Goal: Transaction & Acquisition: Purchase product/service

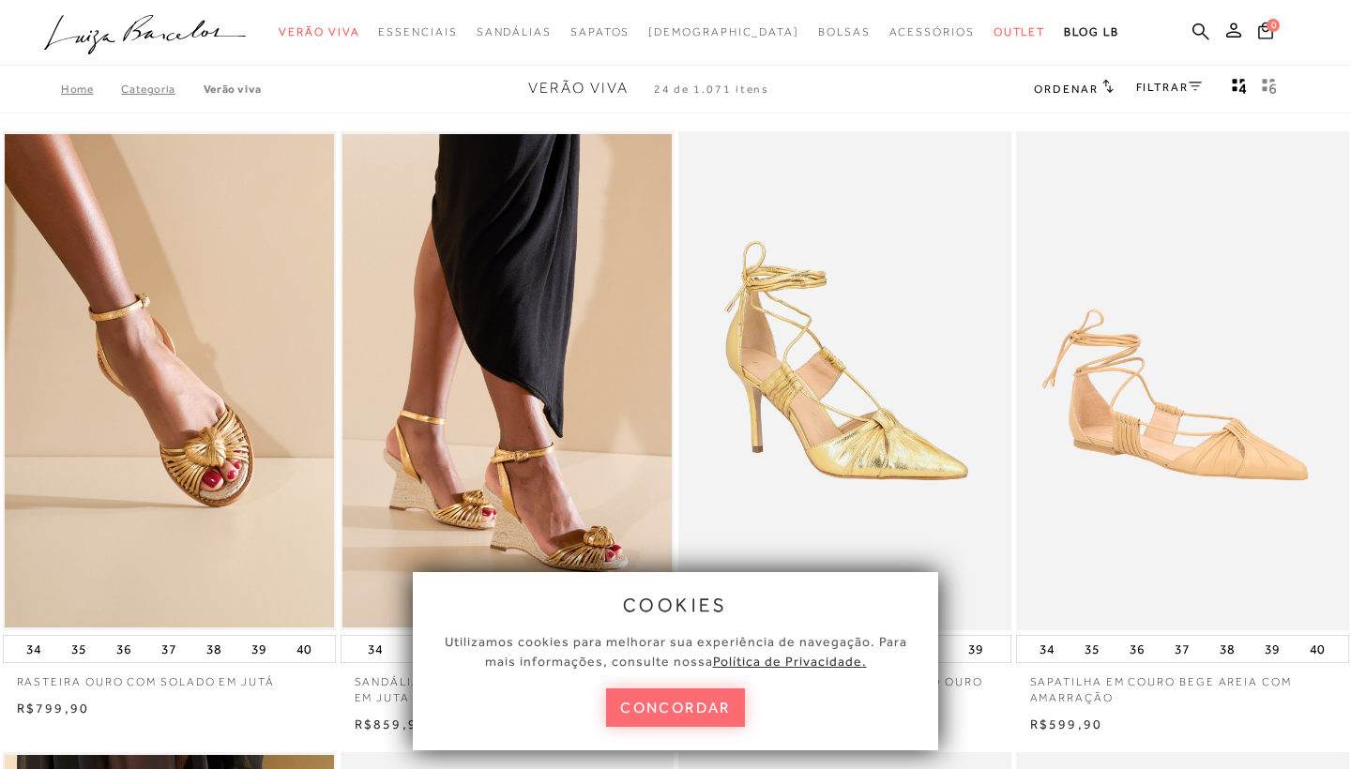
click at [682, 708] on button "concordar" at bounding box center [675, 708] width 139 height 38
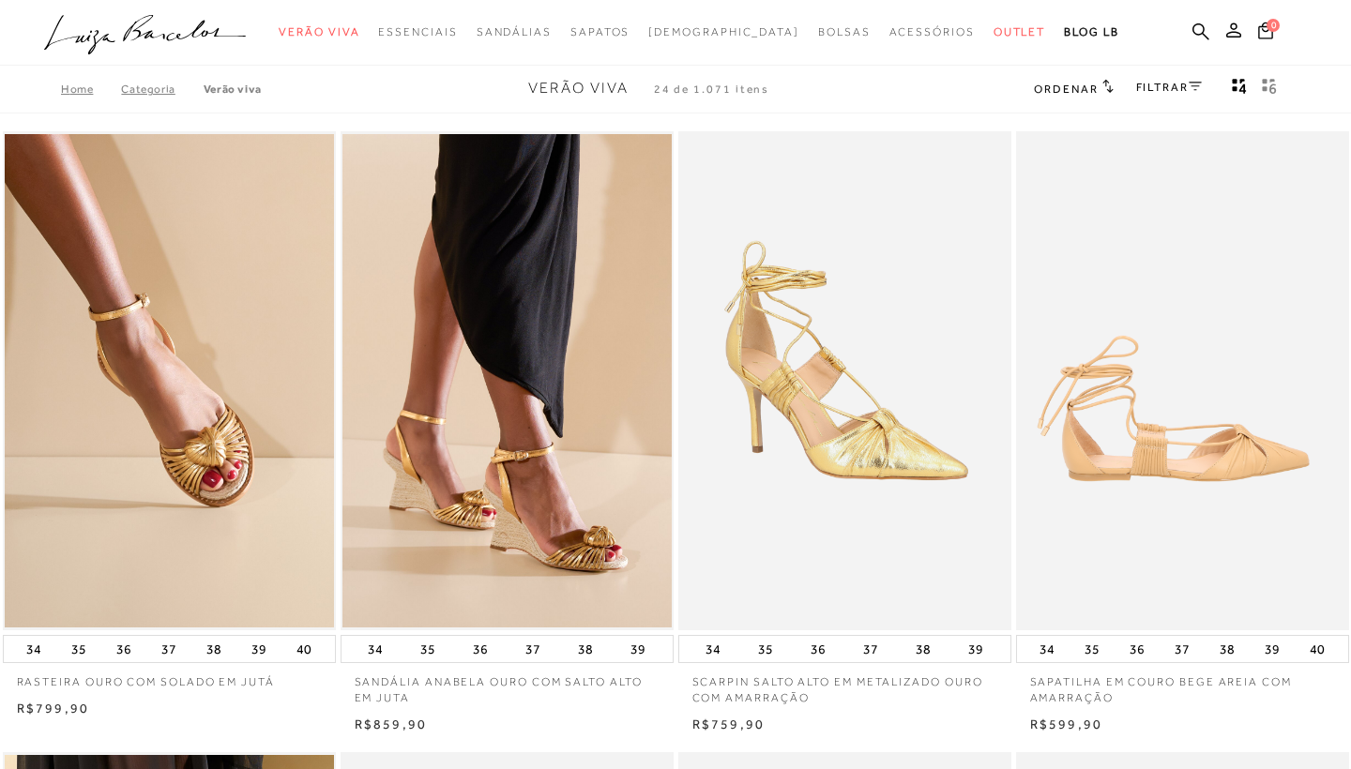
click at [1143, 470] on img at bounding box center [1183, 381] width 331 height 500
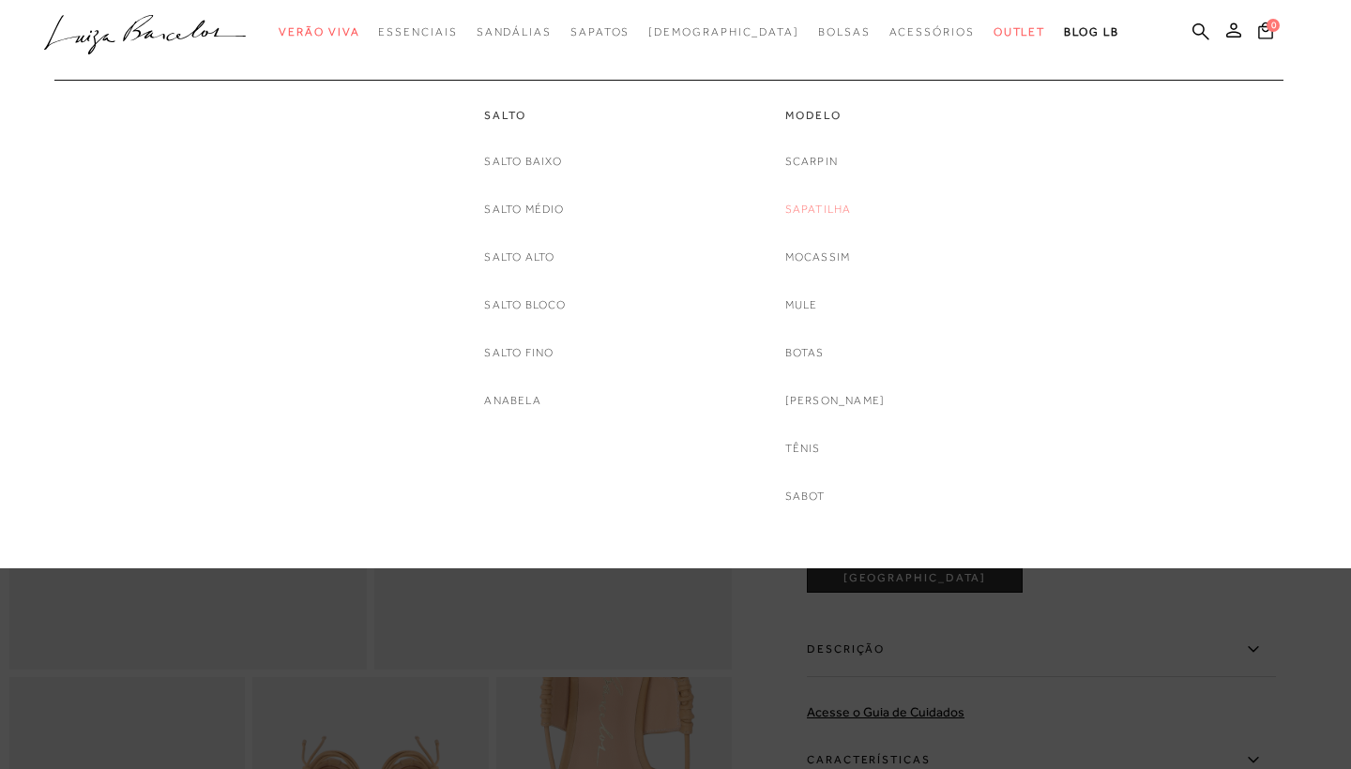
click at [834, 206] on link "Sapatilha" at bounding box center [818, 210] width 67 height 20
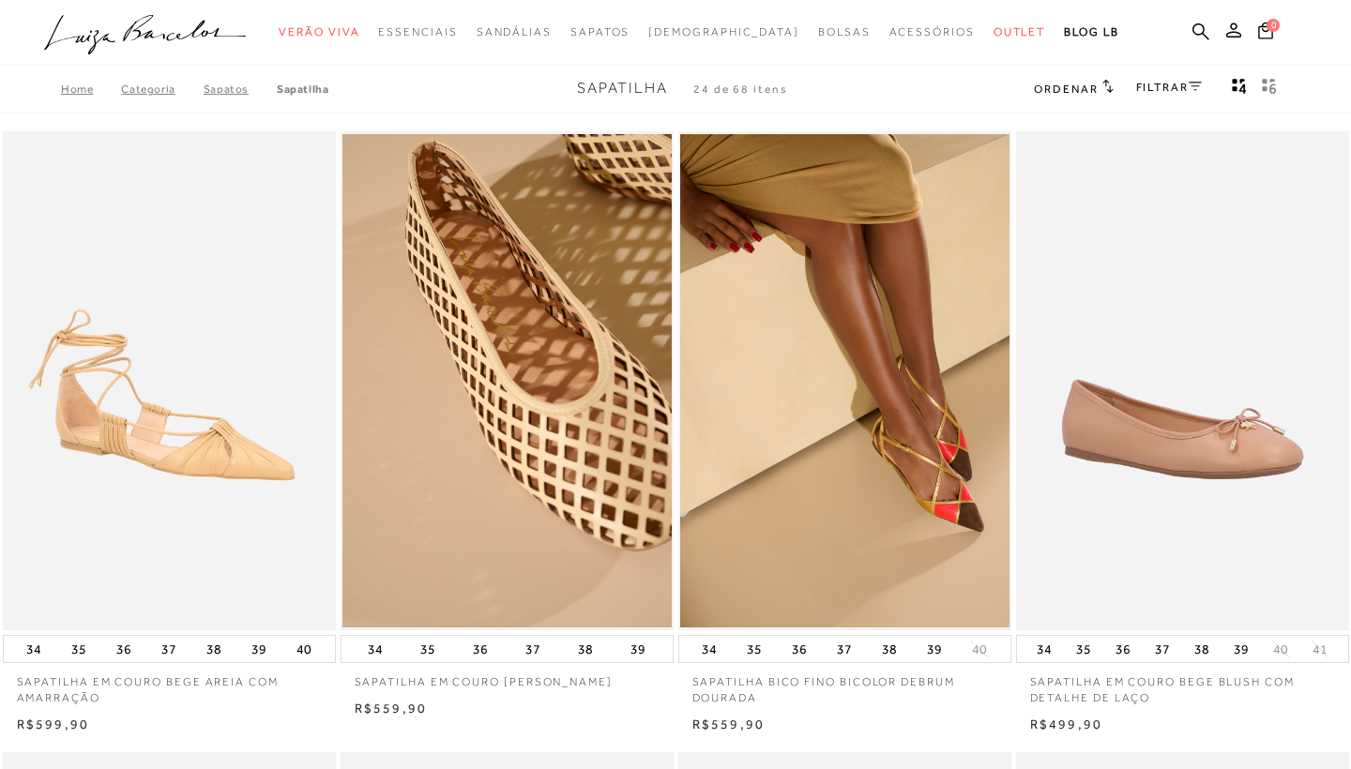
click at [1149, 84] on link "FILTRAR" at bounding box center [1169, 87] width 66 height 13
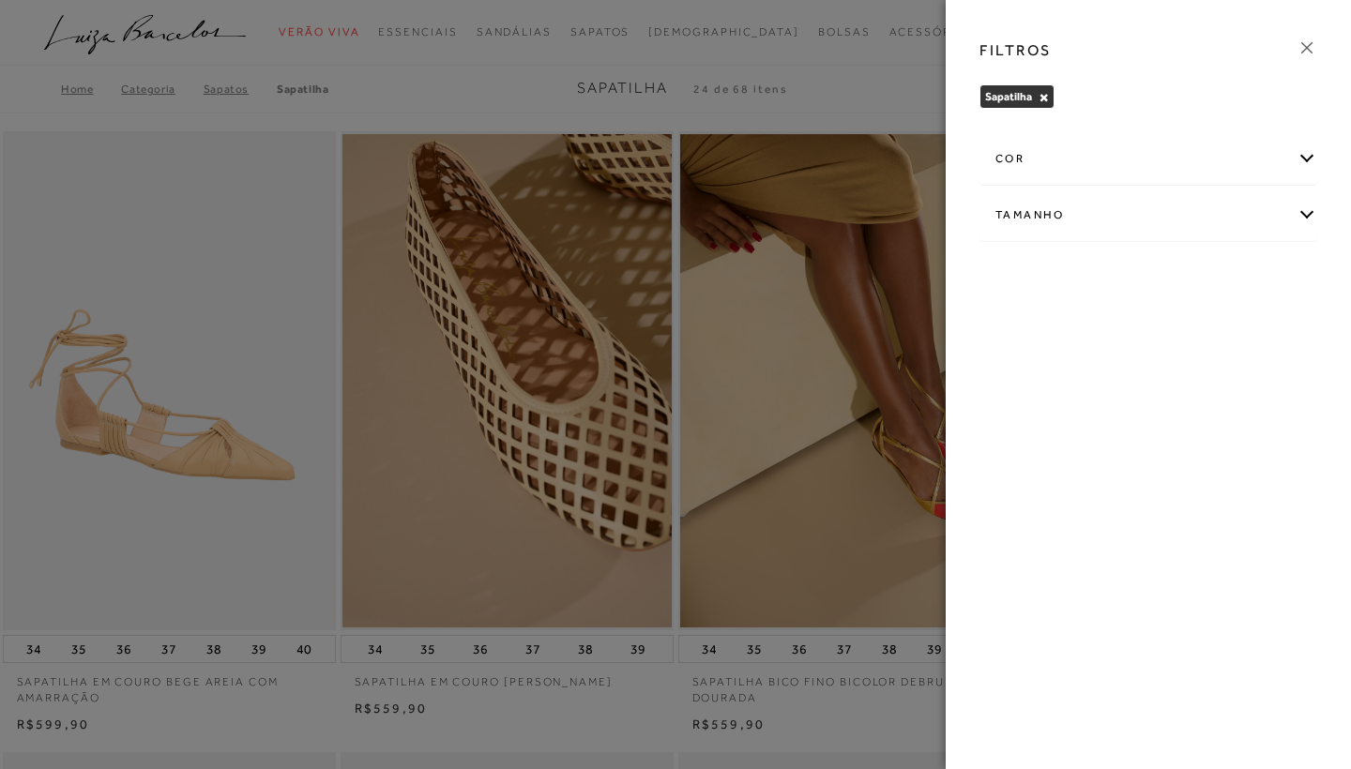
click at [1076, 220] on div "Tamanho" at bounding box center [1149, 215] width 336 height 50
click at [1039, 332] on label "36" at bounding box center [1017, 326] width 43 height 40
click at [1011, 332] on input "36" at bounding box center [1001, 328] width 19 height 19
checkbox input "true"
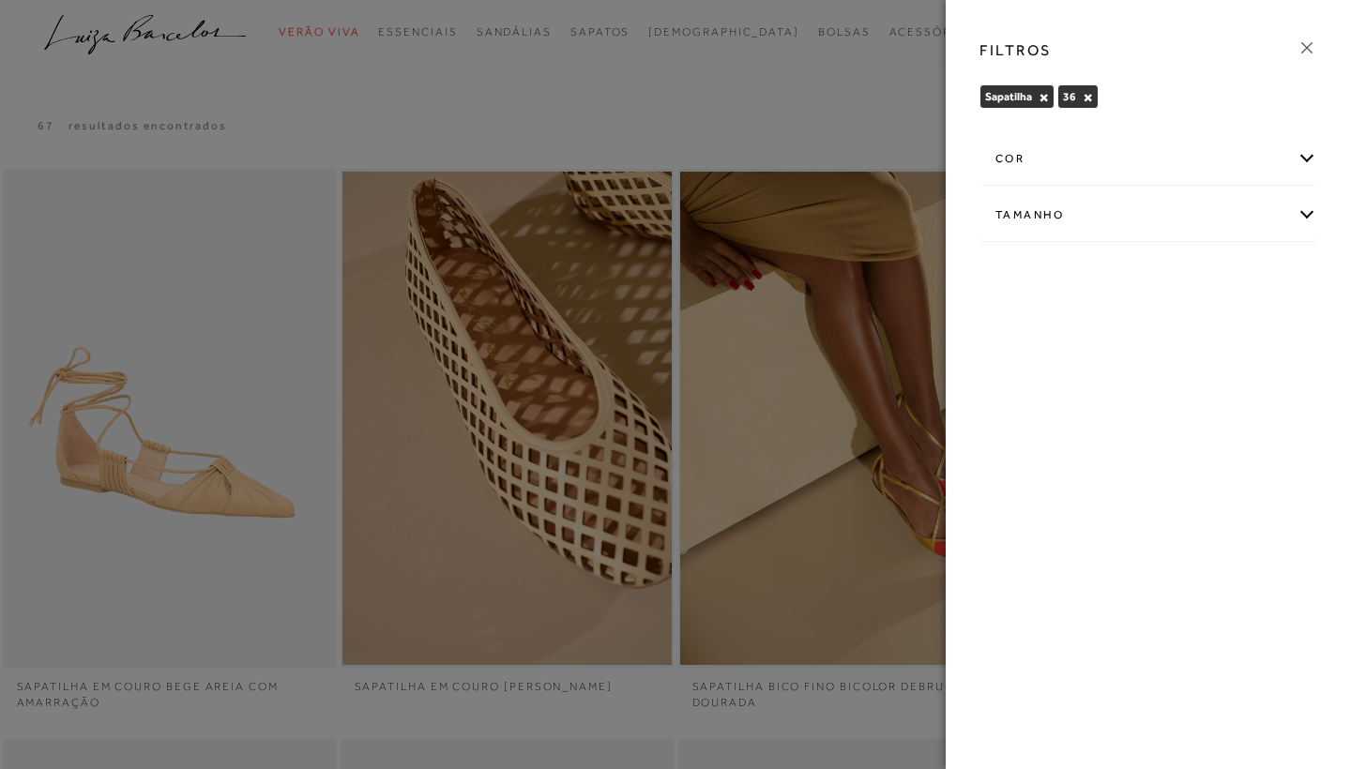
click at [1308, 48] on icon at bounding box center [1307, 48] width 21 height 21
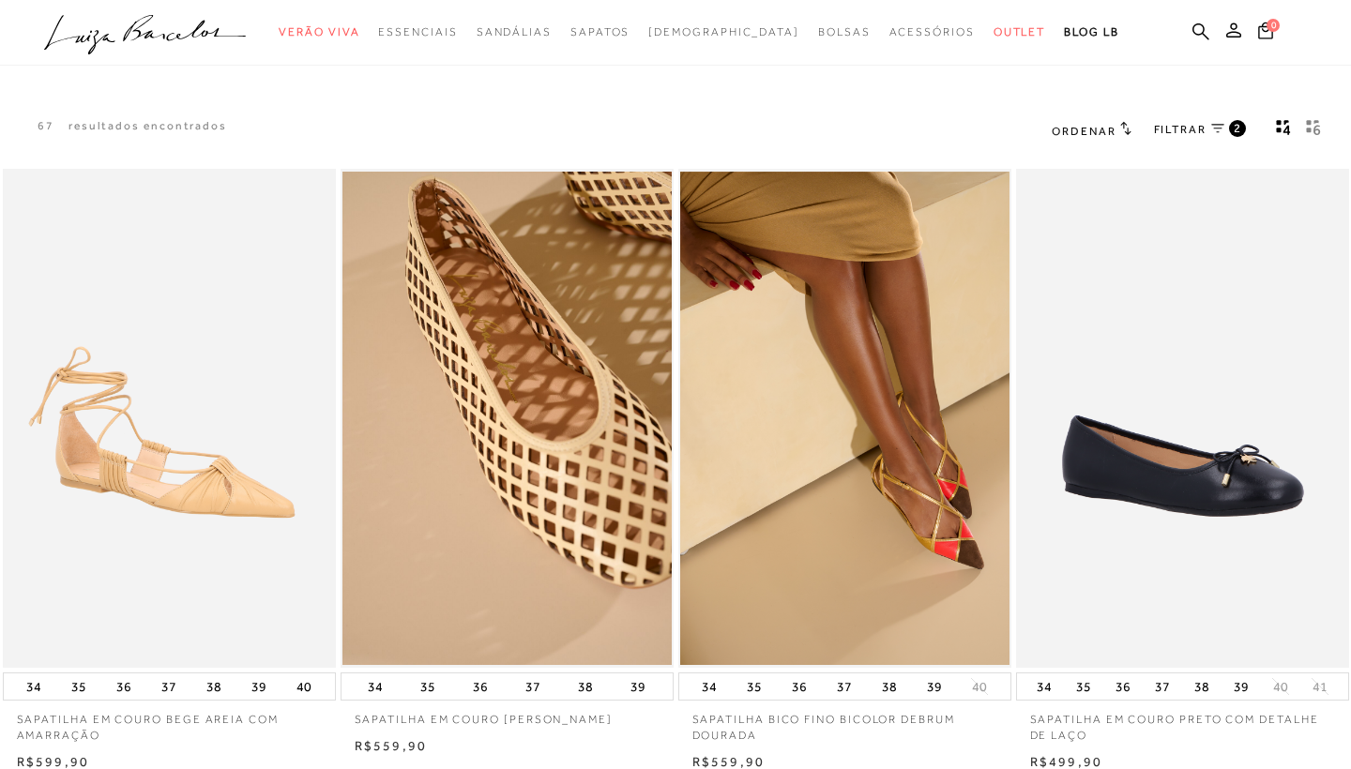
click at [1317, 121] on icon "gridText6Desc" at bounding box center [1318, 122] width 8 height 6
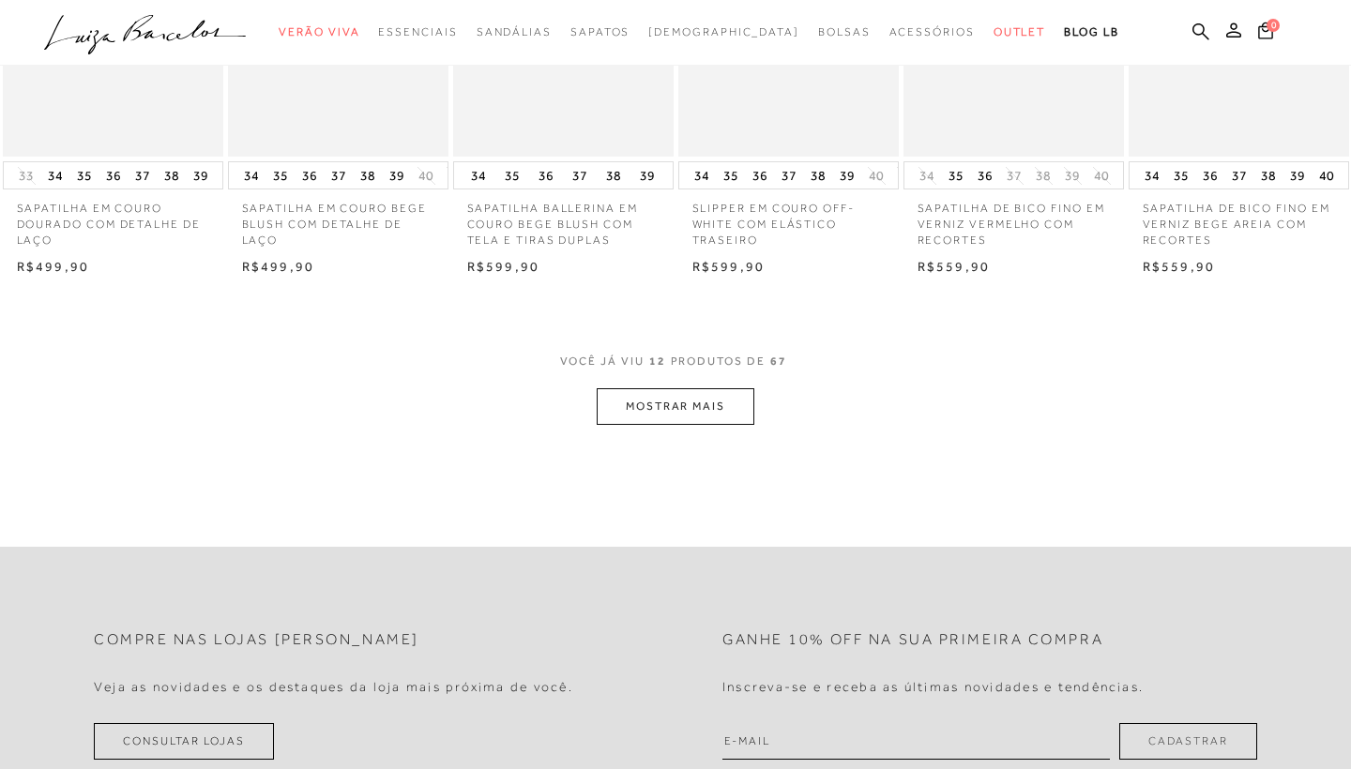
scroll to position [759, 0]
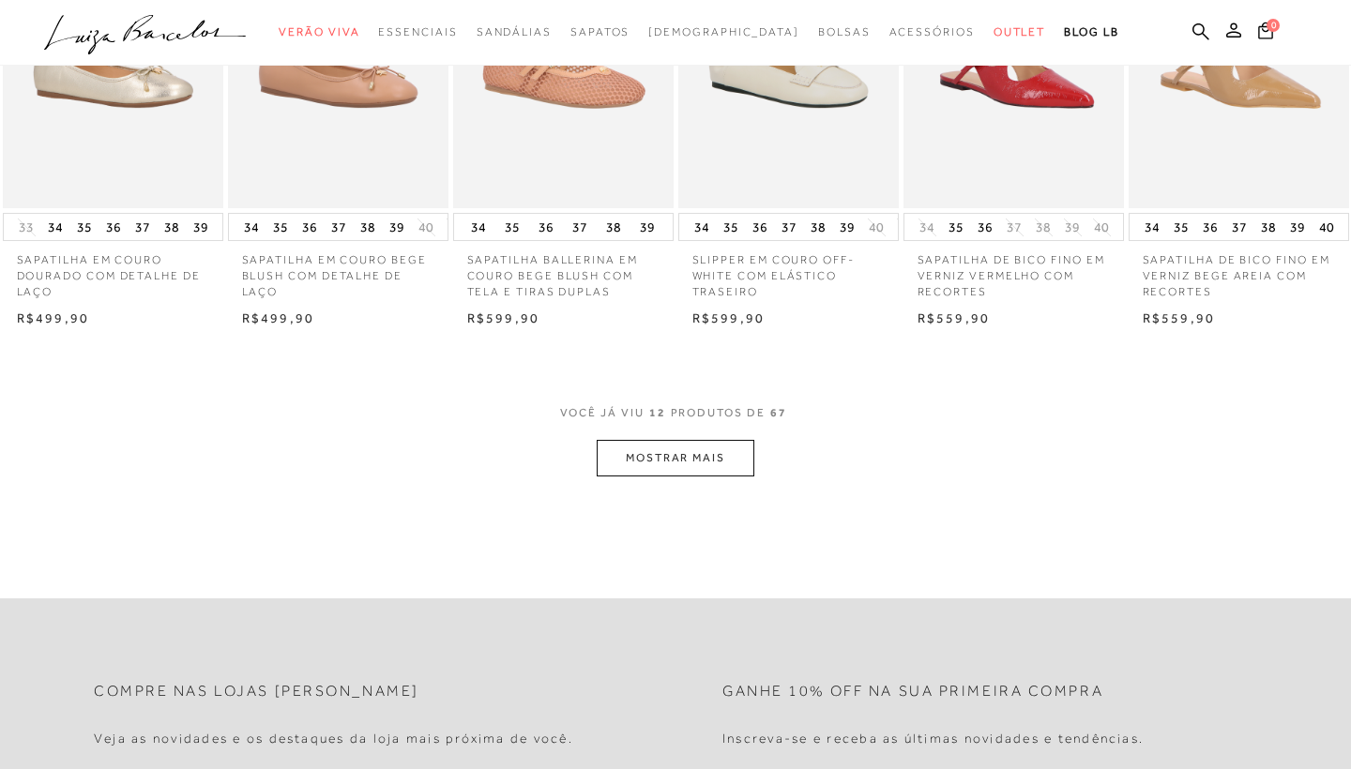
click at [689, 445] on button "MOSTRAR MAIS" at bounding box center [676, 458] width 158 height 37
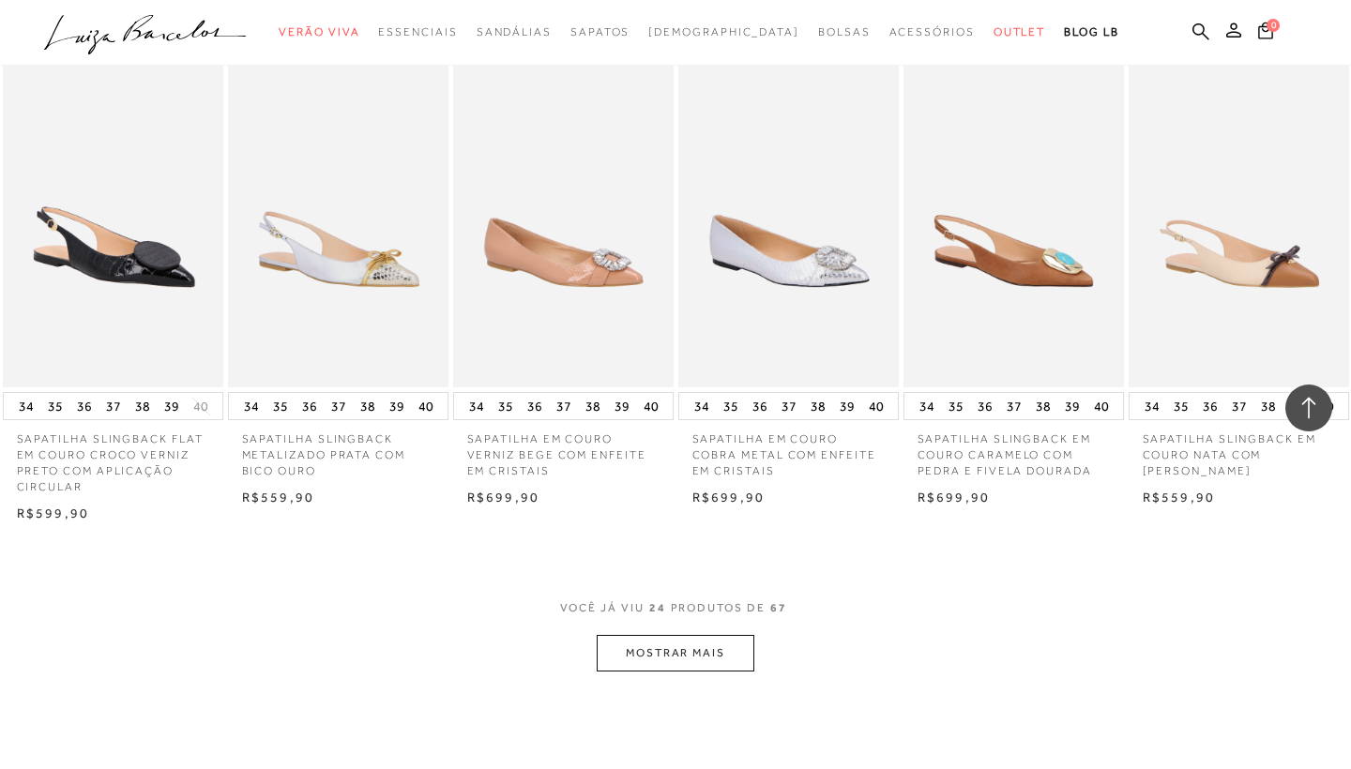
scroll to position [1536, 0]
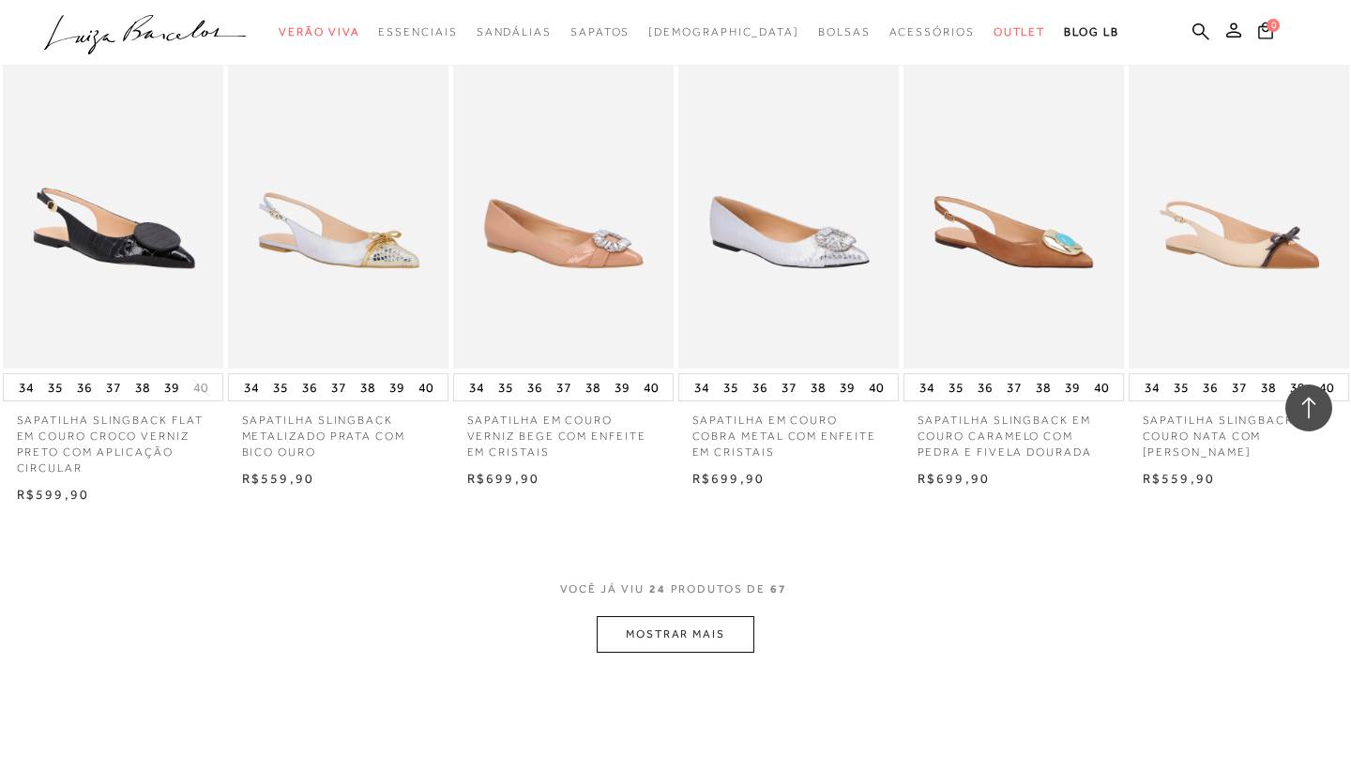
click at [663, 617] on button "MOSTRAR MAIS" at bounding box center [676, 635] width 158 height 37
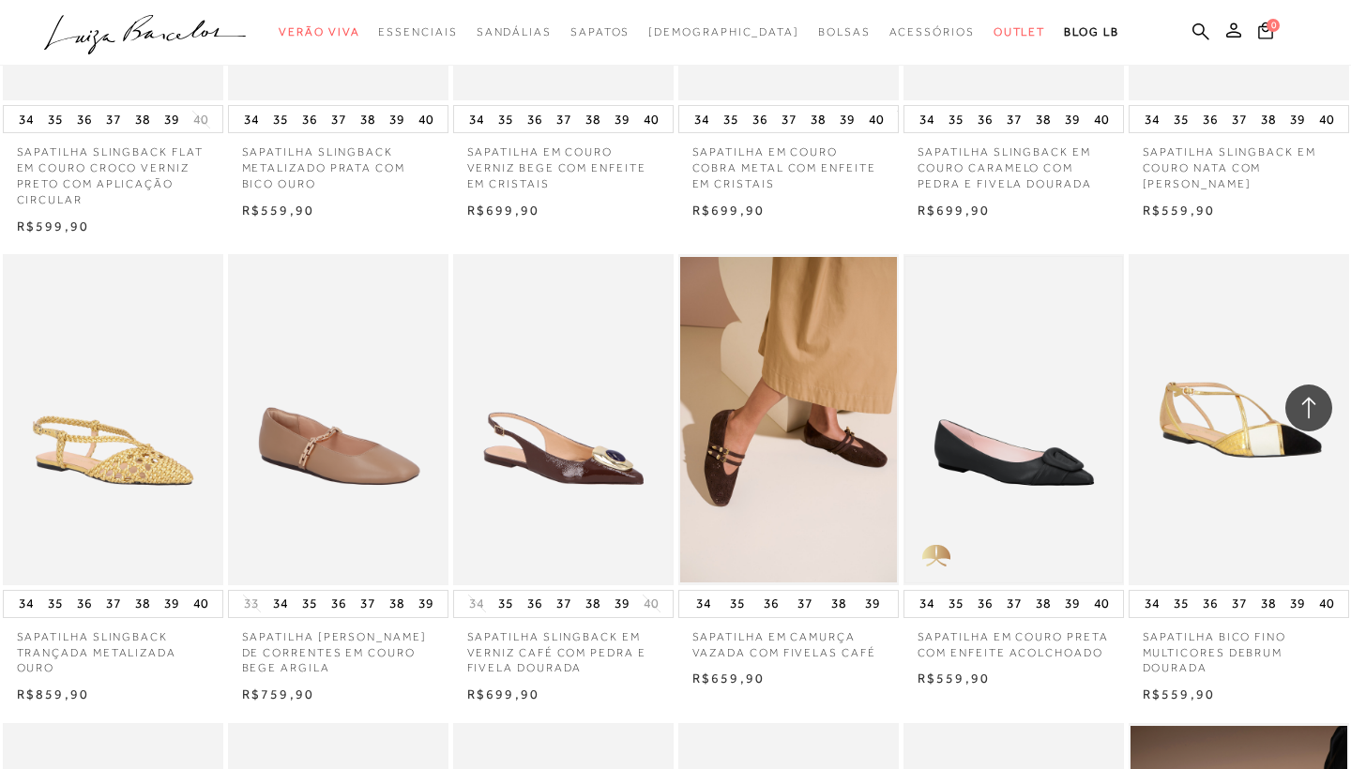
scroll to position [1807, 0]
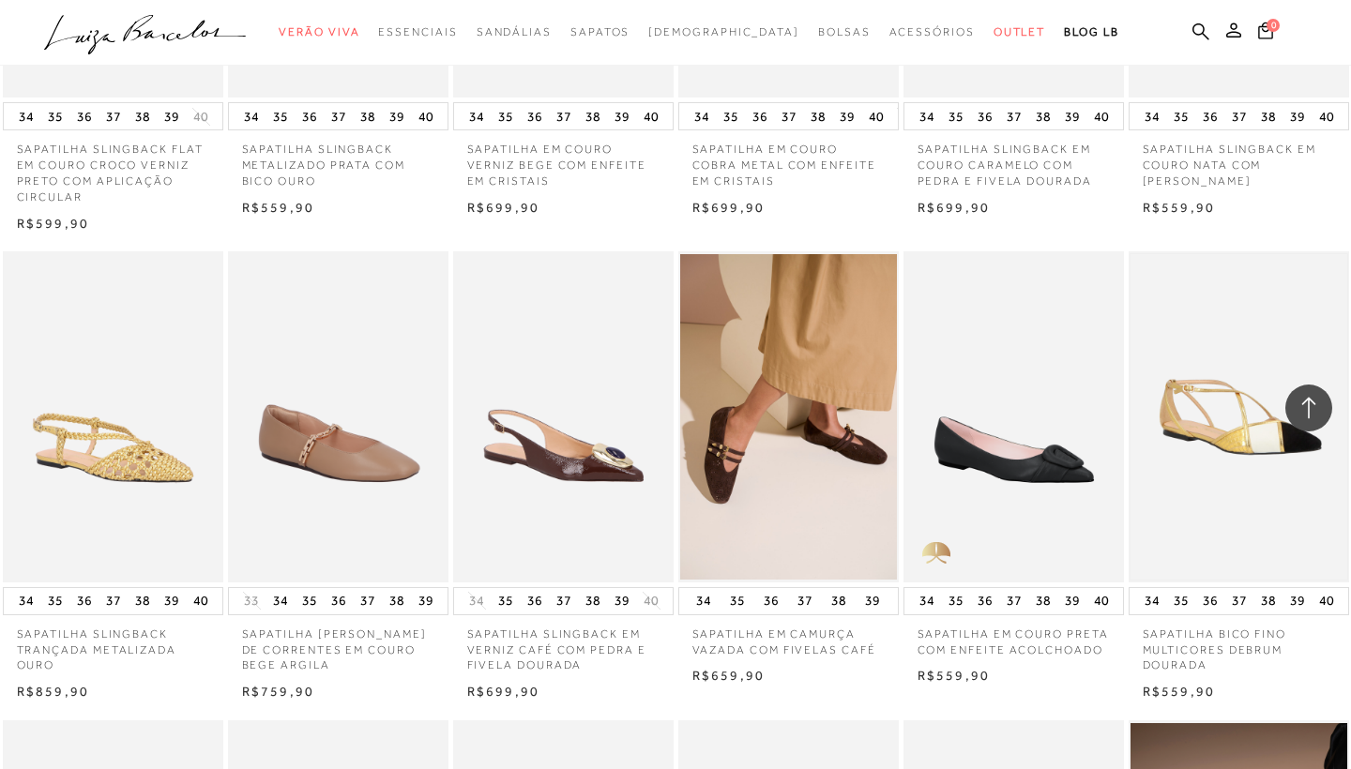
click at [1222, 412] on img at bounding box center [1239, 417] width 217 height 326
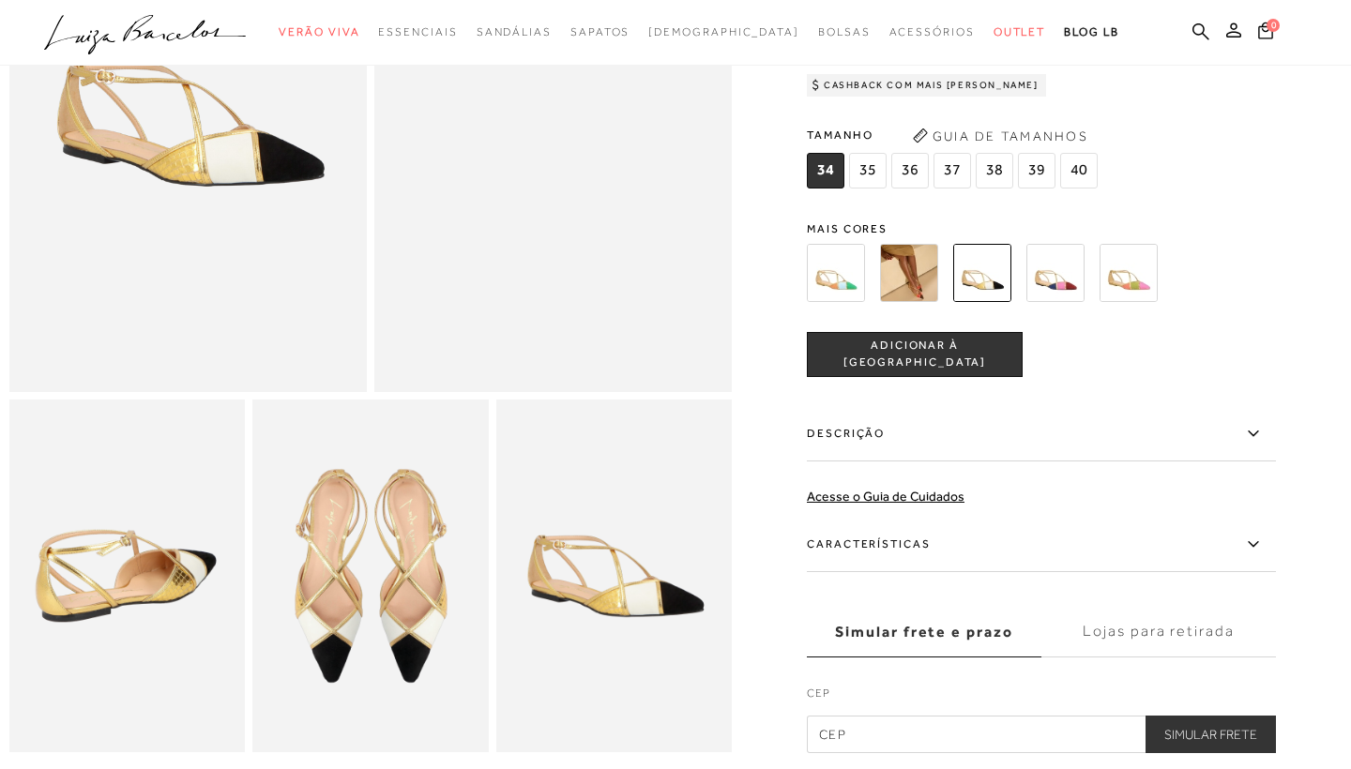
scroll to position [288, 0]
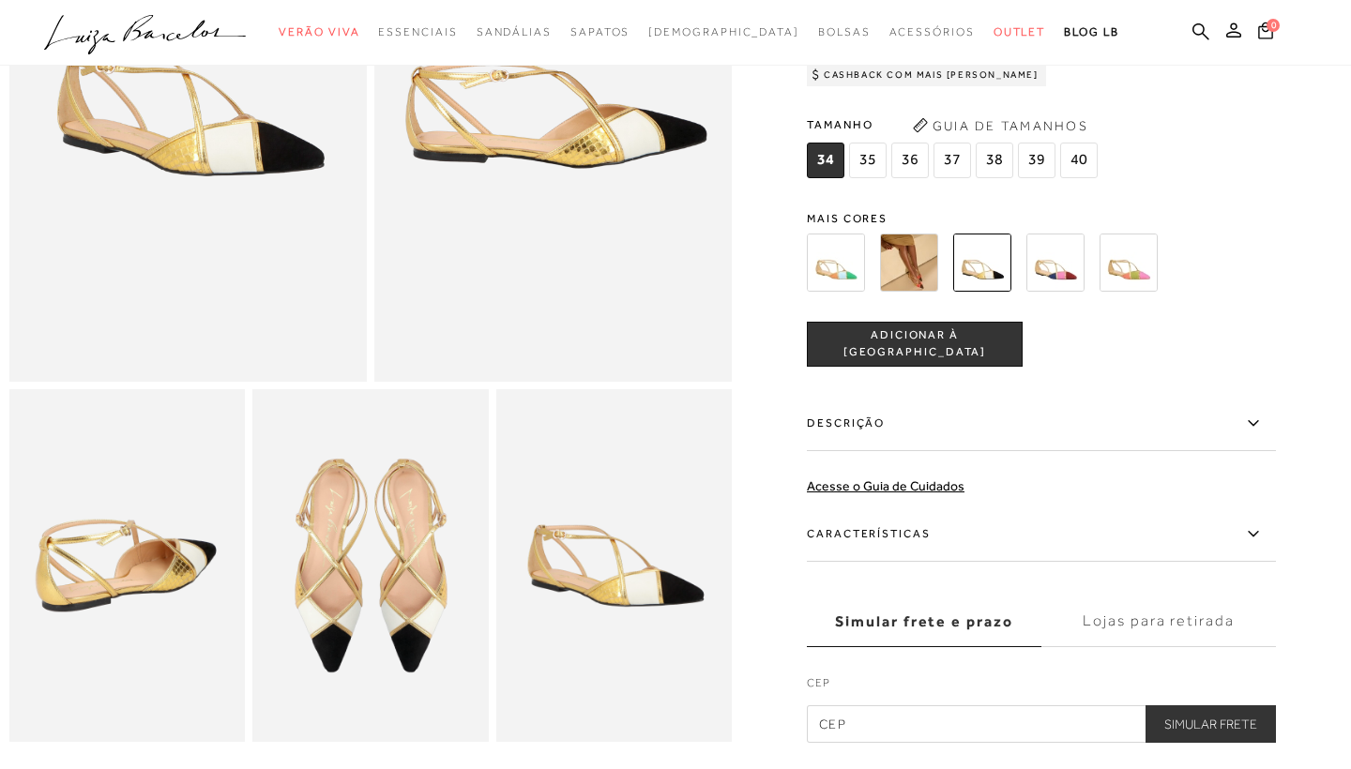
click at [908, 166] on span "36" at bounding box center [910, 160] width 38 height 36
click at [895, 343] on span "ADICIONAR À SACOLA" at bounding box center [915, 343] width 214 height 33
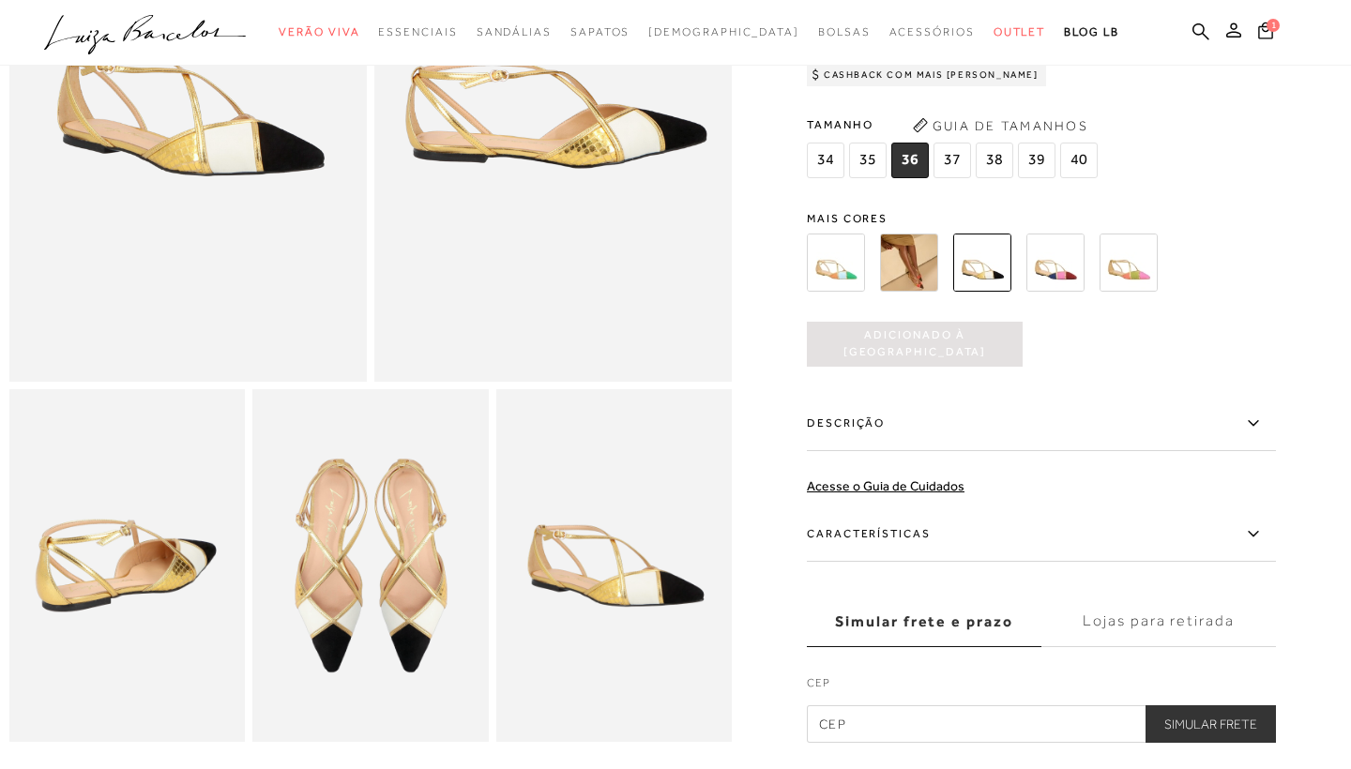
scroll to position [0, 0]
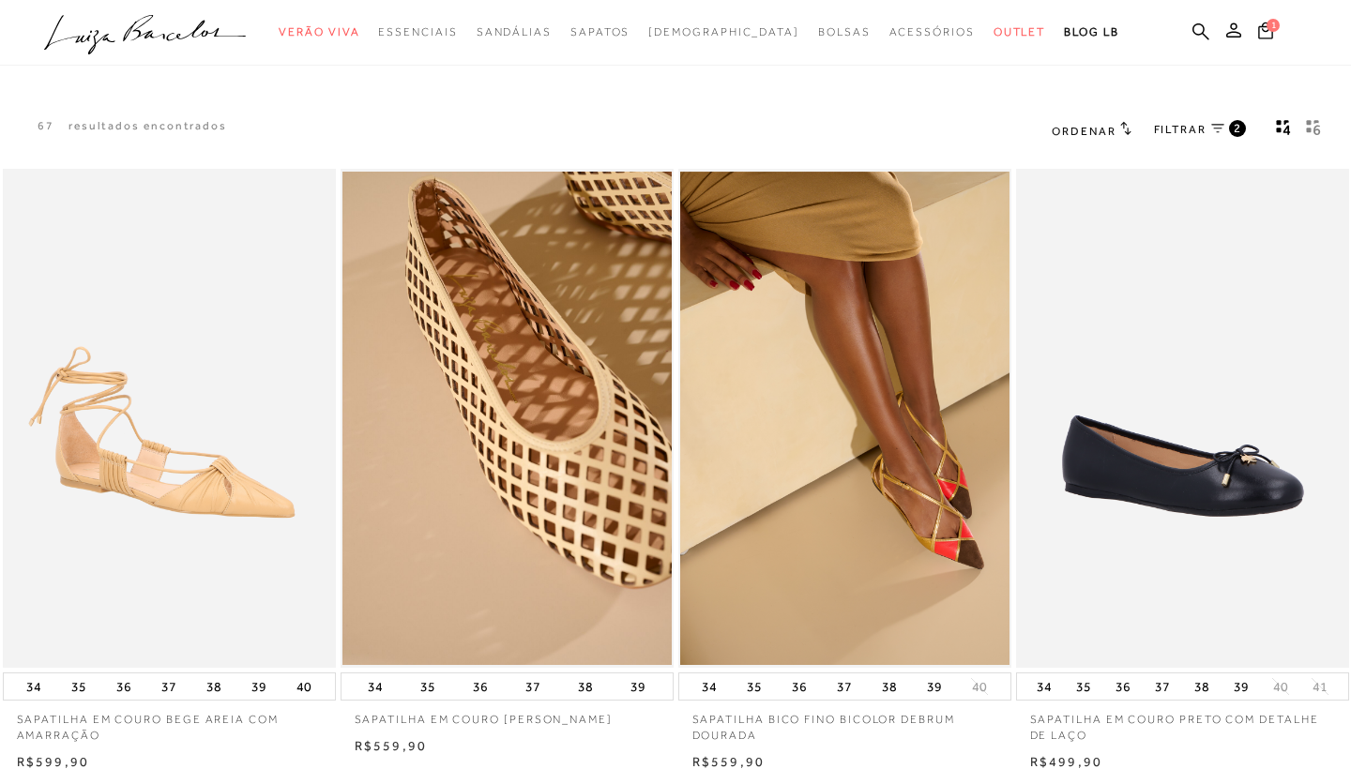
click at [1315, 130] on icon "gridText6Desc" at bounding box center [1317, 130] width 7 height 10
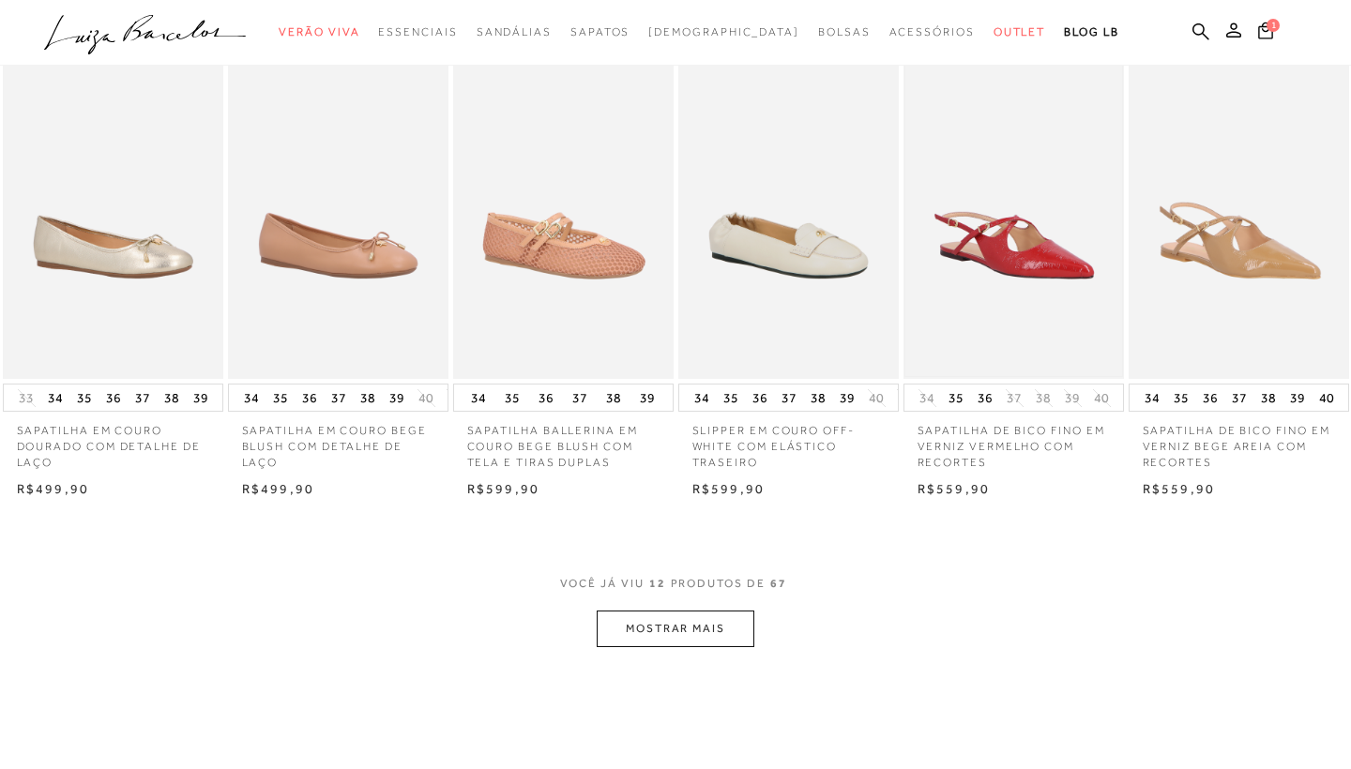
scroll to position [586, 0]
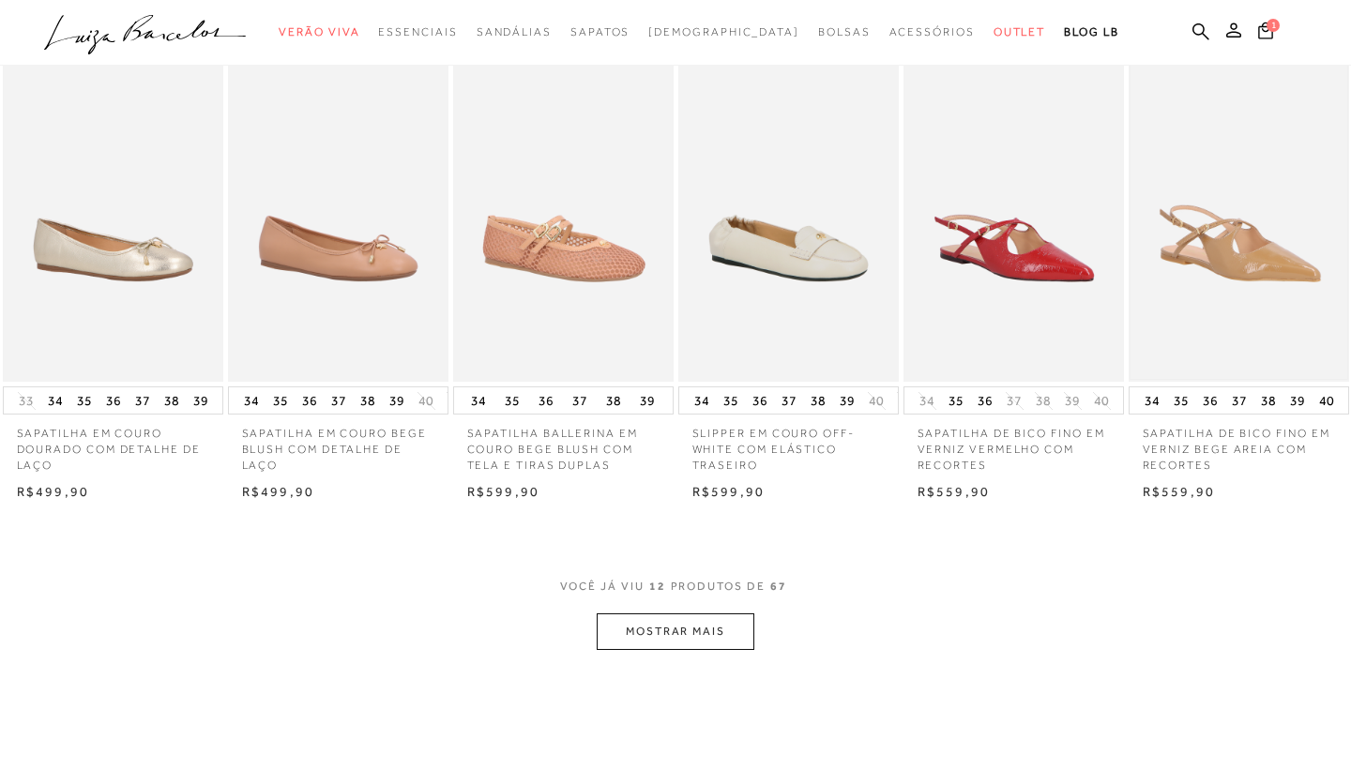
click at [1247, 253] on img at bounding box center [1239, 217] width 217 height 326
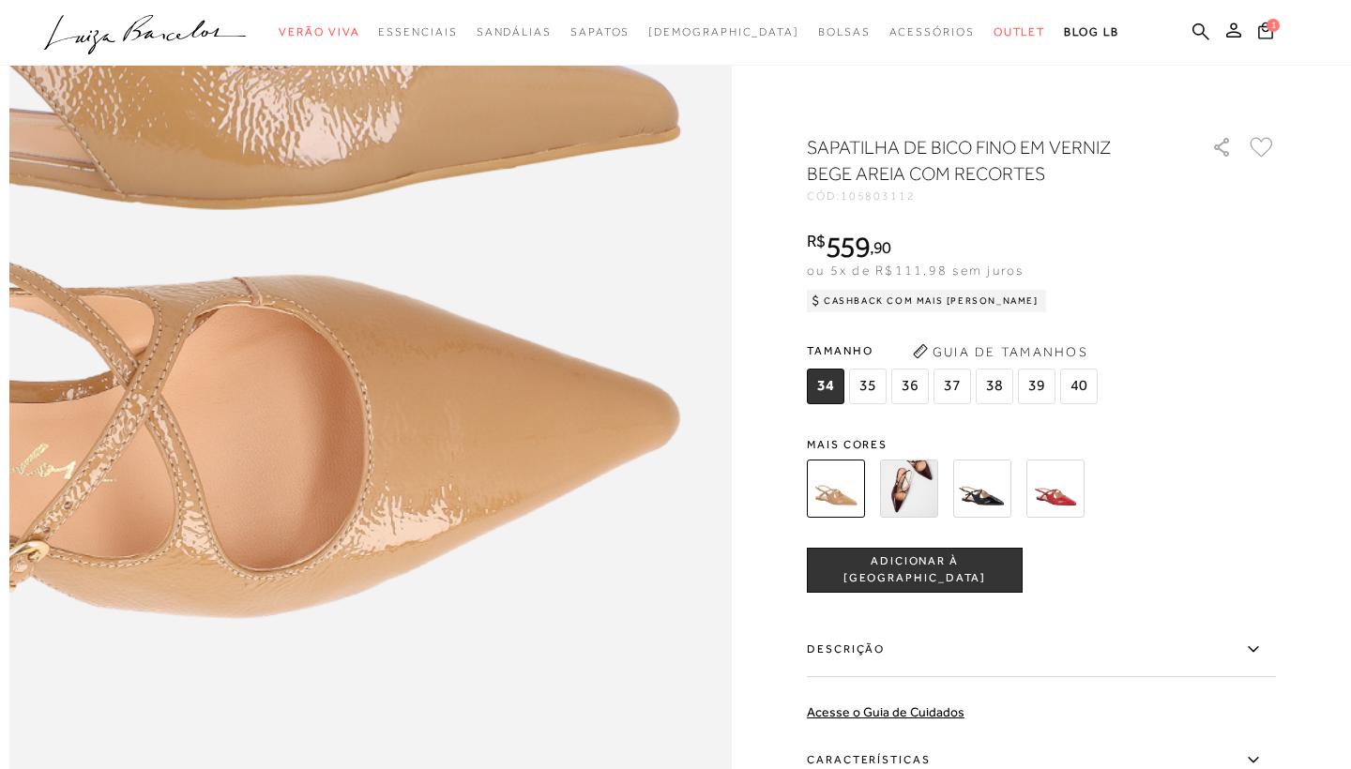
scroll to position [934, 0]
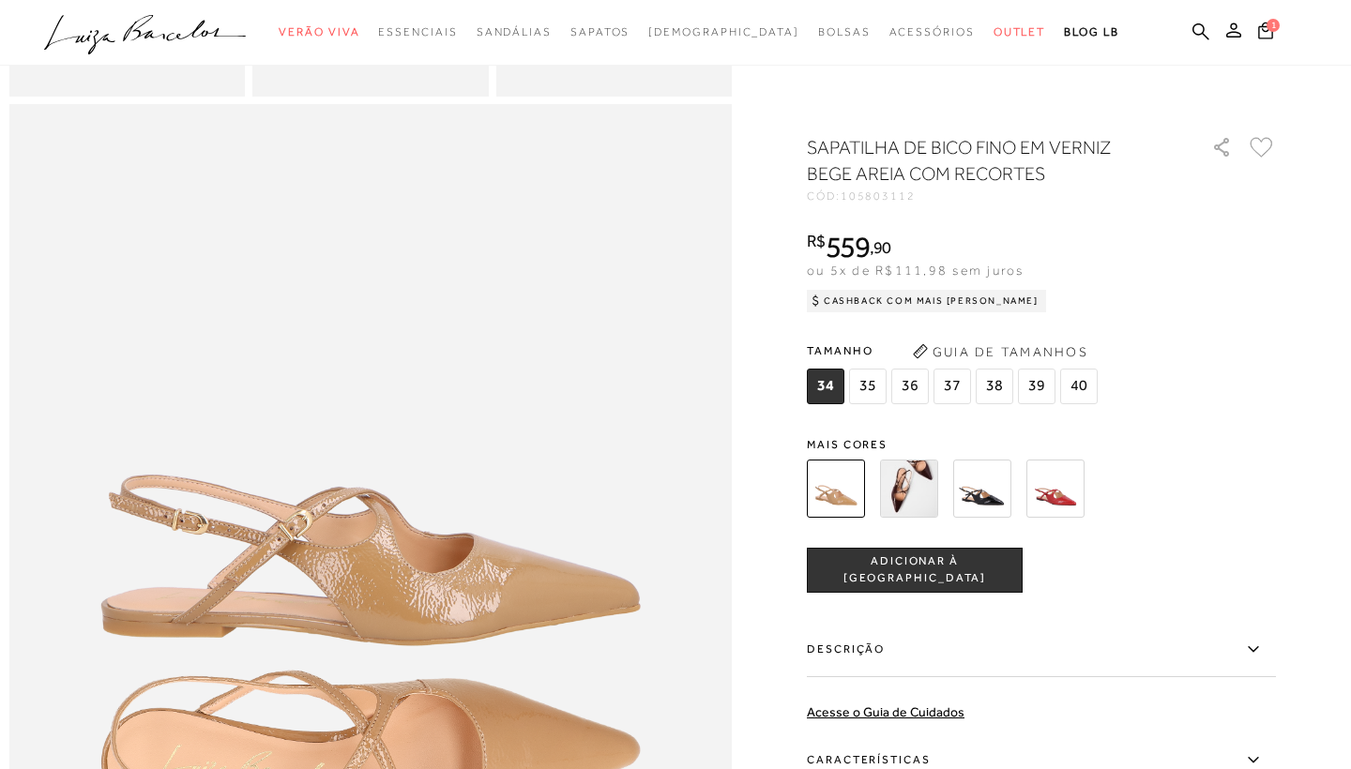
click at [908, 492] on img at bounding box center [909, 489] width 58 height 58
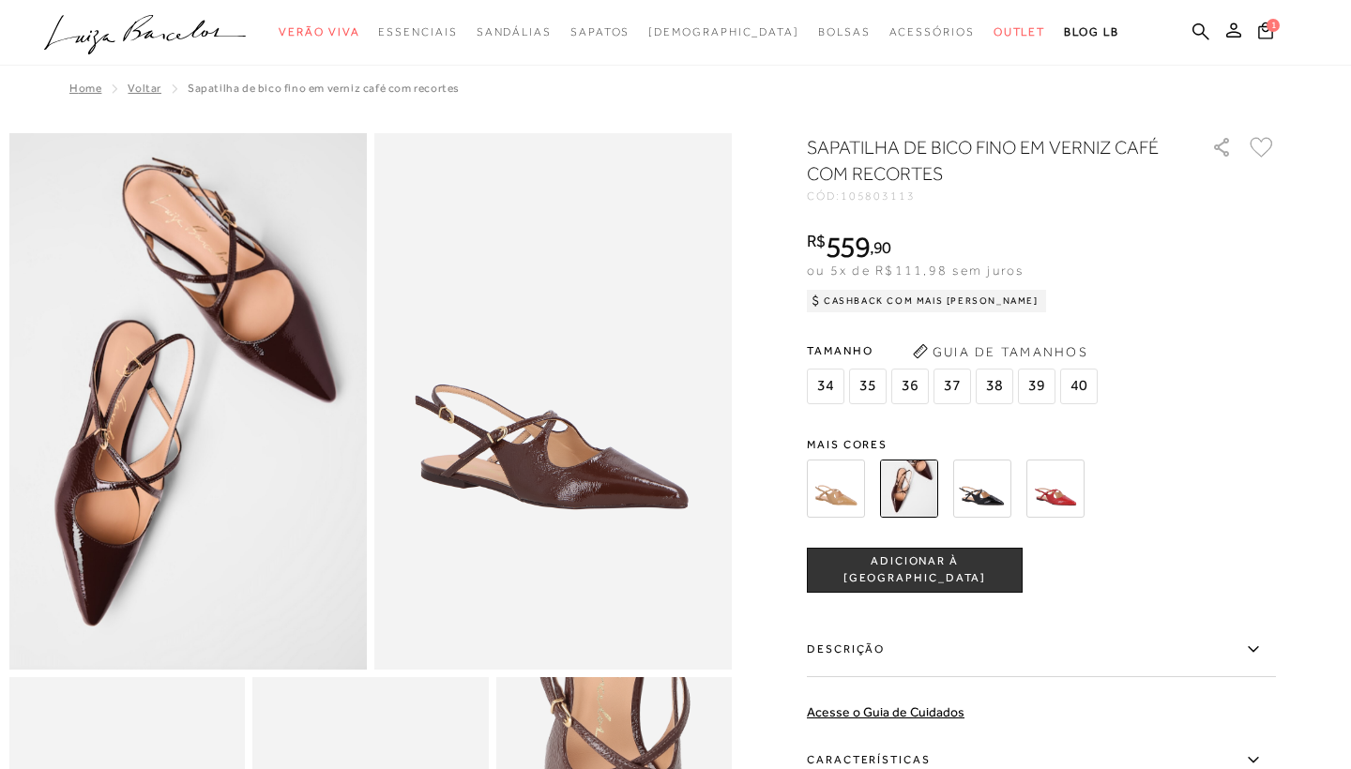
click at [839, 489] on img at bounding box center [836, 489] width 58 height 58
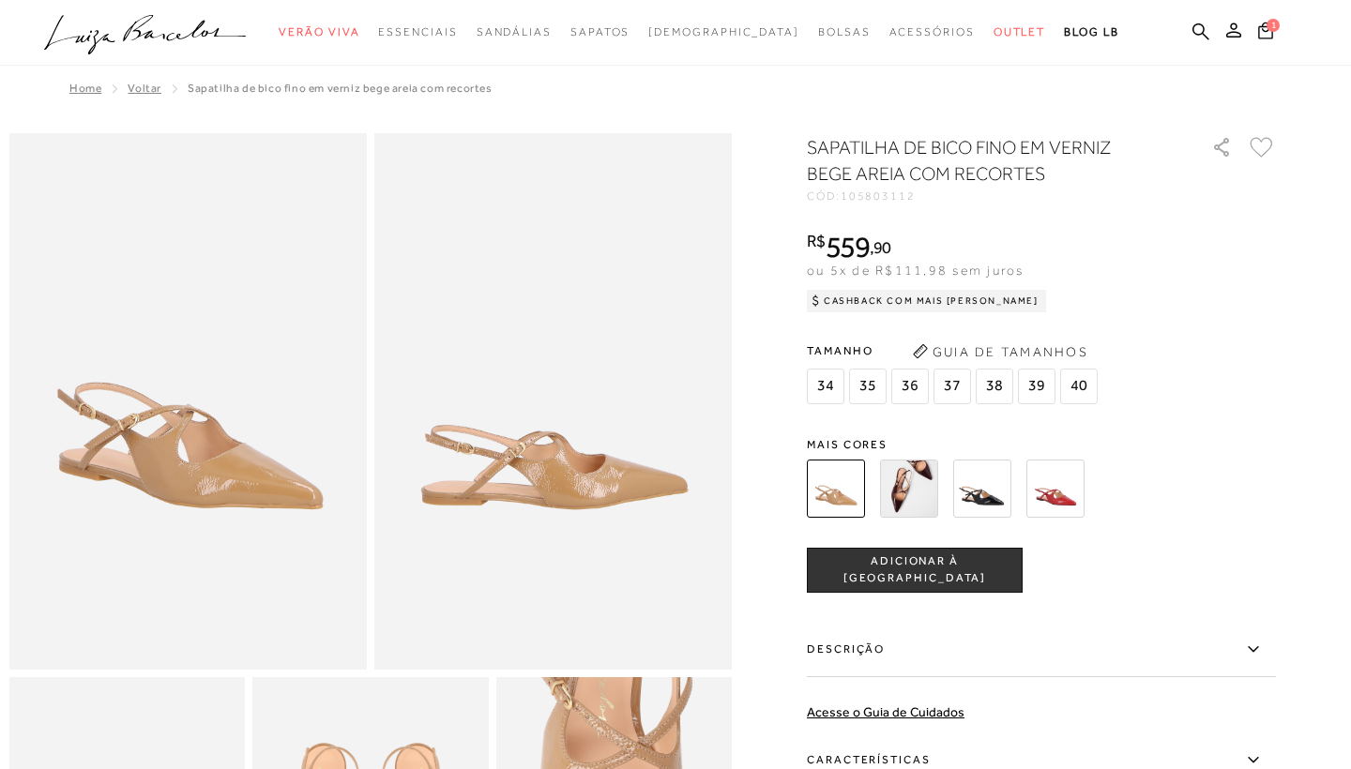
click at [907, 385] on span "36" at bounding box center [910, 387] width 38 height 36
click at [905, 576] on span "ADICIONAR À SACOLA" at bounding box center [915, 570] width 214 height 33
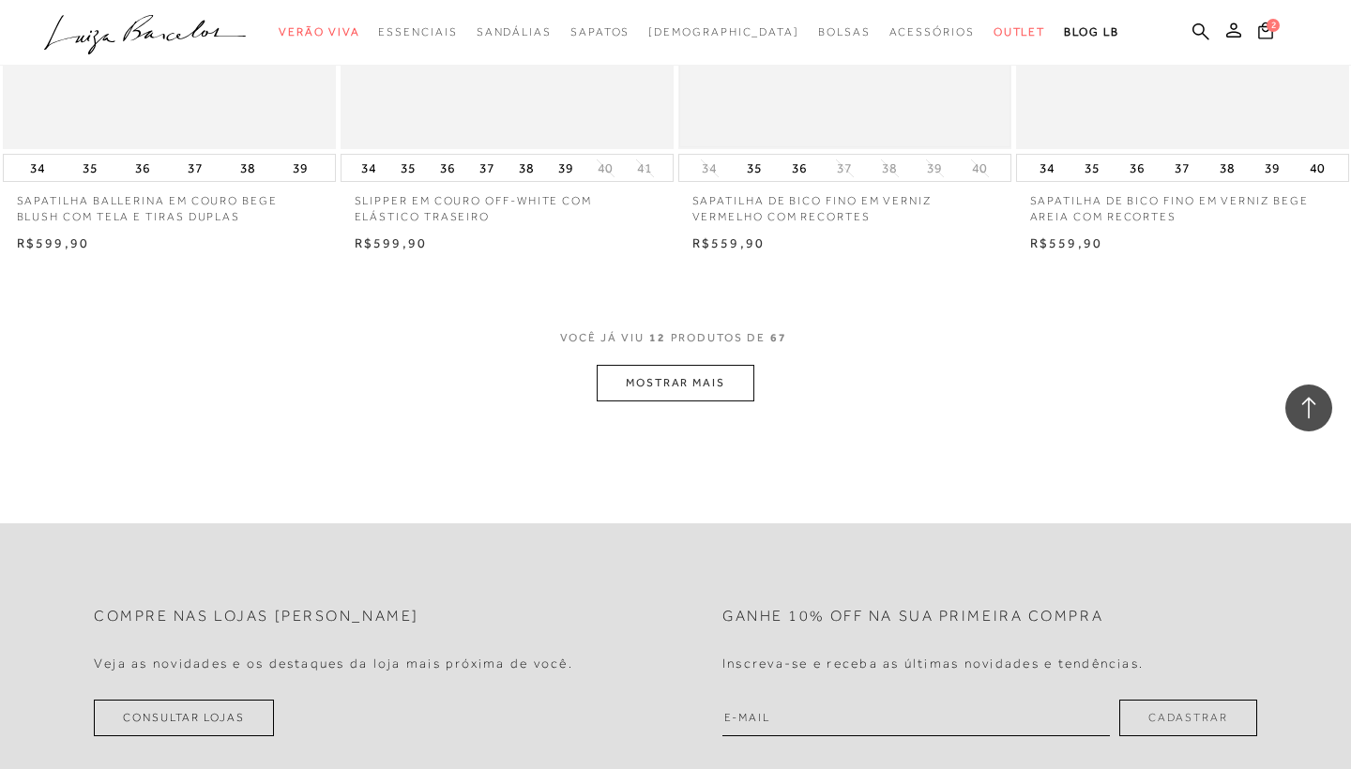
scroll to position [1775, 0]
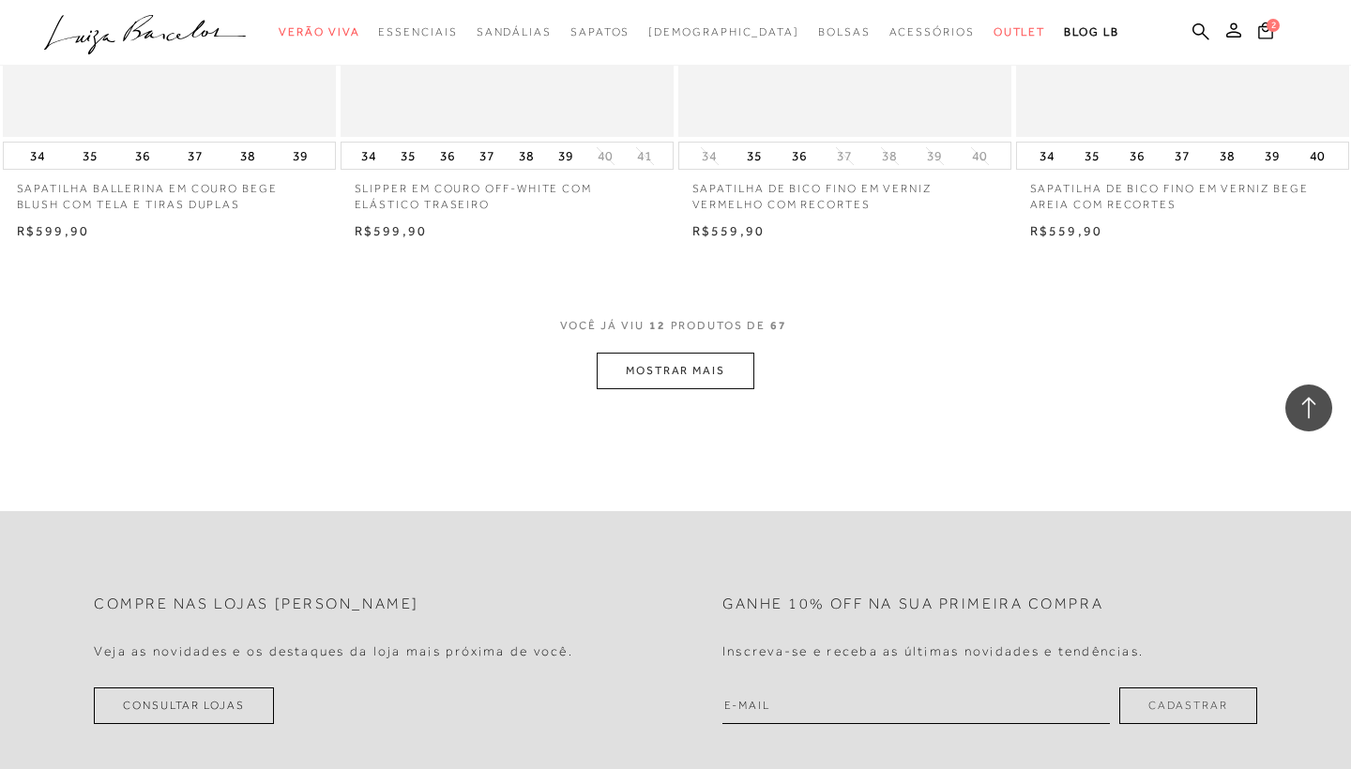
click at [683, 364] on button "MOSTRAR MAIS" at bounding box center [676, 371] width 158 height 37
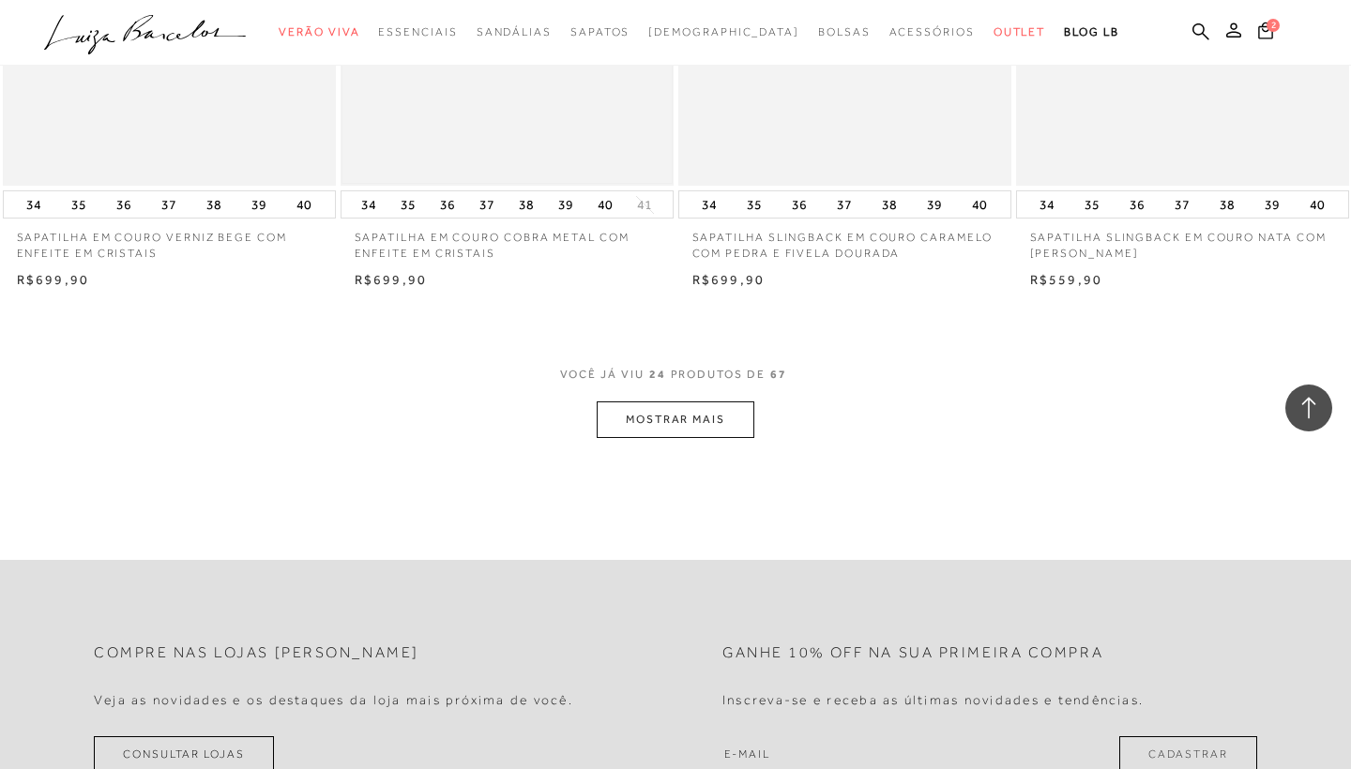
scroll to position [3638, 0]
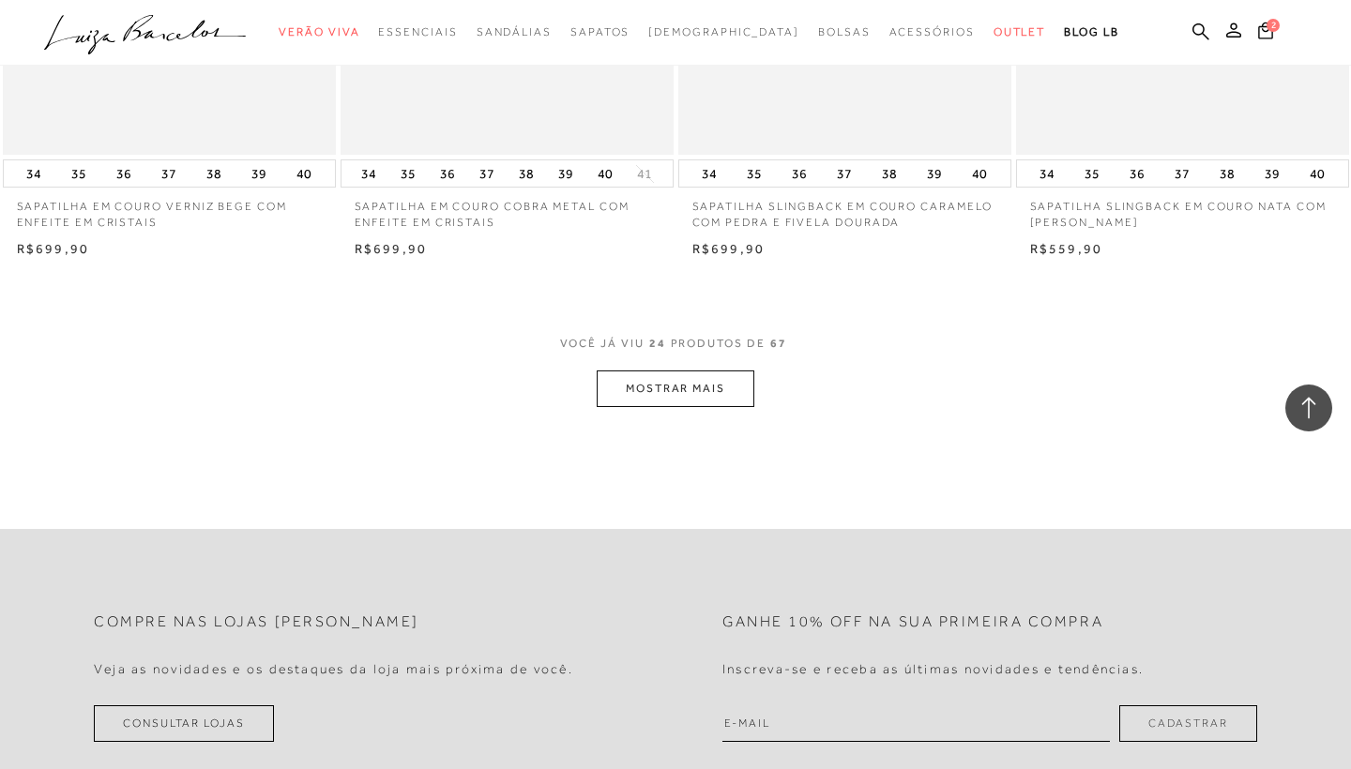
click at [649, 374] on button "MOSTRAR MAIS" at bounding box center [676, 389] width 158 height 37
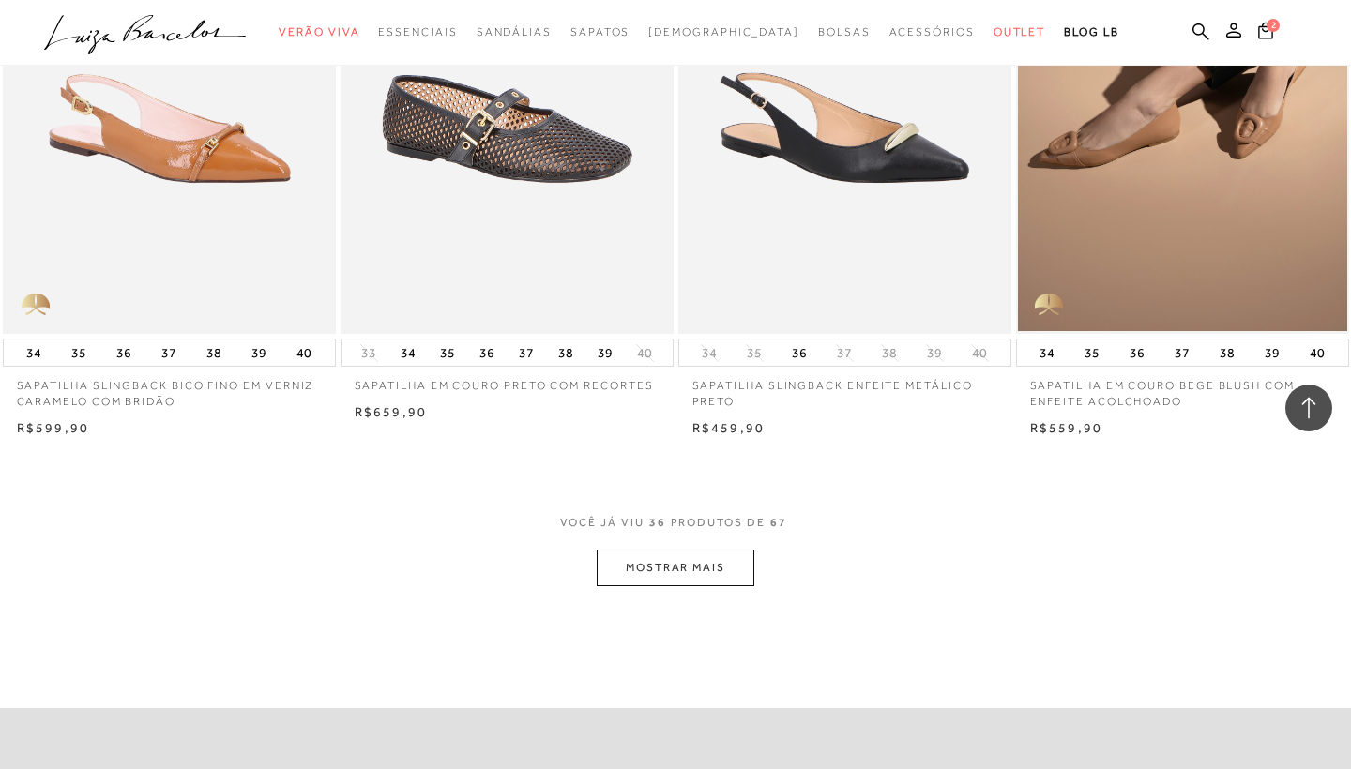
scroll to position [5325, 0]
click at [626, 550] on button "MOSTRAR MAIS" at bounding box center [676, 567] width 158 height 37
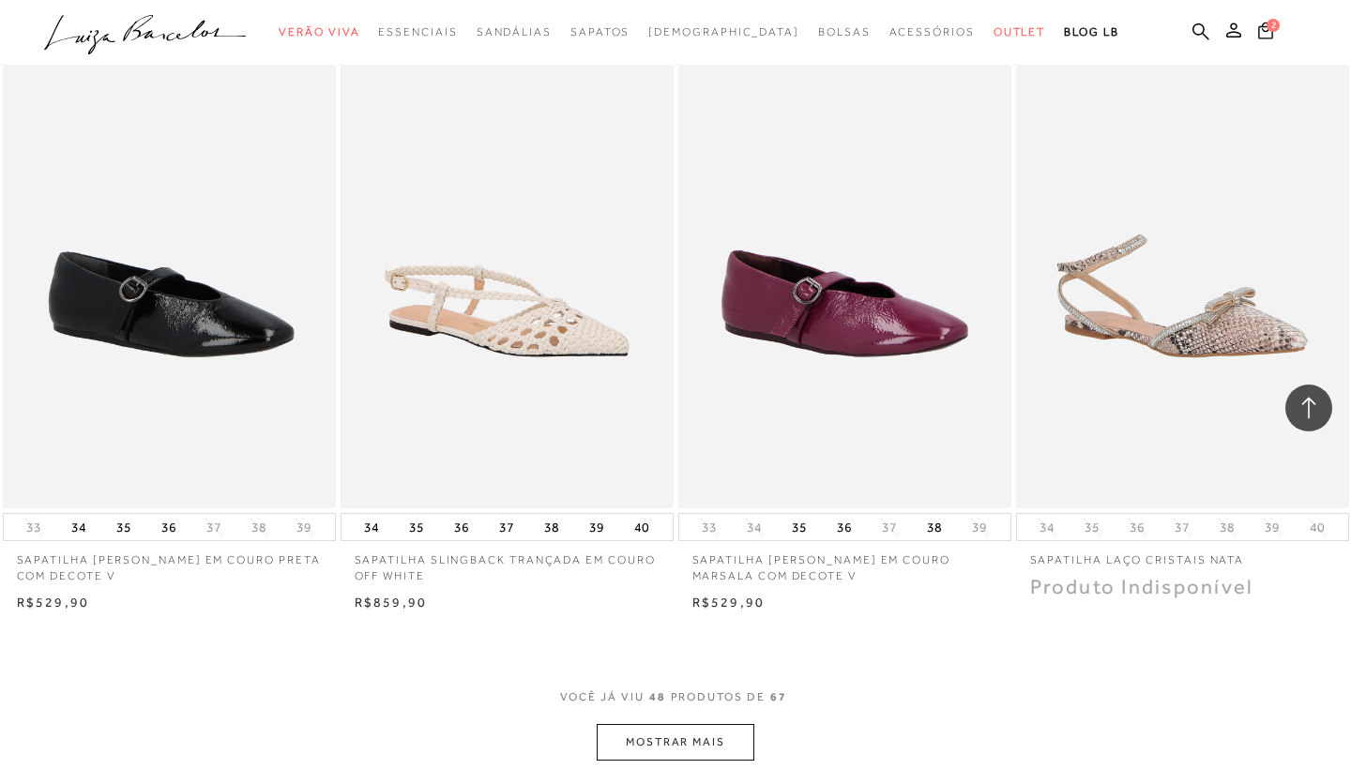
scroll to position [7231, 0]
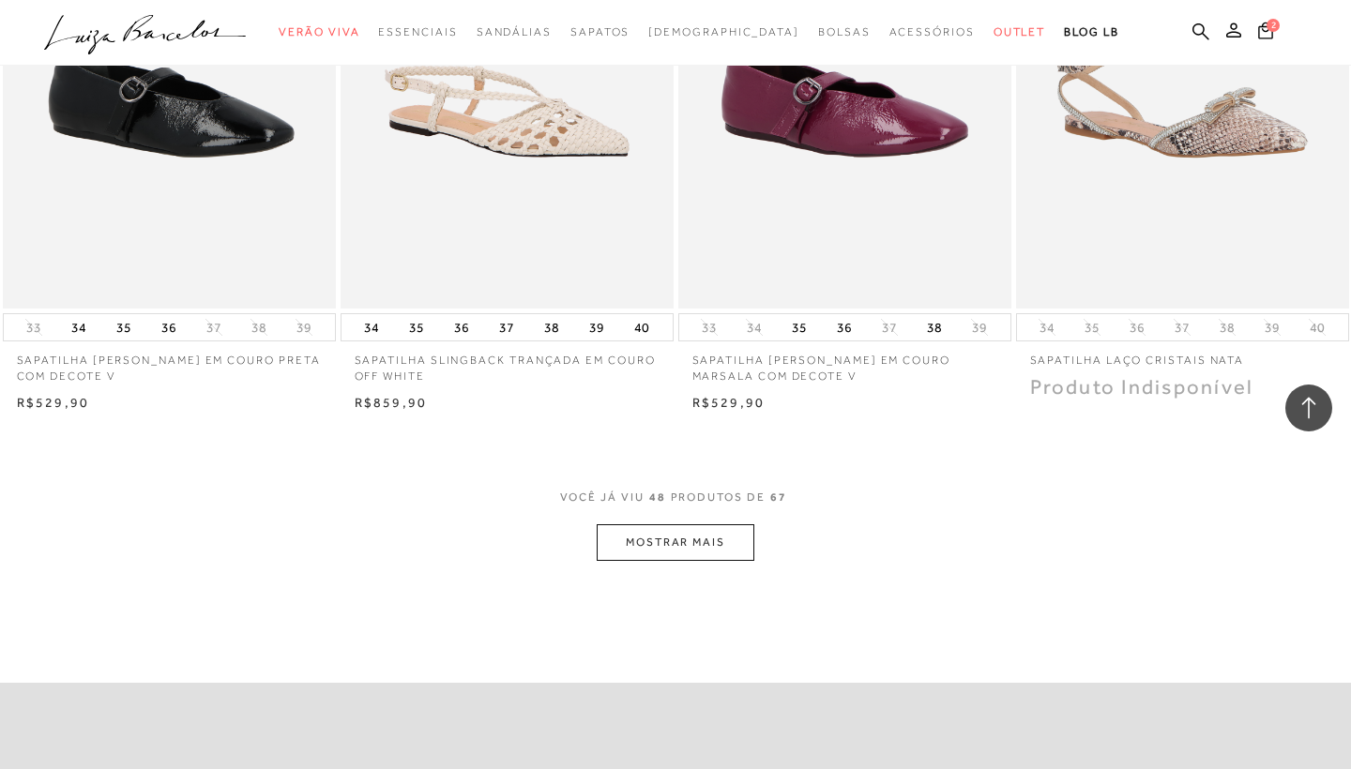
click at [637, 525] on button "MOSTRAR MAIS" at bounding box center [676, 543] width 158 height 37
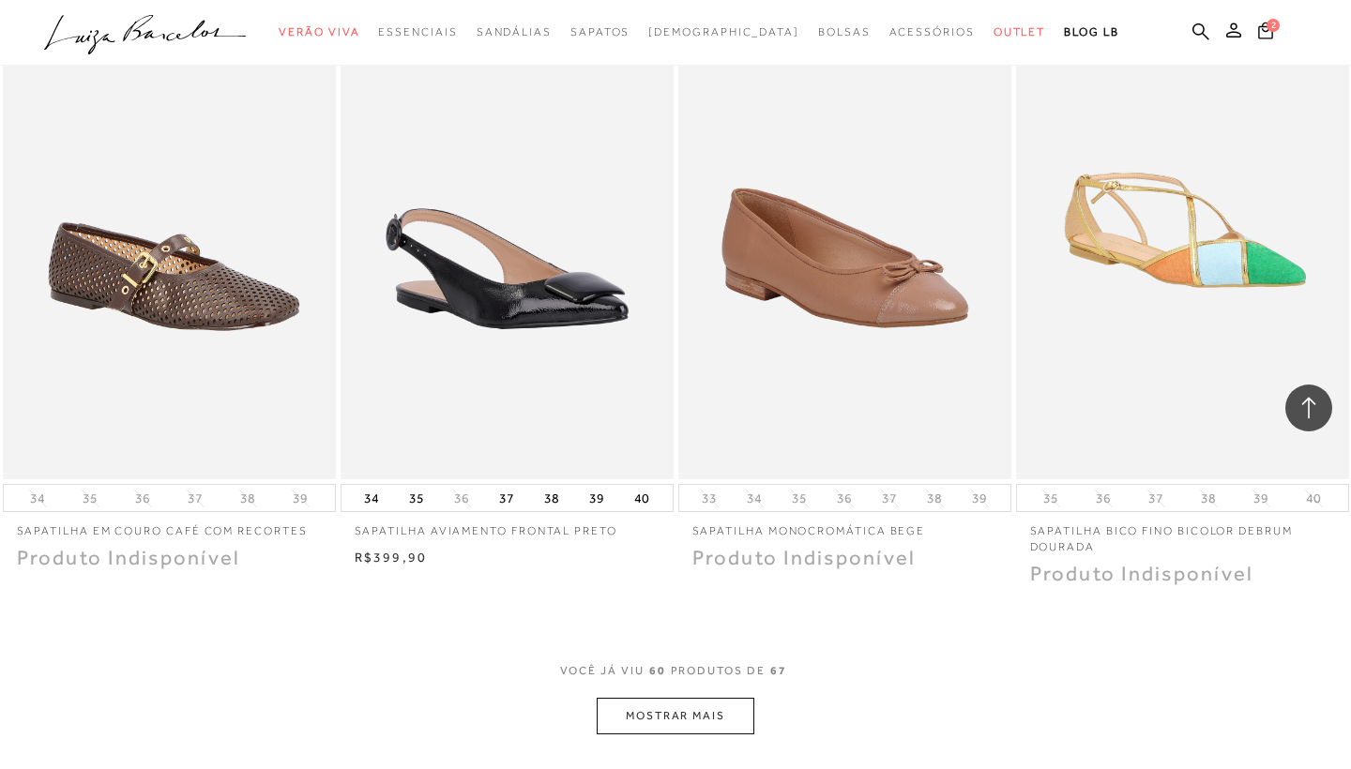
scroll to position [9003, 0]
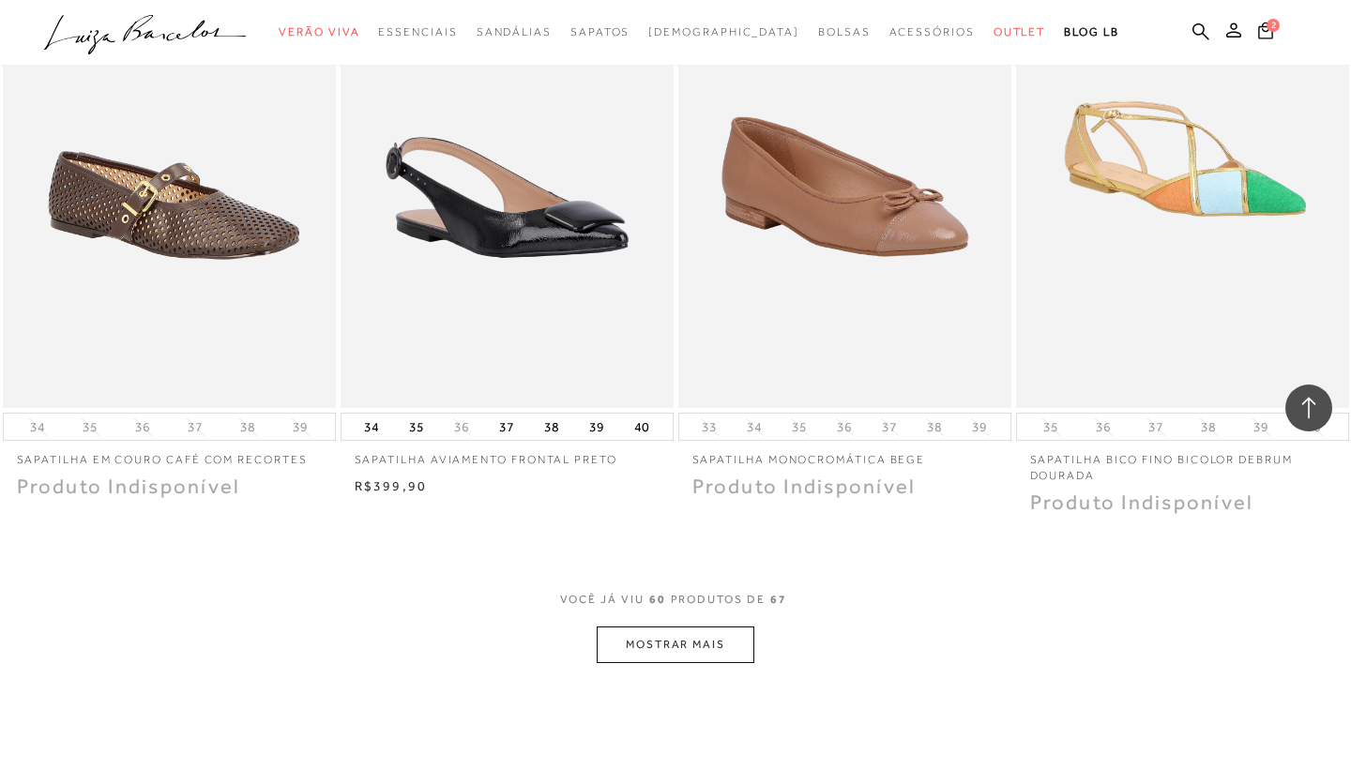
click at [640, 627] on button "MOSTRAR MAIS" at bounding box center [676, 645] width 158 height 37
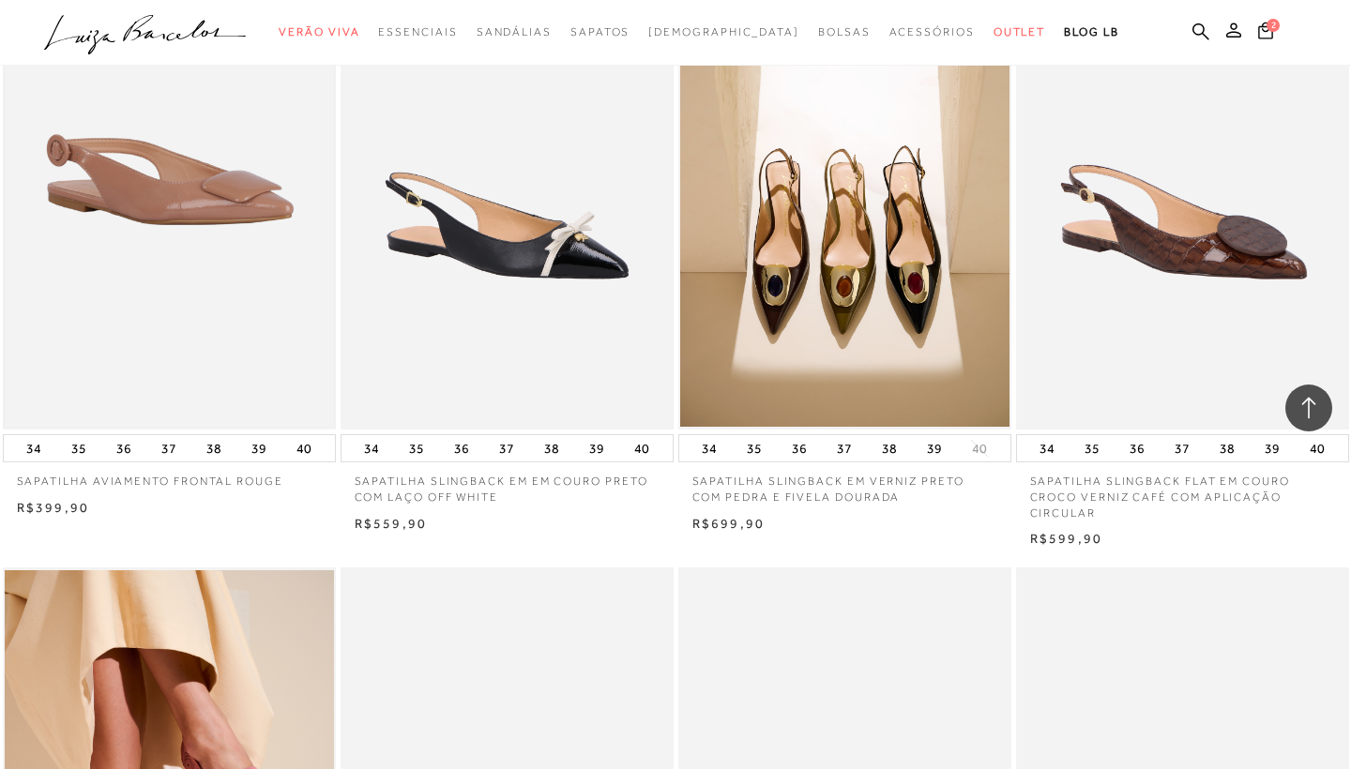
scroll to position [5683, 0]
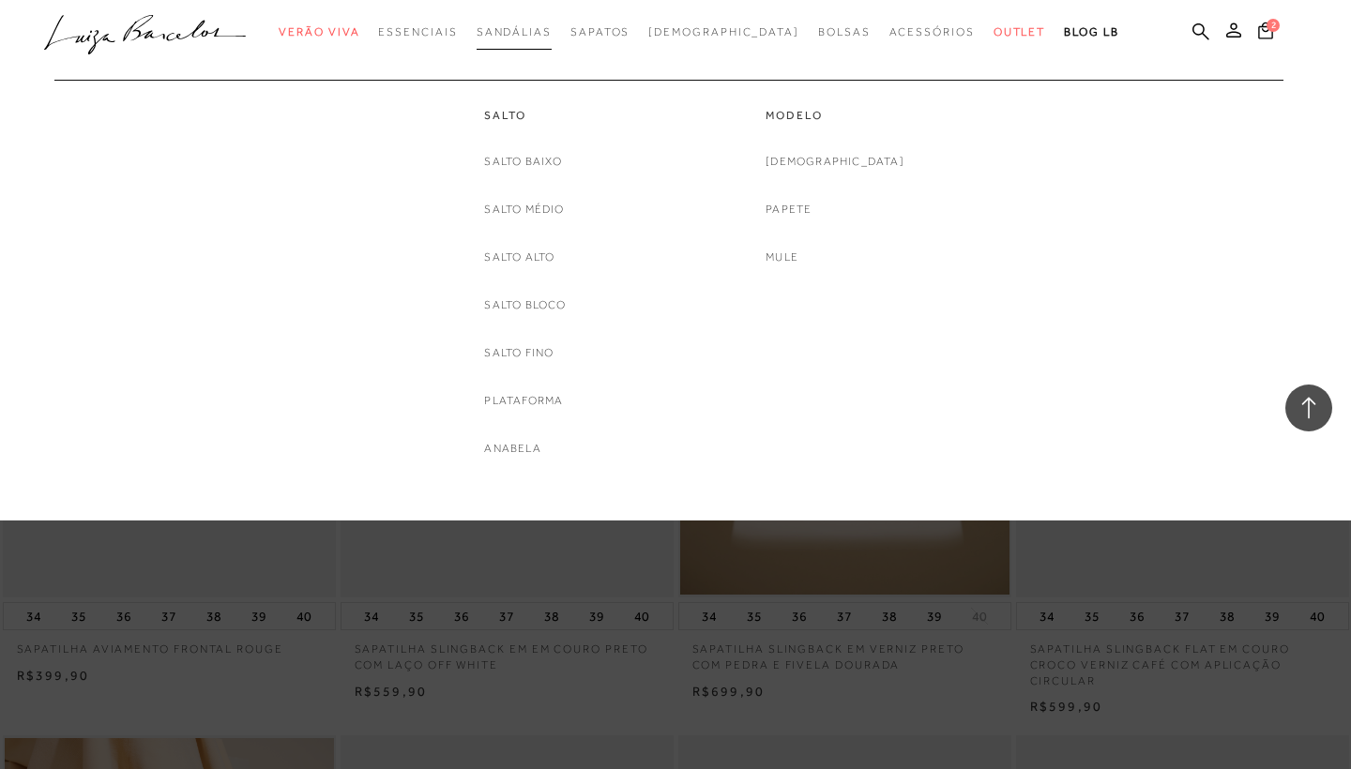
click at [538, 37] on span "Sandálias" at bounding box center [514, 31] width 75 height 13
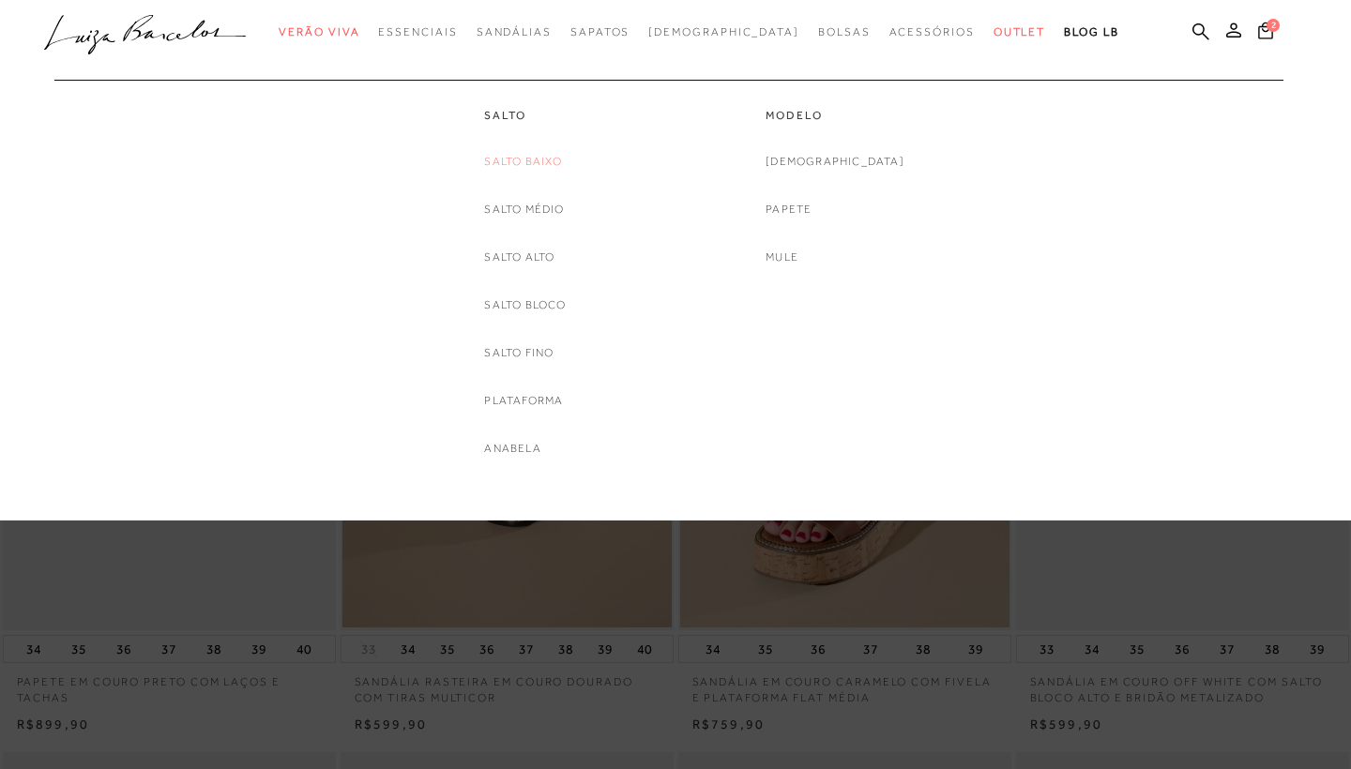
click at [537, 156] on link "Salto Baixo" at bounding box center [523, 162] width 78 height 20
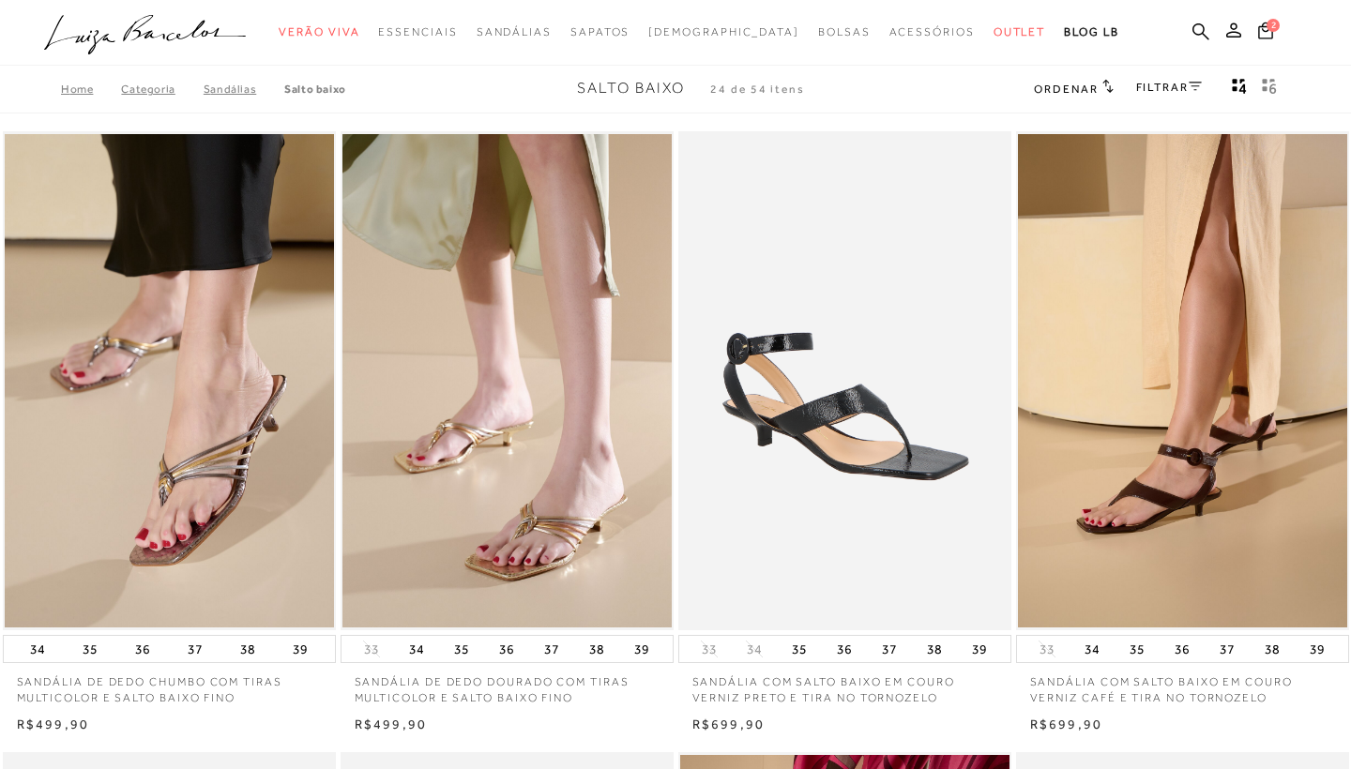
click at [1146, 89] on link "FILTRAR" at bounding box center [1169, 87] width 66 height 13
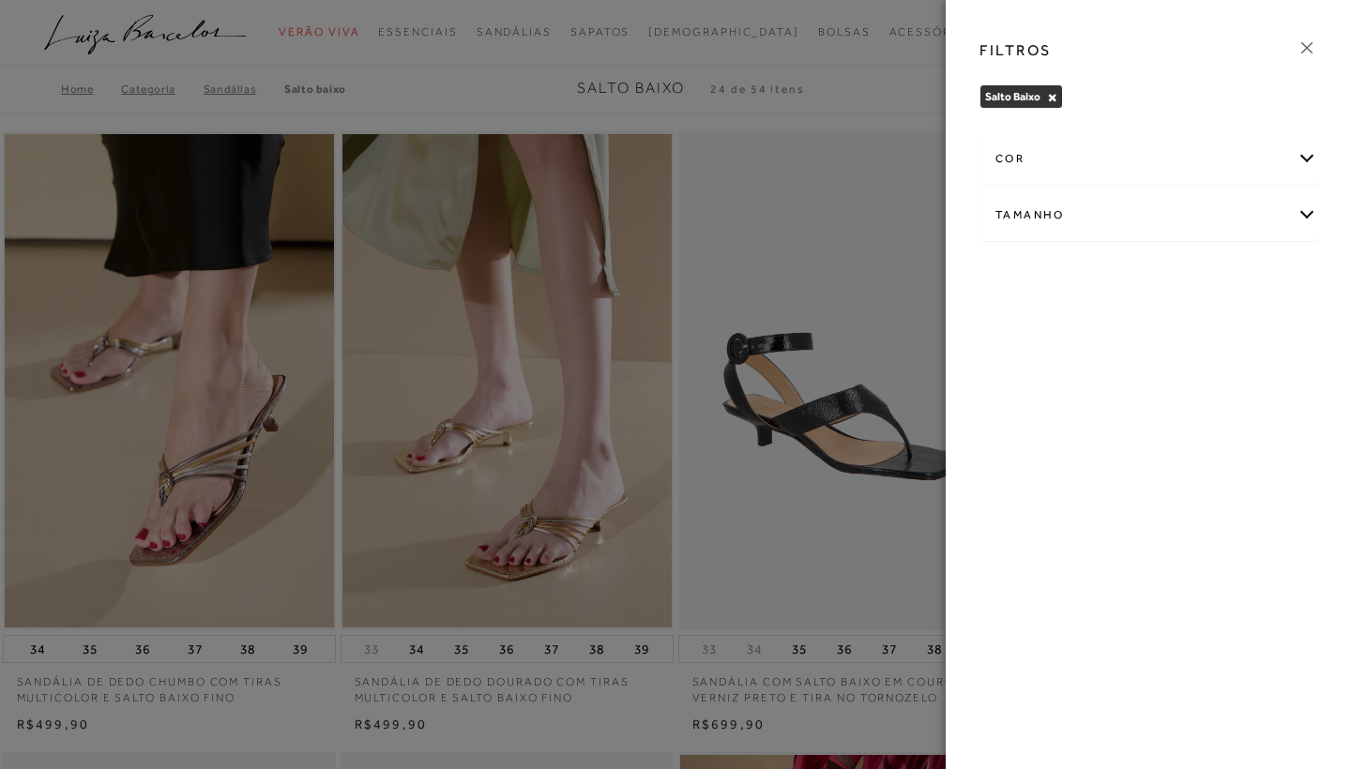
click at [1085, 160] on div "cor" at bounding box center [1149, 159] width 336 height 50
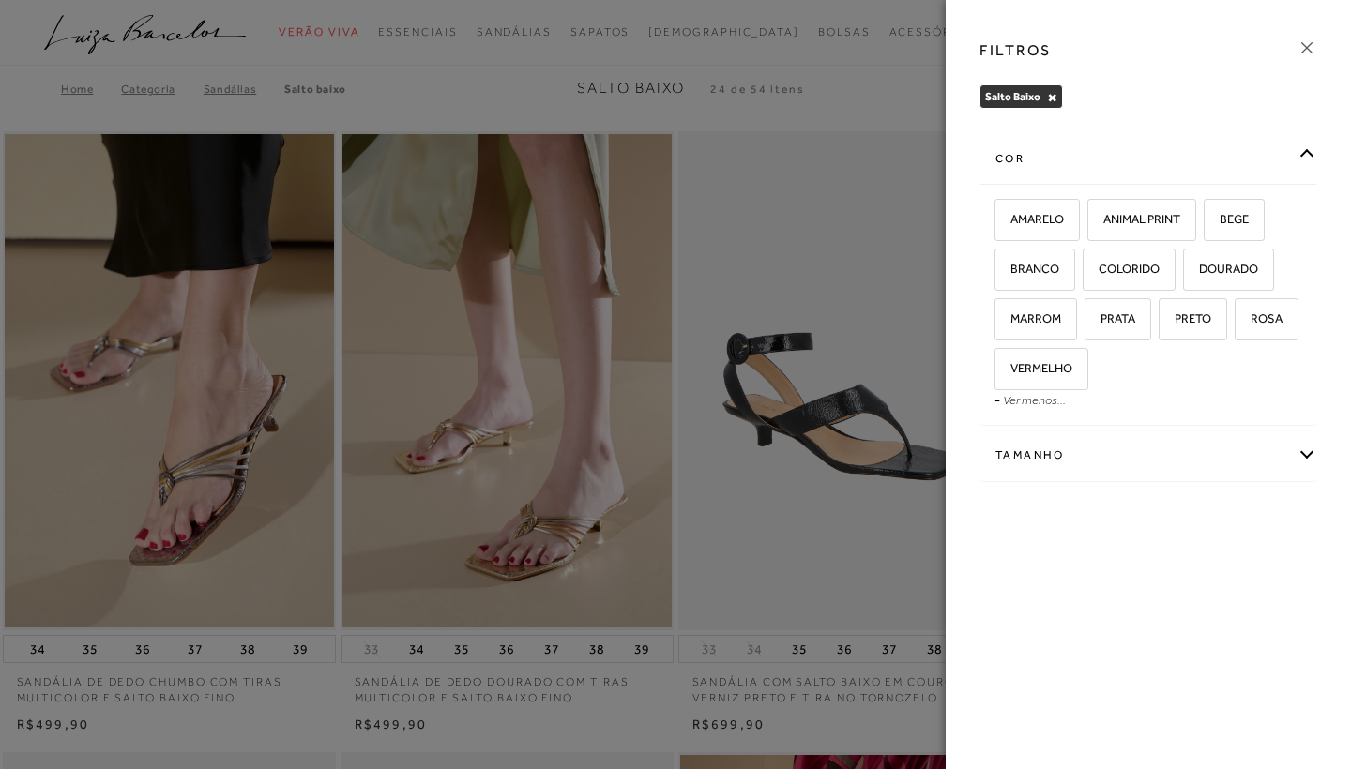
click at [1064, 447] on div "Tamanho" at bounding box center [1149, 456] width 336 height 50
click at [1164, 517] on span "36" at bounding box center [1167, 516] width 27 height 14
click at [1164, 517] on input "36" at bounding box center [1159, 519] width 19 height 19
checkbox input "true"
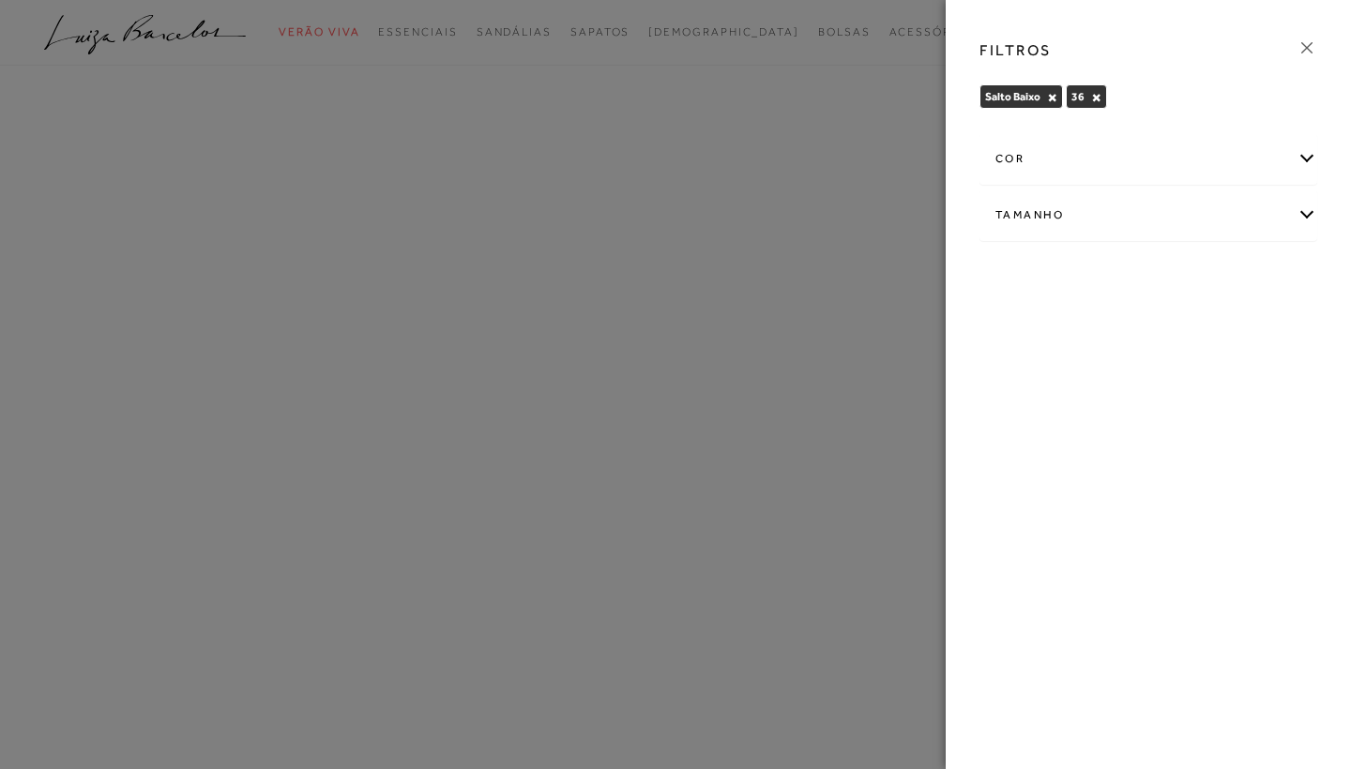
click at [1308, 48] on icon at bounding box center [1307, 48] width 21 height 21
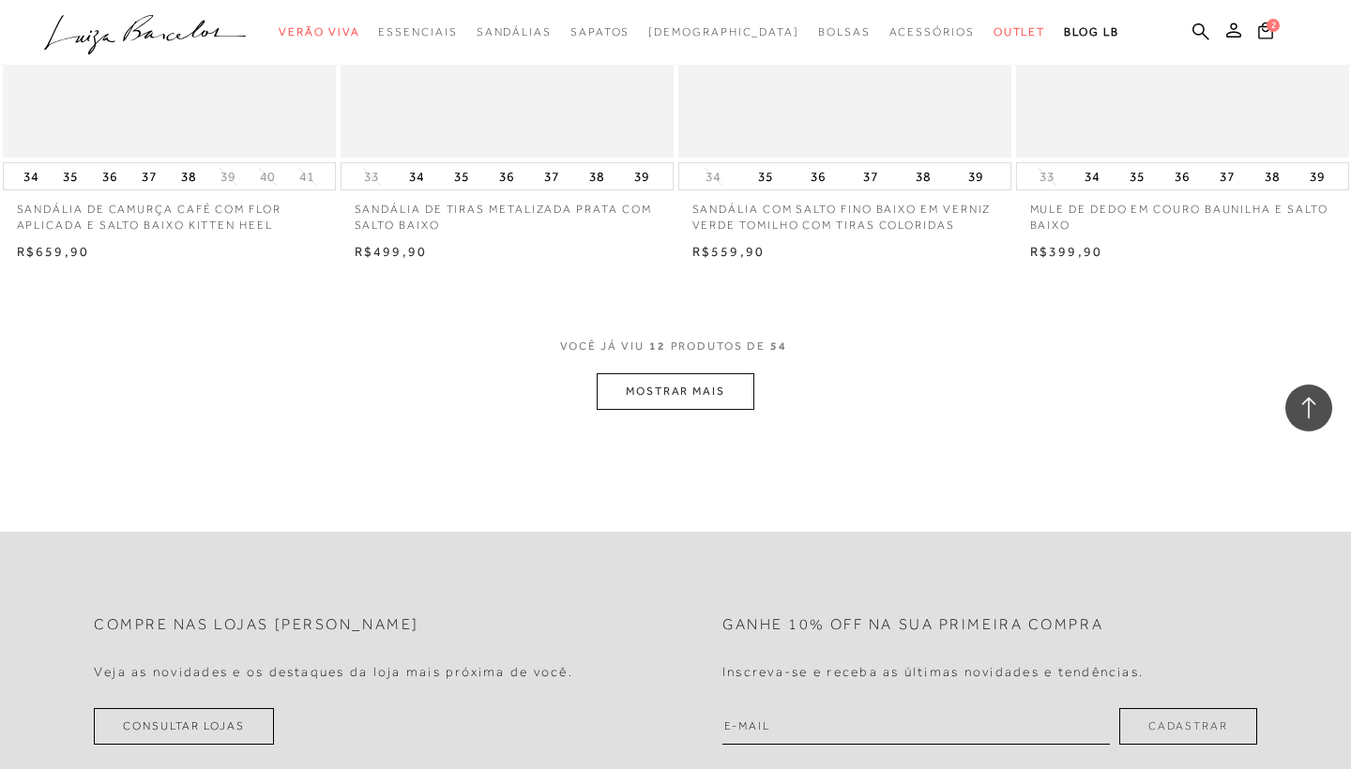
scroll to position [1806, 0]
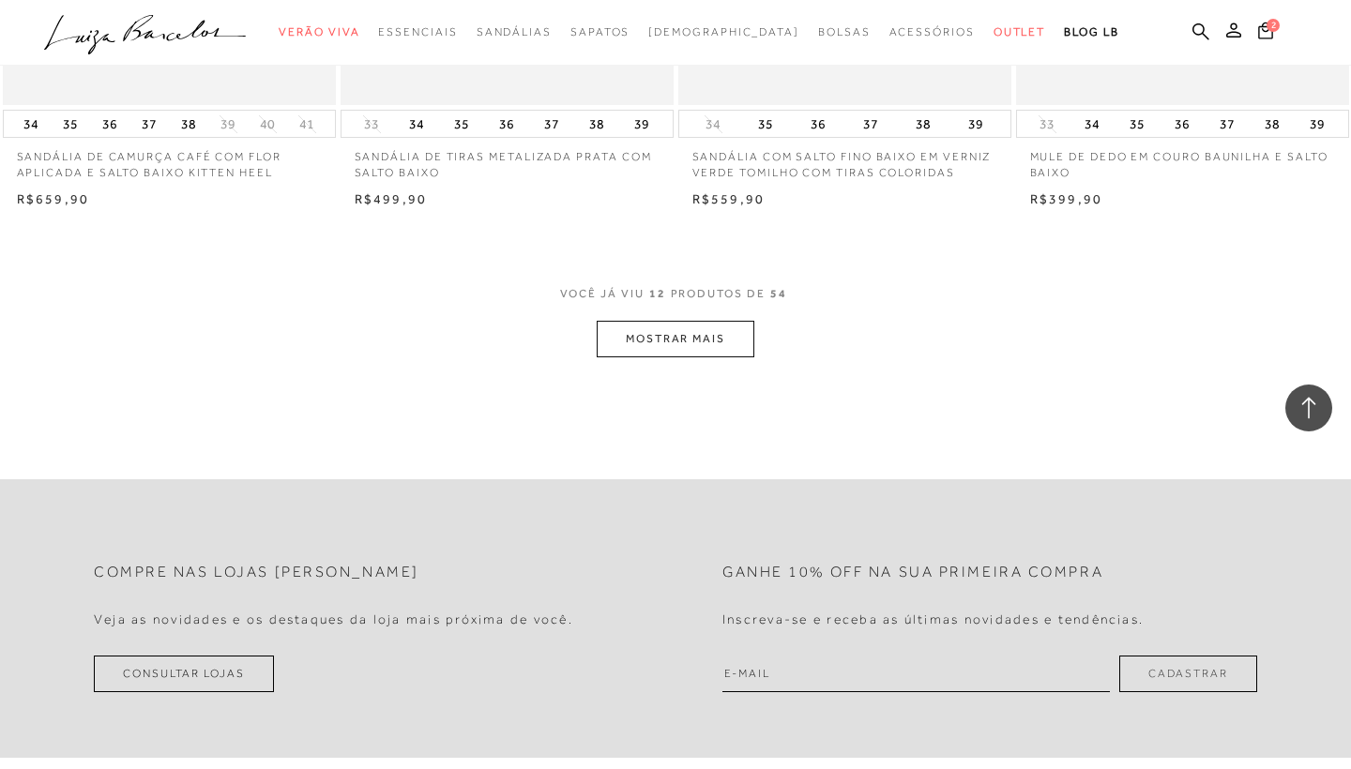
click at [728, 328] on button "MOSTRAR MAIS" at bounding box center [676, 339] width 158 height 37
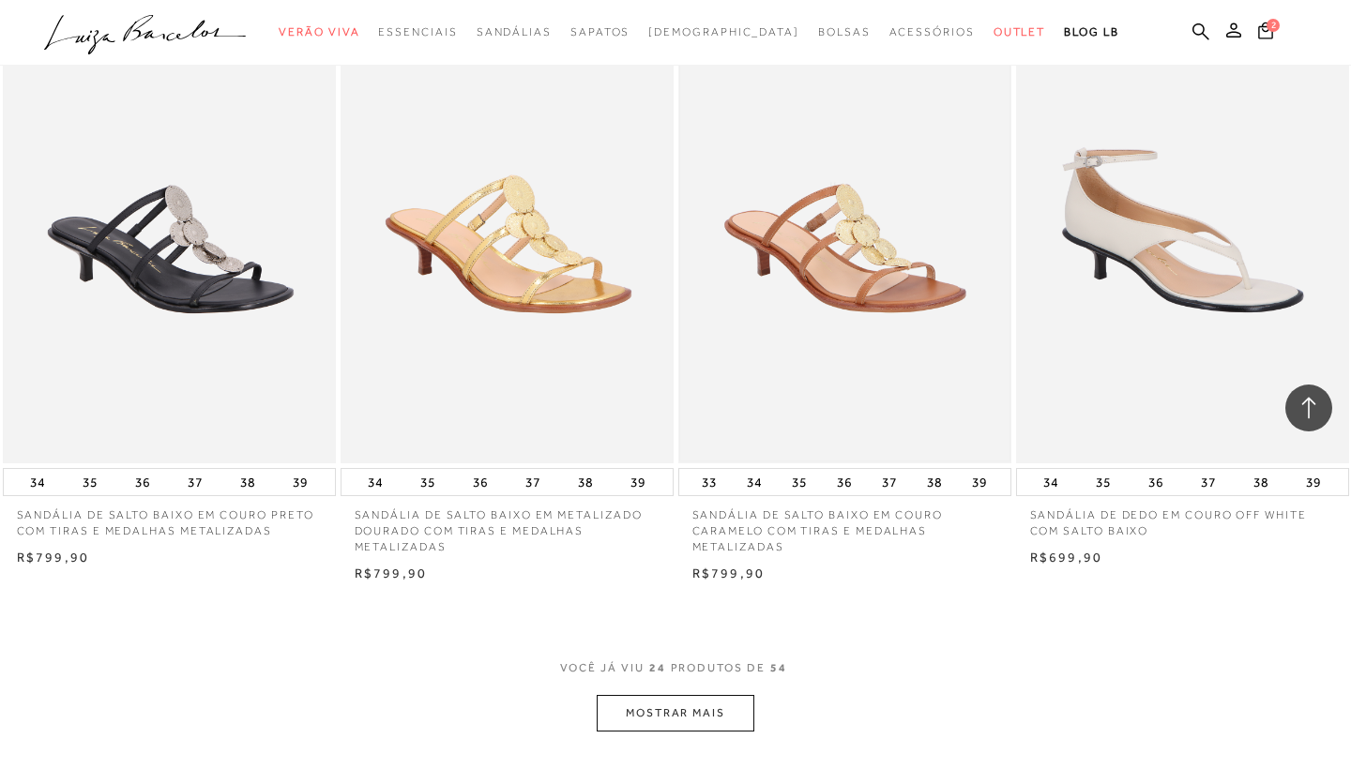
scroll to position [3577, 0]
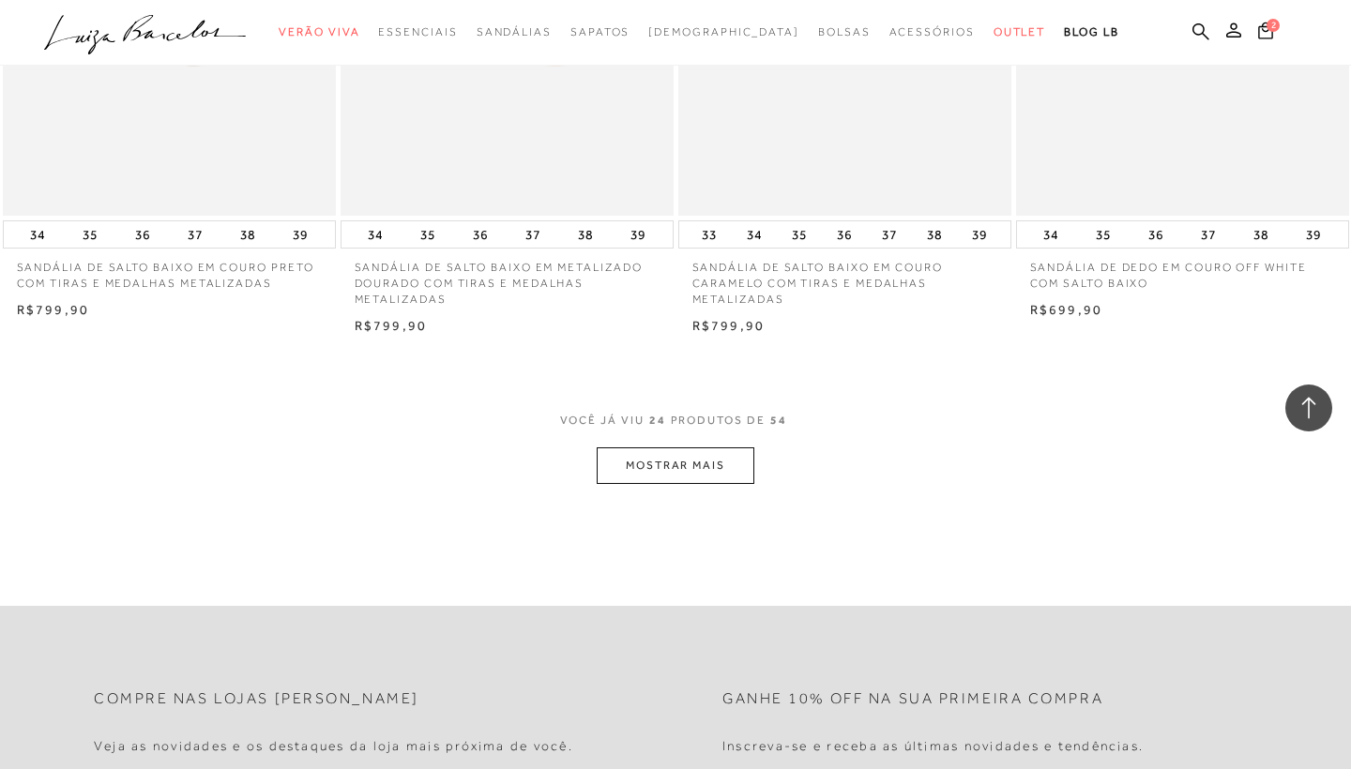
click at [715, 450] on button "MOSTRAR MAIS" at bounding box center [676, 466] width 158 height 37
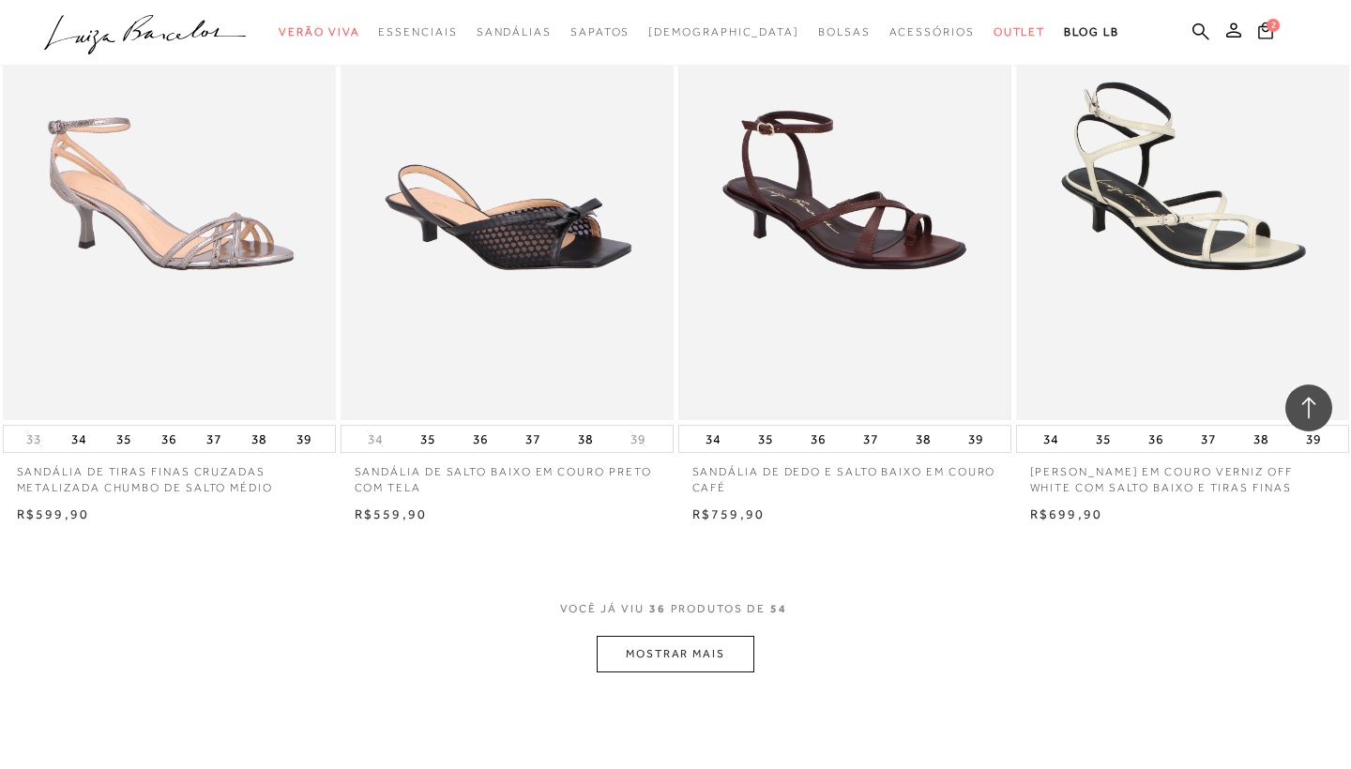
scroll to position [5293, 0]
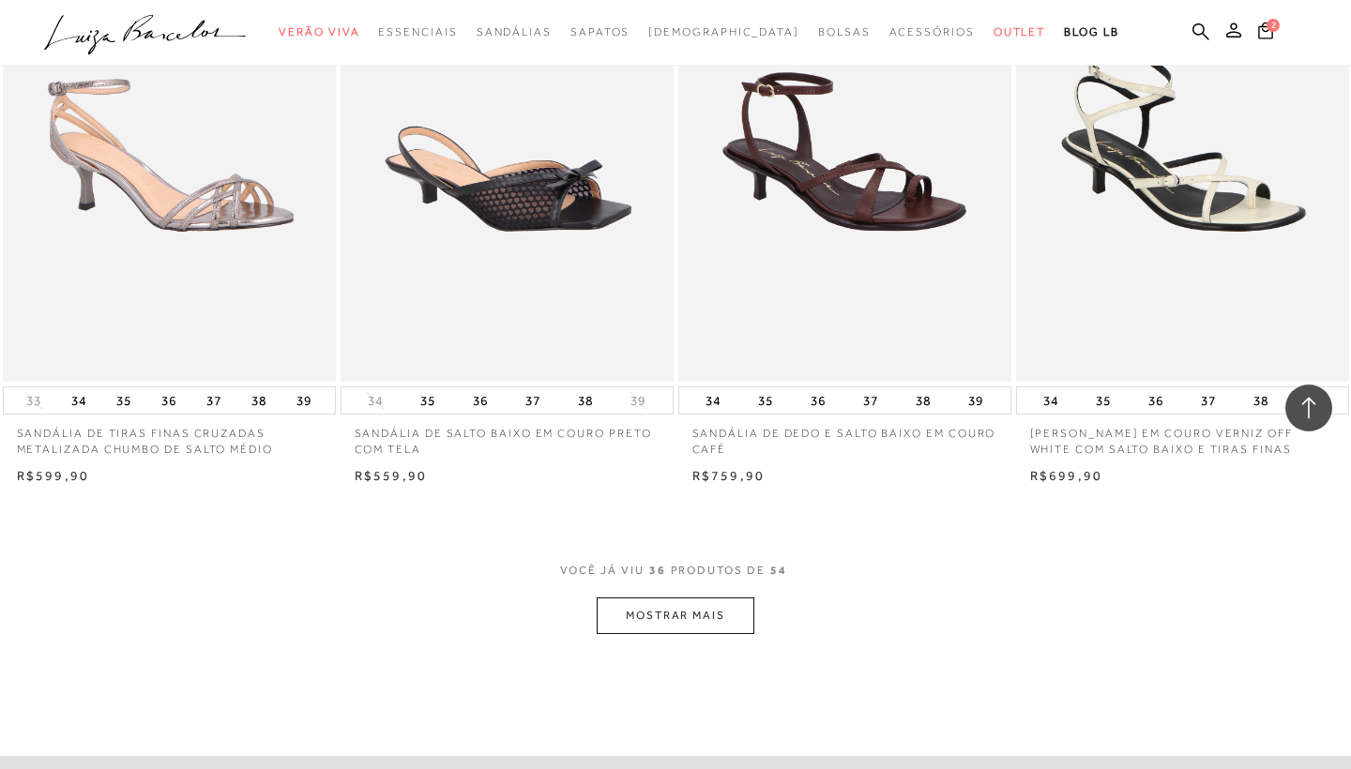
click at [648, 601] on button "MOSTRAR MAIS" at bounding box center [676, 616] width 158 height 37
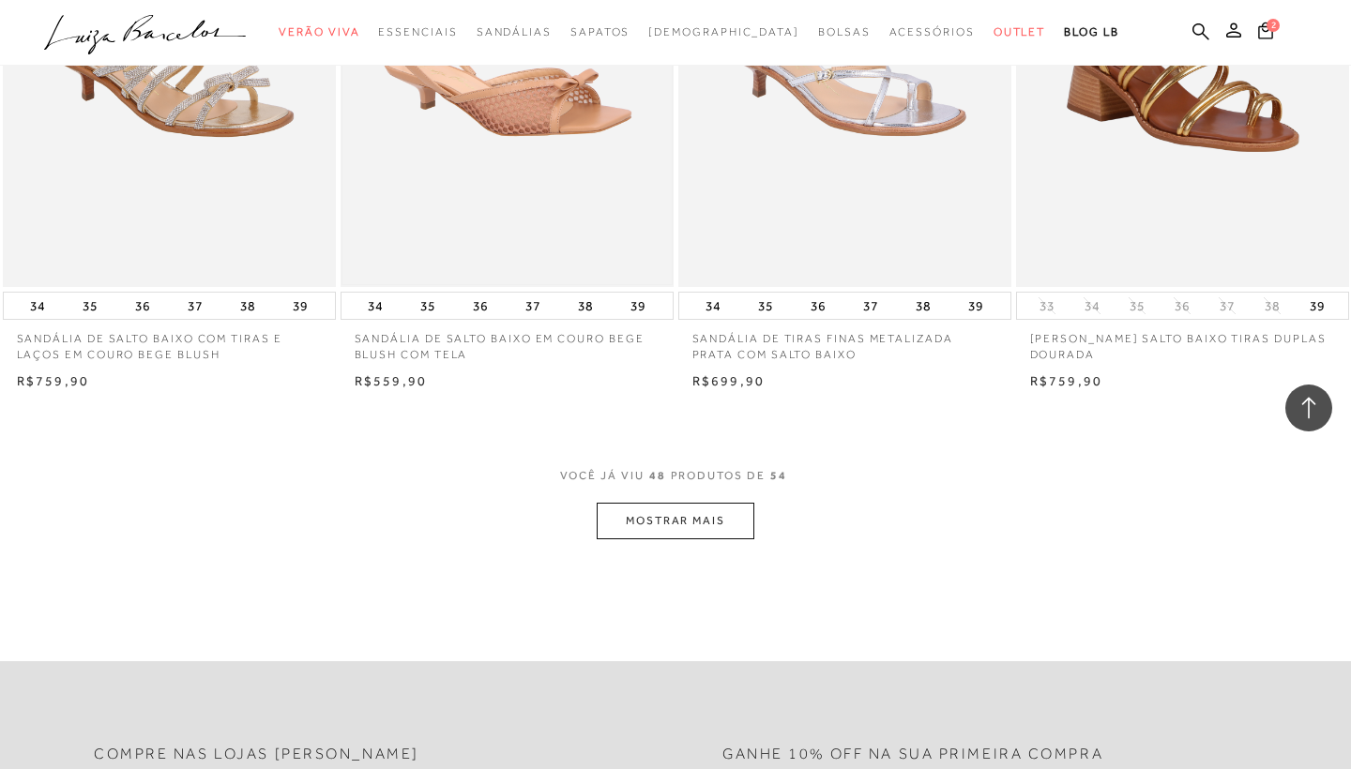
scroll to position [7353, 0]
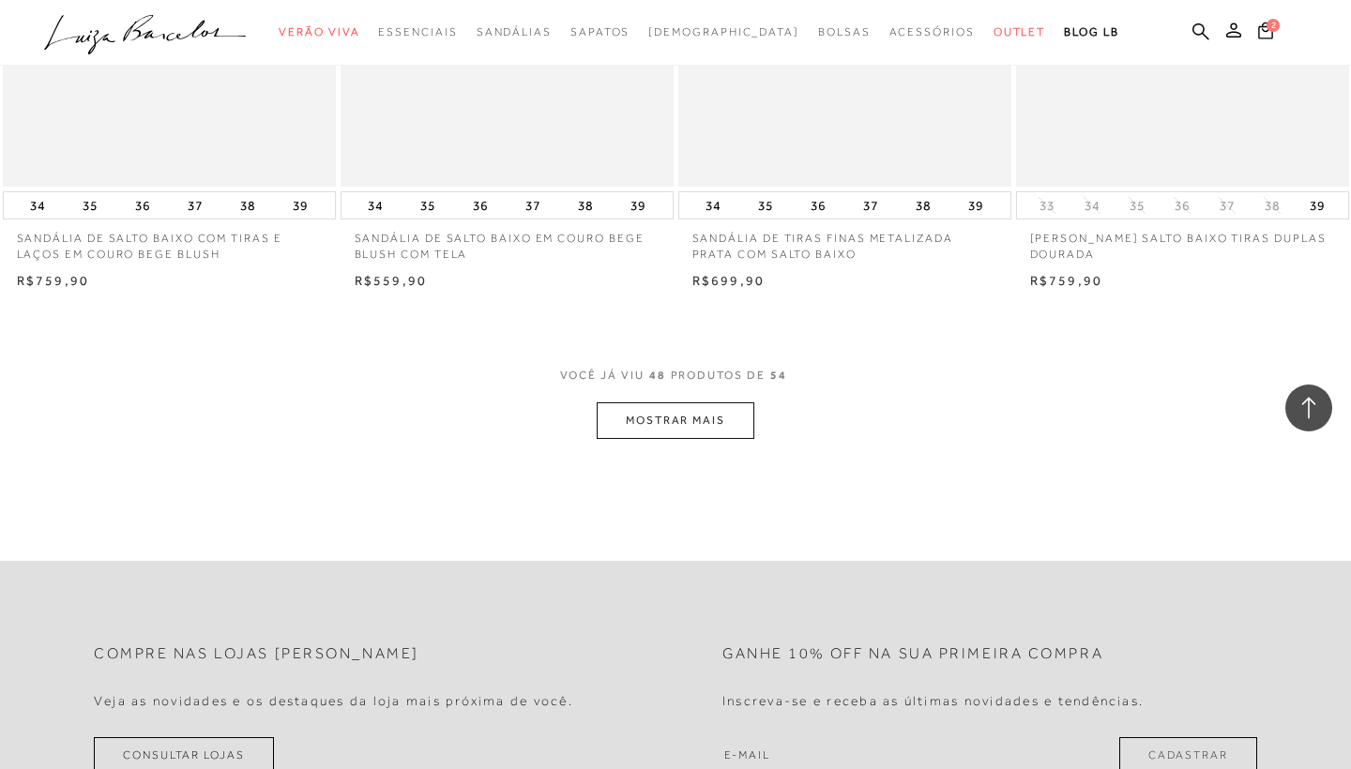
click at [663, 403] on button "MOSTRAR MAIS" at bounding box center [676, 421] width 158 height 37
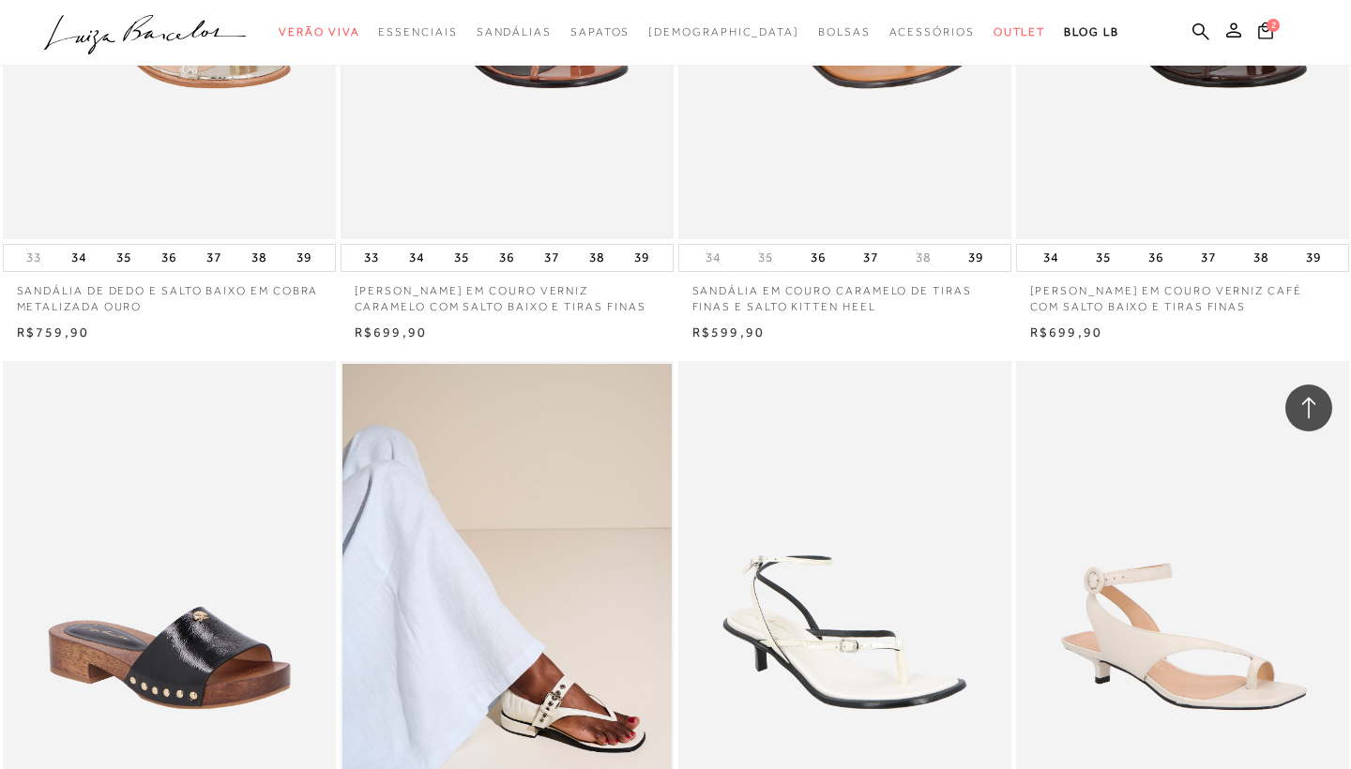
scroll to position [6010, 0]
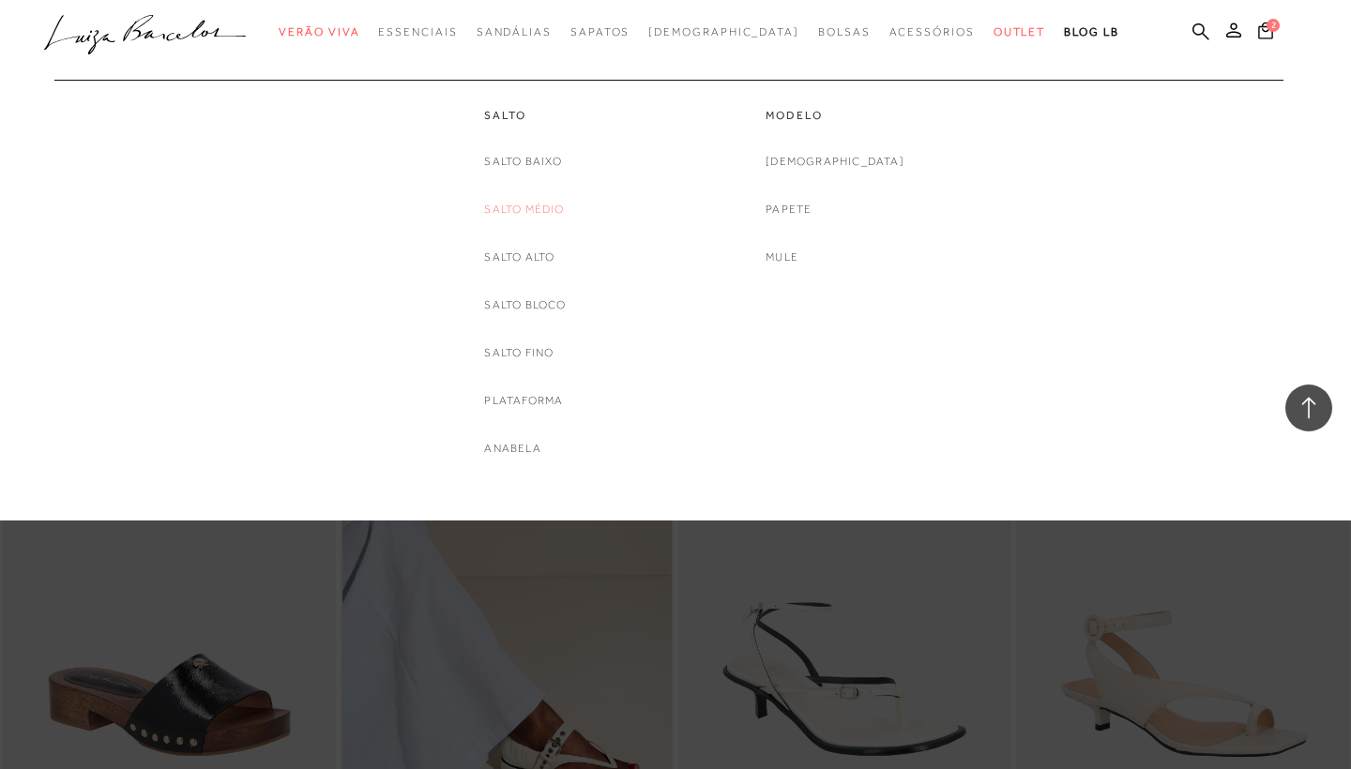
click at [523, 212] on link "Salto Médio" at bounding box center [524, 210] width 80 height 20
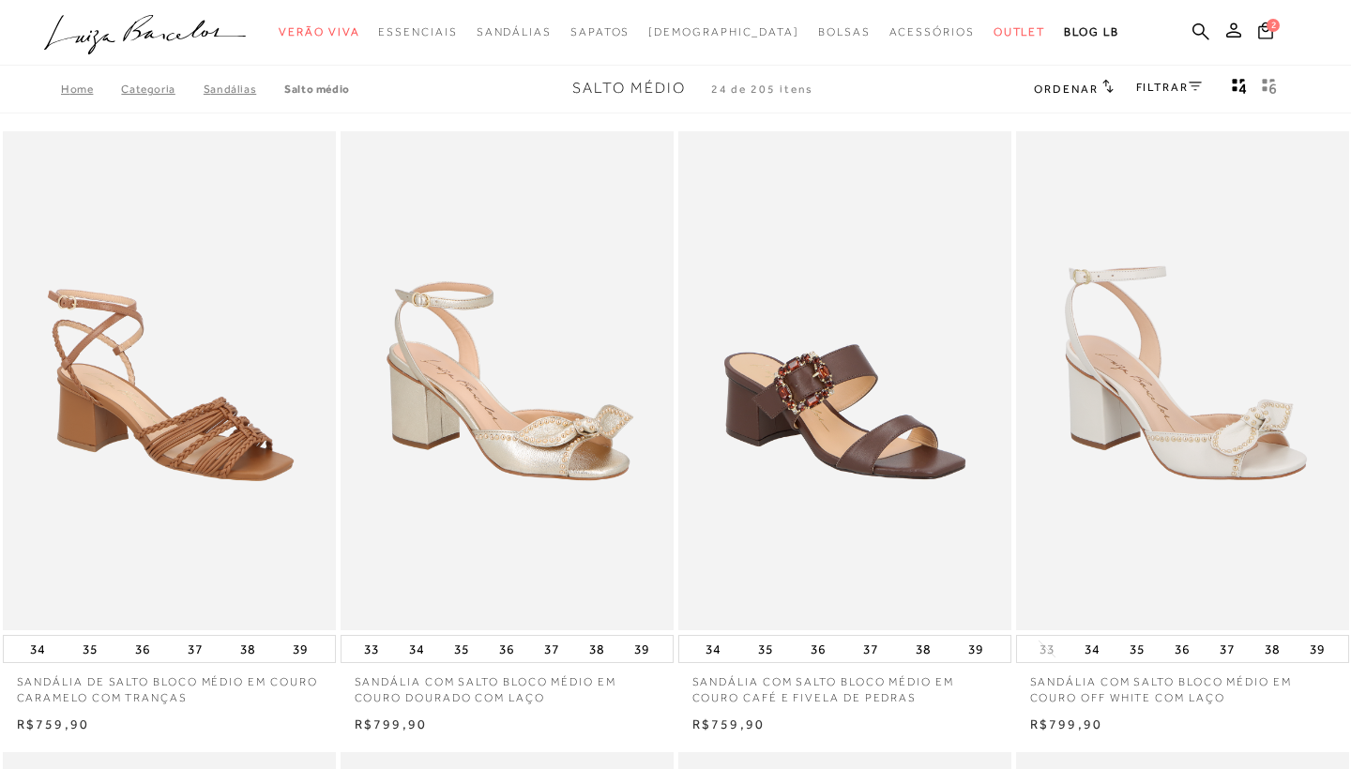
click at [1161, 77] on div "FILTRAR" at bounding box center [1169, 89] width 66 height 24
click at [1162, 85] on link "FILTRAR" at bounding box center [1169, 87] width 66 height 13
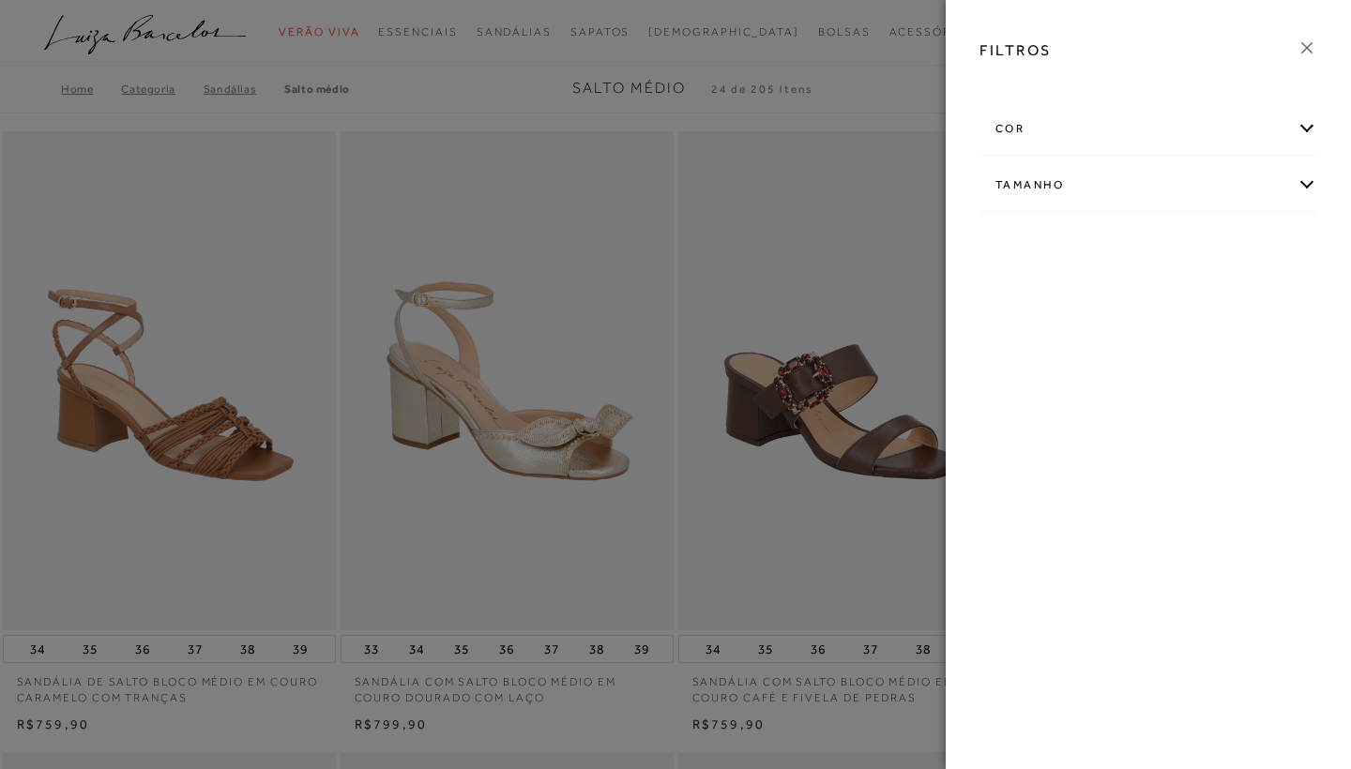
click at [1157, 133] on div "cor" at bounding box center [1149, 129] width 336 height 50
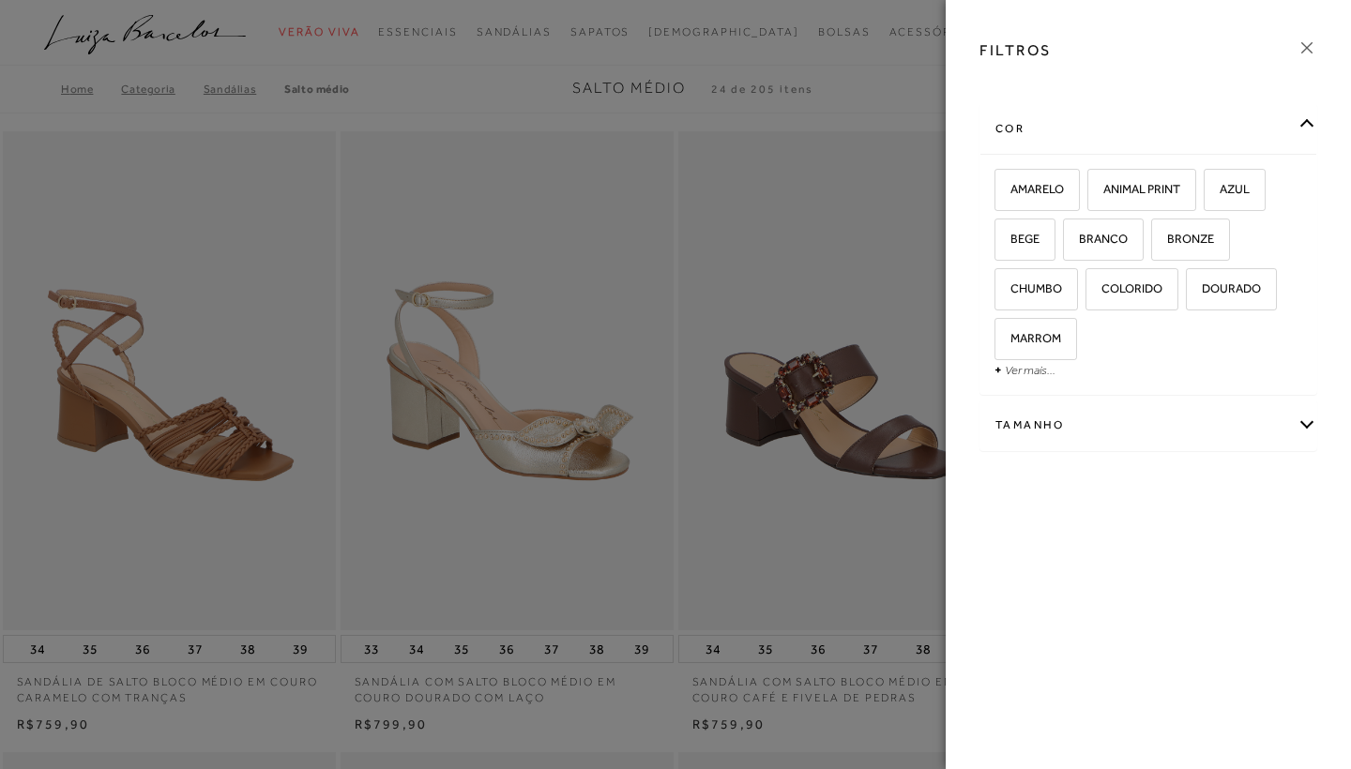
click at [1184, 432] on div "Tamanho" at bounding box center [1149, 426] width 336 height 50
click at [1180, 493] on label "36" at bounding box center [1174, 486] width 43 height 40
click at [1168, 493] on input "36" at bounding box center [1159, 489] width 19 height 19
checkbox input "true"
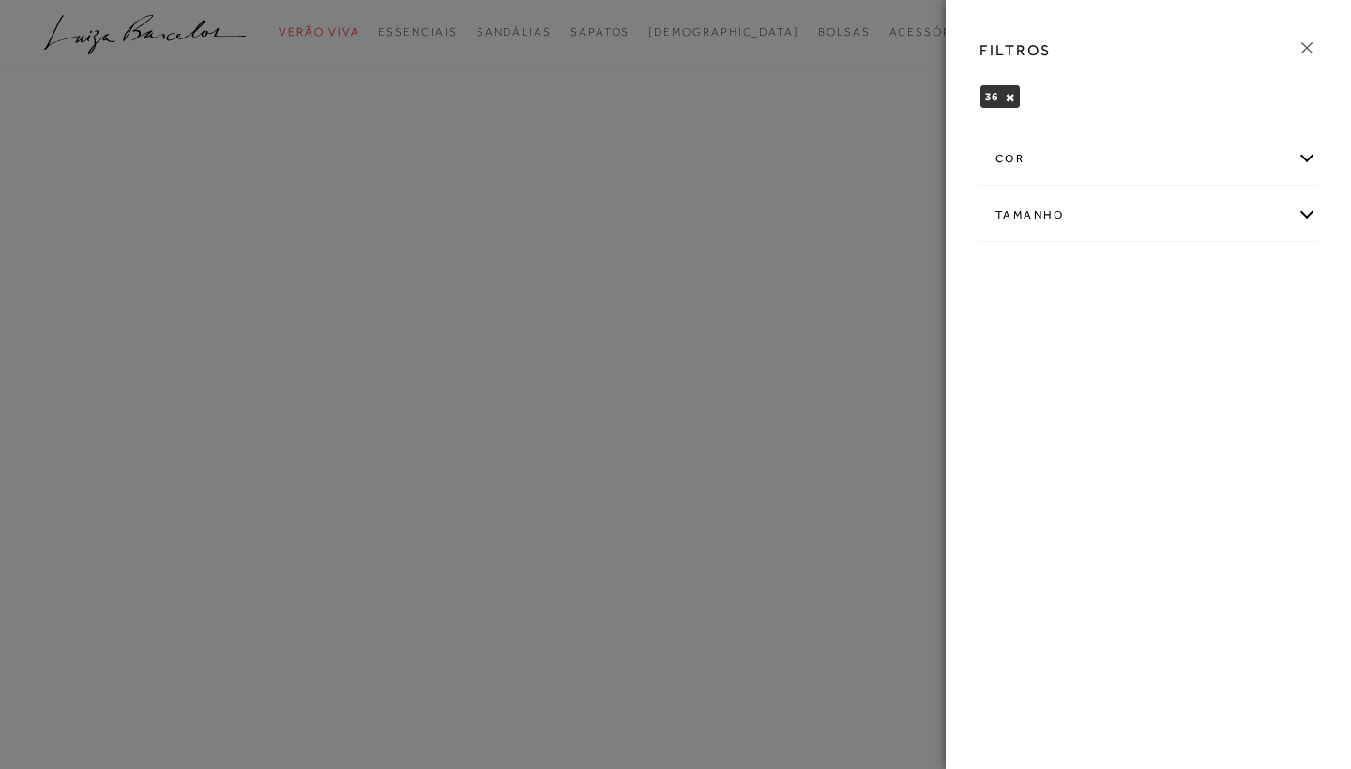
click at [1310, 44] on icon at bounding box center [1307, 48] width 21 height 21
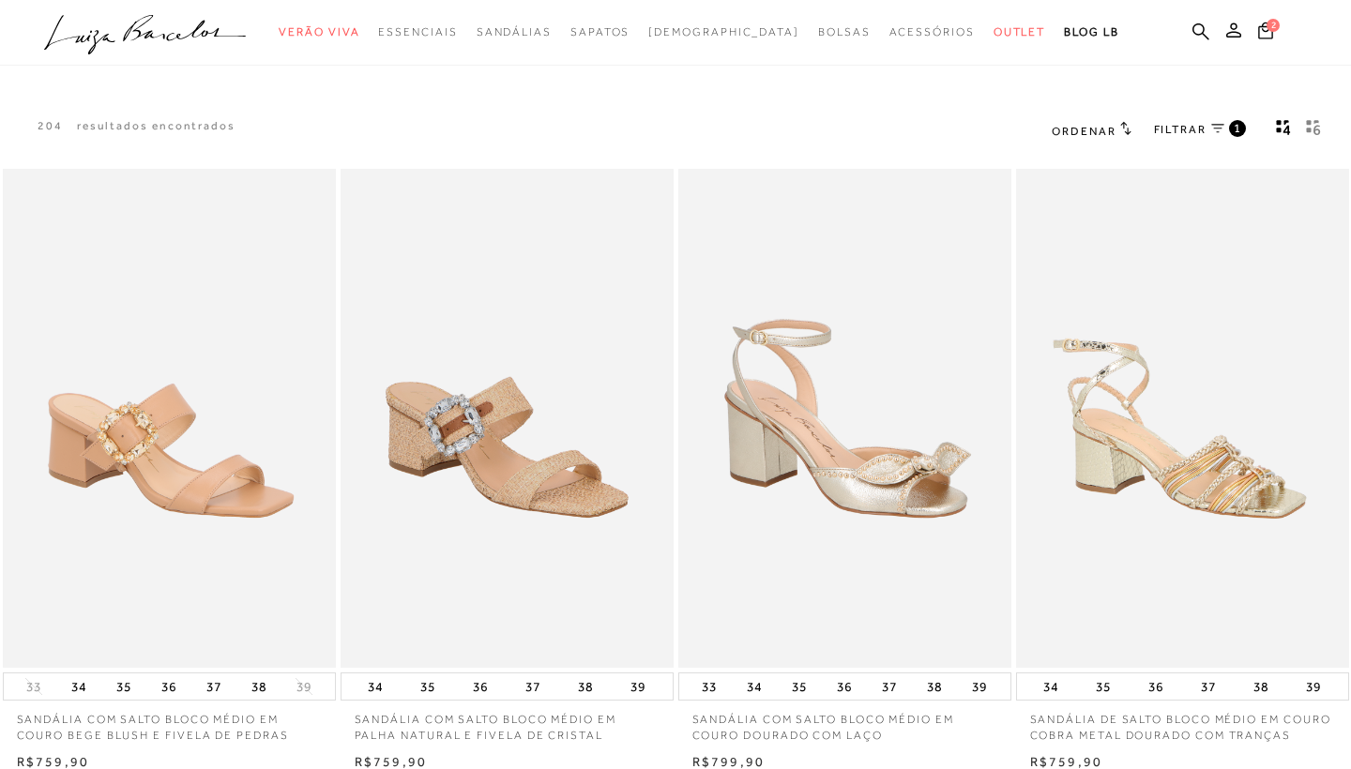
click at [1315, 129] on icon "gridText6Desc" at bounding box center [1317, 130] width 7 height 10
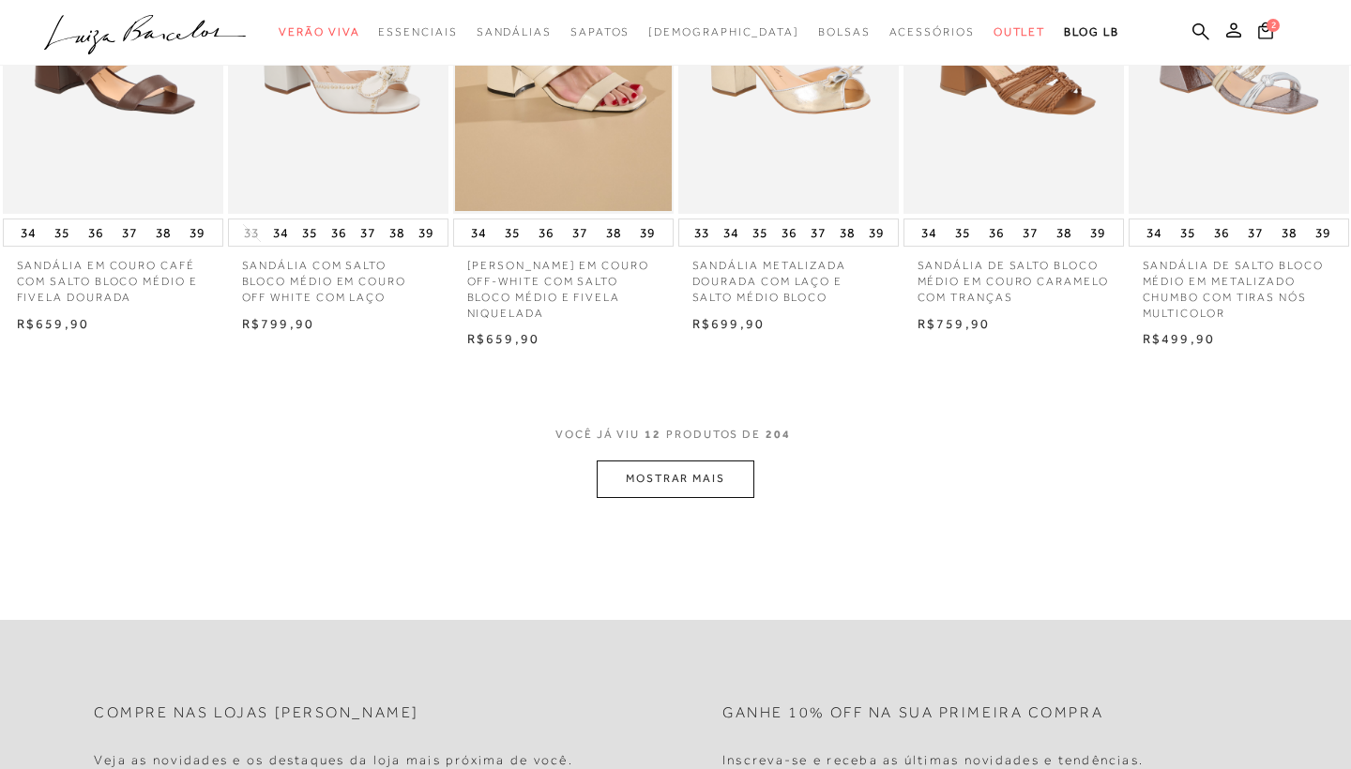
scroll to position [772, 0]
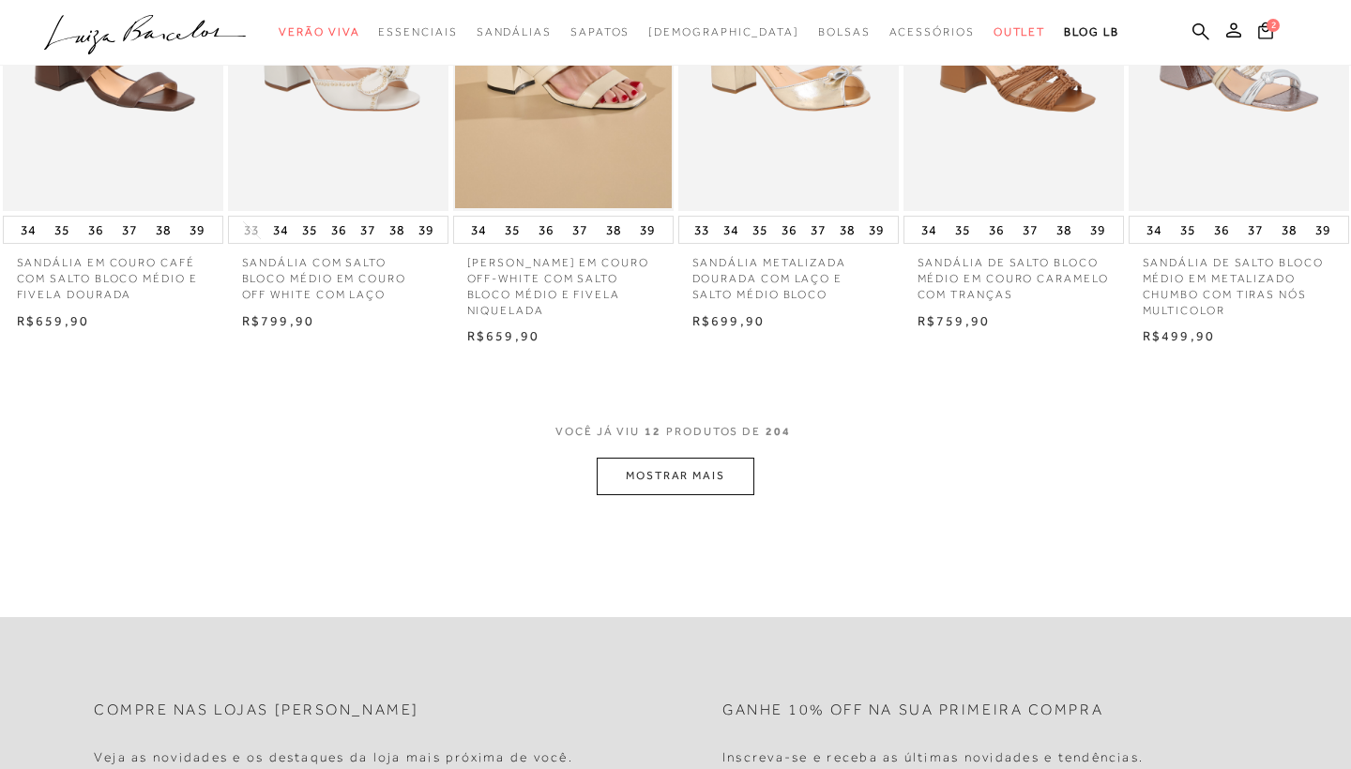
click at [696, 469] on button "MOSTRAR MAIS" at bounding box center [676, 476] width 158 height 37
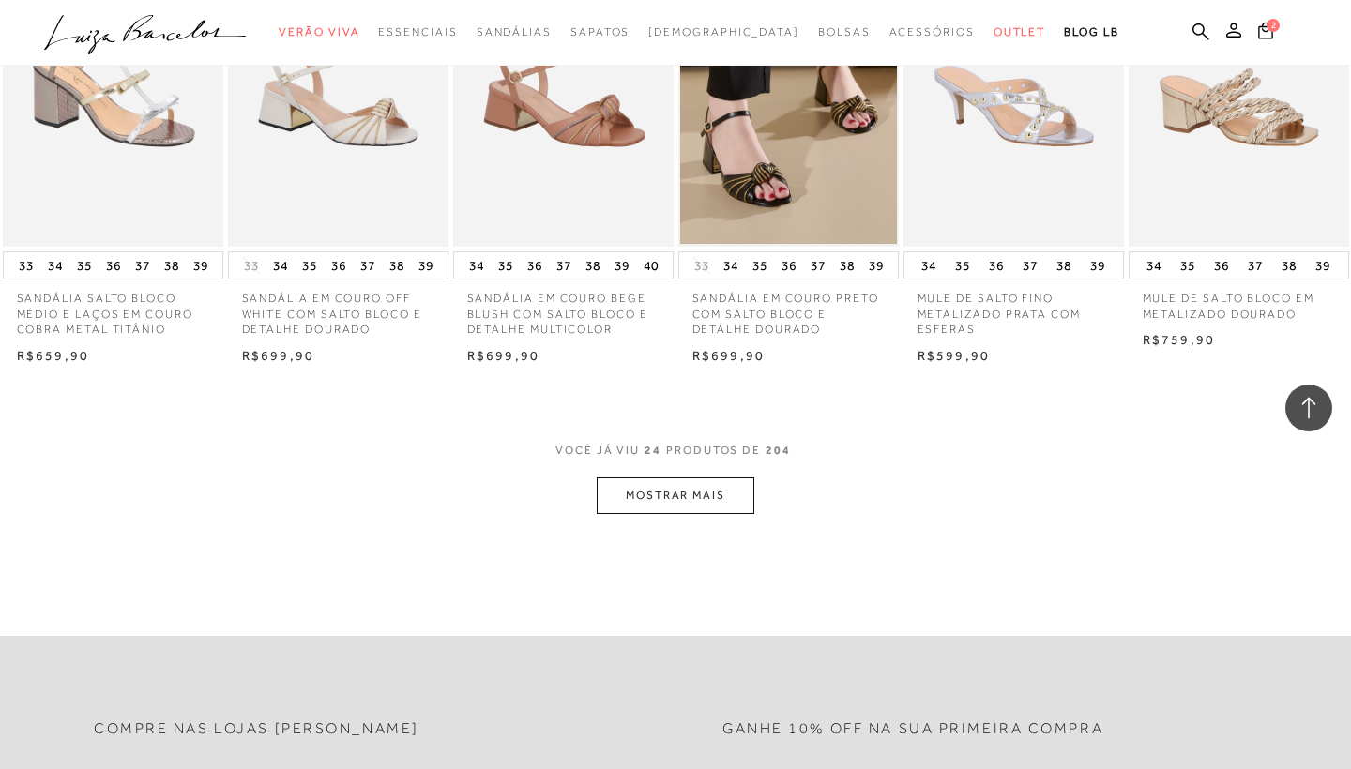
scroll to position [1794, 0]
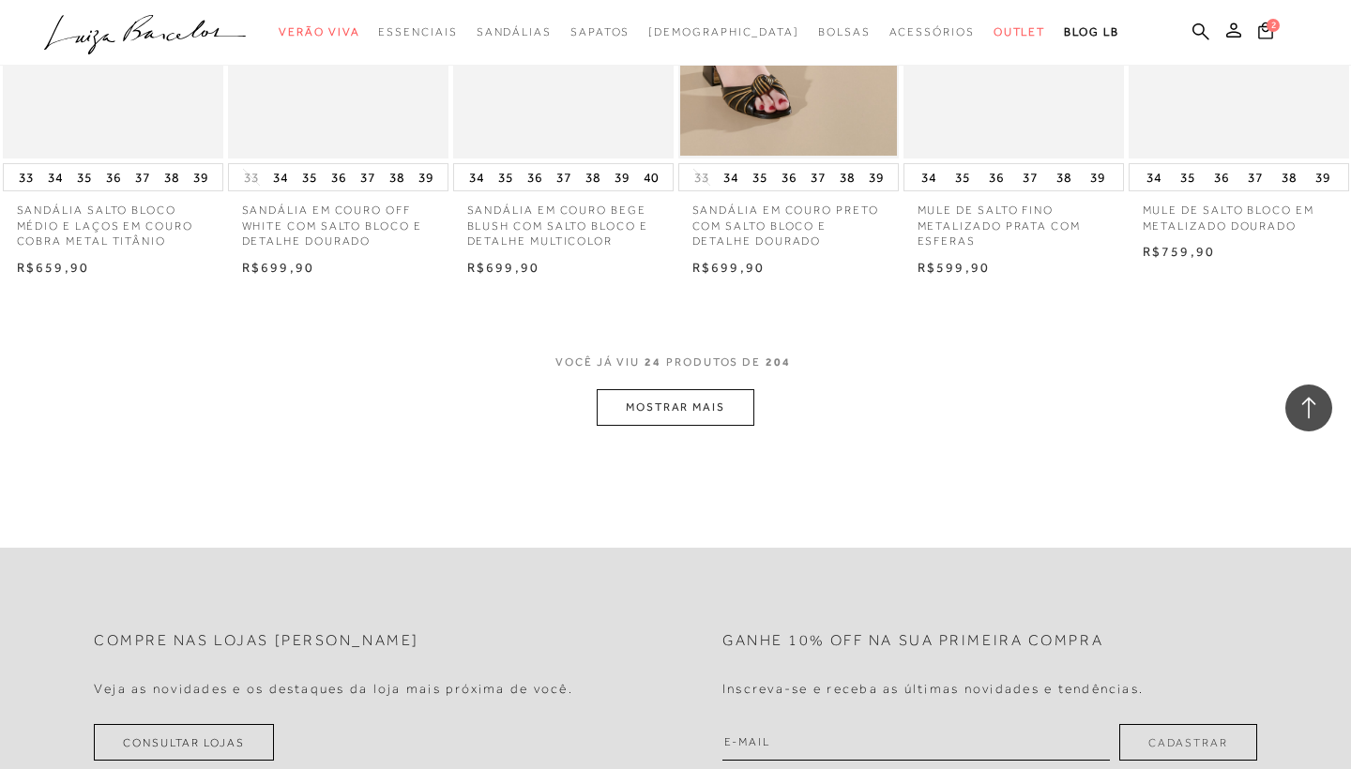
click at [676, 402] on button "MOSTRAR MAIS" at bounding box center [676, 407] width 158 height 37
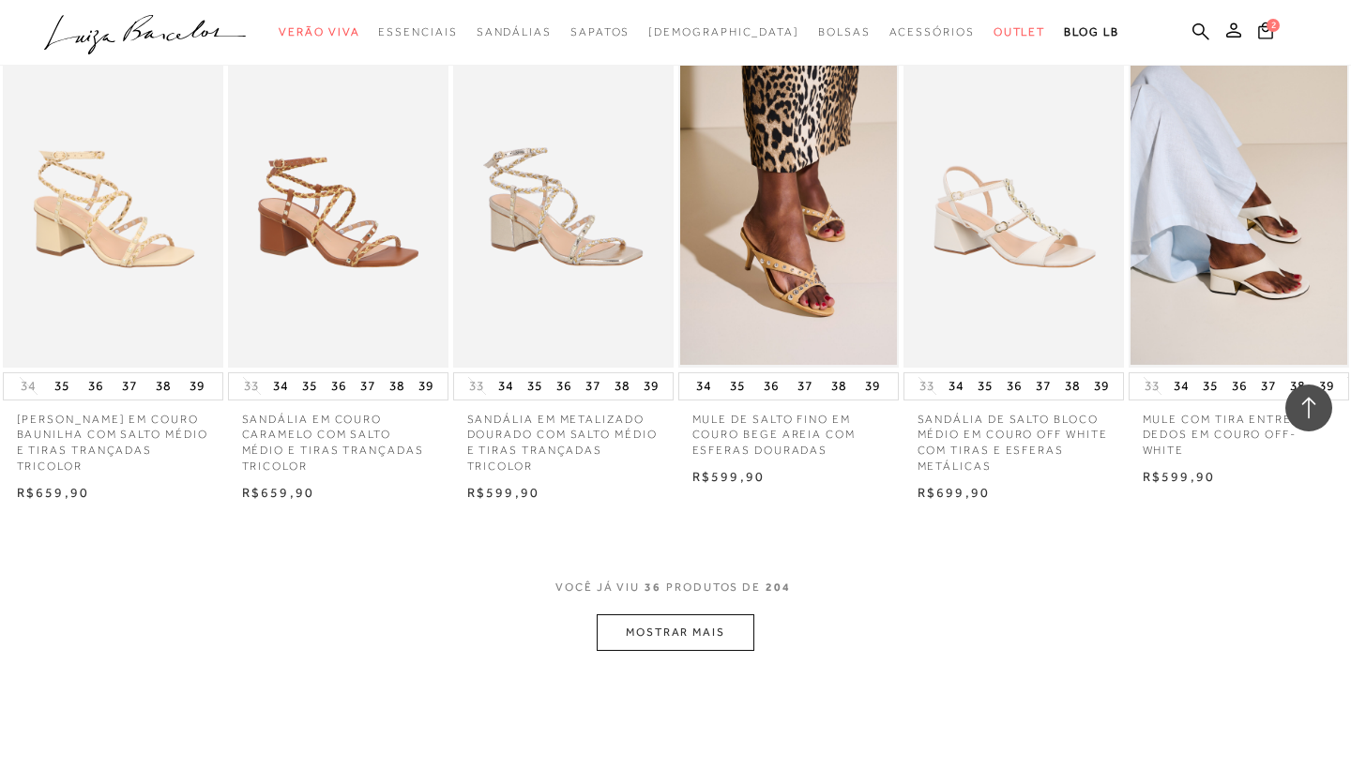
scroll to position [2571, 0]
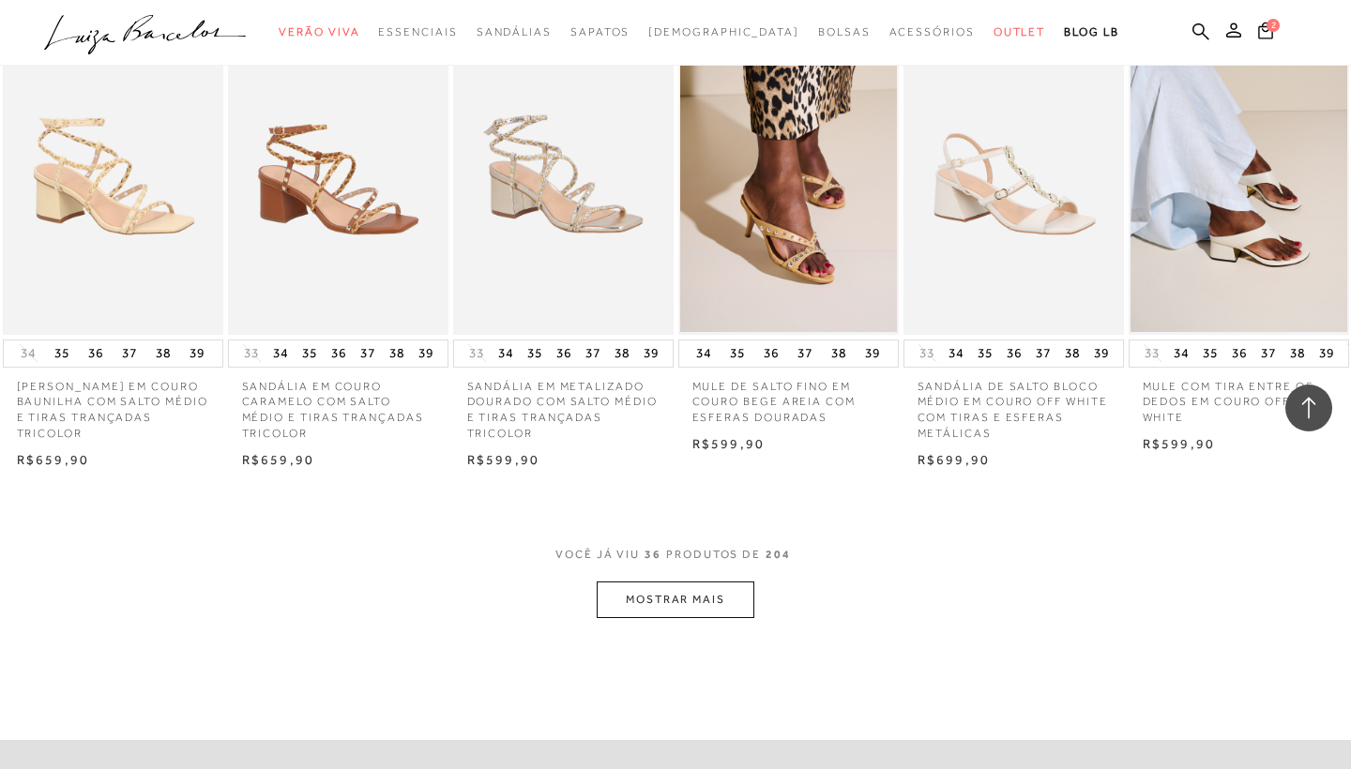
click at [705, 582] on button "MOSTRAR MAIS" at bounding box center [676, 600] width 158 height 37
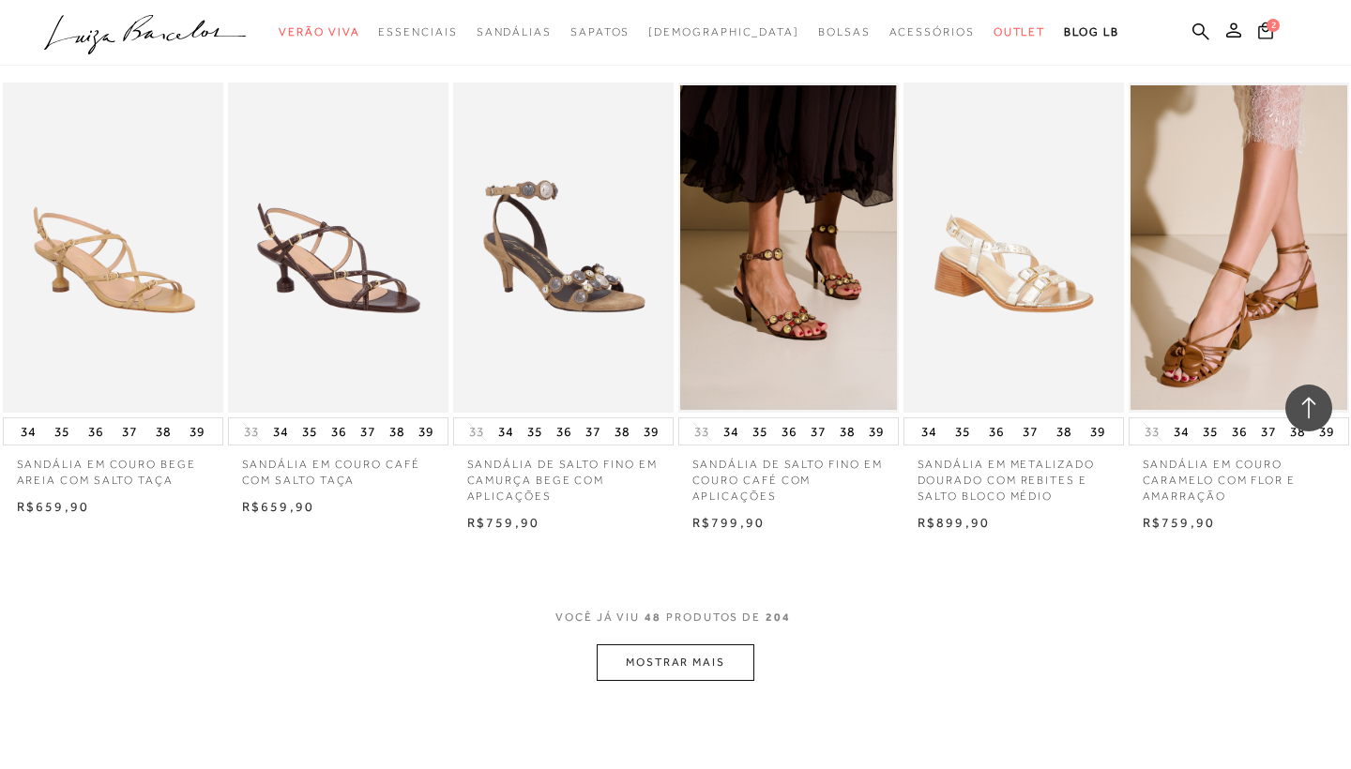
scroll to position [3447, 0]
click at [698, 644] on button "MOSTRAR MAIS" at bounding box center [676, 662] width 158 height 37
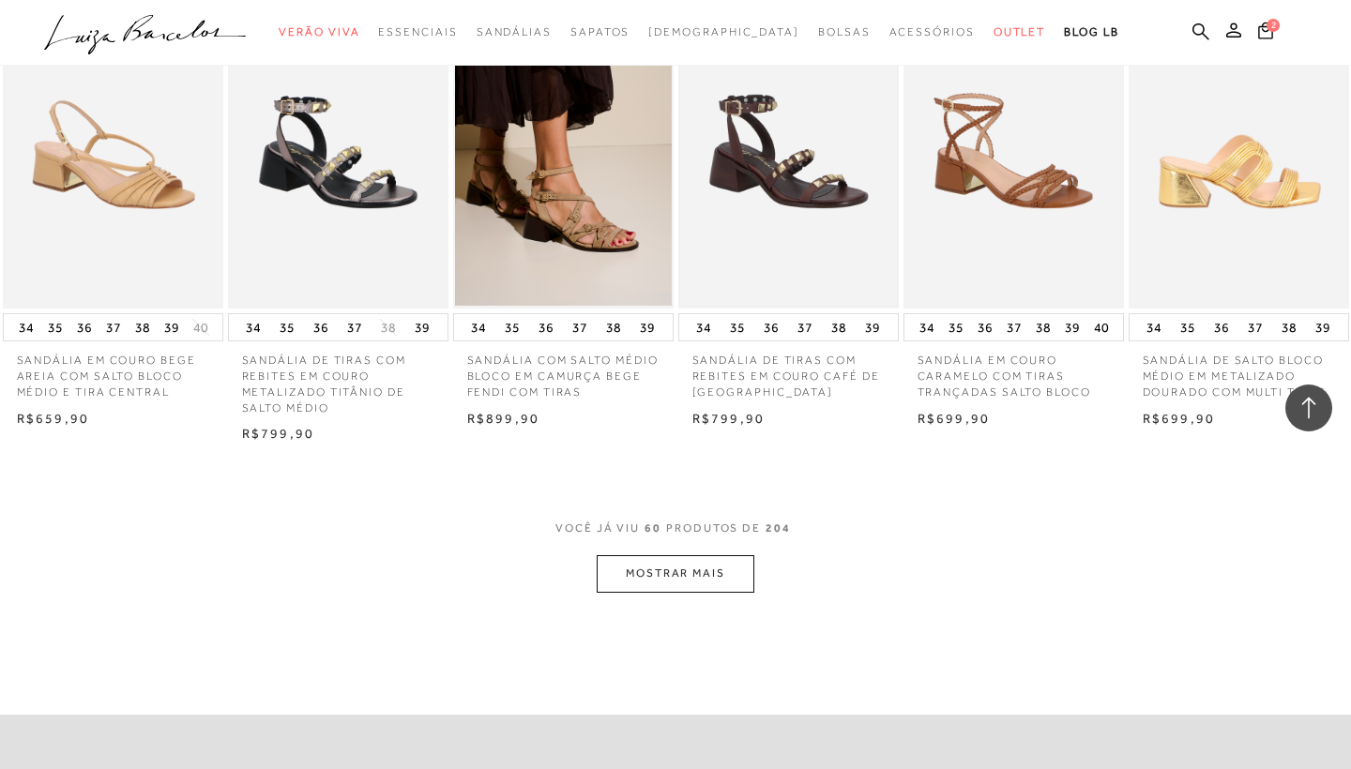
scroll to position [4505, 0]
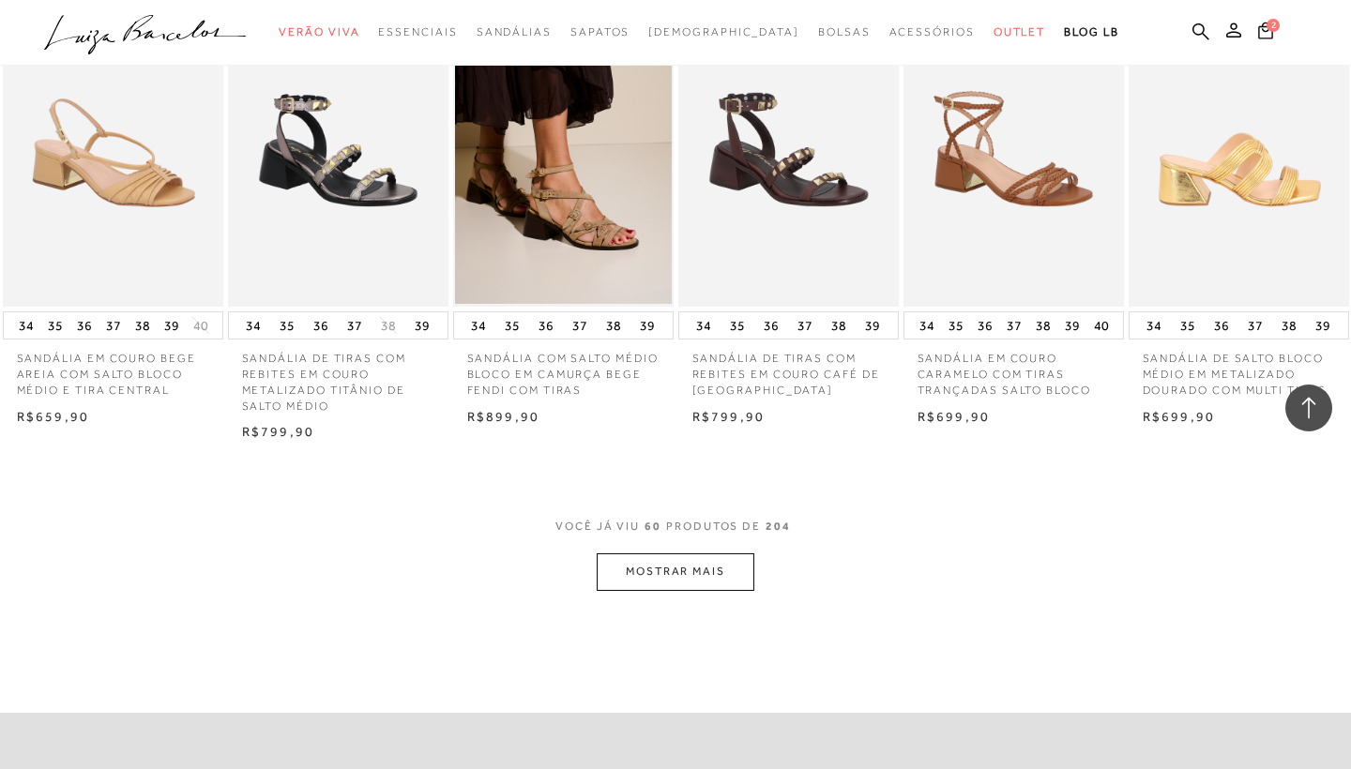
click at [678, 554] on button "MOSTRAR MAIS" at bounding box center [676, 572] width 158 height 37
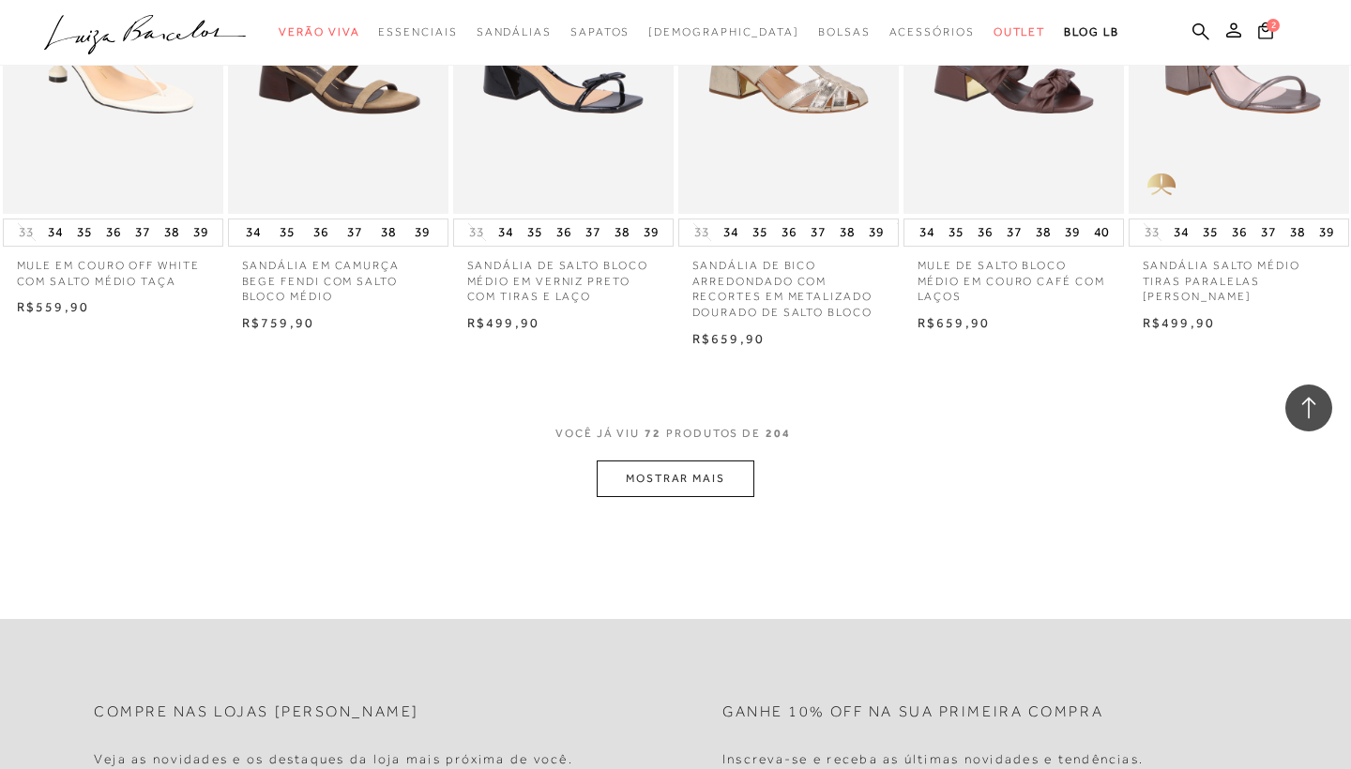
scroll to position [5416, 0]
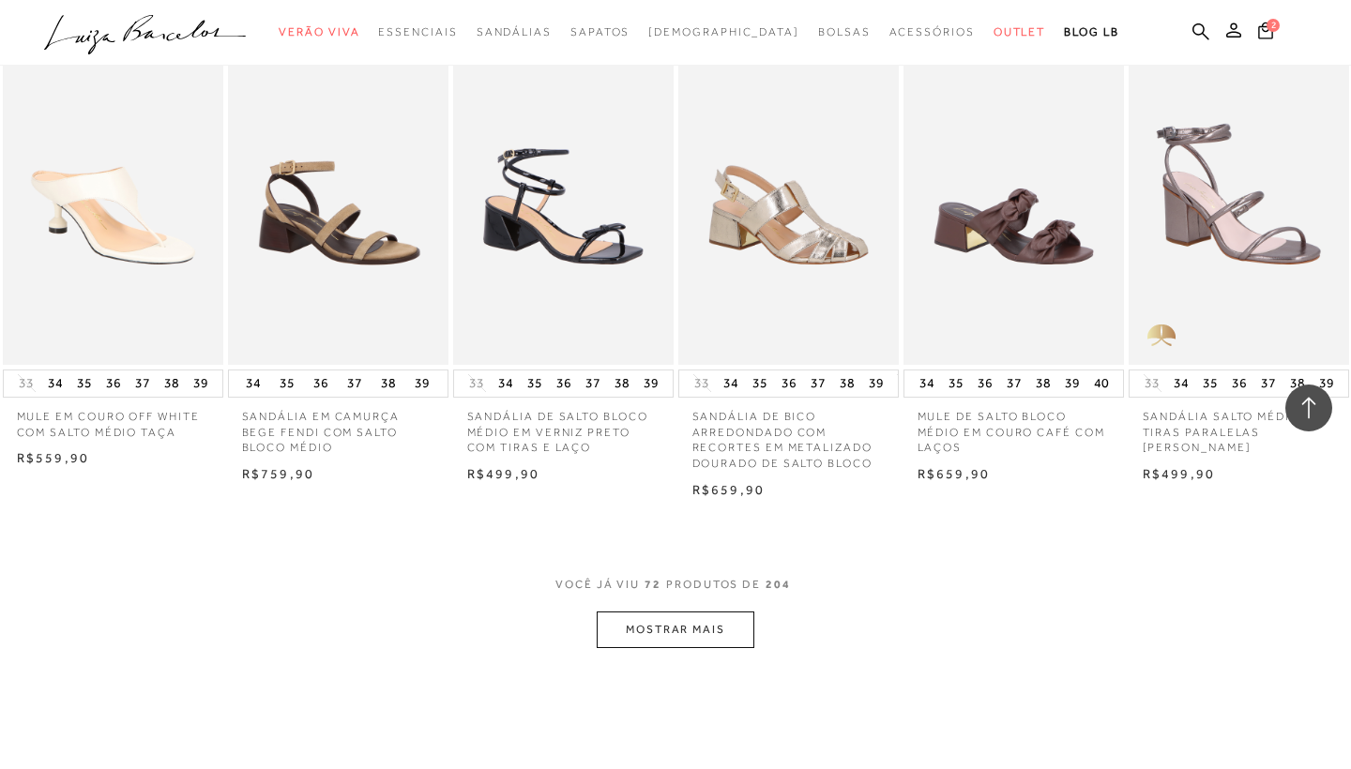
click at [669, 612] on button "MOSTRAR MAIS" at bounding box center [676, 630] width 158 height 37
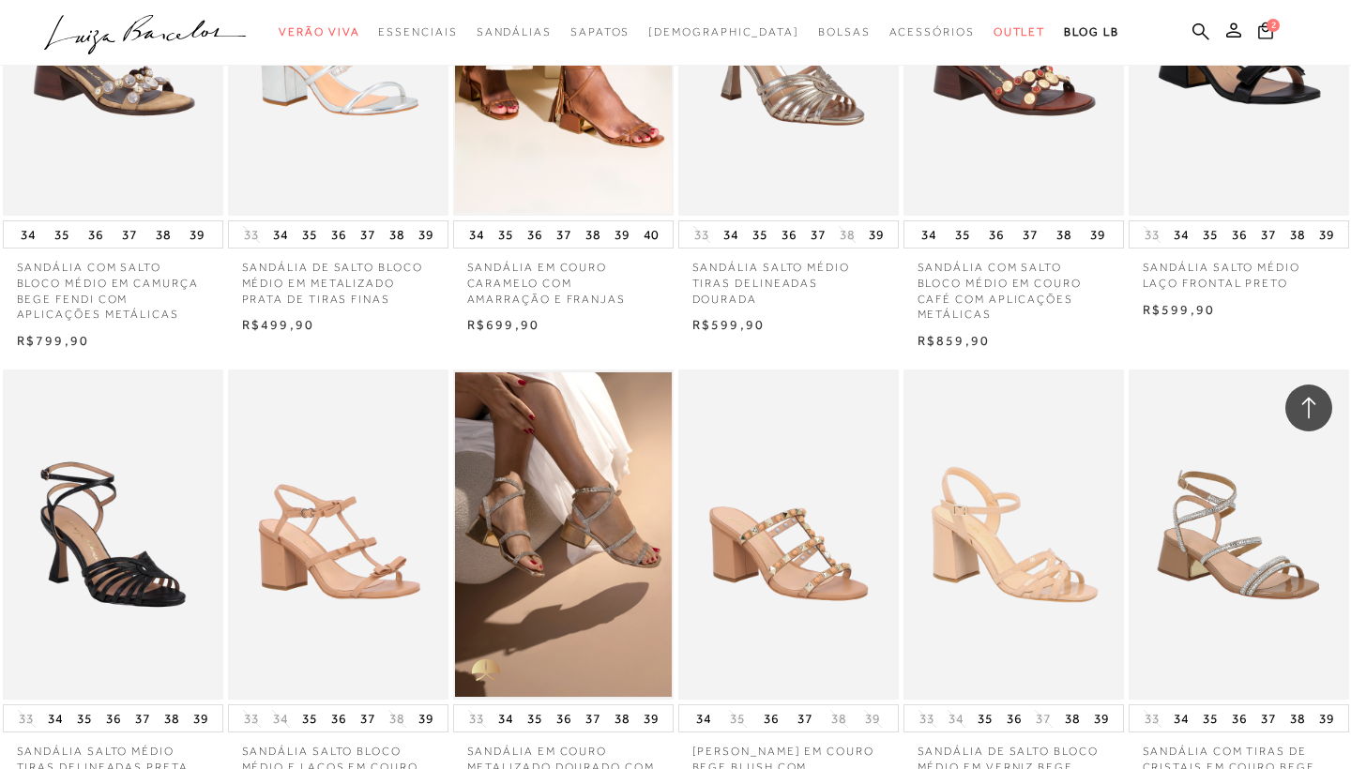
scroll to position [6051, 0]
click at [337, 705] on button "36" at bounding box center [339, 718] width 26 height 26
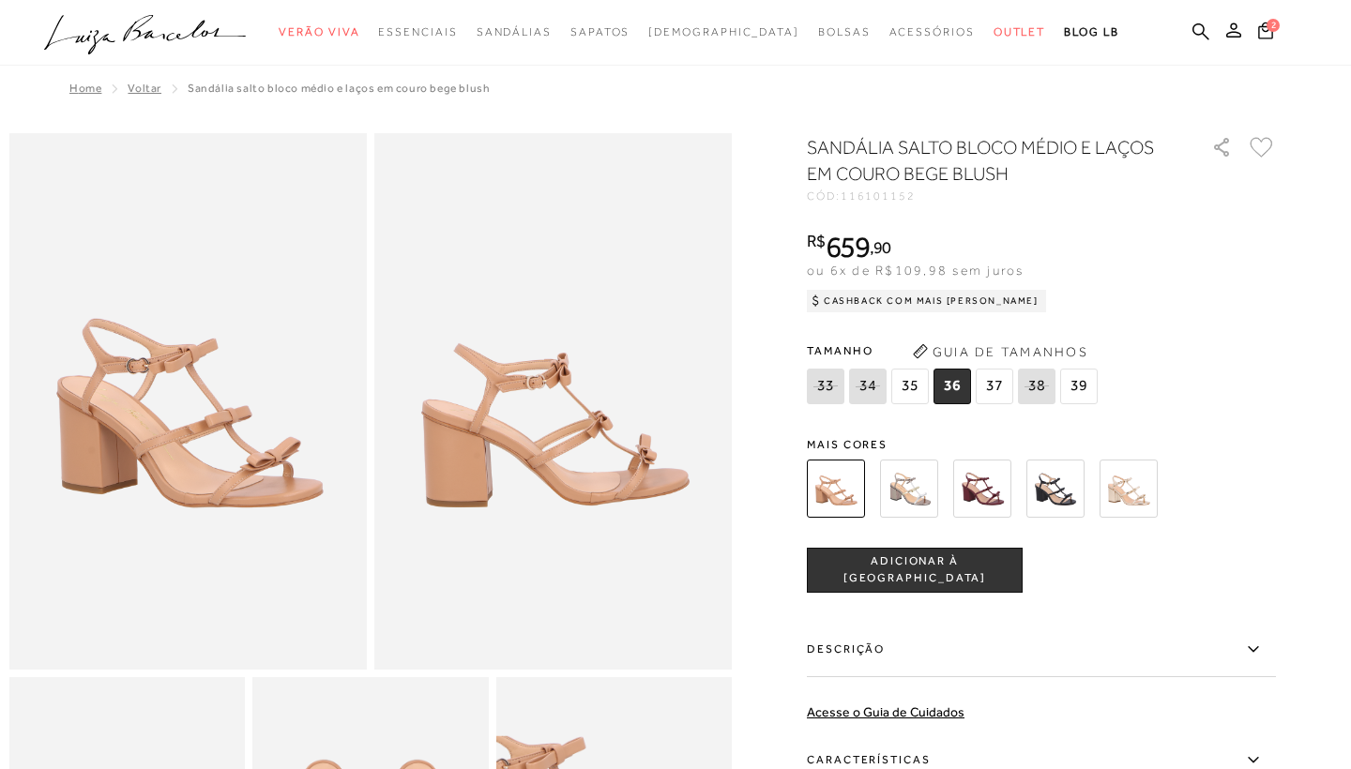
click at [857, 579] on button "ADICIONAR À SACOLA" at bounding box center [915, 570] width 216 height 45
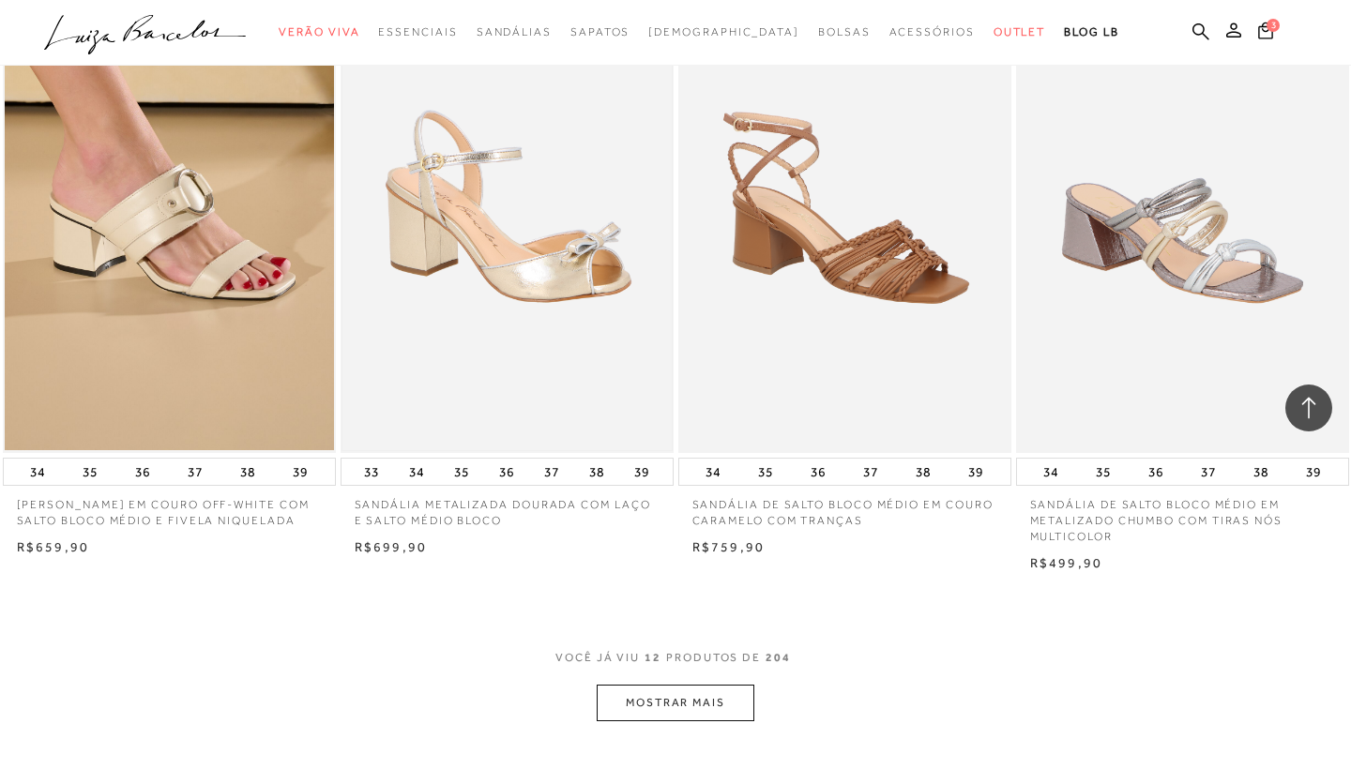
scroll to position [1608, 0]
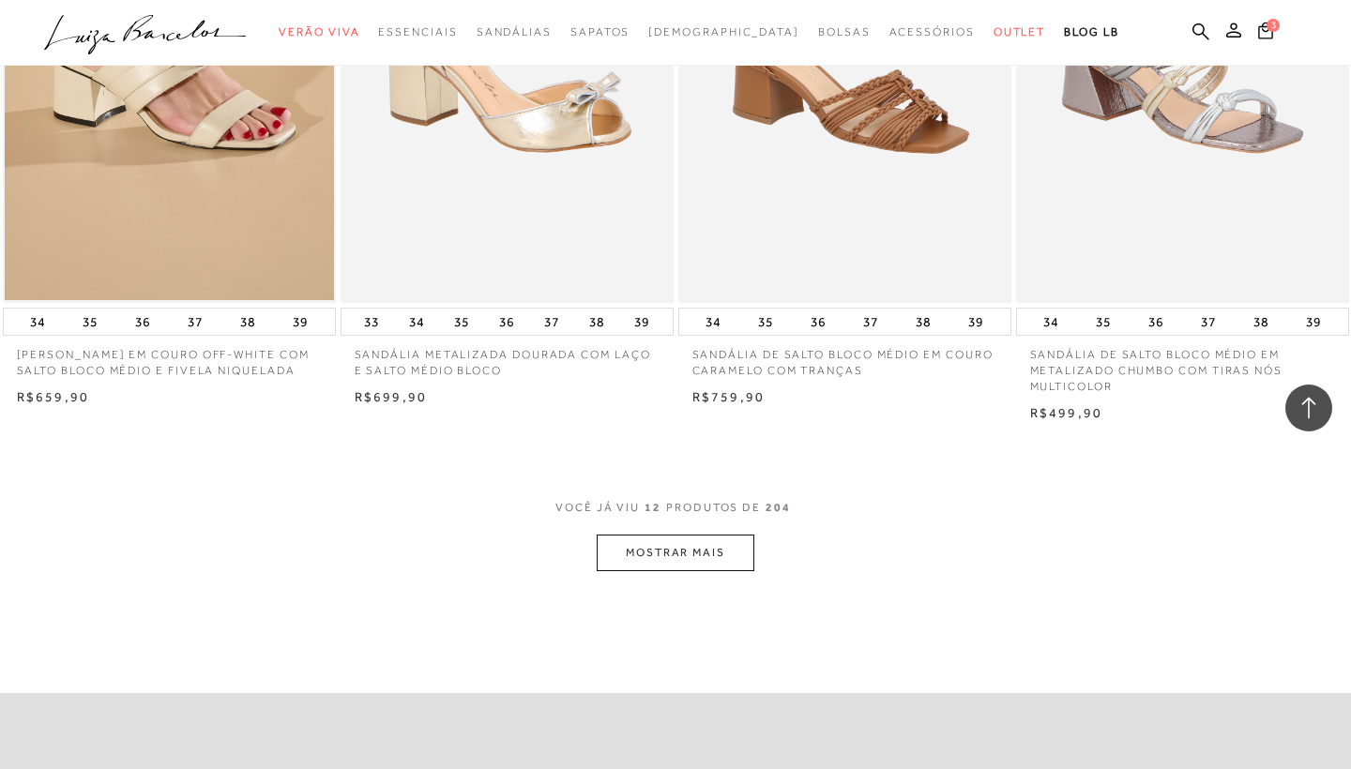
click at [638, 554] on button "MOSTRAR MAIS" at bounding box center [676, 553] width 158 height 37
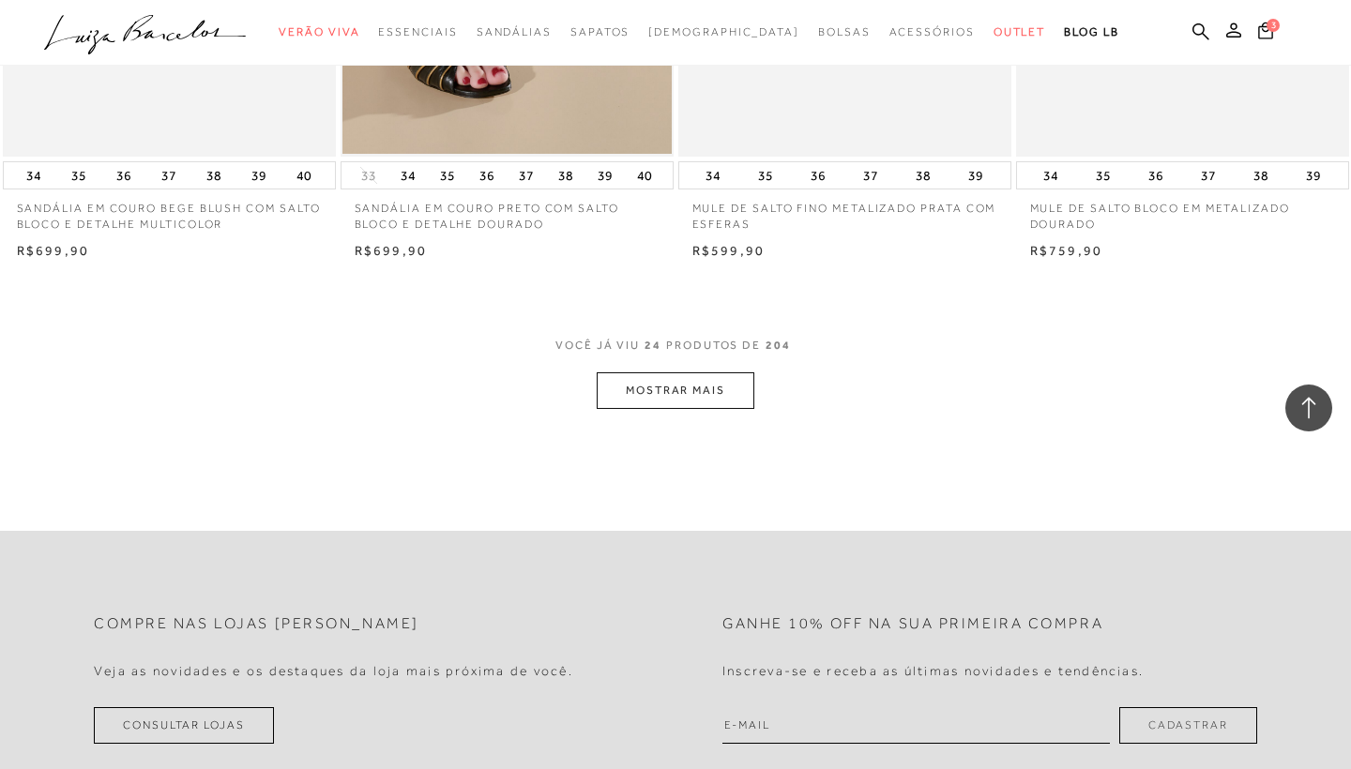
scroll to position [3575, 0]
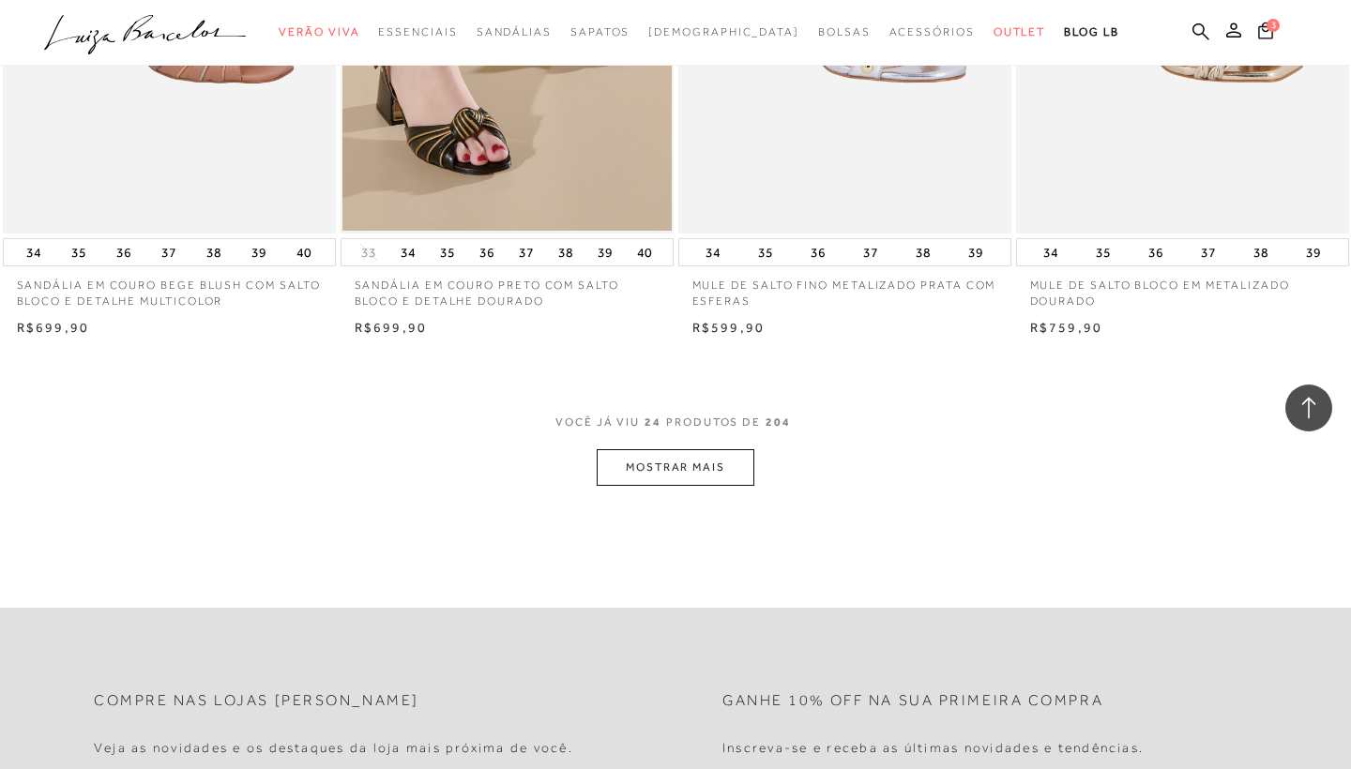
click at [656, 452] on button "MOSTRAR MAIS" at bounding box center [676, 467] width 158 height 37
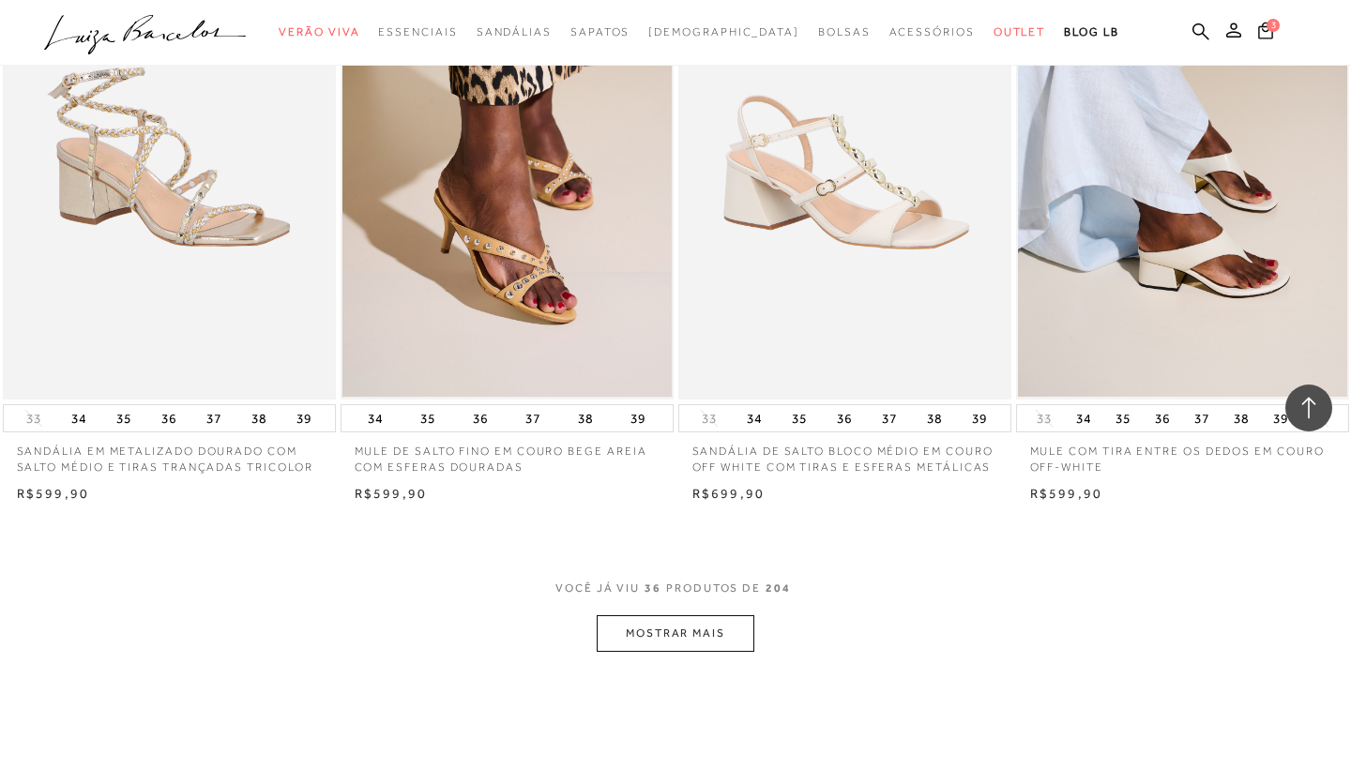
scroll to position [5276, 0]
click at [666, 615] on button "MOSTRAR MAIS" at bounding box center [676, 633] width 158 height 37
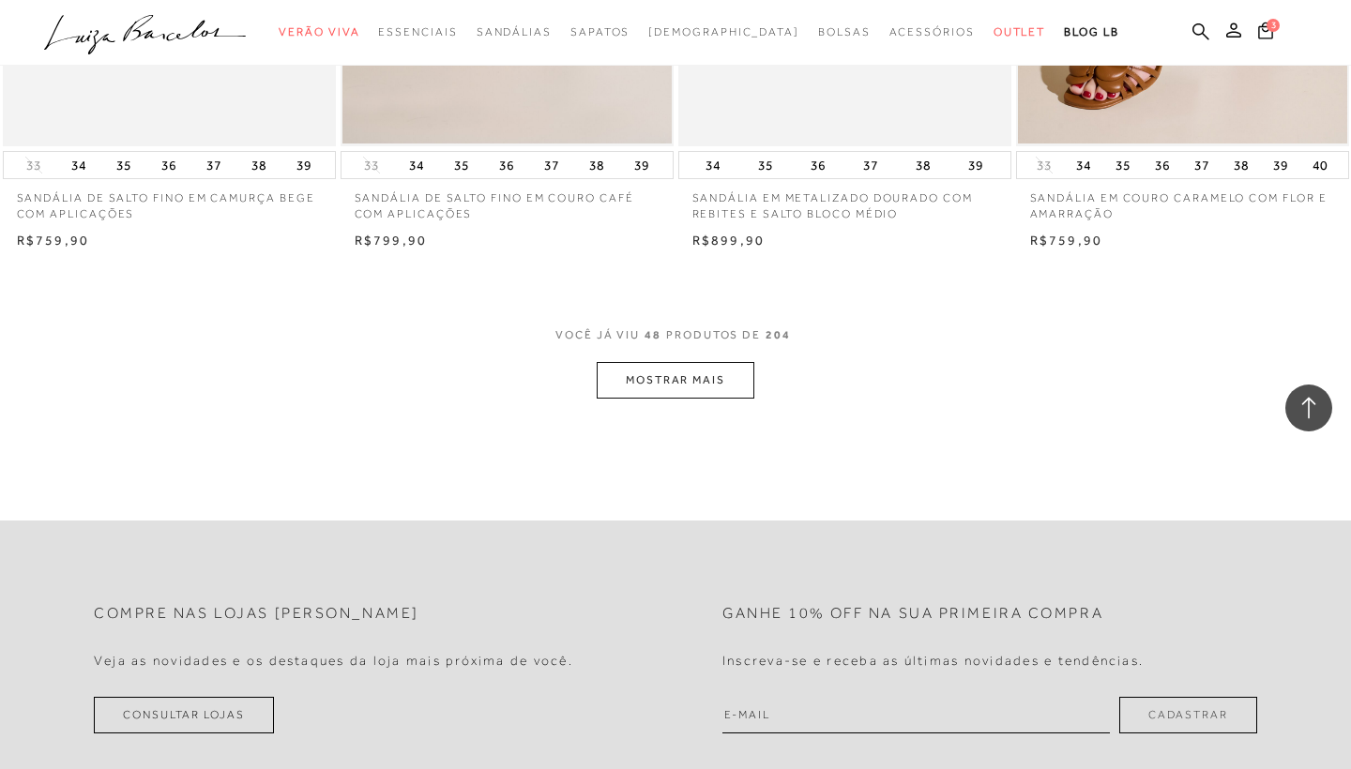
scroll to position [7380, 0]
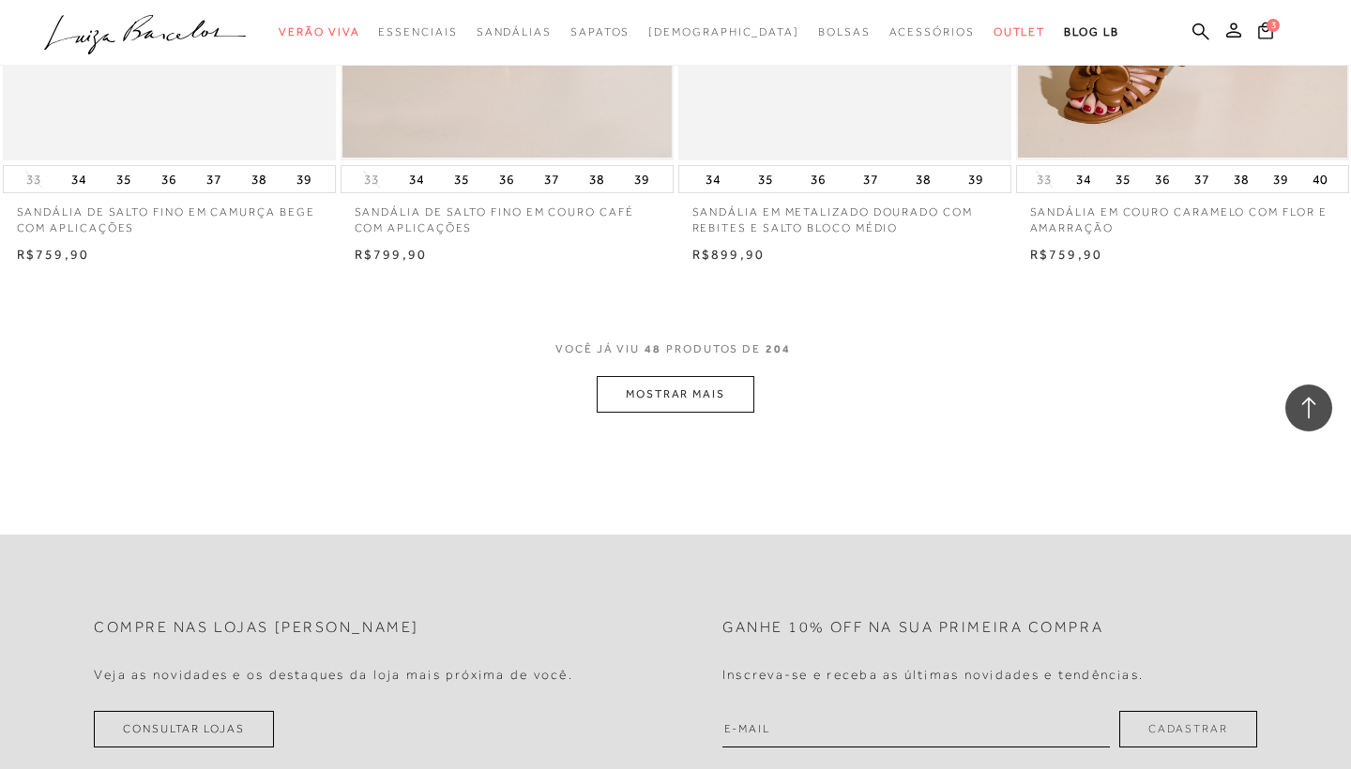
click at [694, 385] on button "MOSTRAR MAIS" at bounding box center [676, 394] width 158 height 37
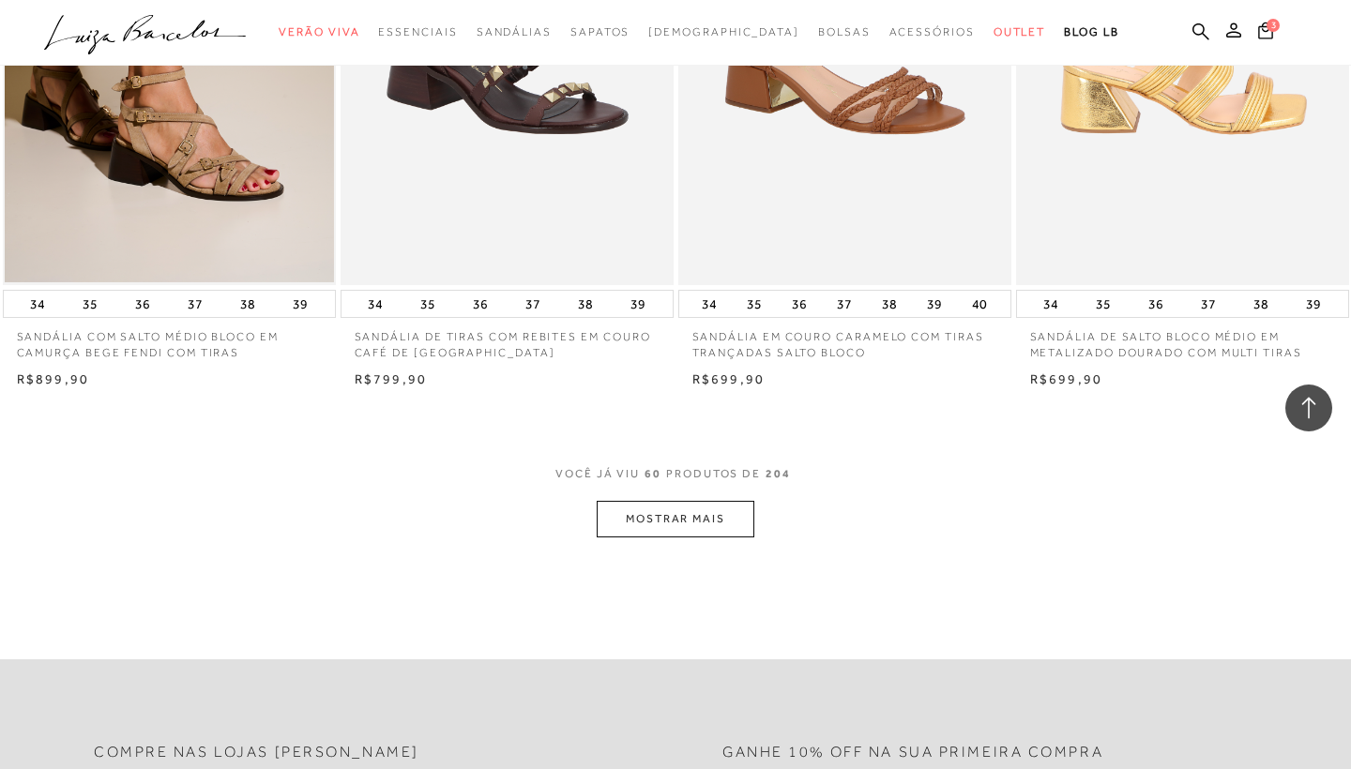
scroll to position [9189, 0]
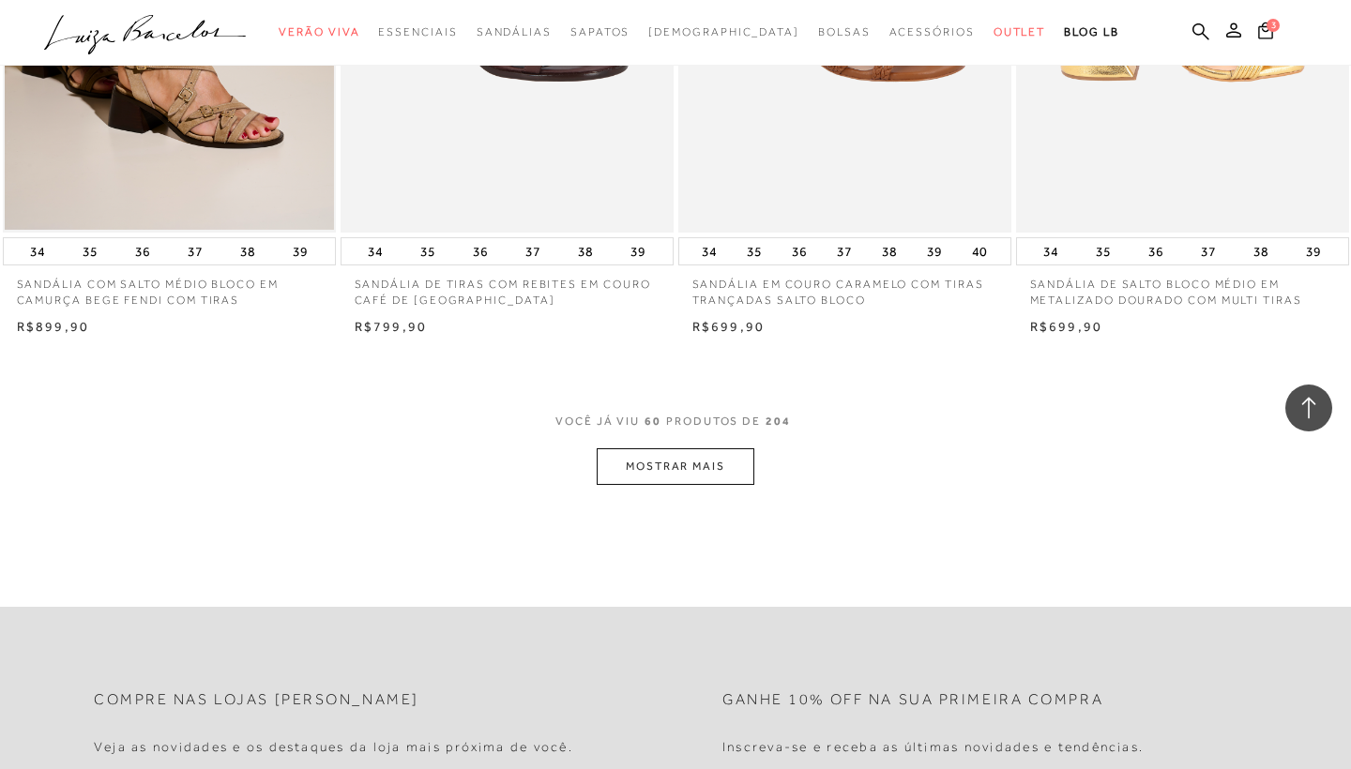
click at [681, 449] on button "MOSTRAR MAIS" at bounding box center [676, 467] width 158 height 37
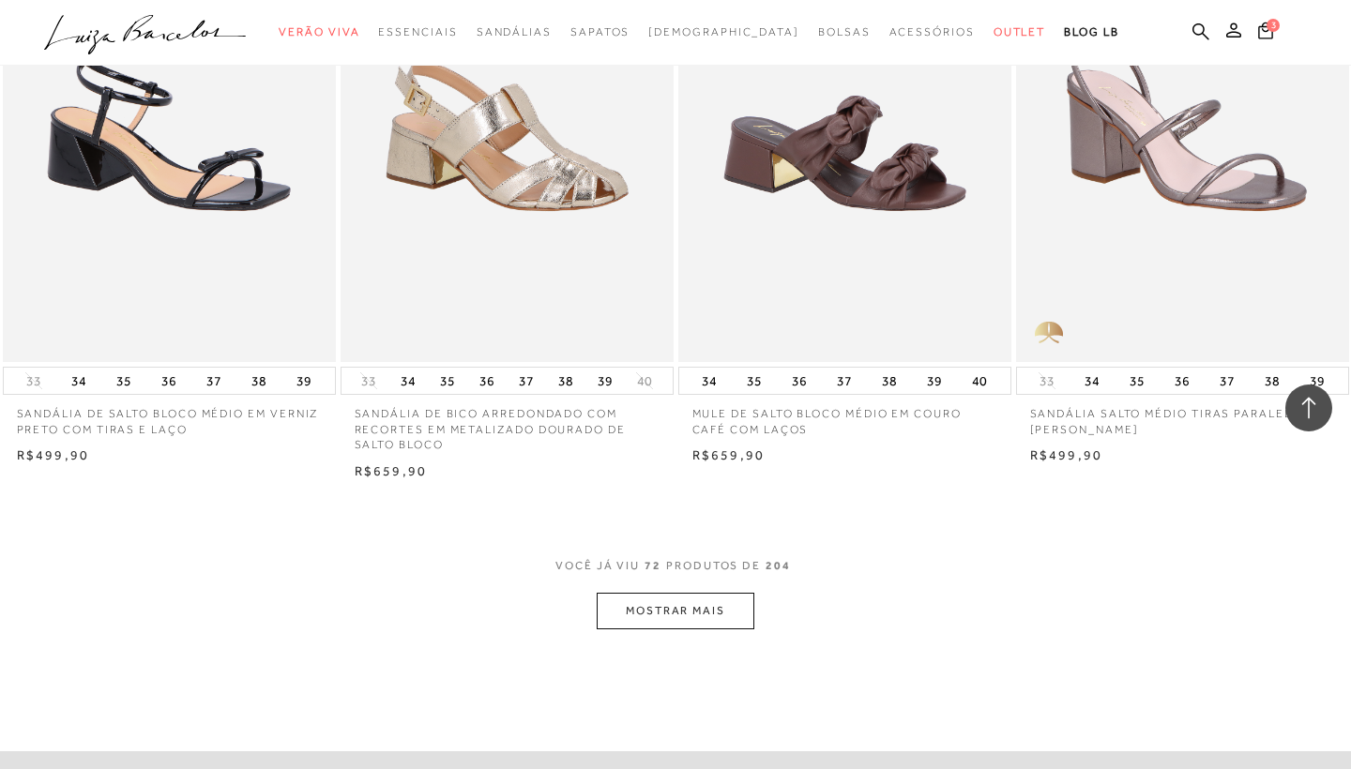
scroll to position [10950, 0]
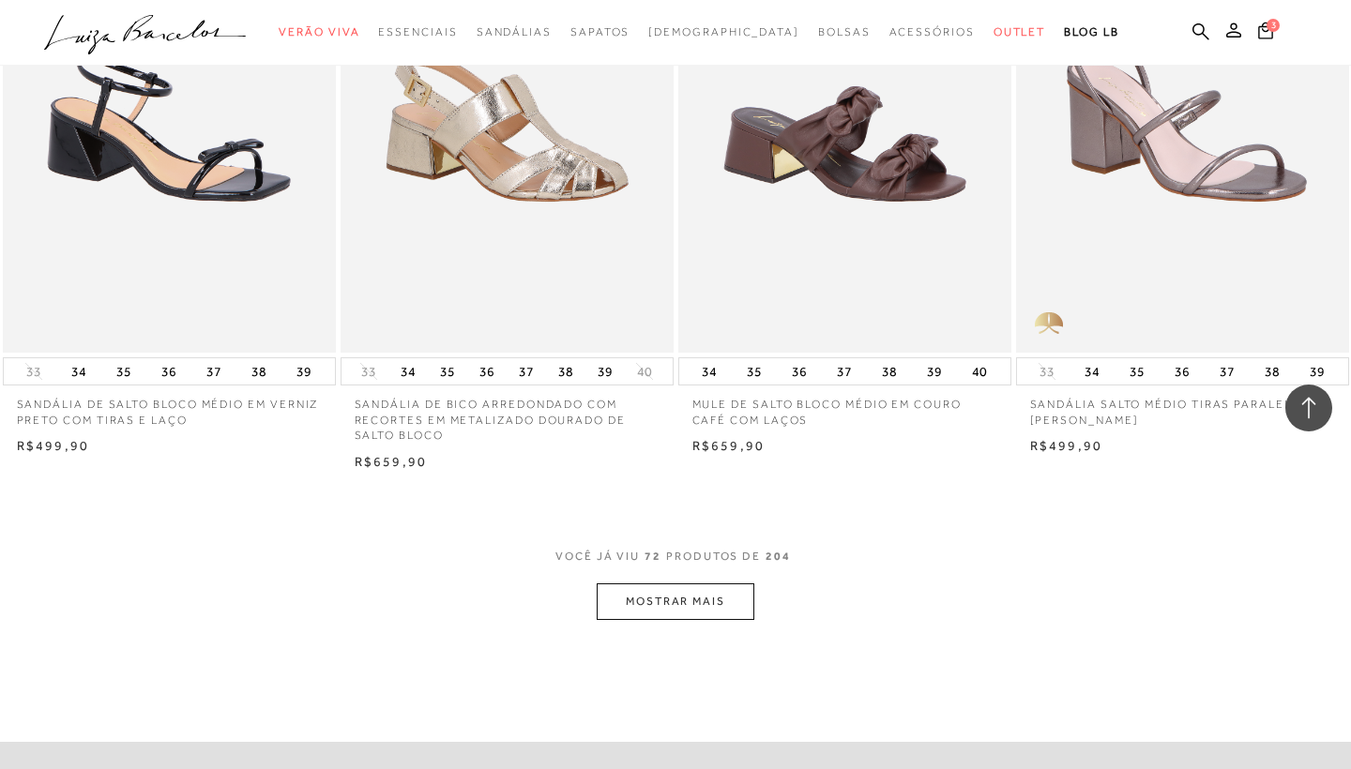
click at [669, 584] on button "MOSTRAR MAIS" at bounding box center [676, 602] width 158 height 37
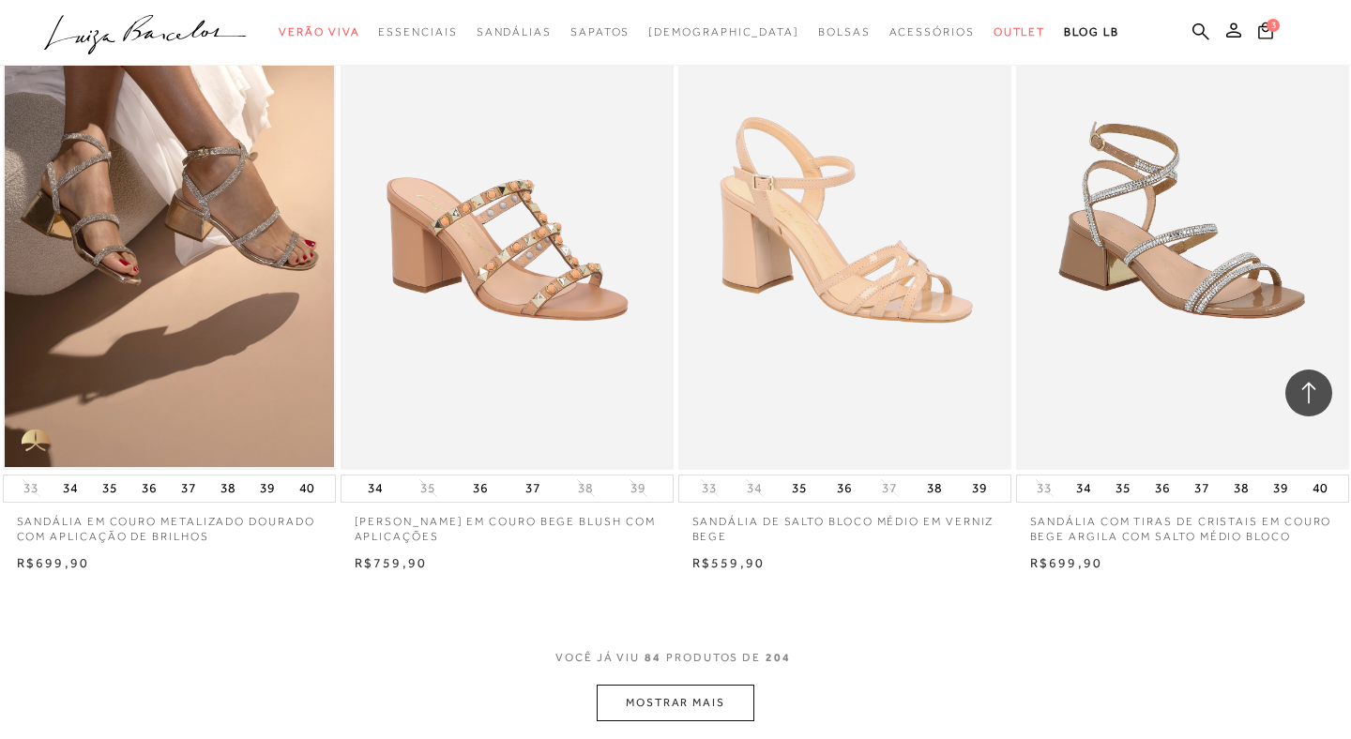
scroll to position [12930, 0]
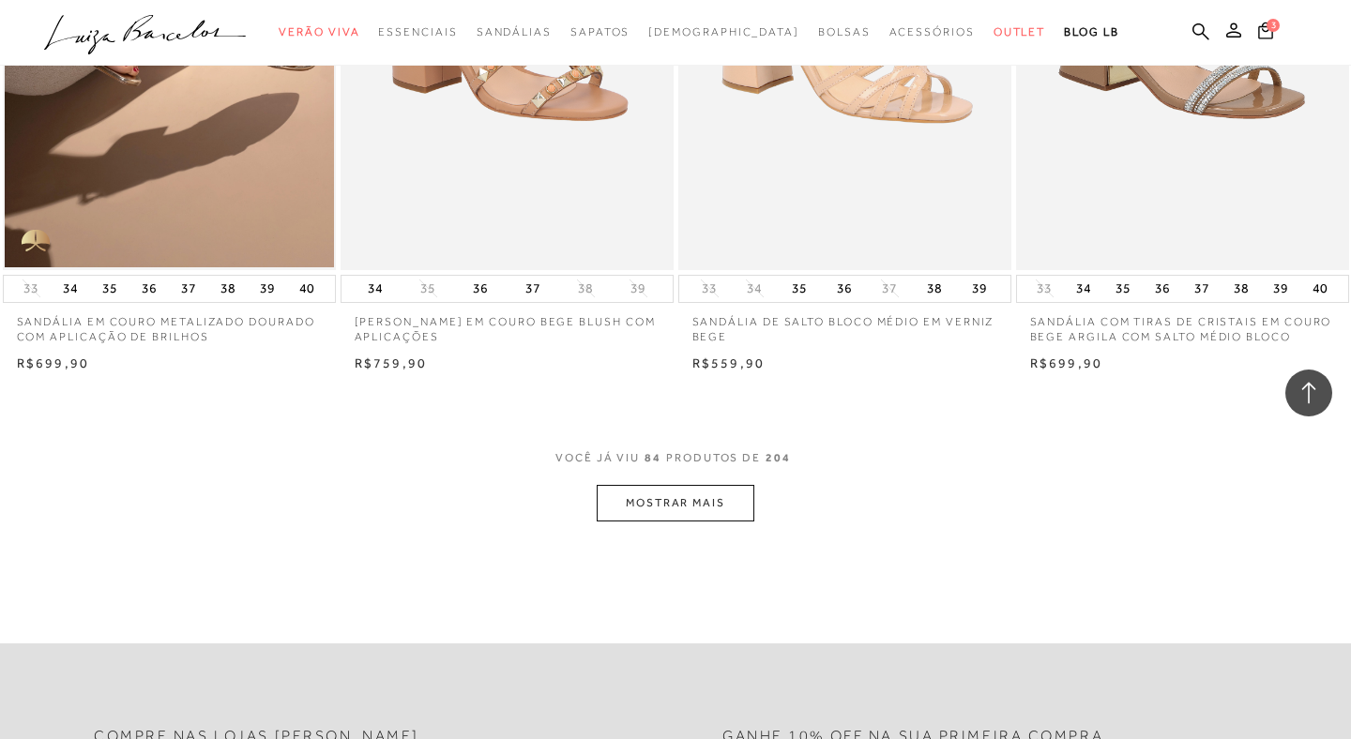
click at [647, 485] on button "MOSTRAR MAIS" at bounding box center [676, 503] width 158 height 37
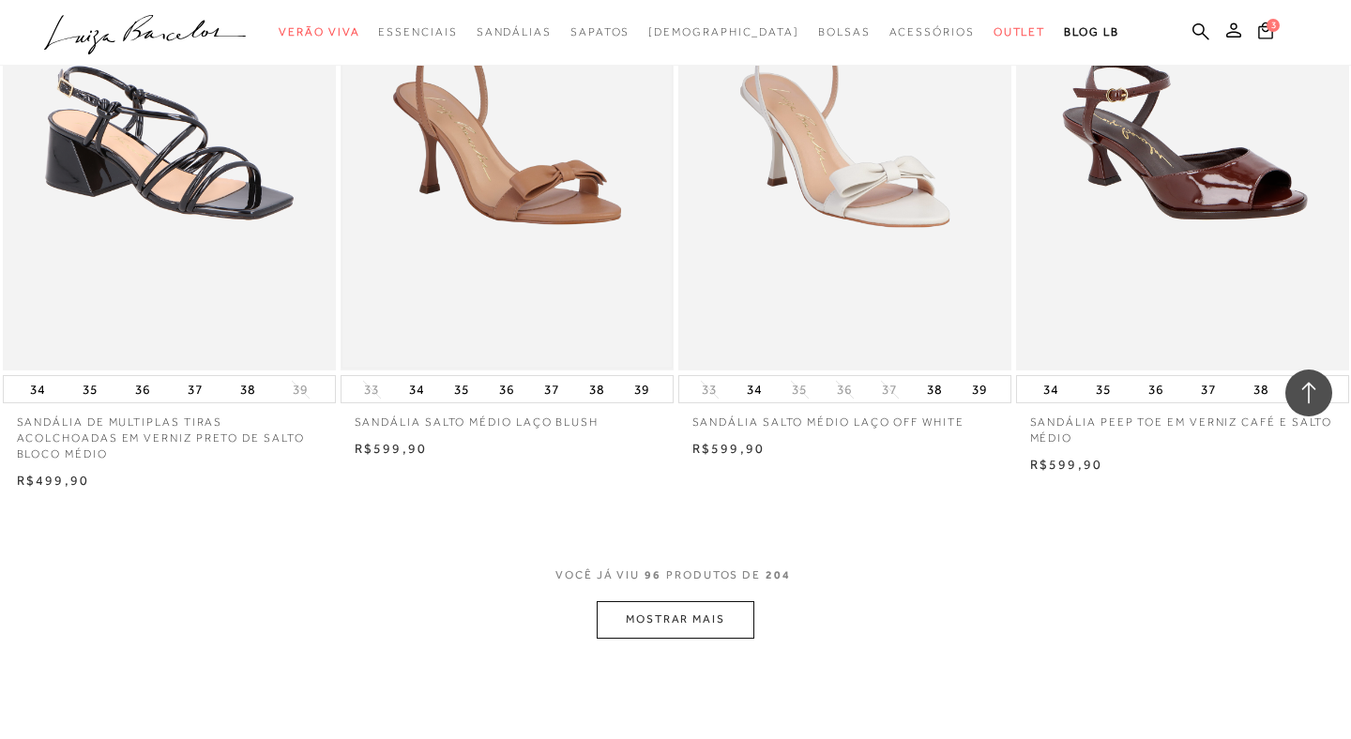
scroll to position [14728, 0]
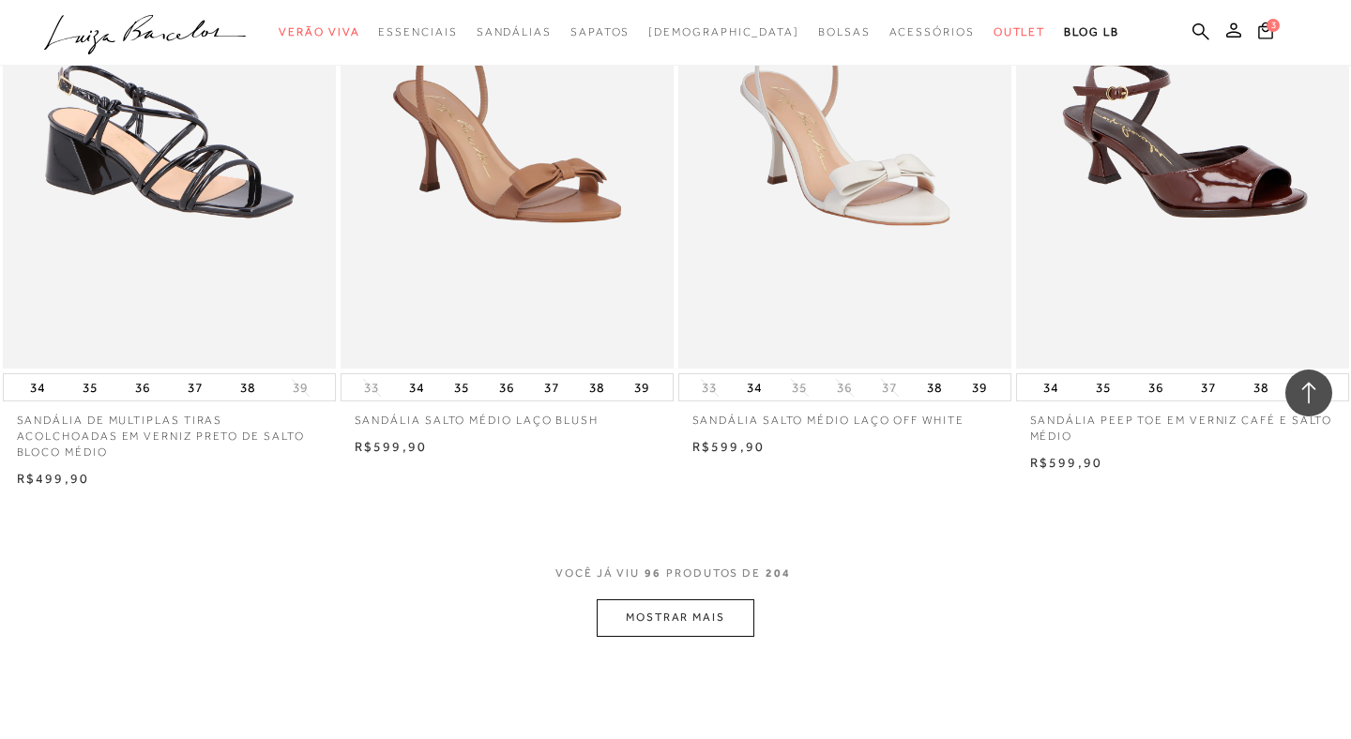
click at [642, 600] on button "MOSTRAR MAIS" at bounding box center [676, 618] width 158 height 37
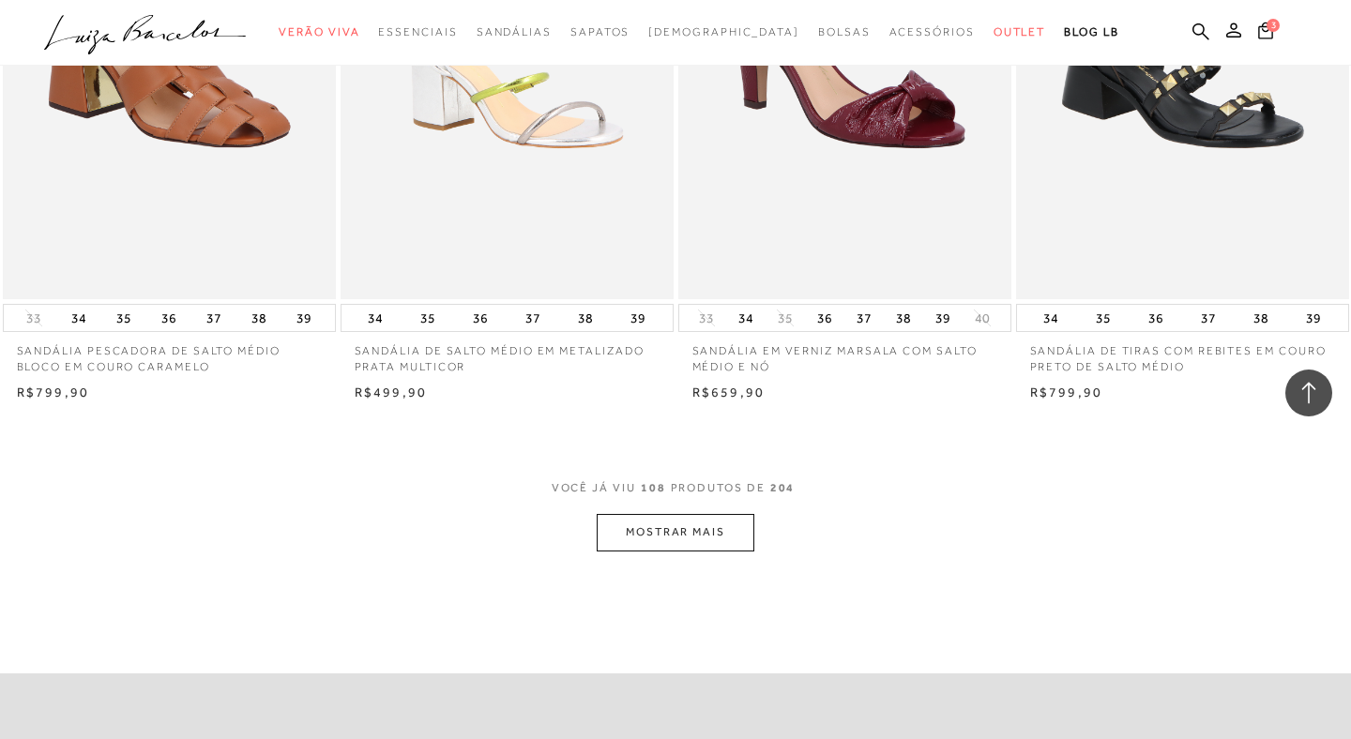
scroll to position [16699, 0]
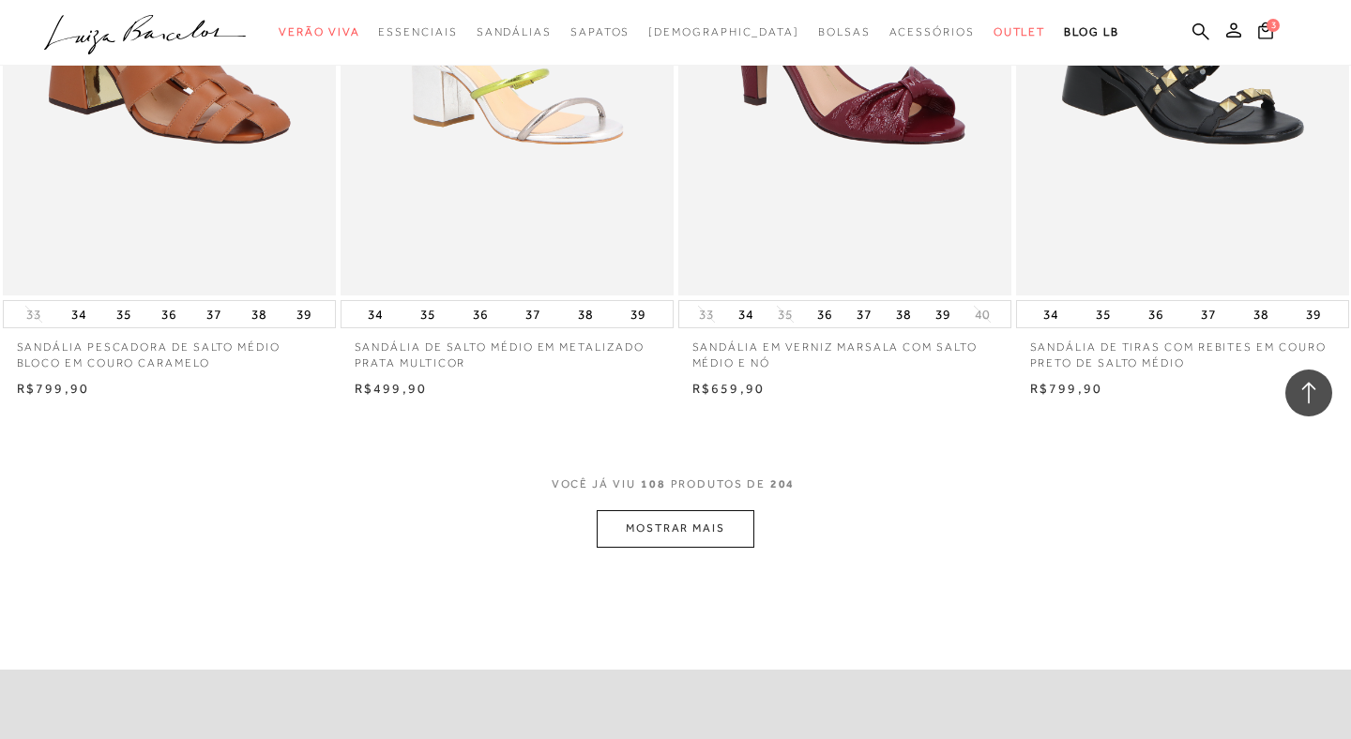
click at [651, 510] on button "MOSTRAR MAIS" at bounding box center [676, 528] width 158 height 37
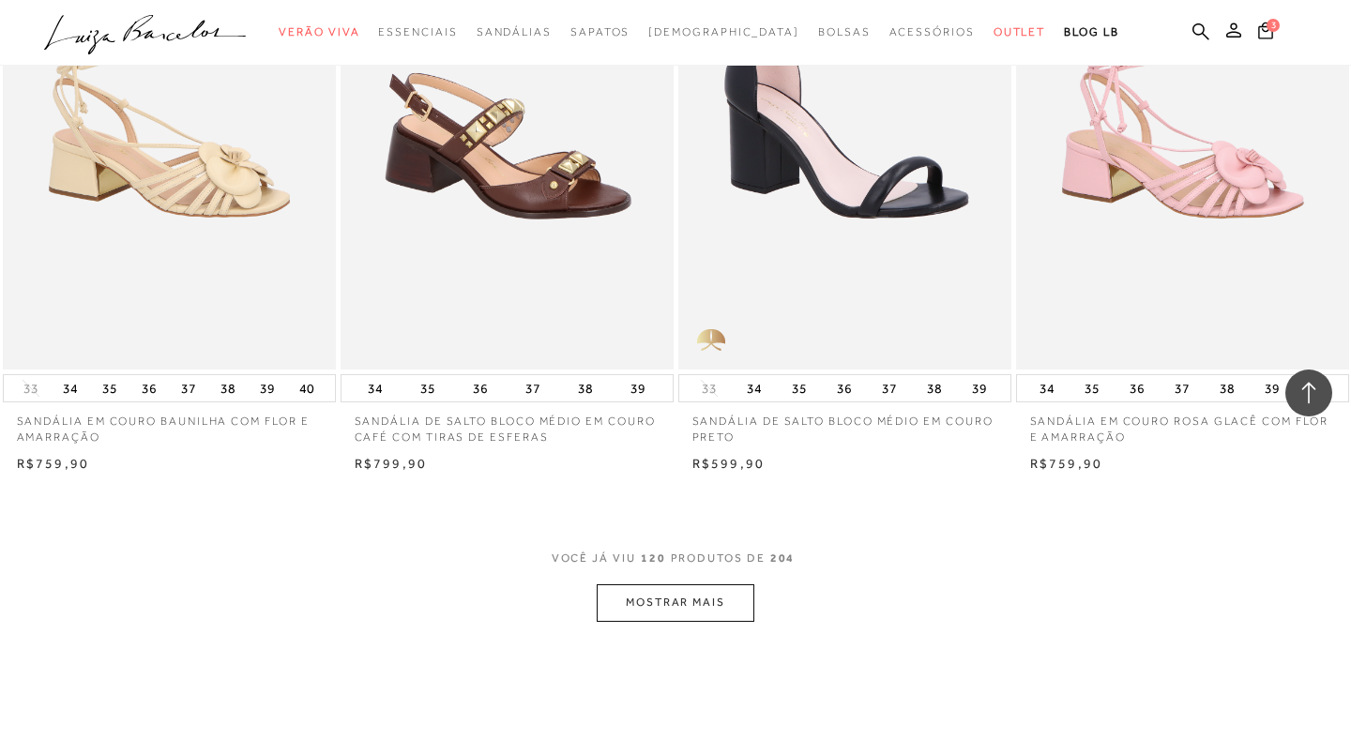
scroll to position [18495, 0]
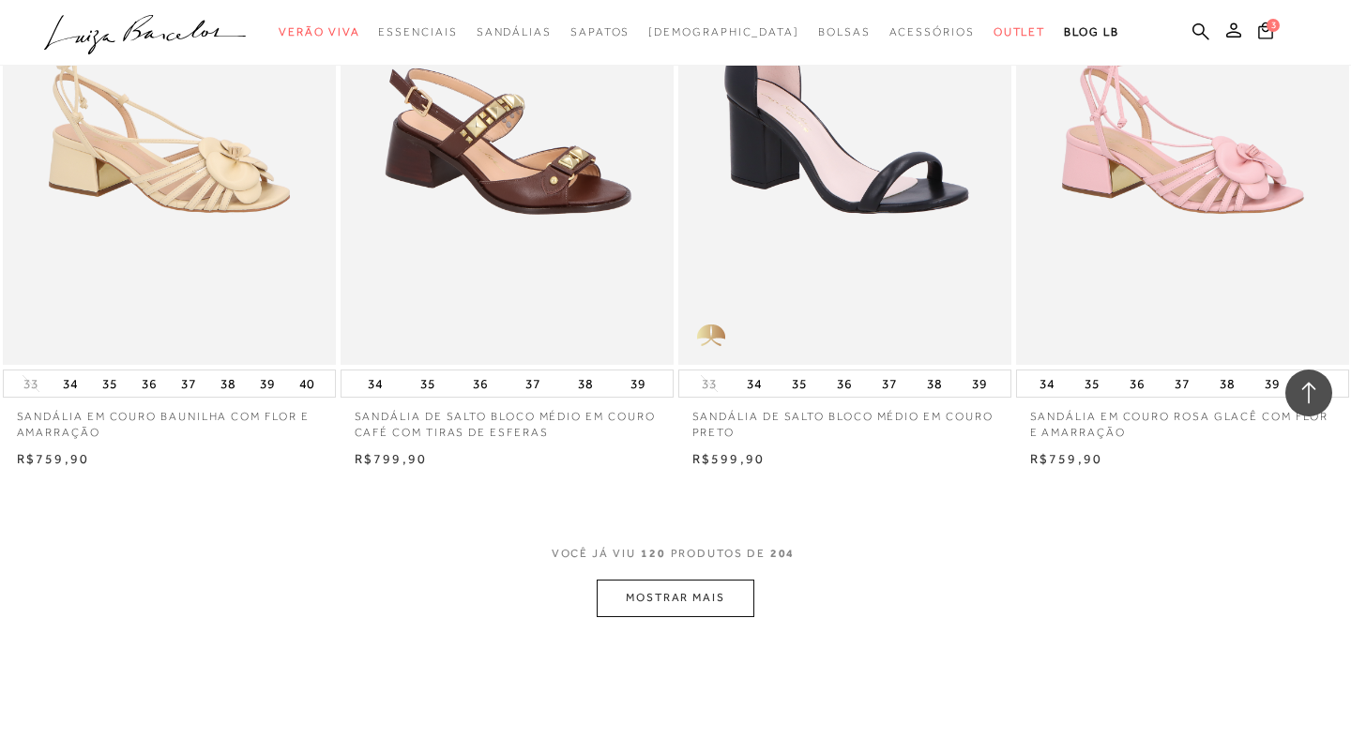
click at [653, 580] on button "MOSTRAR MAIS" at bounding box center [676, 598] width 158 height 37
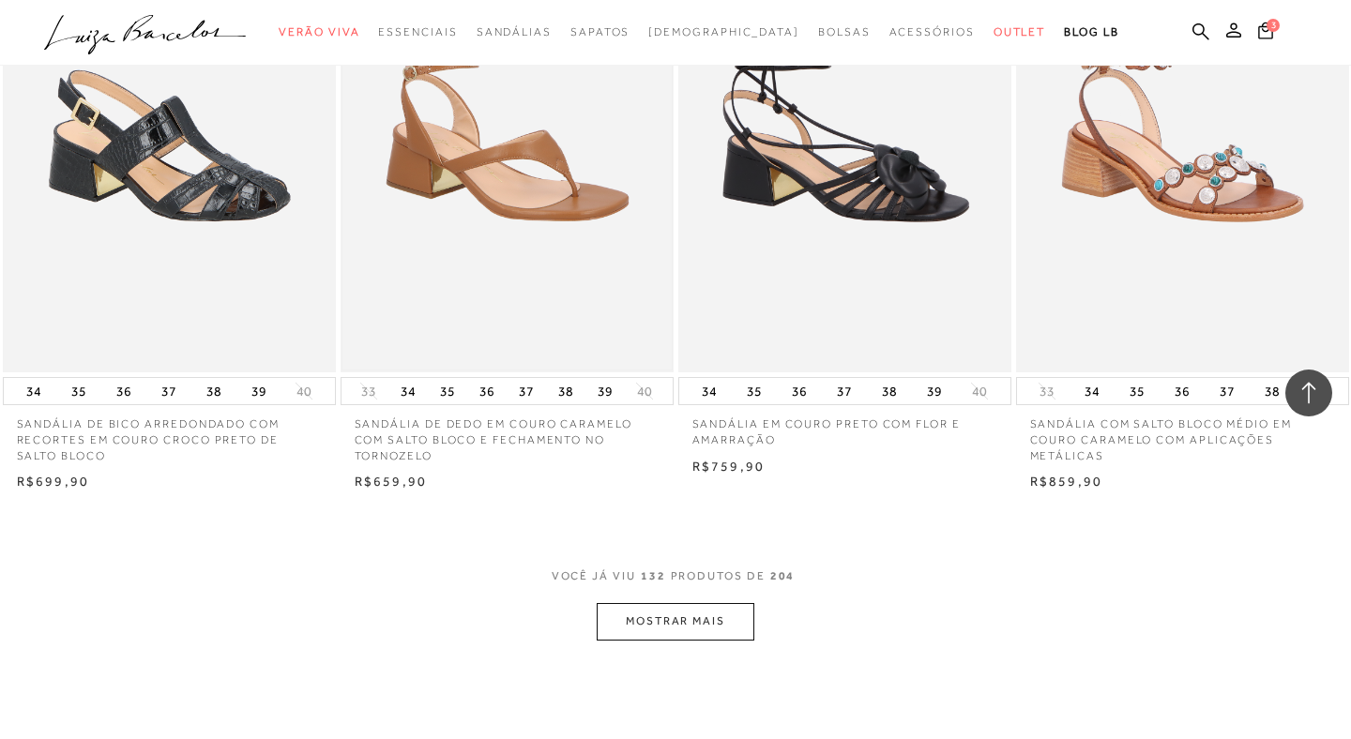
scroll to position [20355, 0]
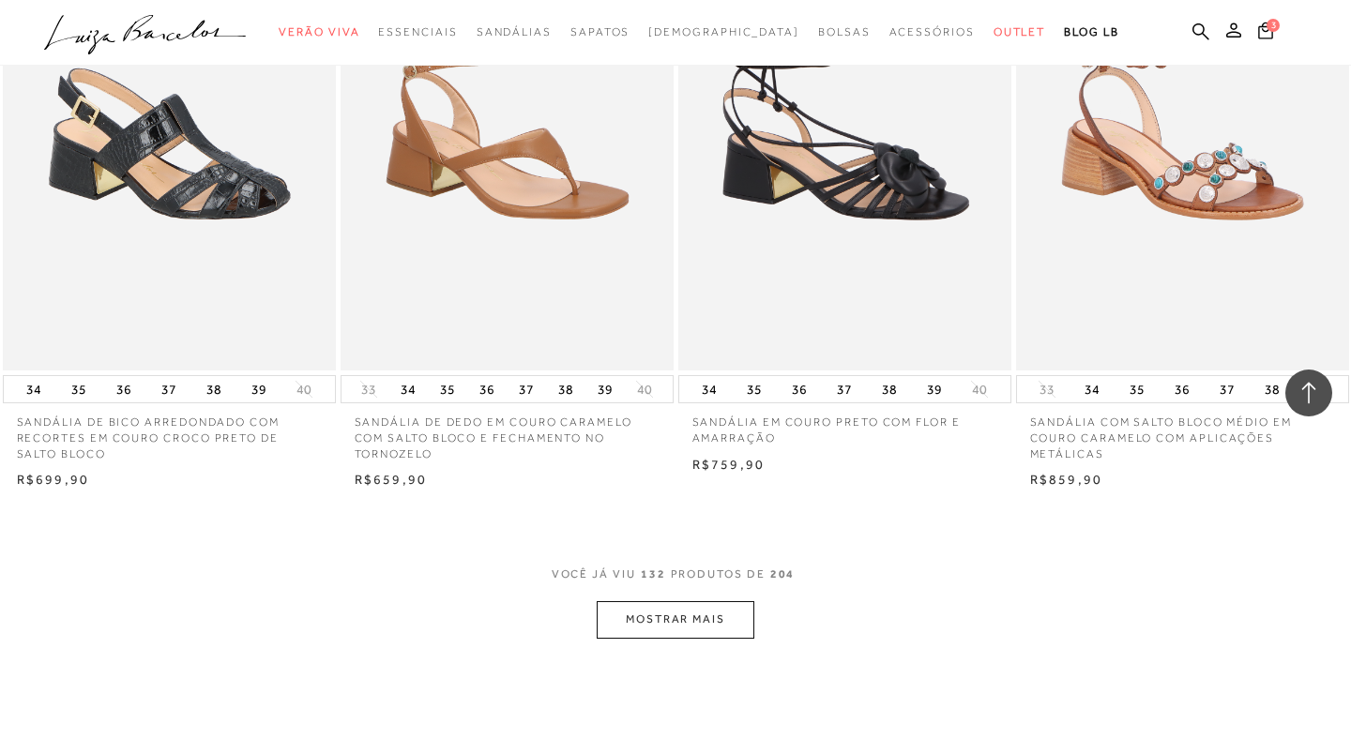
click at [643, 602] on button "MOSTRAR MAIS" at bounding box center [676, 620] width 158 height 37
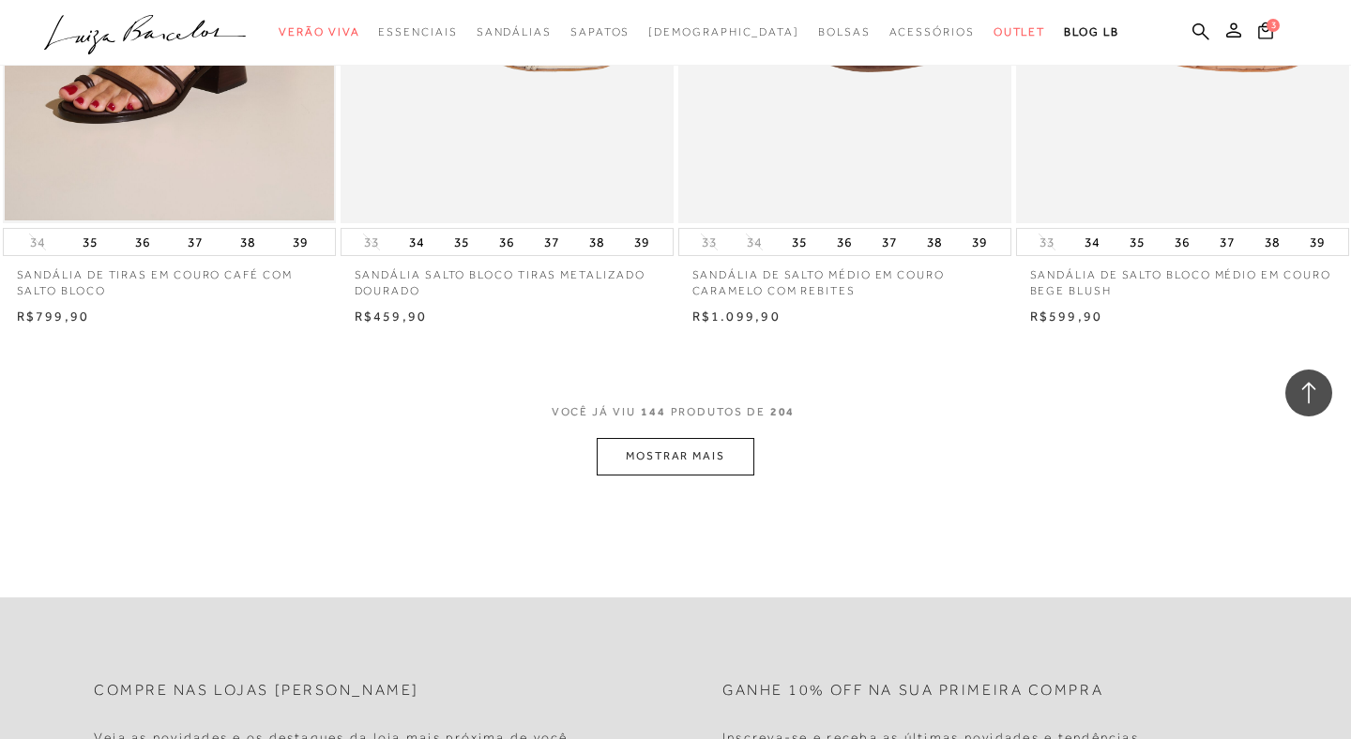
scroll to position [22399, 0]
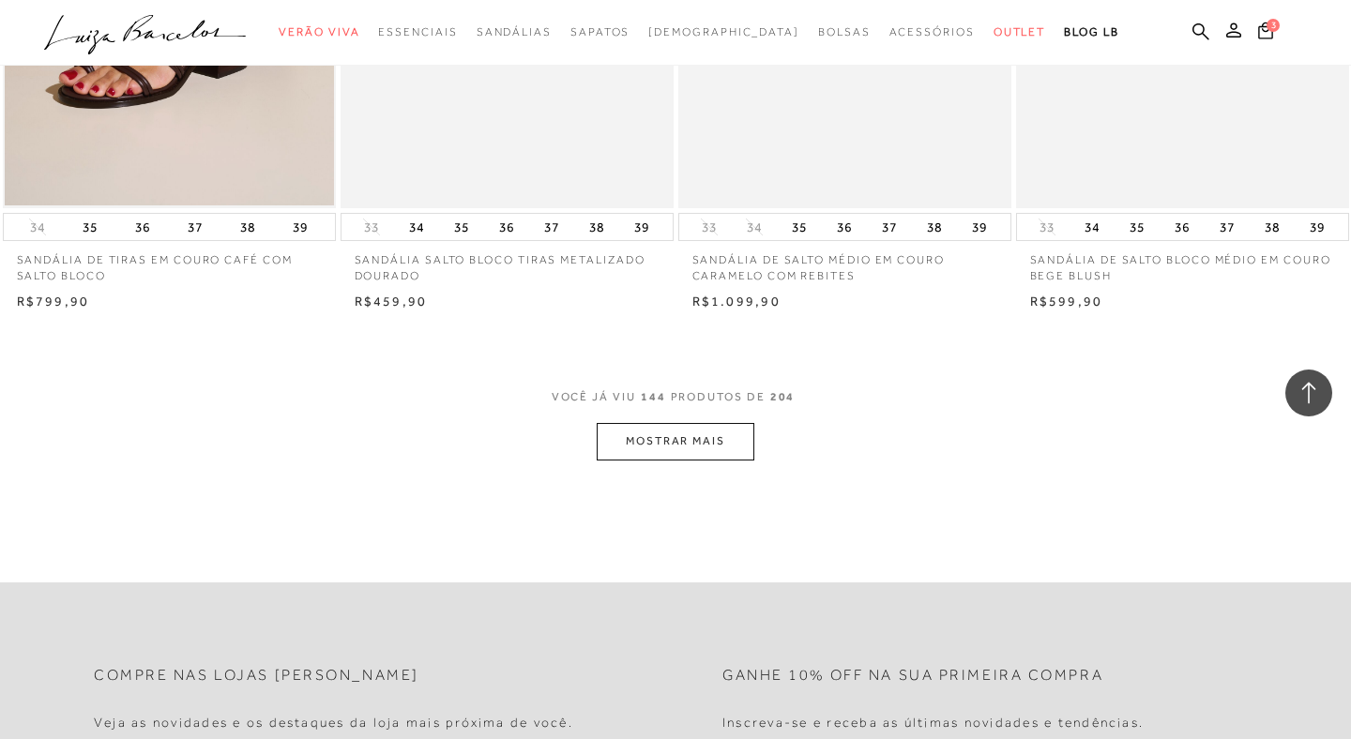
click at [707, 423] on button "MOSTRAR MAIS" at bounding box center [676, 441] width 158 height 37
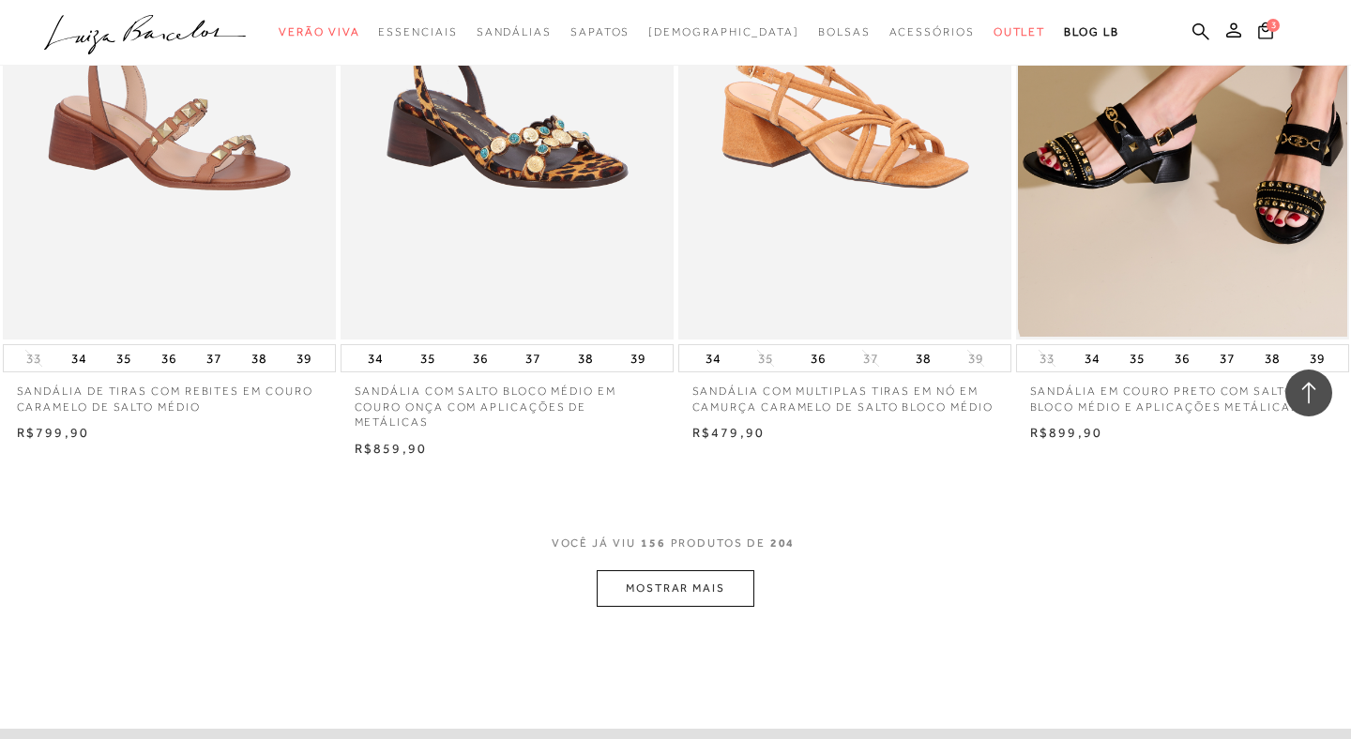
scroll to position [24182, 0]
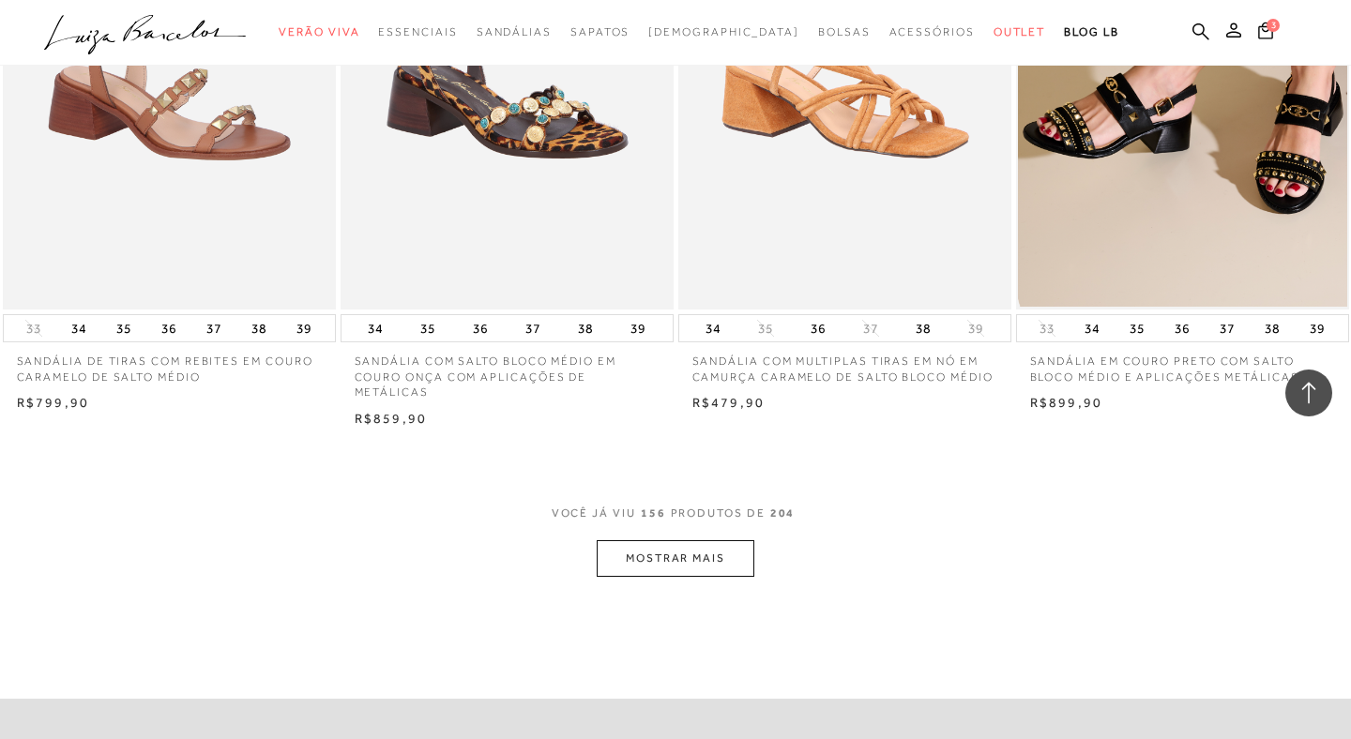
click at [686, 541] on button "MOSTRAR MAIS" at bounding box center [676, 559] width 158 height 37
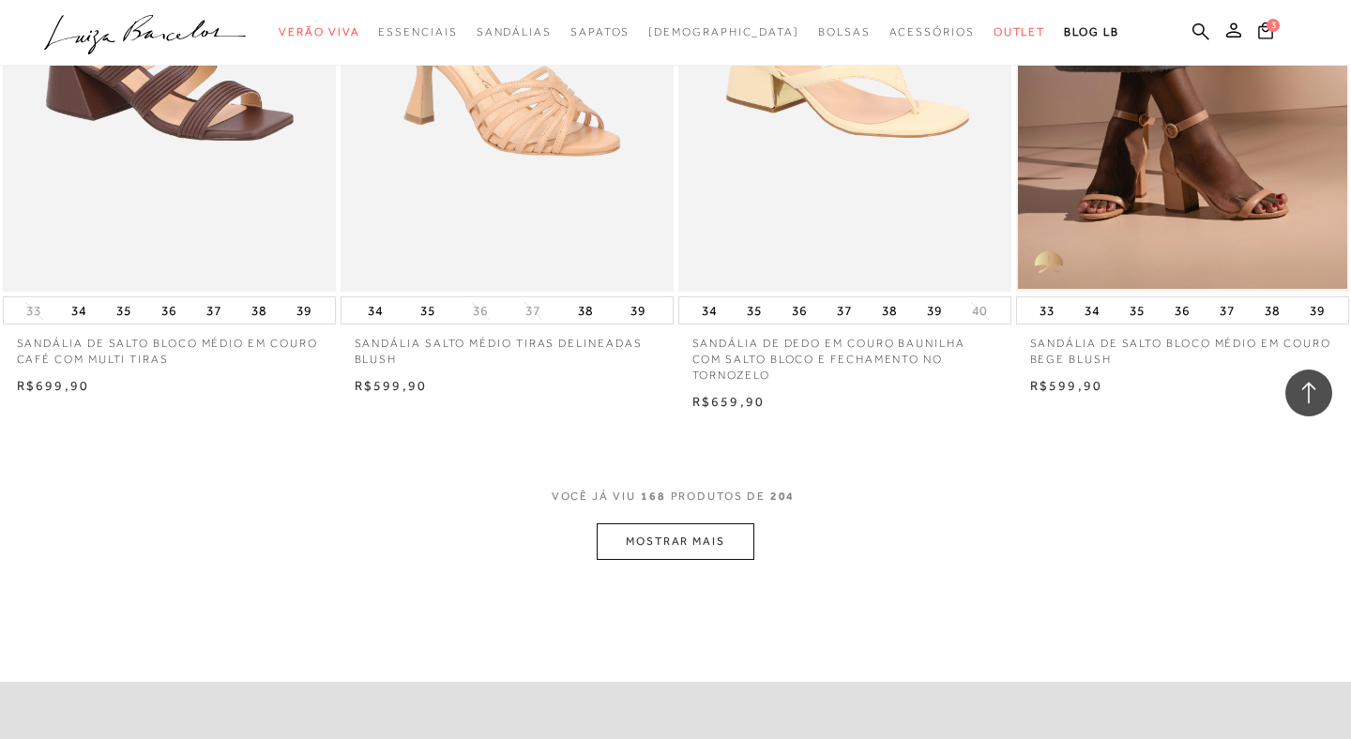
scroll to position [26125, 0]
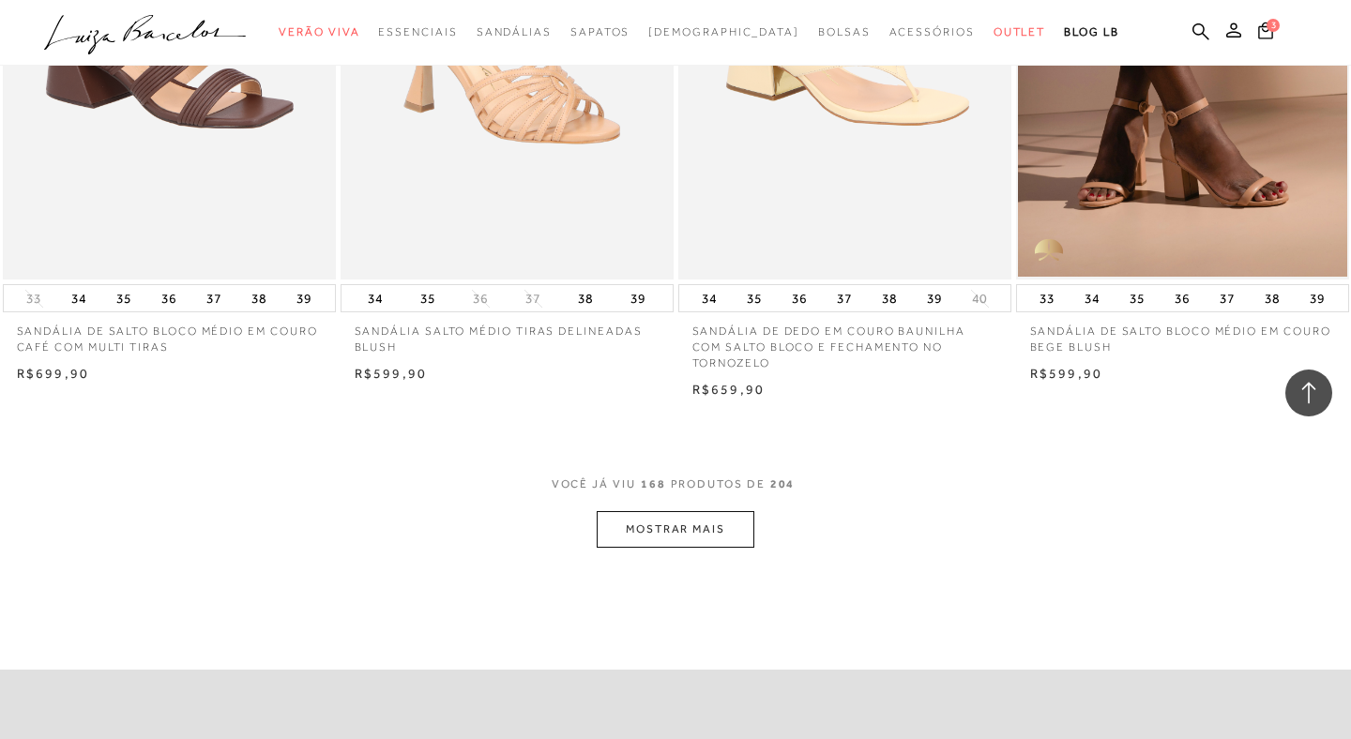
click at [656, 511] on button "MOSTRAR MAIS" at bounding box center [676, 529] width 158 height 37
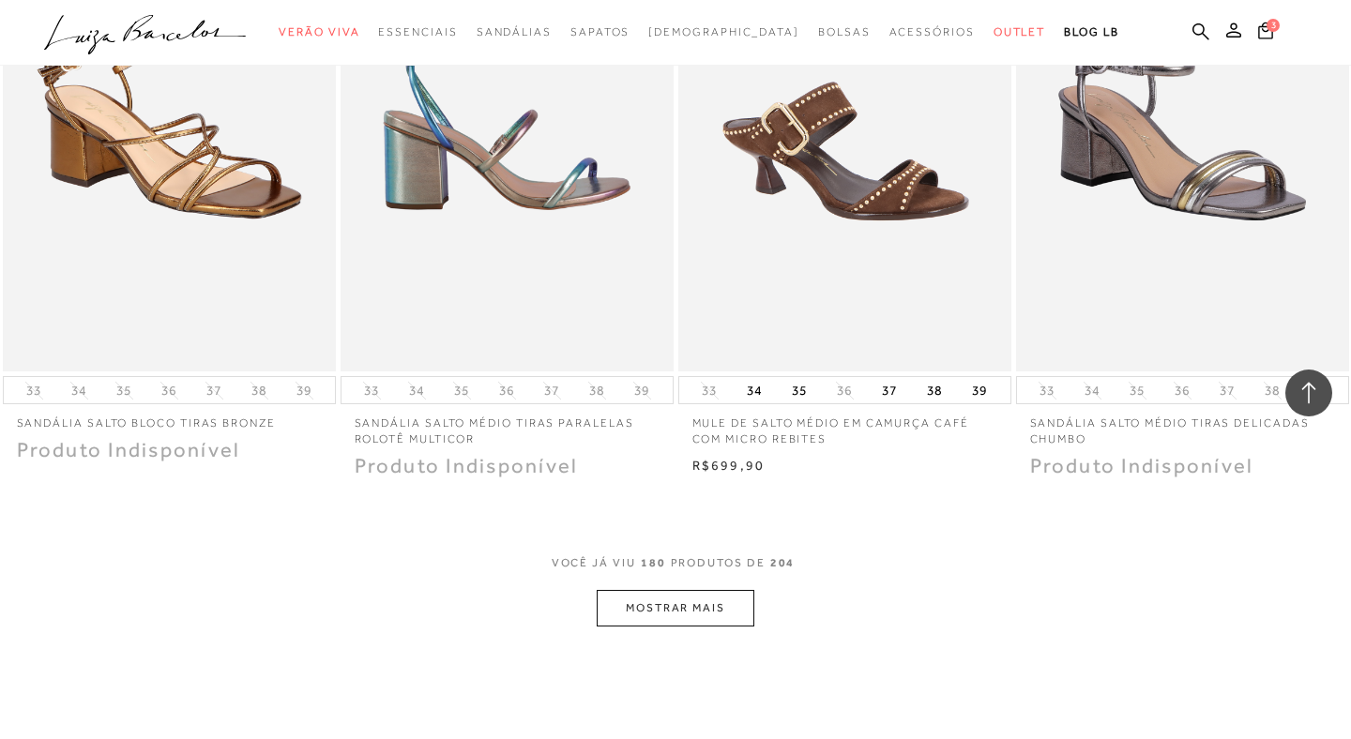
scroll to position [27920, 0]
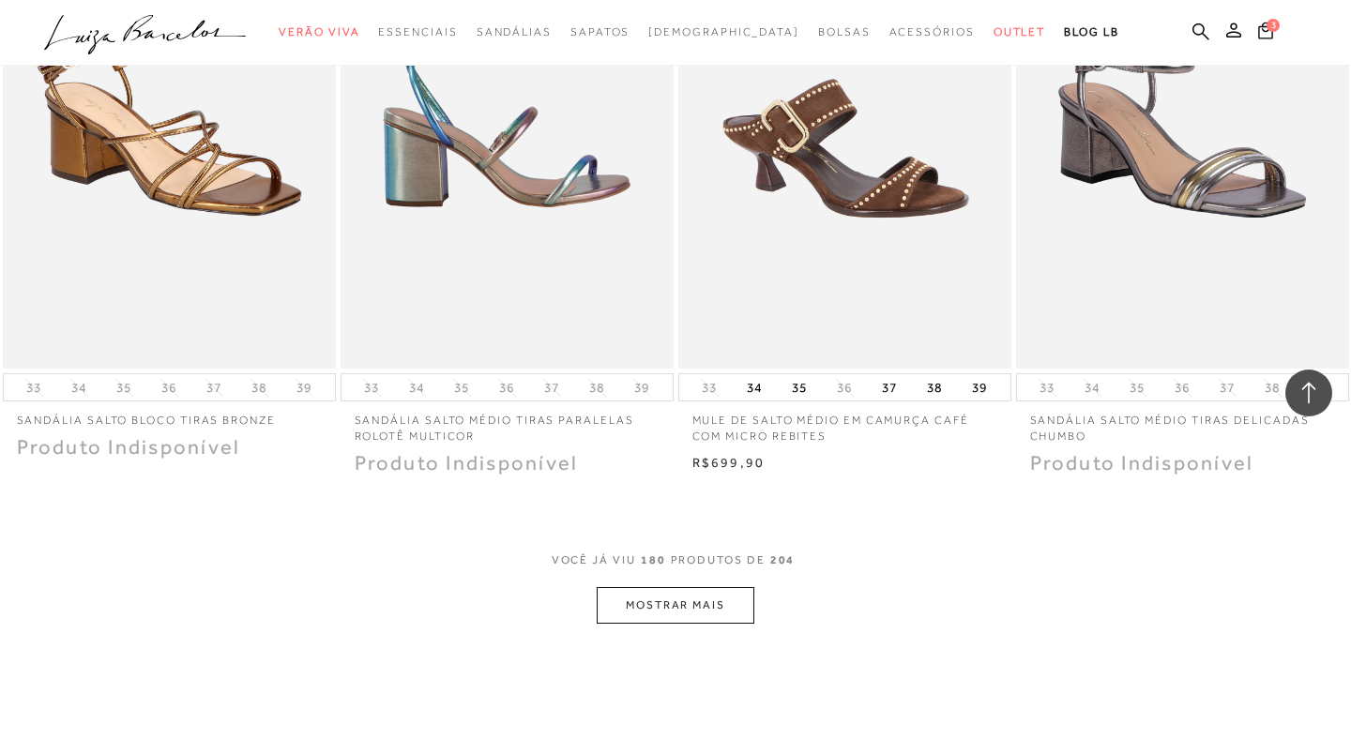
click at [724, 587] on button "MOSTRAR MAIS" at bounding box center [676, 605] width 158 height 37
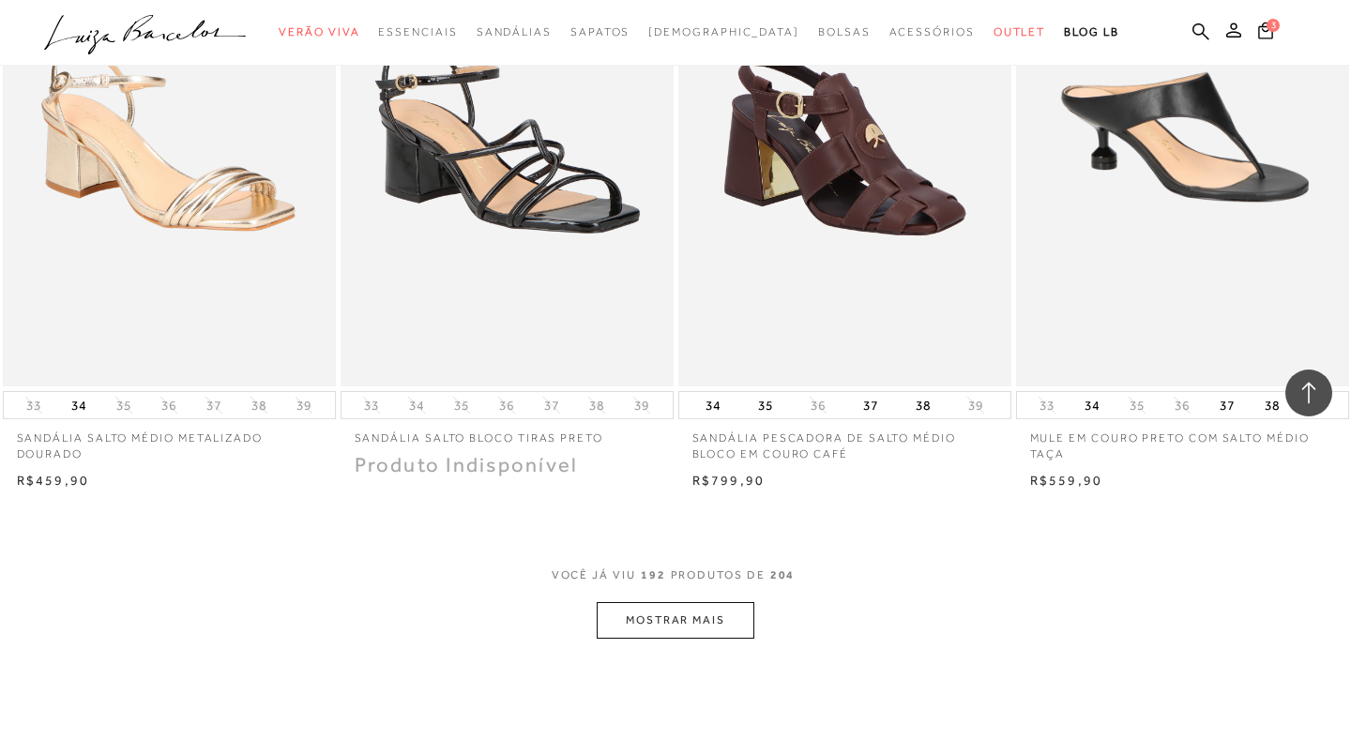
scroll to position [29801, 0]
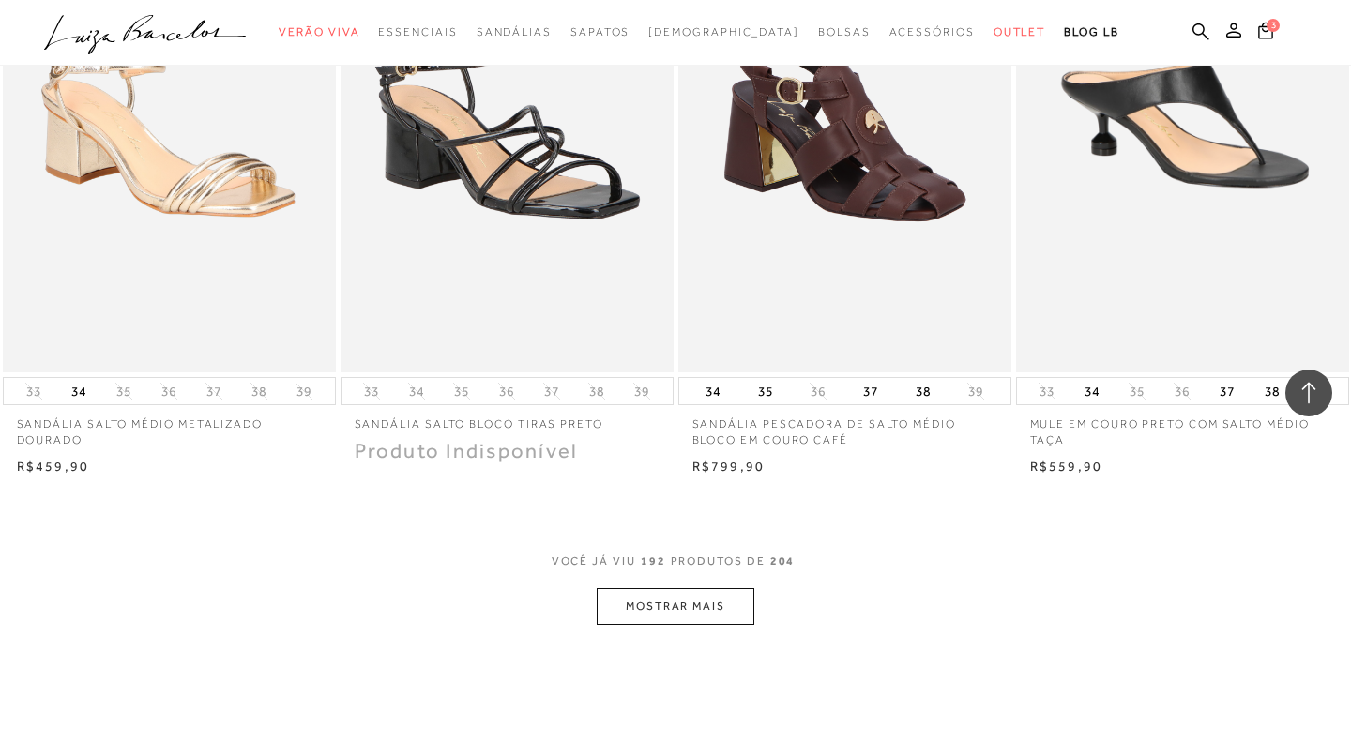
click at [724, 588] on button "MOSTRAR MAIS" at bounding box center [676, 606] width 158 height 37
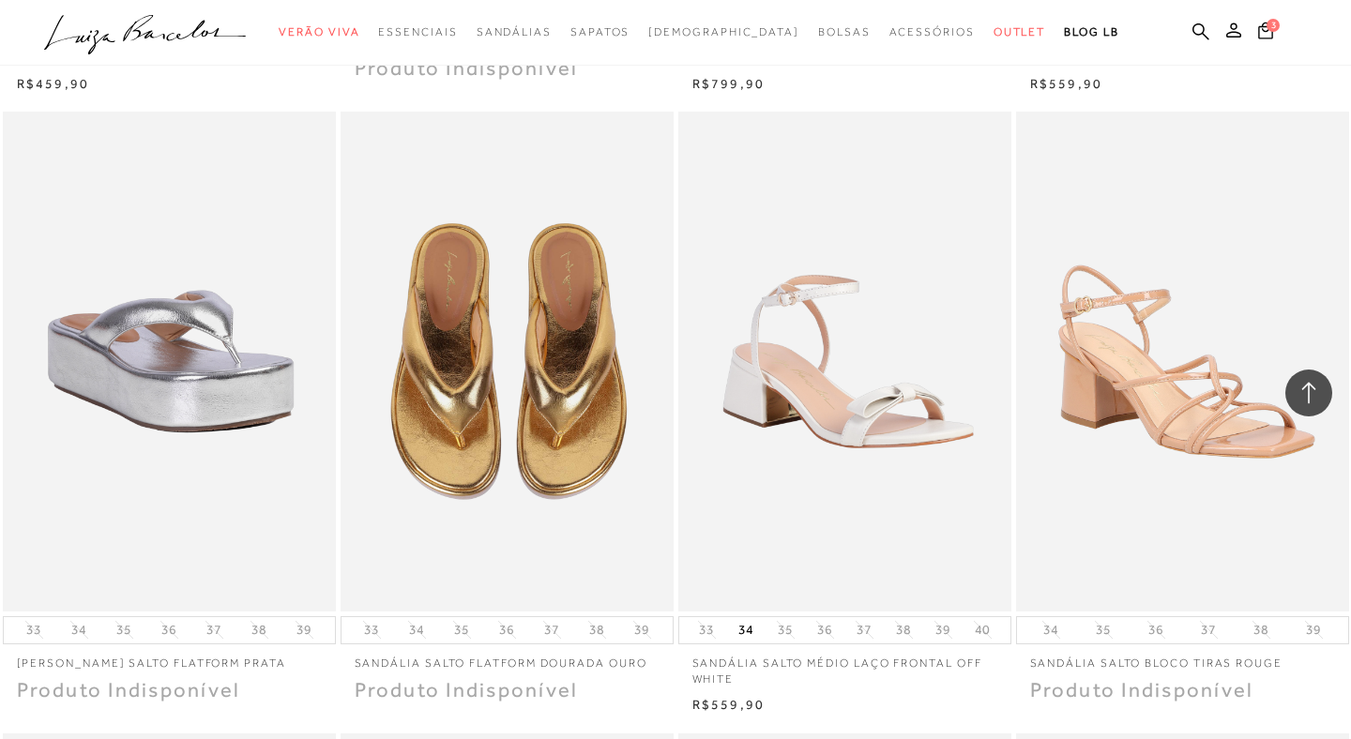
scroll to position [28658, 0]
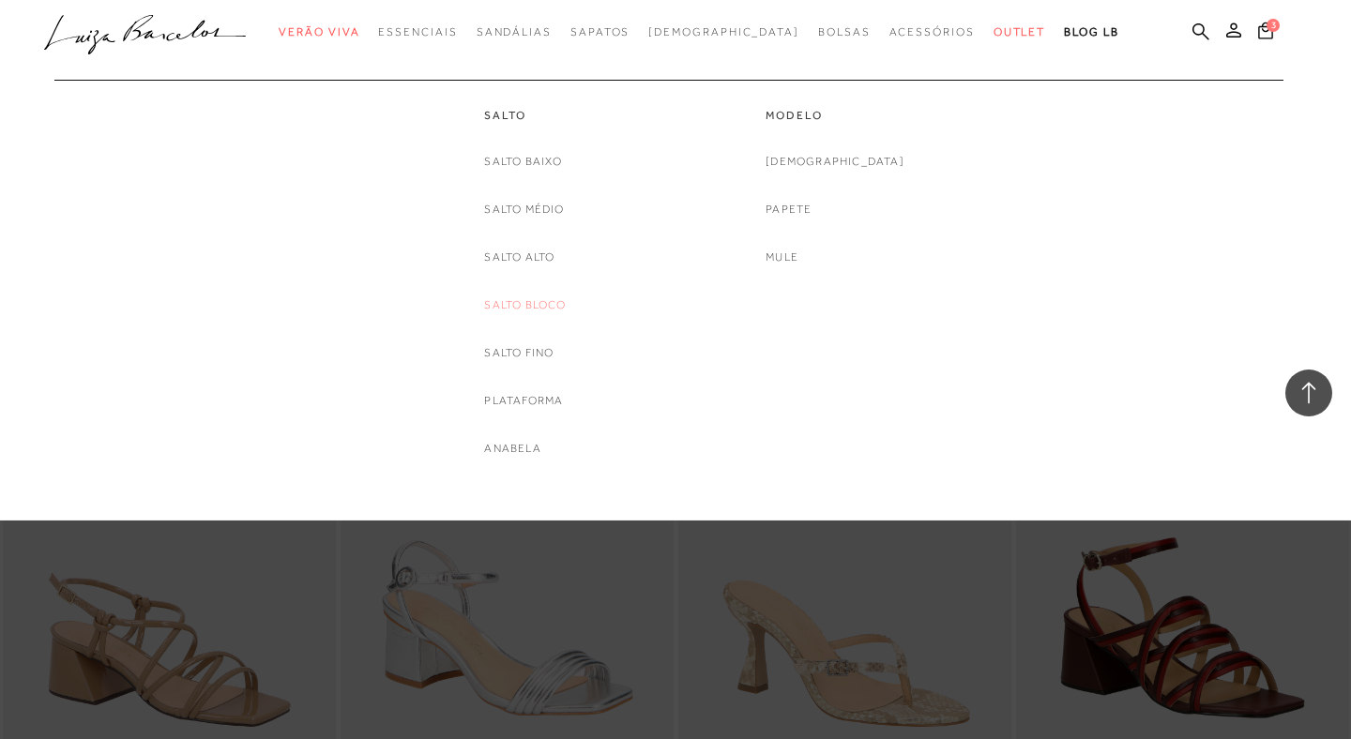
click at [536, 302] on link "Salto Bloco" at bounding box center [525, 306] width 82 height 20
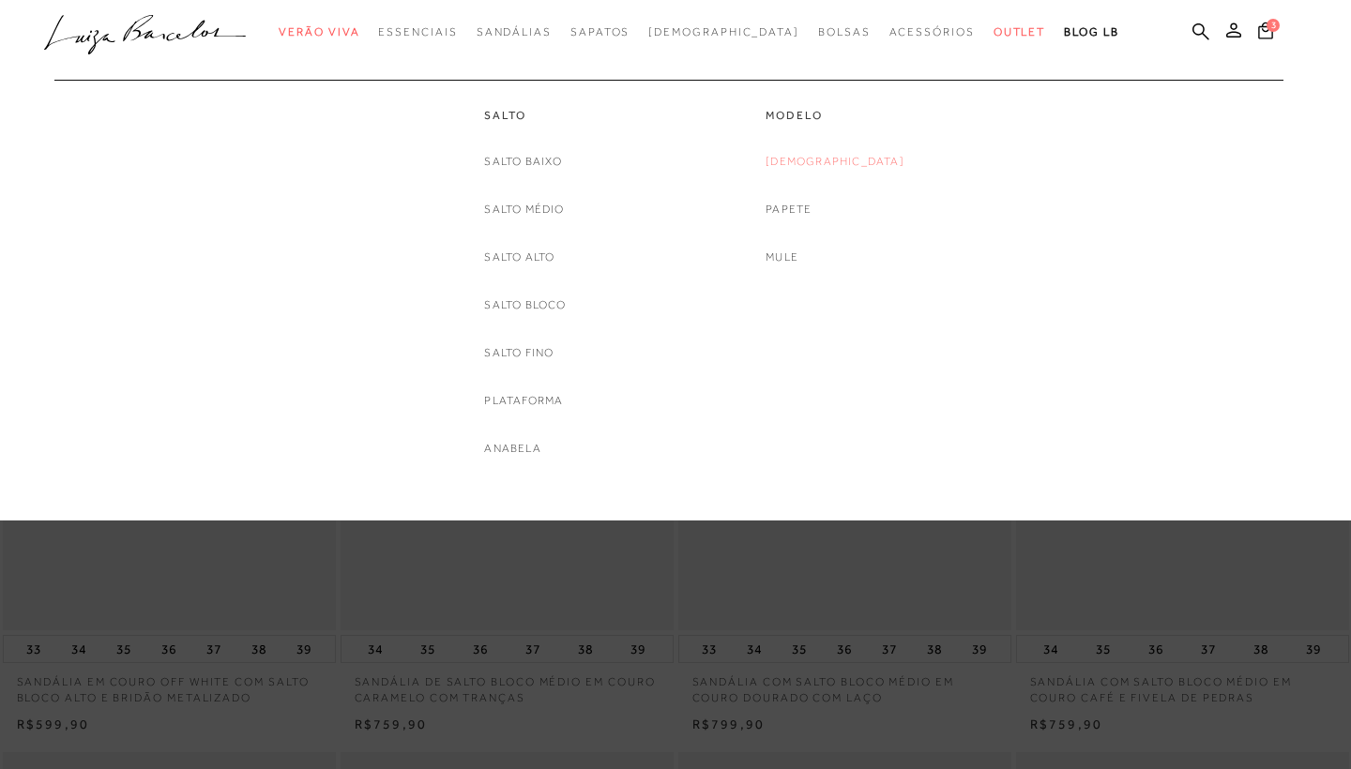
click at [820, 157] on link "[DEMOGRAPHIC_DATA]" at bounding box center [835, 162] width 139 height 20
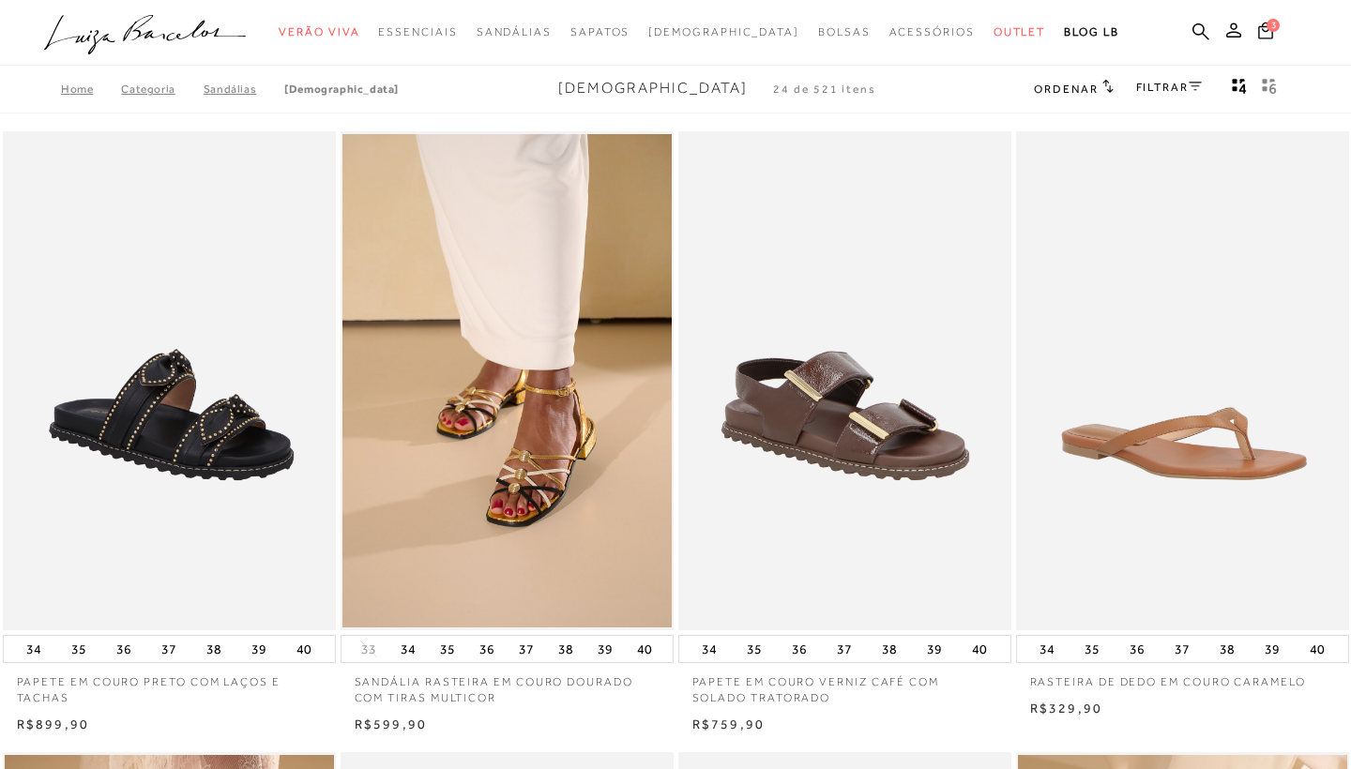
click at [1270, 87] on icon "gridText6Desc" at bounding box center [1269, 86] width 15 height 17
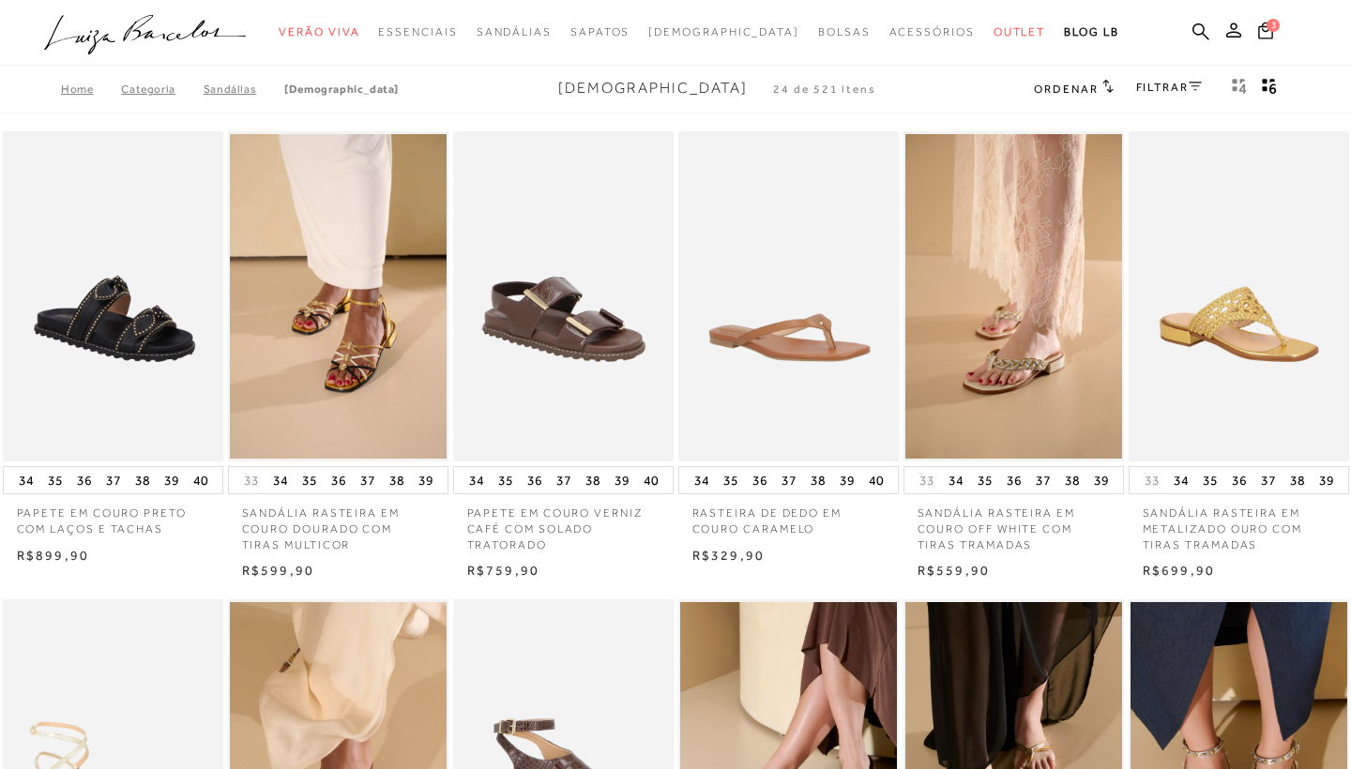
click at [1152, 81] on link "FILTRAR" at bounding box center [1169, 87] width 66 height 13
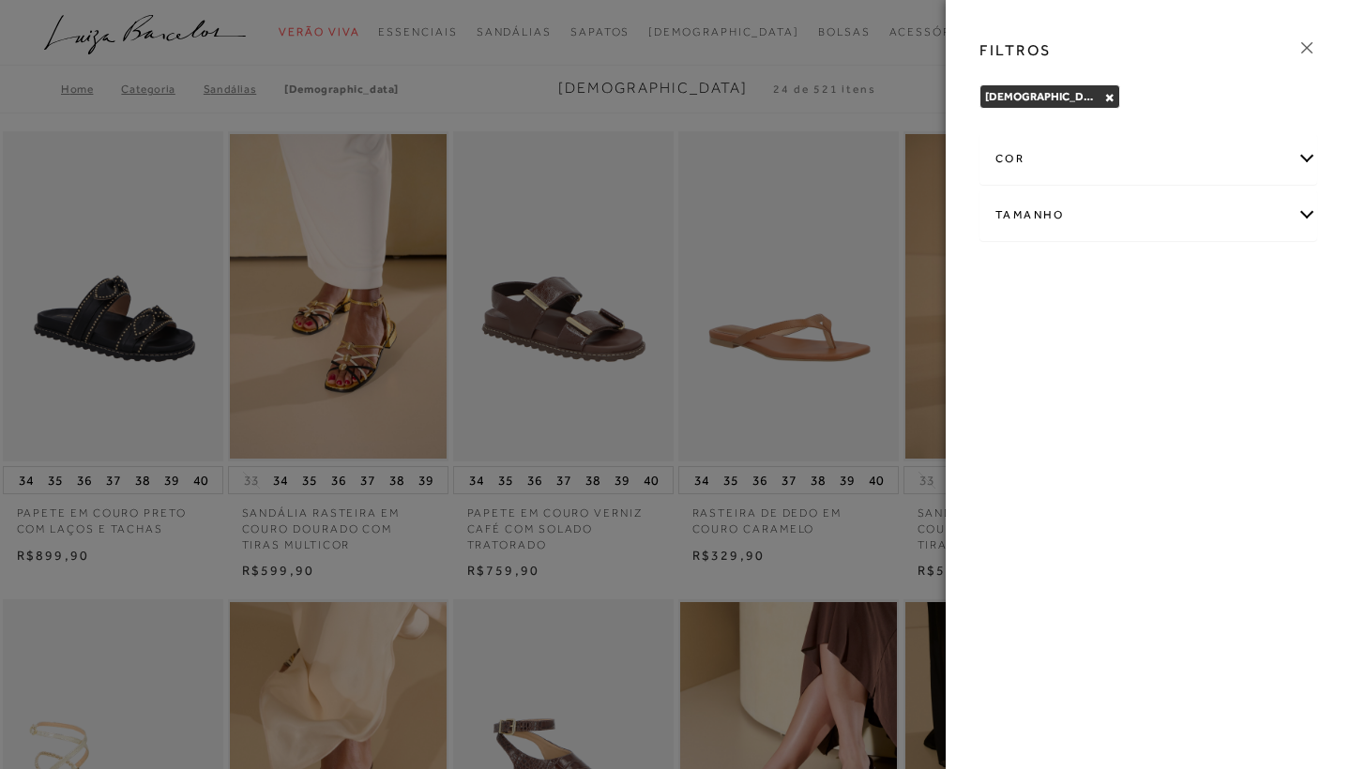
click at [1141, 230] on div "Tamanho" at bounding box center [1149, 215] width 336 height 50
click at [1025, 327] on label "36" at bounding box center [1017, 326] width 43 height 40
click at [1011, 327] on input "36" at bounding box center [1001, 328] width 19 height 19
checkbox input "true"
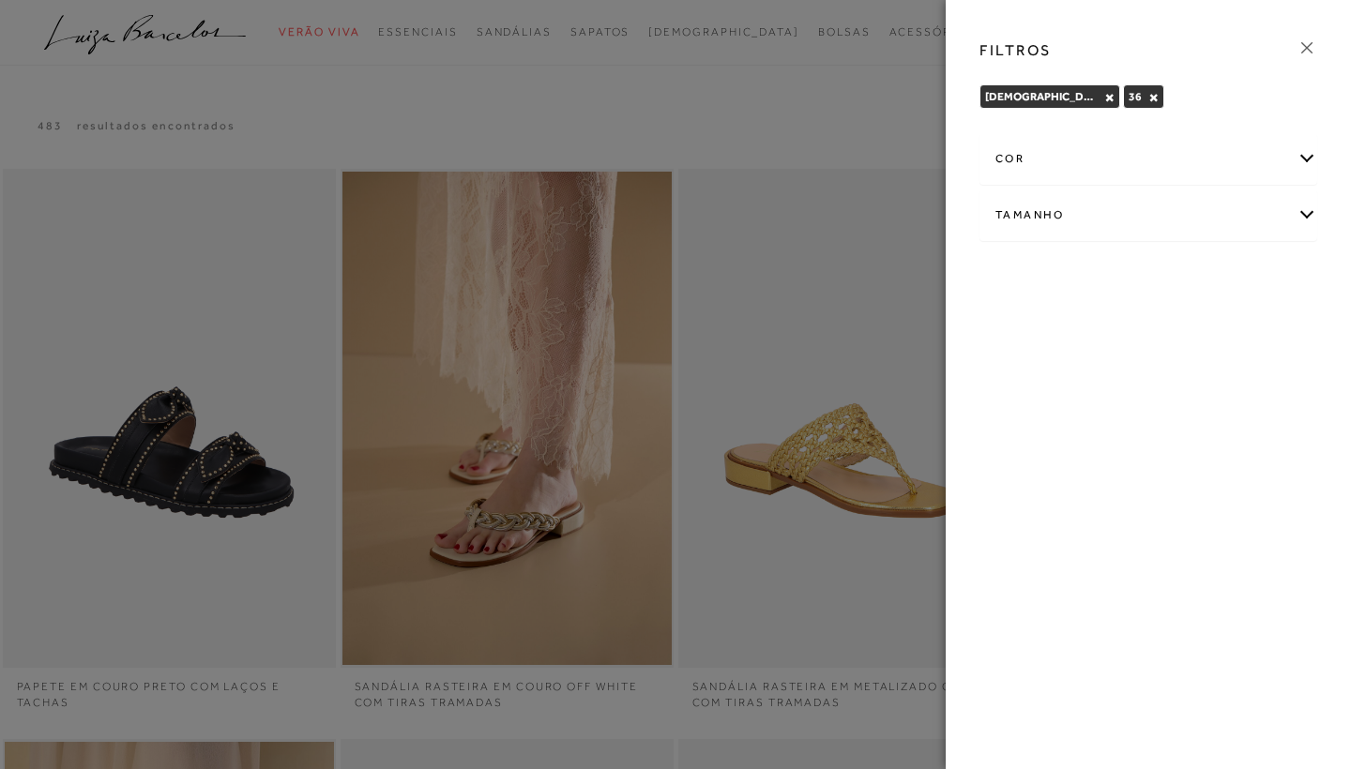
click at [1309, 48] on icon at bounding box center [1307, 48] width 21 height 21
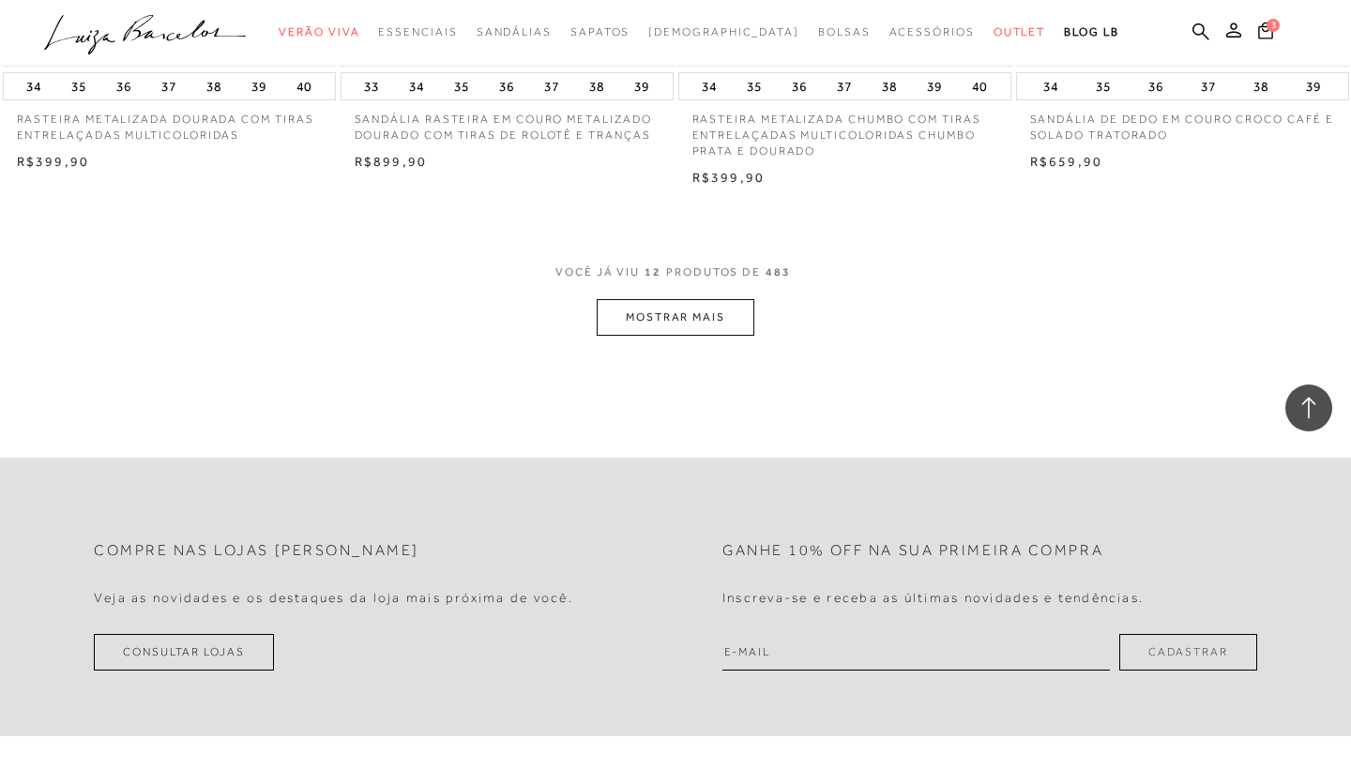
scroll to position [1788, 0]
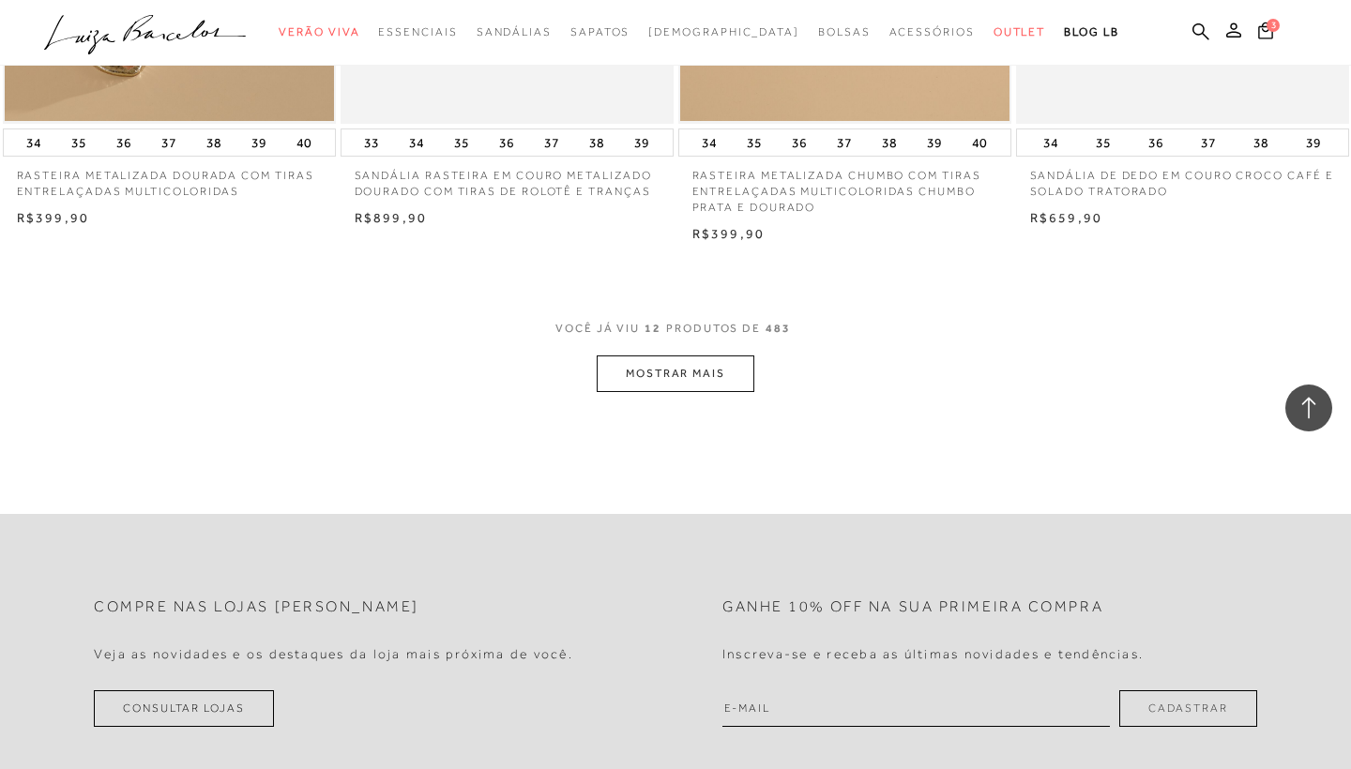
click at [684, 359] on button "MOSTRAR MAIS" at bounding box center [676, 374] width 158 height 37
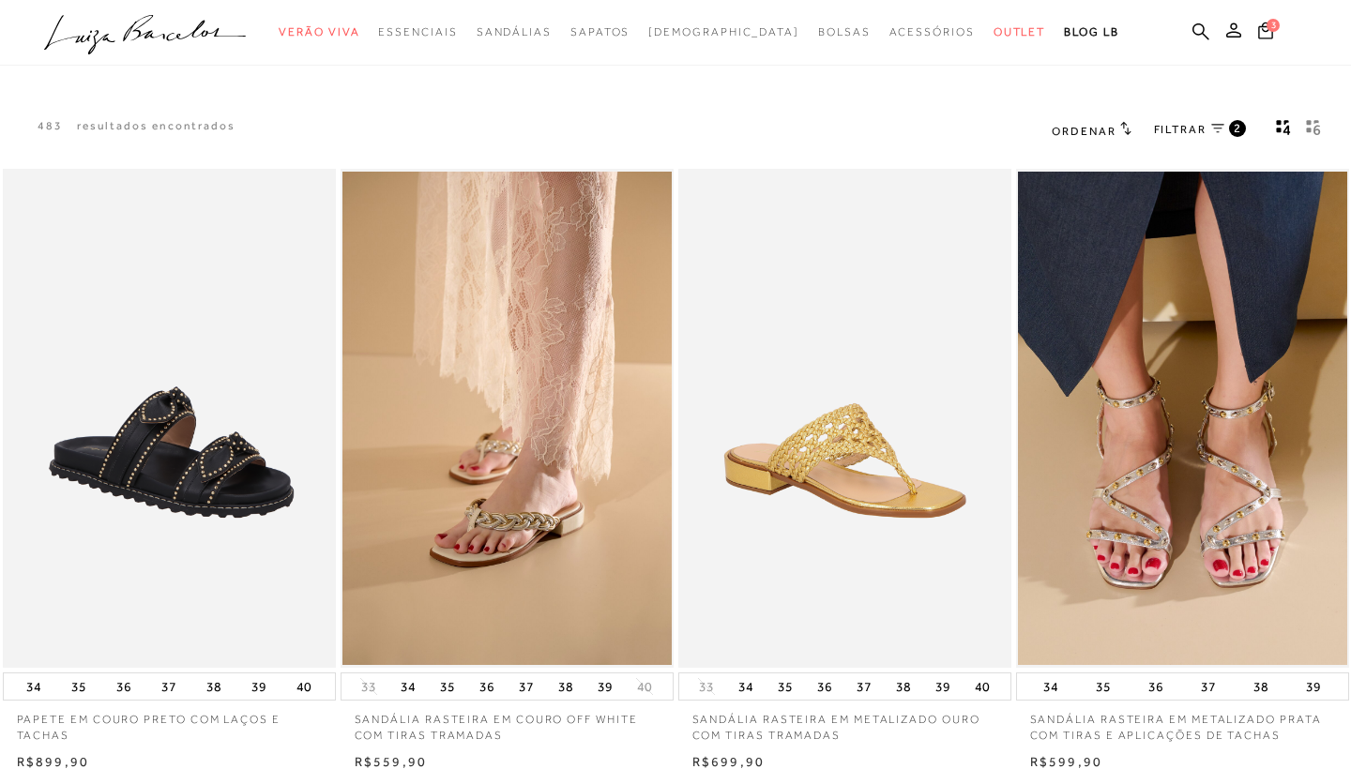
scroll to position [0, 0]
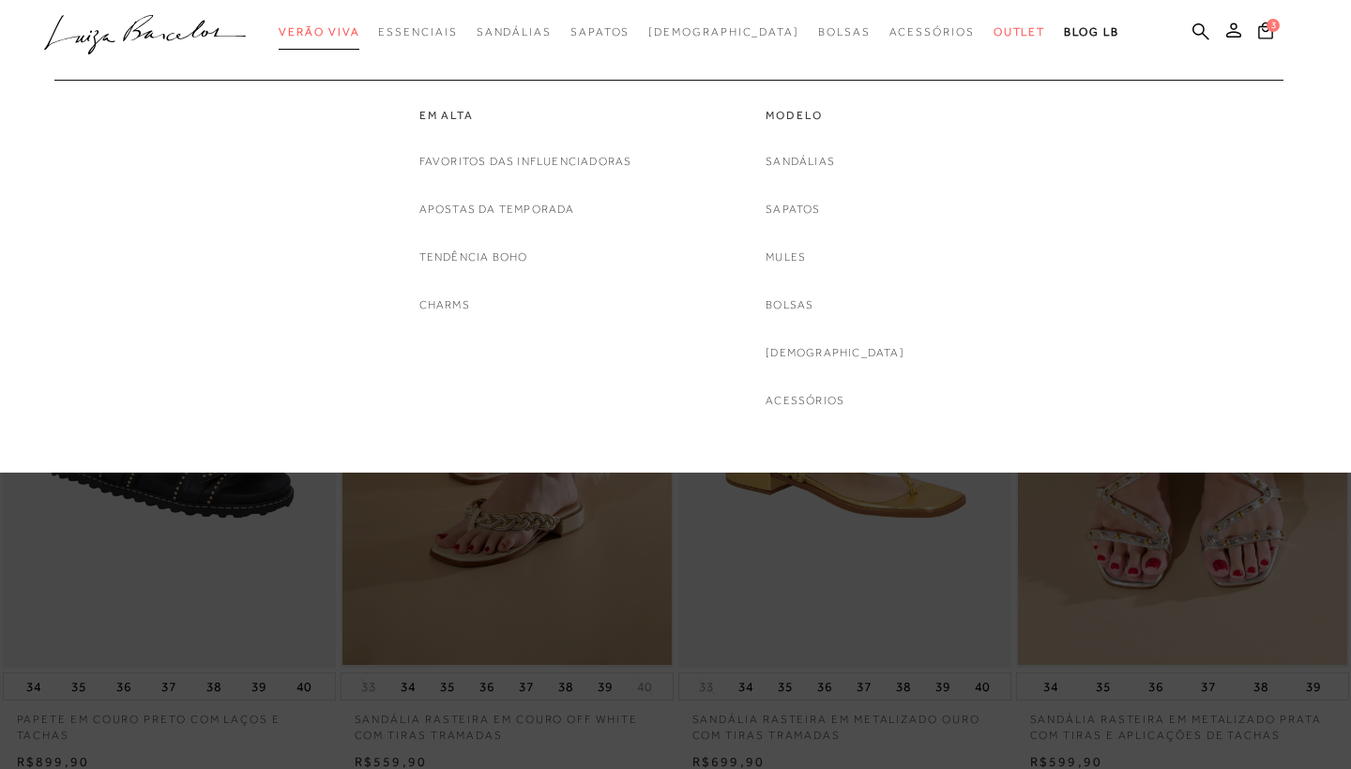
click at [333, 38] on link "Verão Viva" at bounding box center [319, 32] width 81 height 35
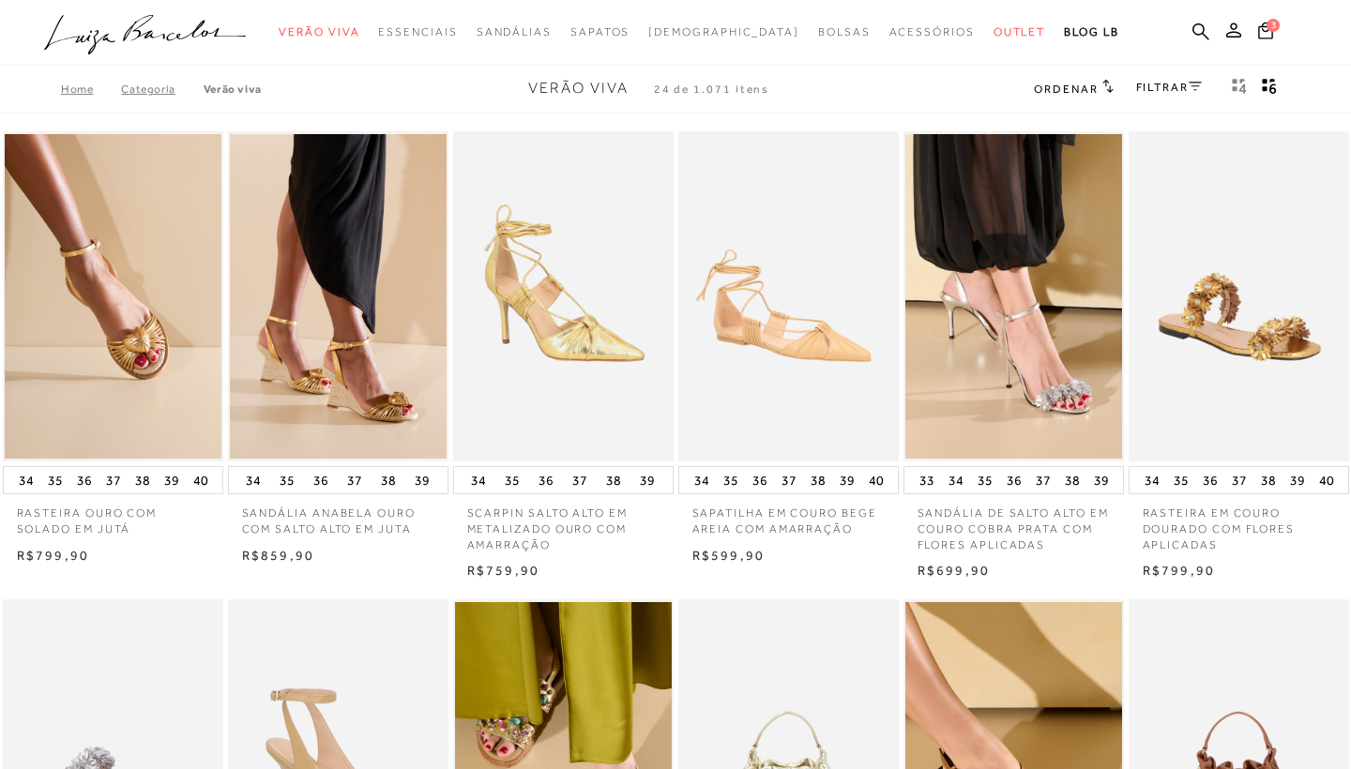
click at [1155, 91] on link "FILTRAR" at bounding box center [1169, 87] width 66 height 13
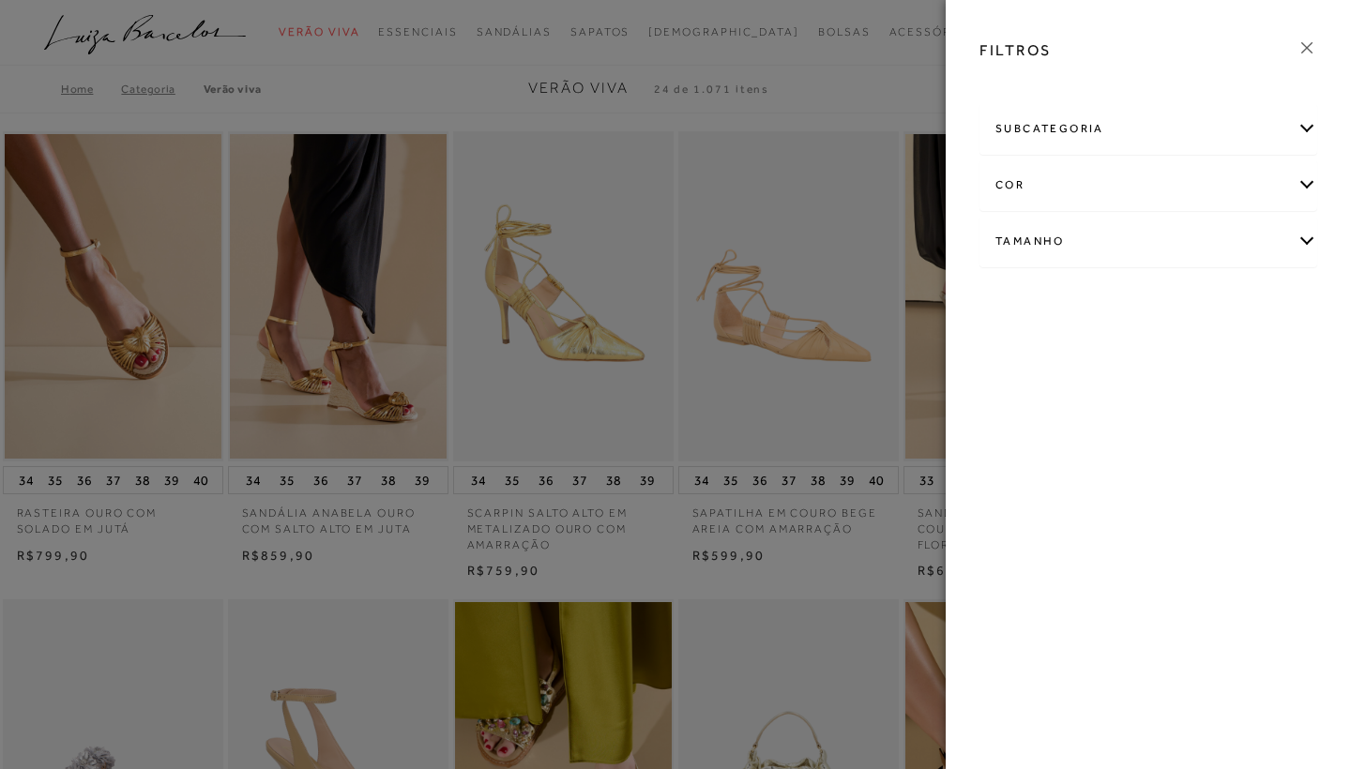
click at [1153, 122] on div "subcategoria" at bounding box center [1149, 129] width 336 height 50
click at [1117, 222] on div "cor" at bounding box center [1149, 236] width 336 height 50
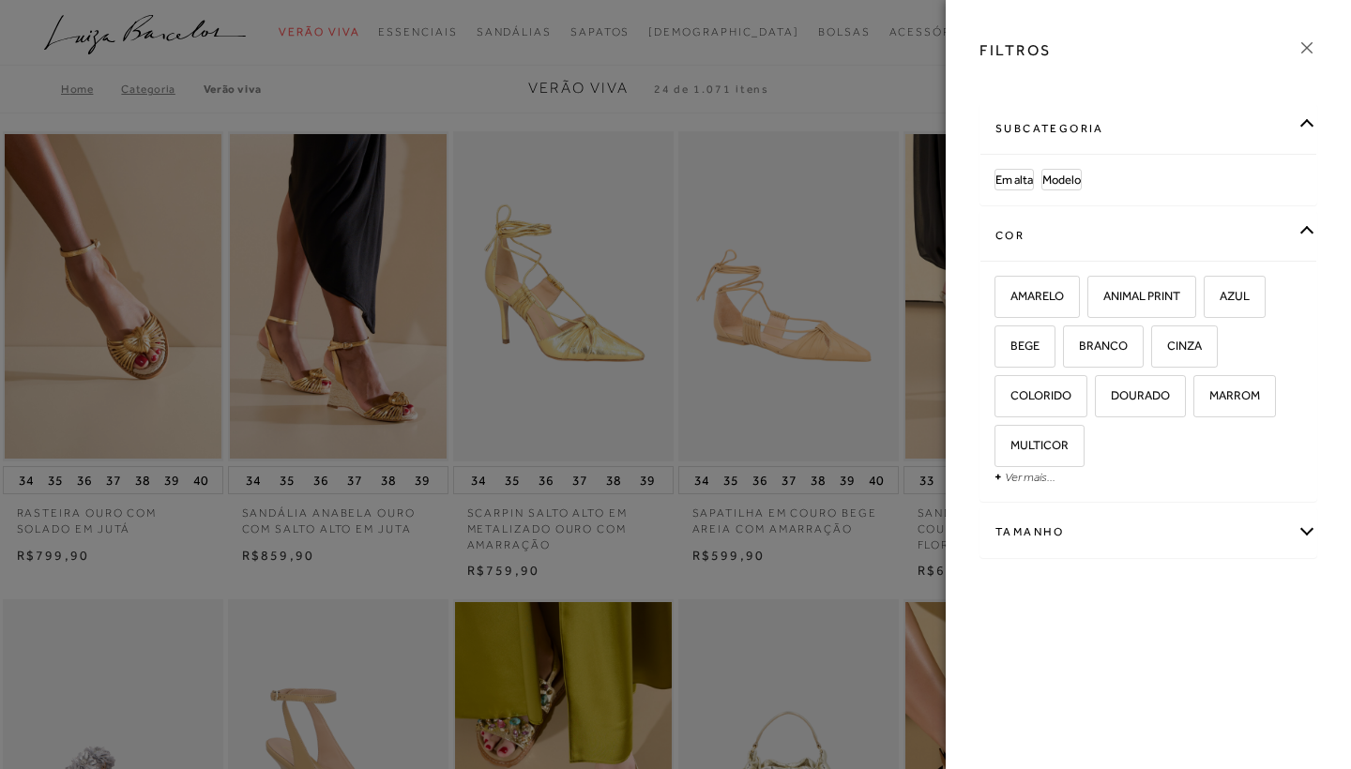
click at [1178, 537] on div "Tamanho" at bounding box center [1149, 533] width 336 height 50
click at [1024, 637] on span "36" at bounding box center [1010, 642] width 27 height 14
click at [1011, 637] on input "36" at bounding box center [1001, 645] width 19 height 19
checkbox input "true"
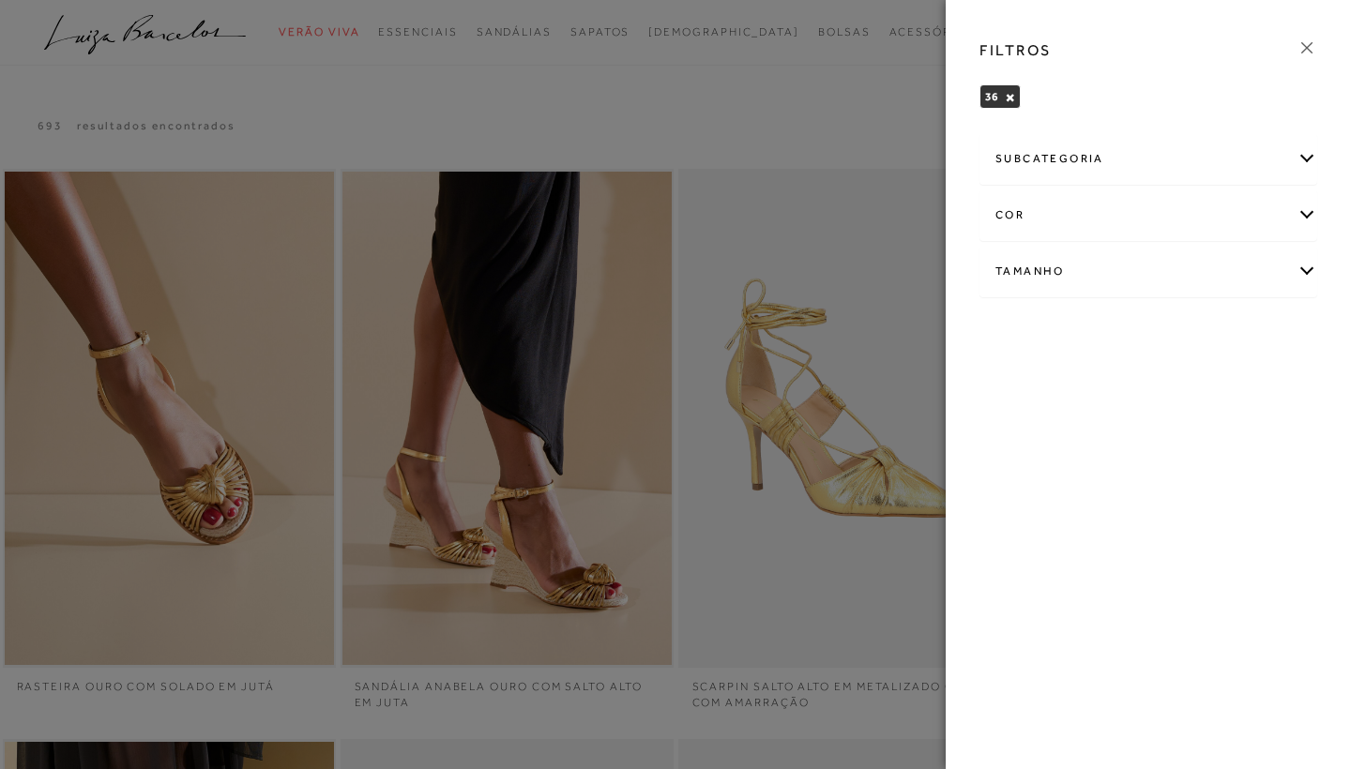
click at [1307, 50] on icon at bounding box center [1307, 48] width 21 height 21
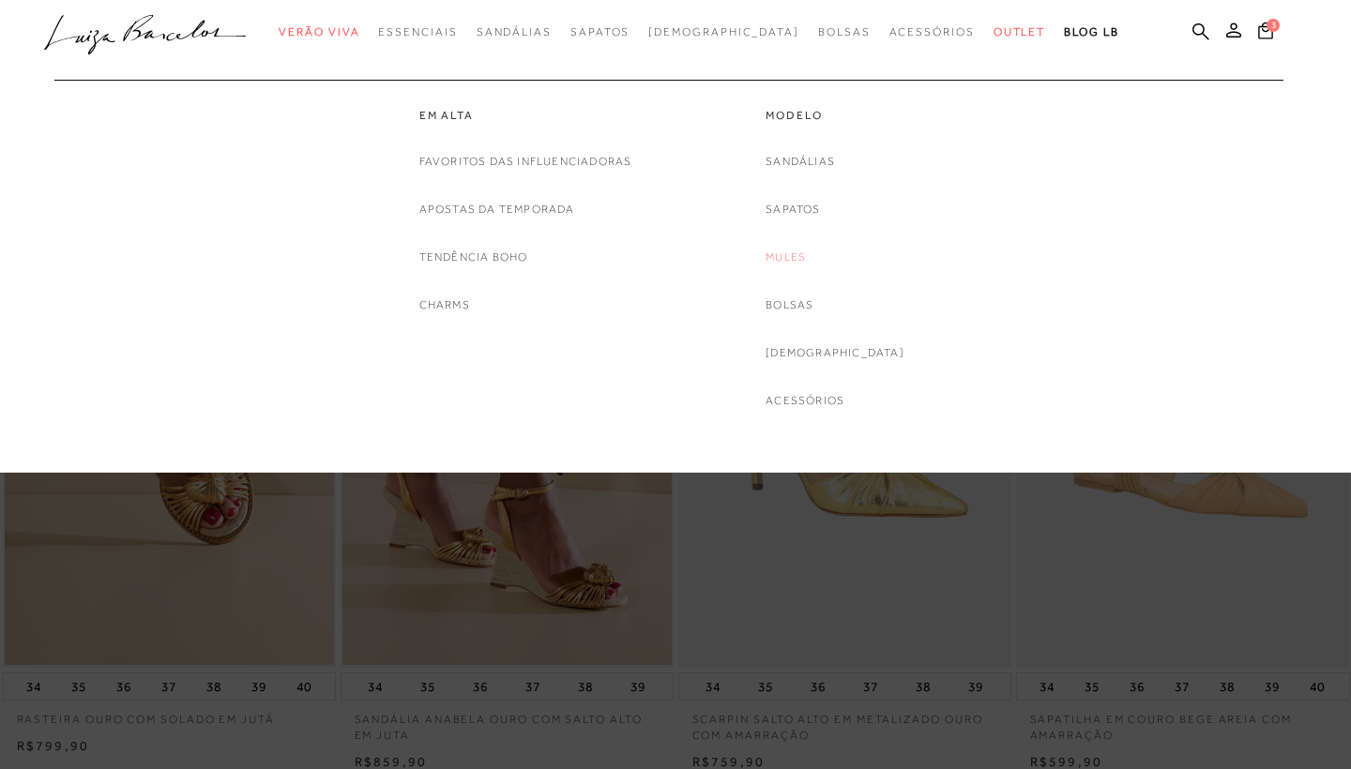
click at [806, 260] on link "Mules" at bounding box center [786, 258] width 40 height 20
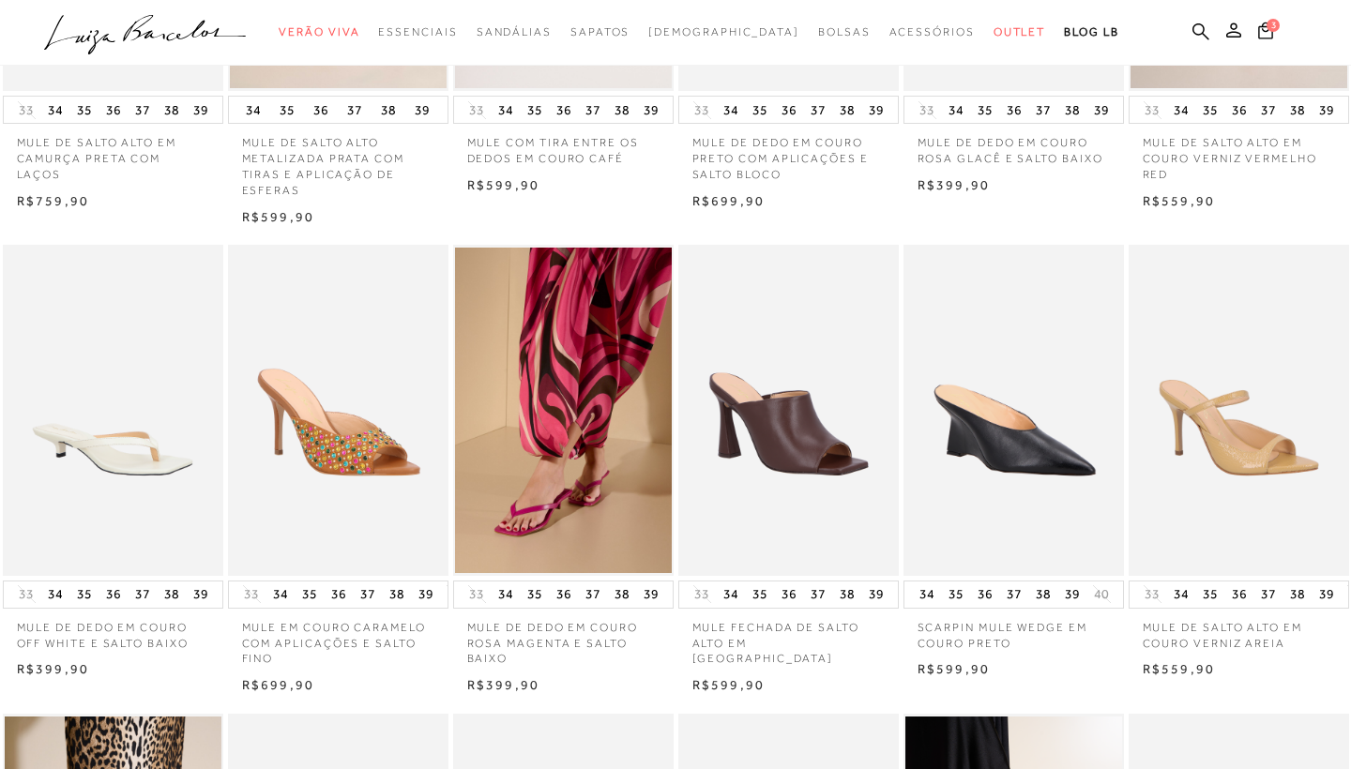
scroll to position [939, 0]
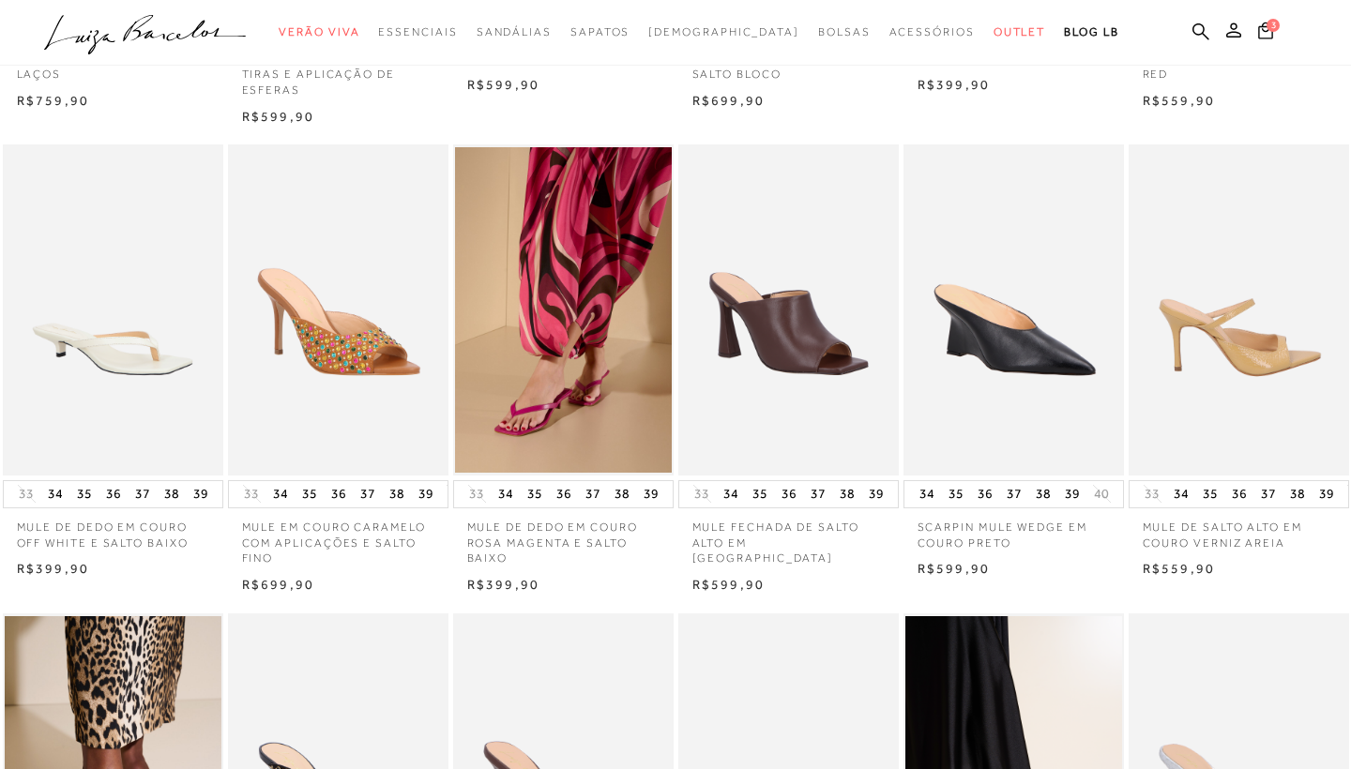
click at [1191, 412] on img at bounding box center [1240, 310] width 219 height 331
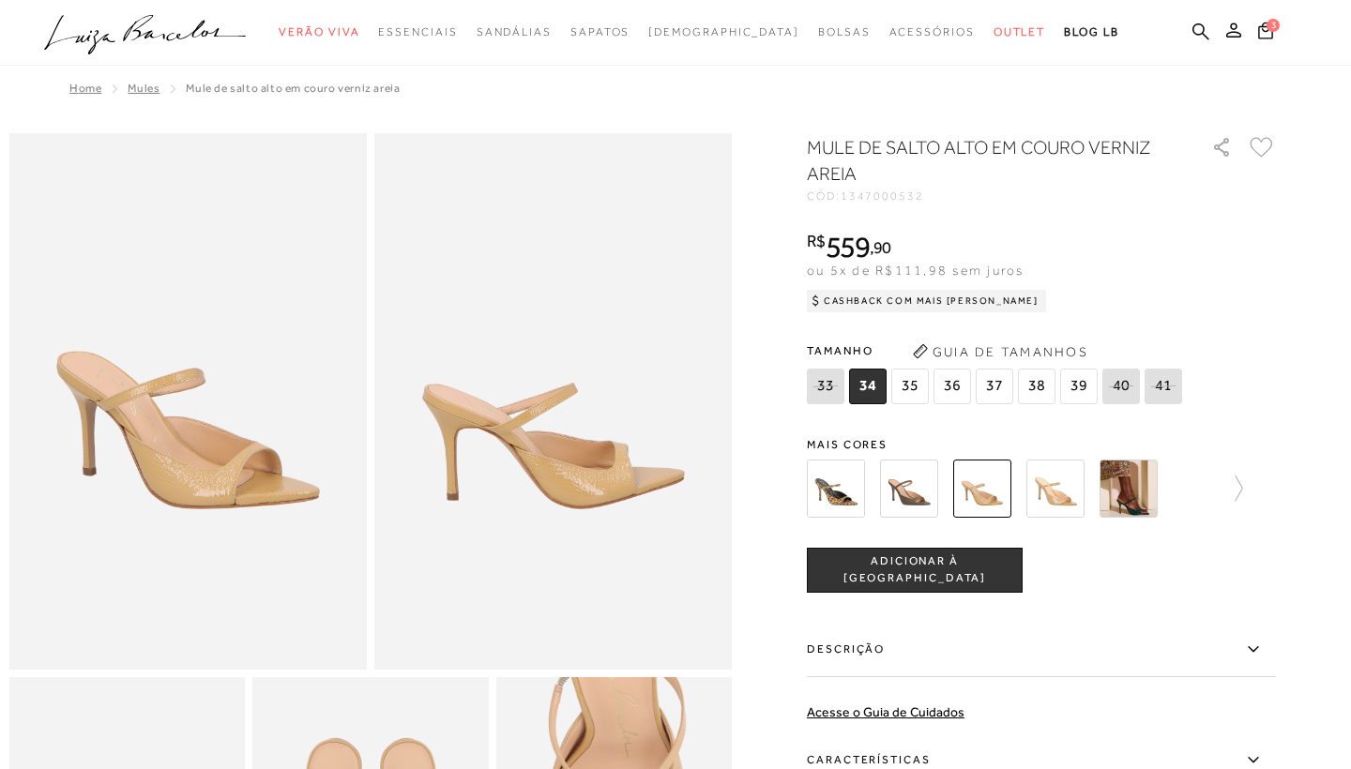
click at [1257, 649] on icon at bounding box center [1253, 649] width 23 height 23
click at [0, 0] on input "Descrição" at bounding box center [0, 0] width 0 height 0
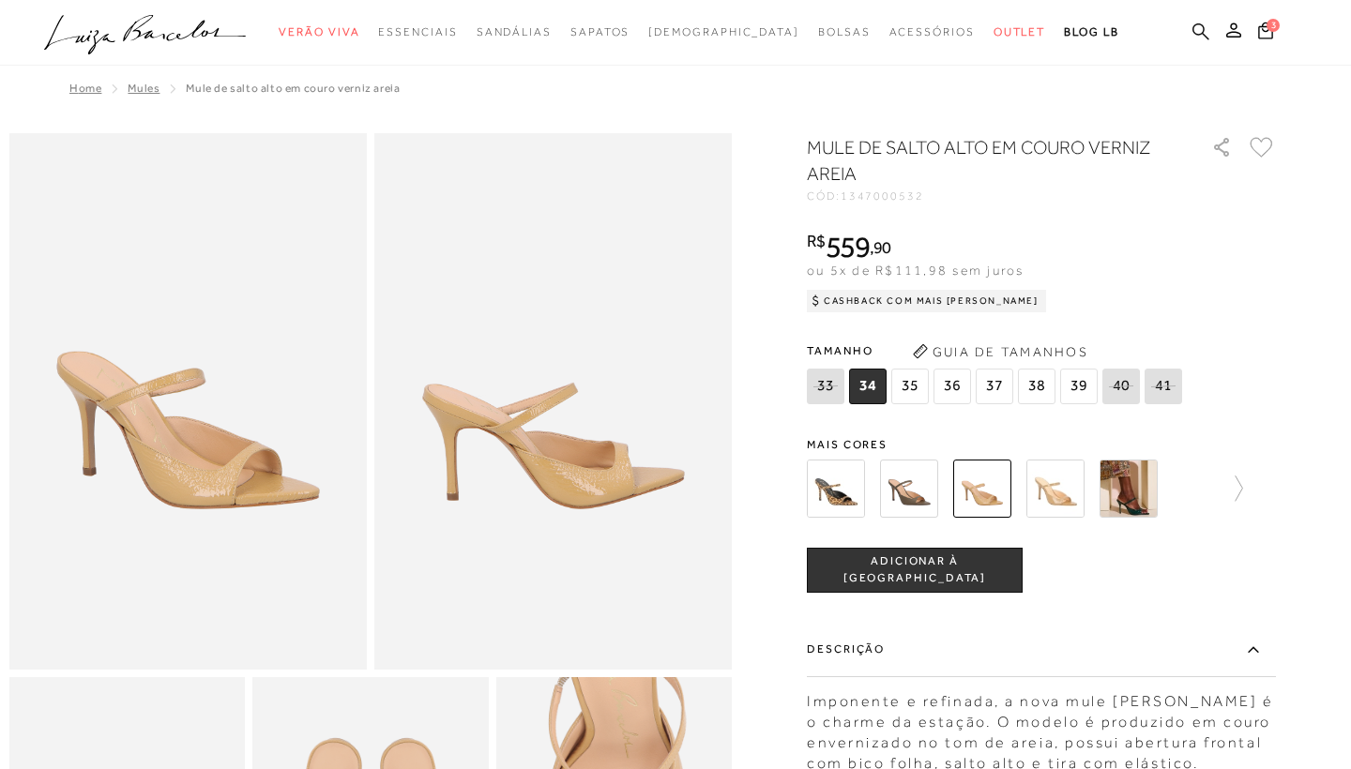
click at [1198, 31] on icon at bounding box center [1201, 32] width 17 height 18
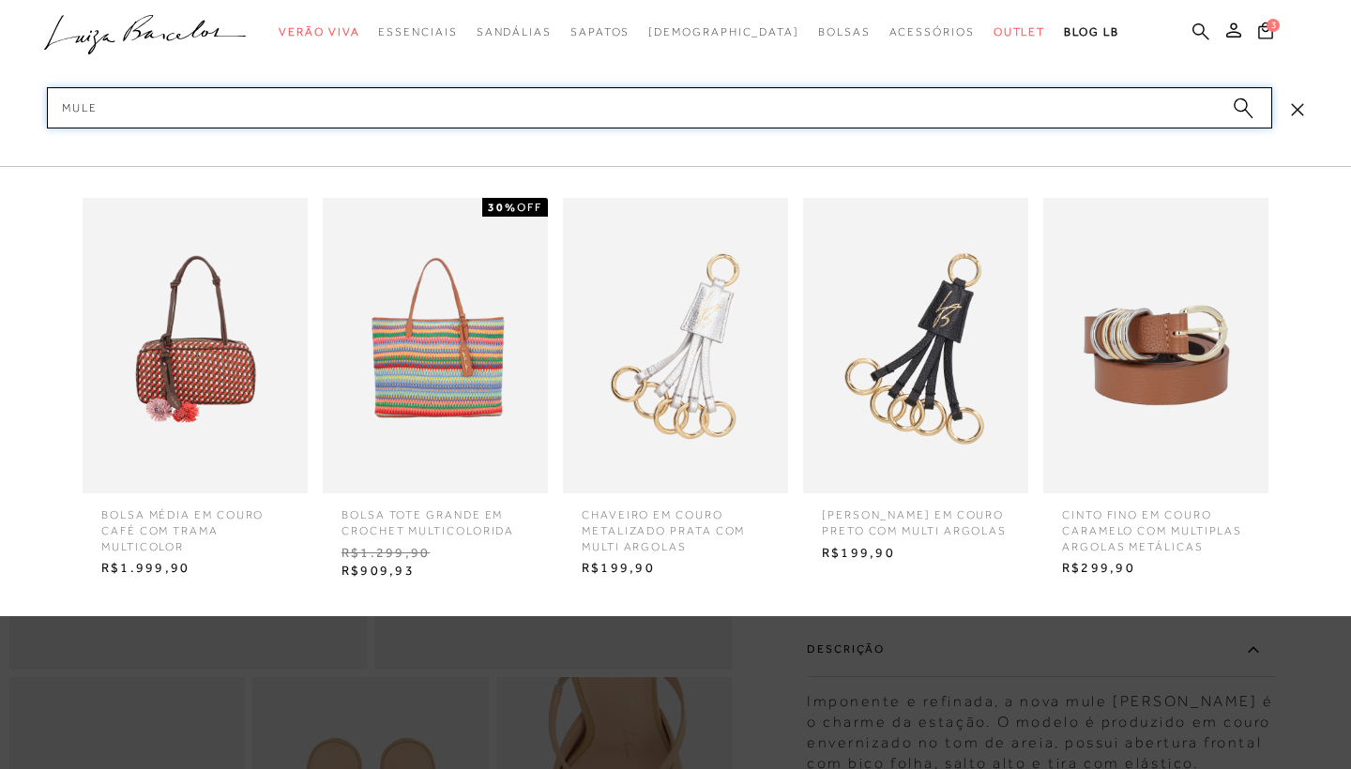
type input "mules"
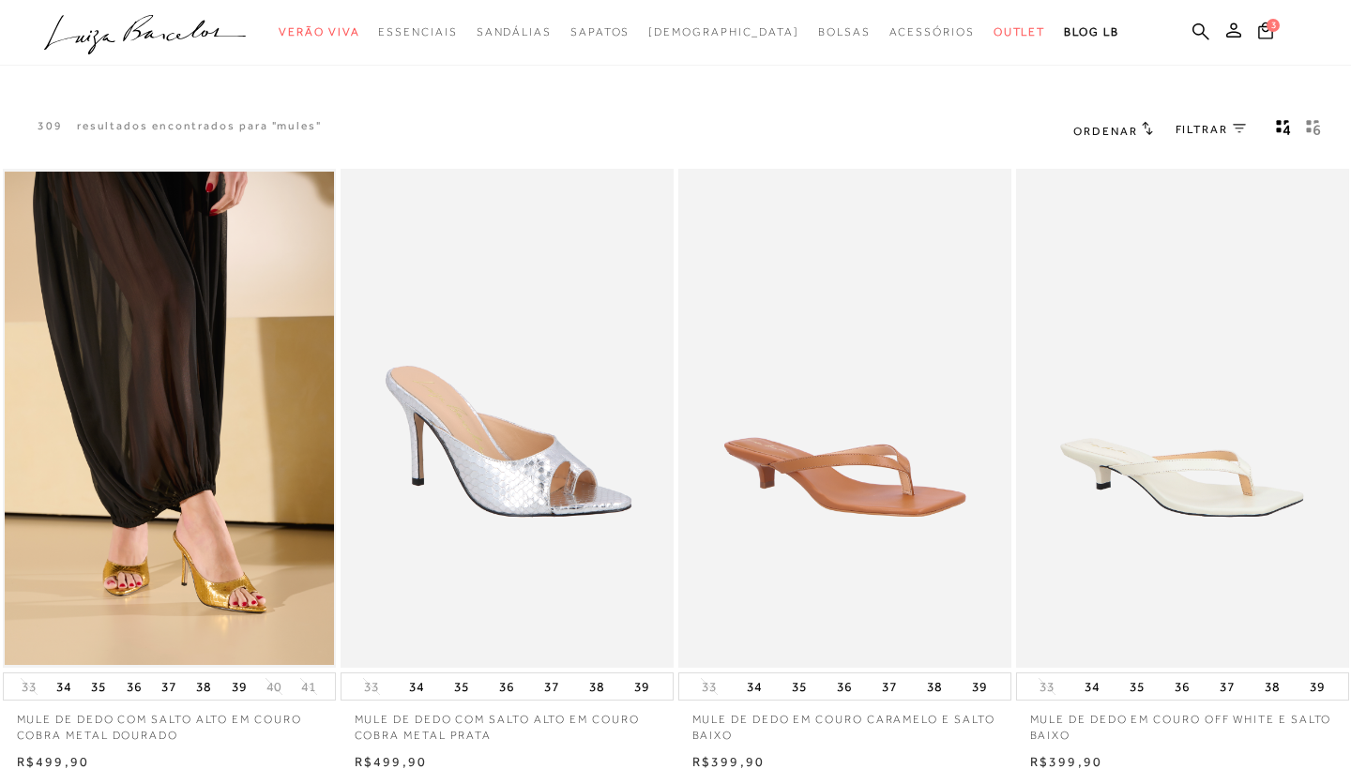
click at [1211, 132] on span "FILTRAR" at bounding box center [1202, 130] width 53 height 16
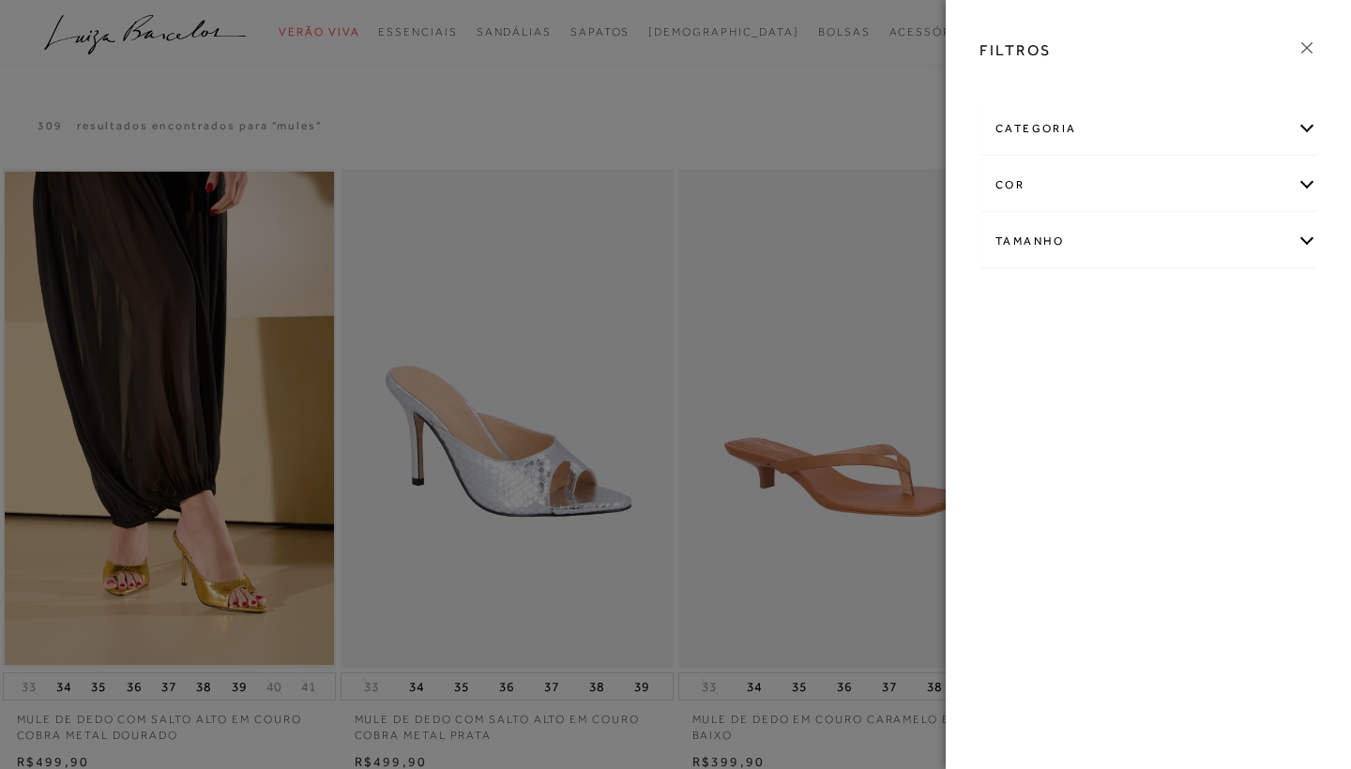
click at [1179, 230] on div "Tamanho" at bounding box center [1149, 242] width 336 height 50
click at [1165, 297] on span "36" at bounding box center [1167, 302] width 27 height 14
click at [1165, 297] on input "36" at bounding box center [1159, 305] width 19 height 19
checkbox input "true"
click at [817, 124] on div at bounding box center [675, 384] width 1351 height 769
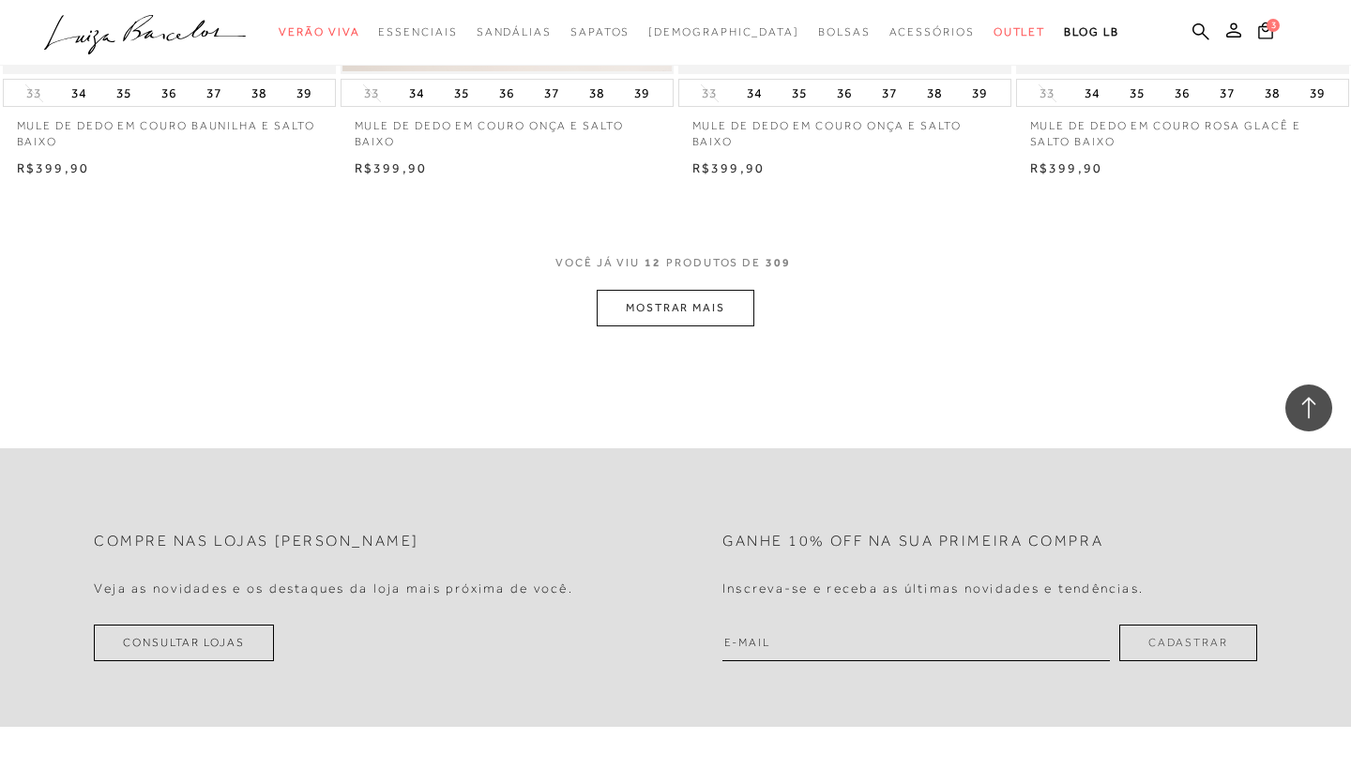
scroll to position [1837, 0]
click at [708, 307] on button "MOSTRAR MAIS" at bounding box center [676, 308] width 158 height 37
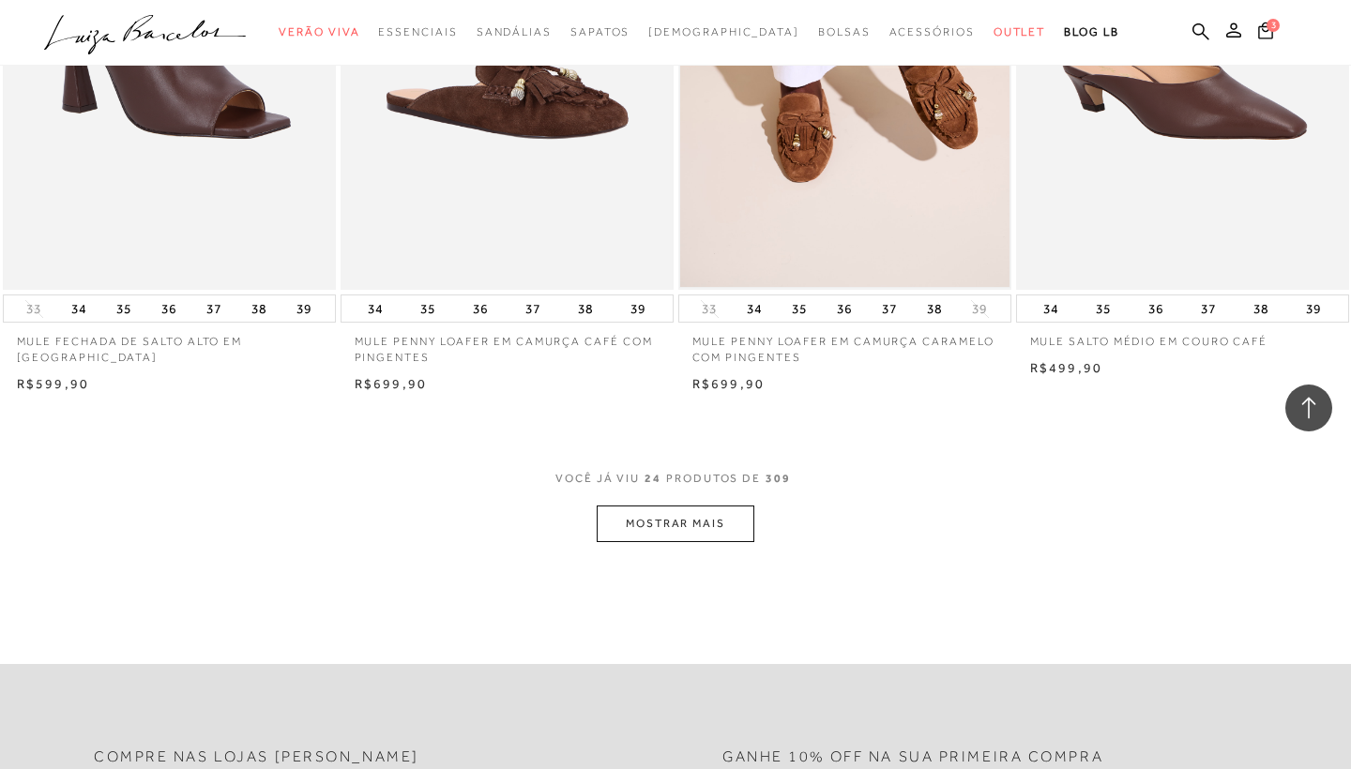
scroll to position [3486, 0]
click at [650, 521] on button "MOSTRAR MAIS" at bounding box center [676, 525] width 158 height 37
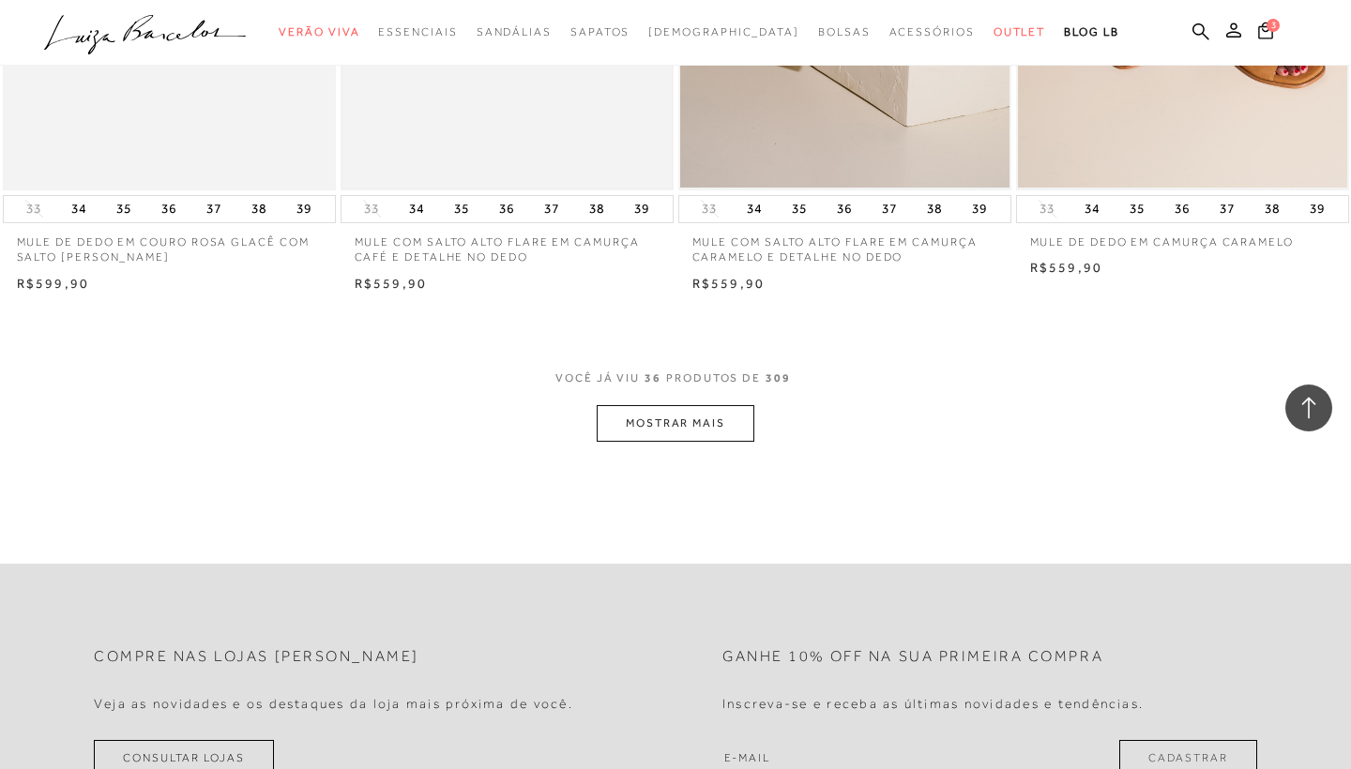
scroll to position [5538, 0]
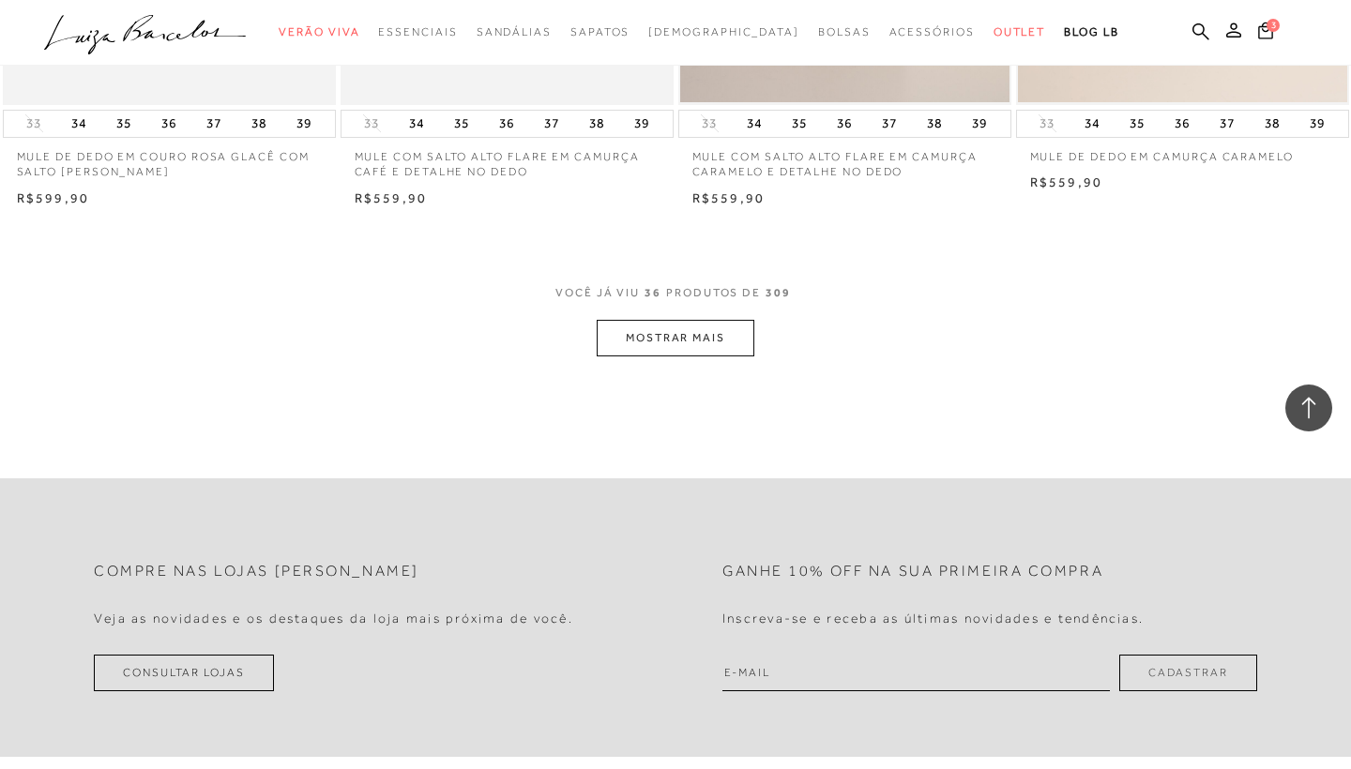
click at [678, 320] on button "MOSTRAR MAIS" at bounding box center [676, 338] width 158 height 37
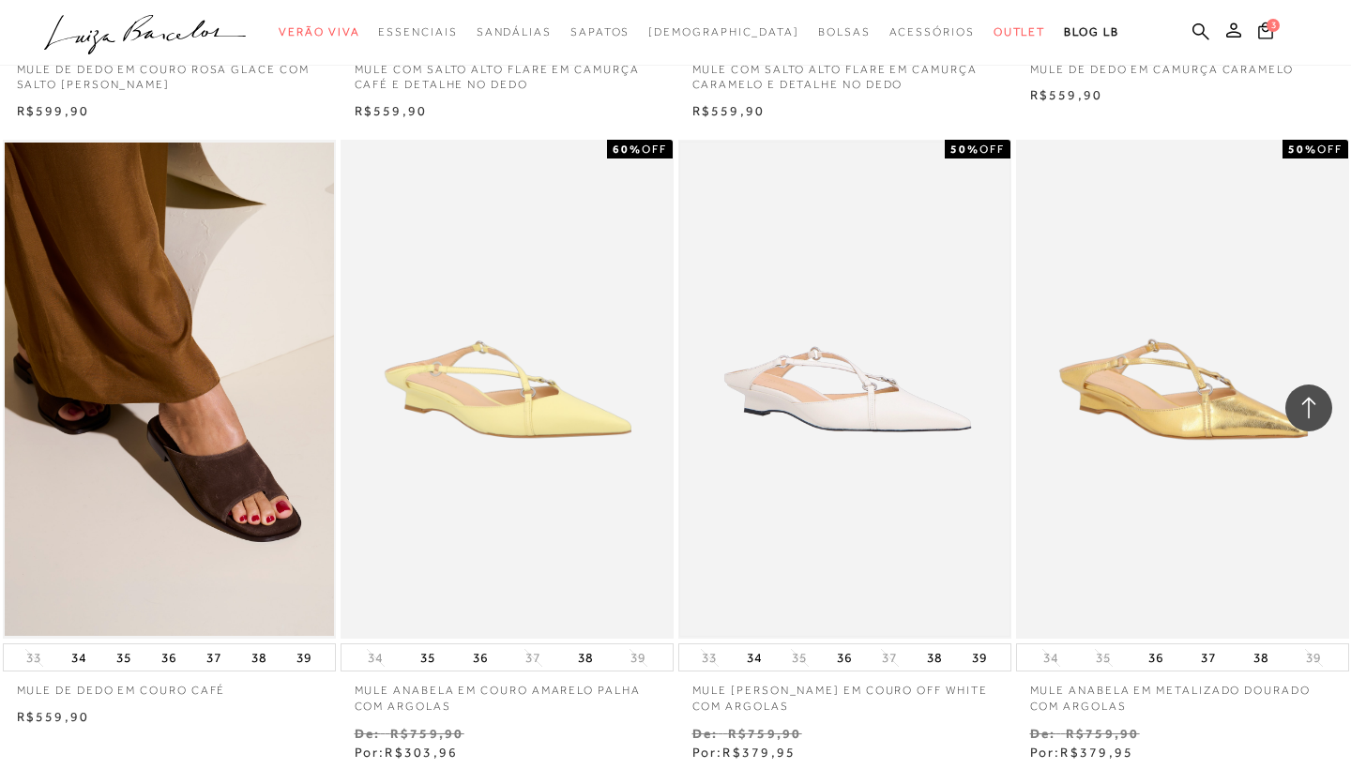
scroll to position [5655, 0]
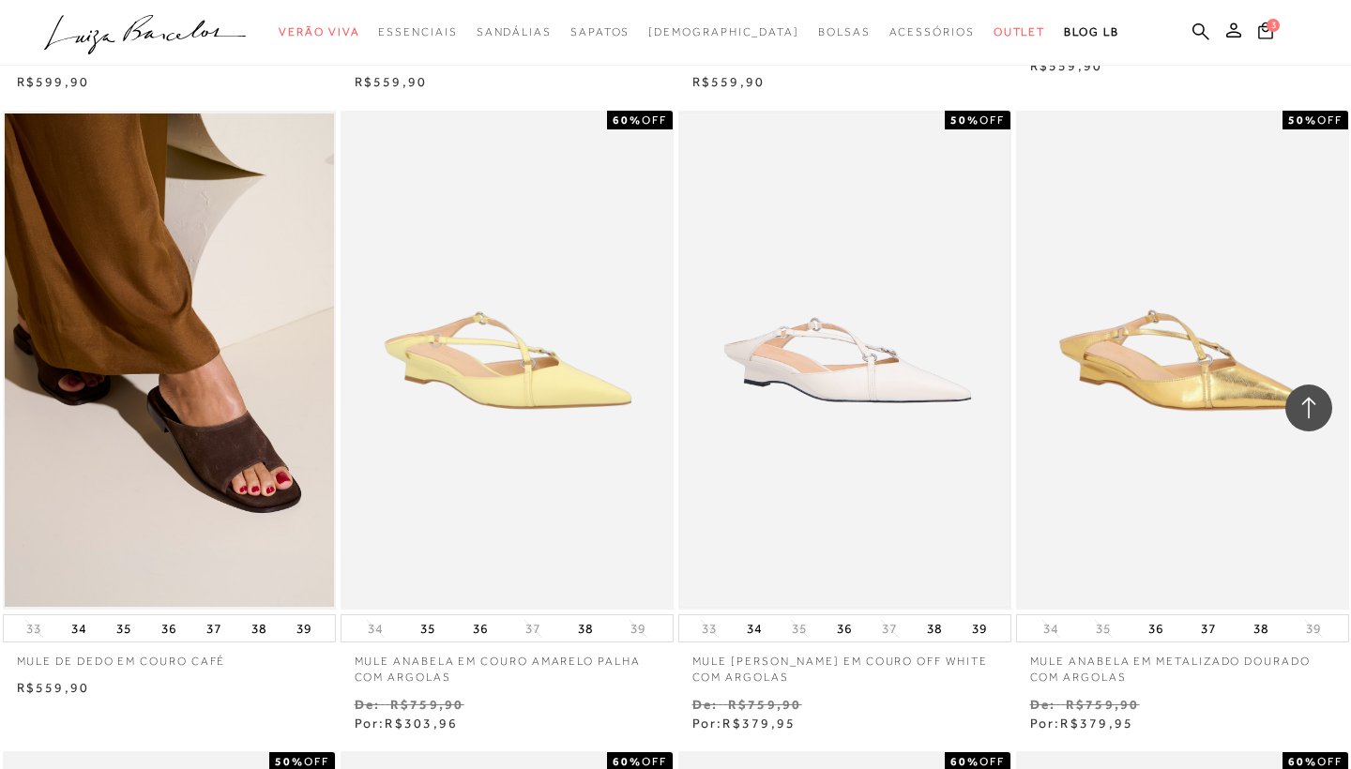
click at [852, 429] on img at bounding box center [844, 361] width 329 height 495
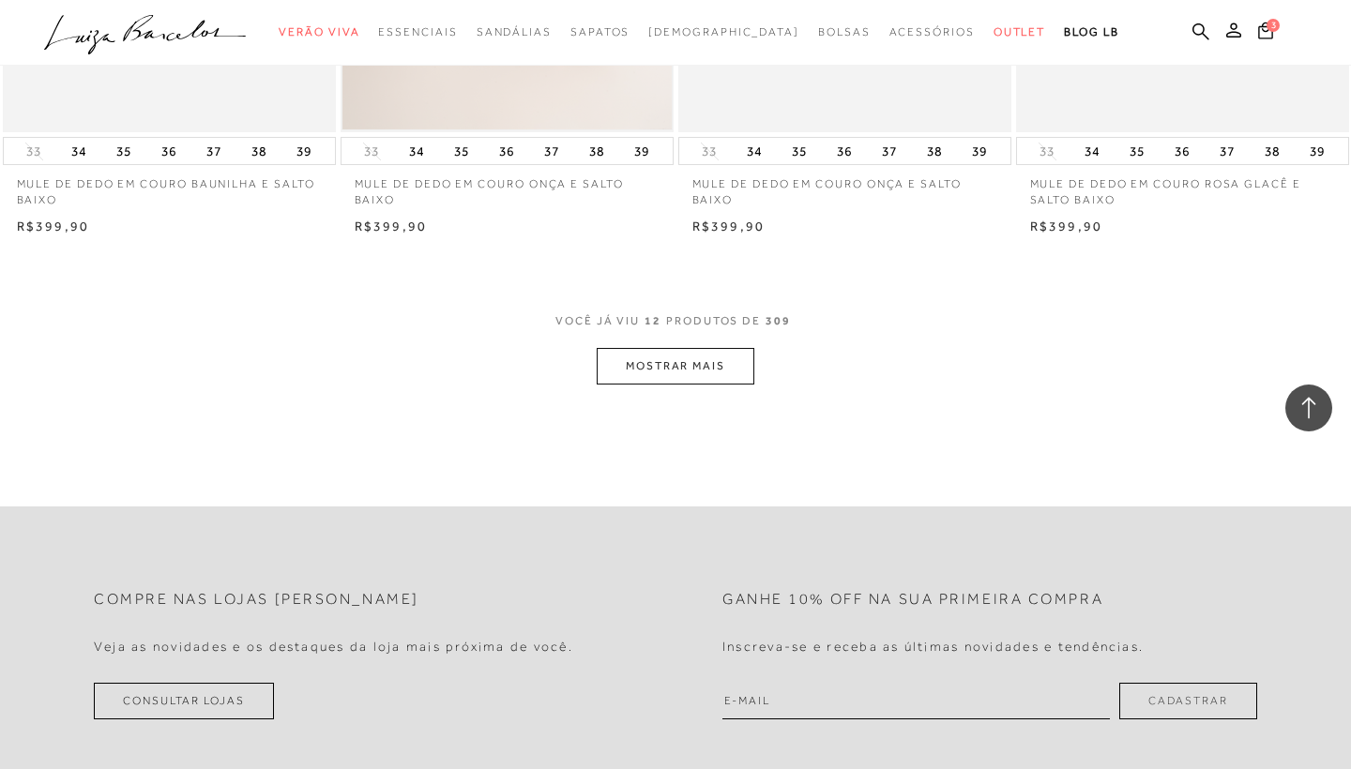
scroll to position [1909, 0]
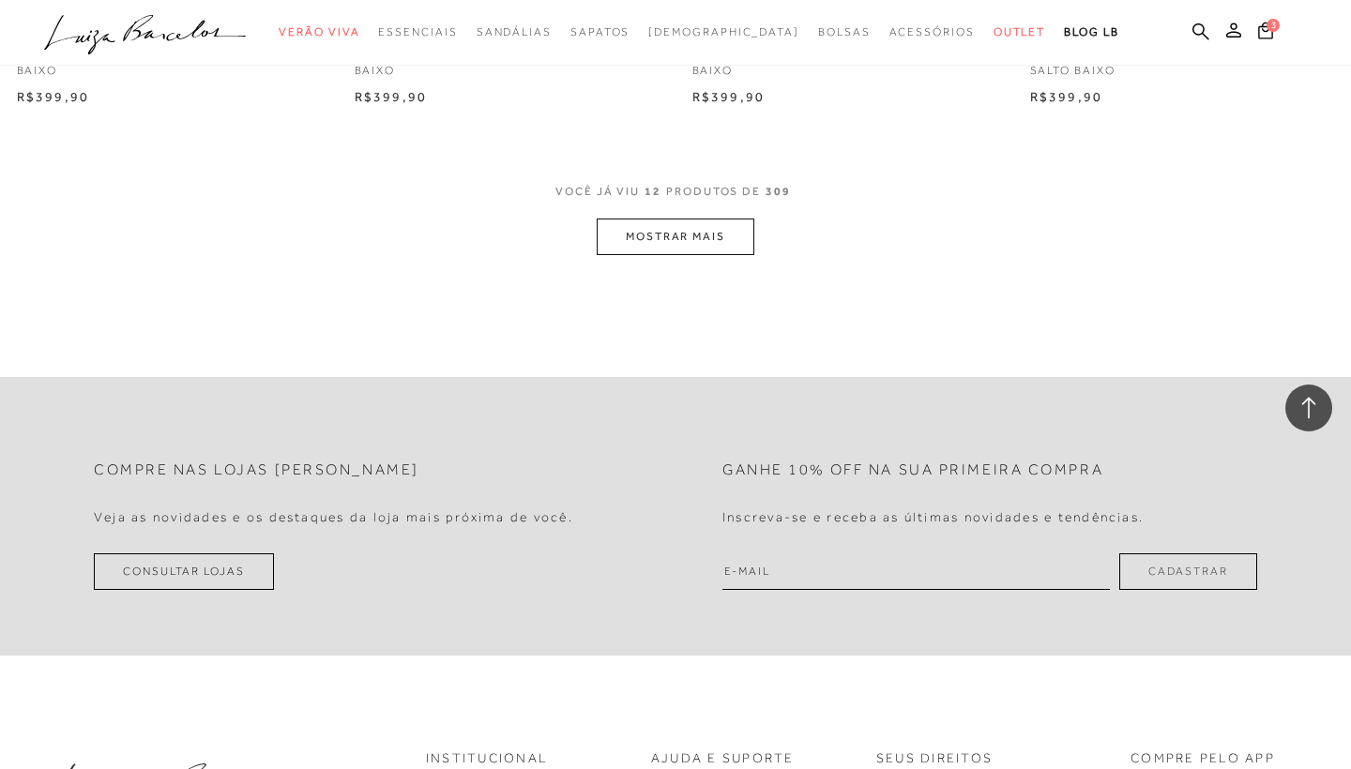
click at [664, 239] on button "MOSTRAR MAIS" at bounding box center [676, 237] width 158 height 37
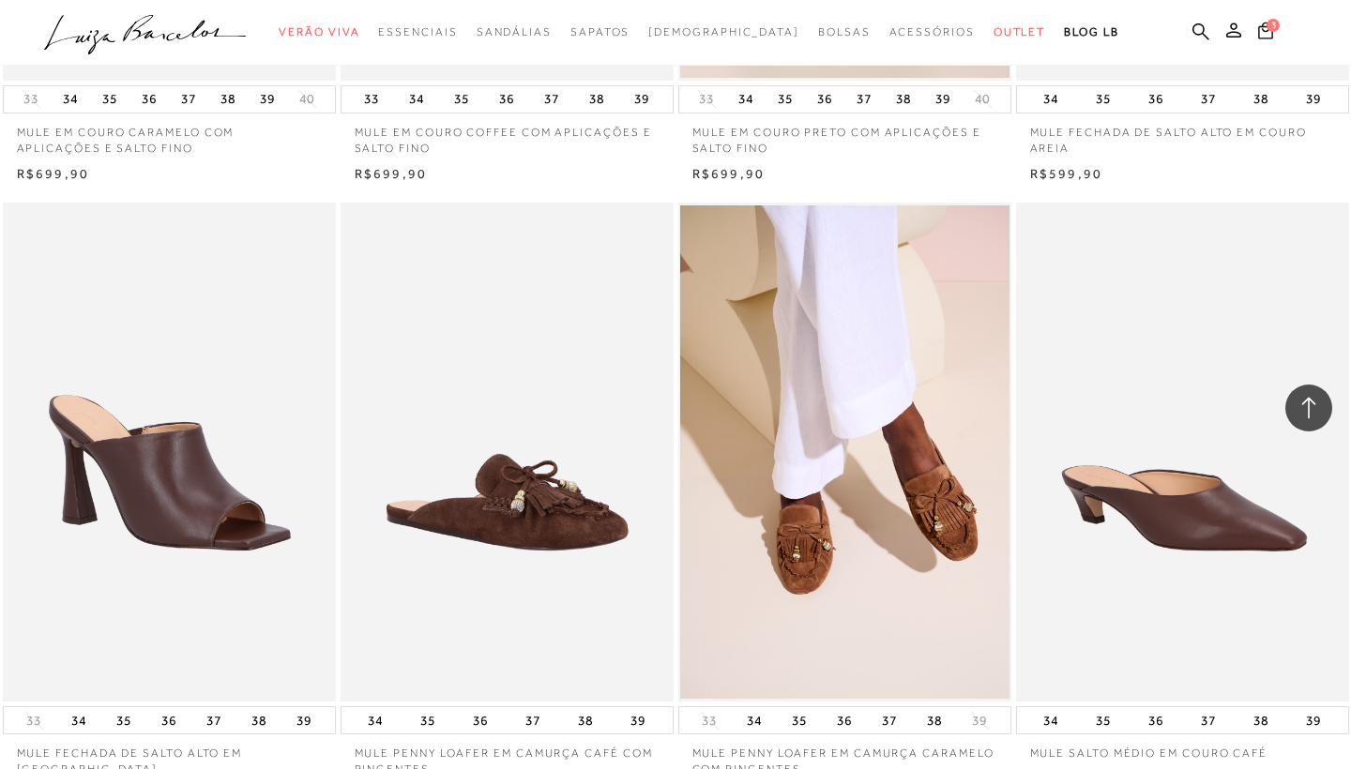
scroll to position [3525, 0]
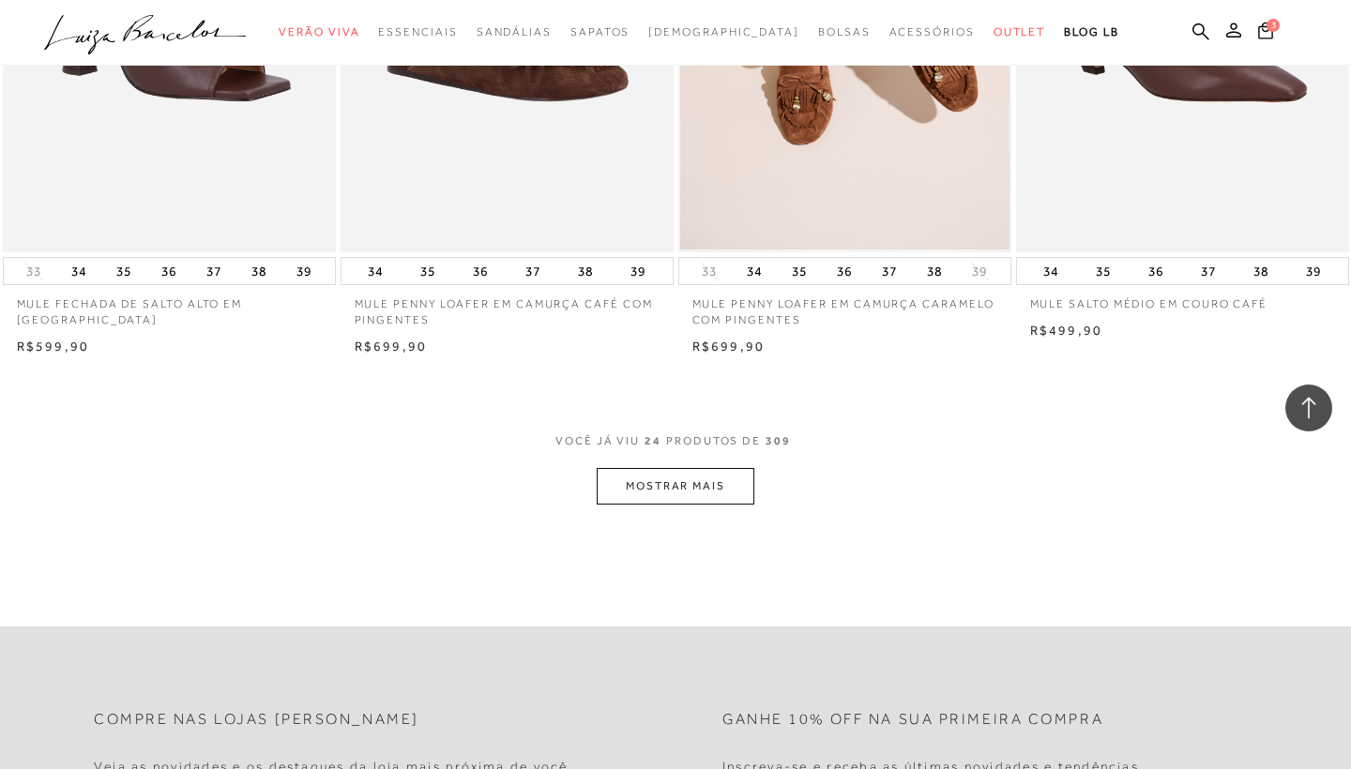
click at [708, 471] on button "MOSTRAR MAIS" at bounding box center [676, 486] width 158 height 37
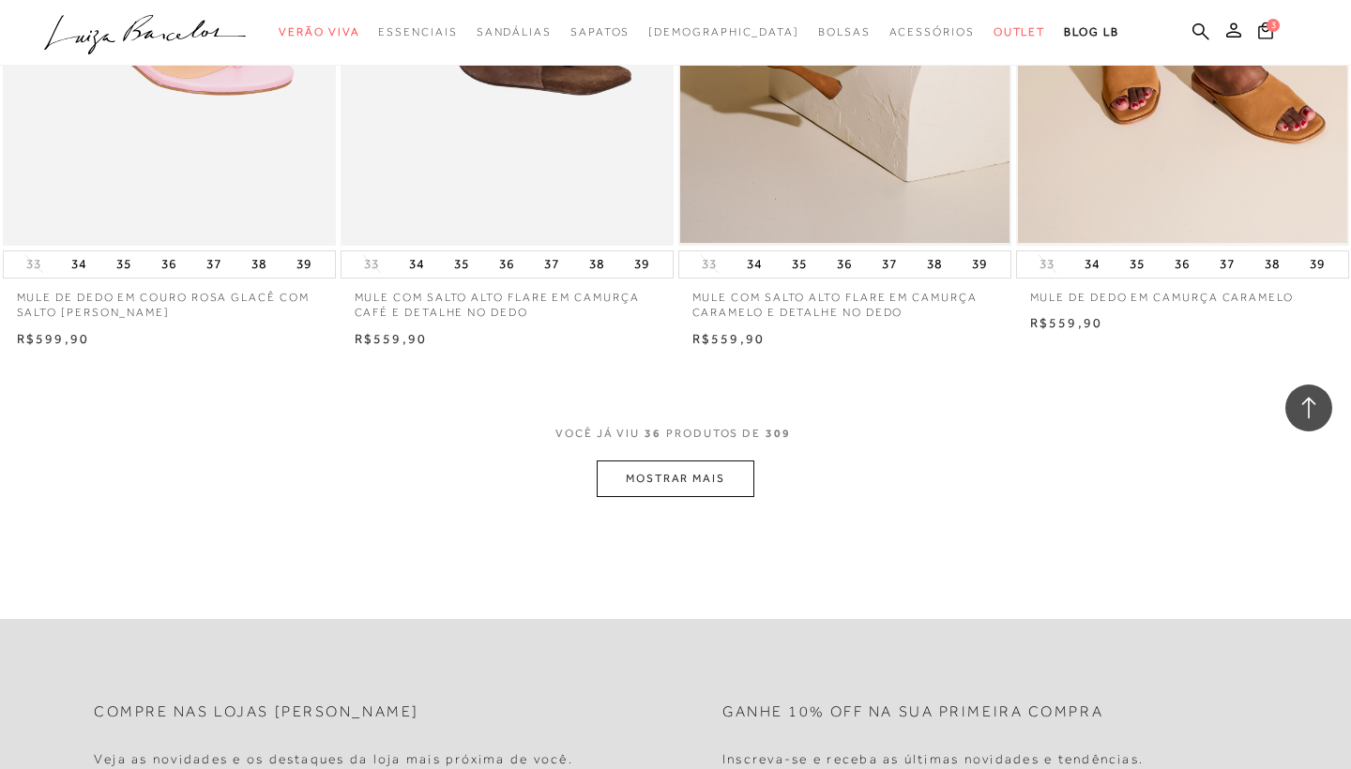
scroll to position [5419, 0]
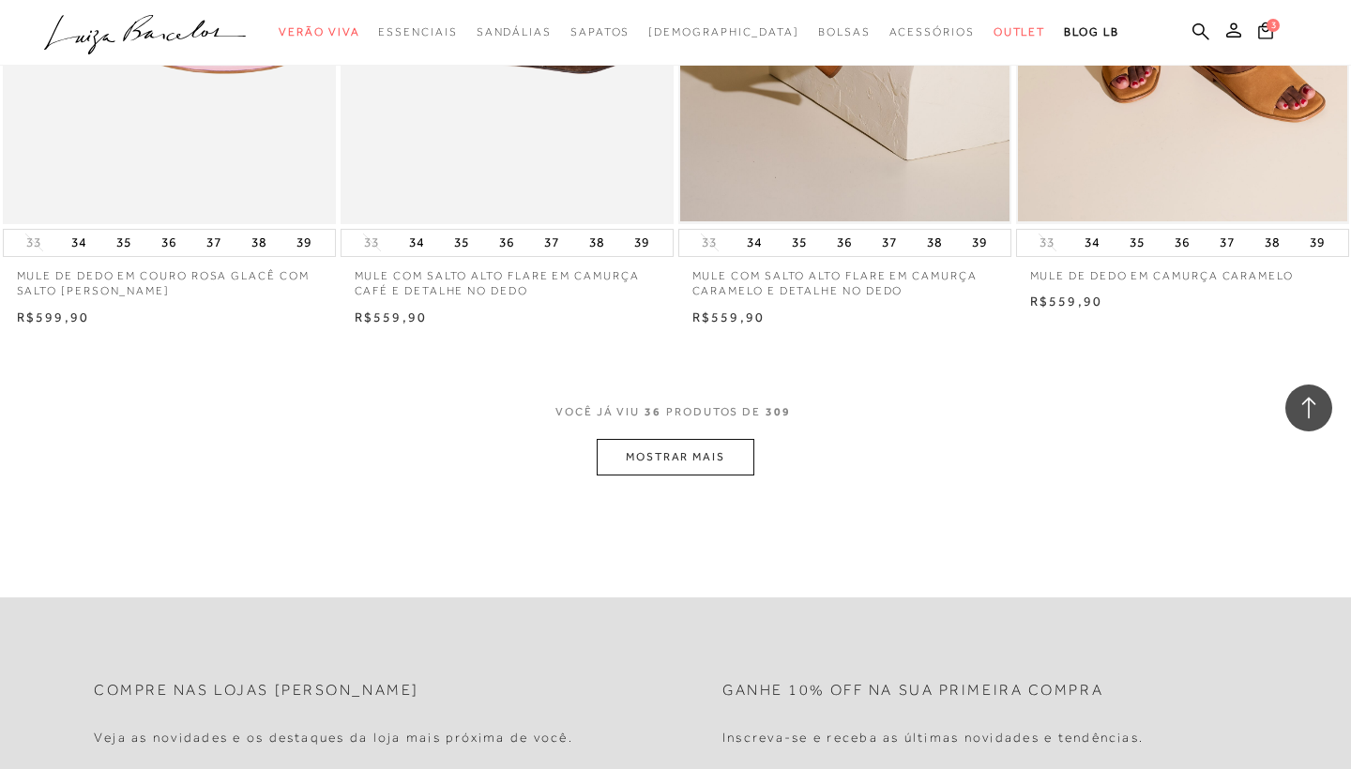
click at [677, 451] on button "MOSTRAR MAIS" at bounding box center [676, 457] width 158 height 37
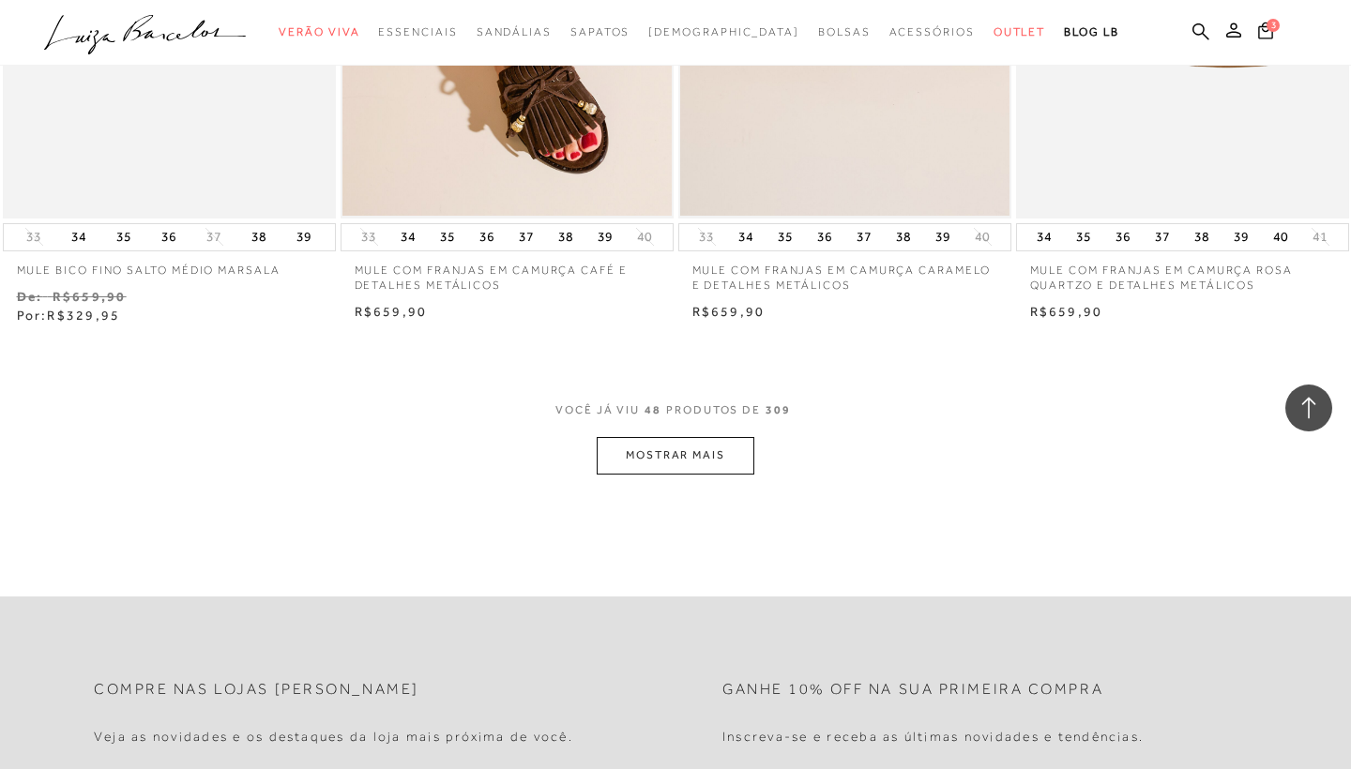
scroll to position [7341, 0]
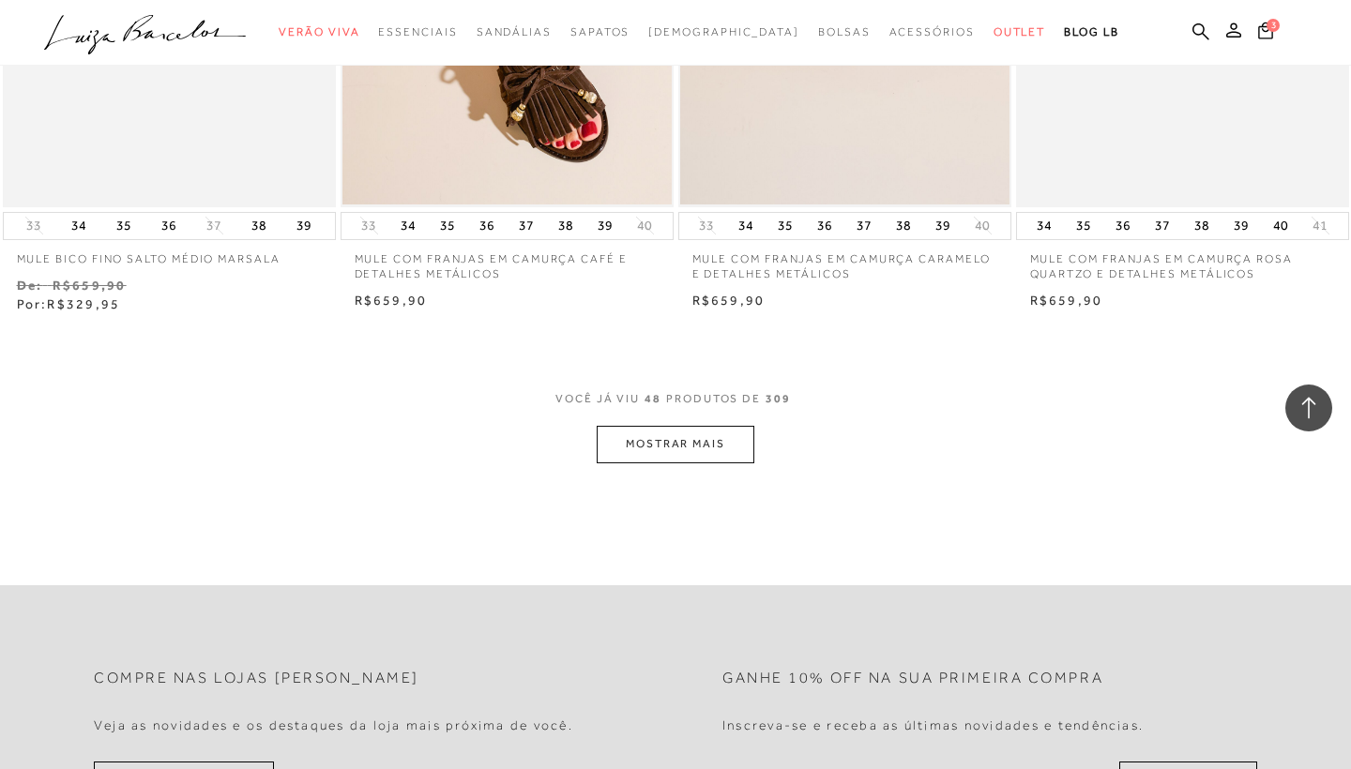
click at [731, 426] on button "MOSTRAR MAIS" at bounding box center [676, 444] width 158 height 37
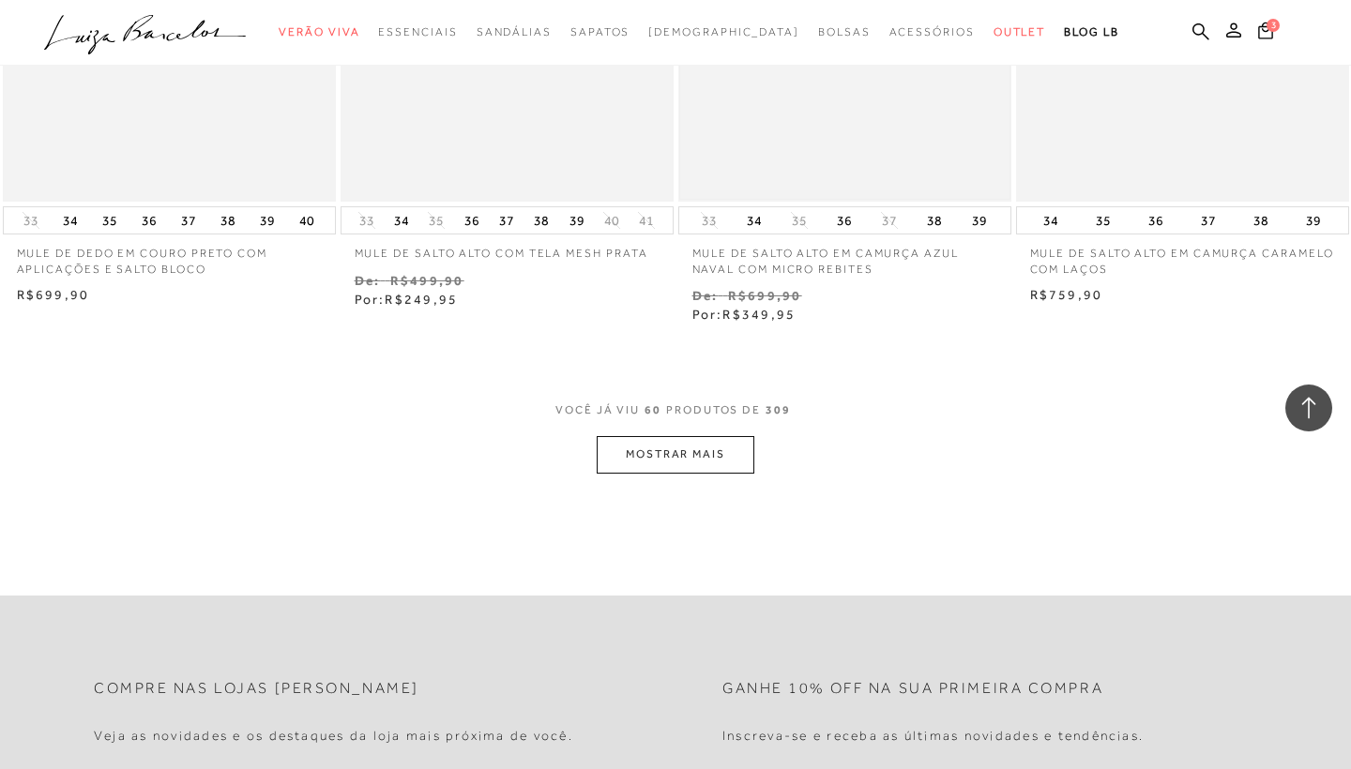
scroll to position [9282, 0]
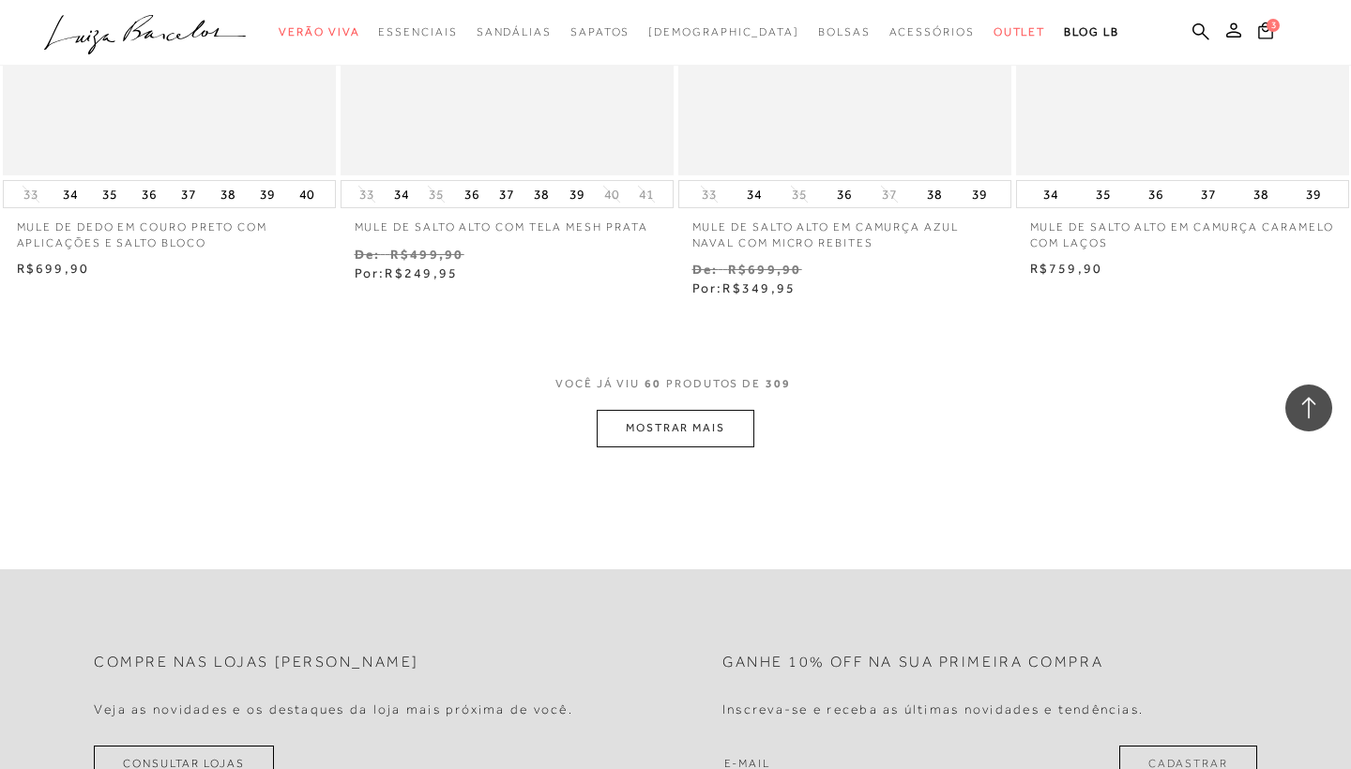
click at [663, 410] on button "MOSTRAR MAIS" at bounding box center [676, 428] width 158 height 37
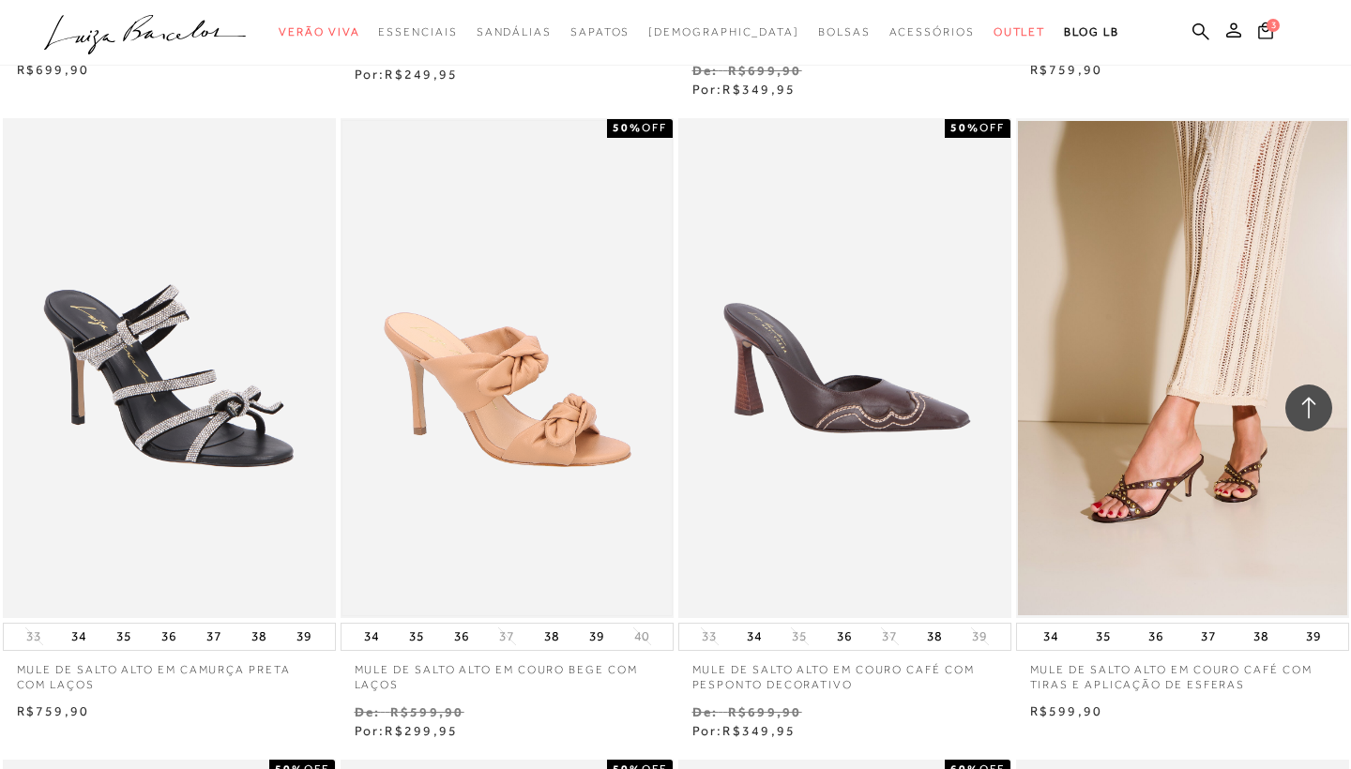
scroll to position [9548, 0]
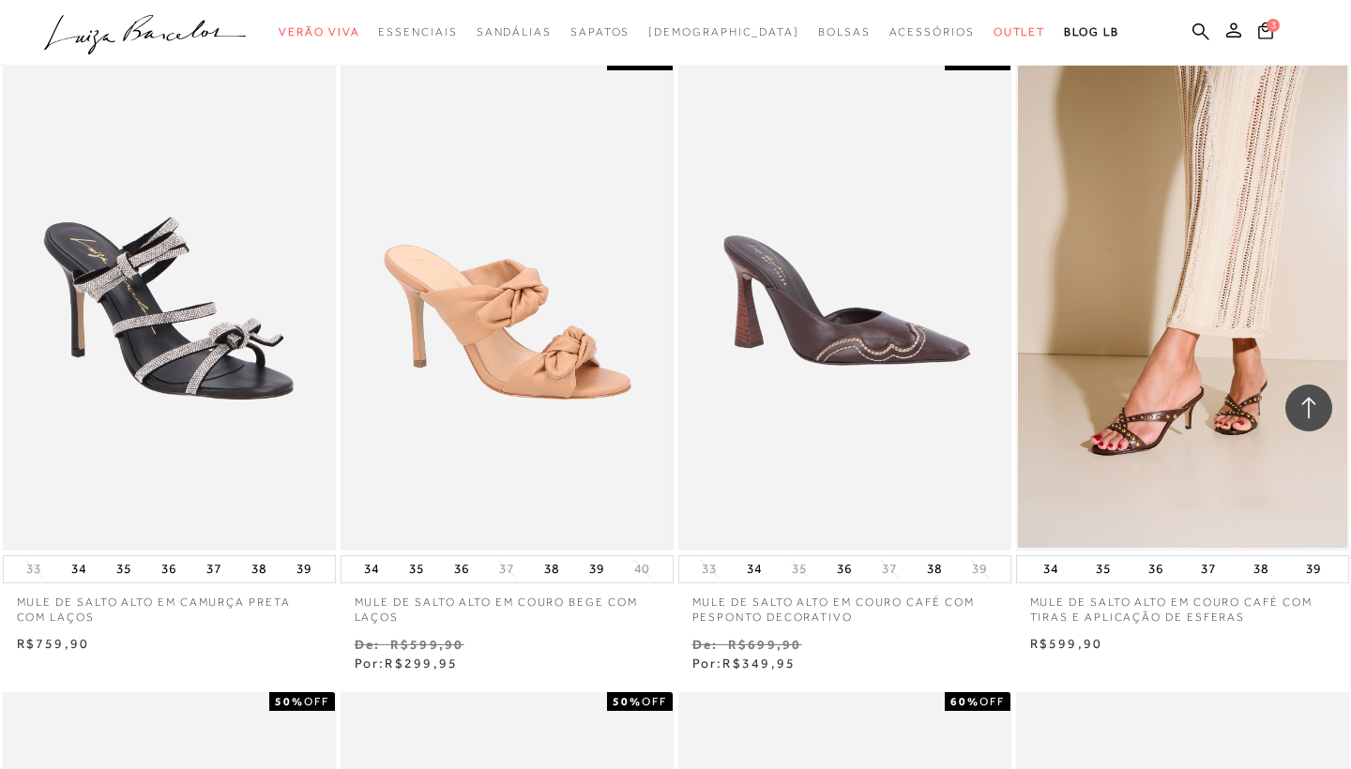
click at [482, 373] on img at bounding box center [507, 300] width 329 height 495
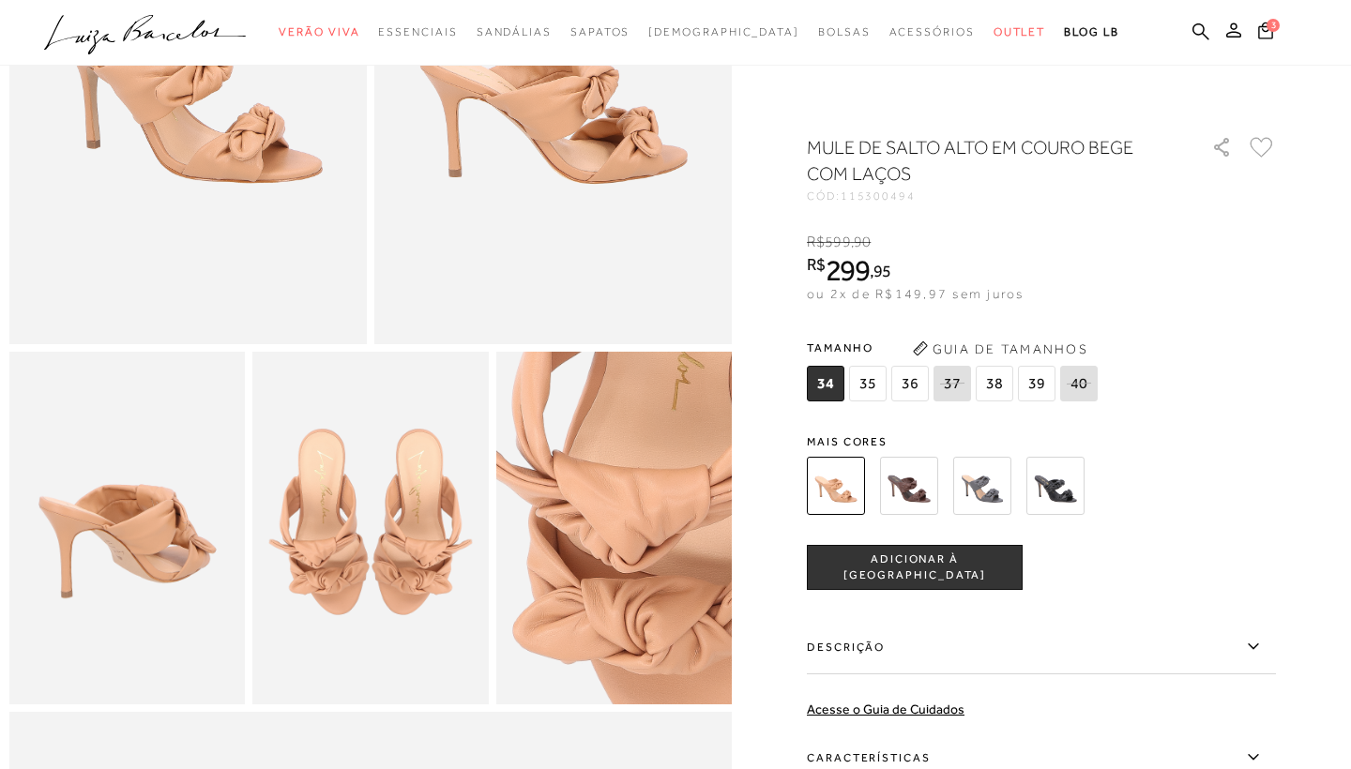
scroll to position [240, 0]
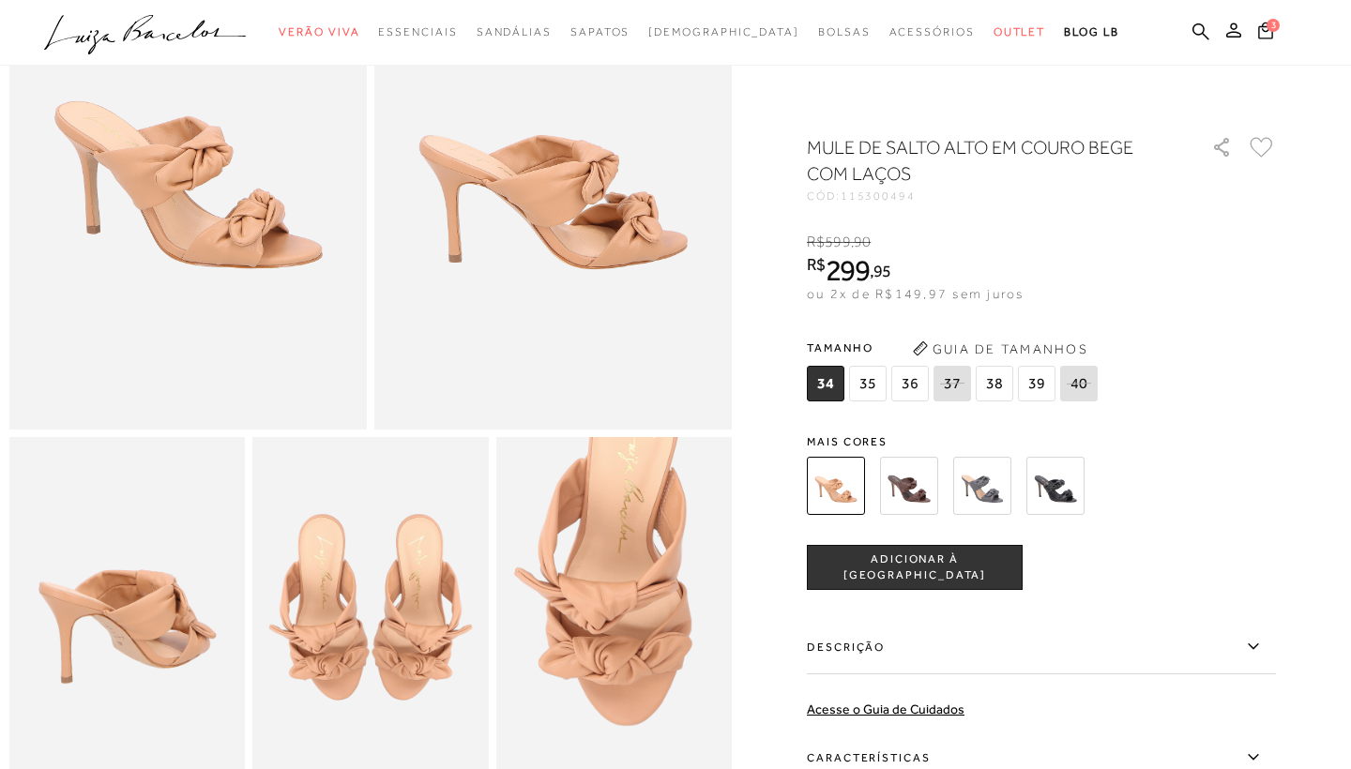
click at [343, 300] on img at bounding box center [188, 161] width 358 height 537
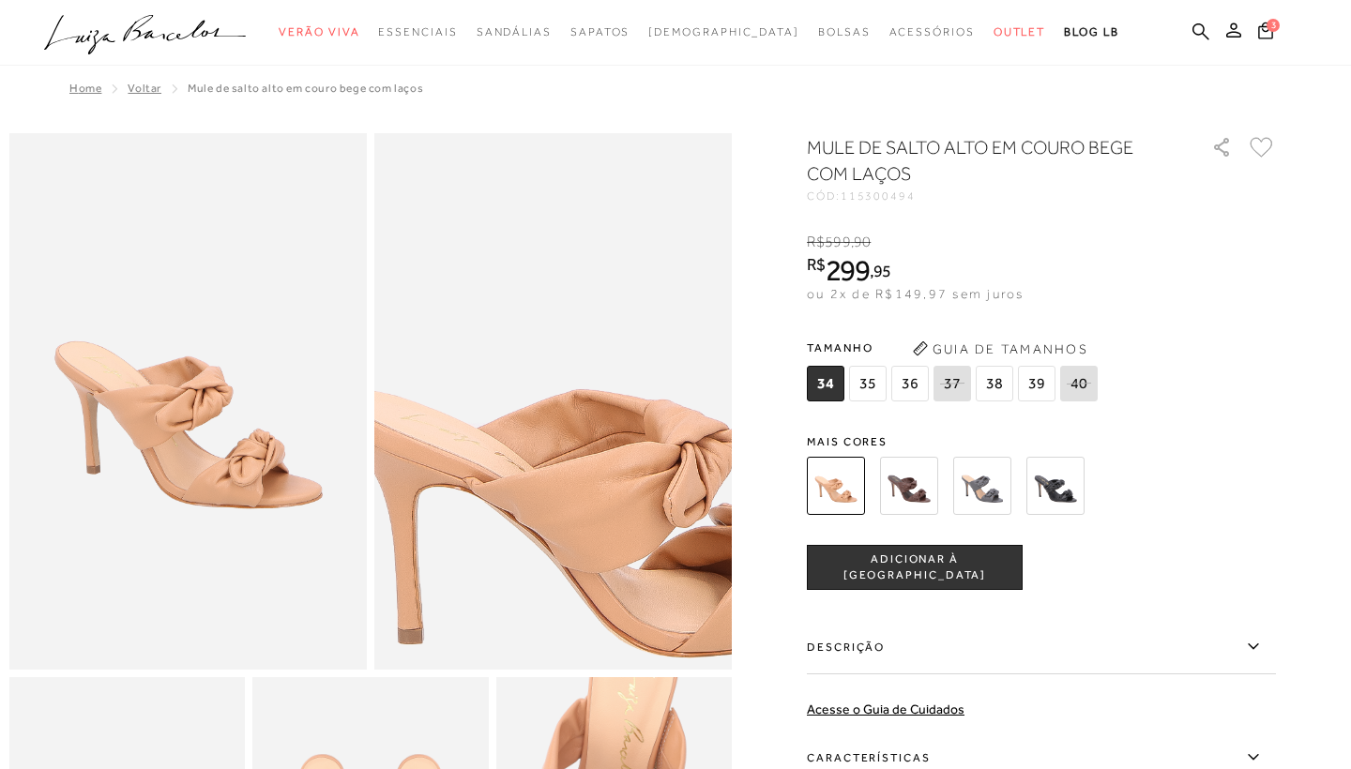
scroll to position [0, 0]
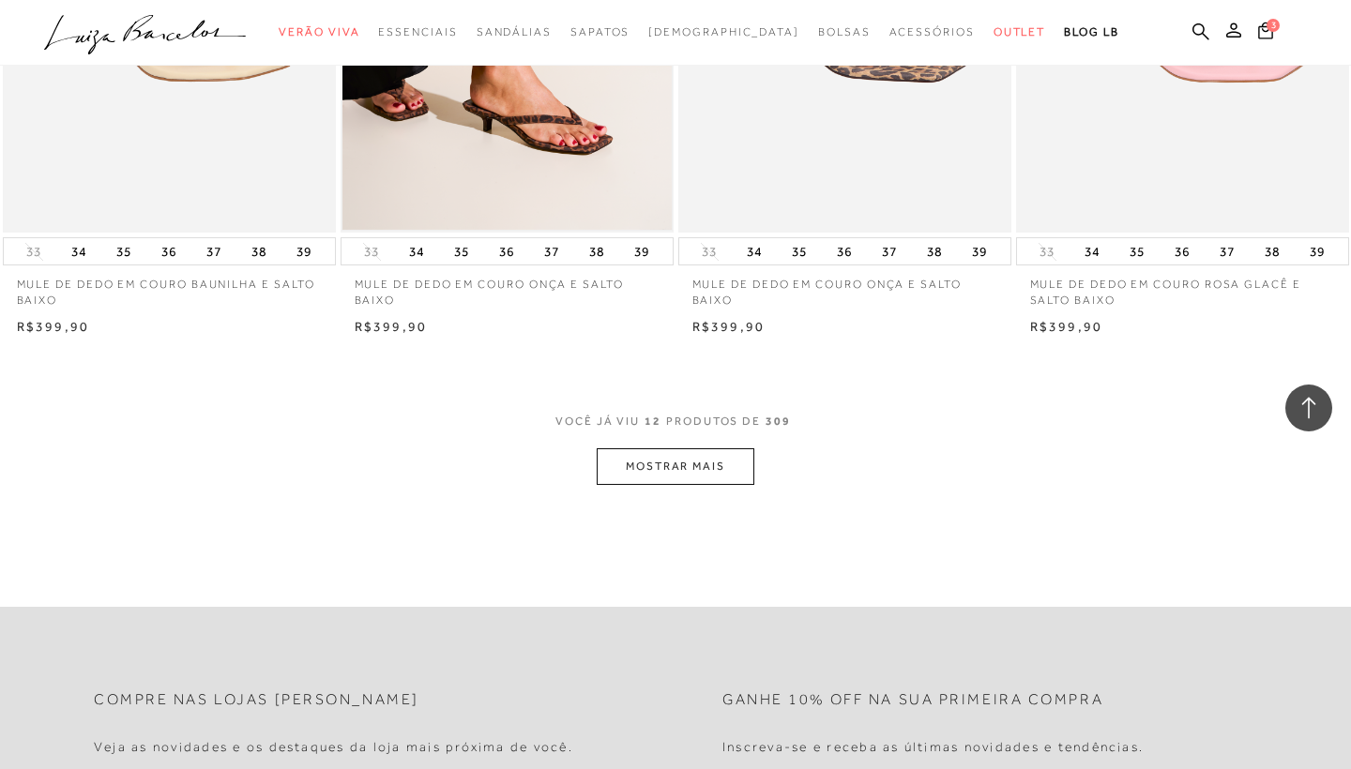
scroll to position [1773, 0]
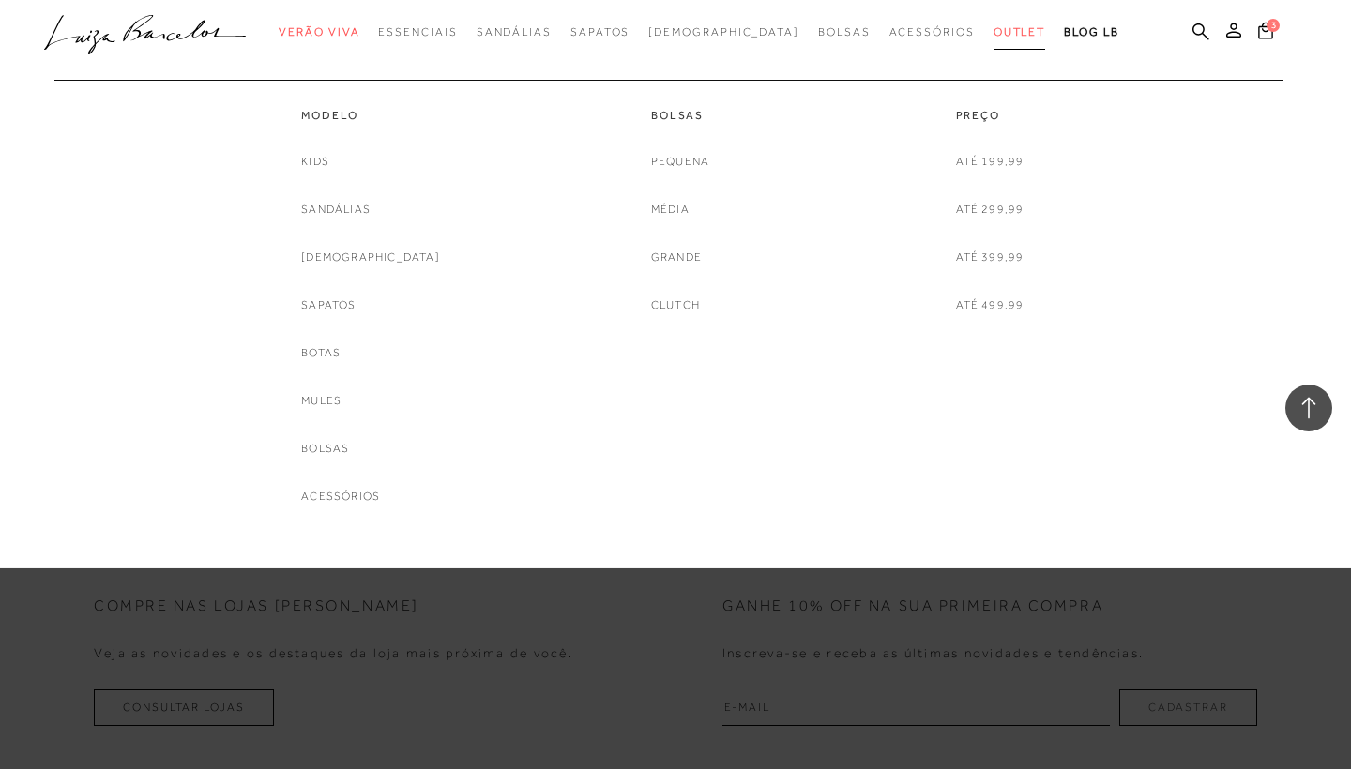
click at [994, 35] on span "Outlet" at bounding box center [1020, 31] width 53 height 13
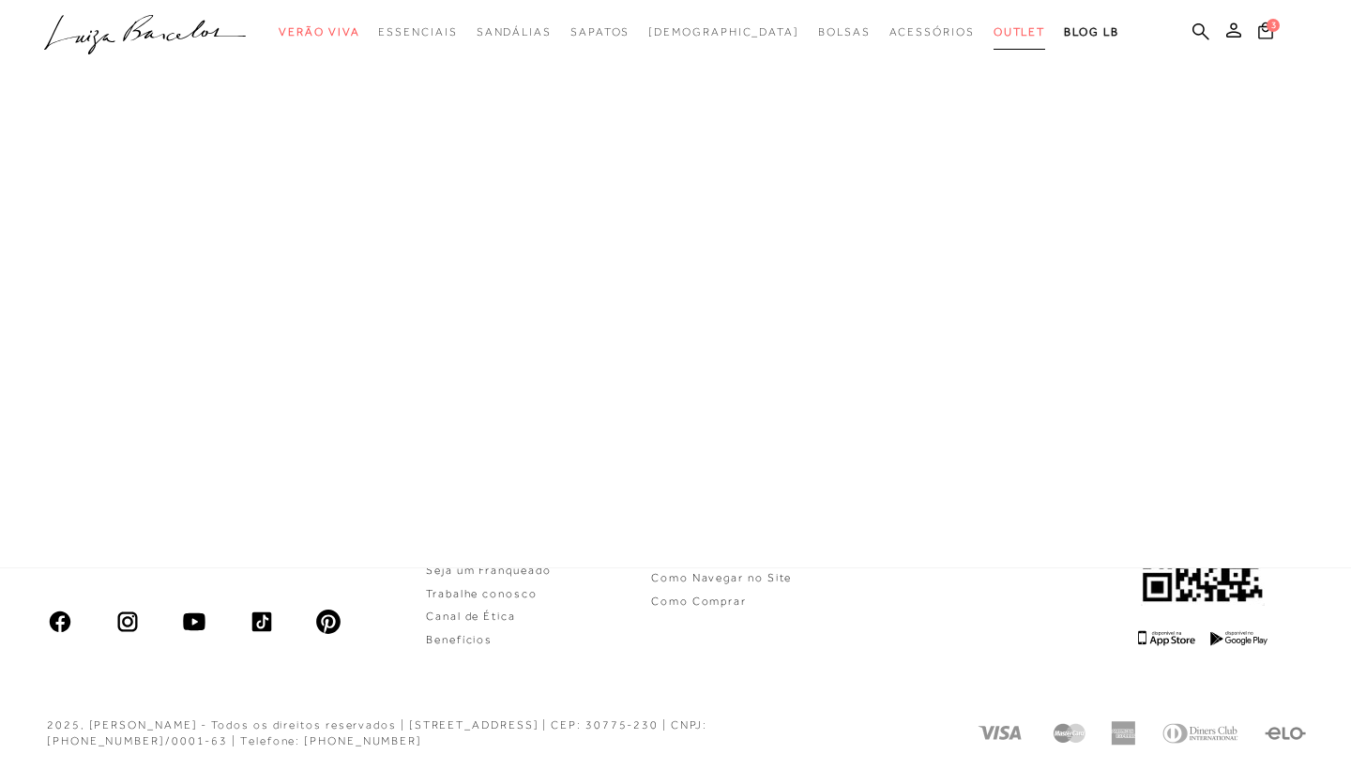
scroll to position [72, 0]
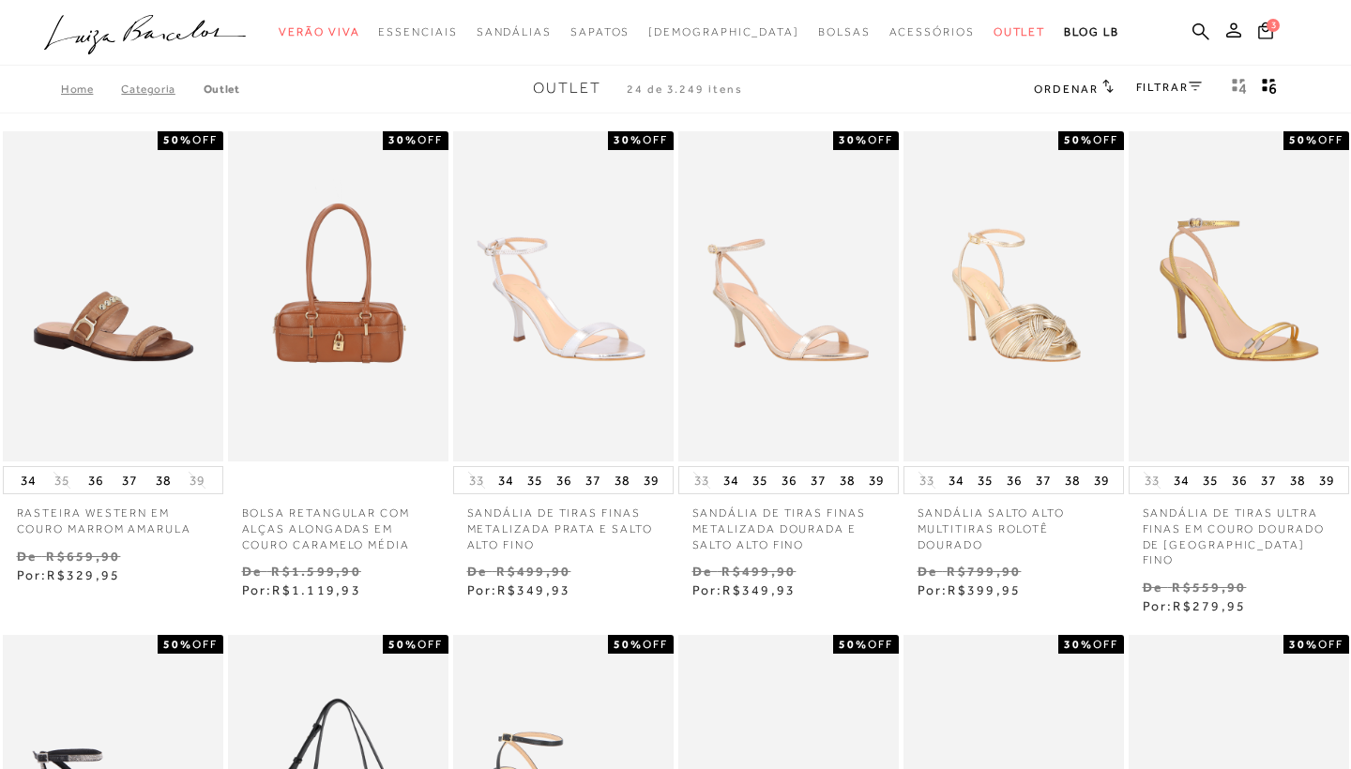
click at [1169, 87] on link "FILTRAR" at bounding box center [1169, 87] width 66 height 13
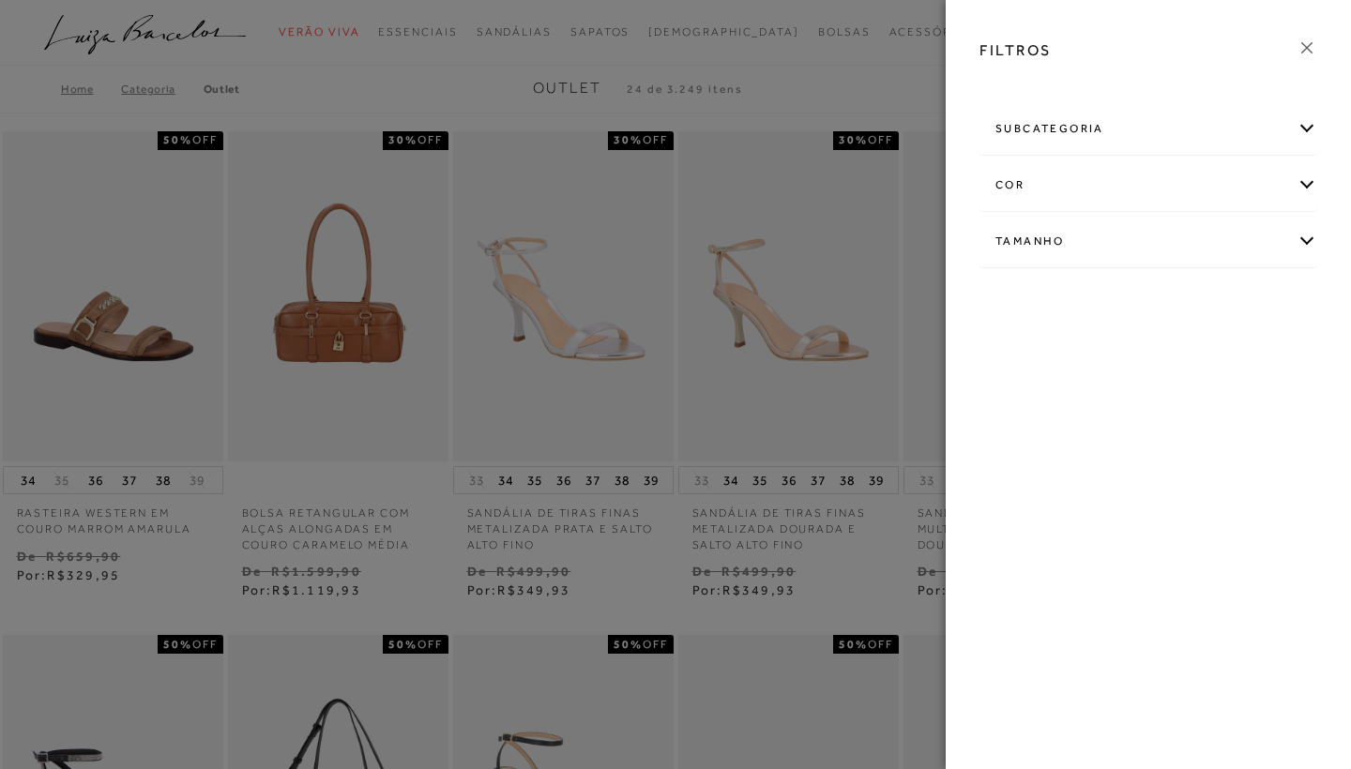
click at [1111, 246] on div "Tamanho" at bounding box center [1149, 242] width 336 height 50
click at [1034, 388] on link "Ver mais..." at bounding box center [1030, 383] width 51 height 14
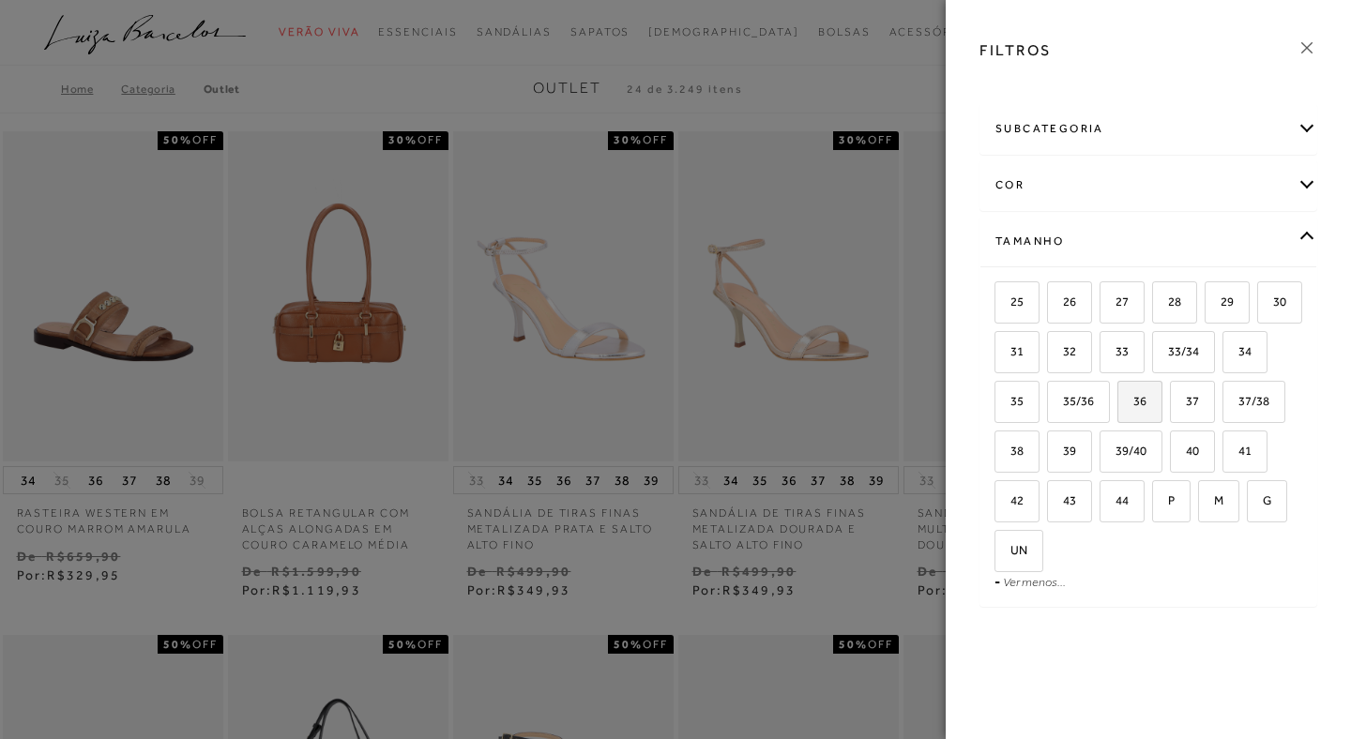
click at [1134, 411] on input "36" at bounding box center [1124, 404] width 19 height 19
checkbox input "true"
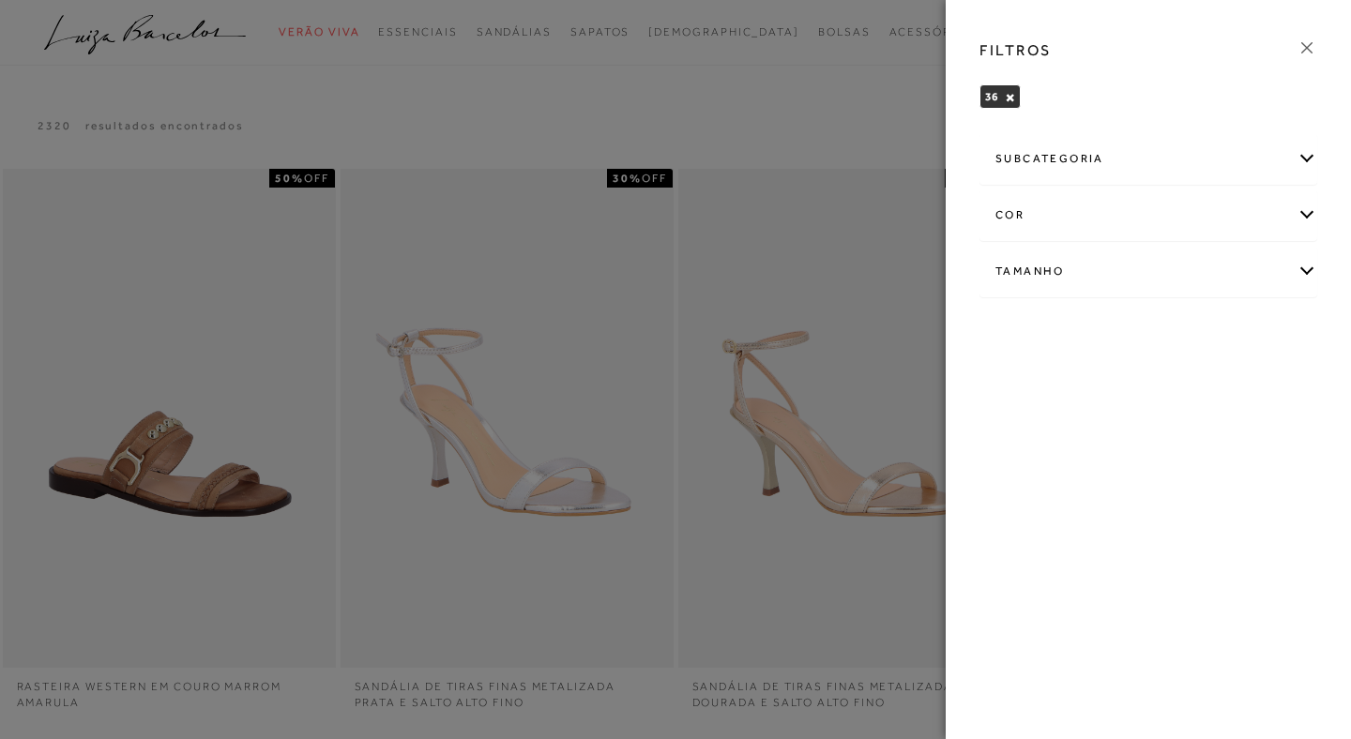
click at [1308, 49] on icon at bounding box center [1307, 47] width 11 height 11
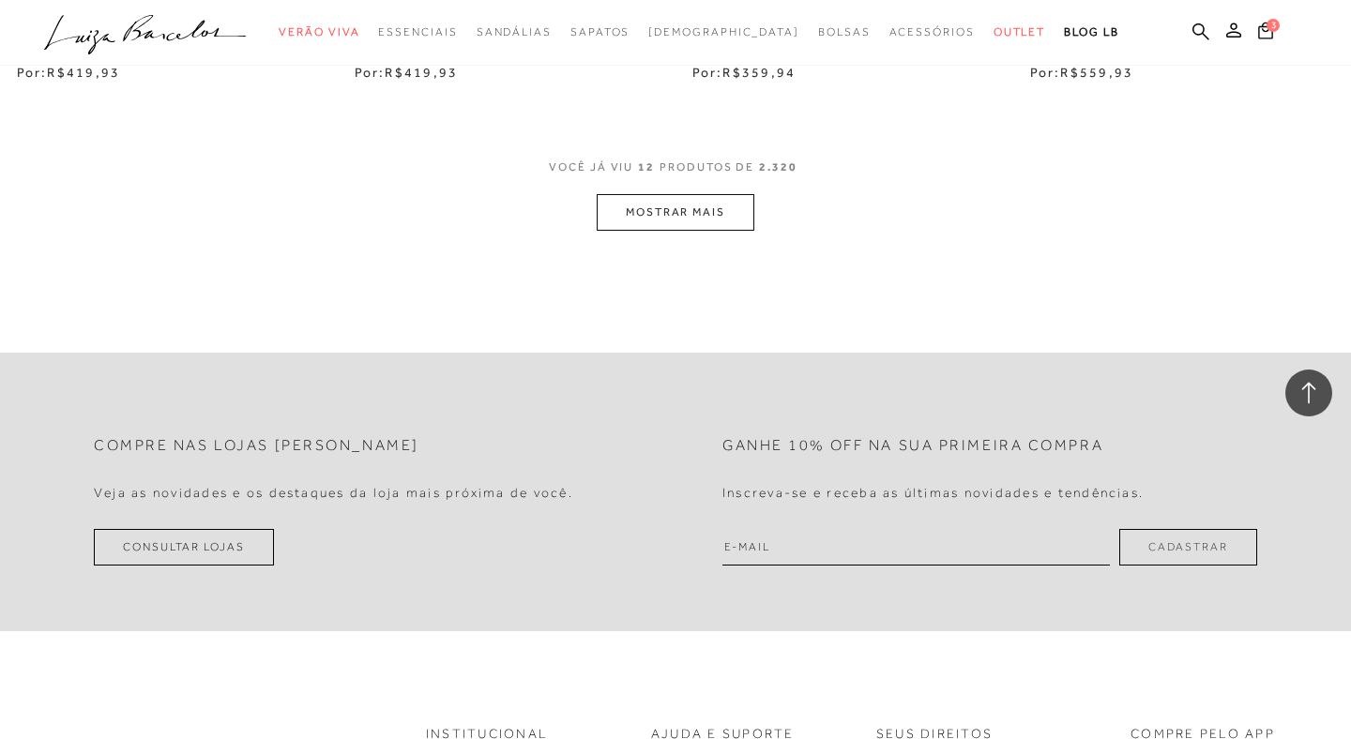
scroll to position [1988, 0]
click at [701, 212] on button "MOSTRAR MAIS" at bounding box center [676, 216] width 158 height 37
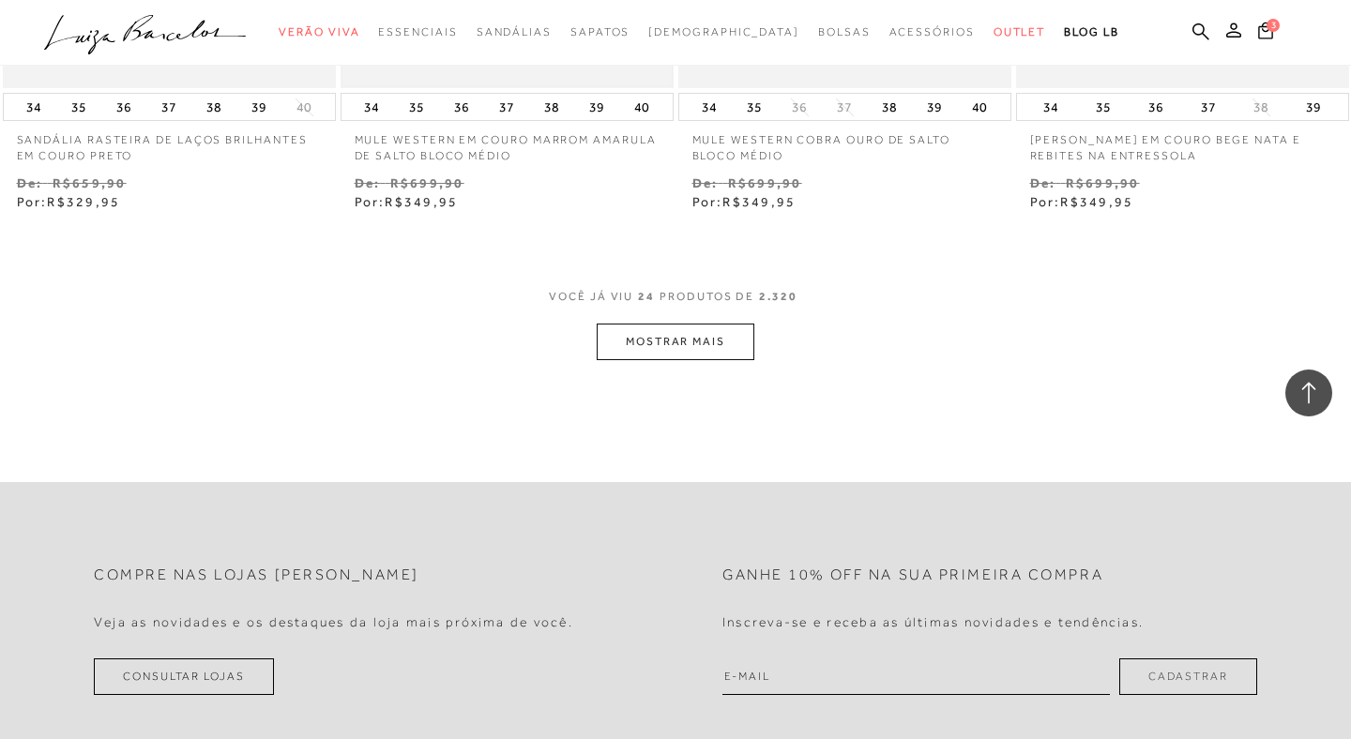
scroll to position [3807, 0]
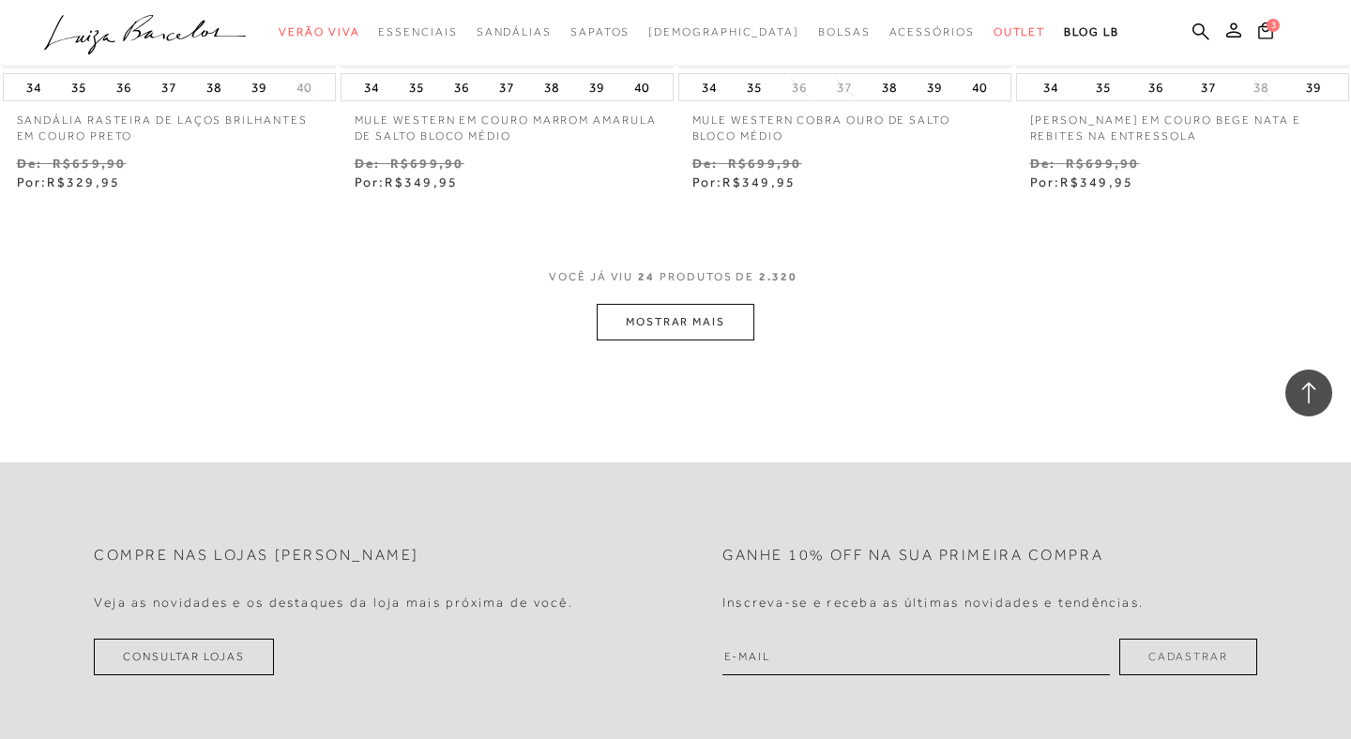
click at [654, 304] on button "MOSTRAR MAIS" at bounding box center [676, 322] width 158 height 37
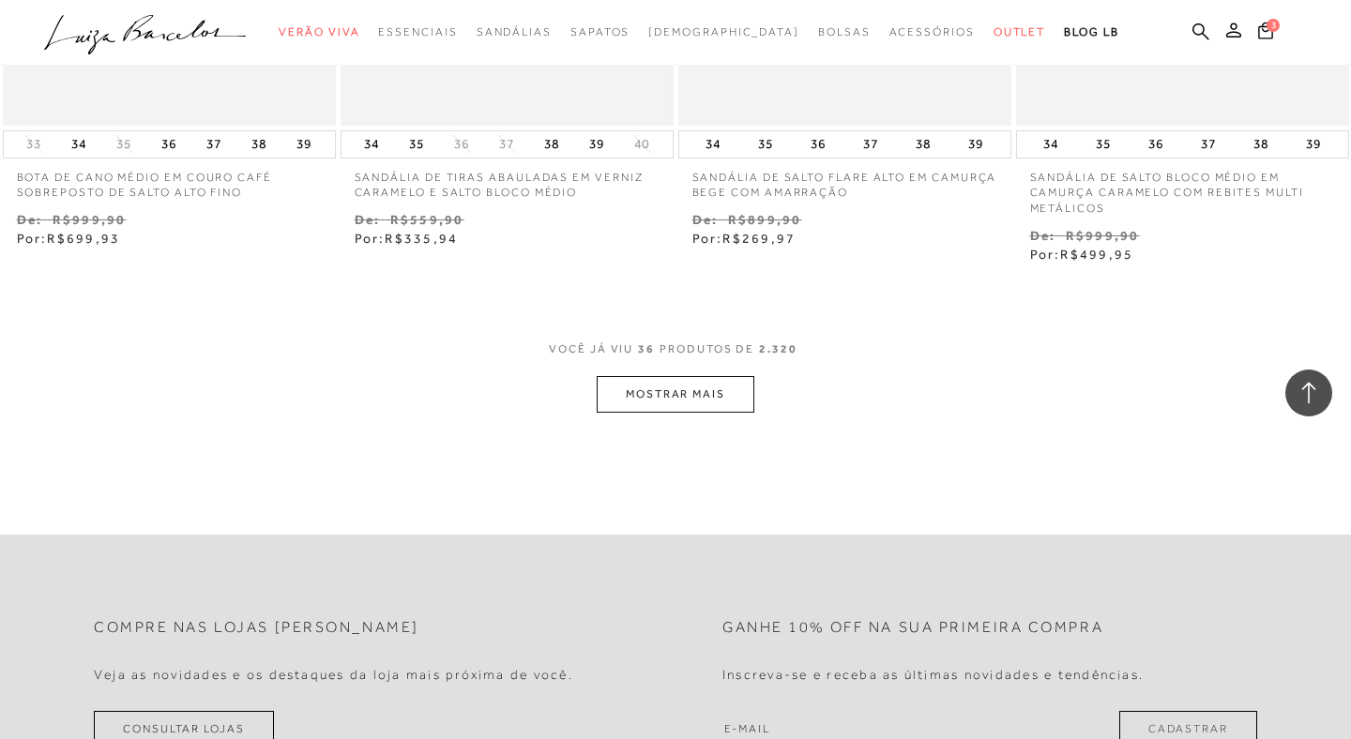
scroll to position [5754, 0]
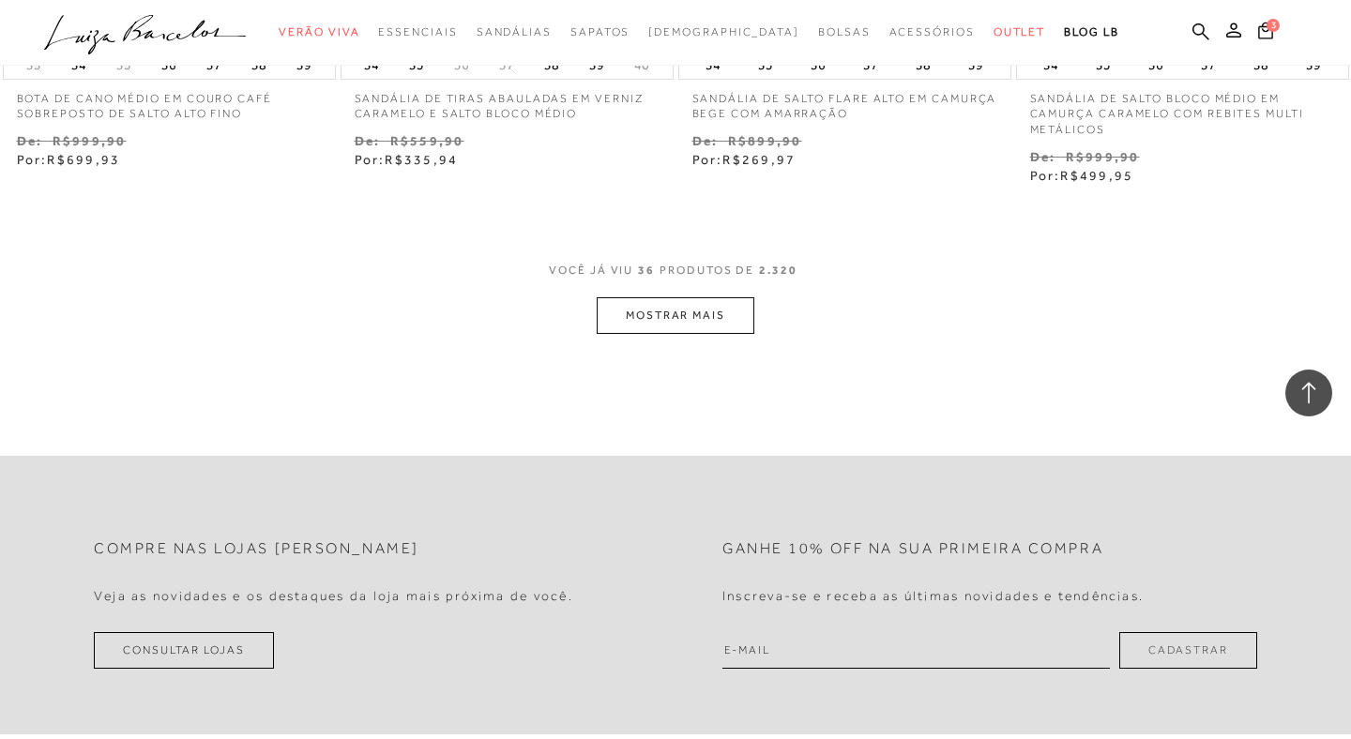
click at [645, 308] on button "MOSTRAR MAIS" at bounding box center [676, 315] width 158 height 37
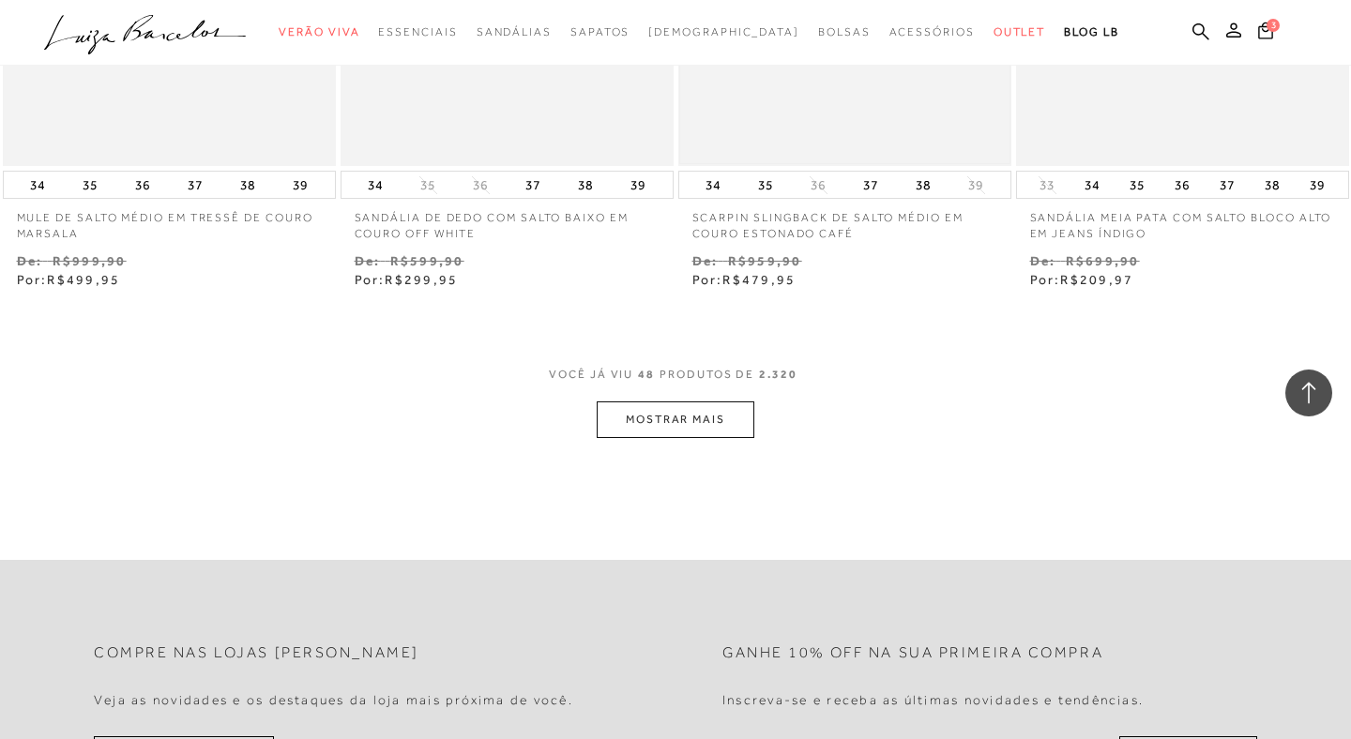
scroll to position [7577, 0]
click at [737, 400] on button "MOSTRAR MAIS" at bounding box center [676, 418] width 158 height 37
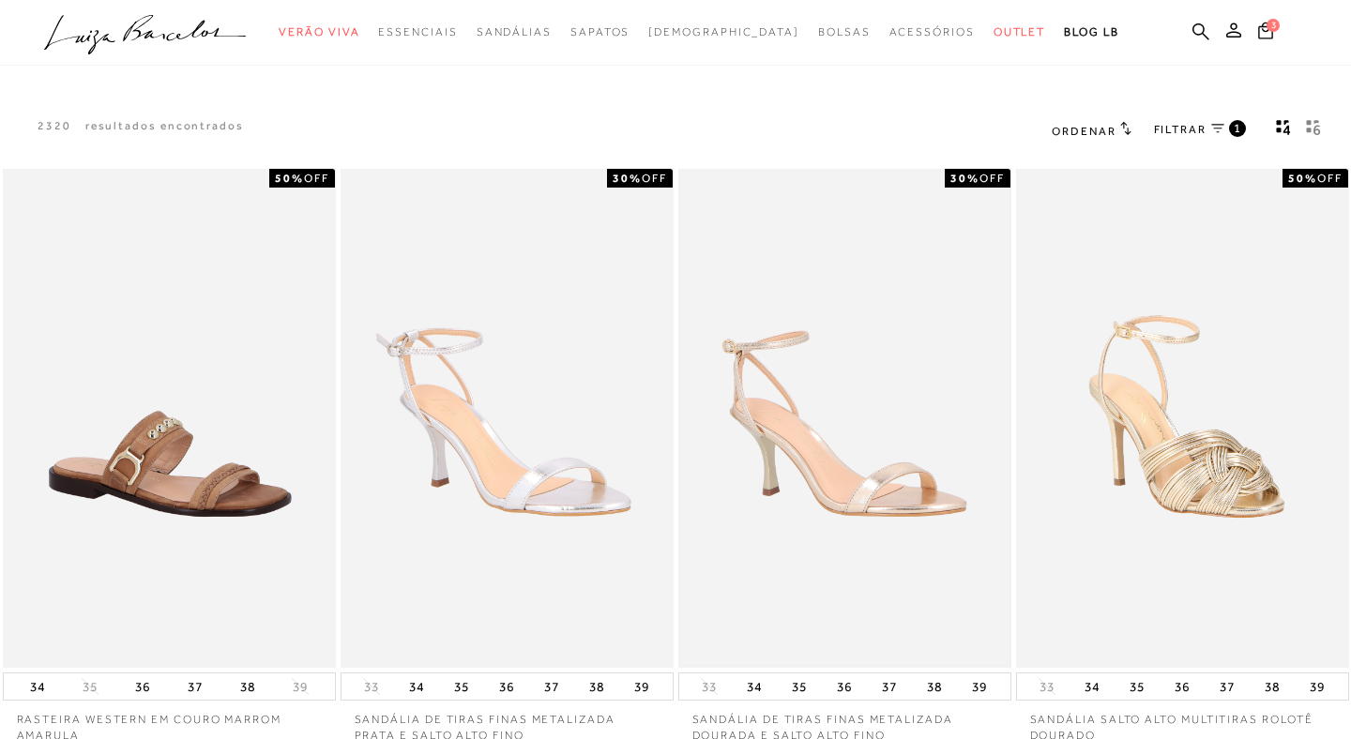
scroll to position [0, 0]
click at [1200, 130] on span "FILTRAR" at bounding box center [1180, 130] width 53 height 16
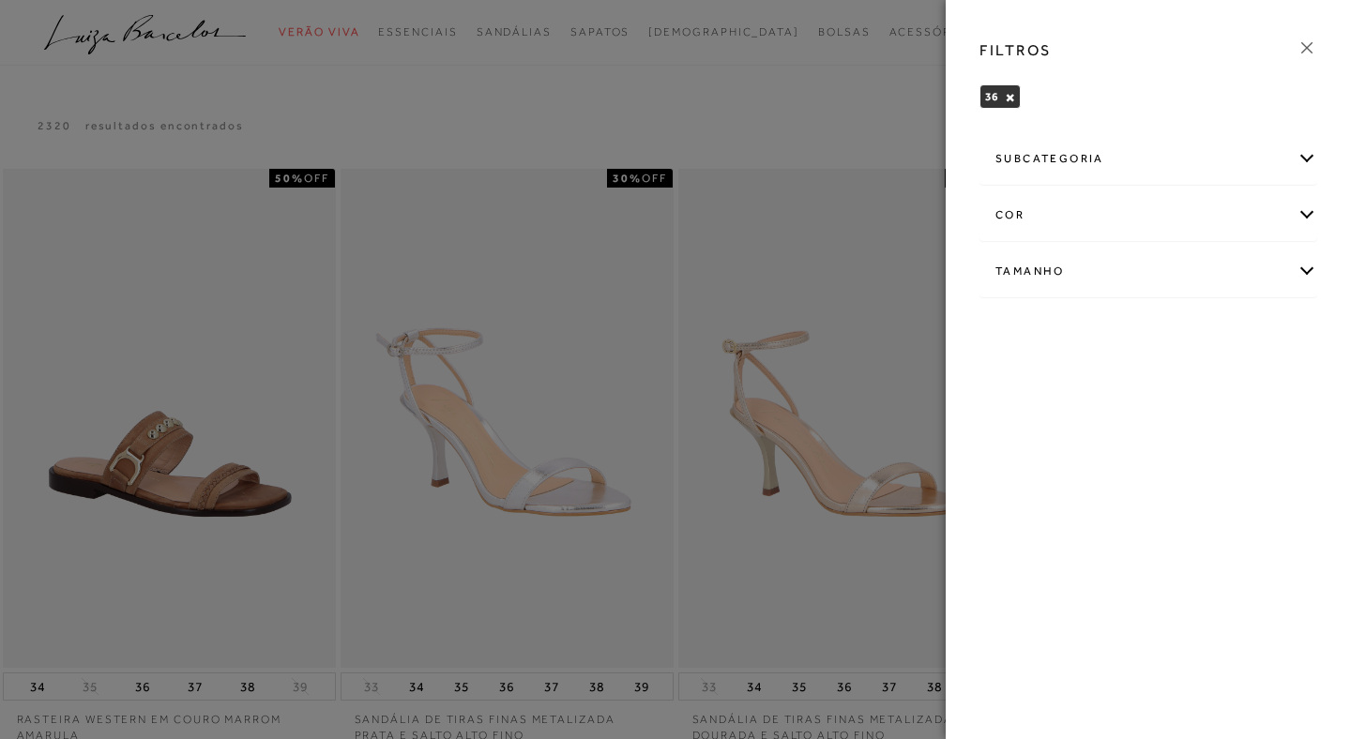
click at [1190, 202] on div "cor" at bounding box center [1149, 215] width 336 height 50
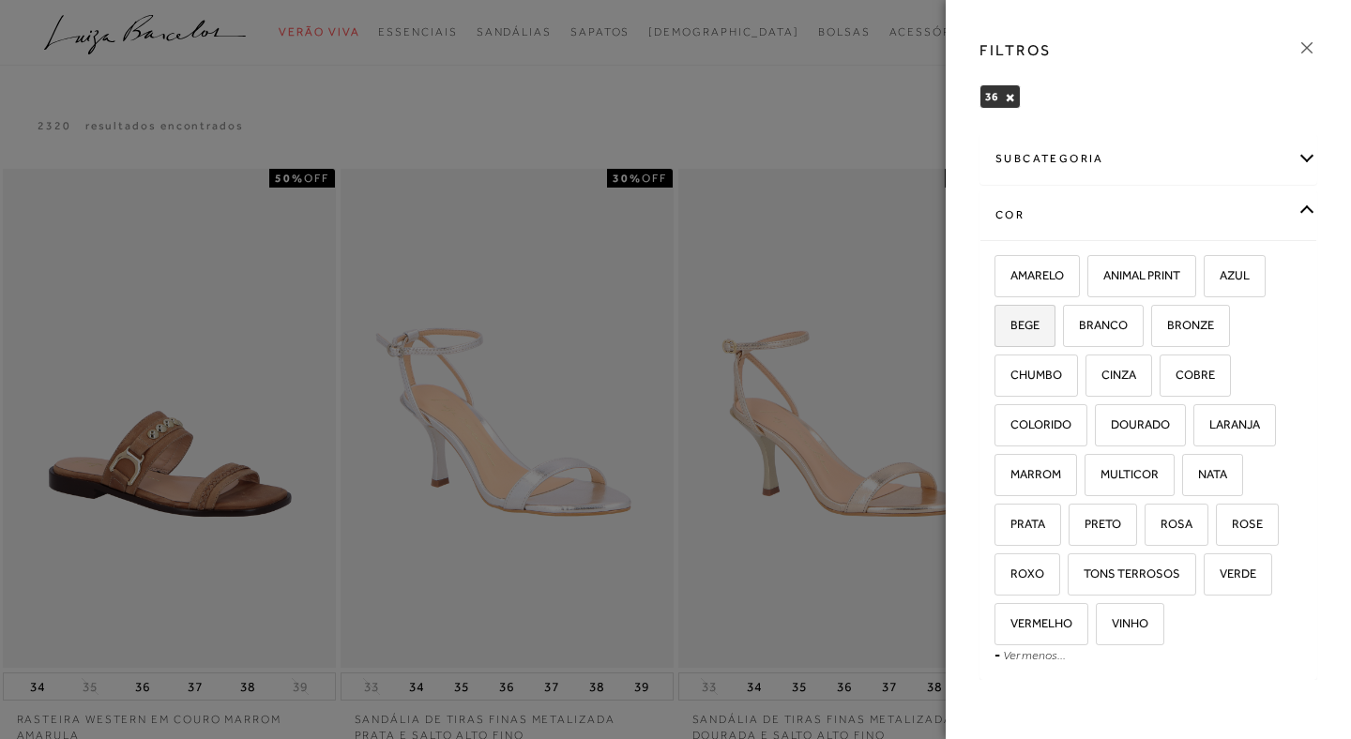
click at [1053, 325] on label "BEGE" at bounding box center [1025, 326] width 59 height 40
click at [1011, 325] on input "BEGE" at bounding box center [1001, 328] width 19 height 19
checkbox input "true"
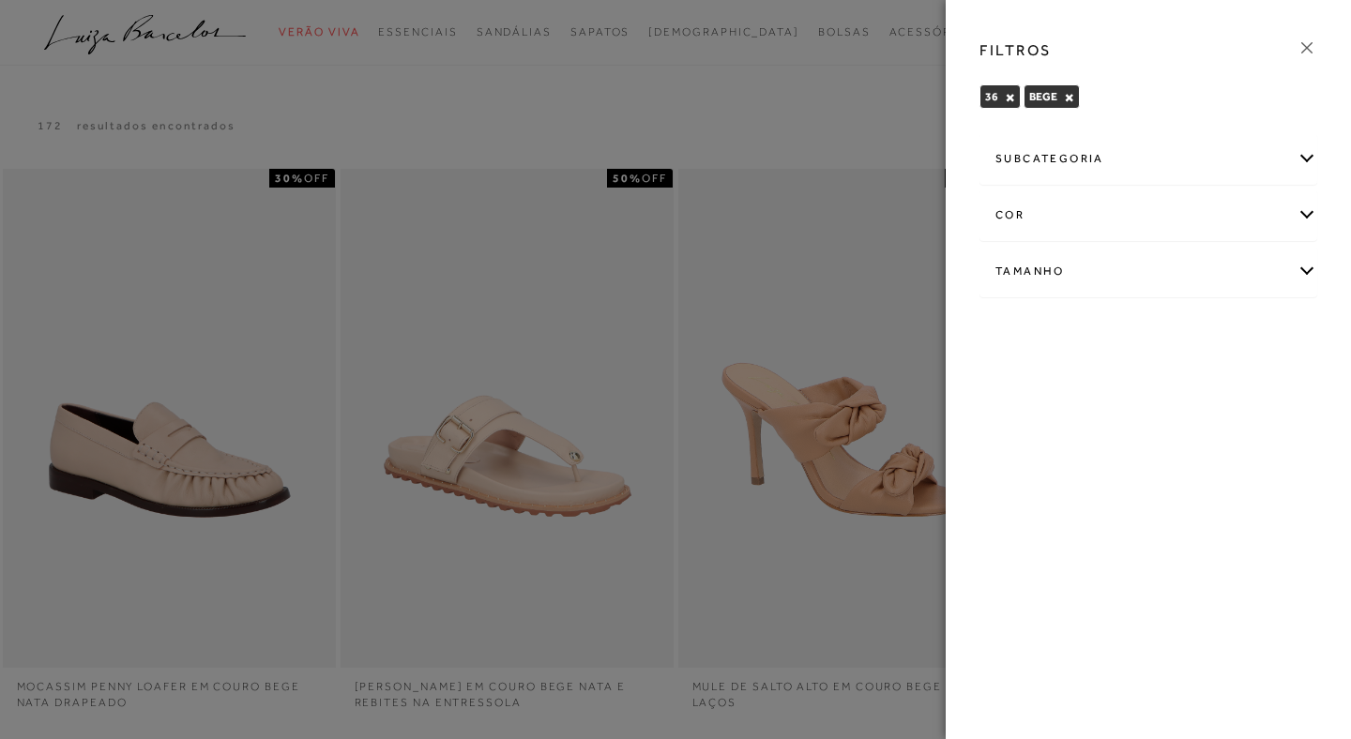
click at [1212, 215] on div "cor" at bounding box center [1149, 215] width 336 height 50
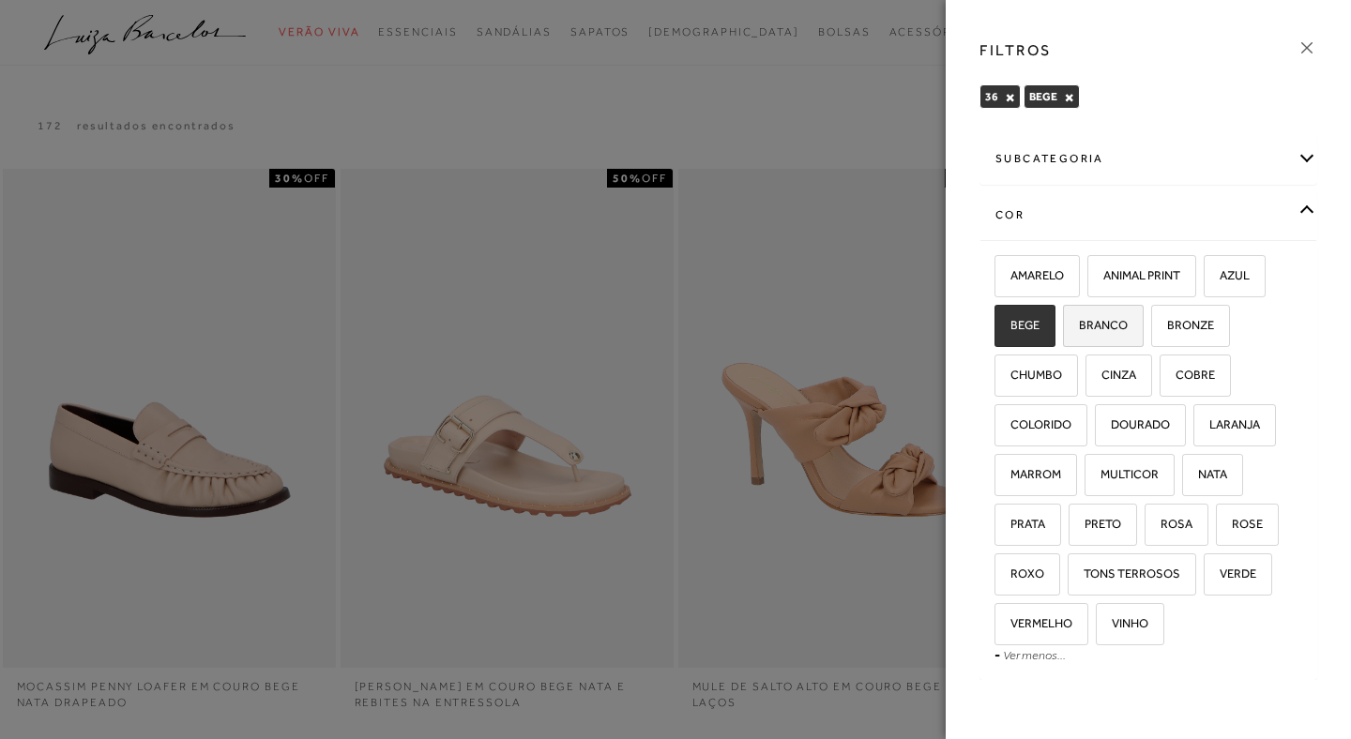
click at [1120, 324] on span "BRANCO" at bounding box center [1096, 325] width 63 height 14
click at [1079, 324] on input "BRANCO" at bounding box center [1069, 328] width 19 height 19
checkbox input "true"
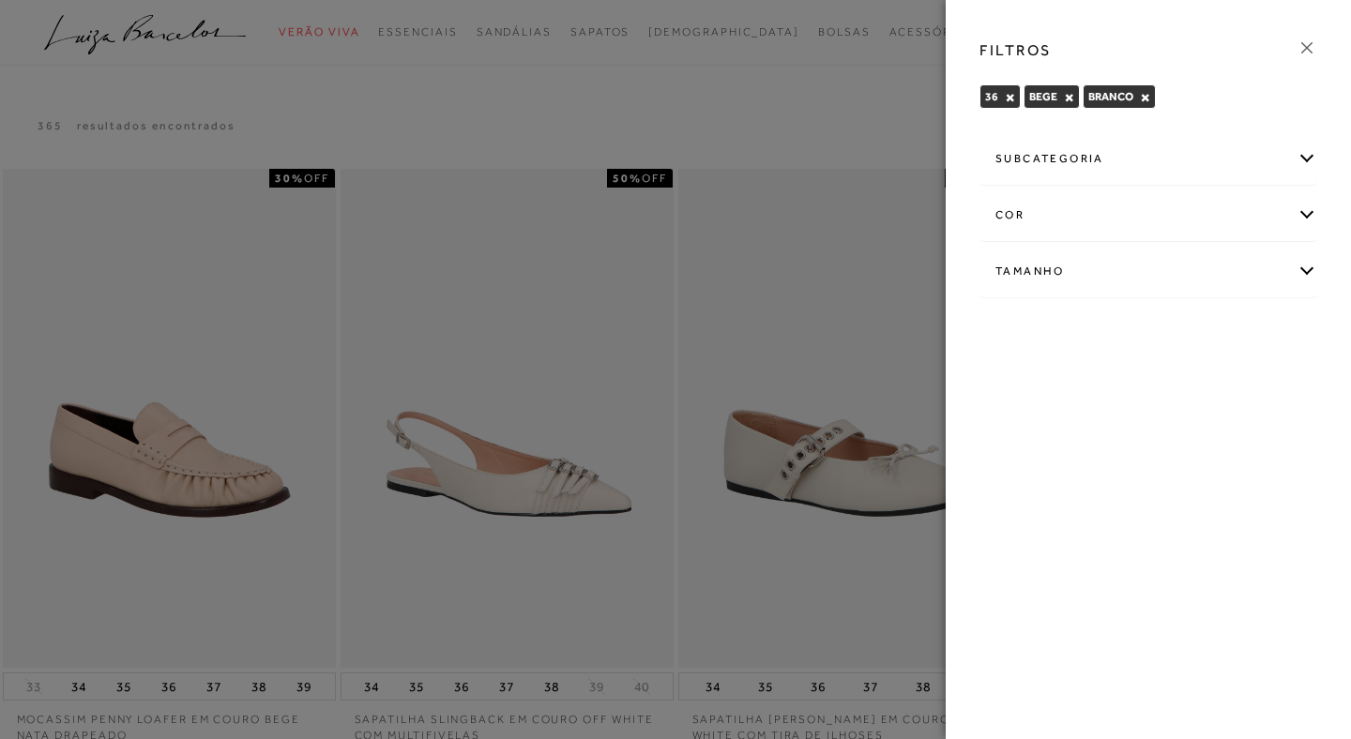
click at [1180, 214] on div "cor" at bounding box center [1149, 215] width 336 height 50
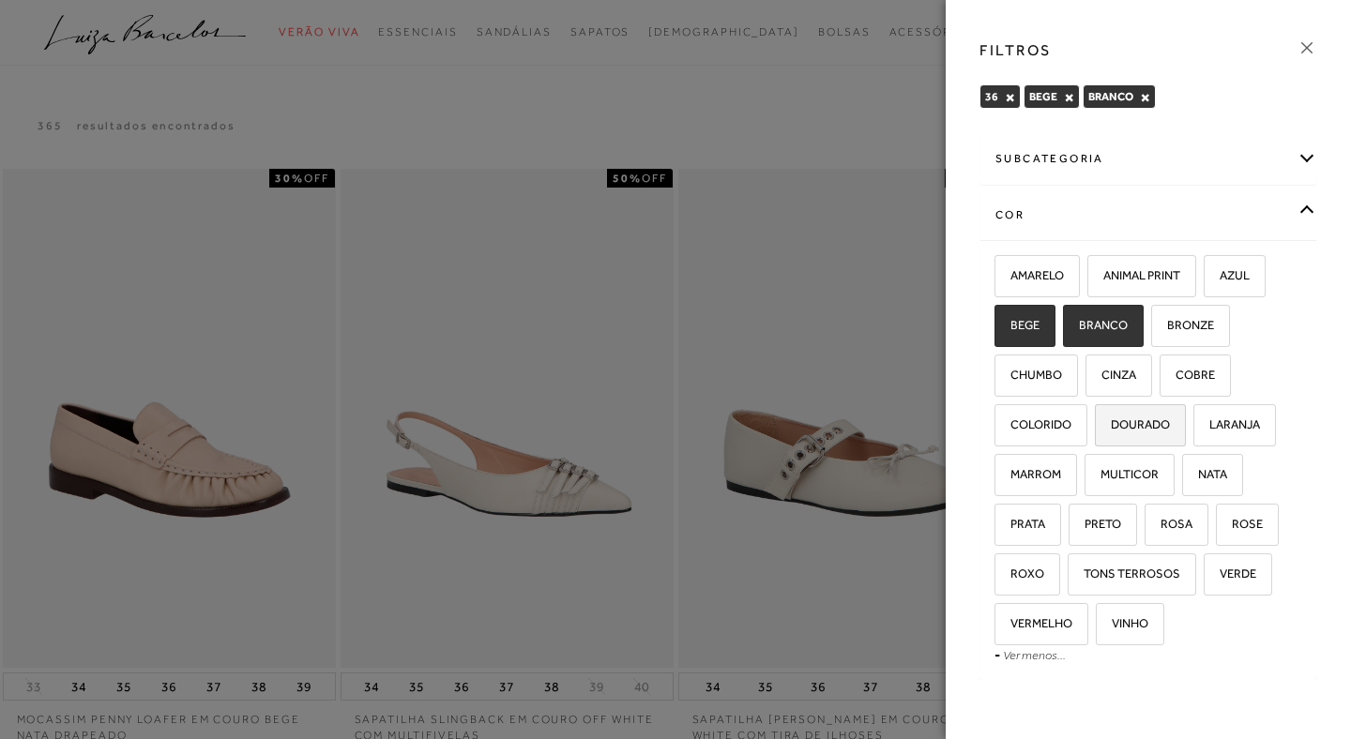
click at [1139, 434] on label "DOURADO" at bounding box center [1140, 425] width 89 height 40
click at [1111, 434] on input "DOURADO" at bounding box center [1101, 428] width 19 height 19
checkbox input "true"
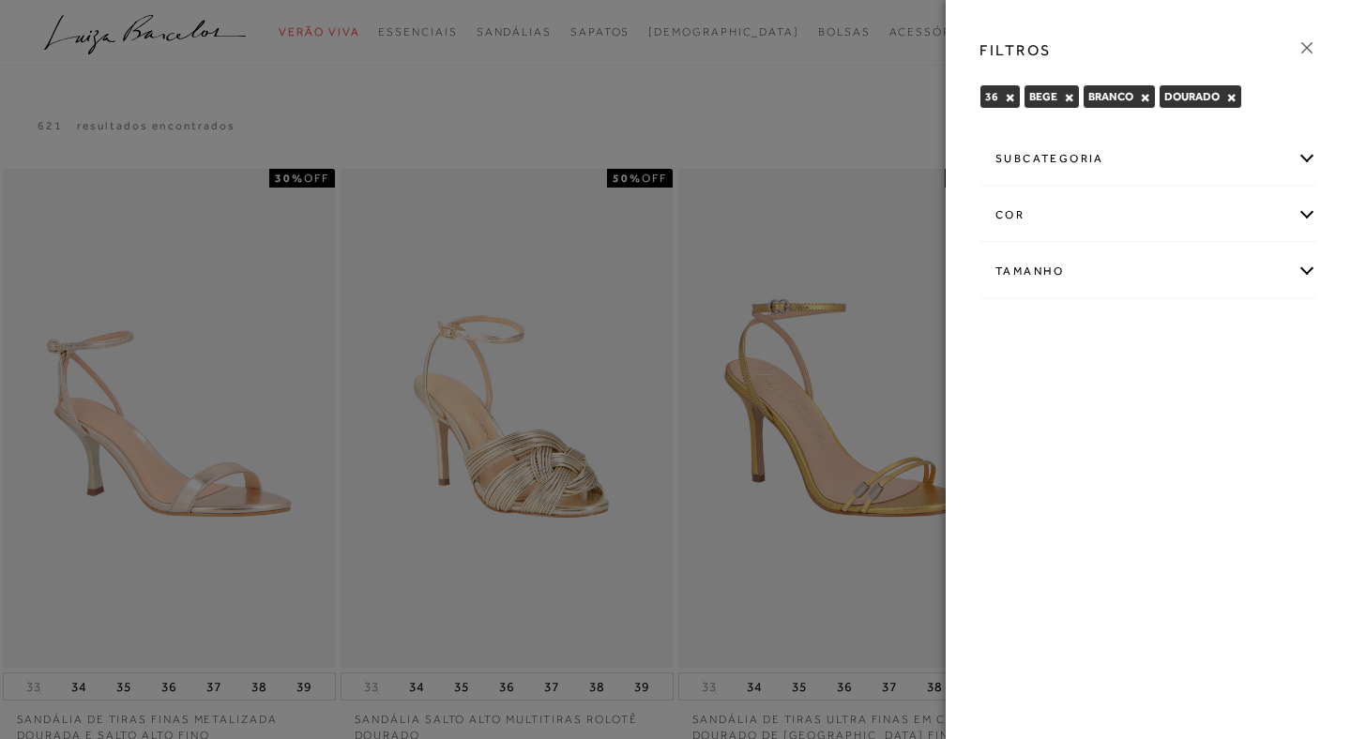
click at [1160, 206] on div "cor" at bounding box center [1149, 215] width 336 height 50
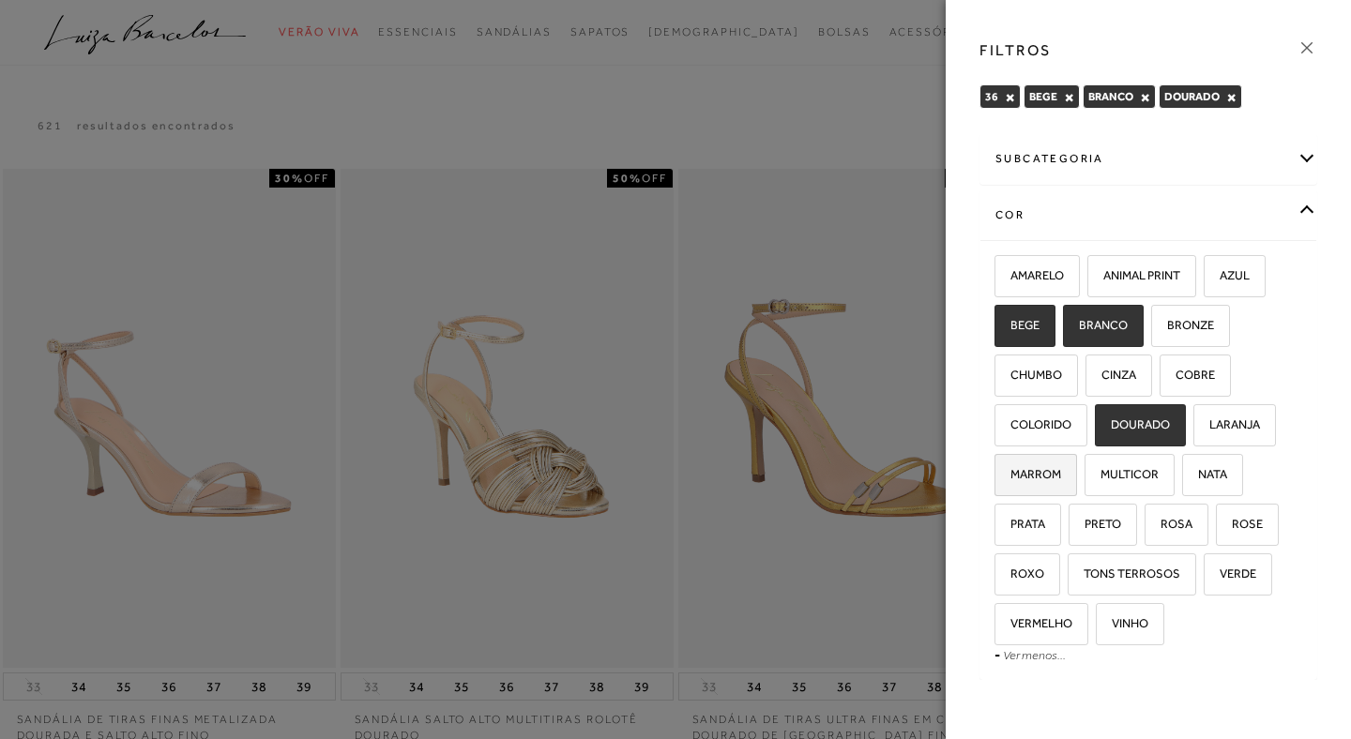
click at [1045, 470] on span "MARROM" at bounding box center [1029, 474] width 65 height 14
click at [1011, 470] on input "MARROM" at bounding box center [1001, 477] width 19 height 19
checkbox input "true"
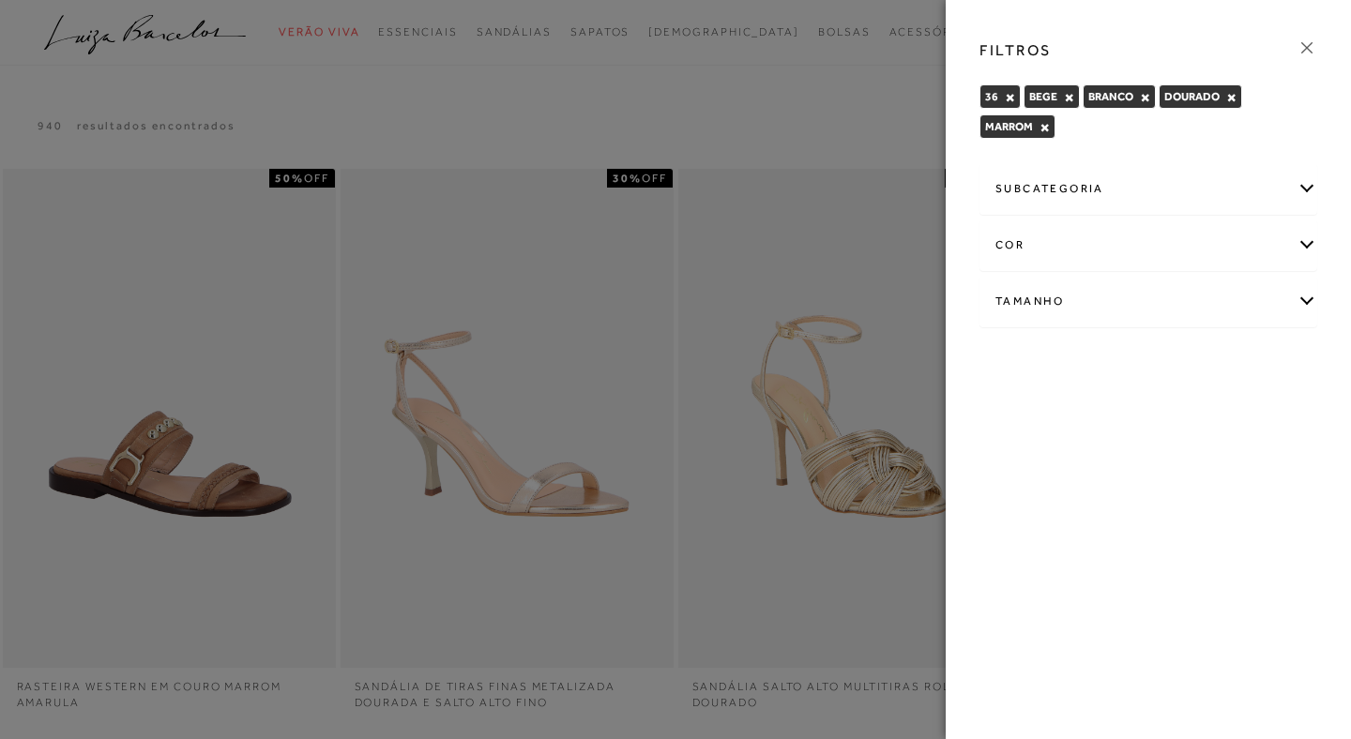
click at [1162, 253] on div "cor" at bounding box center [1149, 246] width 336 height 50
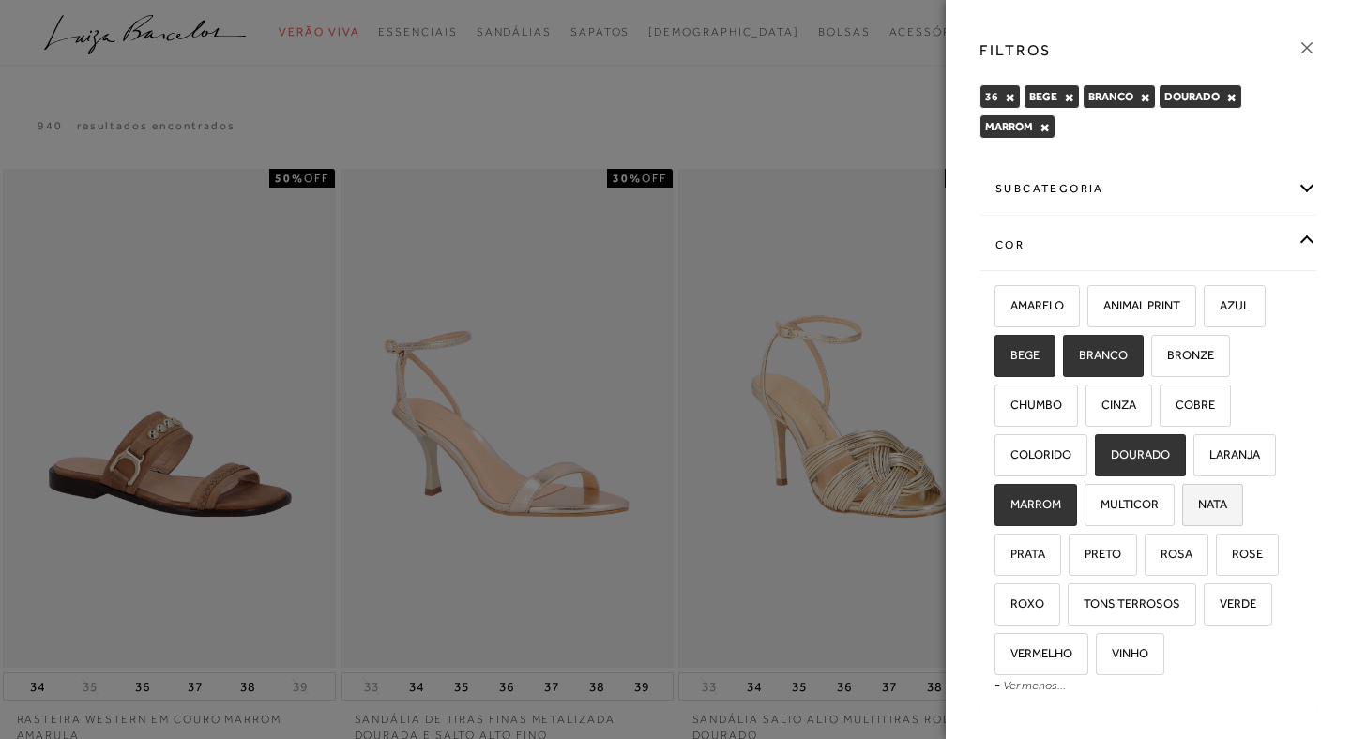
click at [1215, 500] on span "NATA" at bounding box center [1205, 504] width 43 height 14
click at [1198, 500] on input "NATA" at bounding box center [1189, 507] width 19 height 19
checkbox input "true"
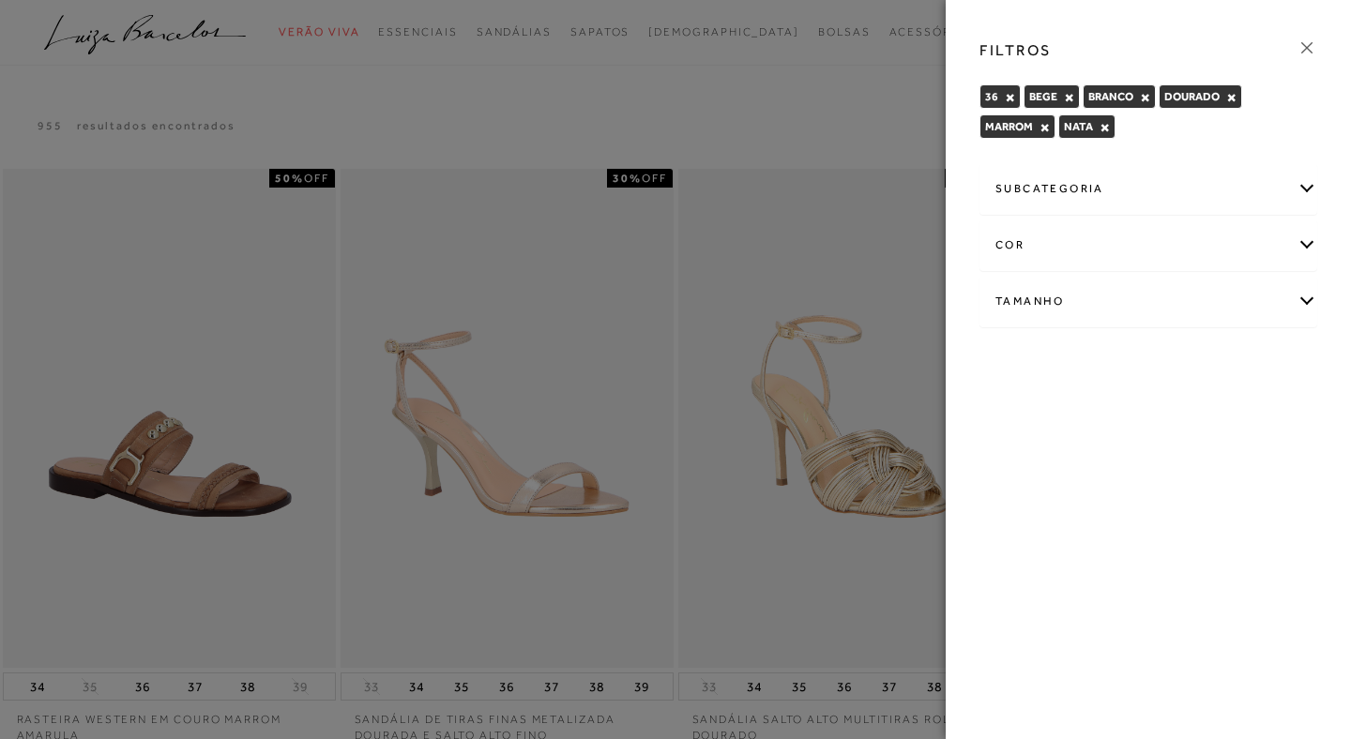
click at [1109, 240] on div "cor" at bounding box center [1149, 246] width 336 height 50
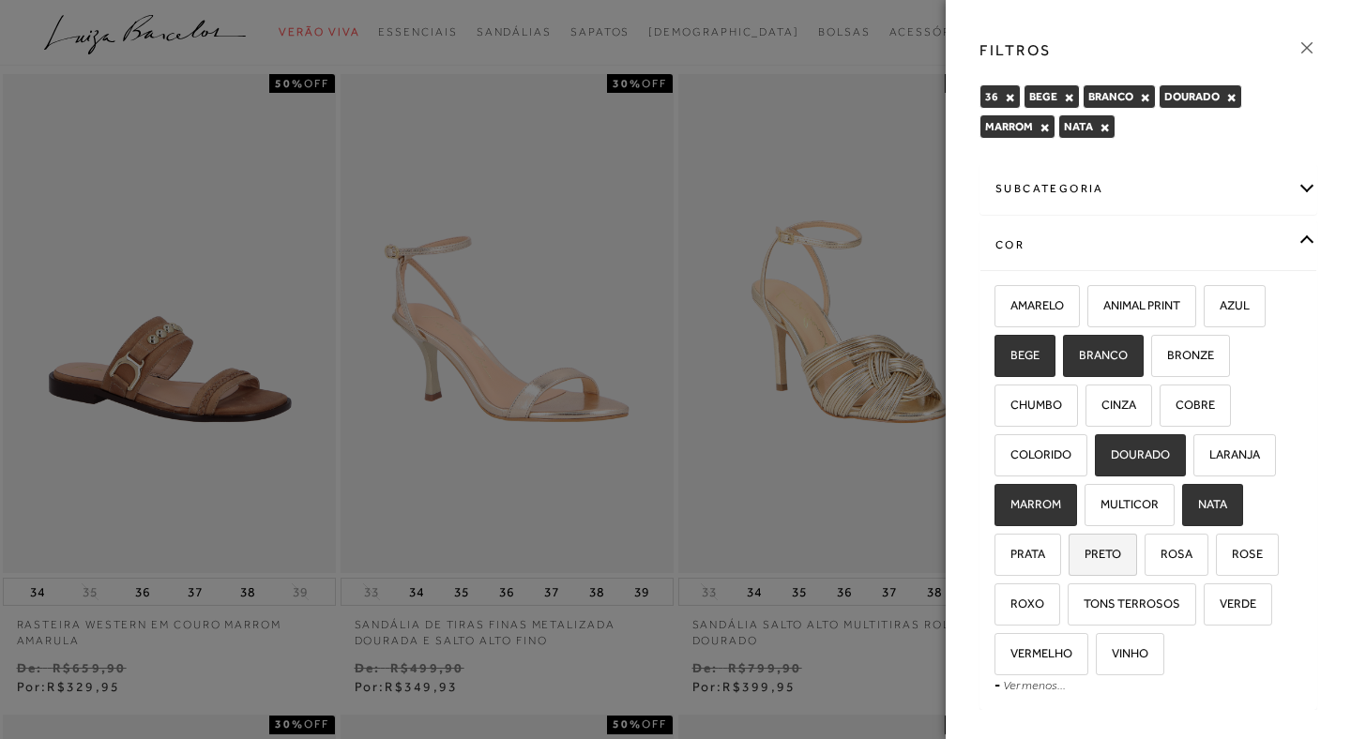
scroll to position [108, 0]
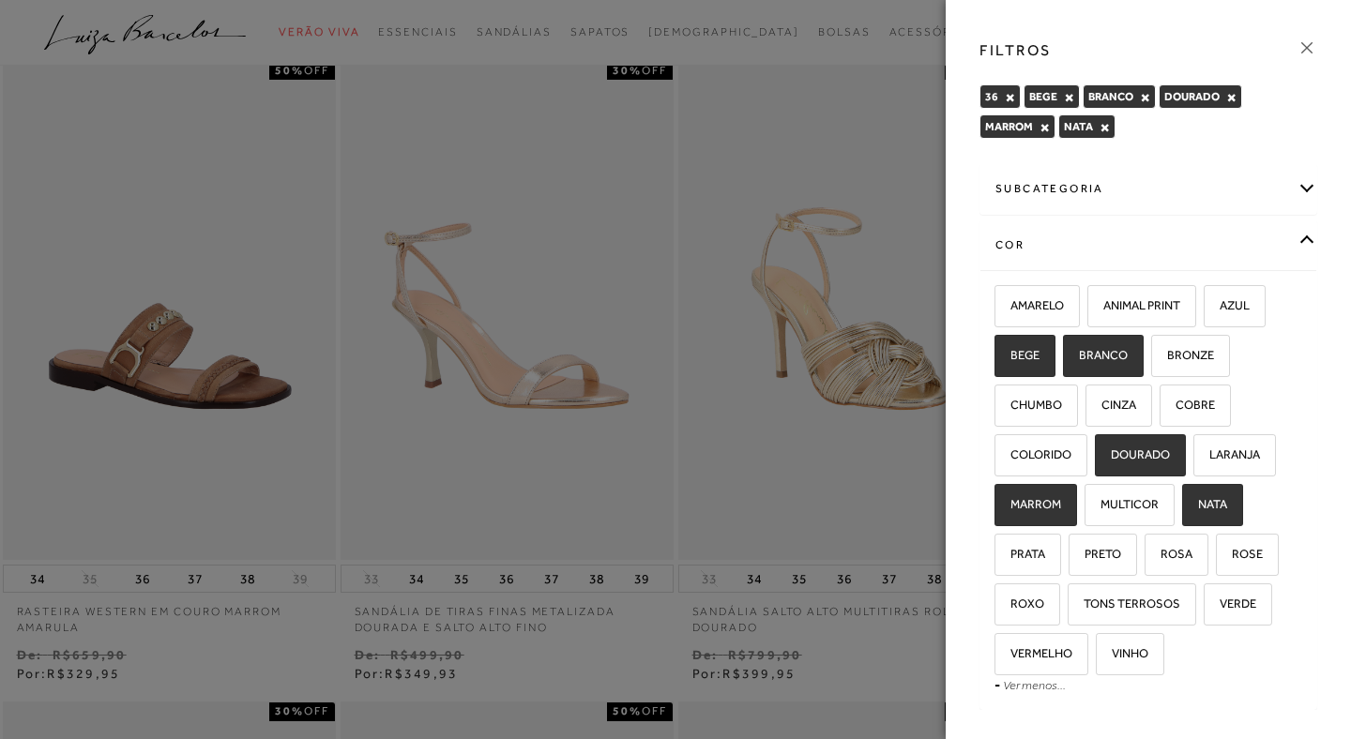
click at [880, 55] on div at bounding box center [675, 369] width 1351 height 739
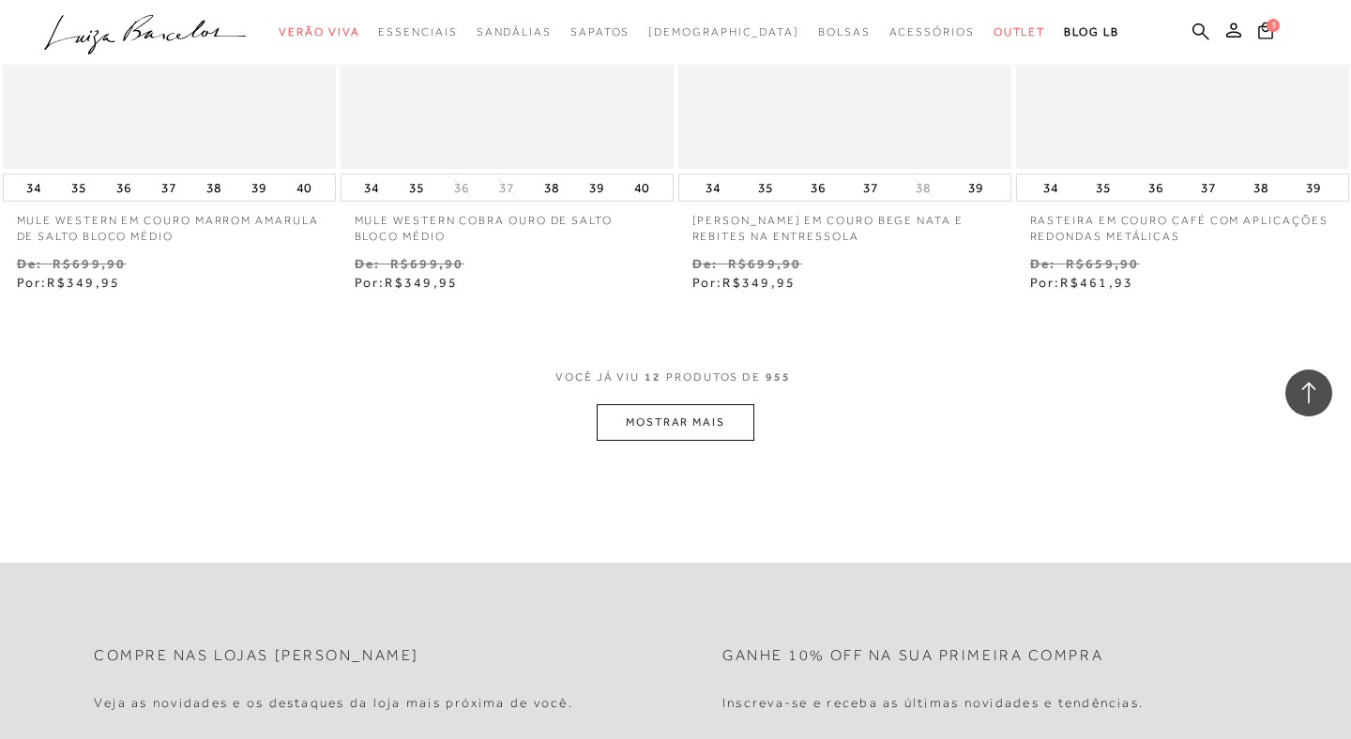
scroll to position [1796, 0]
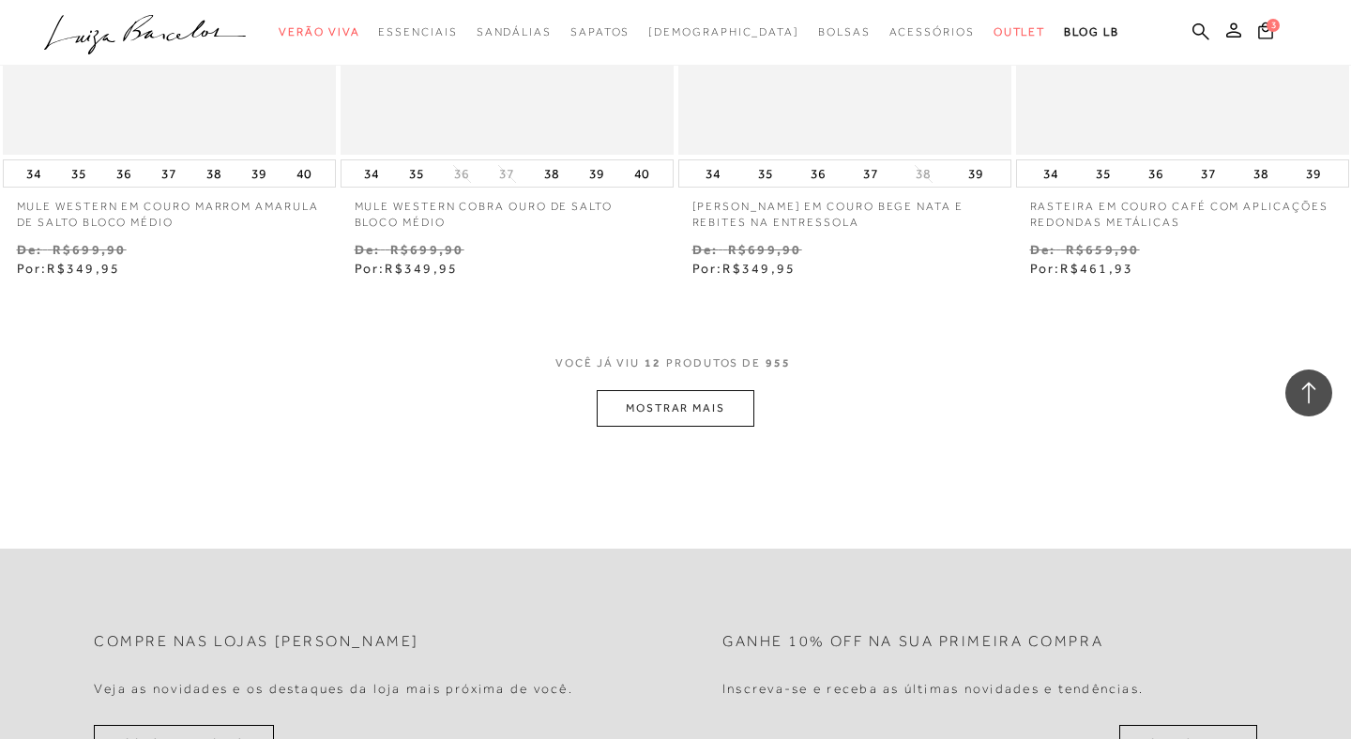
click at [692, 404] on button "MOSTRAR MAIS" at bounding box center [676, 408] width 158 height 37
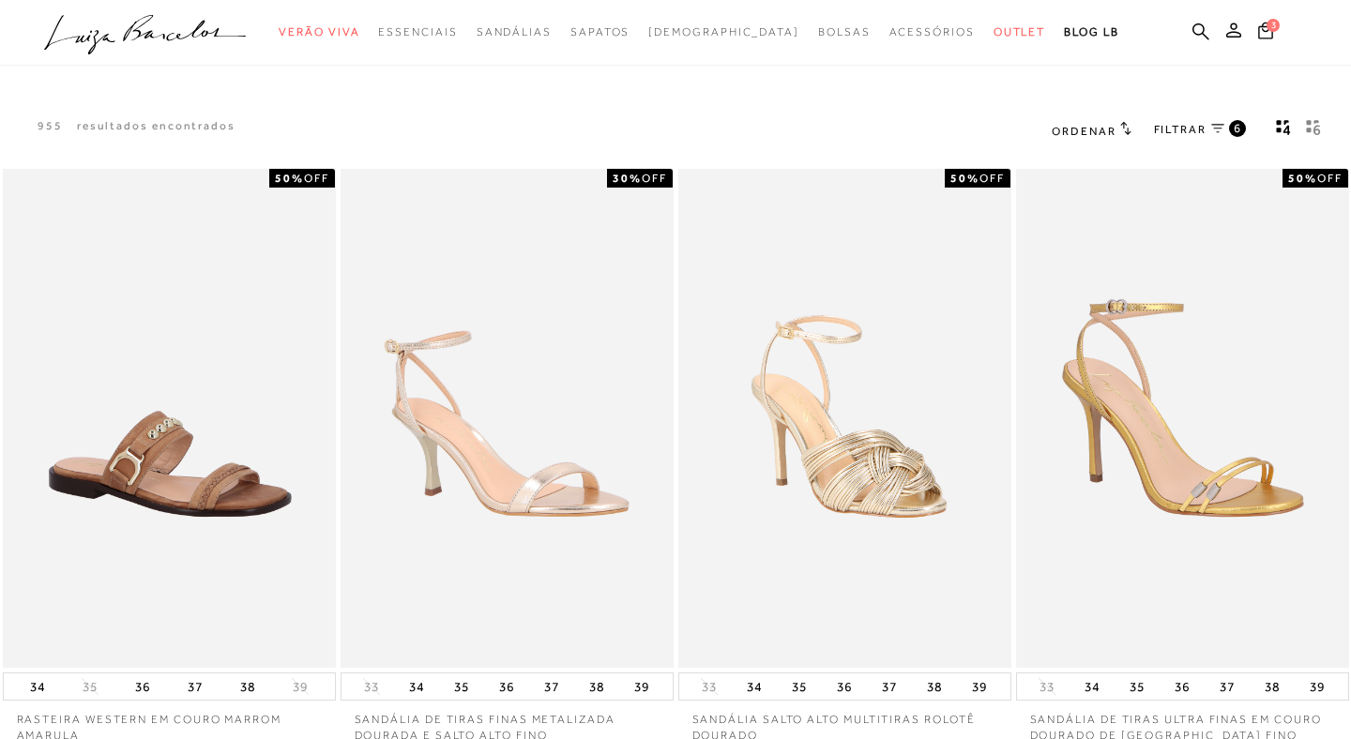
scroll to position [0, 0]
click at [1239, 132] on span "6" at bounding box center [1238, 128] width 8 height 16
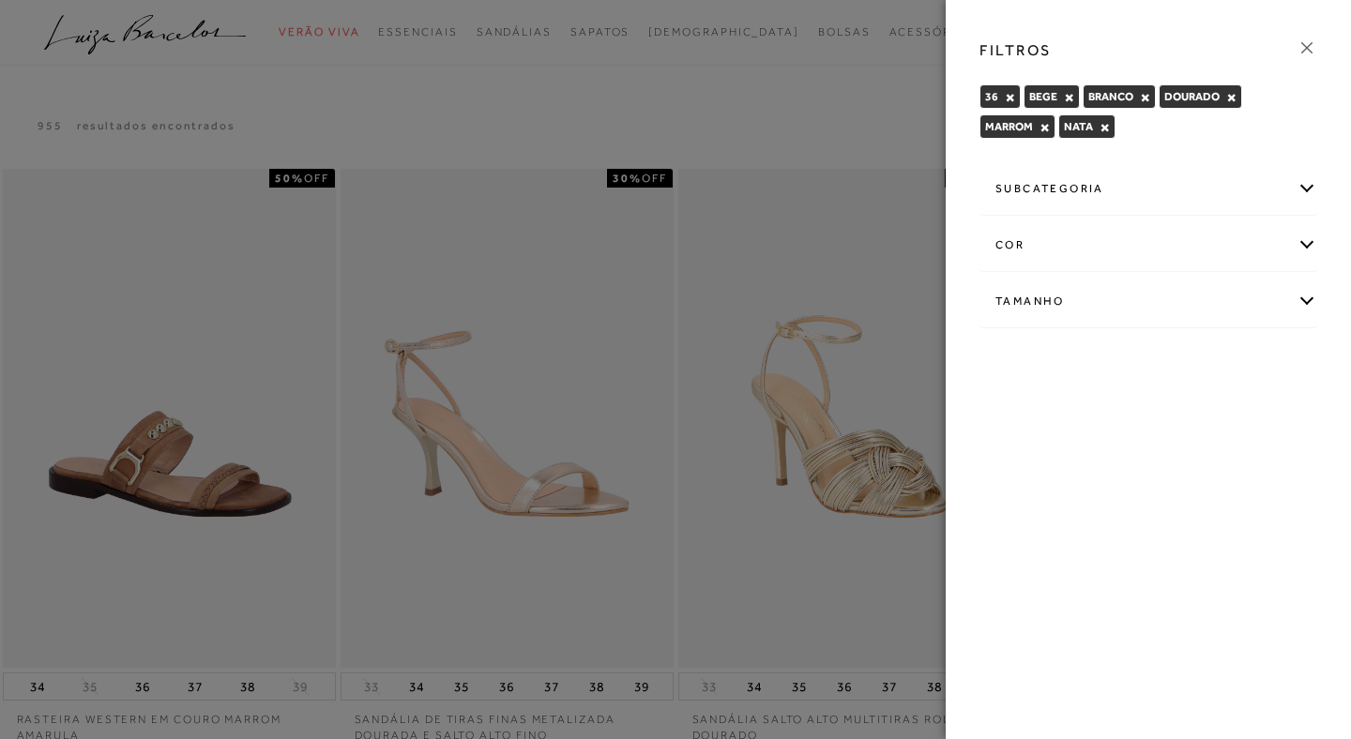
click at [1045, 129] on button "×" at bounding box center [1045, 127] width 10 height 13
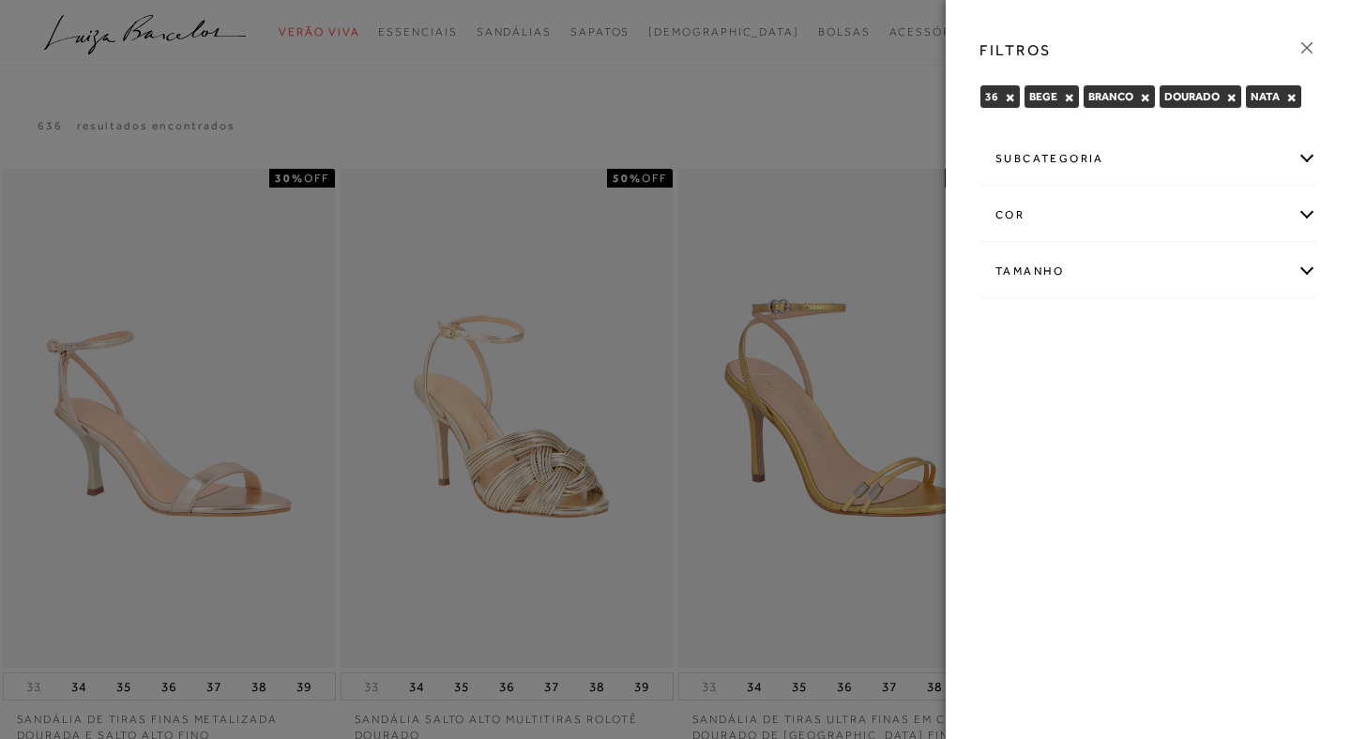
click at [1308, 43] on icon at bounding box center [1307, 48] width 21 height 21
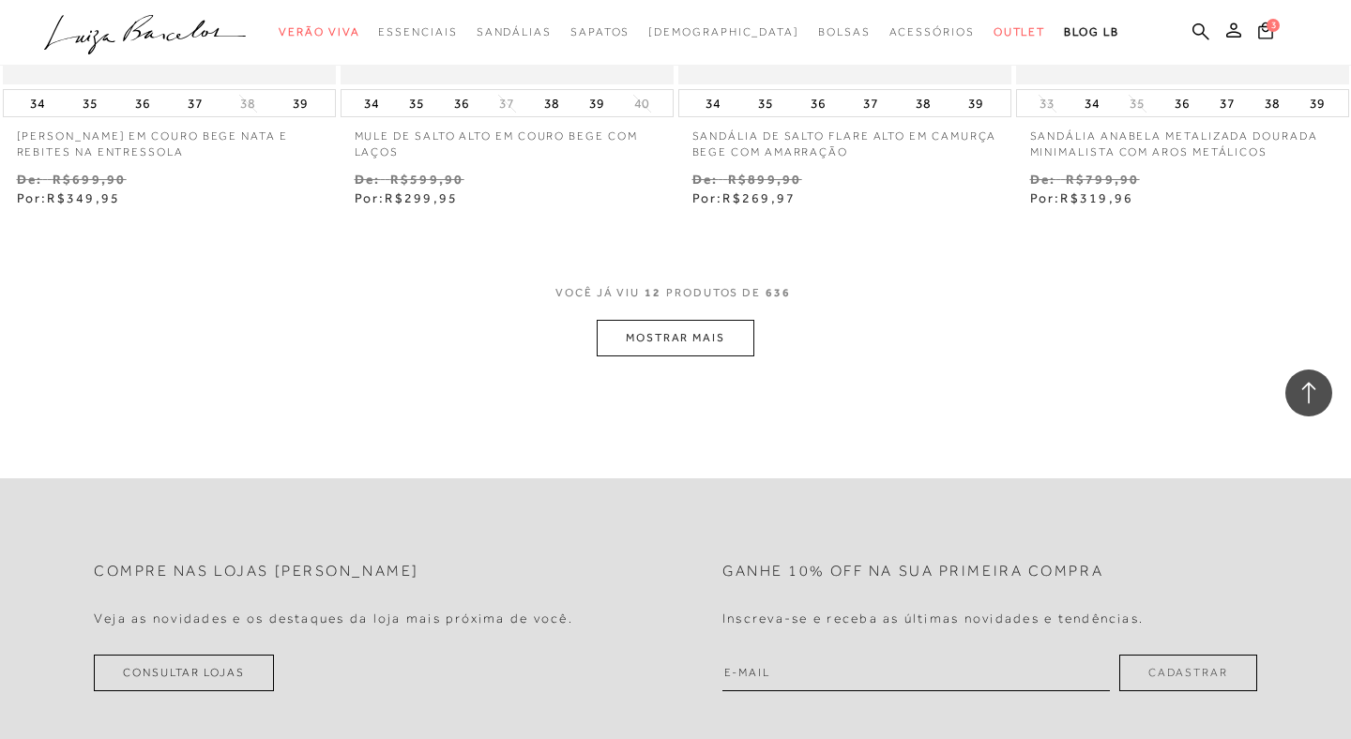
scroll to position [1874, 0]
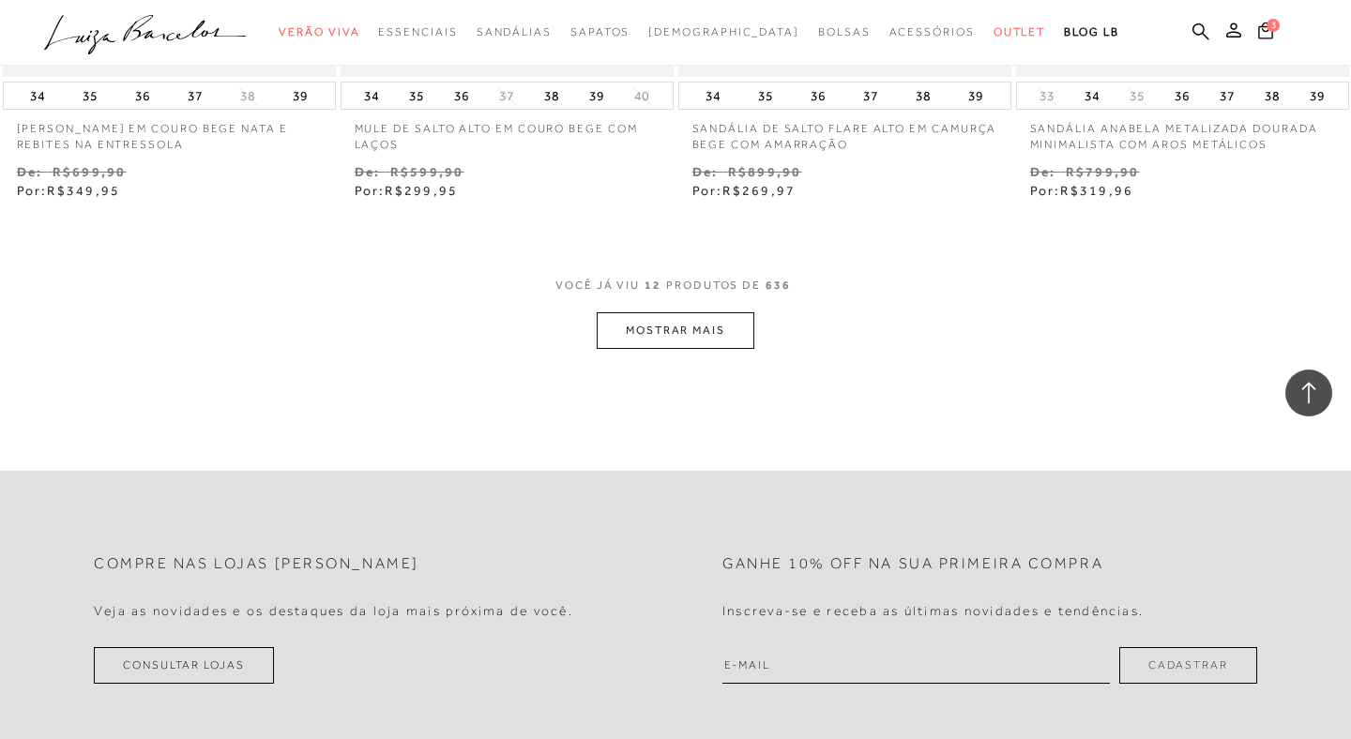
click at [722, 325] on button "MOSTRAR MAIS" at bounding box center [676, 330] width 158 height 37
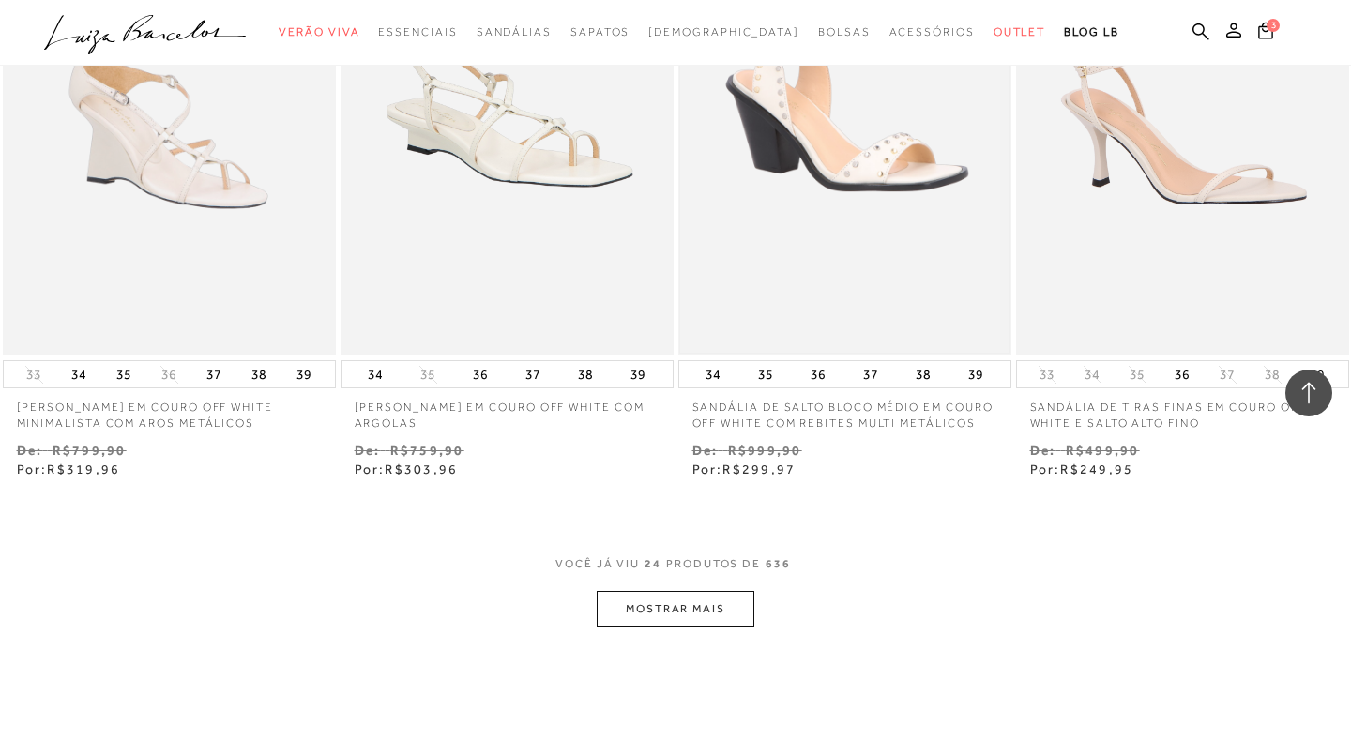
scroll to position [3744, 0]
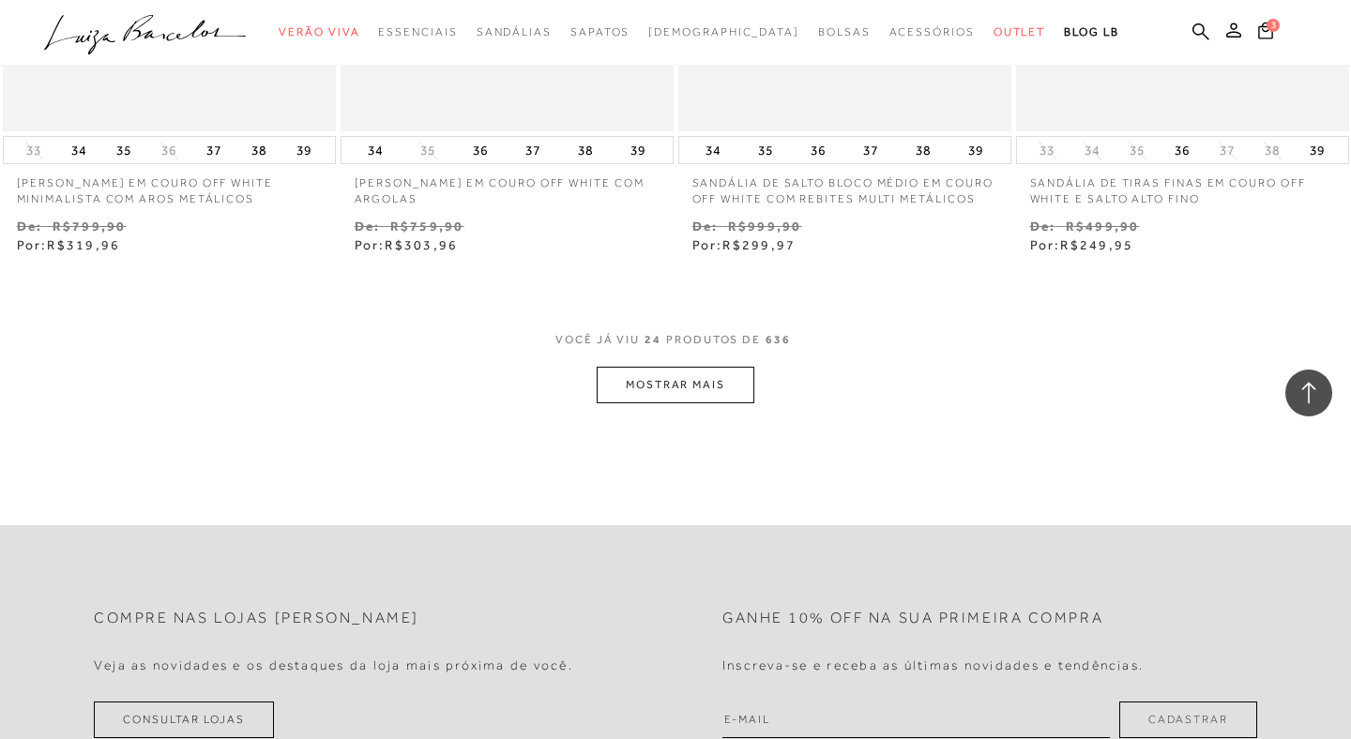
click at [683, 373] on button "MOSTRAR MAIS" at bounding box center [676, 385] width 158 height 37
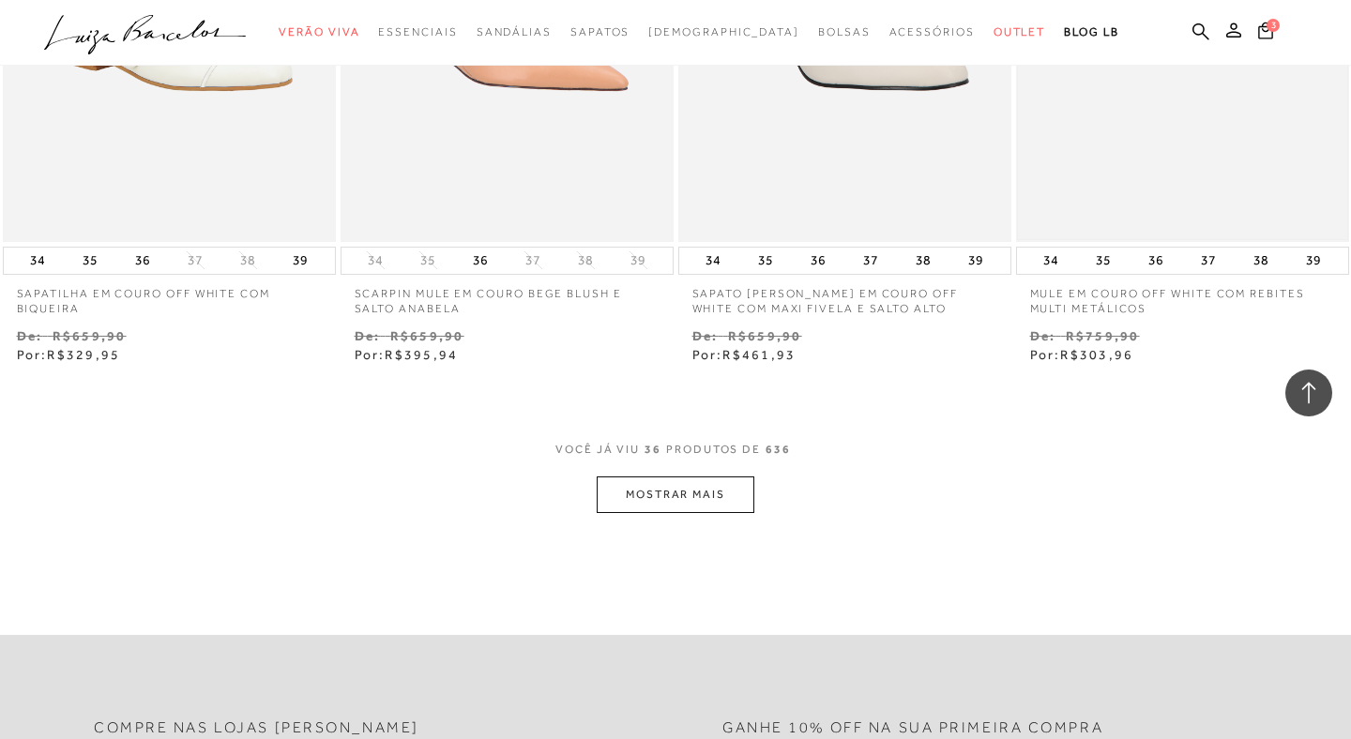
scroll to position [5583, 0]
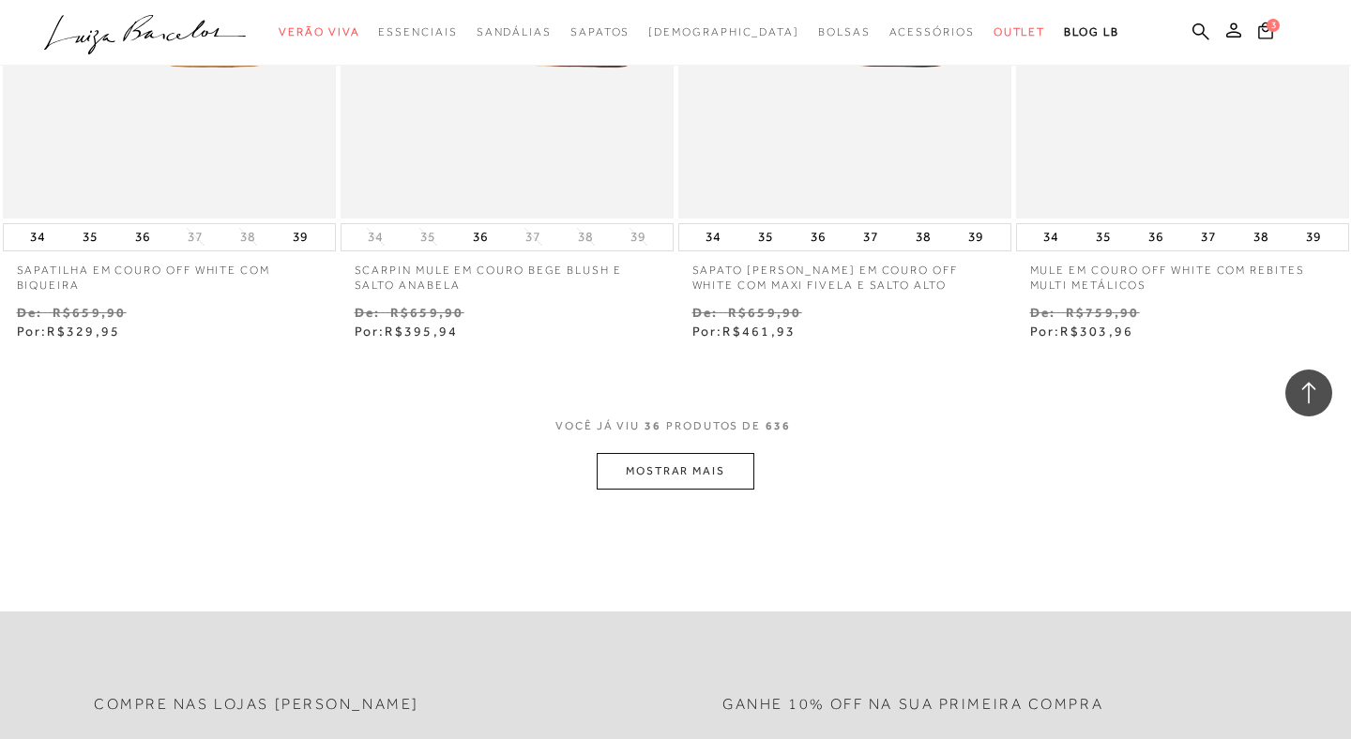
click at [713, 453] on button "MOSTRAR MAIS" at bounding box center [676, 471] width 158 height 37
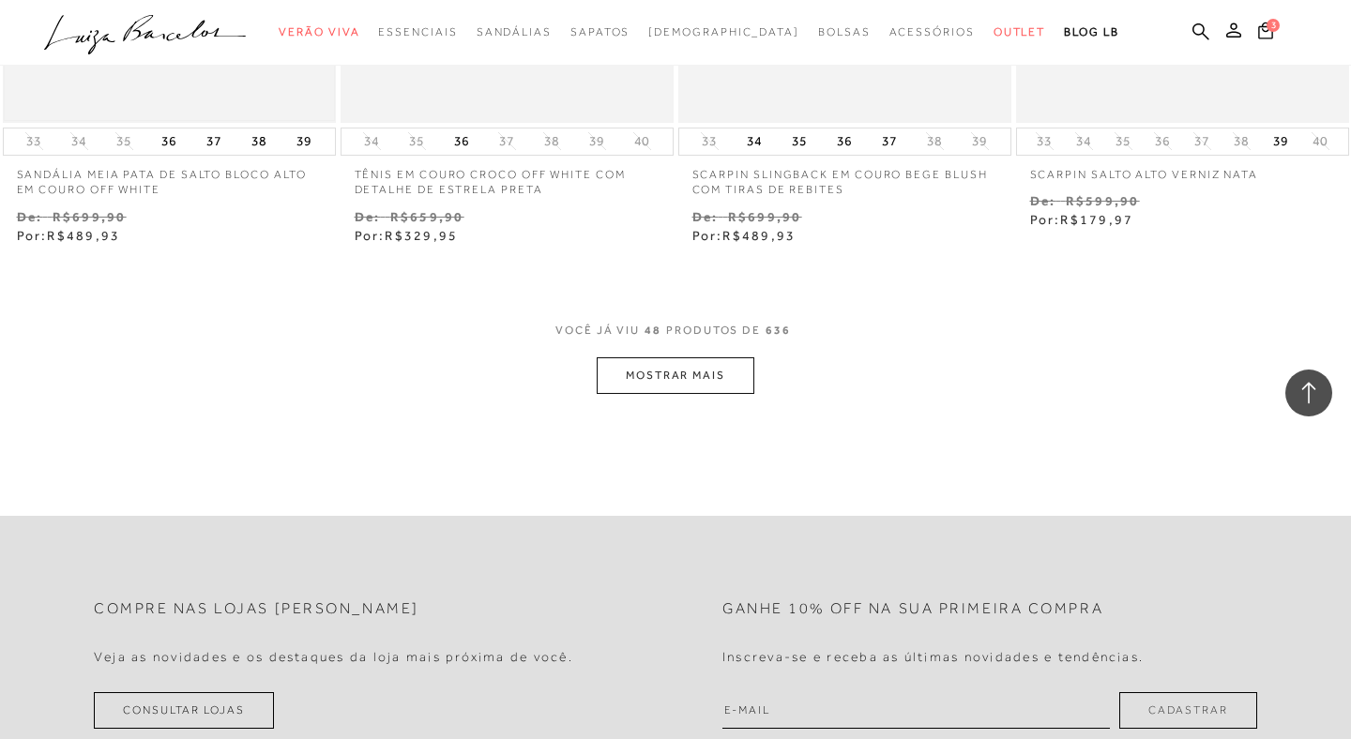
scroll to position [7670, 0]
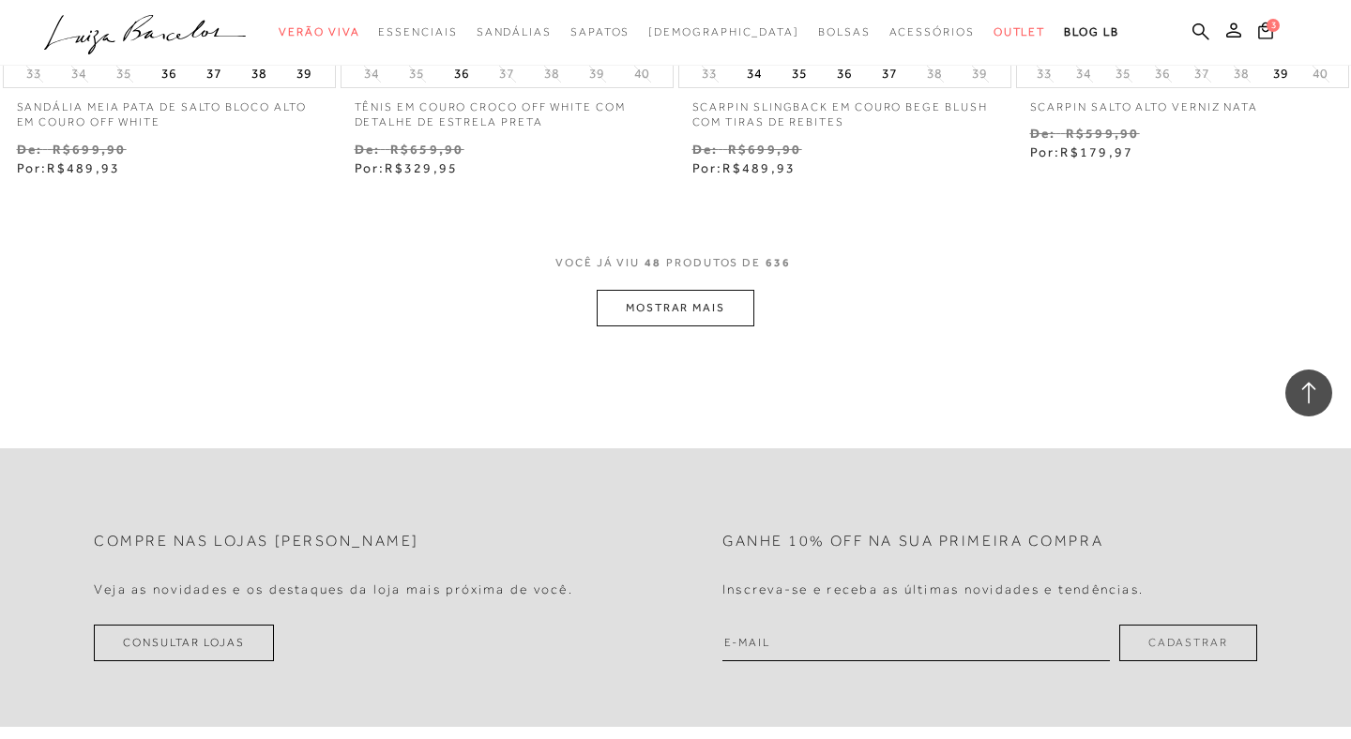
click at [657, 300] on button "MOSTRAR MAIS" at bounding box center [676, 308] width 158 height 37
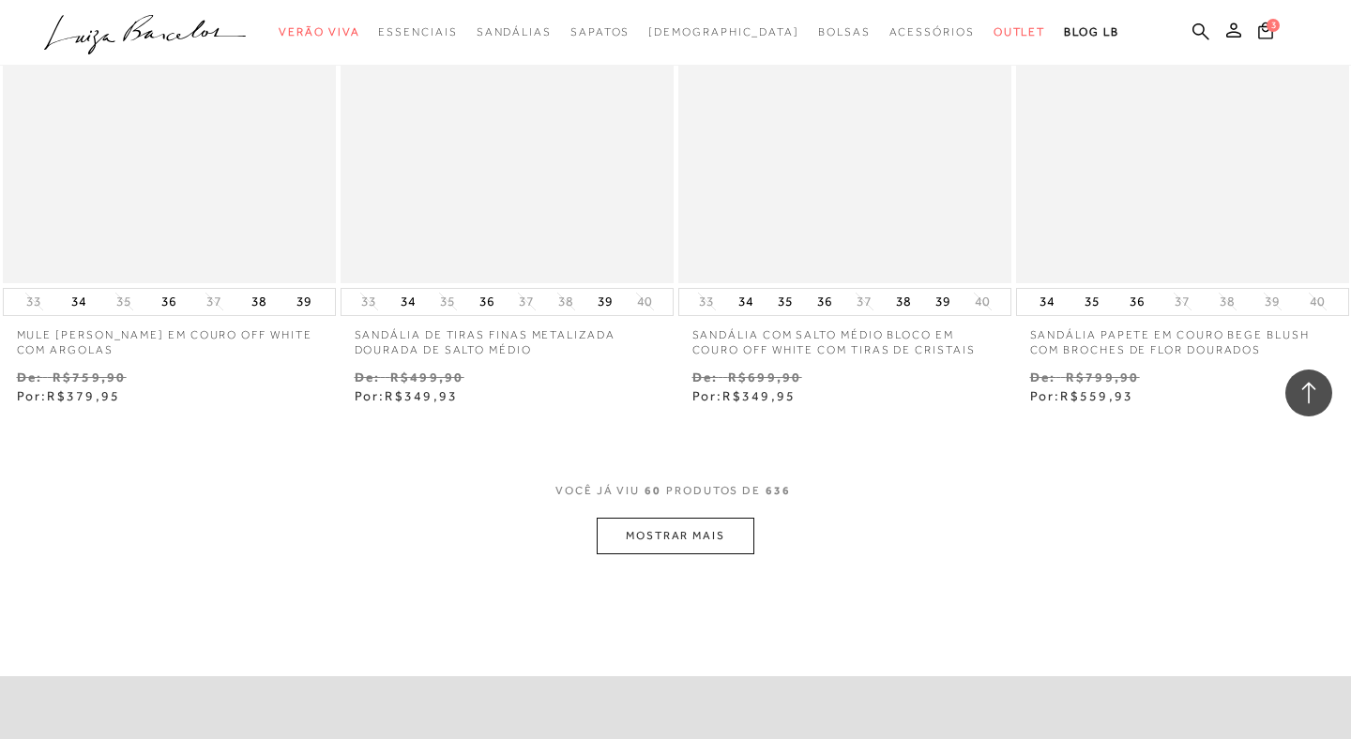
scroll to position [9375, 0]
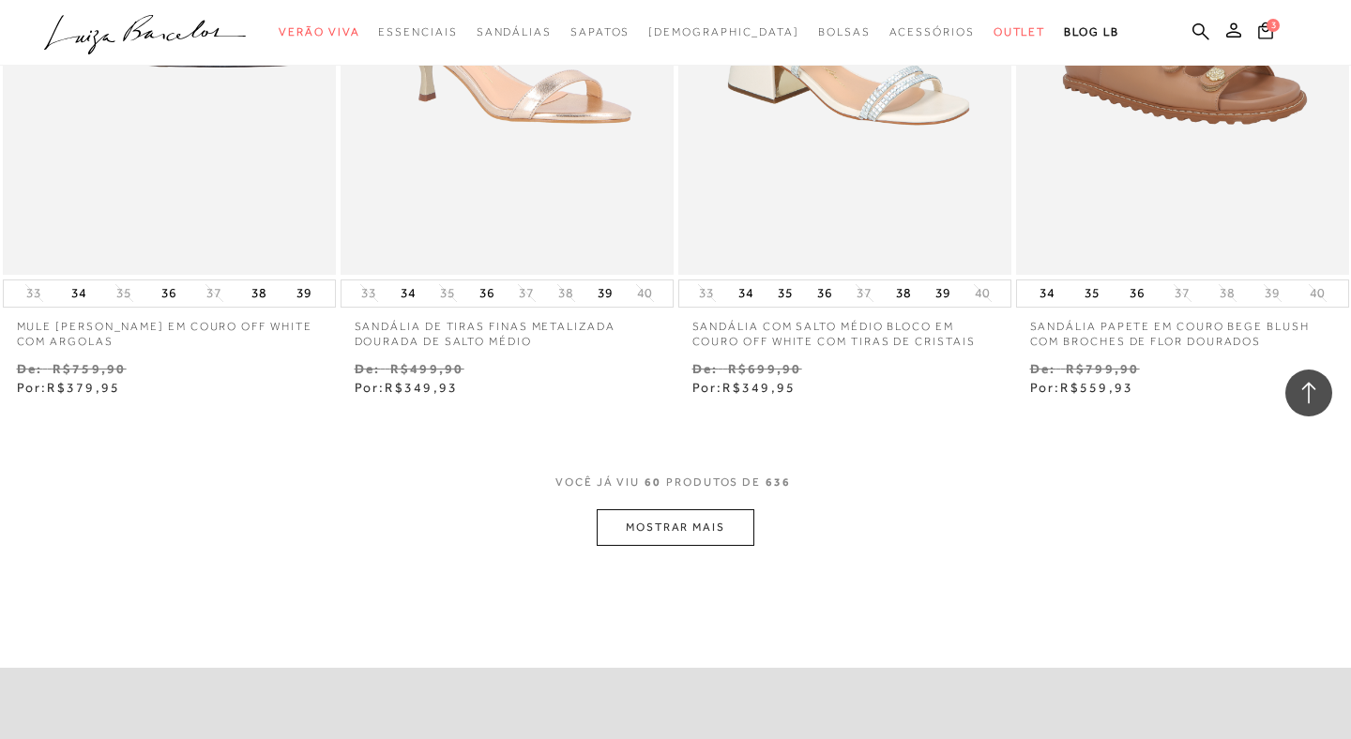
click at [678, 510] on button "MOSTRAR MAIS" at bounding box center [676, 528] width 158 height 37
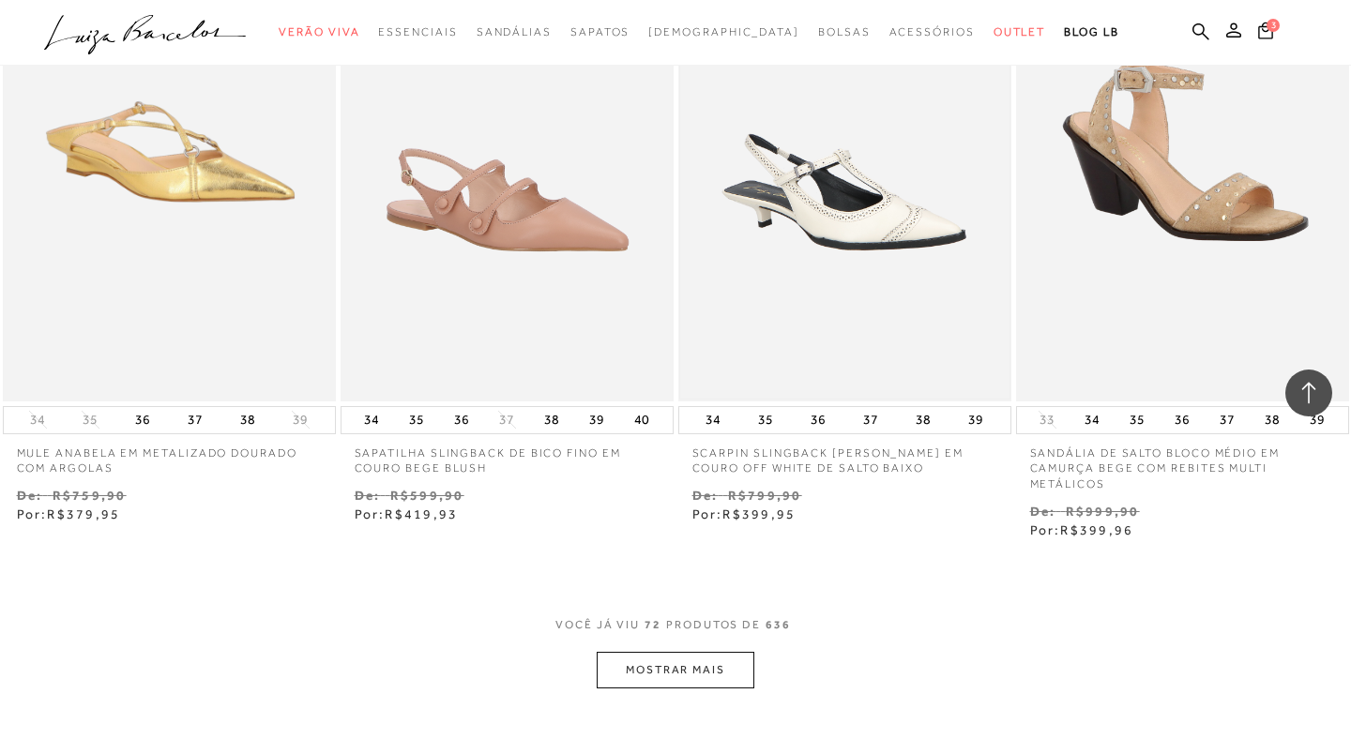
scroll to position [11414, 0]
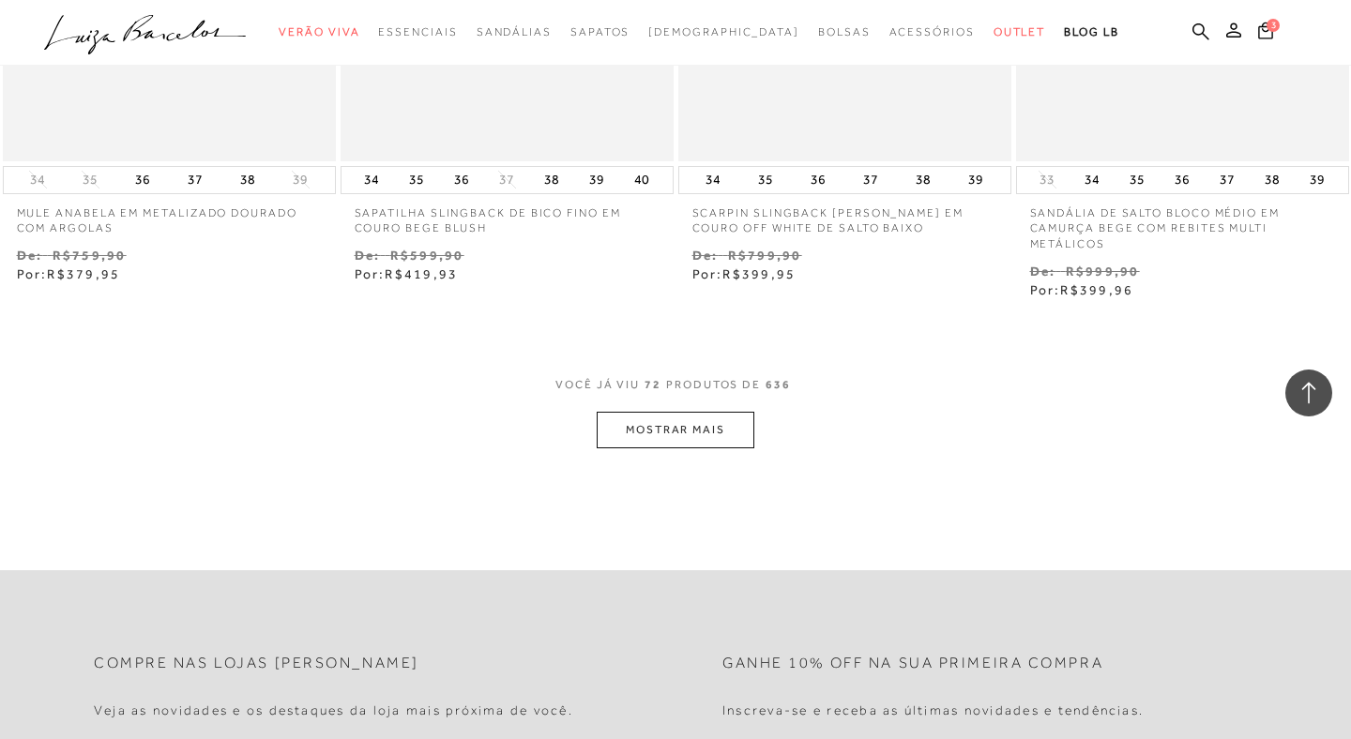
click at [687, 412] on button "MOSTRAR MAIS" at bounding box center [676, 430] width 158 height 37
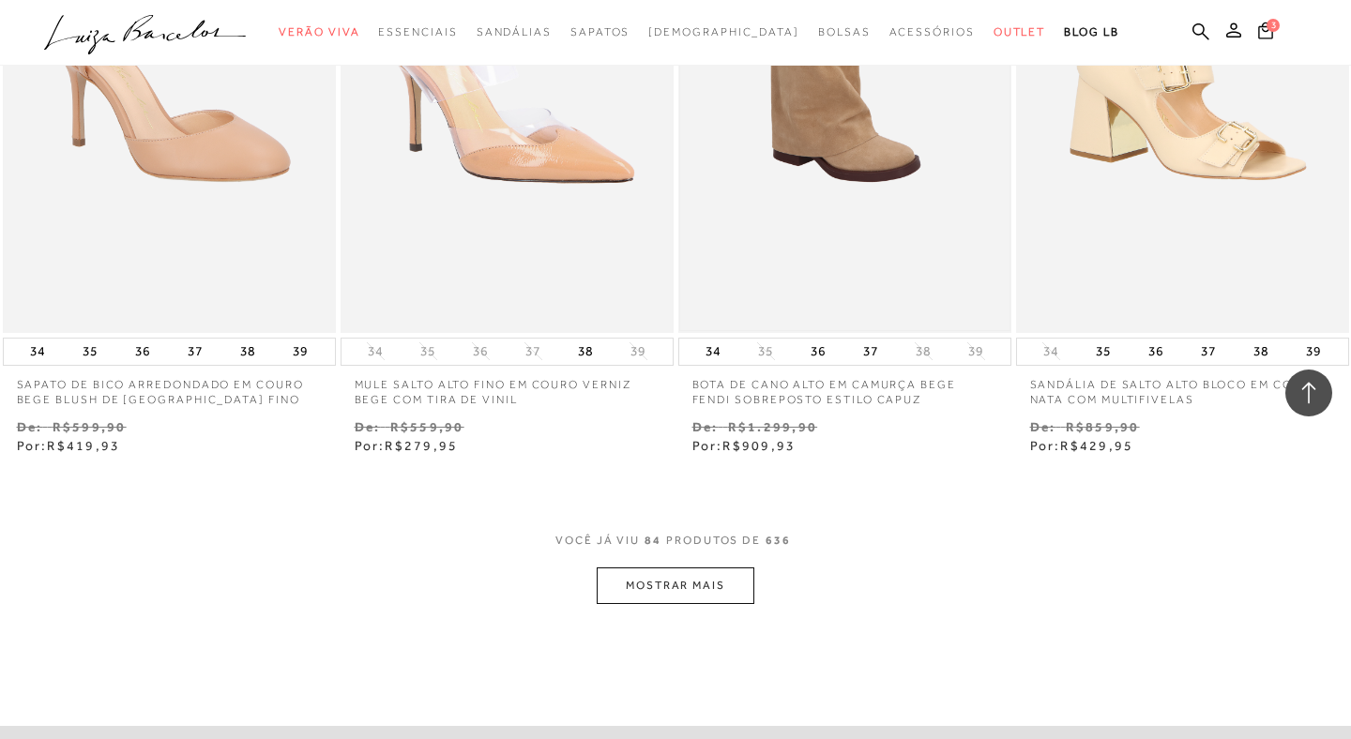
scroll to position [13185, 0]
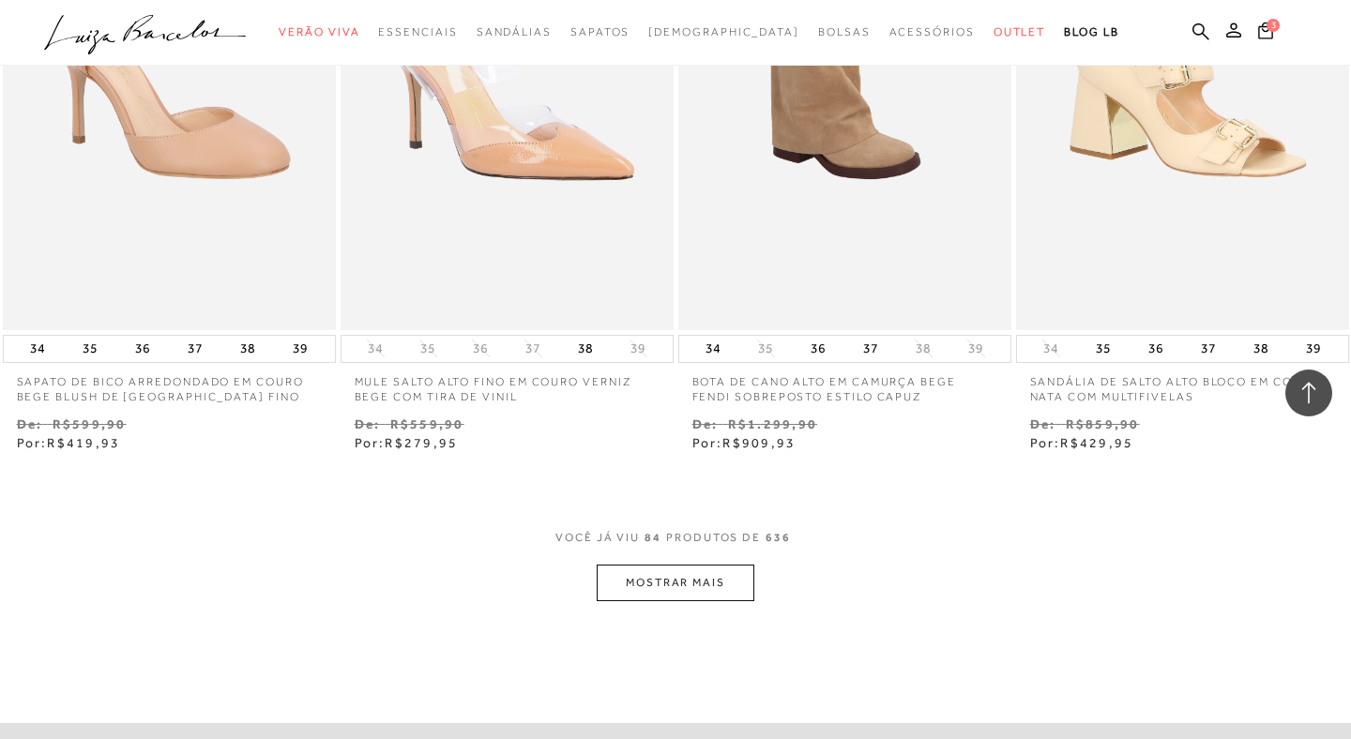
click at [669, 565] on button "MOSTRAR MAIS" at bounding box center [676, 583] width 158 height 37
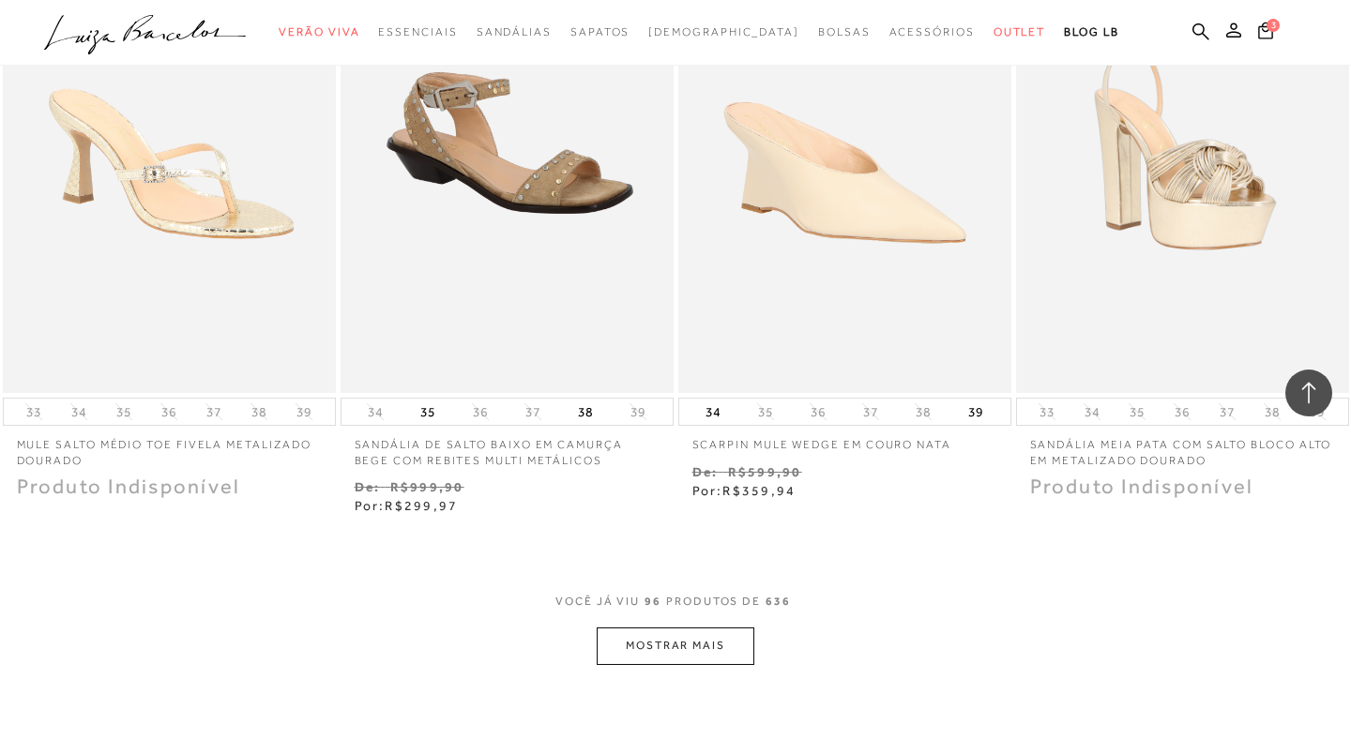
scroll to position [15042, 0]
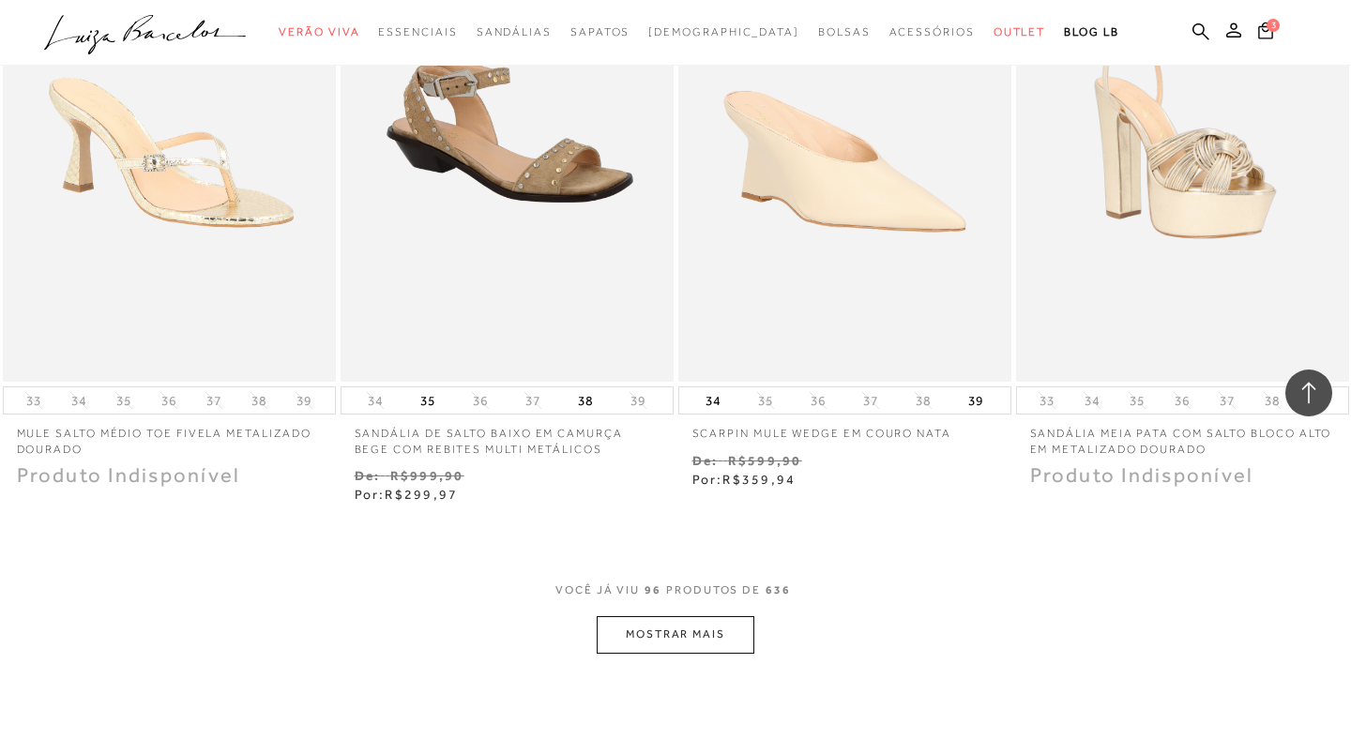
click at [672, 617] on button "MOSTRAR MAIS" at bounding box center [676, 635] width 158 height 37
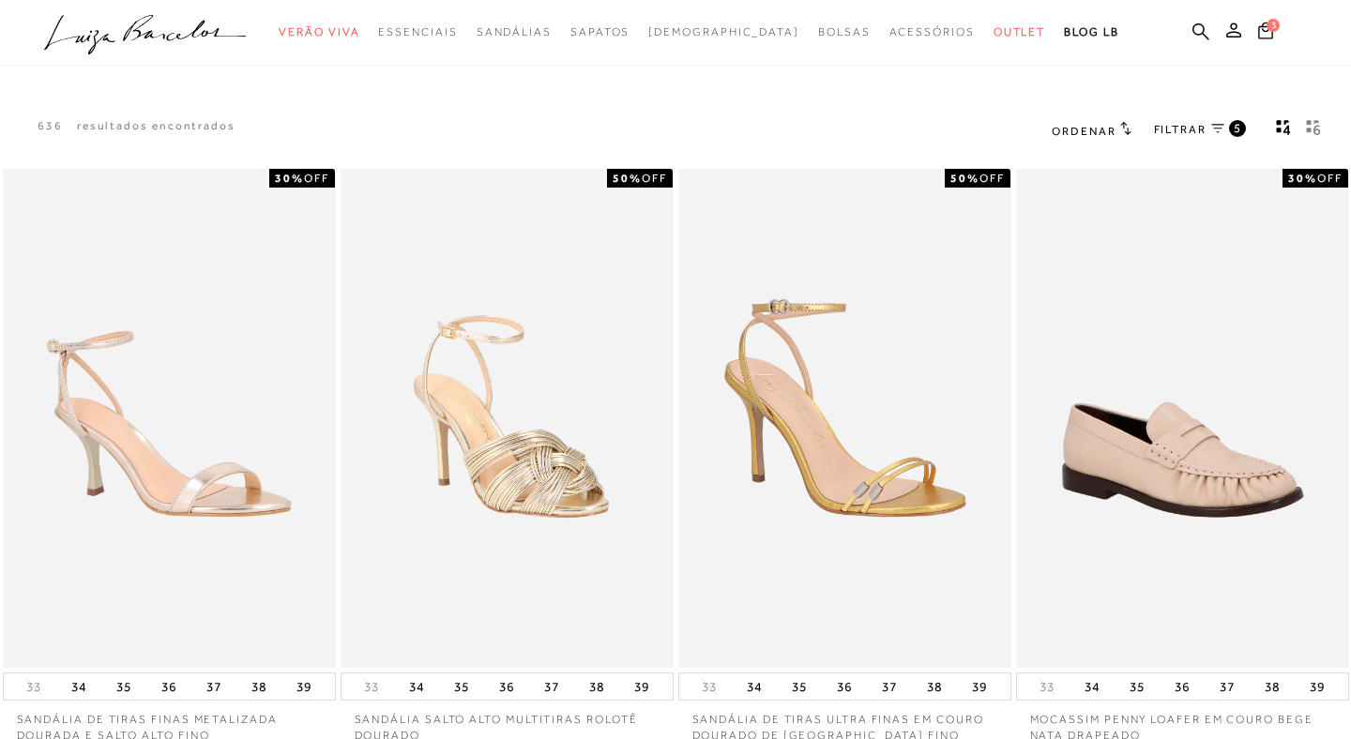
scroll to position [0, 0]
click at [1242, 128] on div "5" at bounding box center [1237, 128] width 17 height 17
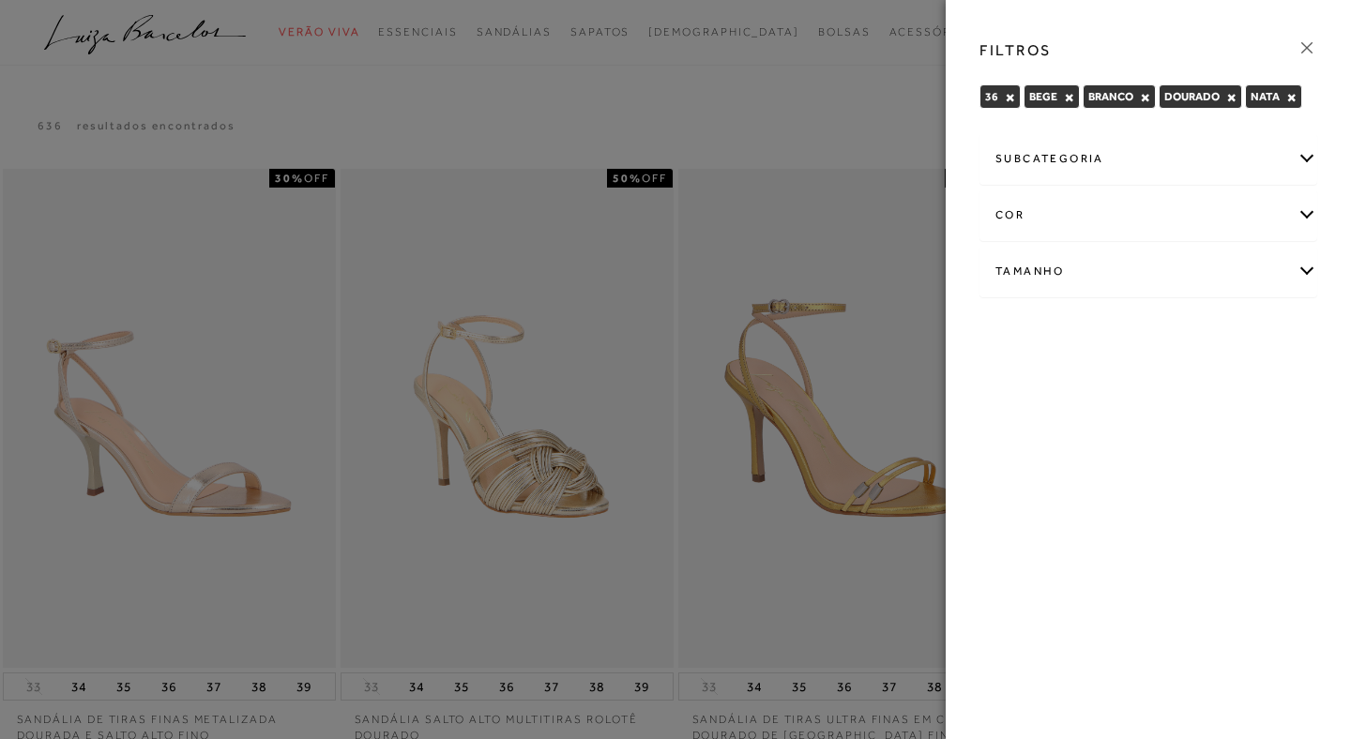
click at [846, 133] on div at bounding box center [675, 369] width 1351 height 739
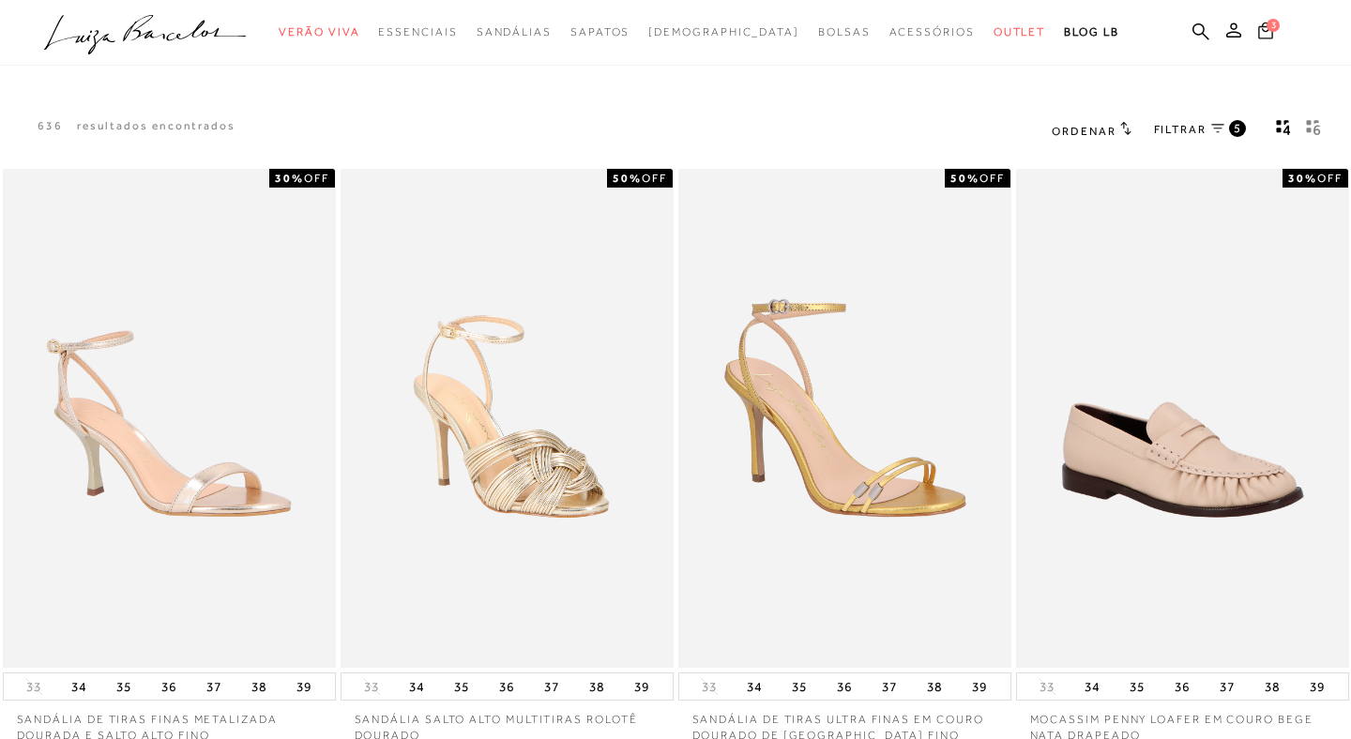
click at [1268, 31] on icon at bounding box center [1265, 30] width 15 height 17
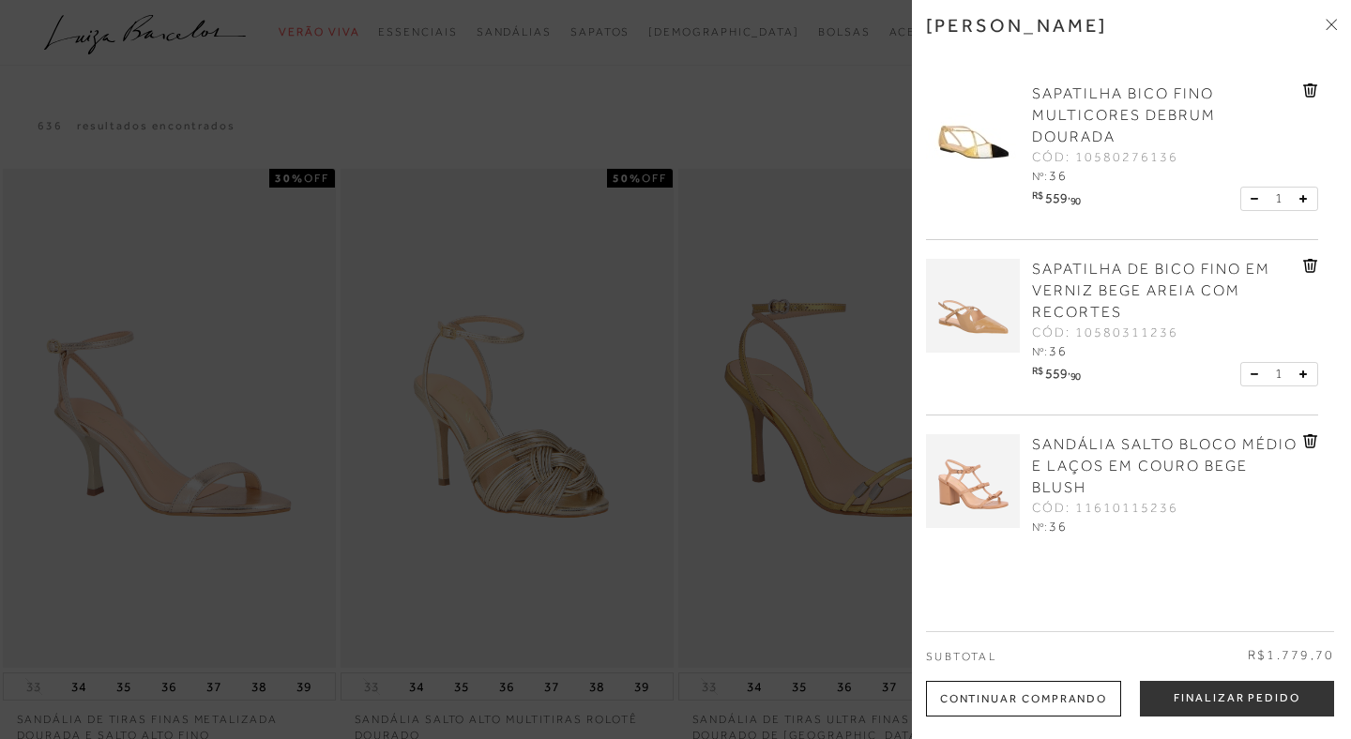
click at [1303, 91] on icon at bounding box center [1310, 91] width 15 height 14
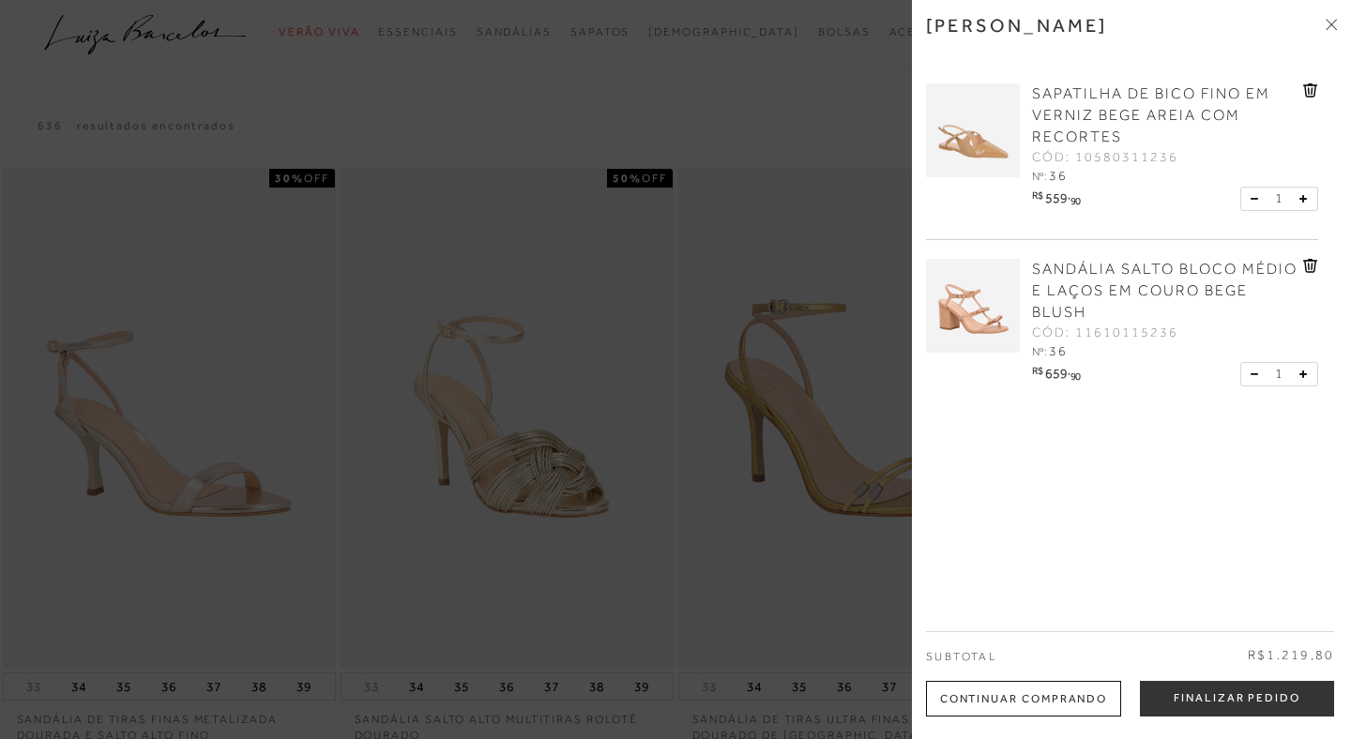
click at [1303, 91] on icon at bounding box center [1310, 91] width 15 height 14
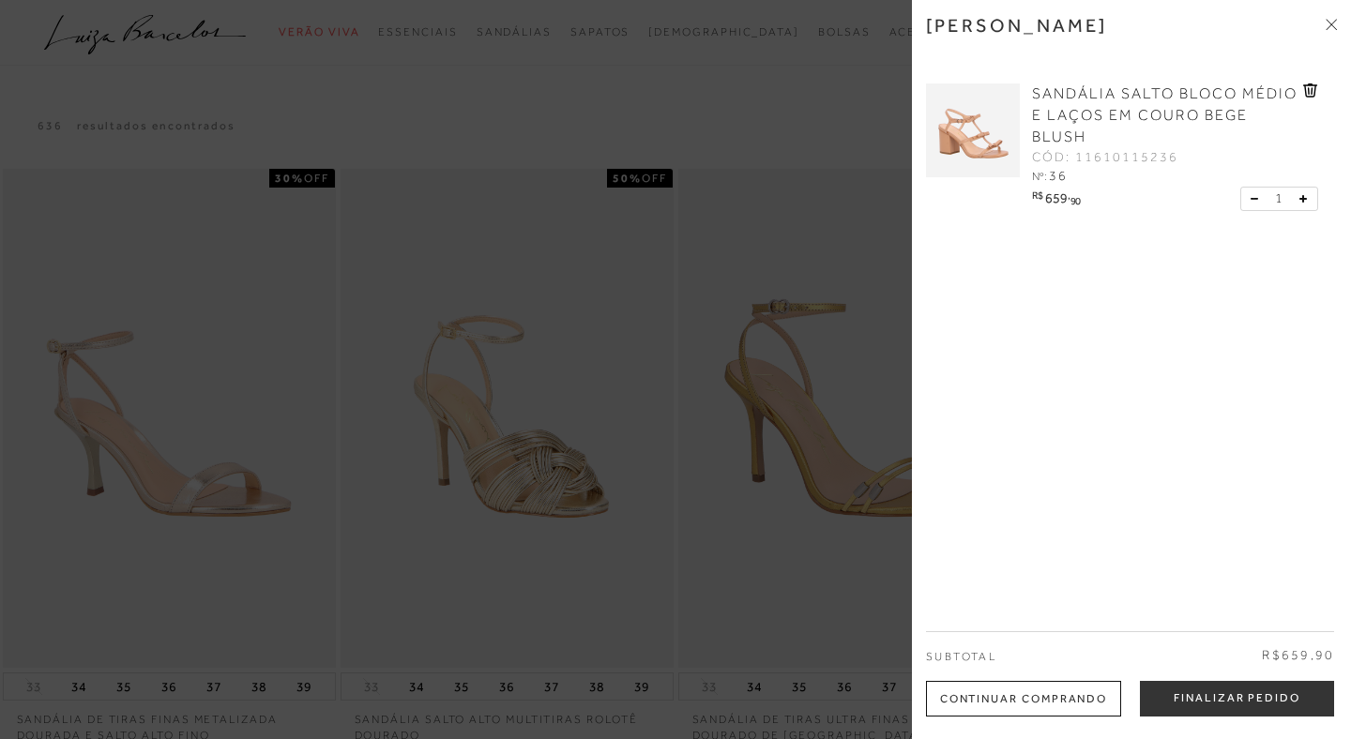
click at [764, 111] on div at bounding box center [675, 369] width 1351 height 739
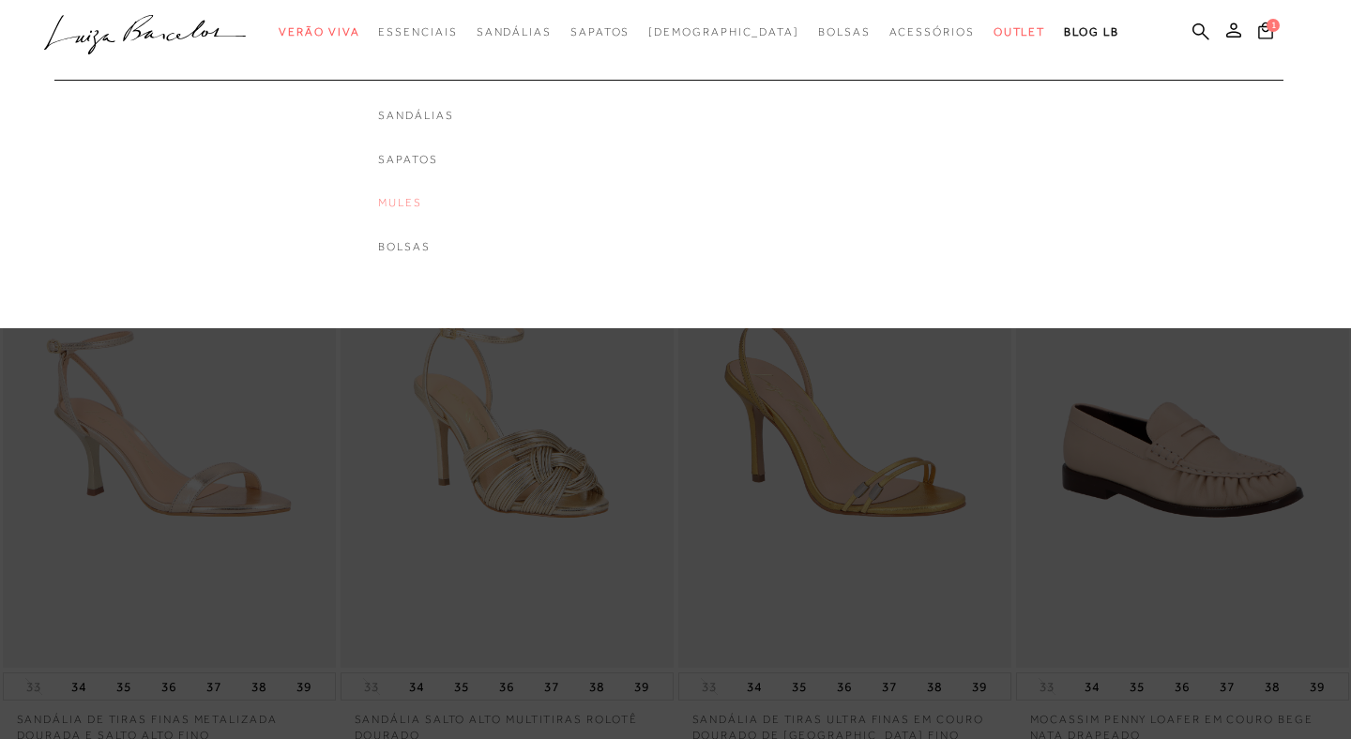
click at [437, 203] on link "Mules" at bounding box center [415, 203] width 75 height 16
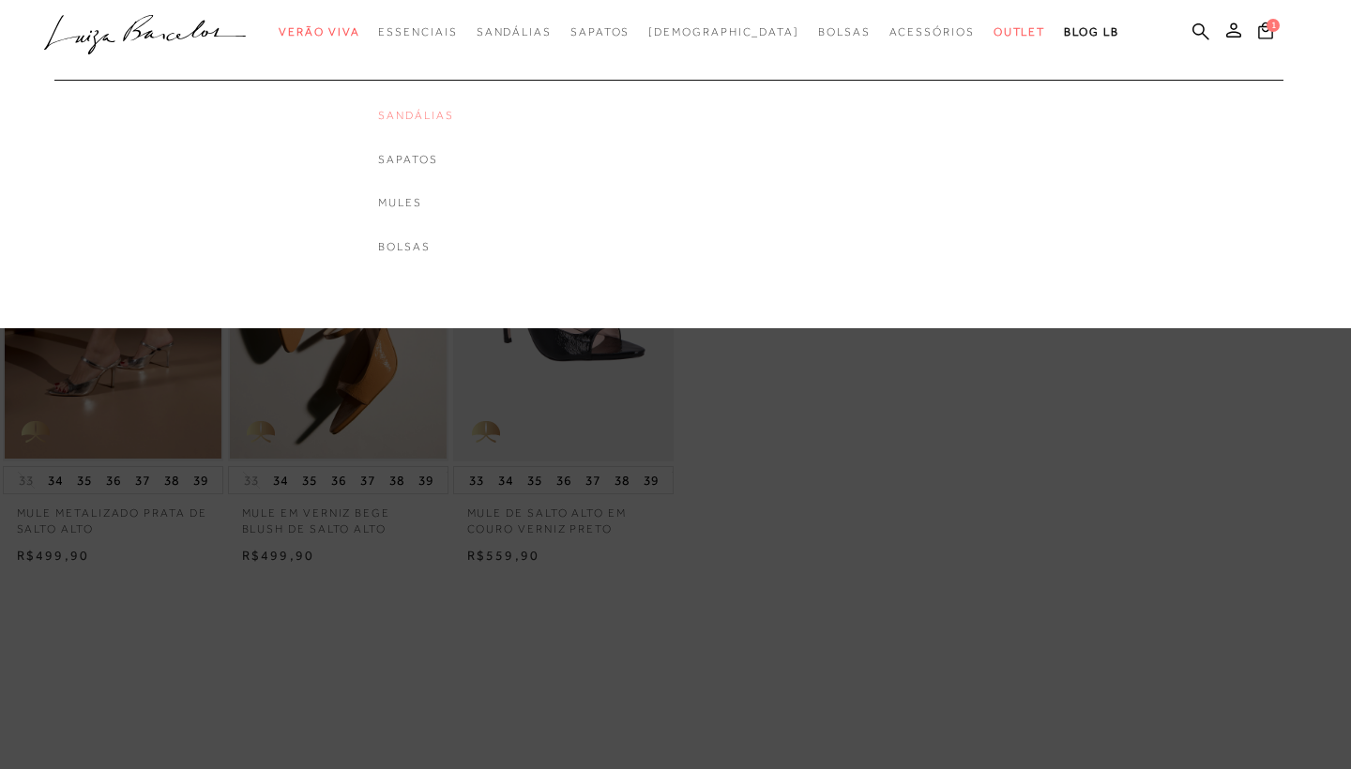
click at [450, 114] on link "Sandálias" at bounding box center [415, 116] width 75 height 16
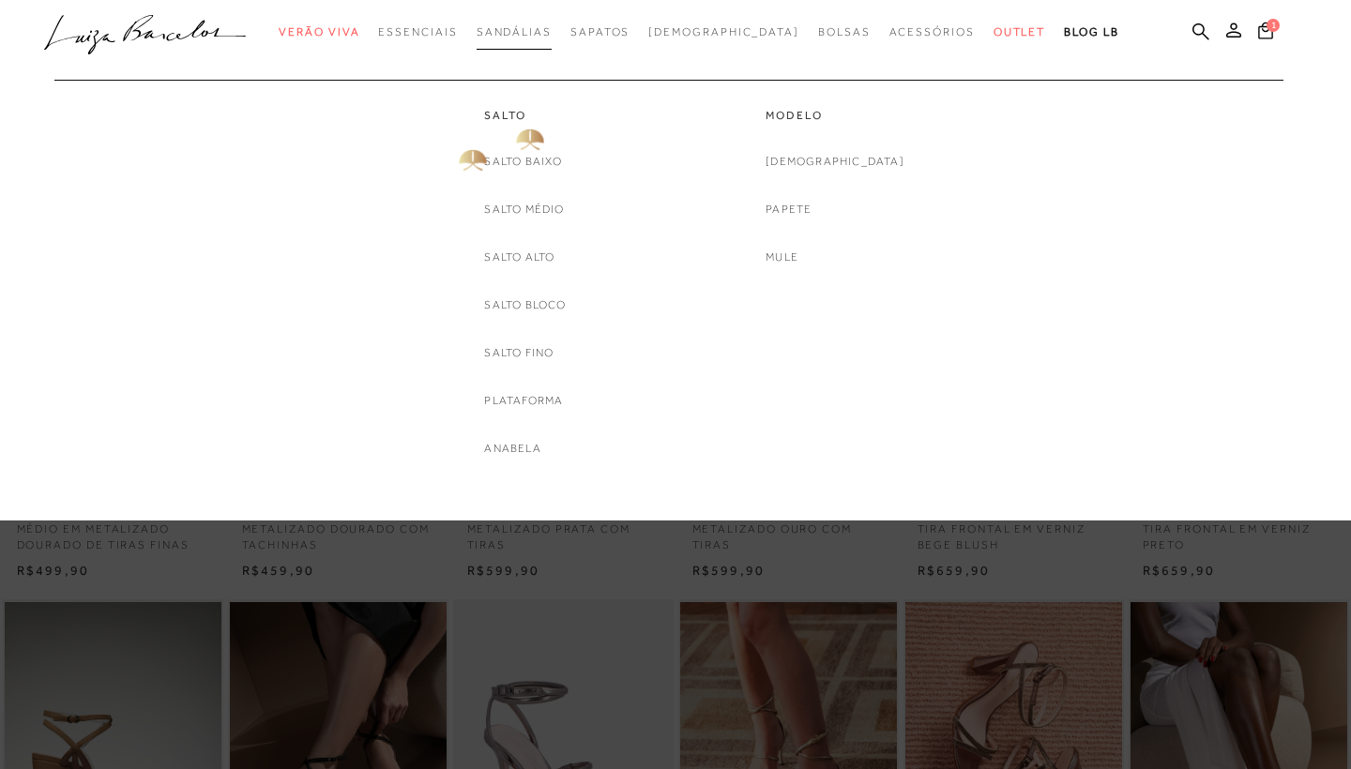
click at [551, 27] on span "Sandálias" at bounding box center [514, 31] width 75 height 13
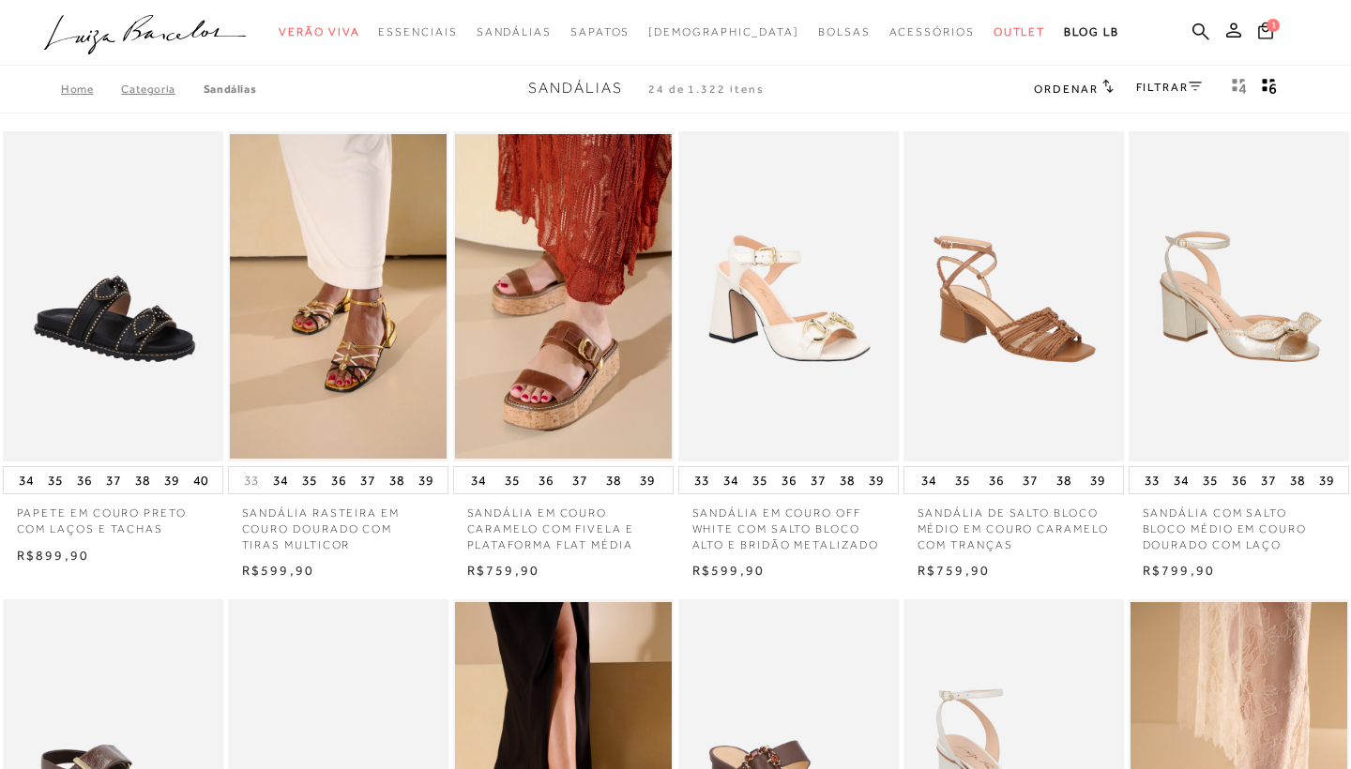
click at [1163, 86] on link "FILTRAR" at bounding box center [1169, 87] width 66 height 13
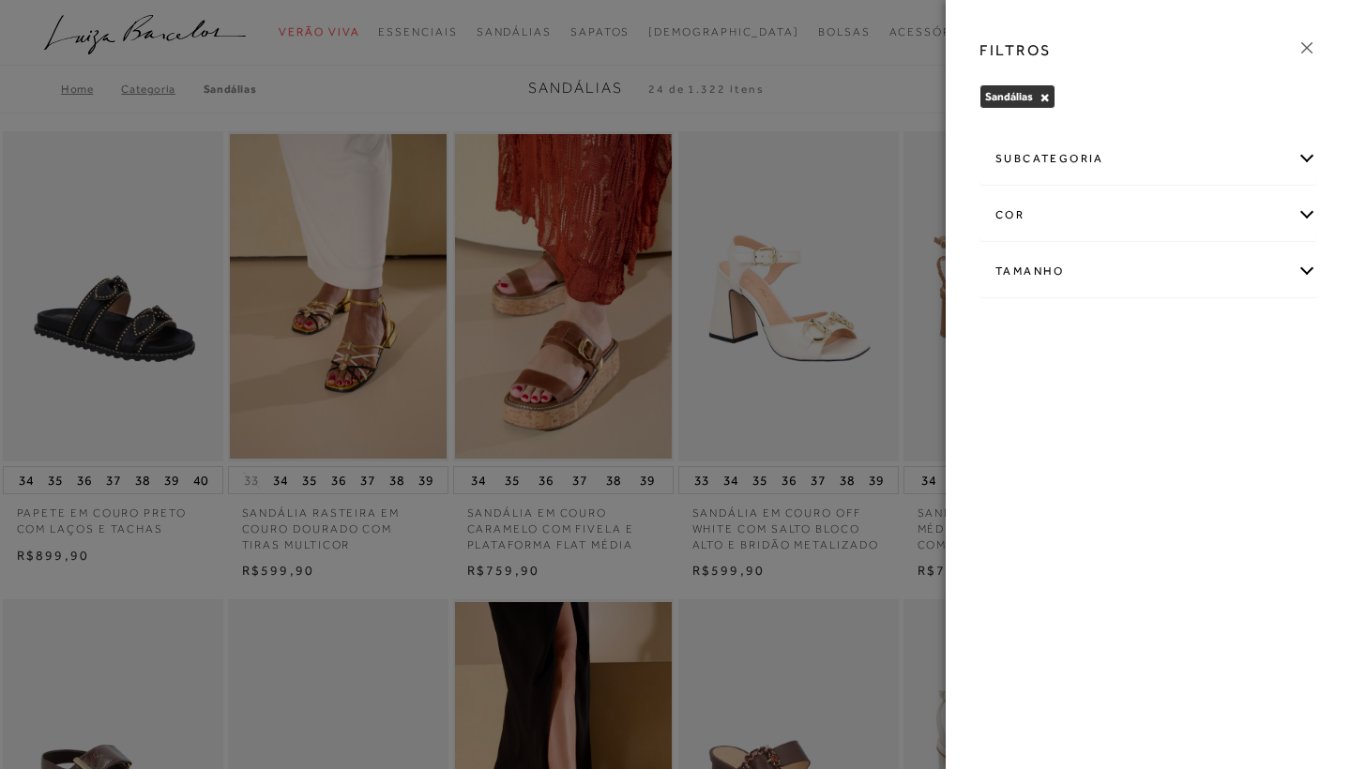
click at [1104, 207] on div "cor" at bounding box center [1149, 215] width 336 height 50
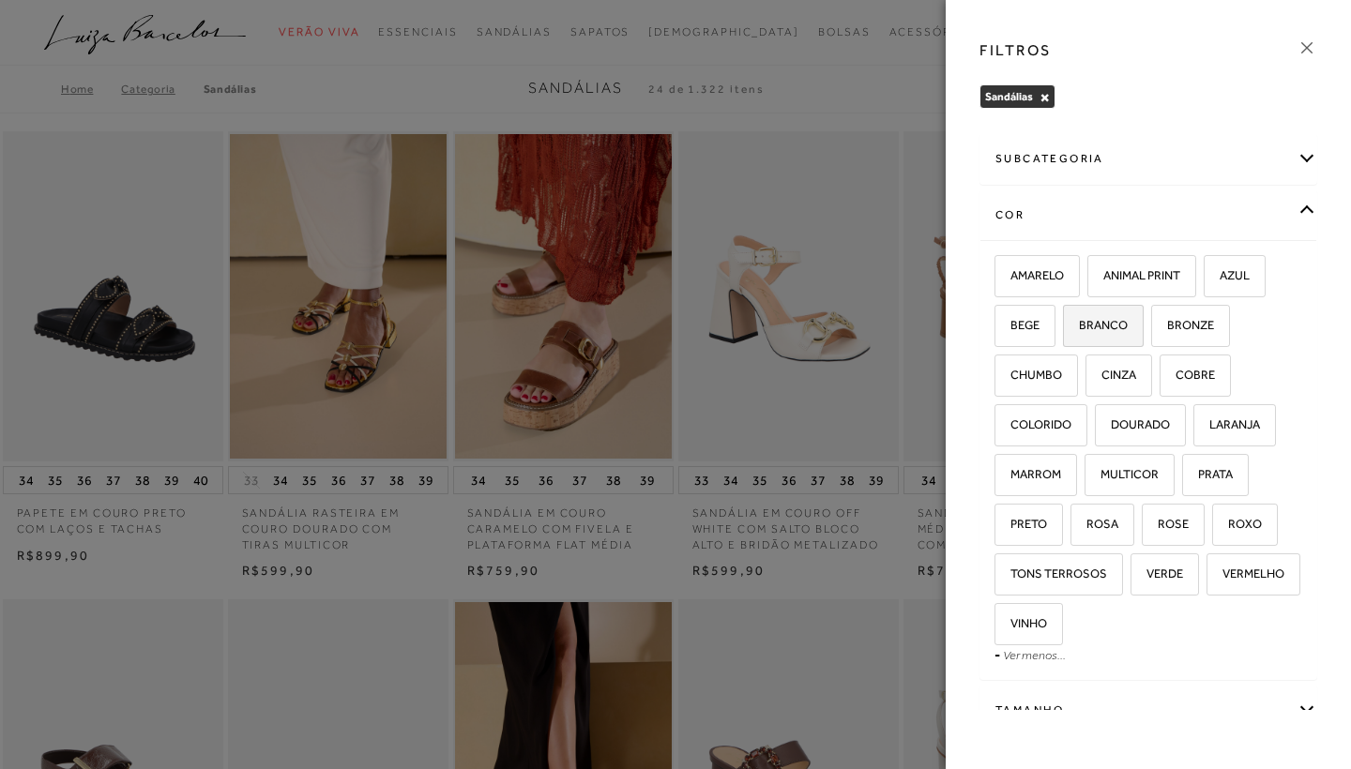
click at [1095, 330] on span "BRANCO" at bounding box center [1096, 325] width 63 height 14
click at [1079, 330] on input "BRANCO" at bounding box center [1069, 328] width 19 height 19
checkbox input "true"
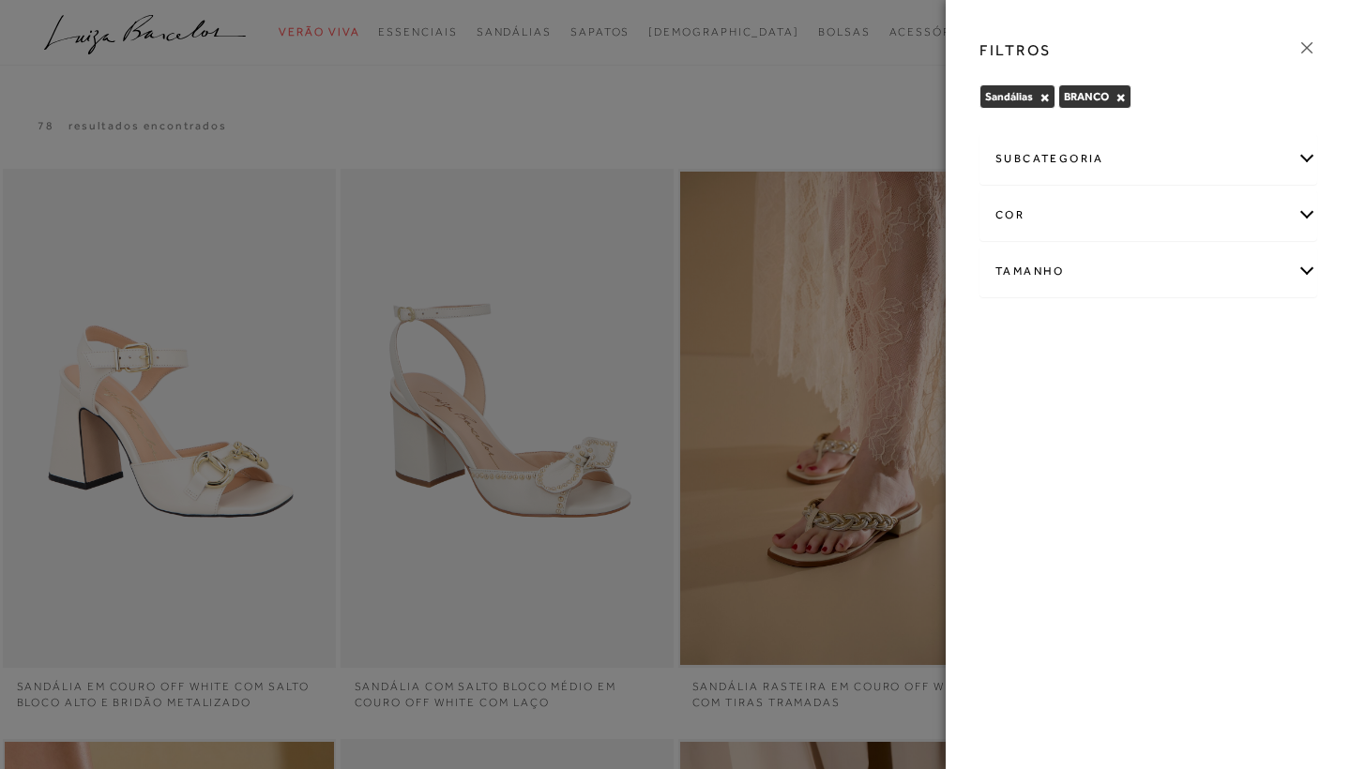
click at [1304, 45] on icon at bounding box center [1307, 47] width 11 height 11
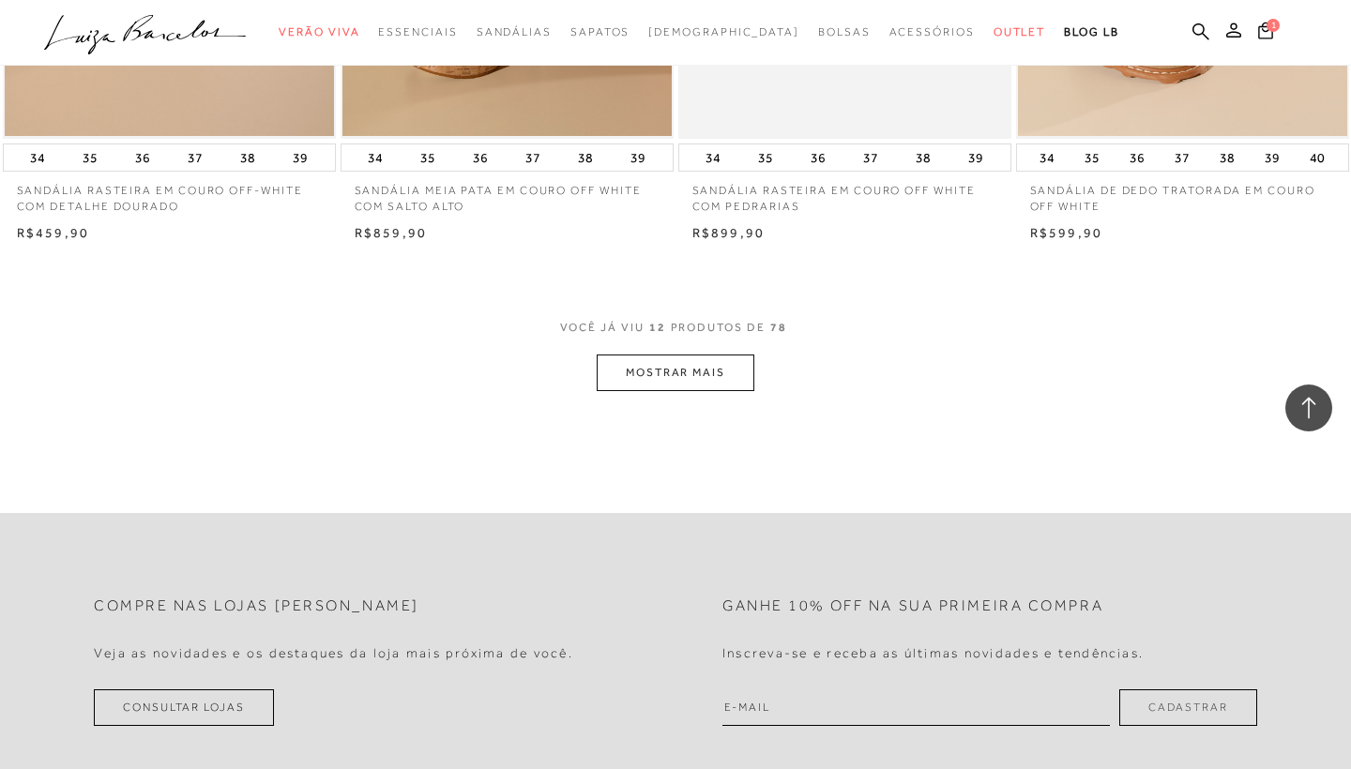
scroll to position [1784, 0]
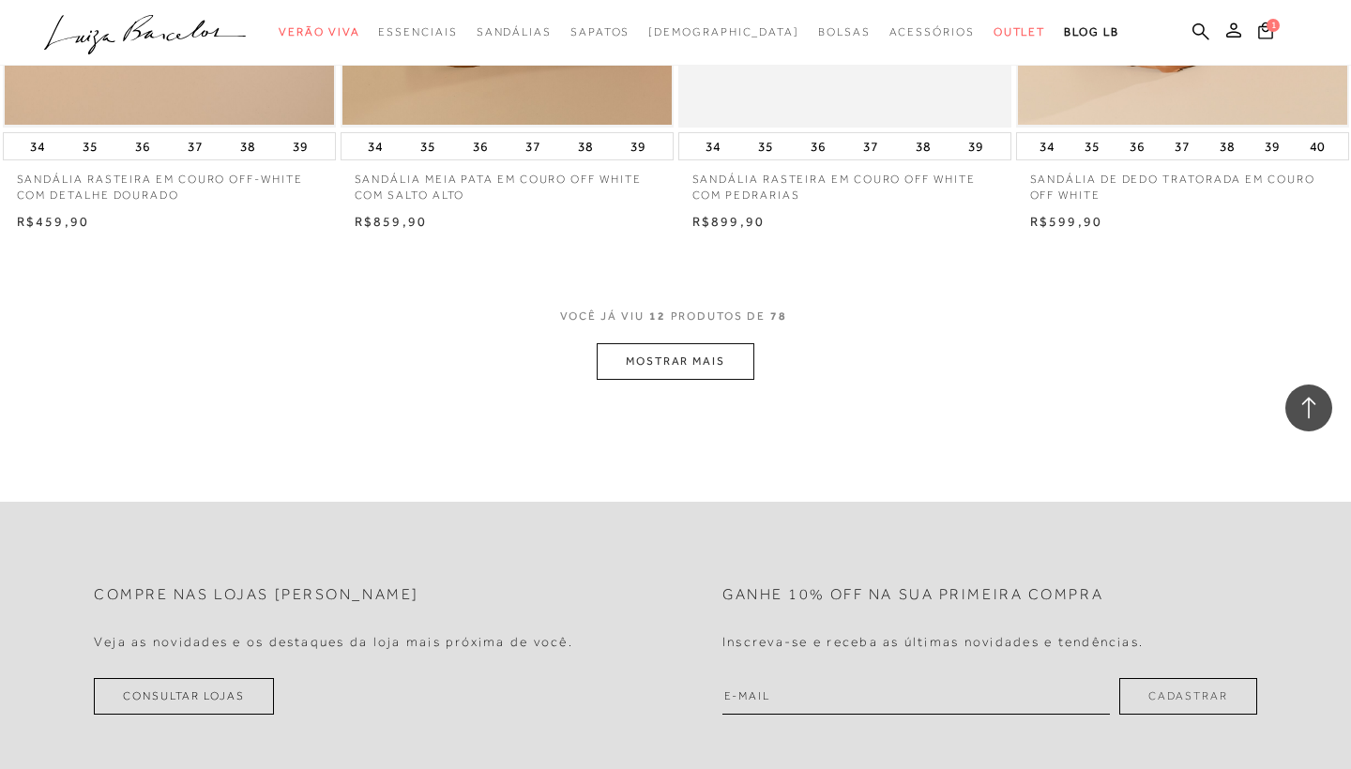
click at [687, 362] on button "MOSTRAR MAIS" at bounding box center [676, 361] width 158 height 37
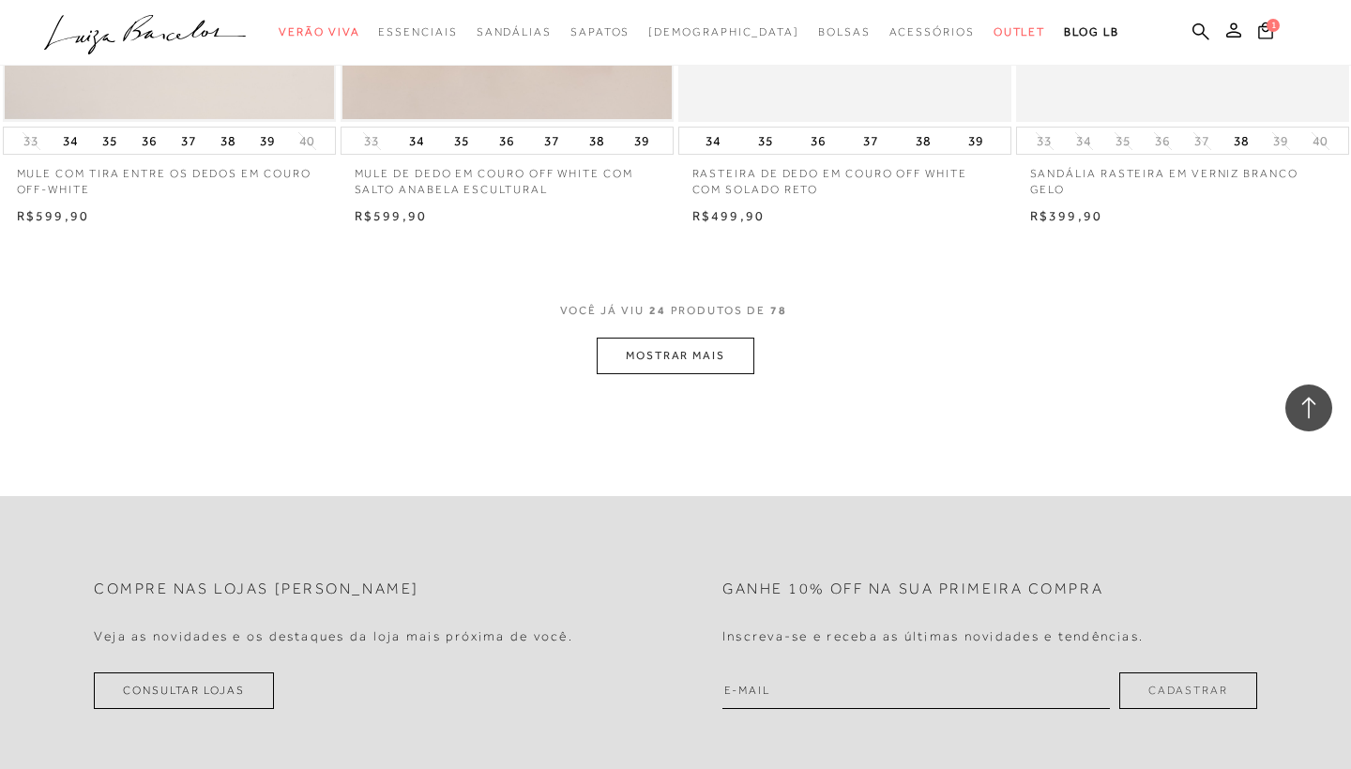
scroll to position [3693, 0]
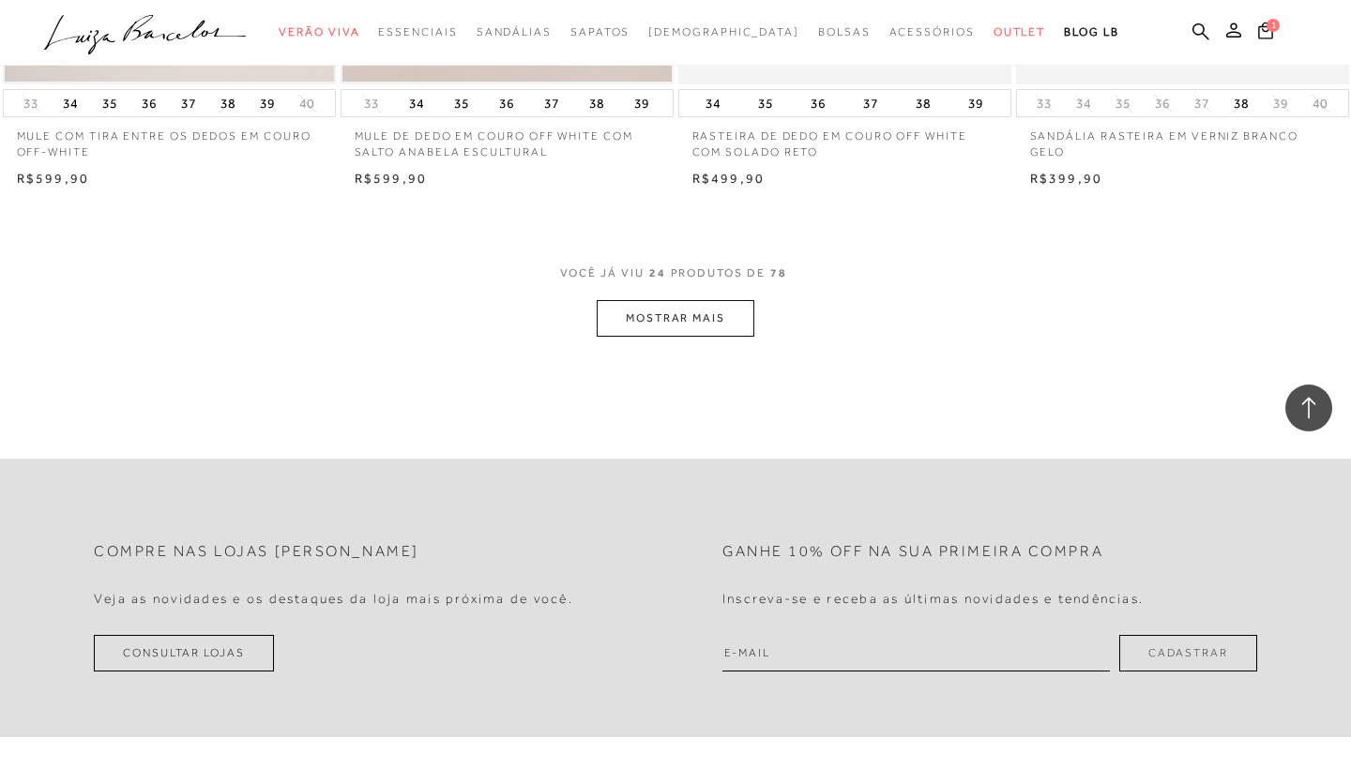
click at [649, 317] on button "MOSTRAR MAIS" at bounding box center [676, 318] width 158 height 37
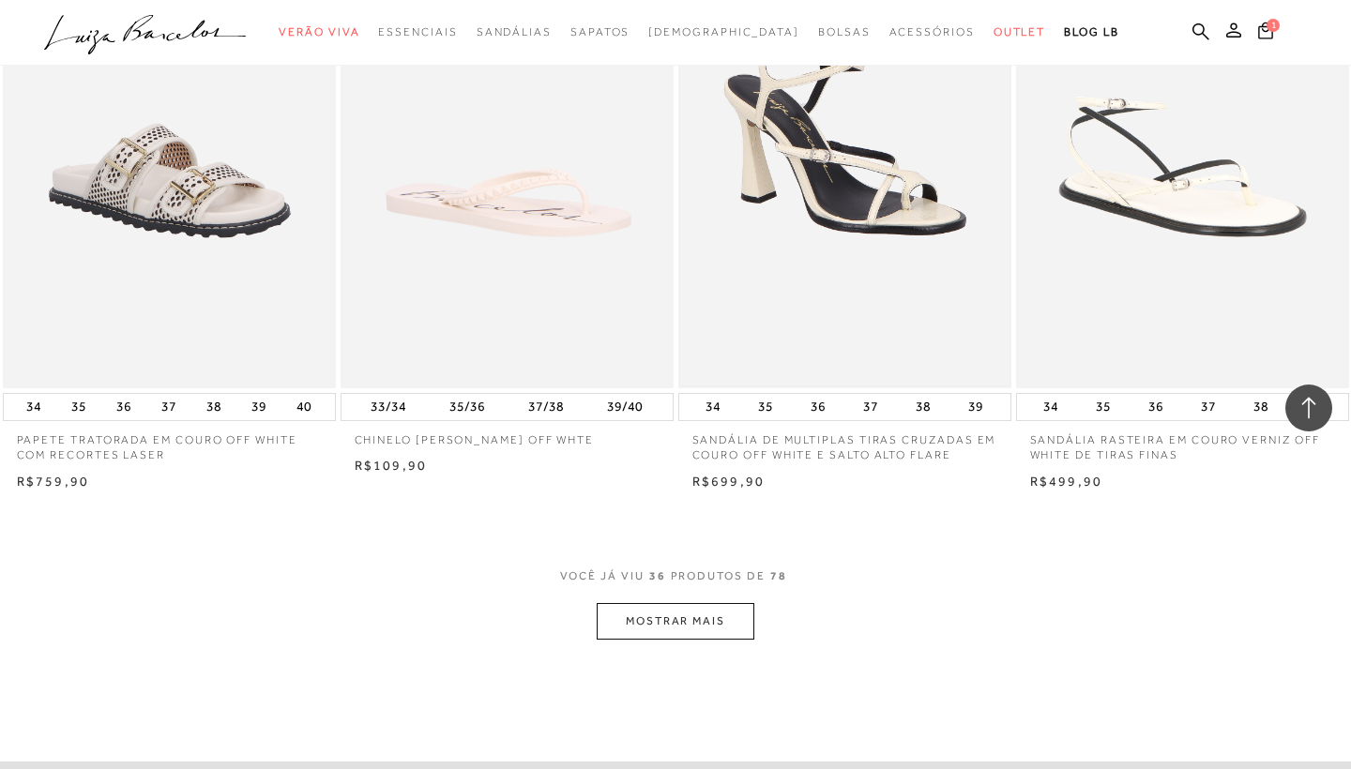
scroll to position [5409, 0]
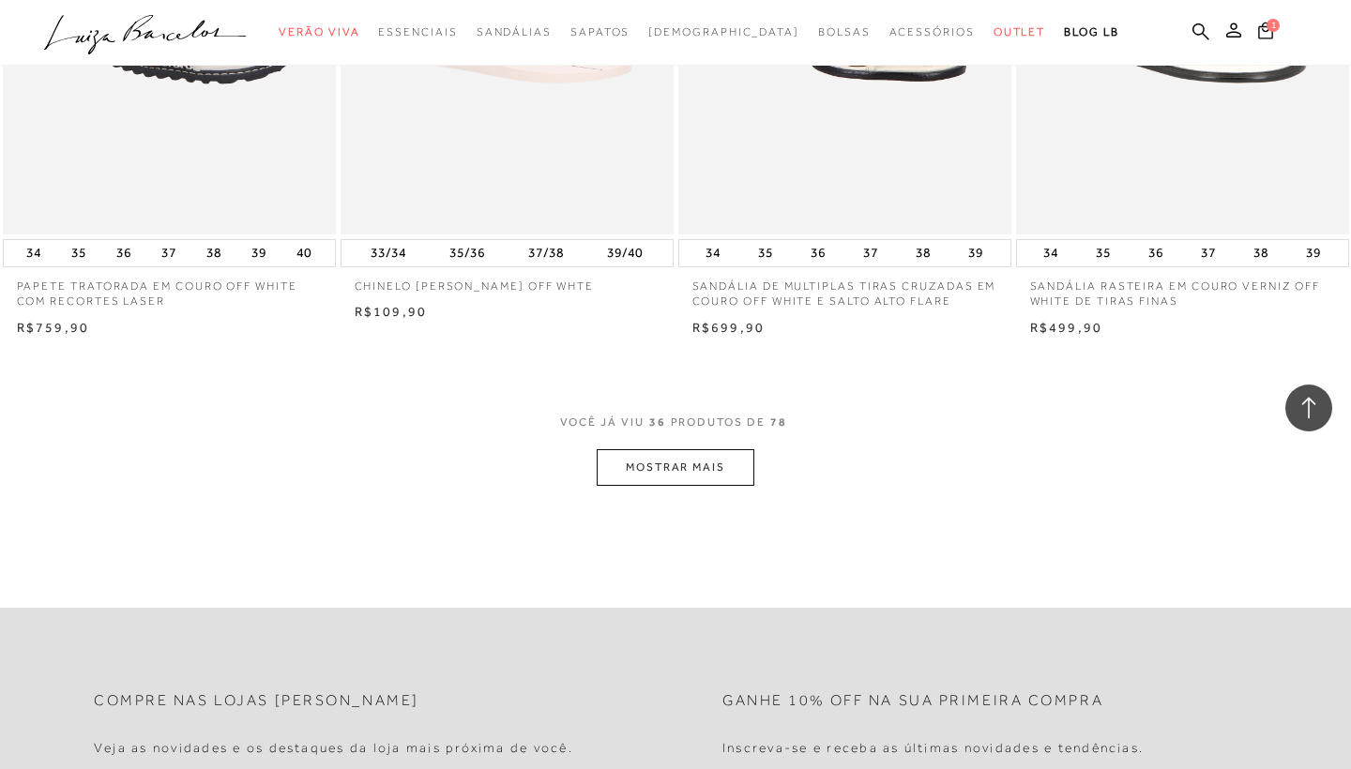
click at [719, 449] on button "MOSTRAR MAIS" at bounding box center [676, 467] width 158 height 37
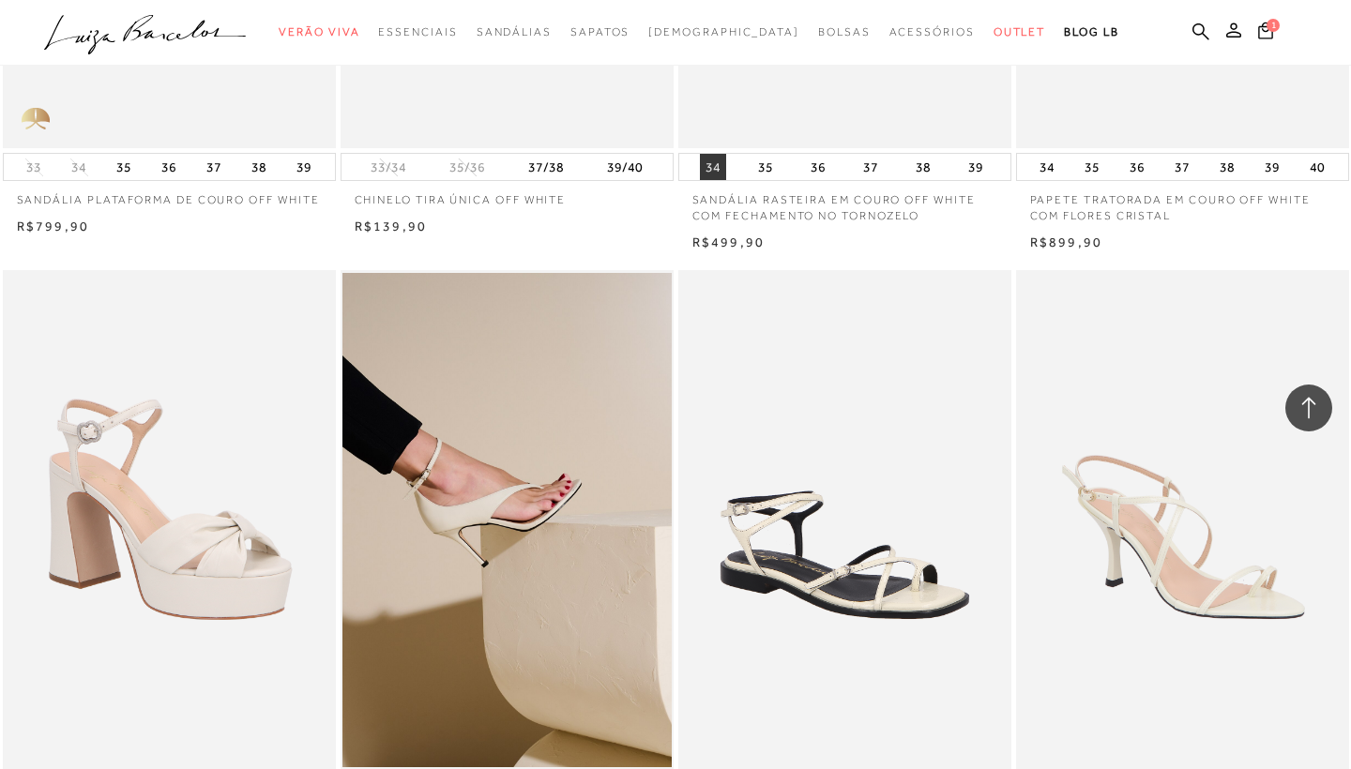
scroll to position [6202, 0]
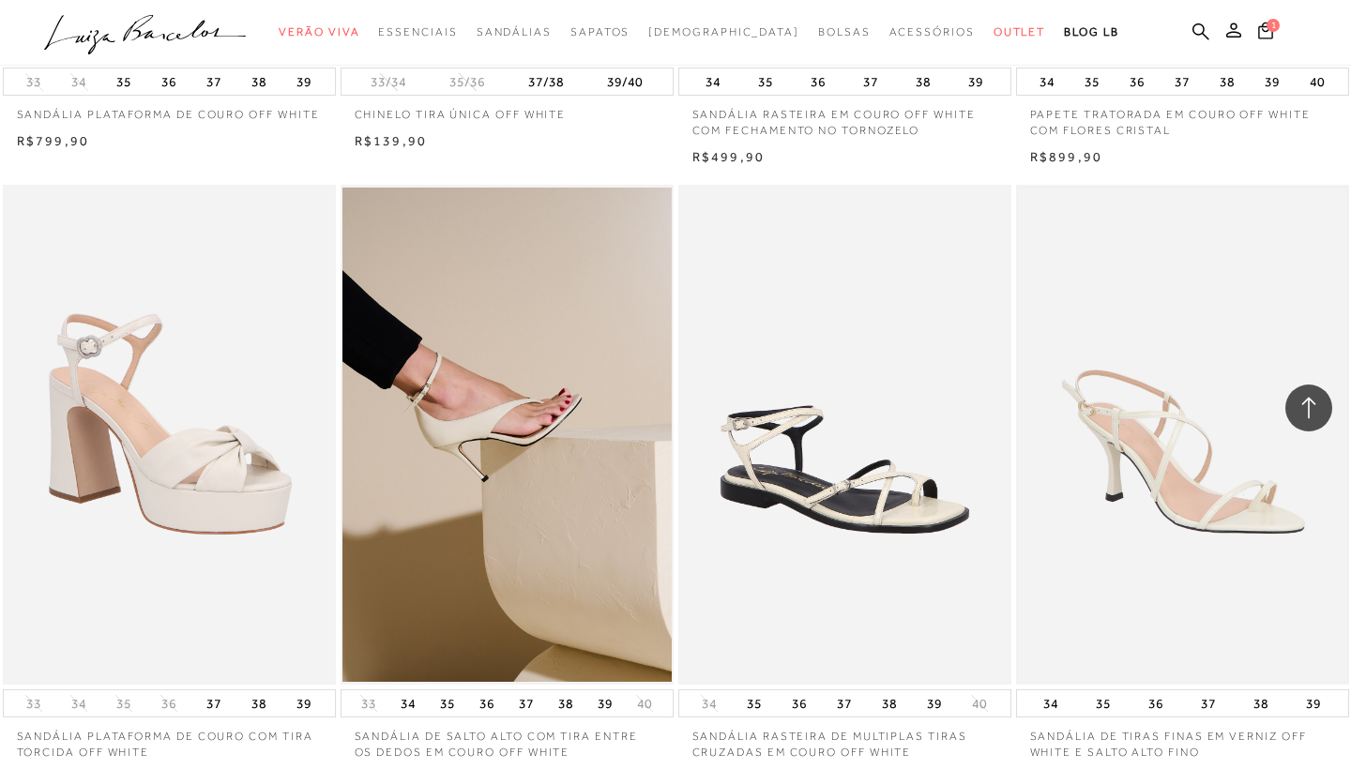
click at [1090, 471] on img at bounding box center [1182, 435] width 329 height 495
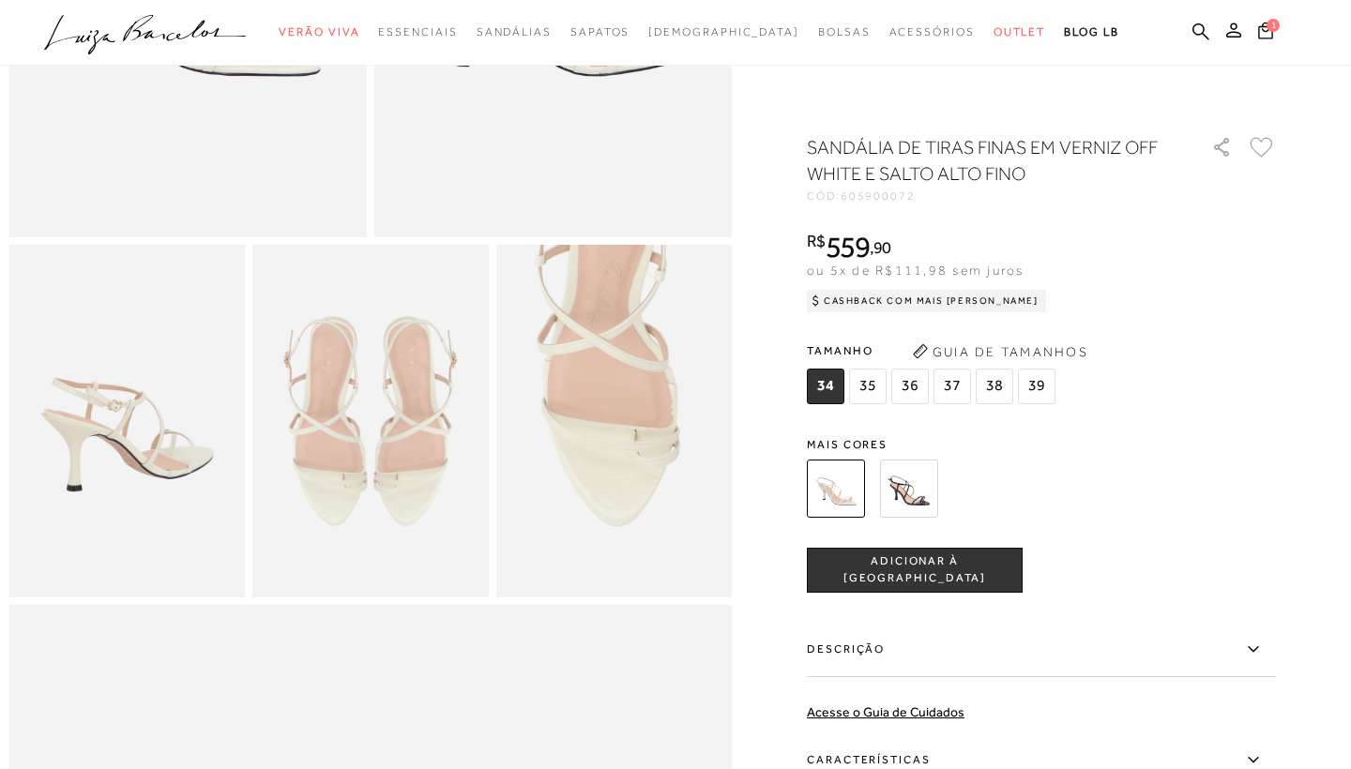
scroll to position [495, 0]
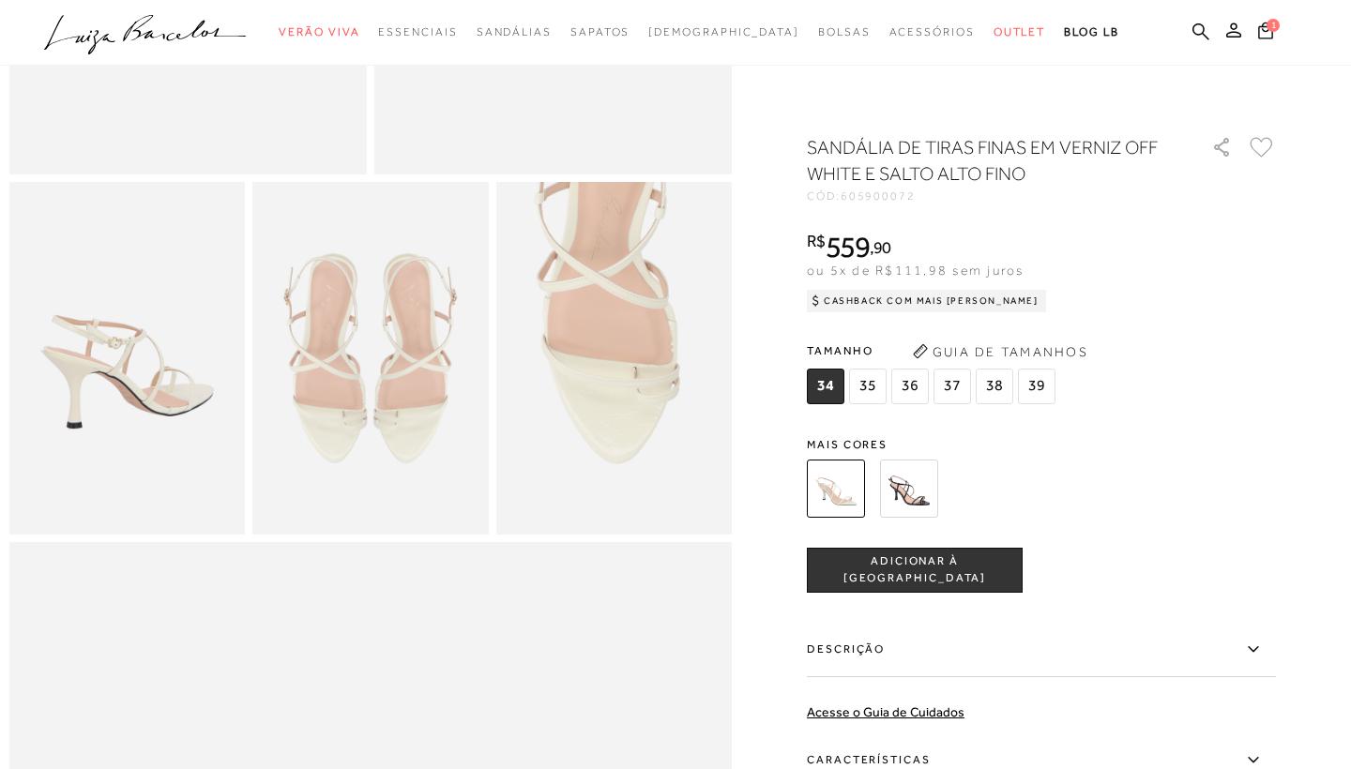
click at [1251, 648] on icon at bounding box center [1253, 650] width 10 height 6
click at [0, 0] on input "Descrição" at bounding box center [0, 0] width 0 height 0
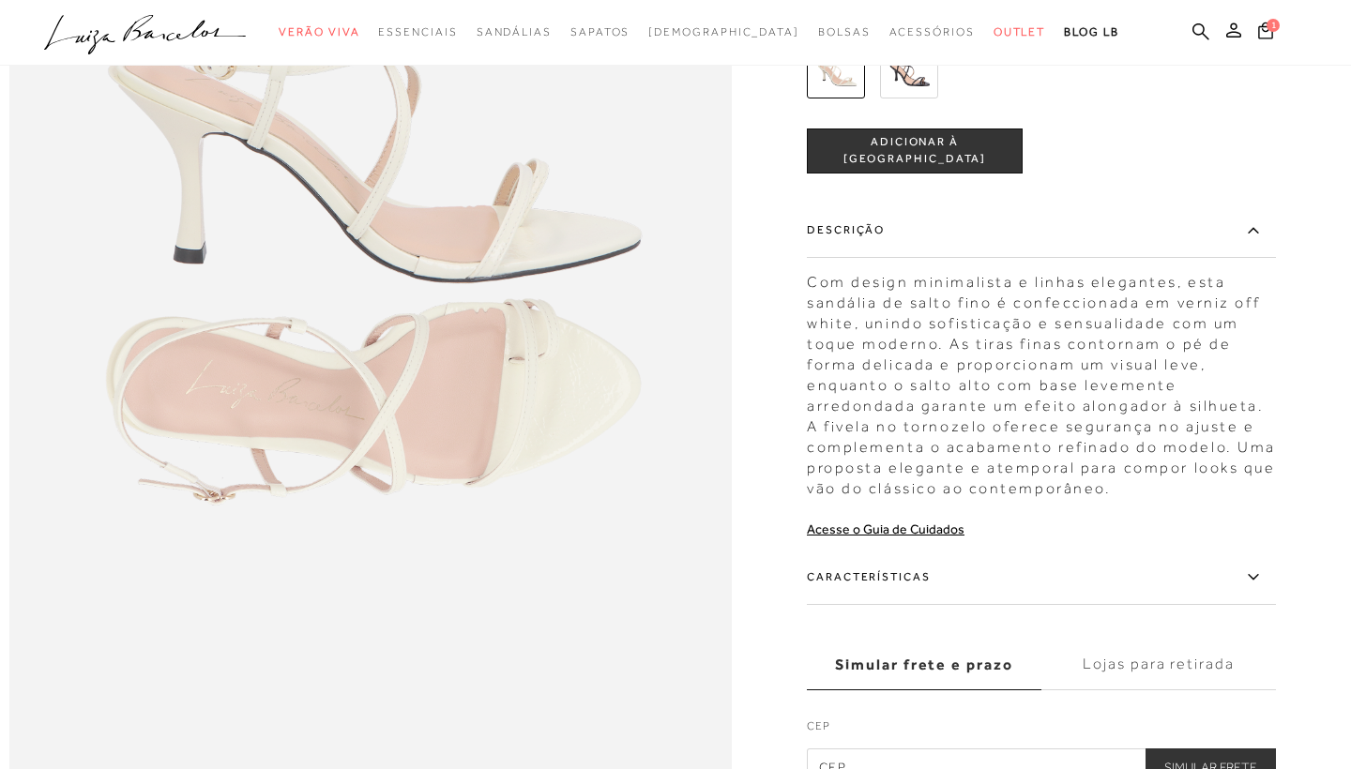
scroll to position [1376, 0]
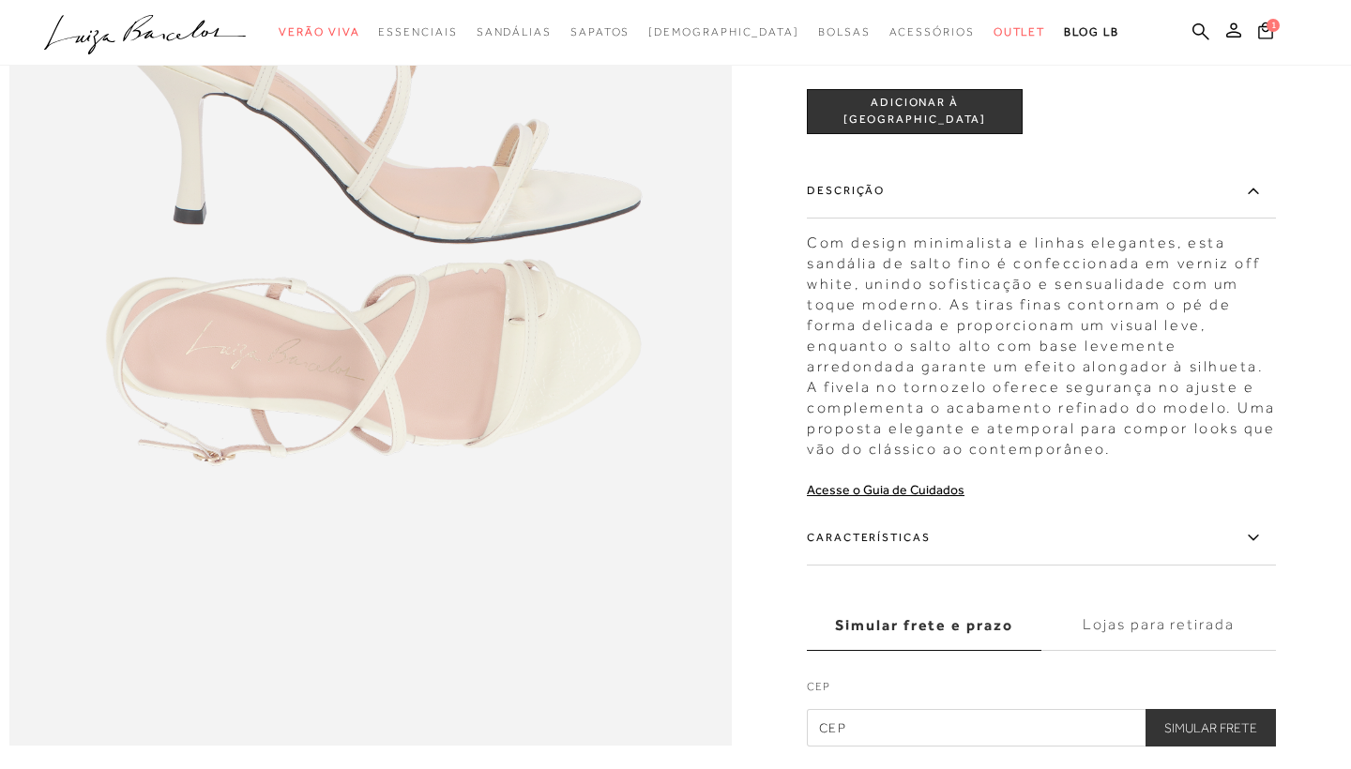
click at [1147, 544] on label "Características" at bounding box center [1041, 537] width 469 height 54
click at [0, 0] on input "Características" at bounding box center [0, 0] width 0 height 0
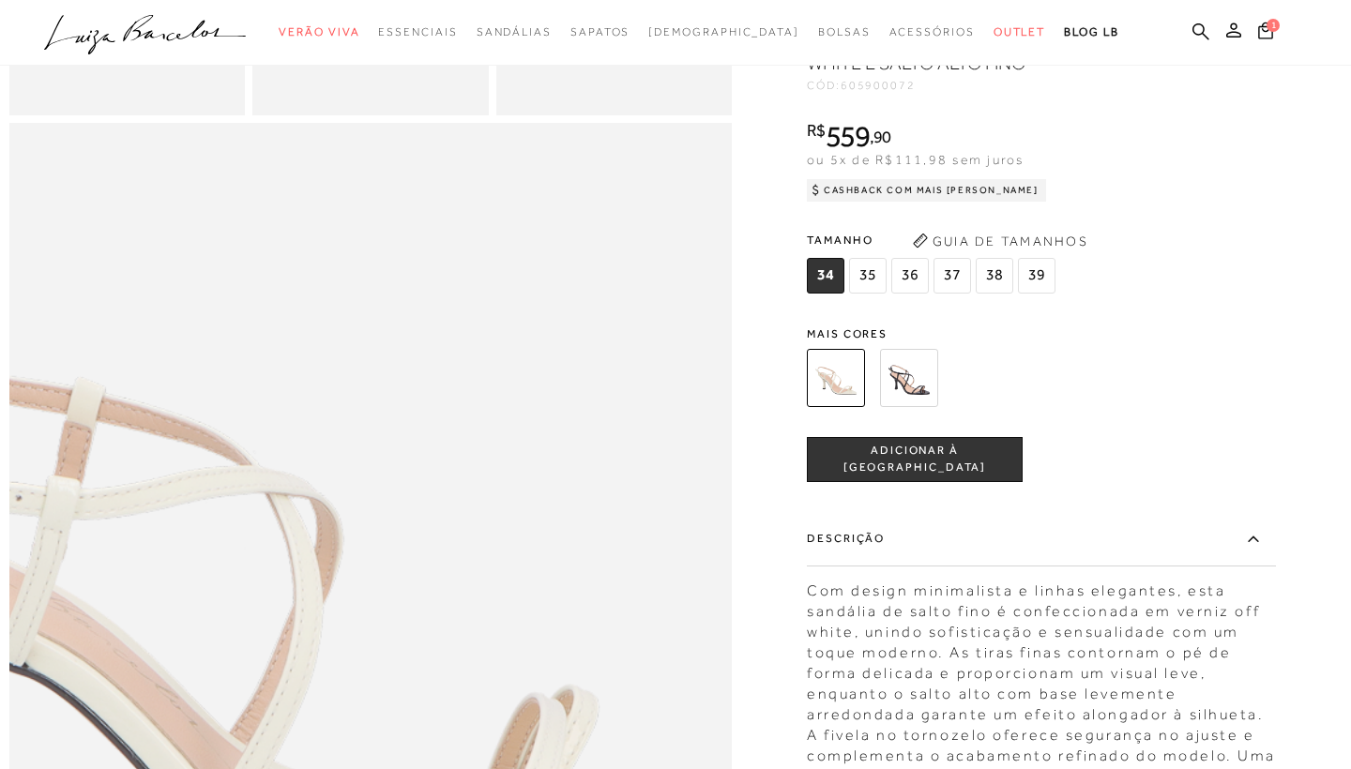
scroll to position [915, 0]
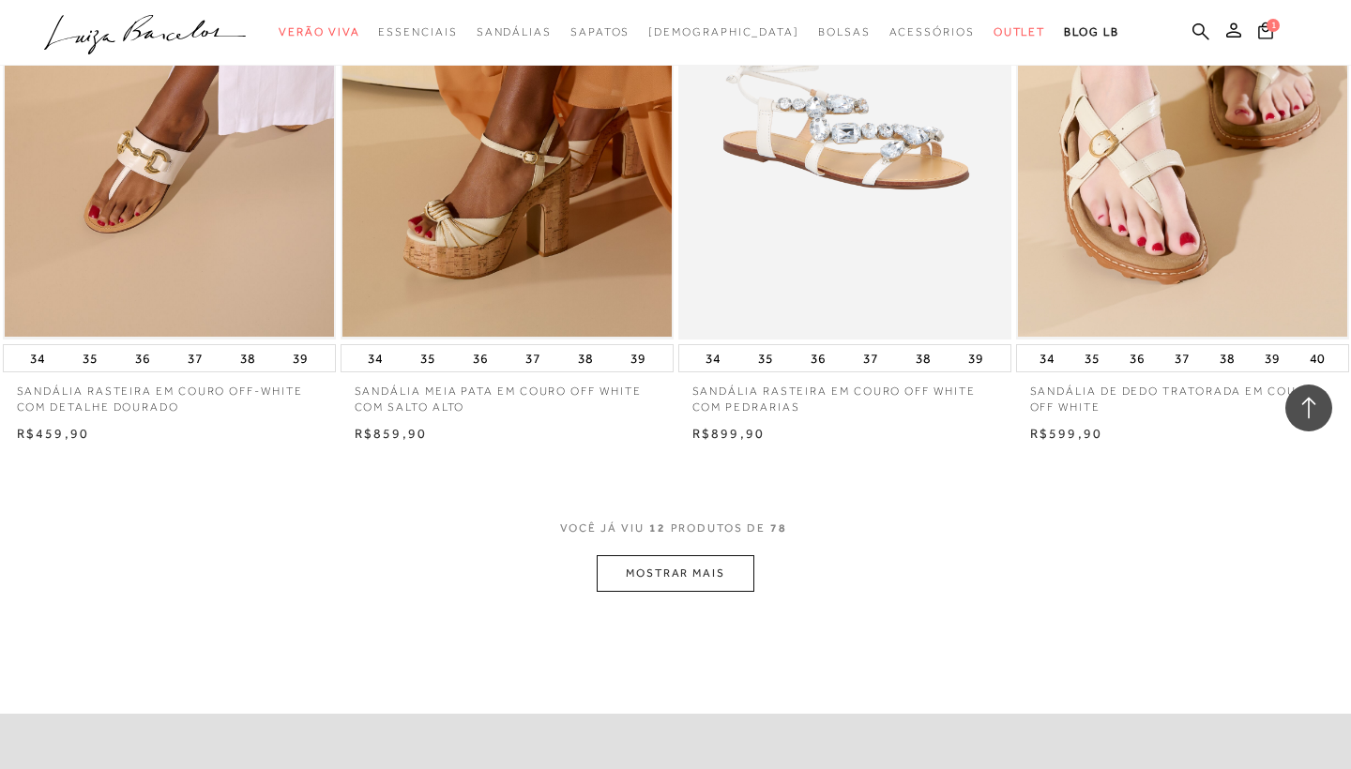
scroll to position [1598, 0]
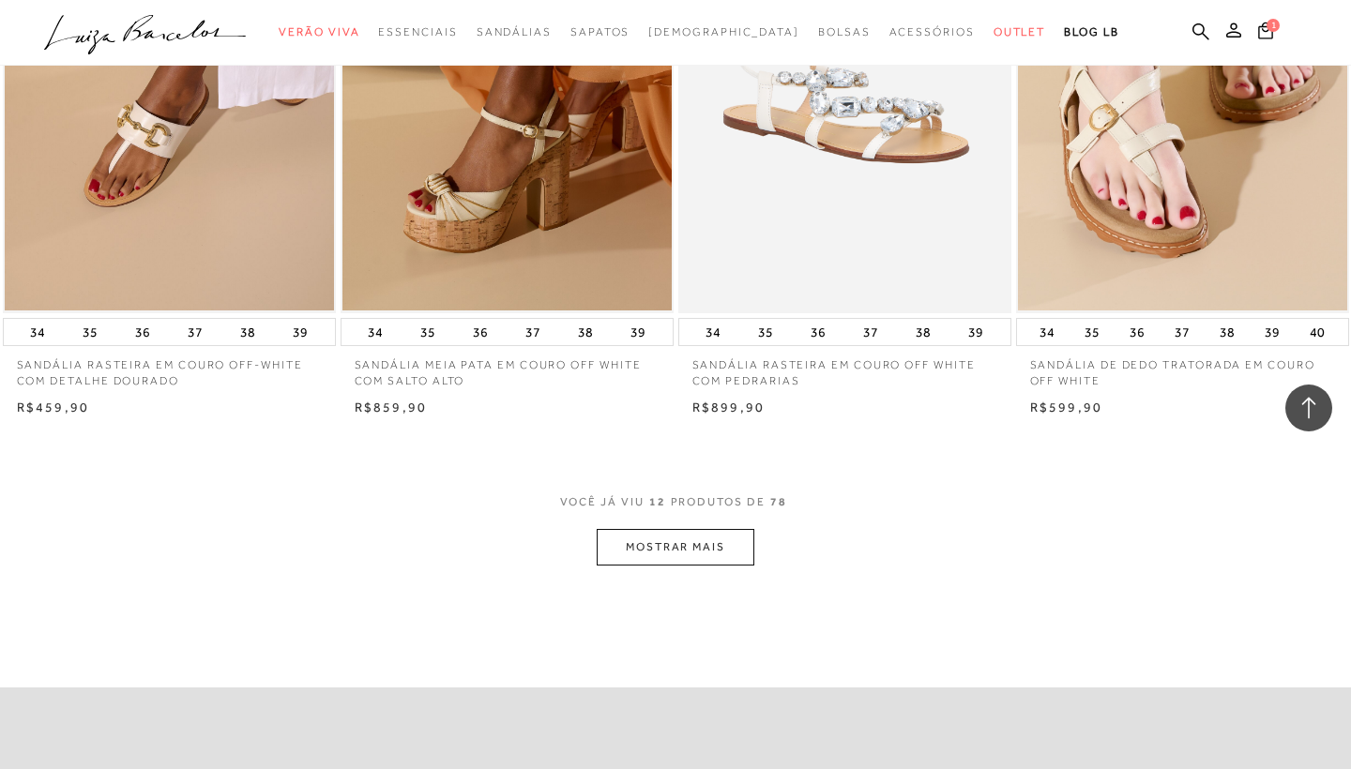
click at [708, 545] on button "MOSTRAR MAIS" at bounding box center [676, 547] width 158 height 37
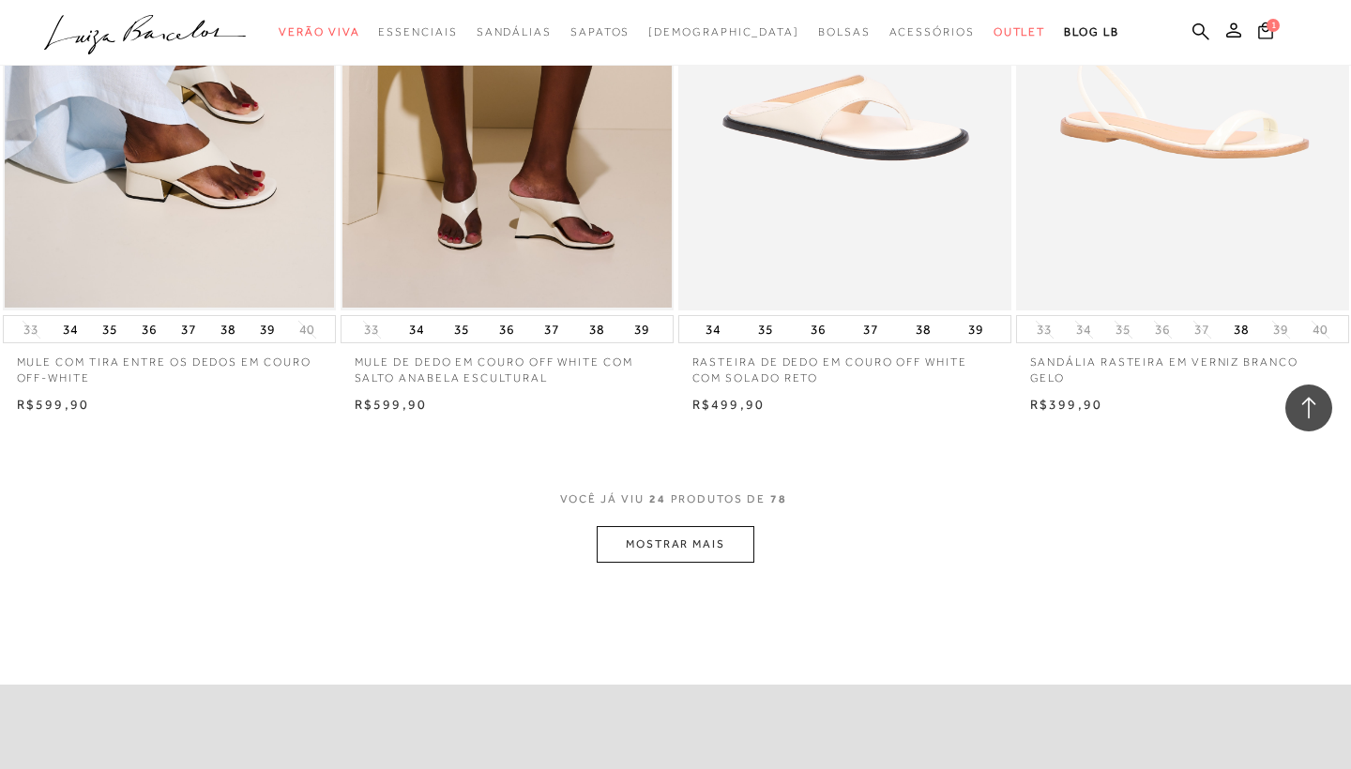
scroll to position [3511, 0]
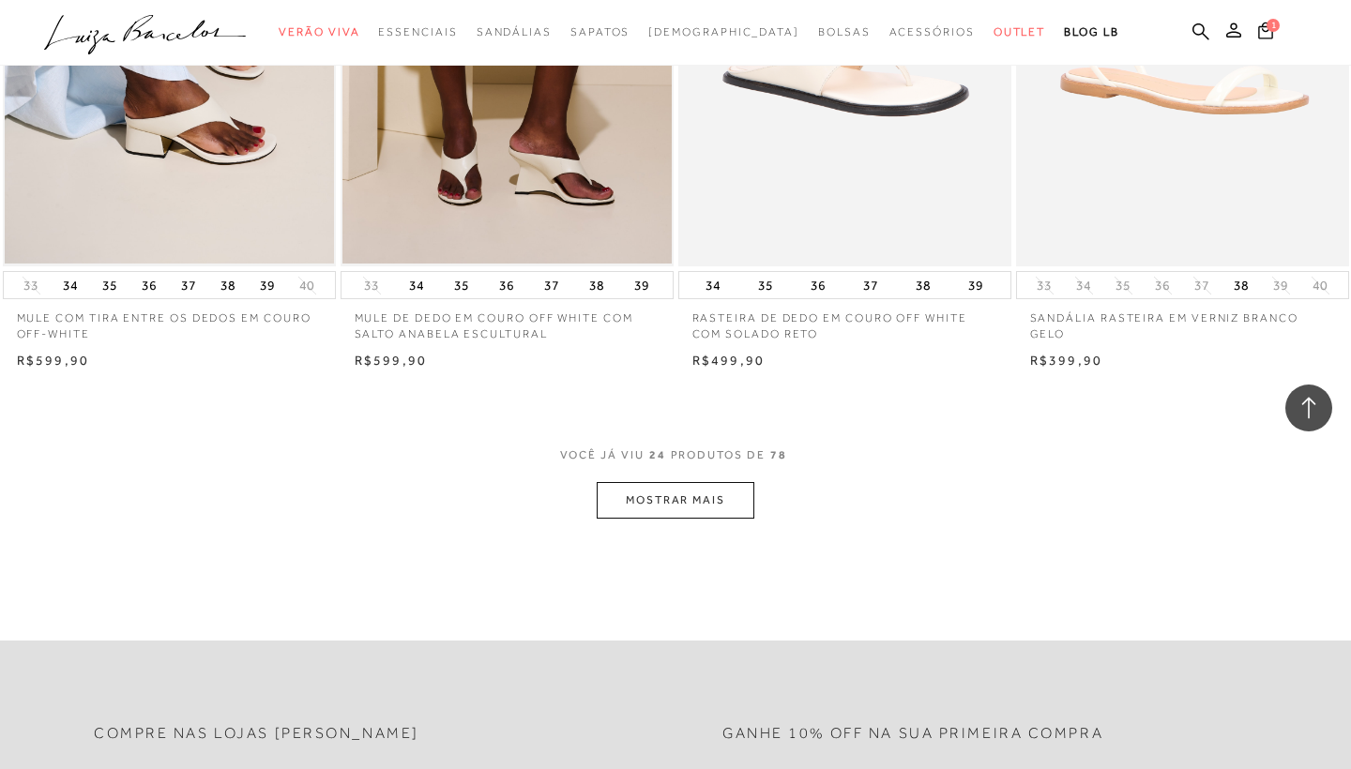
click at [716, 482] on button "MOSTRAR MAIS" at bounding box center [676, 500] width 158 height 37
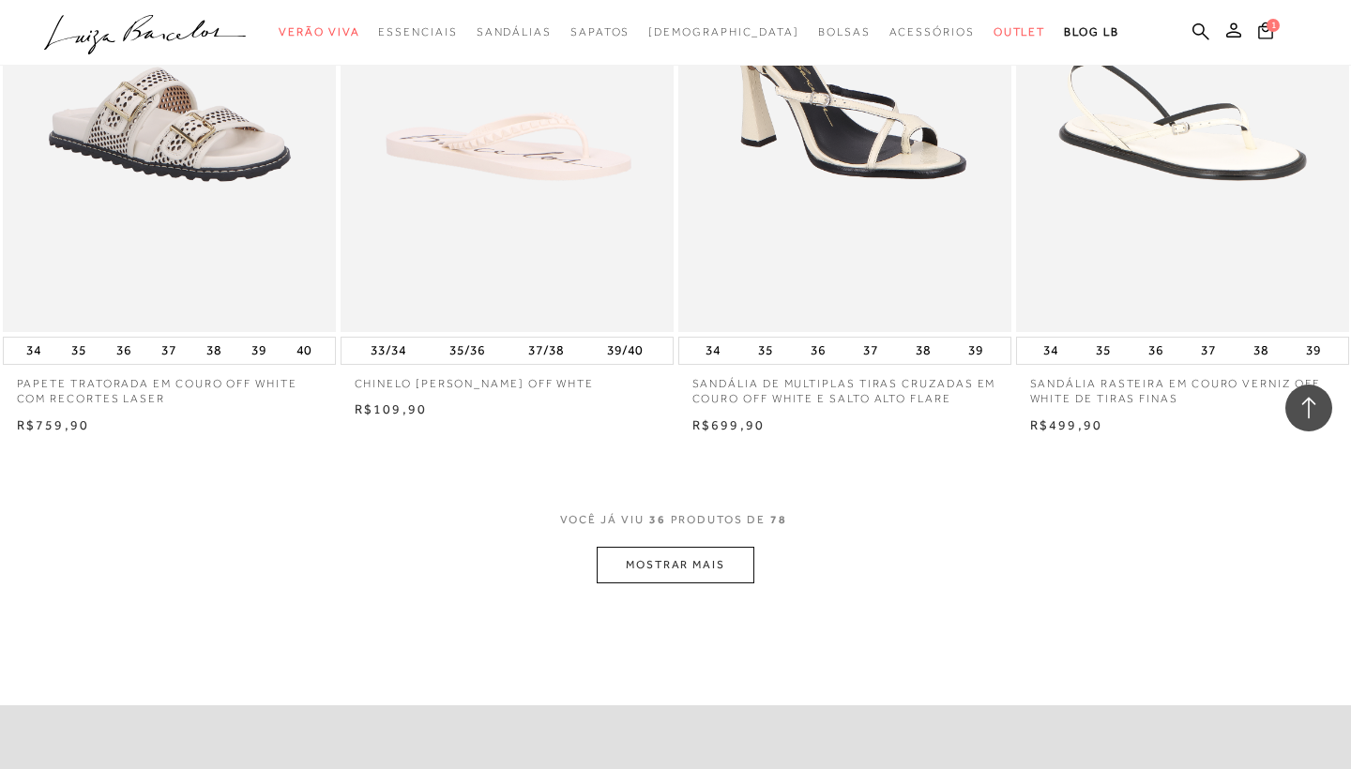
scroll to position [5312, 0]
click at [681, 546] on button "MOSTRAR MAIS" at bounding box center [676, 564] width 158 height 37
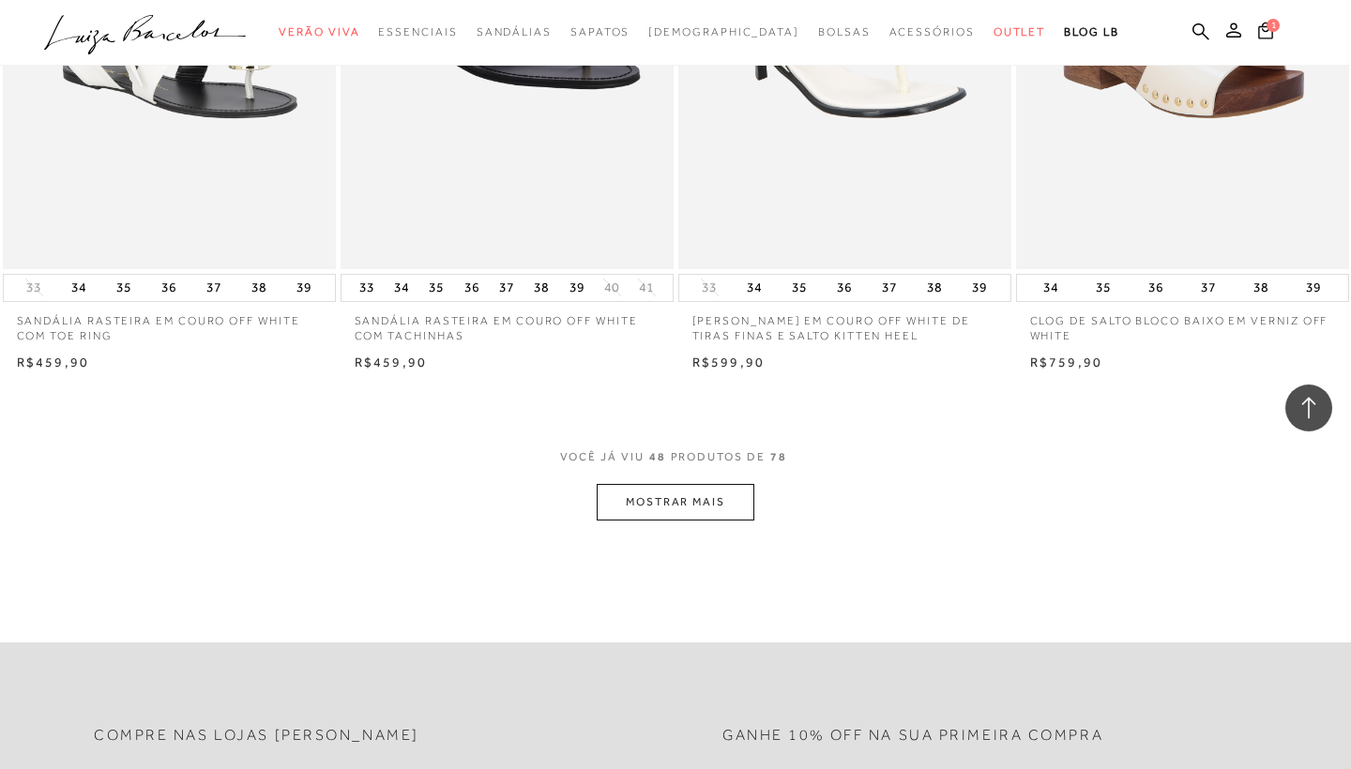
scroll to position [7248, 0]
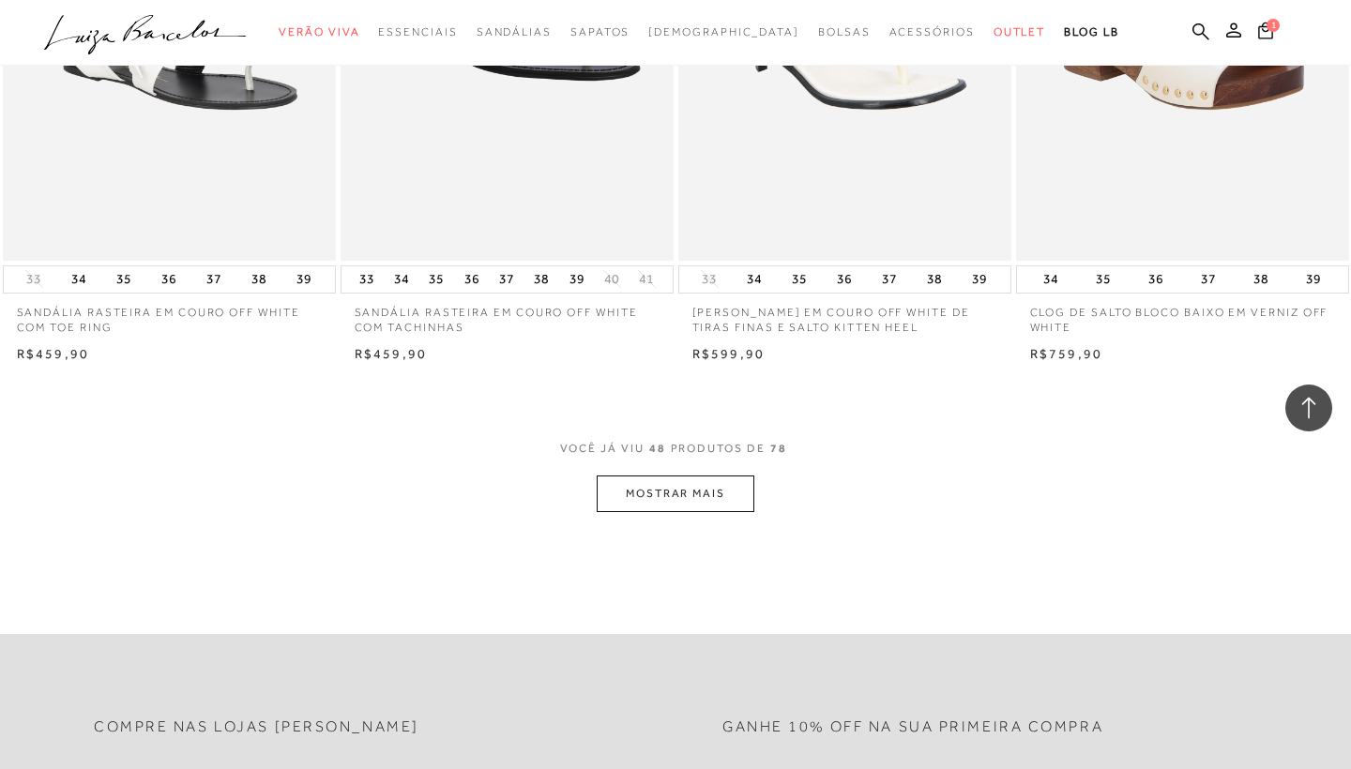
click at [674, 476] on button "MOSTRAR MAIS" at bounding box center [676, 494] width 158 height 37
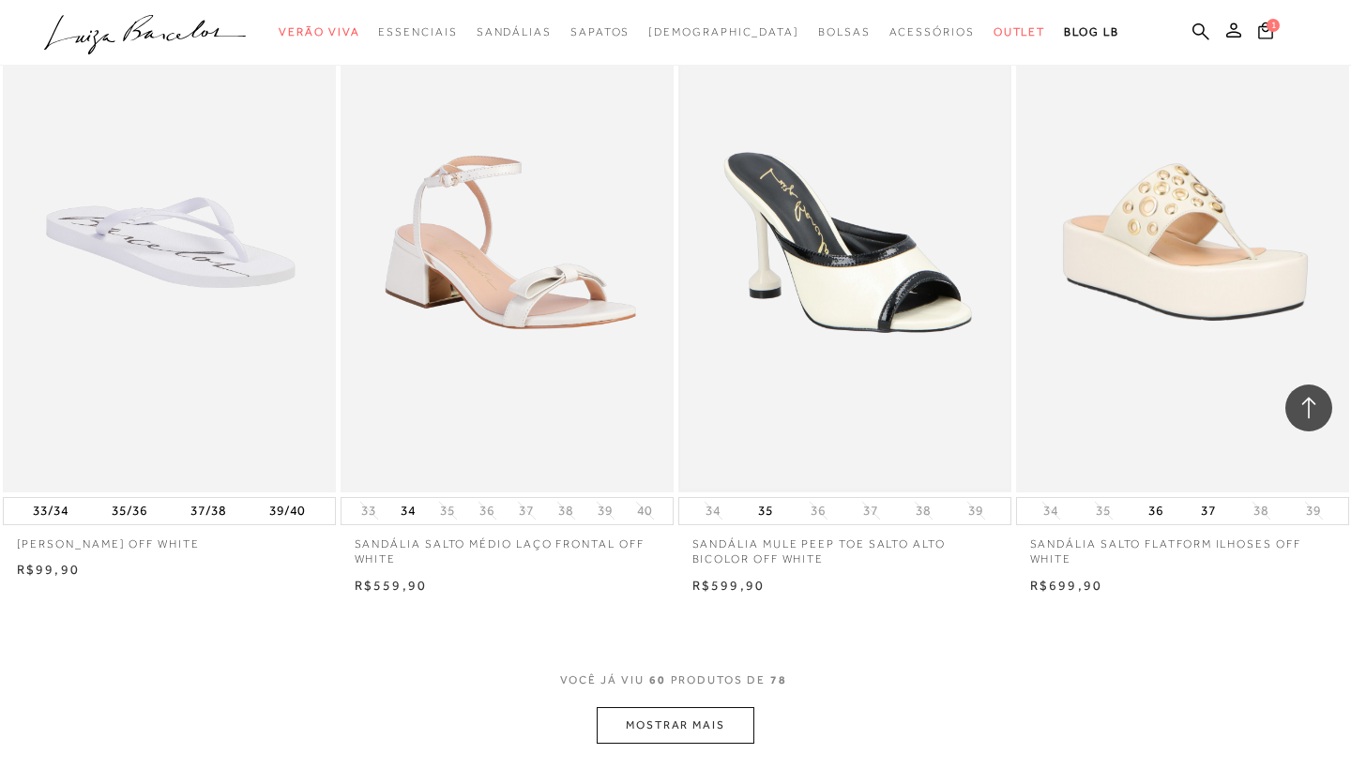
scroll to position [8999, 0]
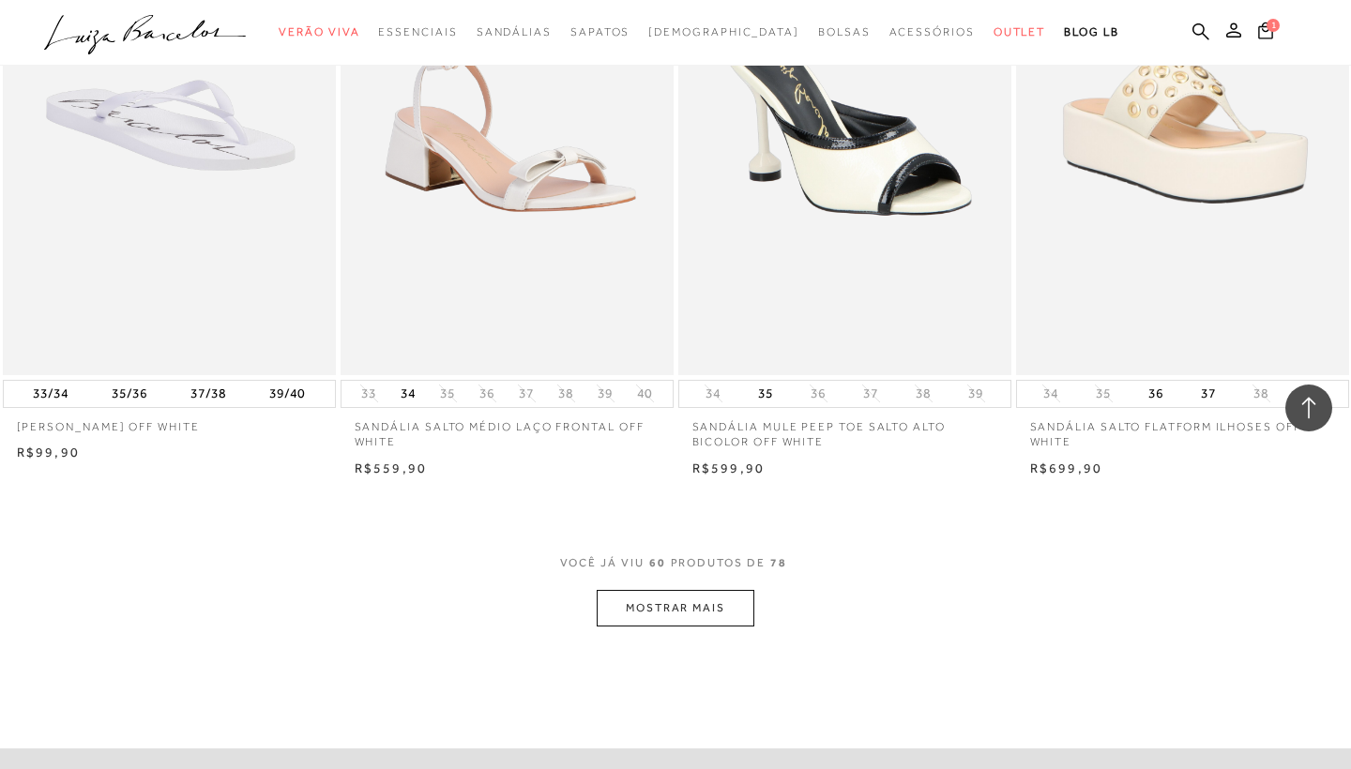
click at [698, 592] on button "MOSTRAR MAIS" at bounding box center [676, 608] width 158 height 37
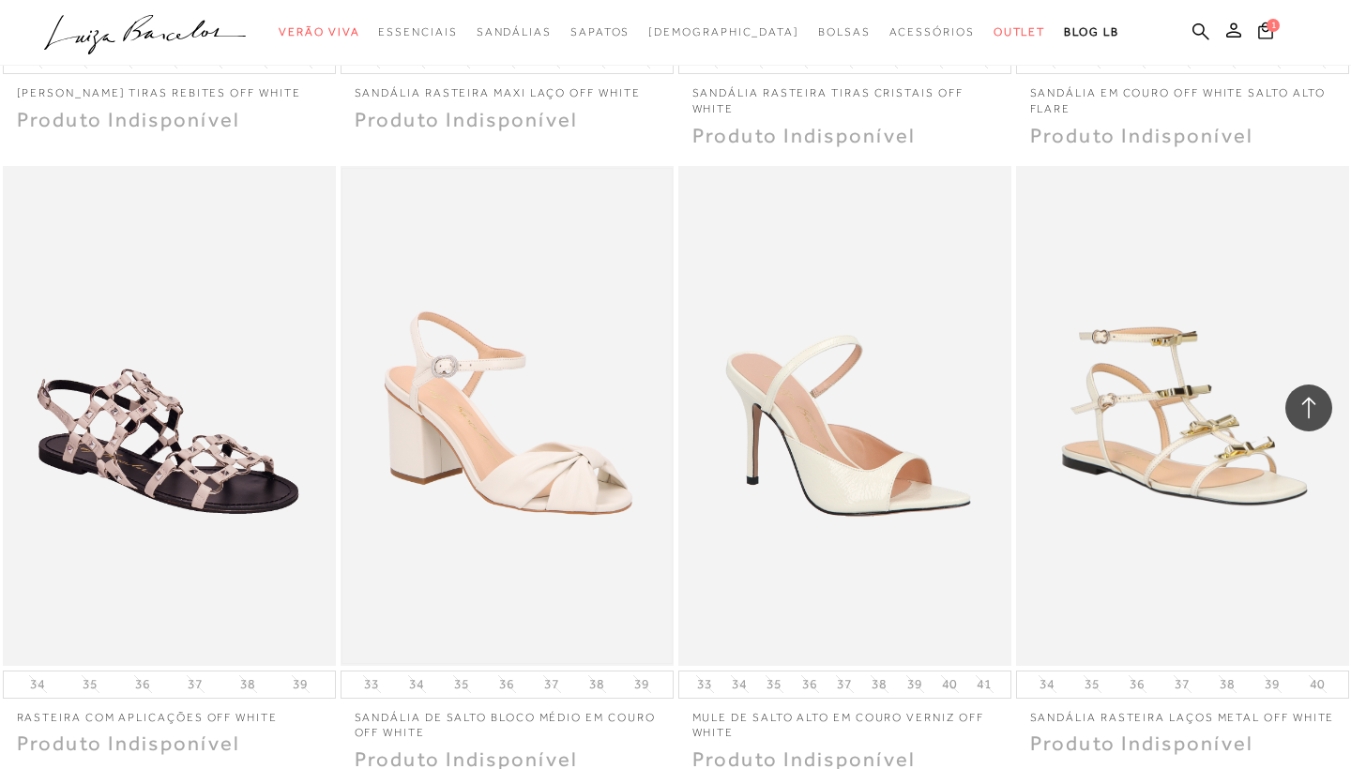
scroll to position [10586, 0]
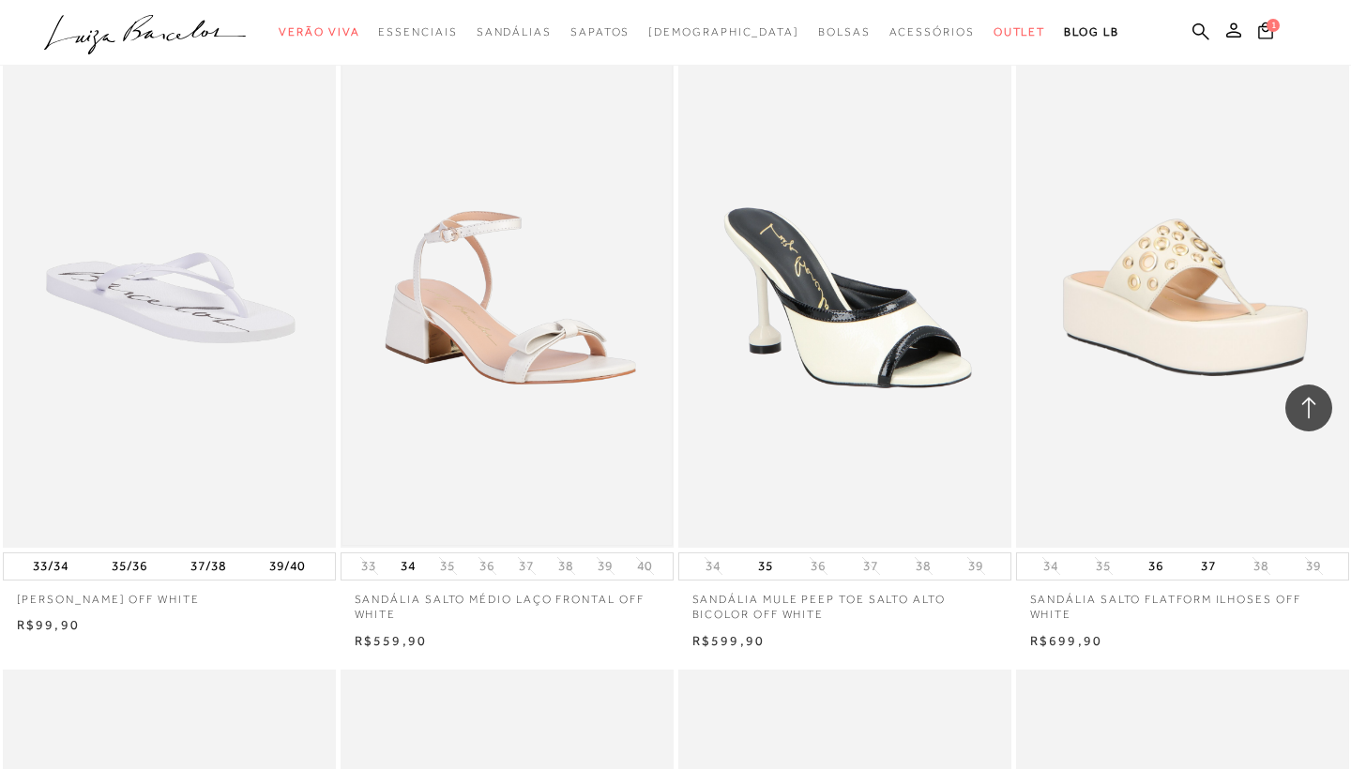
click at [514, 427] on img at bounding box center [507, 298] width 329 height 495
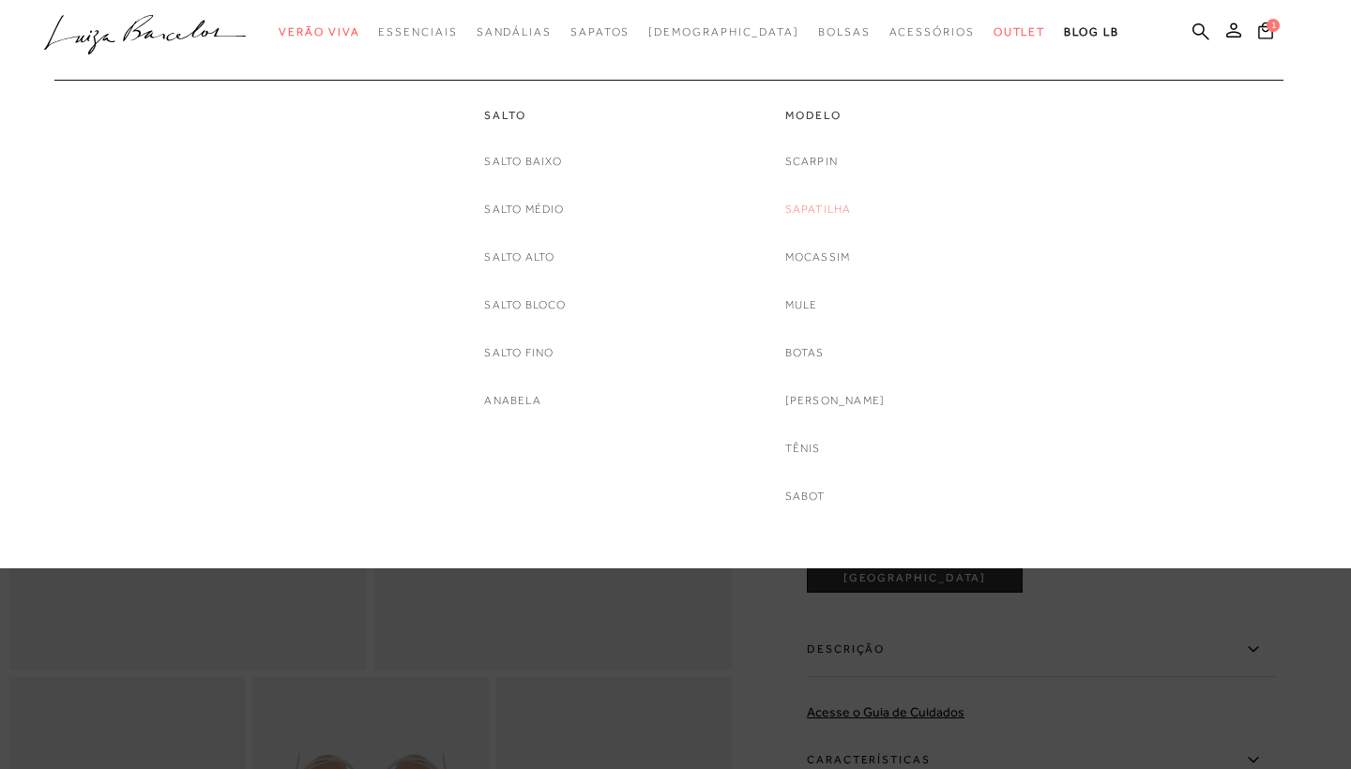
click at [823, 206] on link "Sapatilha" at bounding box center [818, 210] width 67 height 20
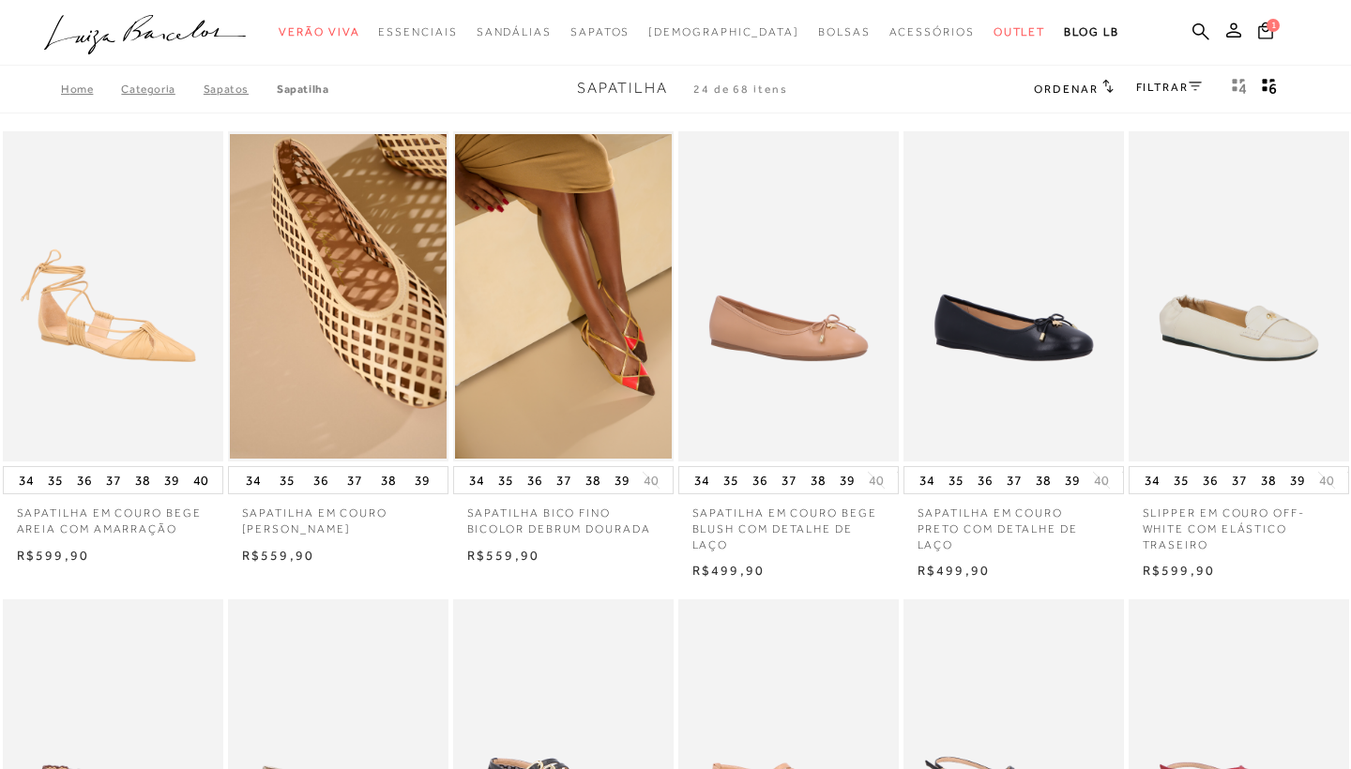
click at [526, 522] on p "SAPATILHA BICO FINO BICOLOR DEBRUM DOURADA" at bounding box center [563, 516] width 221 height 43
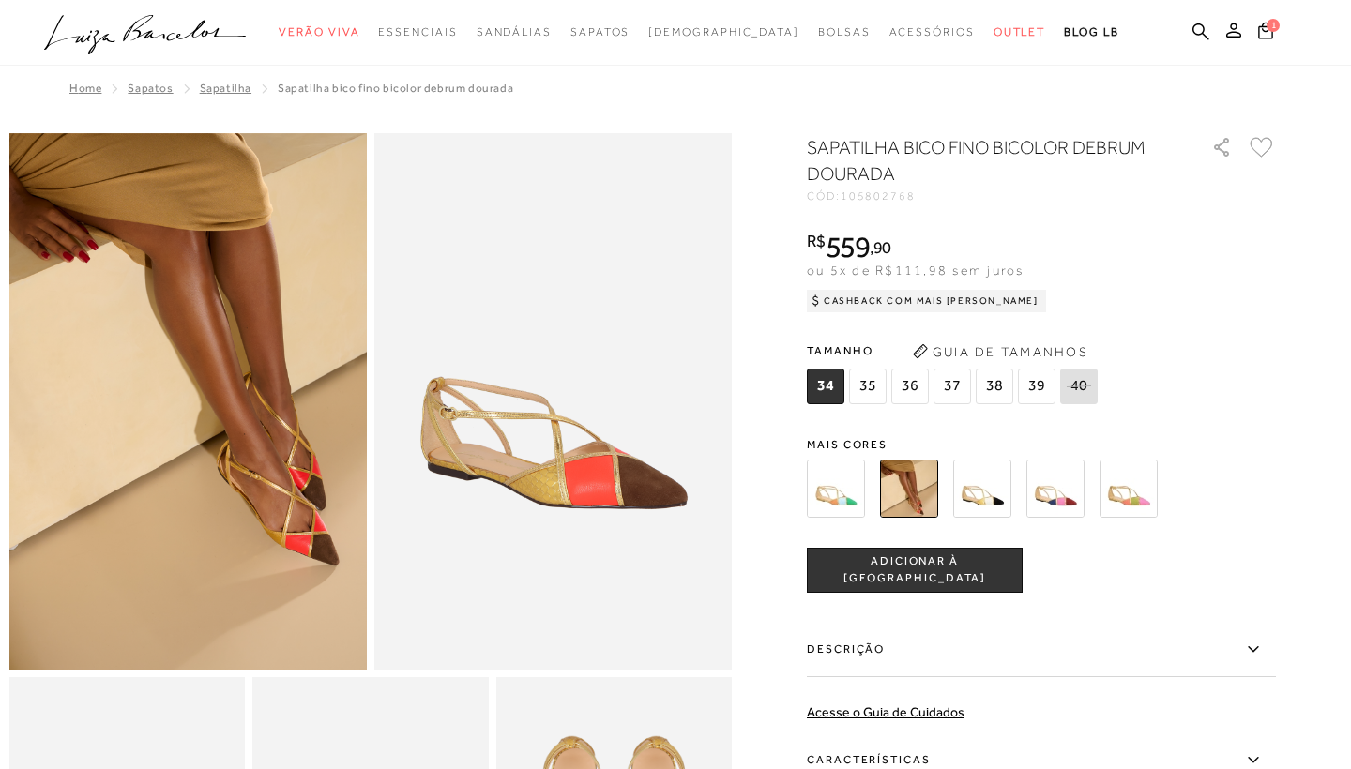
click at [982, 490] on img at bounding box center [982, 489] width 58 height 58
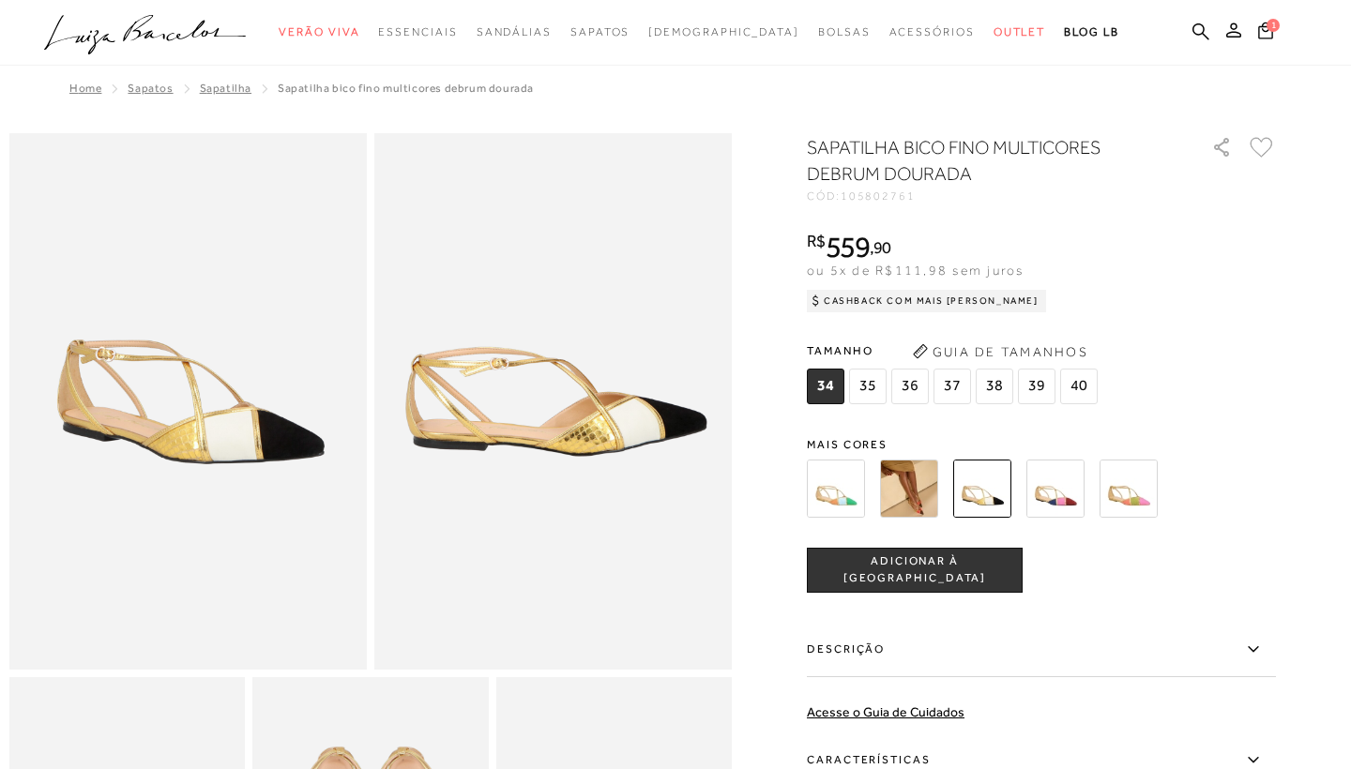
click at [916, 384] on span "36" at bounding box center [910, 387] width 38 height 36
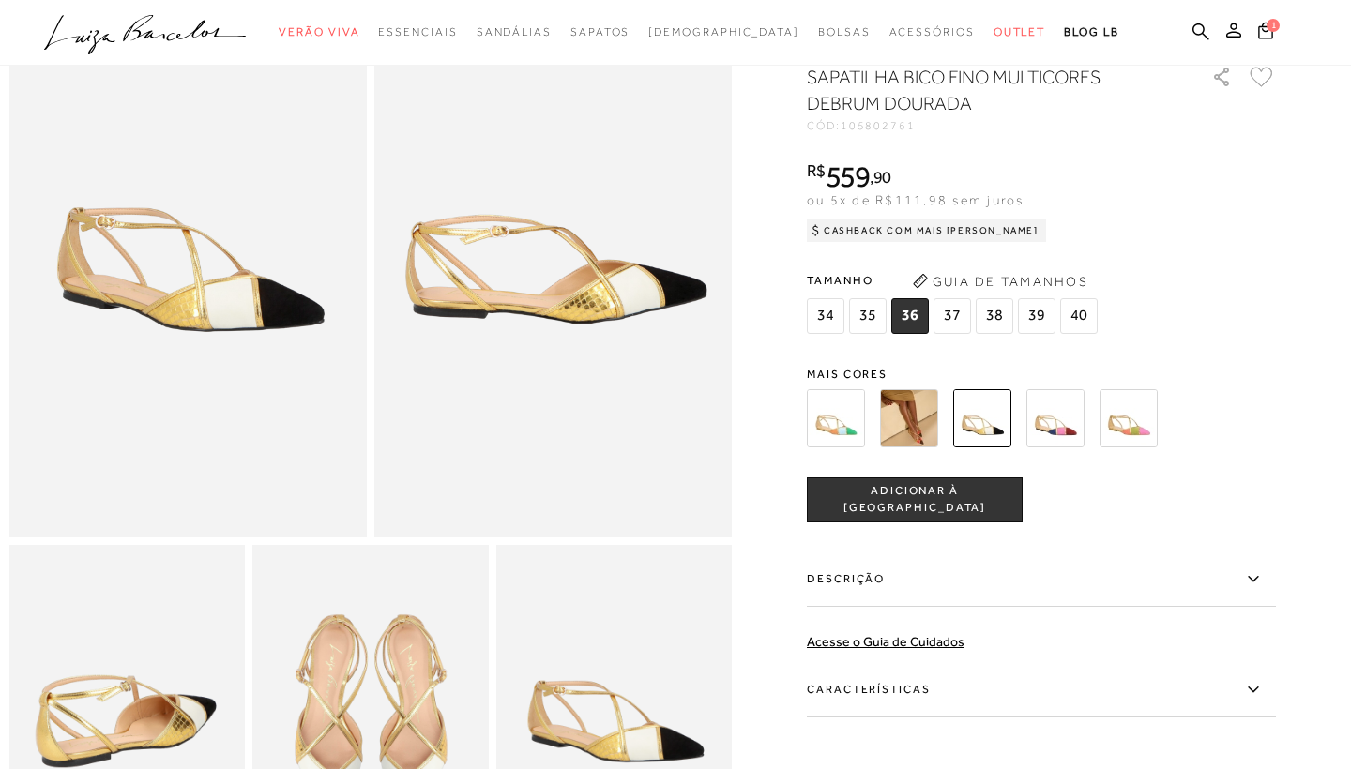
scroll to position [267, 0]
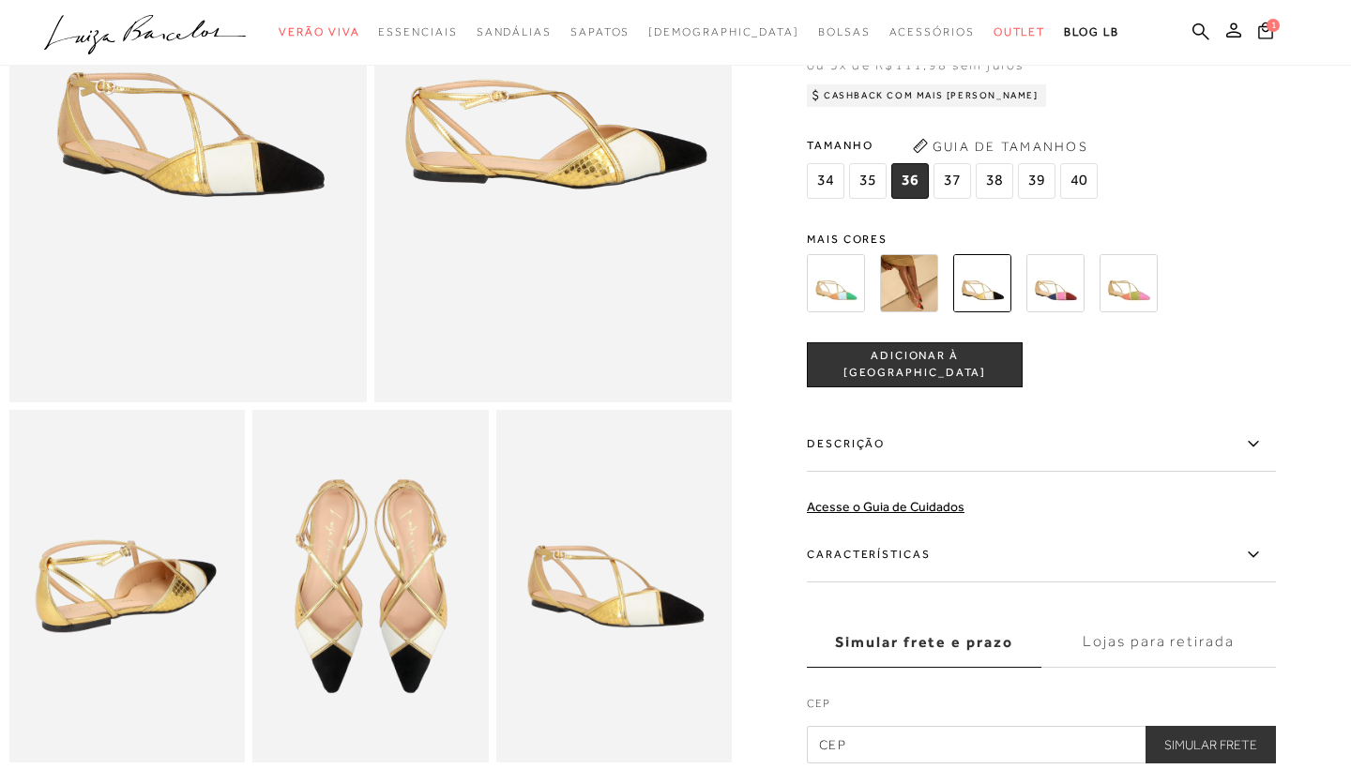
click at [935, 372] on span "ADICIONAR À [GEOGRAPHIC_DATA]" at bounding box center [915, 364] width 214 height 33
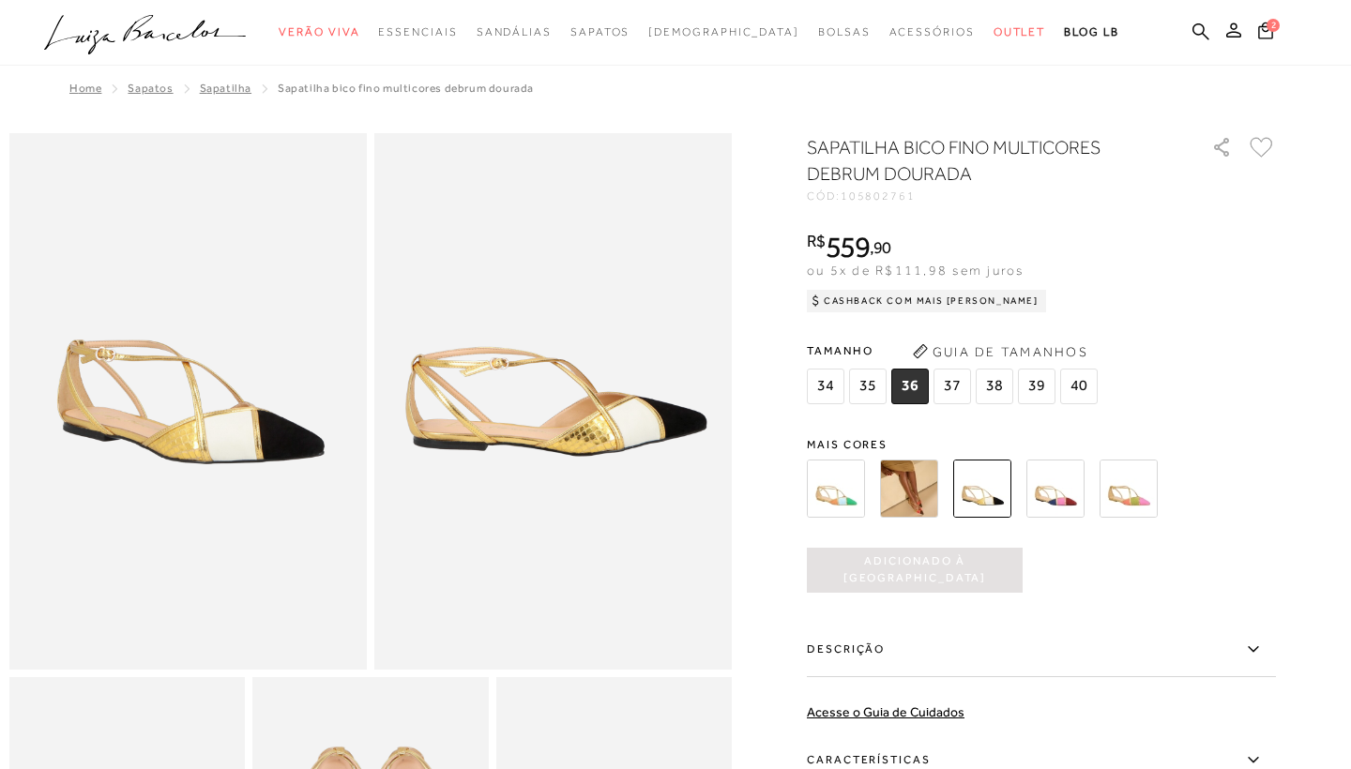
scroll to position [0, 0]
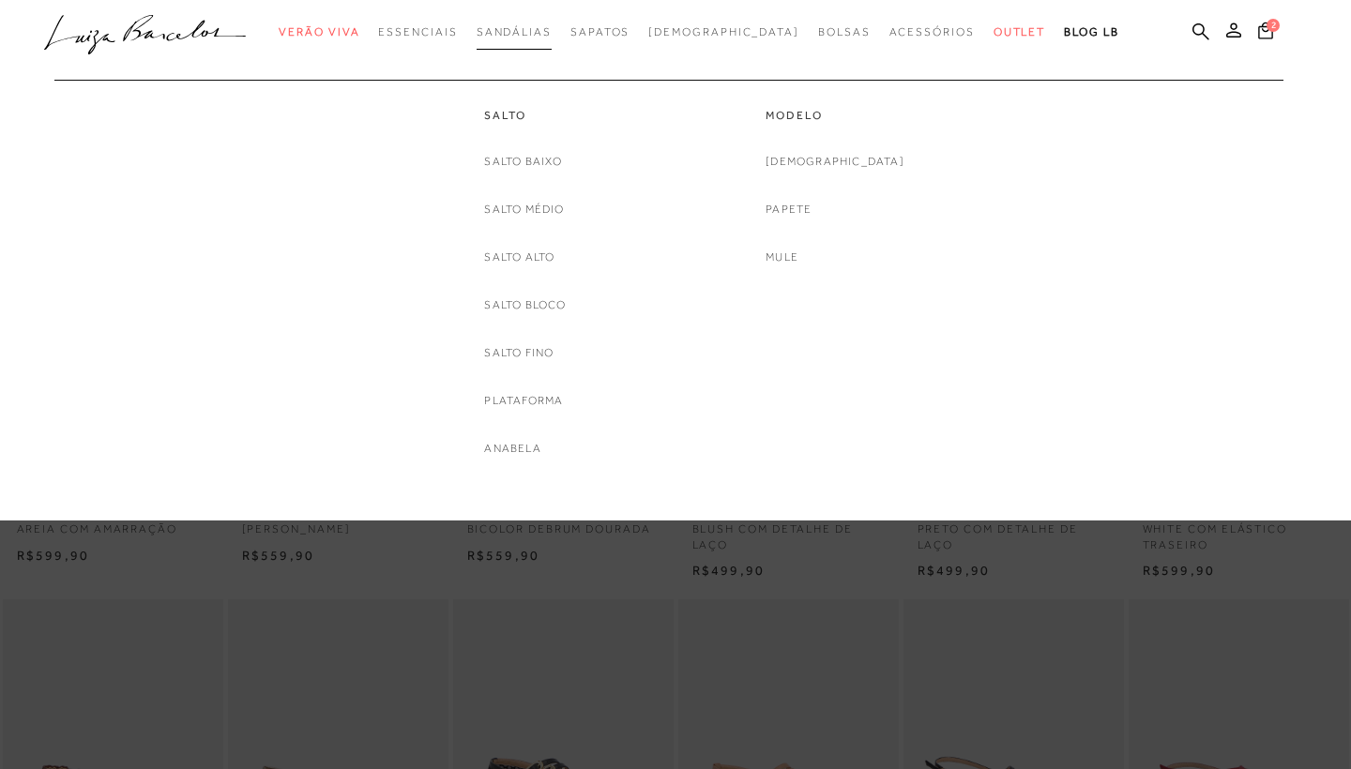
click at [552, 35] on span "Sandálias" at bounding box center [514, 31] width 75 height 13
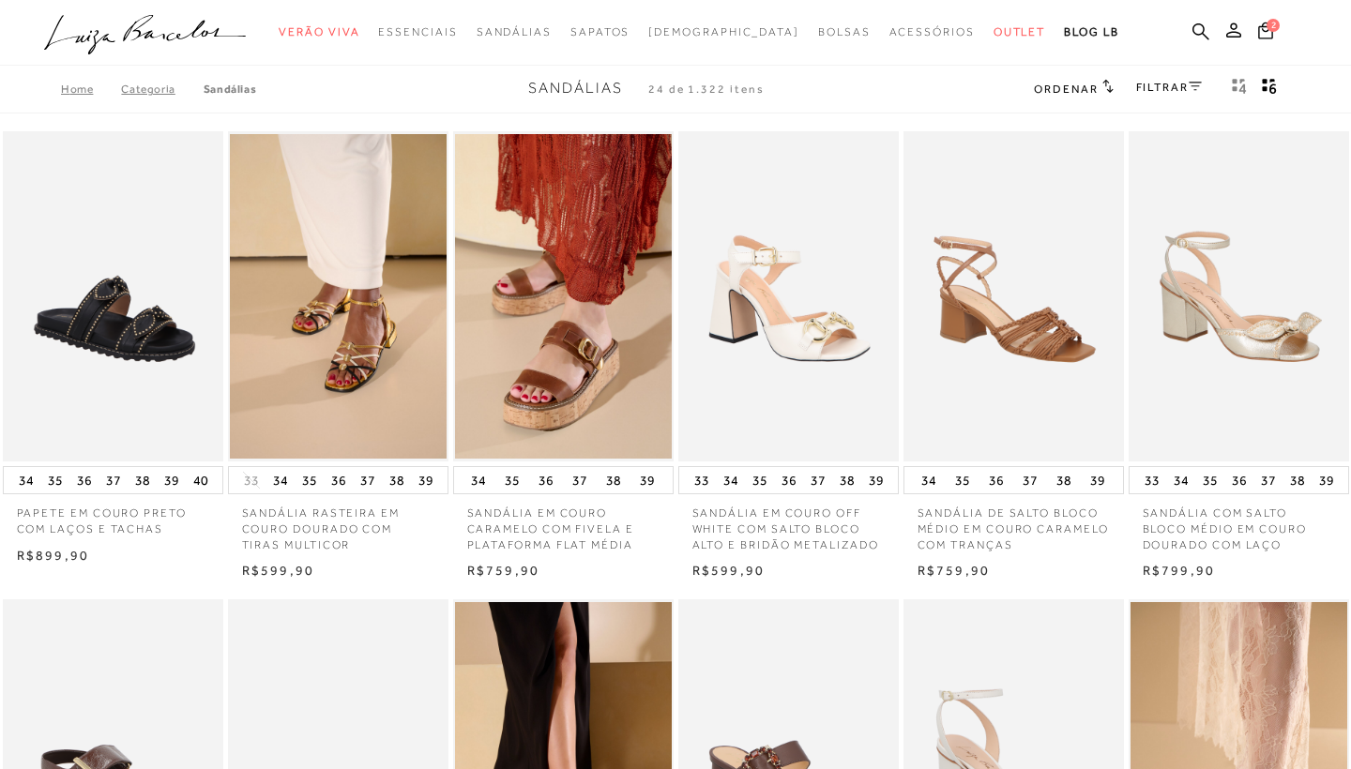
click at [1156, 85] on link "FILTRAR" at bounding box center [1169, 87] width 66 height 13
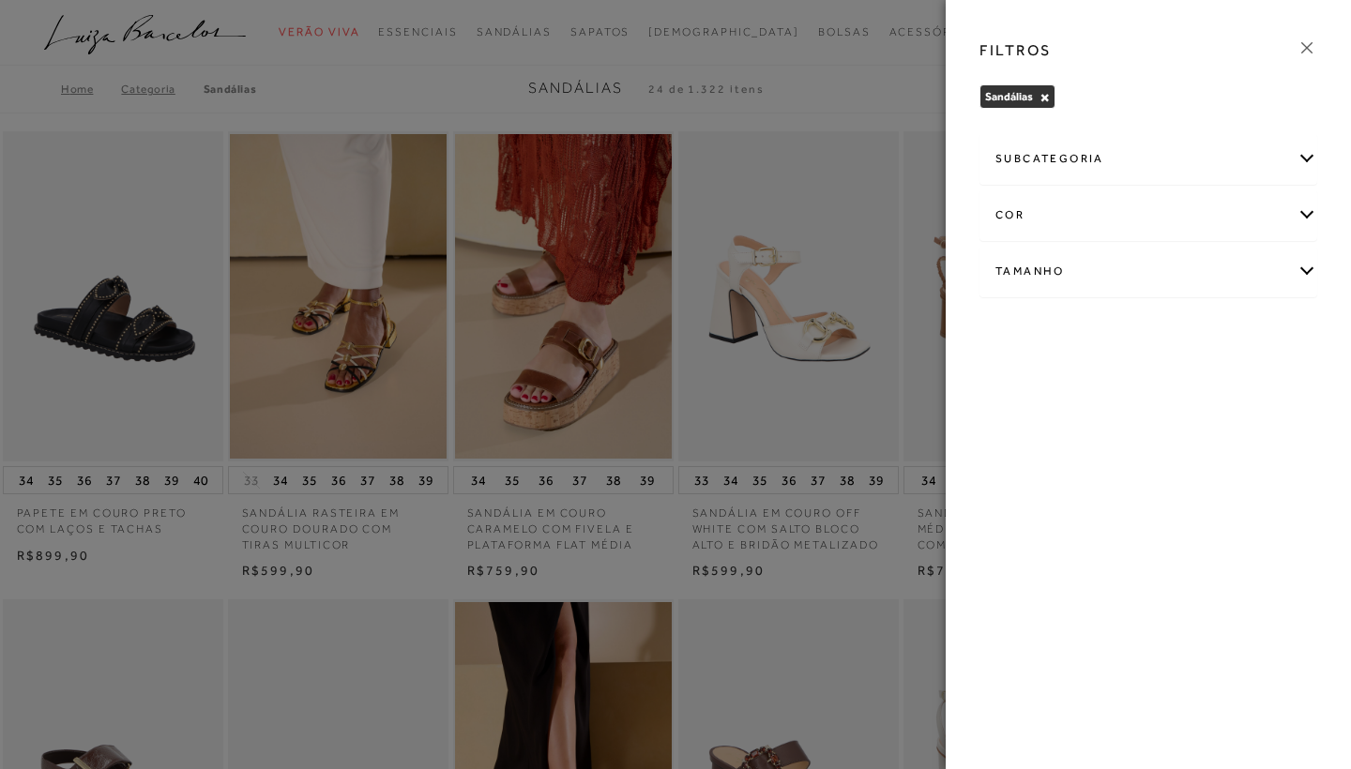
click at [1107, 214] on div "cor" at bounding box center [1149, 215] width 336 height 50
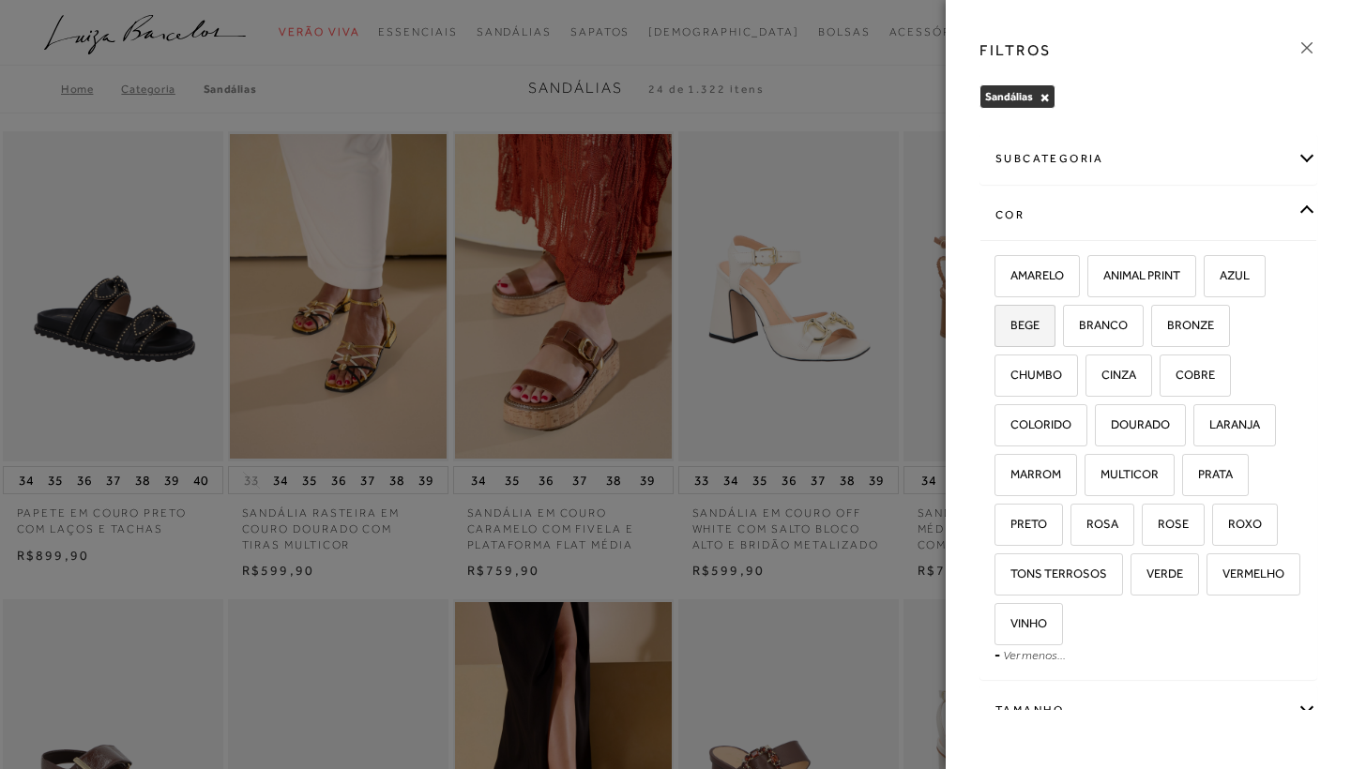
click at [1035, 327] on span "BEGE" at bounding box center [1018, 325] width 43 height 14
click at [1011, 327] on input "BEGE" at bounding box center [1001, 328] width 19 height 19
checkbox input "true"
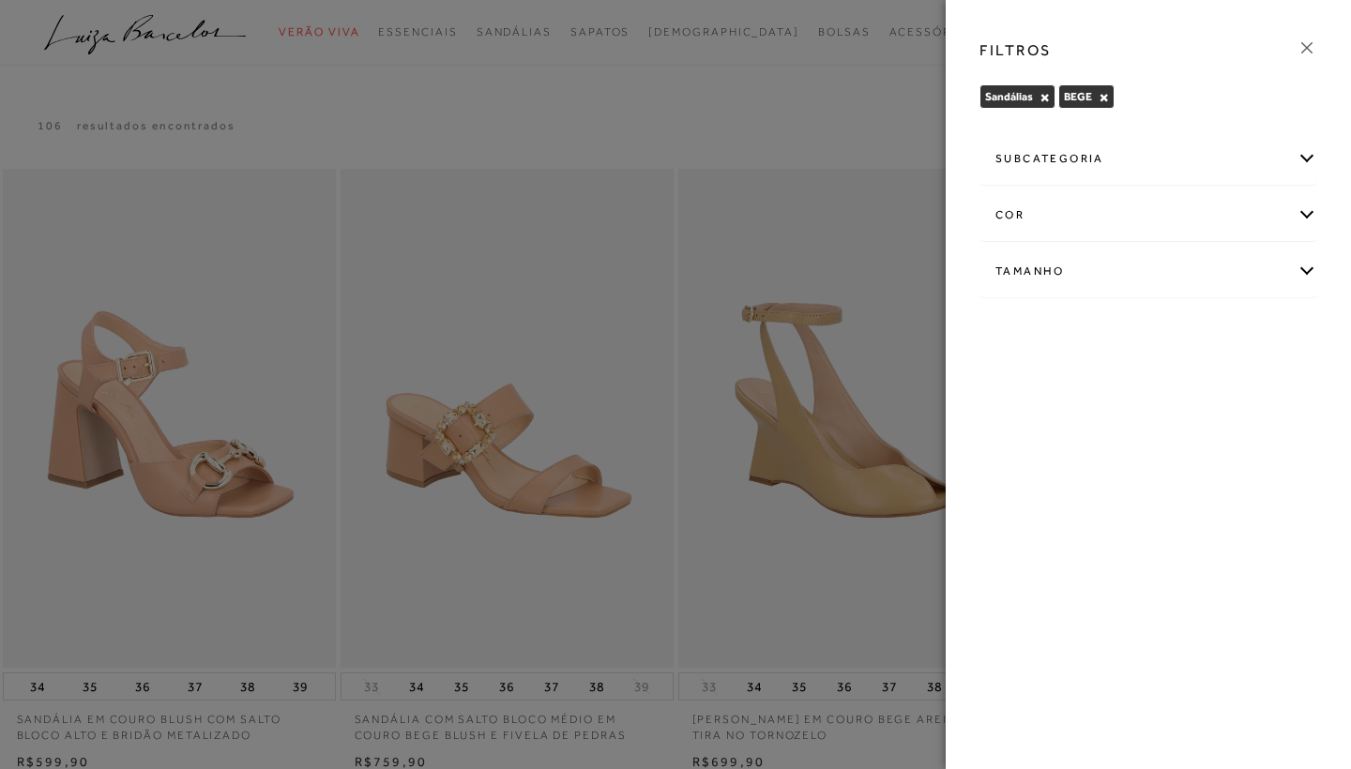
click at [1305, 48] on icon at bounding box center [1307, 48] width 21 height 21
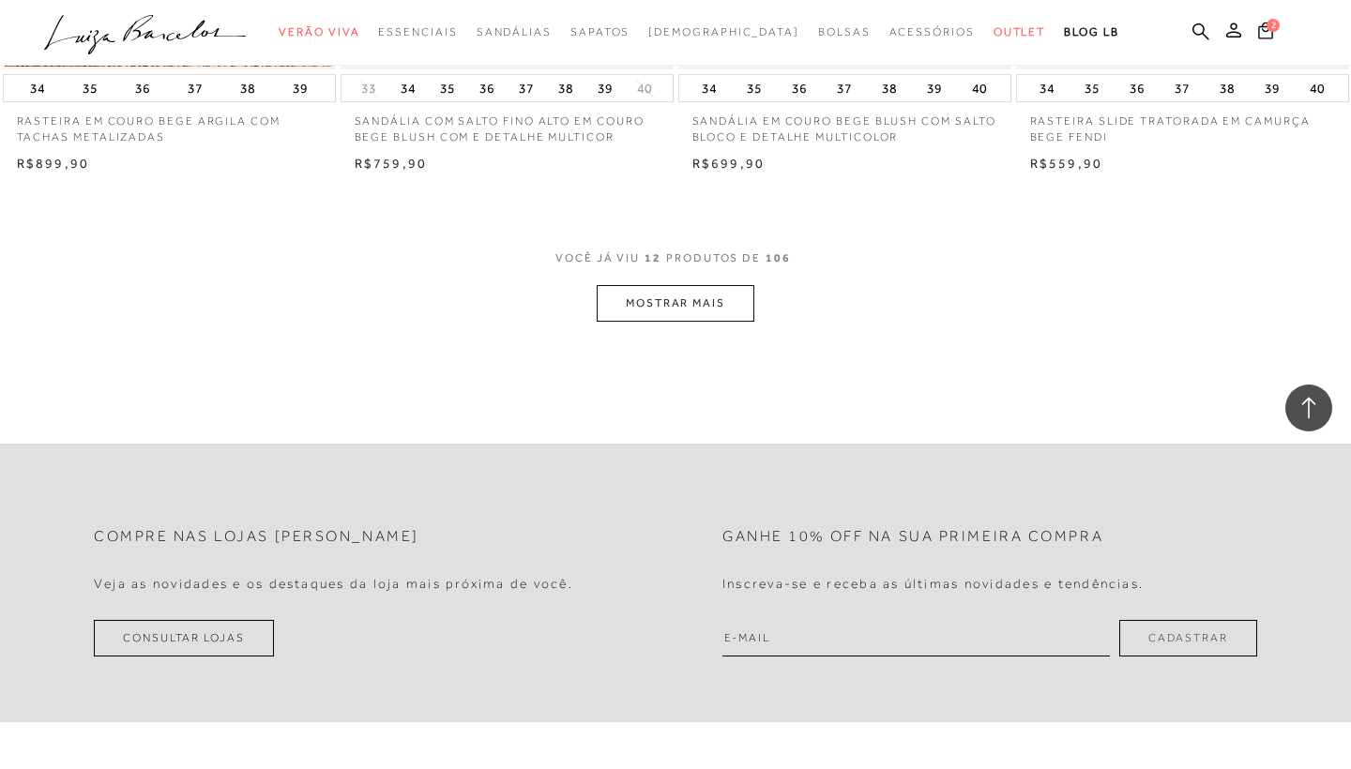
scroll to position [1843, 0]
click at [723, 289] on button "MOSTRAR MAIS" at bounding box center [676, 302] width 158 height 37
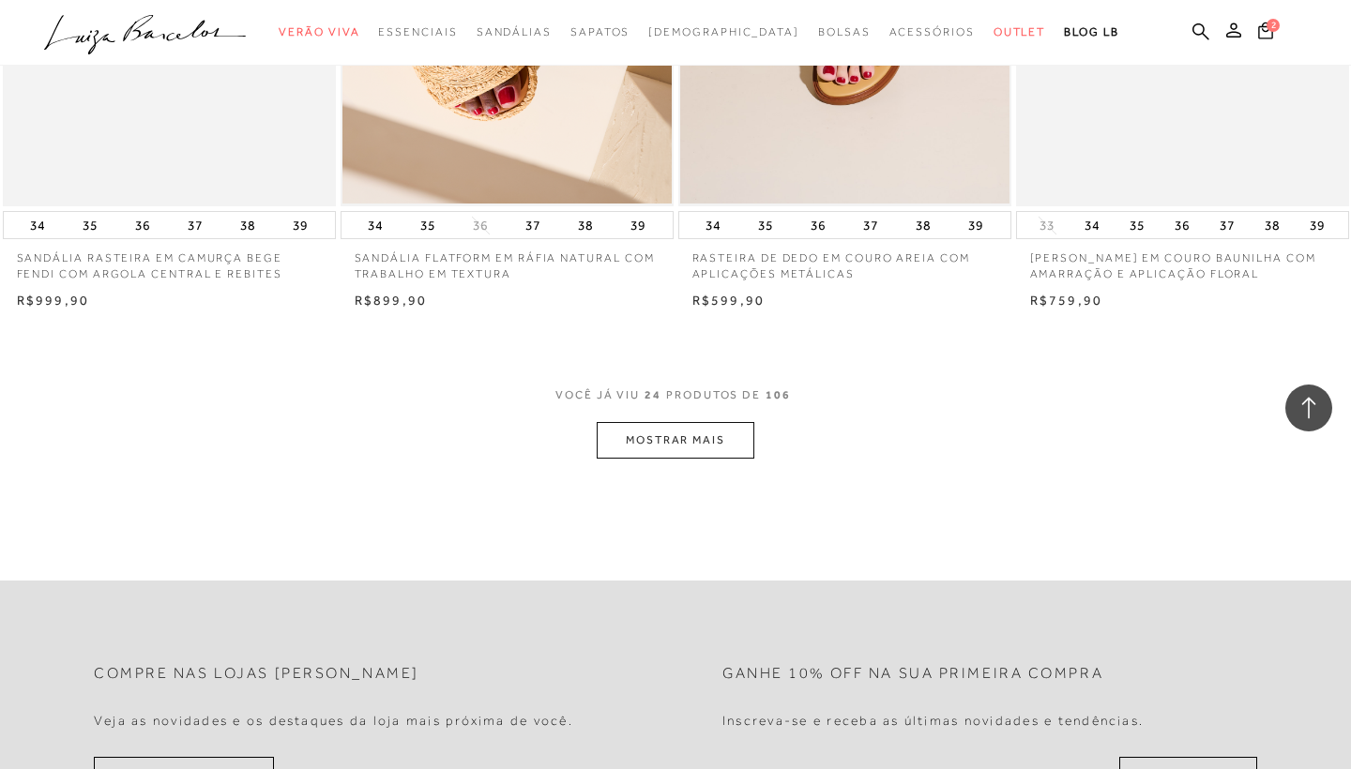
scroll to position [3598, 0]
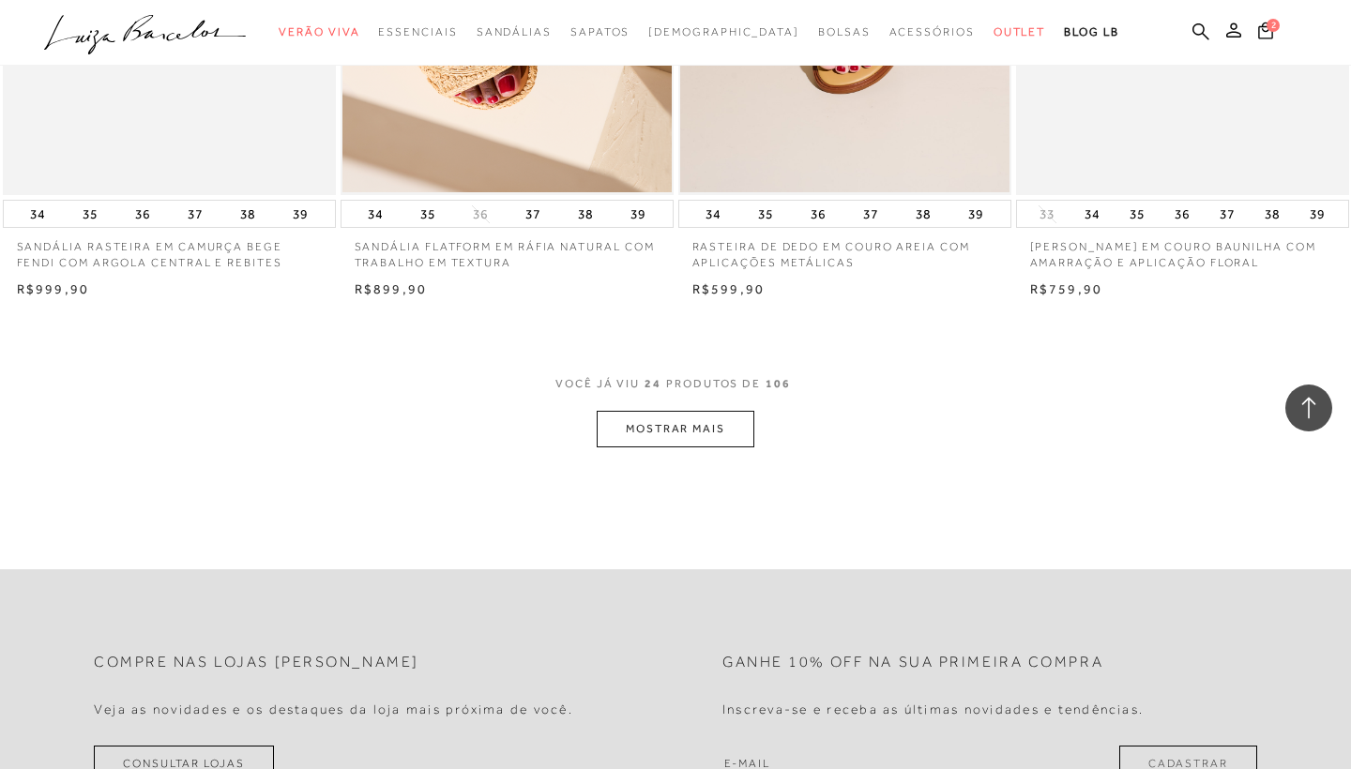
click at [683, 417] on button "MOSTRAR MAIS" at bounding box center [676, 429] width 158 height 37
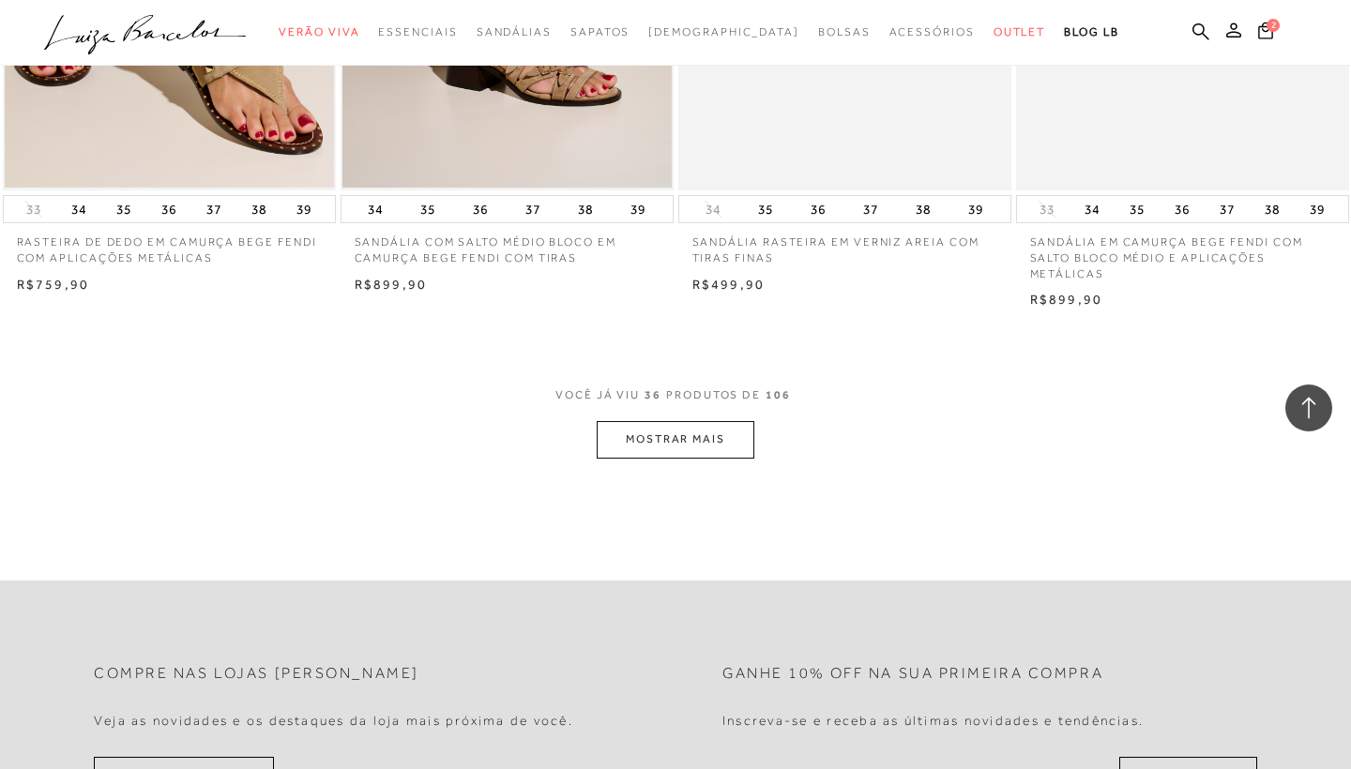
scroll to position [5584, 0]
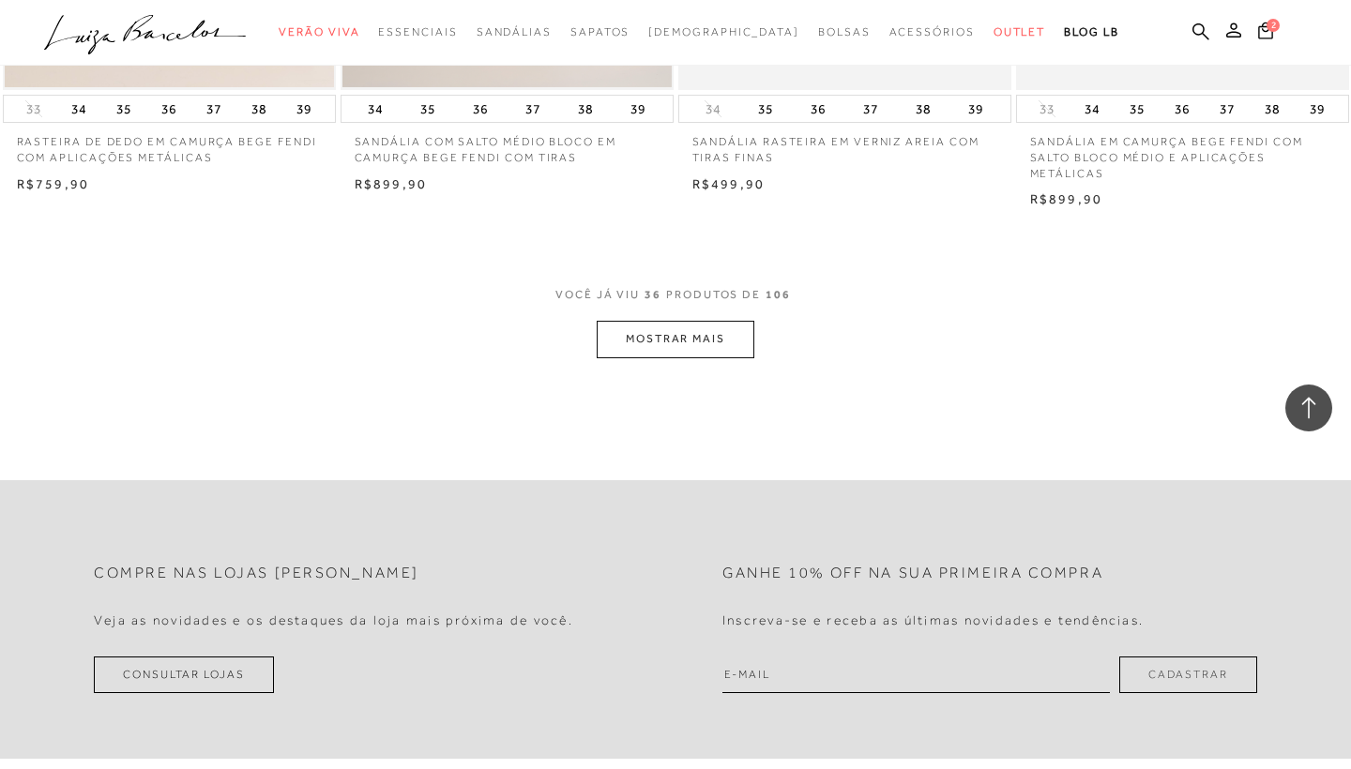
click at [652, 321] on button "MOSTRAR MAIS" at bounding box center [676, 339] width 158 height 37
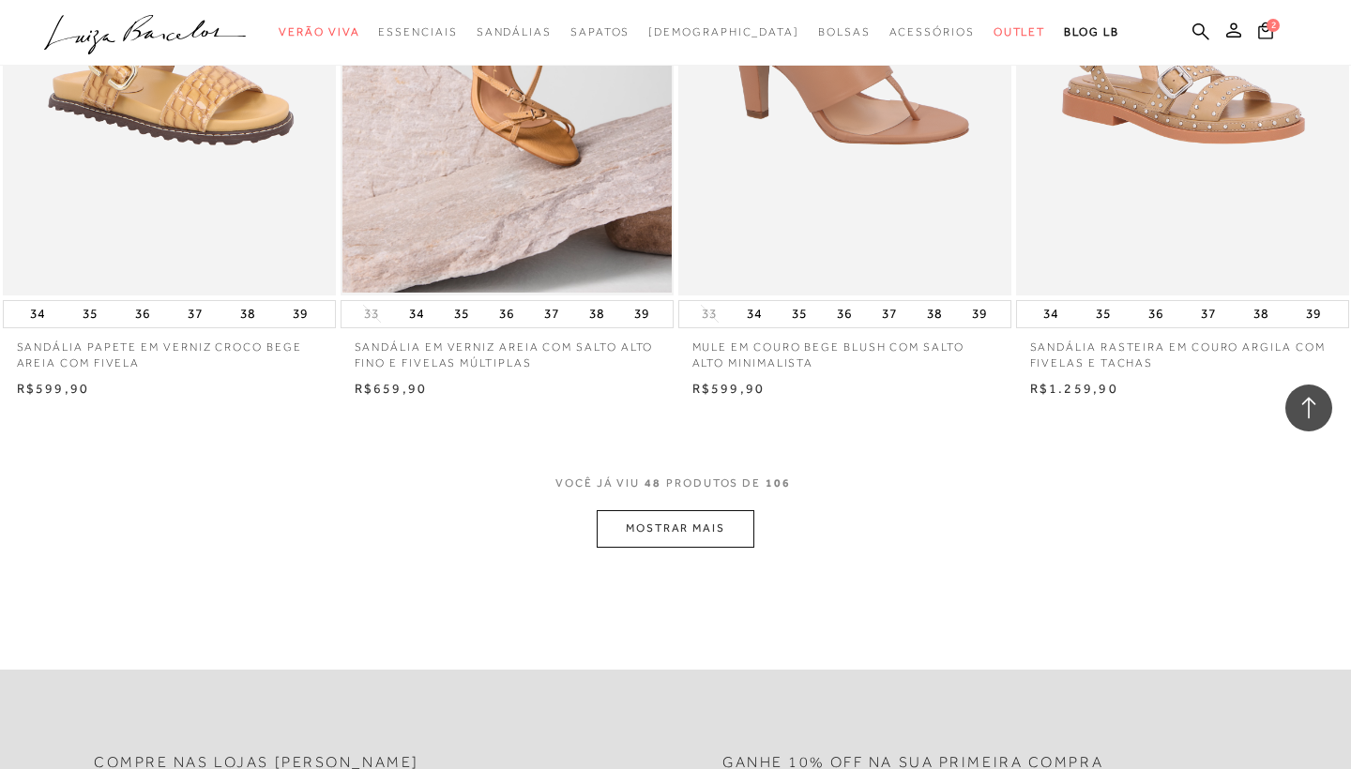
scroll to position [7277, 0]
click at [635, 510] on button "MOSTRAR MAIS" at bounding box center [676, 528] width 158 height 37
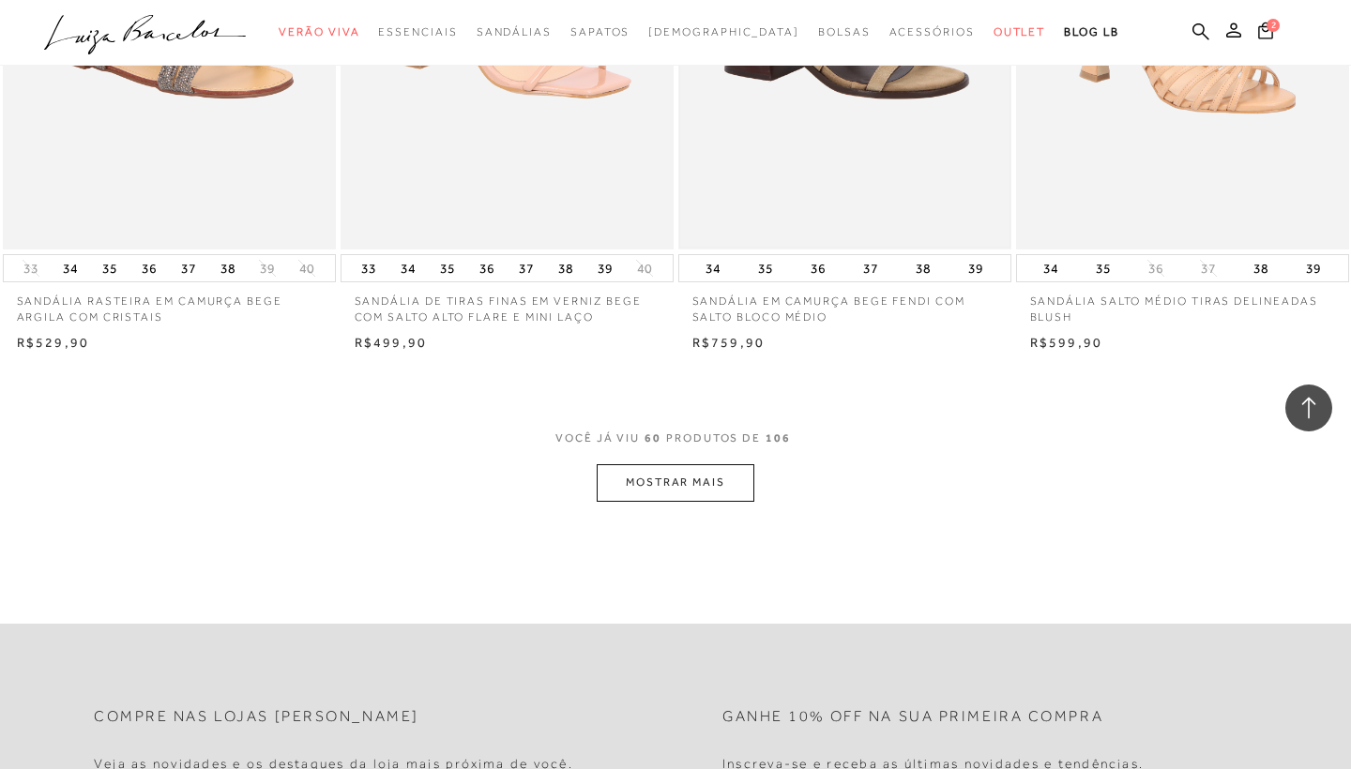
scroll to position [9188, 0]
click at [712, 465] on button "MOSTRAR MAIS" at bounding box center [676, 483] width 158 height 37
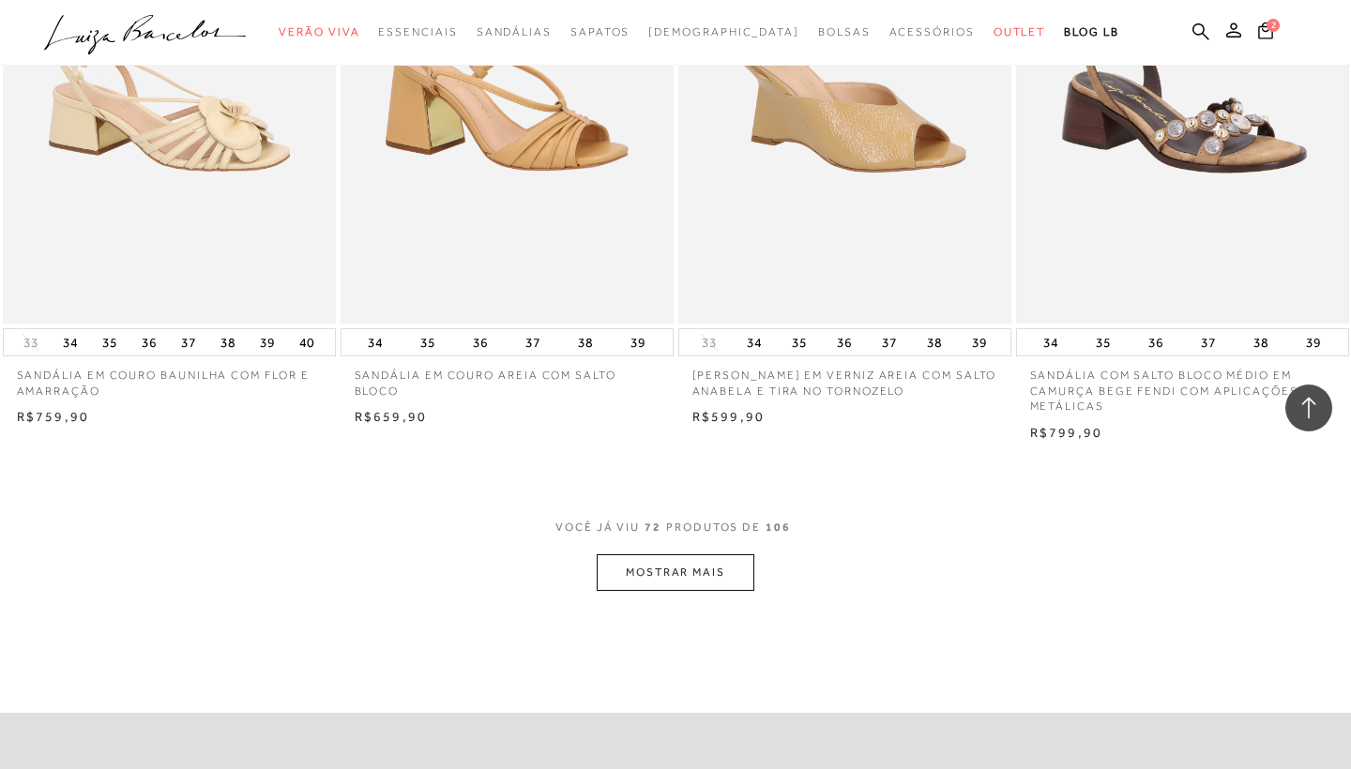
scroll to position [11042, 0]
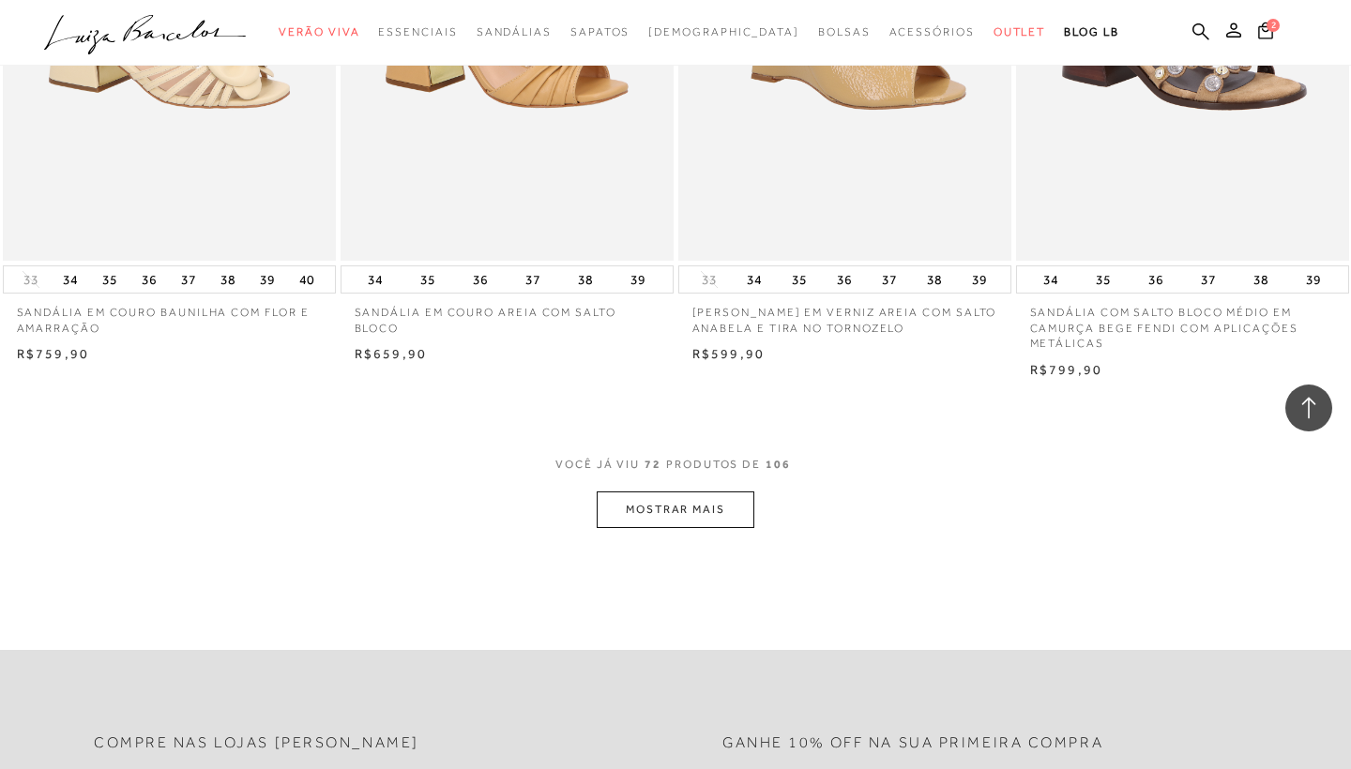
click at [738, 492] on button "MOSTRAR MAIS" at bounding box center [676, 510] width 158 height 37
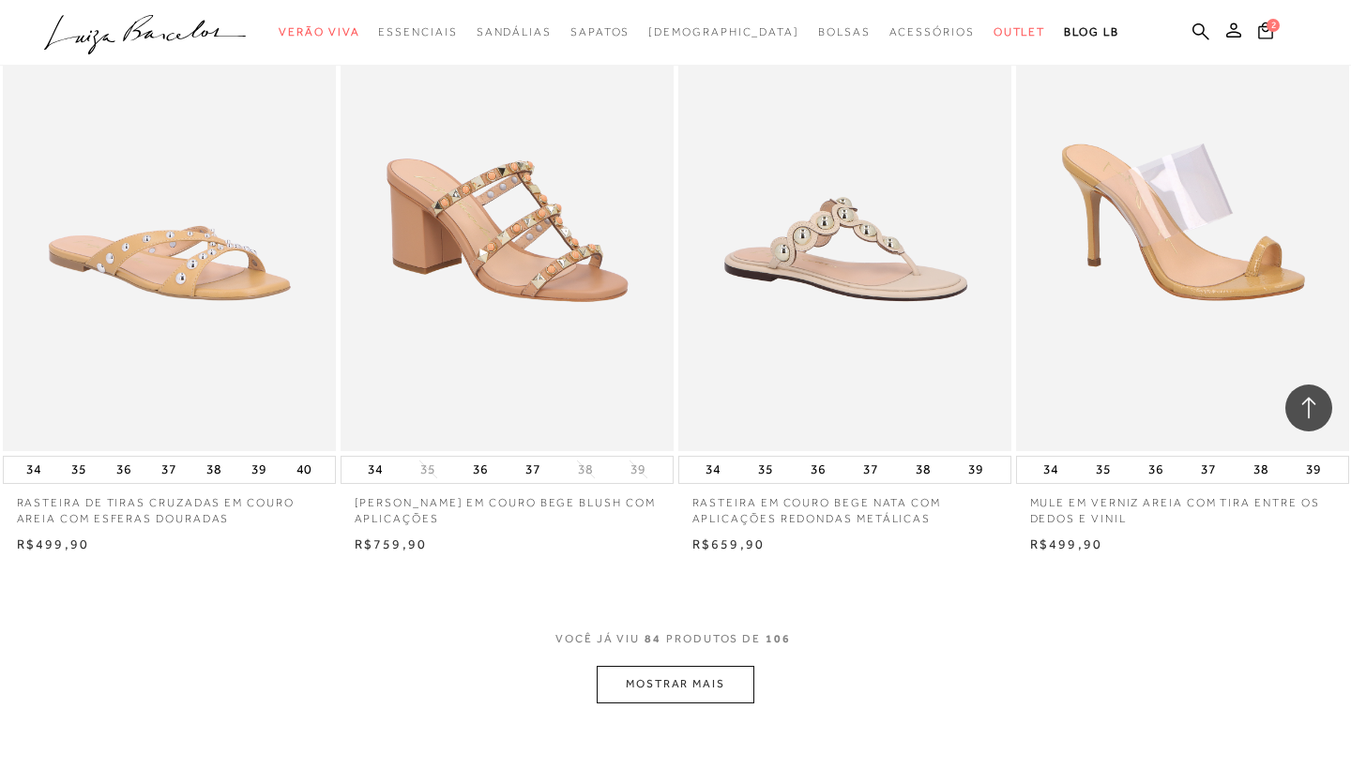
scroll to position [12764, 0]
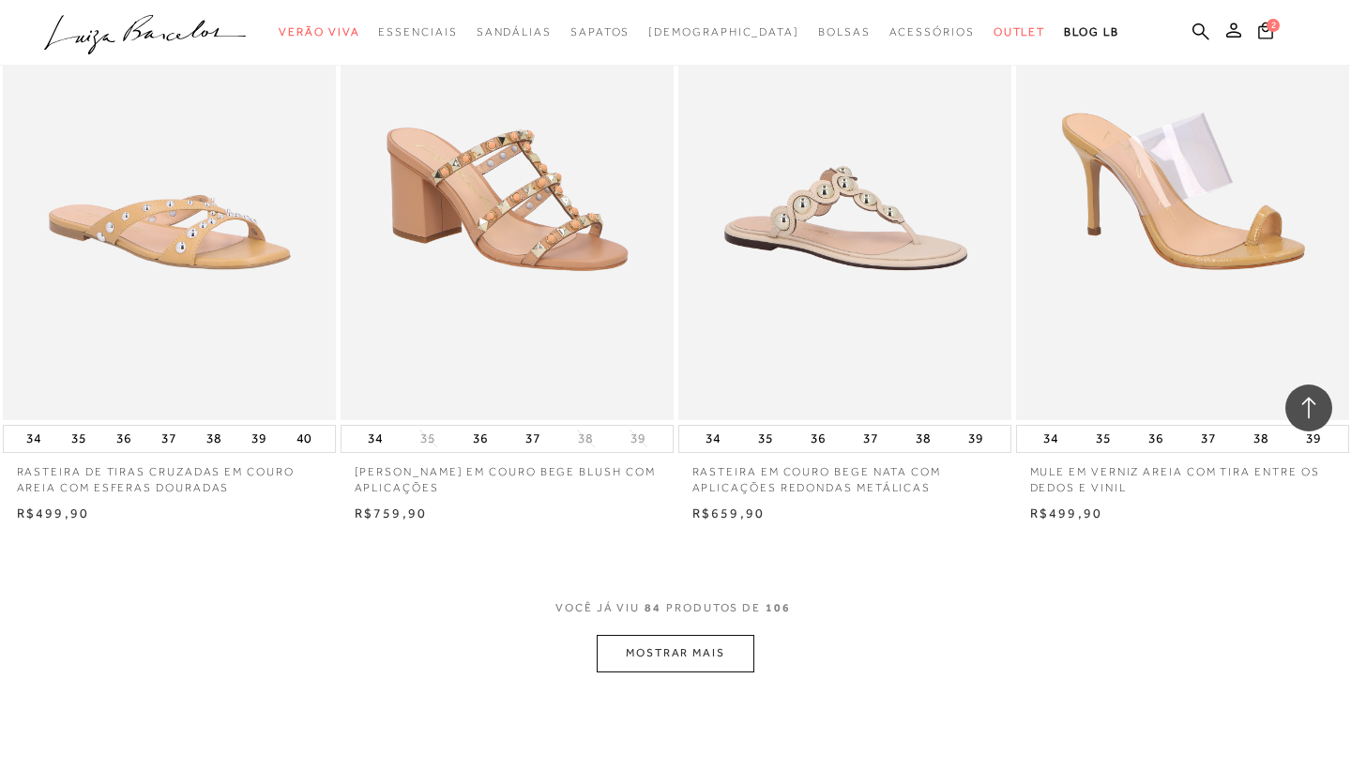
click at [654, 635] on button "MOSTRAR MAIS" at bounding box center [676, 653] width 158 height 37
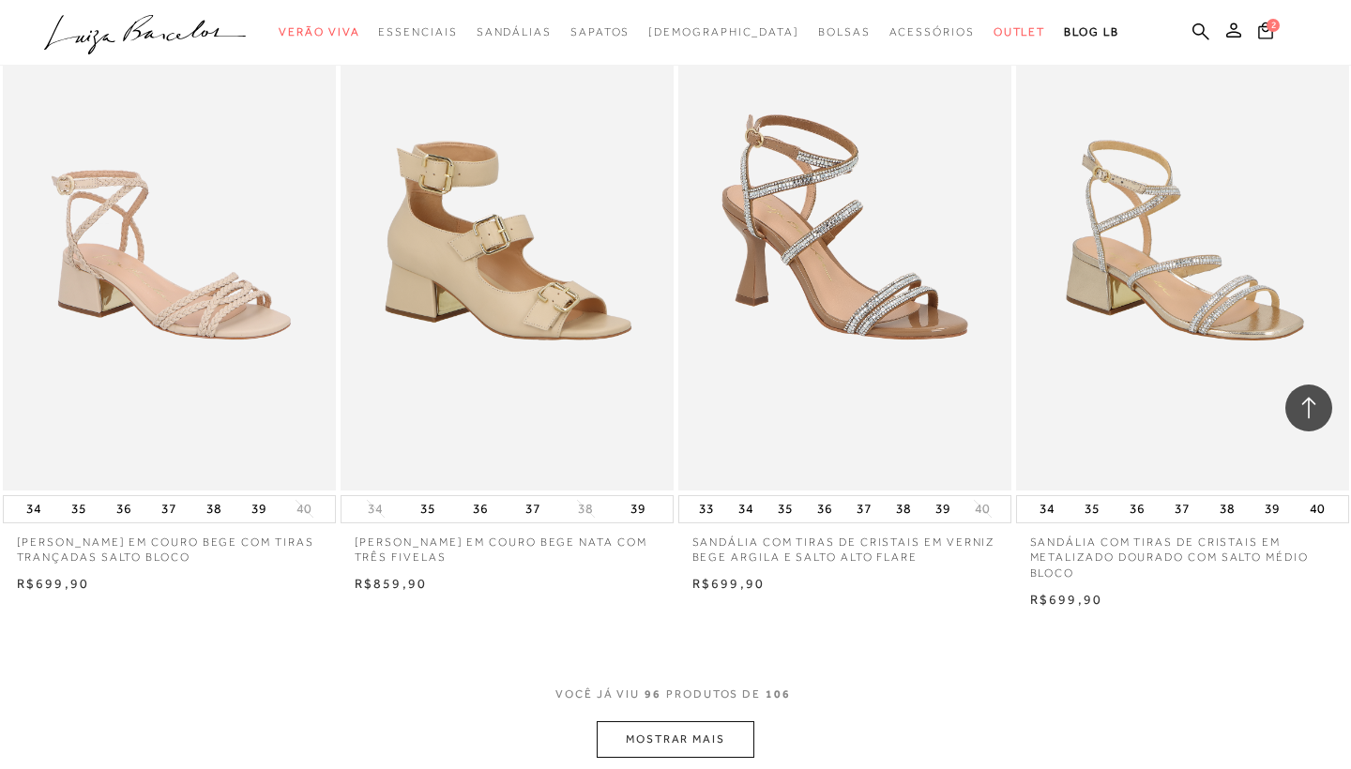
scroll to position [14768, 0]
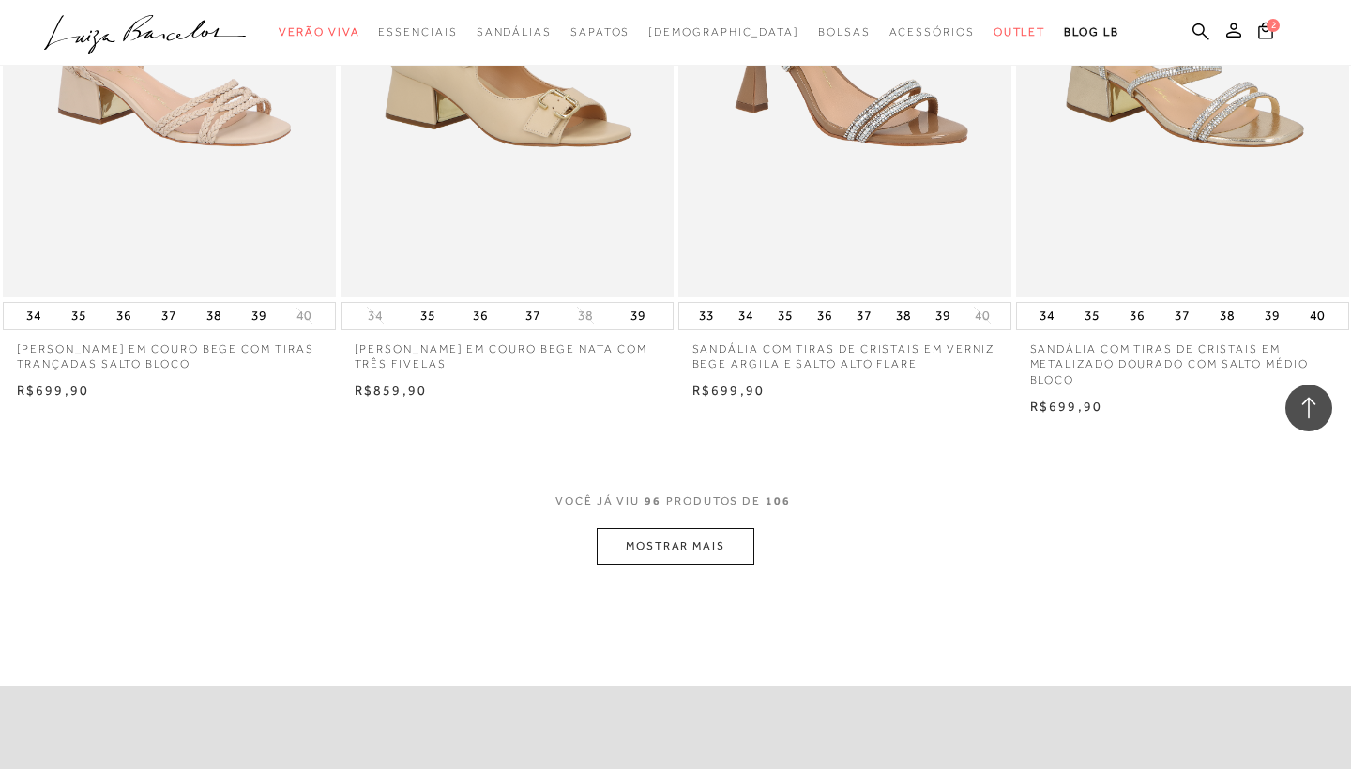
click at [723, 528] on button "MOSTRAR MAIS" at bounding box center [676, 546] width 158 height 37
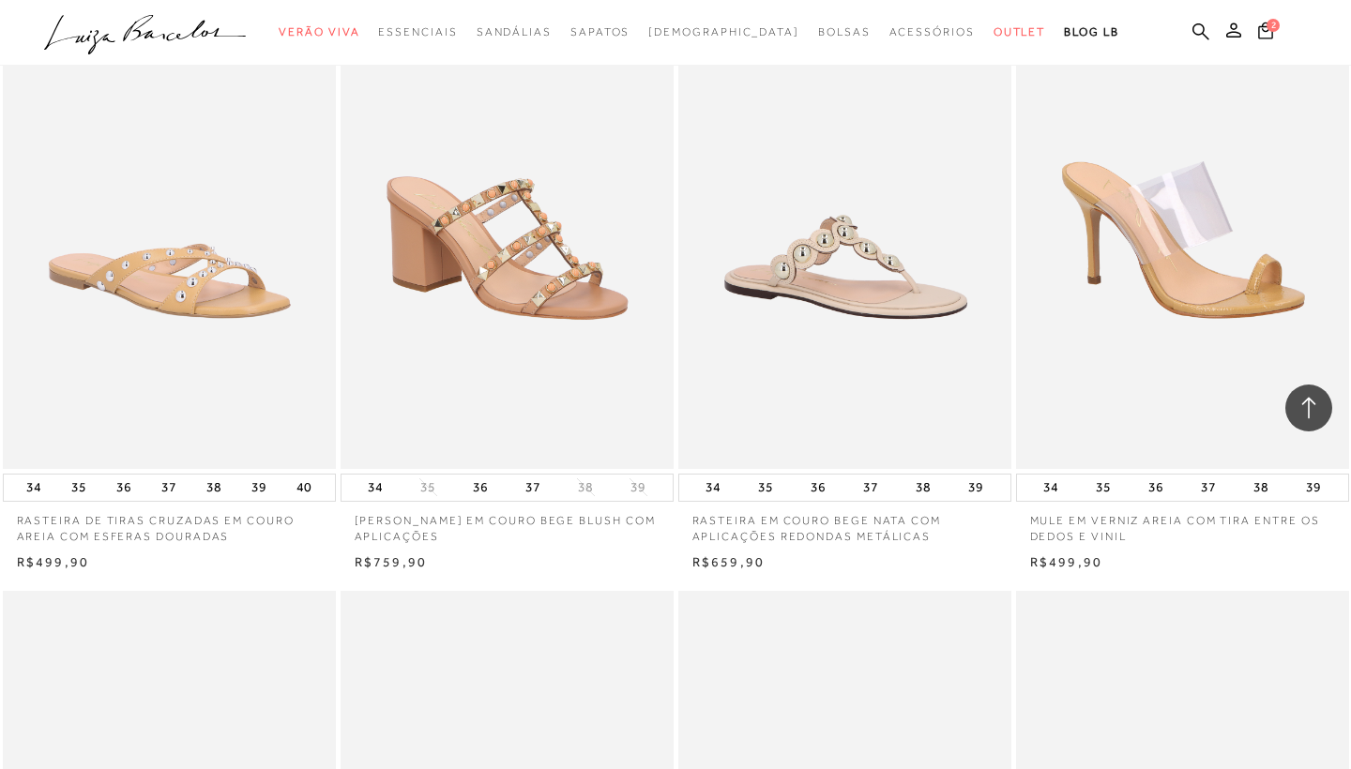
scroll to position [12277, 0]
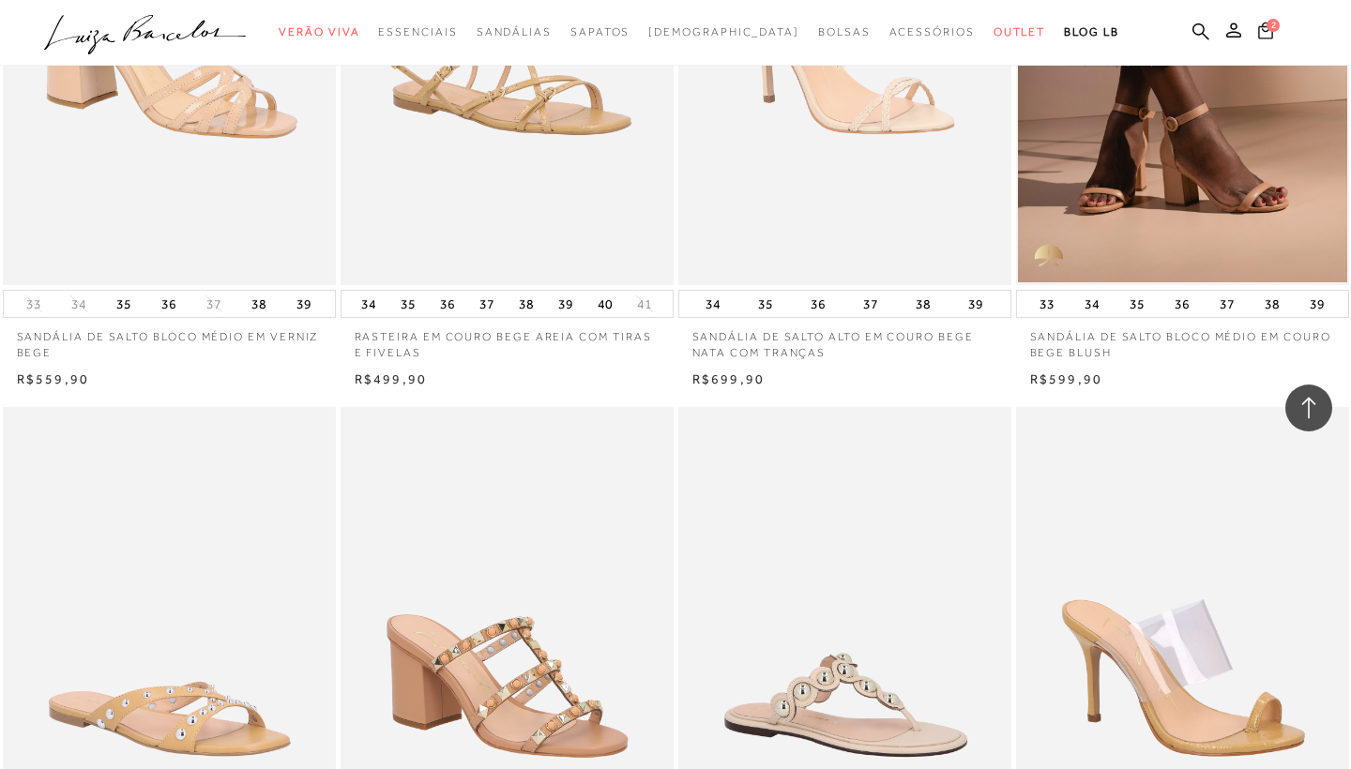
click at [1270, 26] on span "2" at bounding box center [1273, 25] width 13 height 13
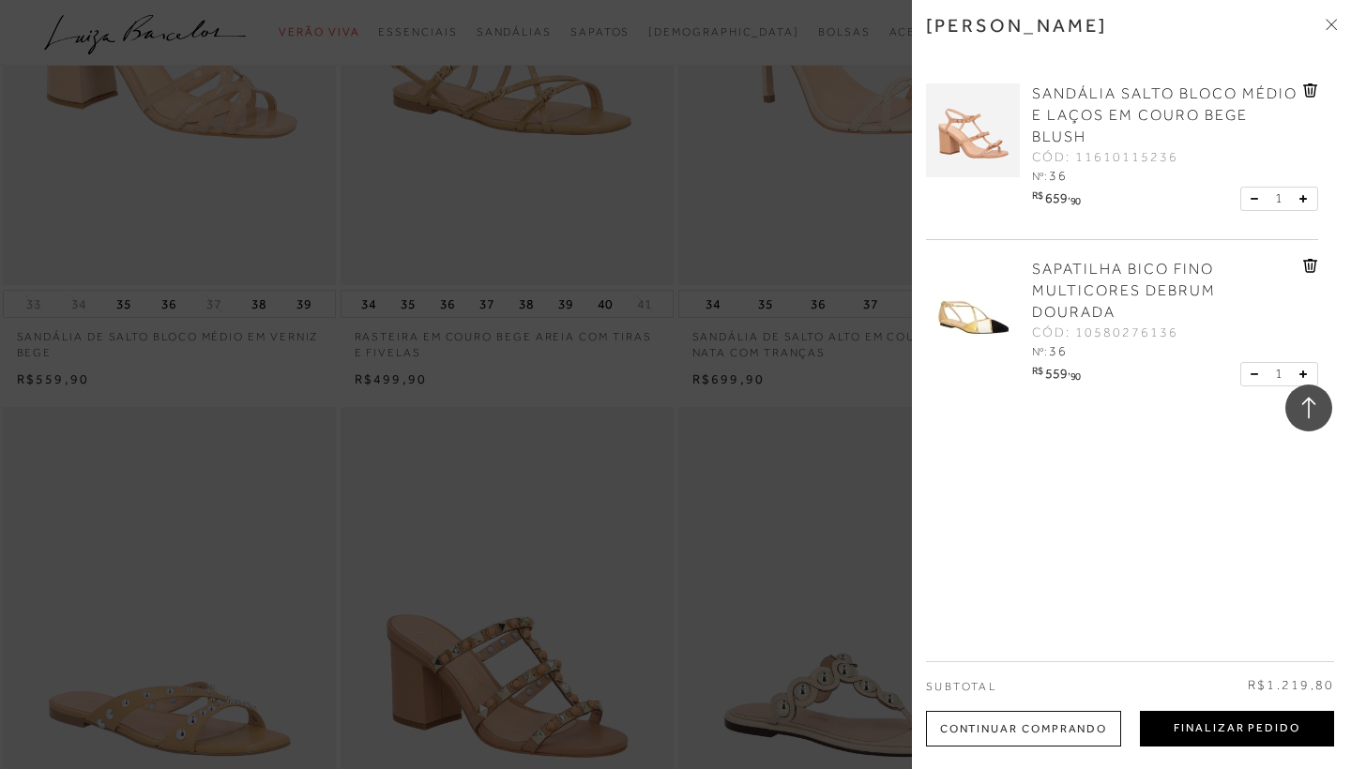
click at [1222, 725] on button "Finalizar Pedido" at bounding box center [1237, 729] width 194 height 36
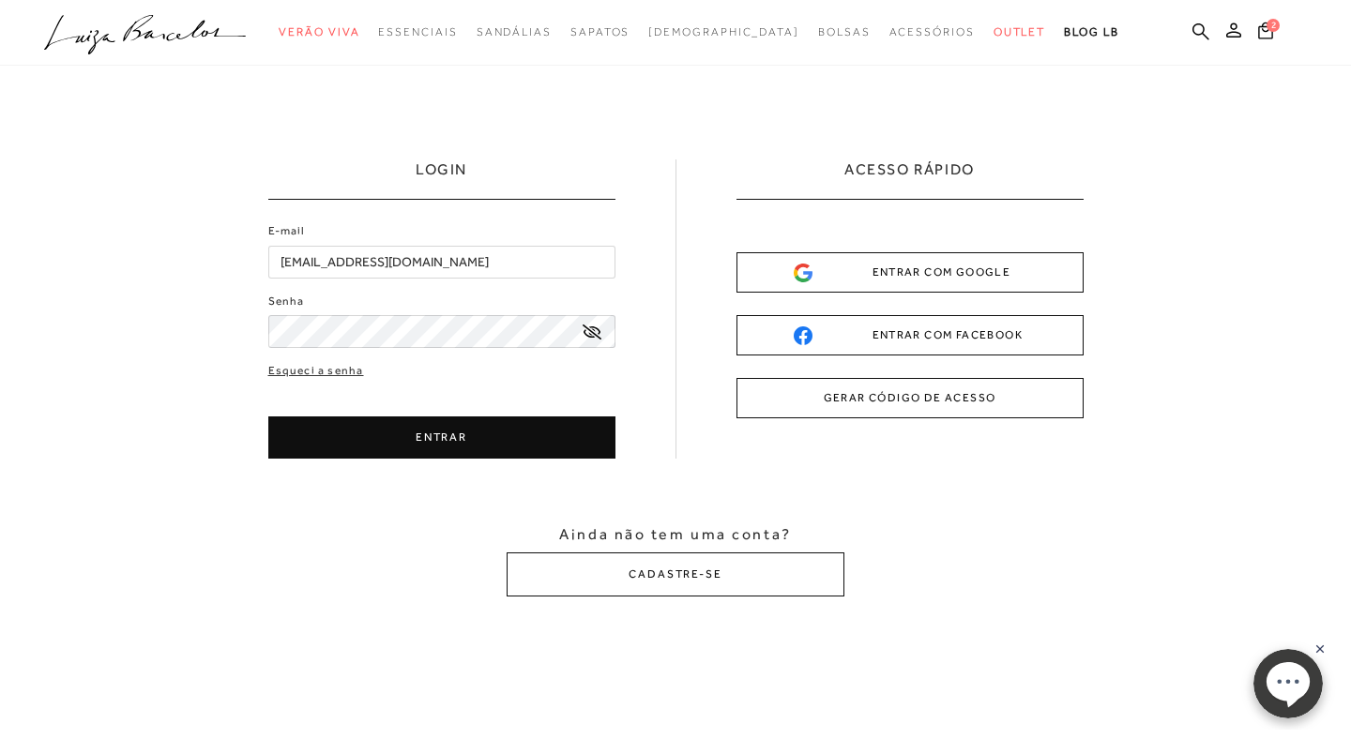
type input "[EMAIL_ADDRESS][DOMAIN_NAME]"
click at [588, 330] on icon at bounding box center [592, 332] width 19 height 15
click at [508, 430] on button "ENTRAR" at bounding box center [441, 438] width 347 height 42
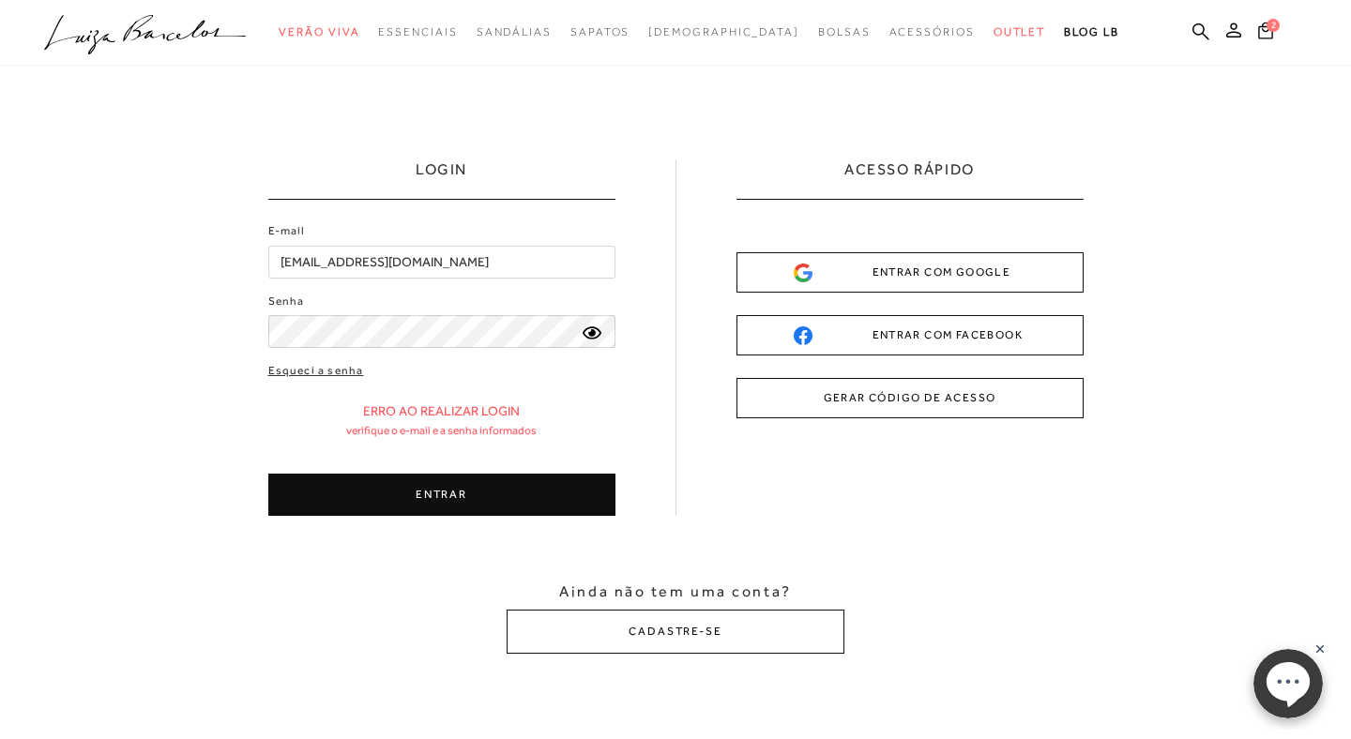
click at [454, 495] on button "ENTRAR" at bounding box center [441, 495] width 347 height 42
click at [338, 369] on link "Esqueci a senha" at bounding box center [316, 371] width 96 height 18
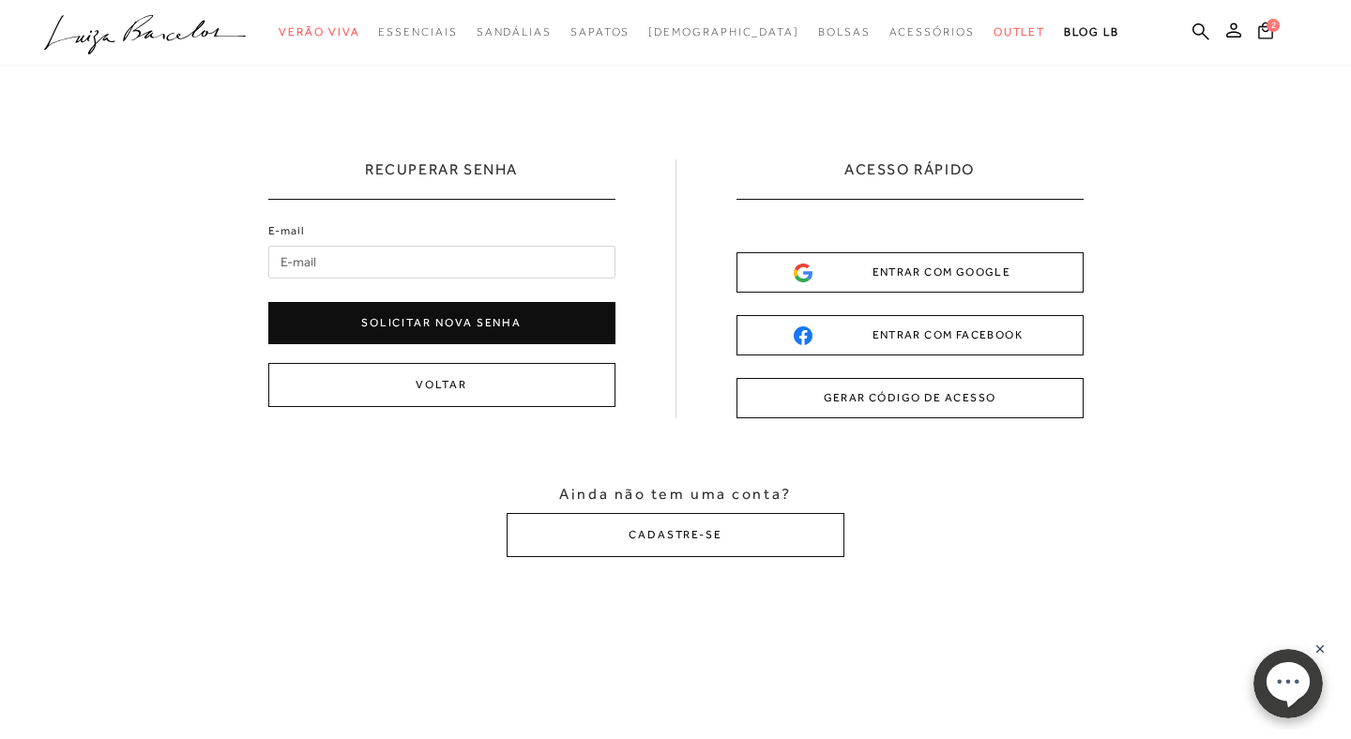
click at [357, 264] on input "E-mail" at bounding box center [441, 262] width 347 height 33
type input "[EMAIL_ADDRESS][DOMAIN_NAME]"
click at [418, 327] on button "Solicitar nova senha" at bounding box center [441, 323] width 347 height 42
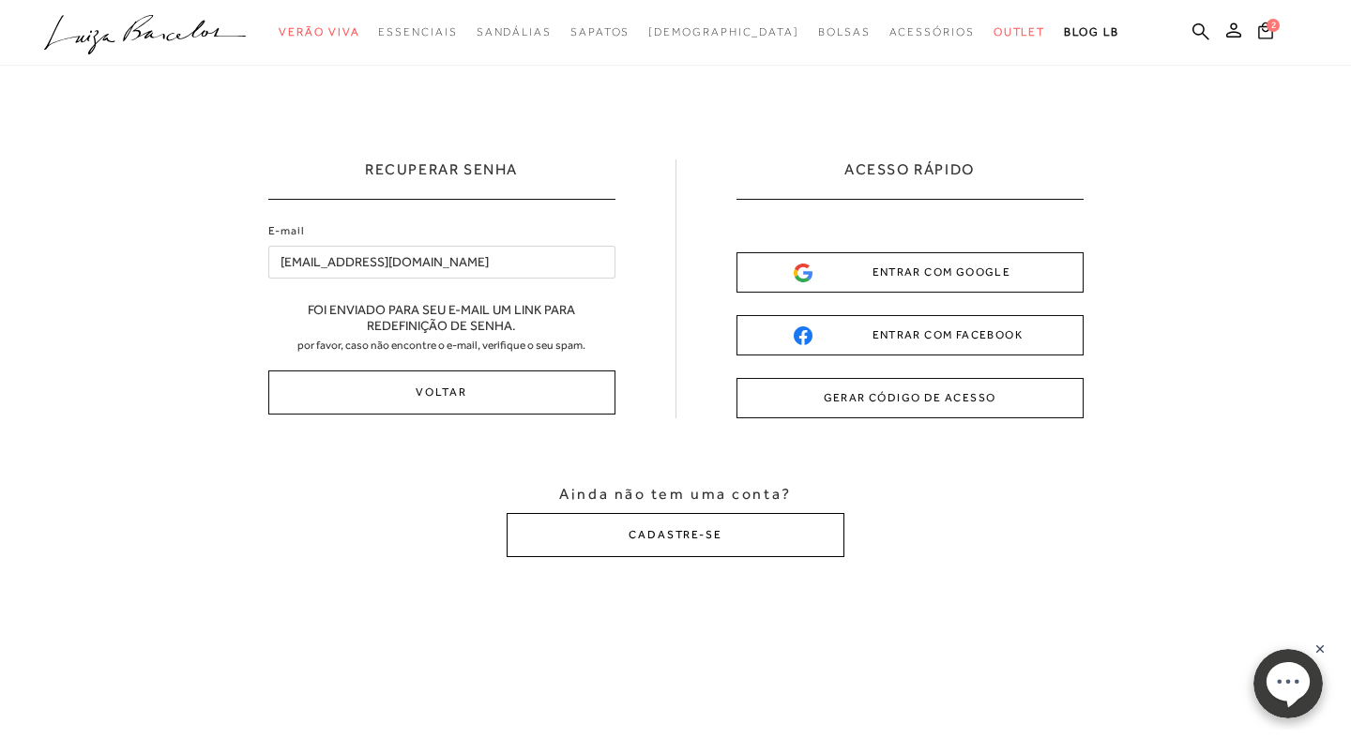
click at [640, 544] on button "CADASTRE-SE" at bounding box center [676, 535] width 338 height 44
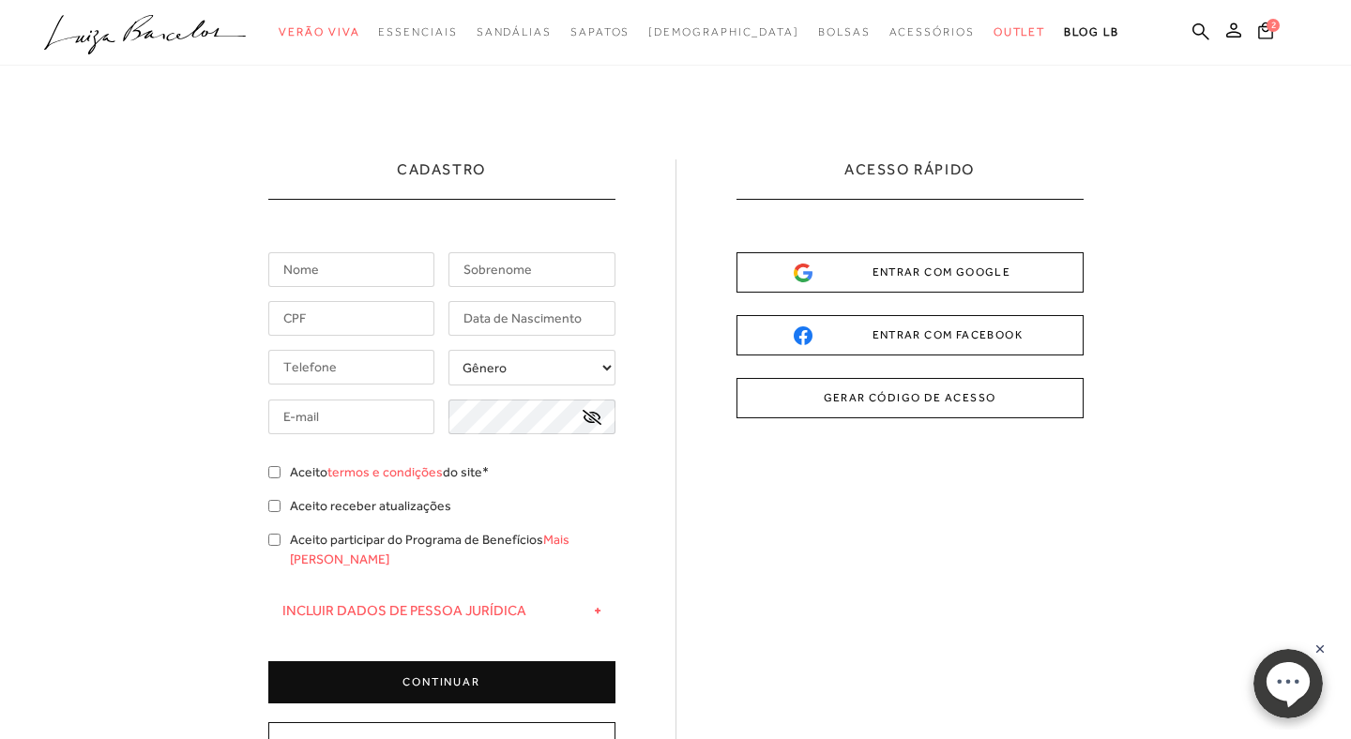
click at [384, 271] on input "text" at bounding box center [351, 269] width 167 height 35
type input "raphaela"
click at [514, 258] on input "text" at bounding box center [532, 269] width 167 height 35
type input "a"
type input "machado"
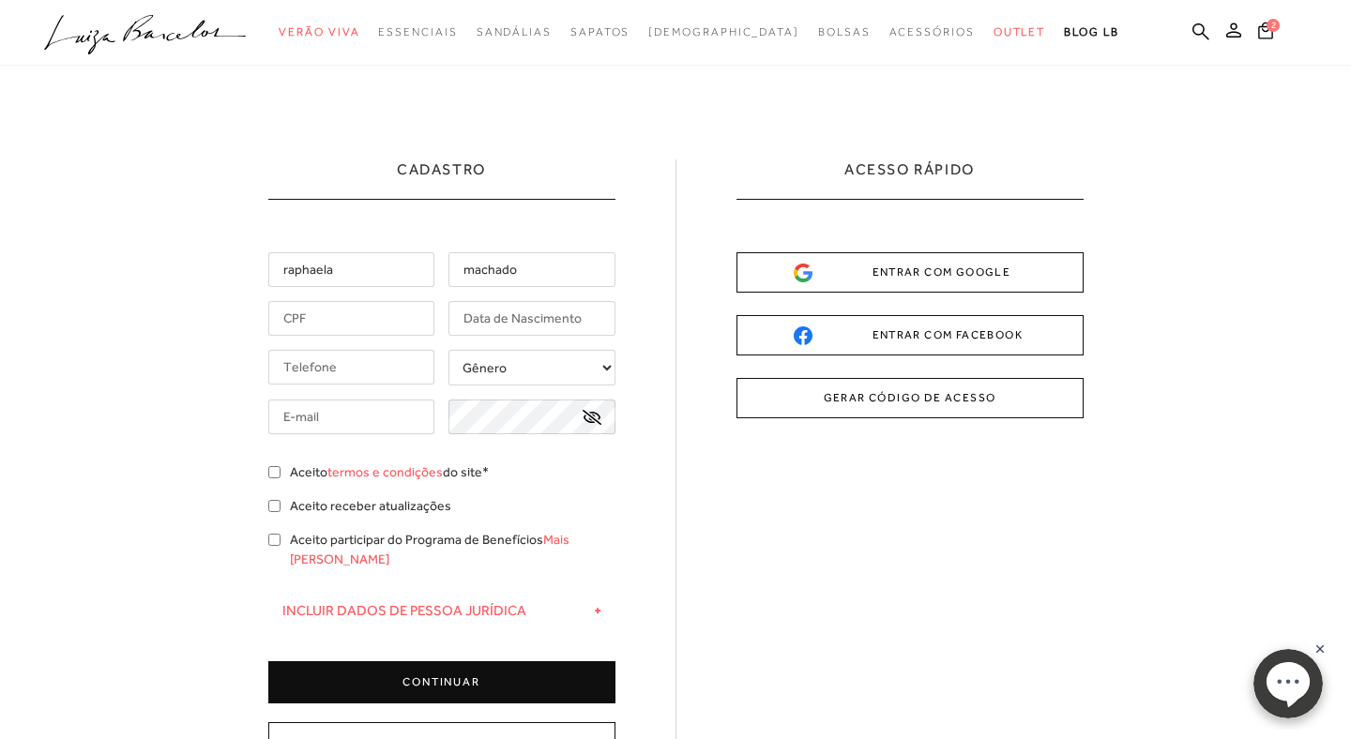
click at [377, 322] on input "text" at bounding box center [351, 318] width 167 height 35
type input "094.792.176-19"
click at [469, 314] on input "text" at bounding box center [532, 318] width 167 height 35
type input "[DATE]"
click at [378, 374] on input "tel" at bounding box center [351, 367] width 167 height 35
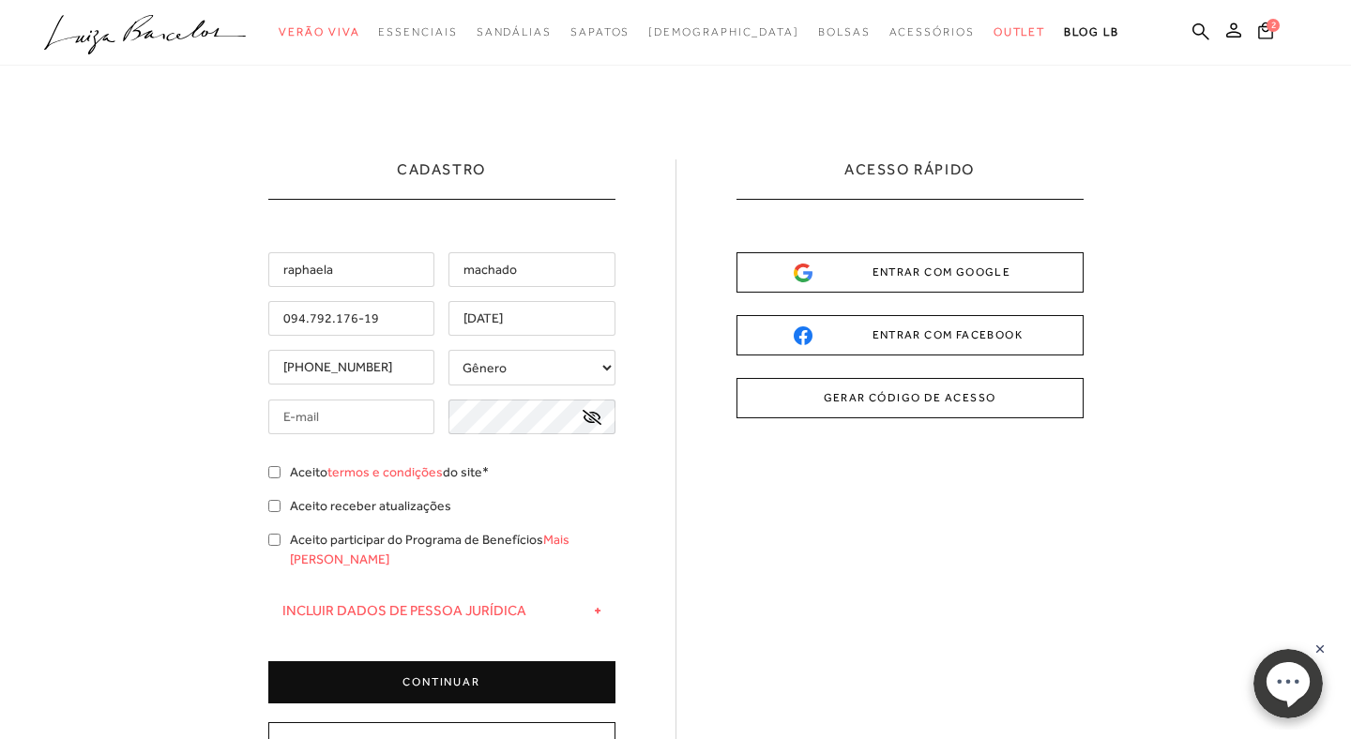
type input "[PHONE_NUMBER]"
select select
type input "[EMAIL_ADDRESS][DOMAIN_NAME]"
click at [588, 422] on icon at bounding box center [591, 417] width 19 height 15
click at [280, 471] on div "Aceito termos e condições do site*" at bounding box center [441, 475] width 347 height 24
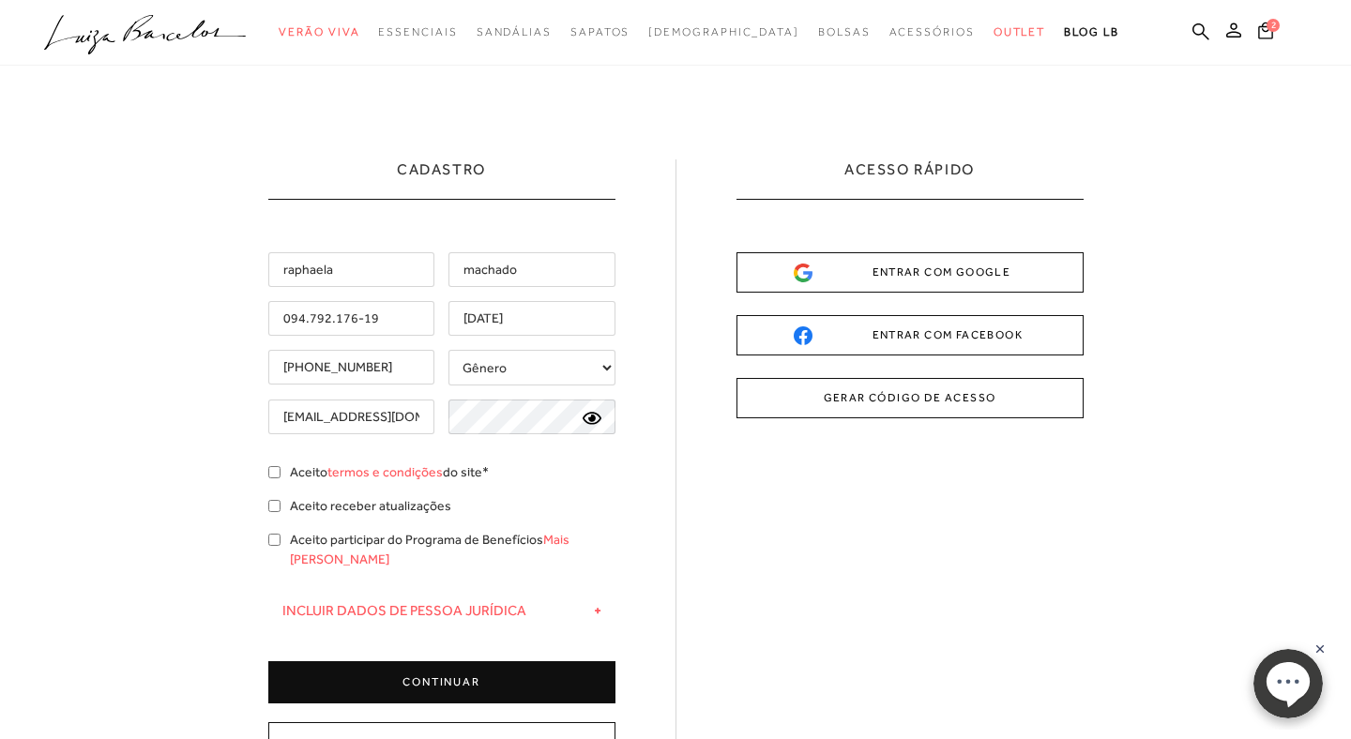
click at [272, 474] on input "Aceito termos e condições do site*" at bounding box center [274, 472] width 12 height 12
checkbox input "true"
click at [274, 514] on div "Aceito receber atualizações" at bounding box center [441, 508] width 347 height 24
click at [273, 546] on div "Aceito participar do Programa de Benefícios Mais [PERSON_NAME]" at bounding box center [441, 552] width 347 height 44
click at [272, 507] on input "Aceito receber atualizações" at bounding box center [274, 506] width 12 height 12
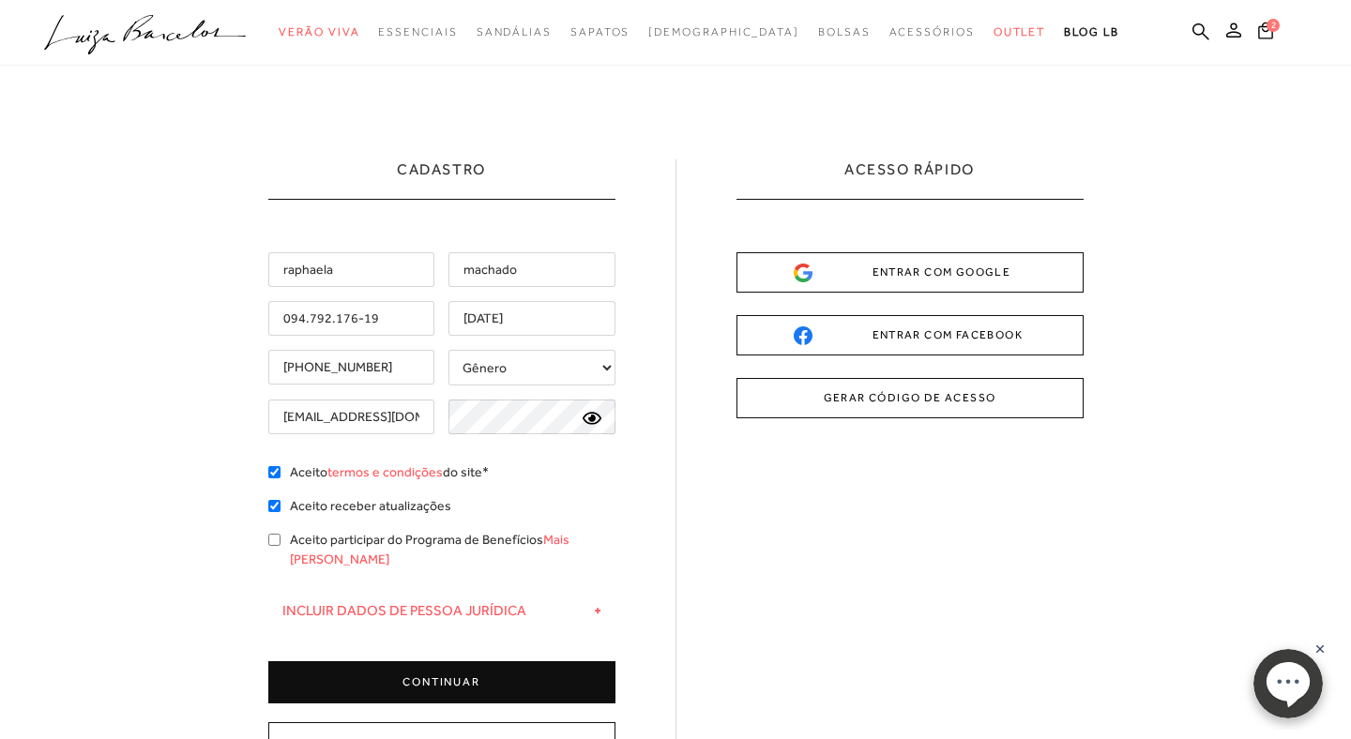
checkbox input "true"
click at [272, 533] on div "Aceito participar do Programa de Benefícios Mais [PERSON_NAME]" at bounding box center [441, 552] width 347 height 44
click at [273, 541] on input "Aceito participar do Programa de Benefícios Mais [PERSON_NAME]" at bounding box center [274, 540] width 12 height 12
checkbox input "true"
click at [412, 670] on button "CONTINUAR" at bounding box center [441, 683] width 347 height 42
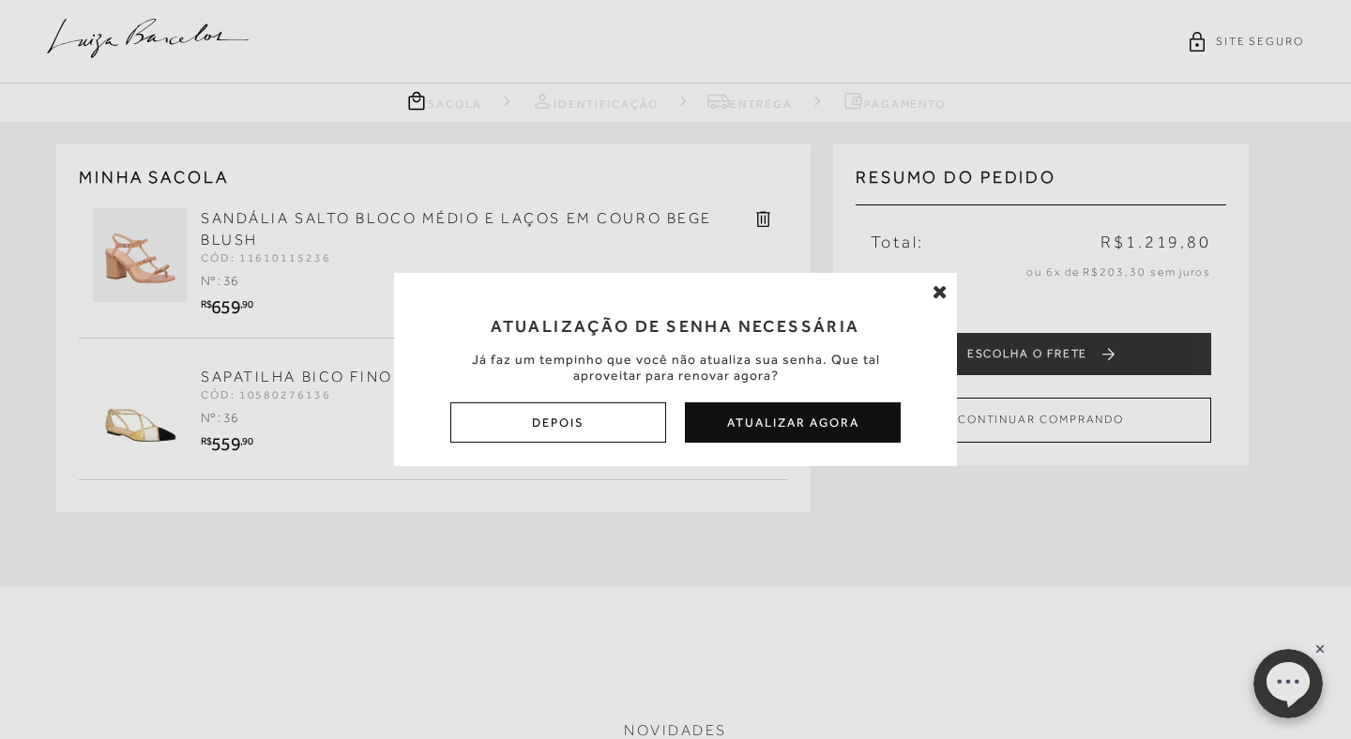
click at [770, 443] on button "Atualizar Agora" at bounding box center [793, 423] width 216 height 40
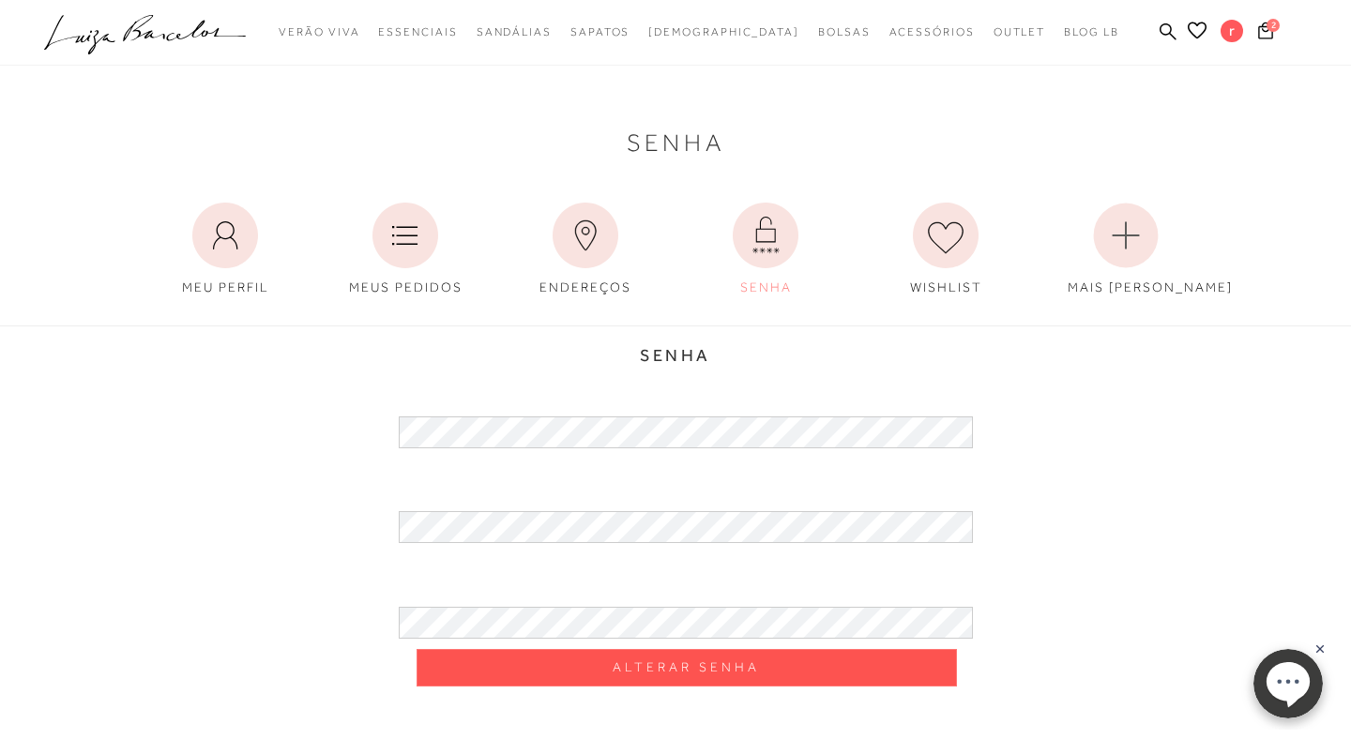
click at [614, 663] on span "Alterar Senha" at bounding box center [686, 668] width 147 height 18
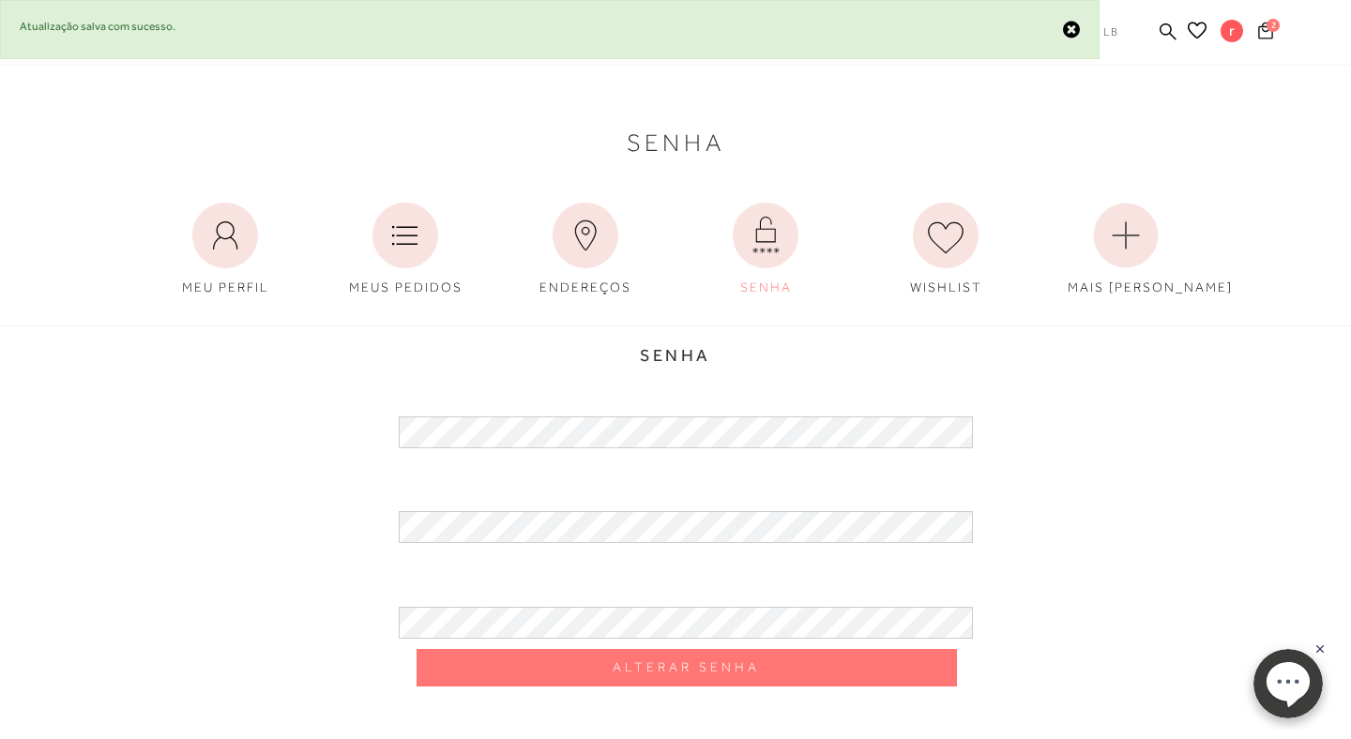
click at [1264, 31] on icon at bounding box center [1265, 30] width 15 height 17
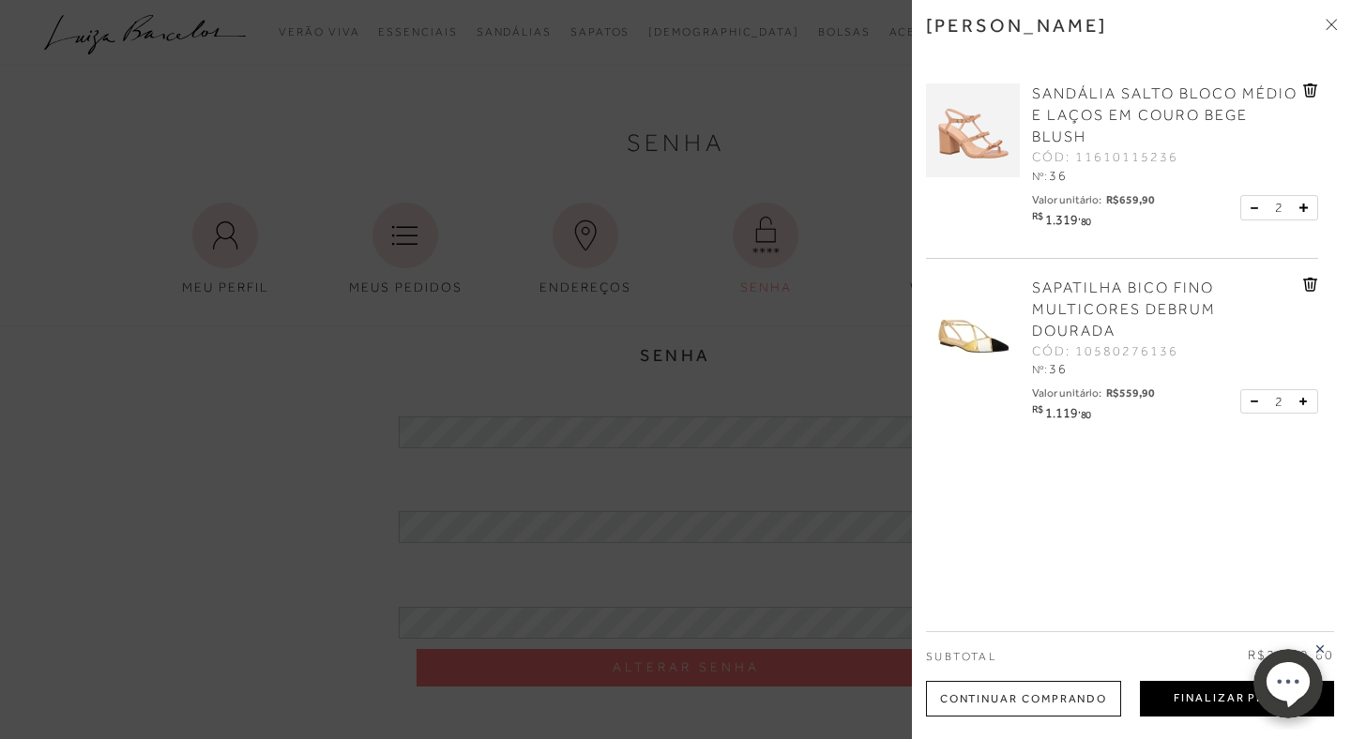
click at [1183, 698] on button "Finalizar Pedido" at bounding box center [1237, 699] width 194 height 36
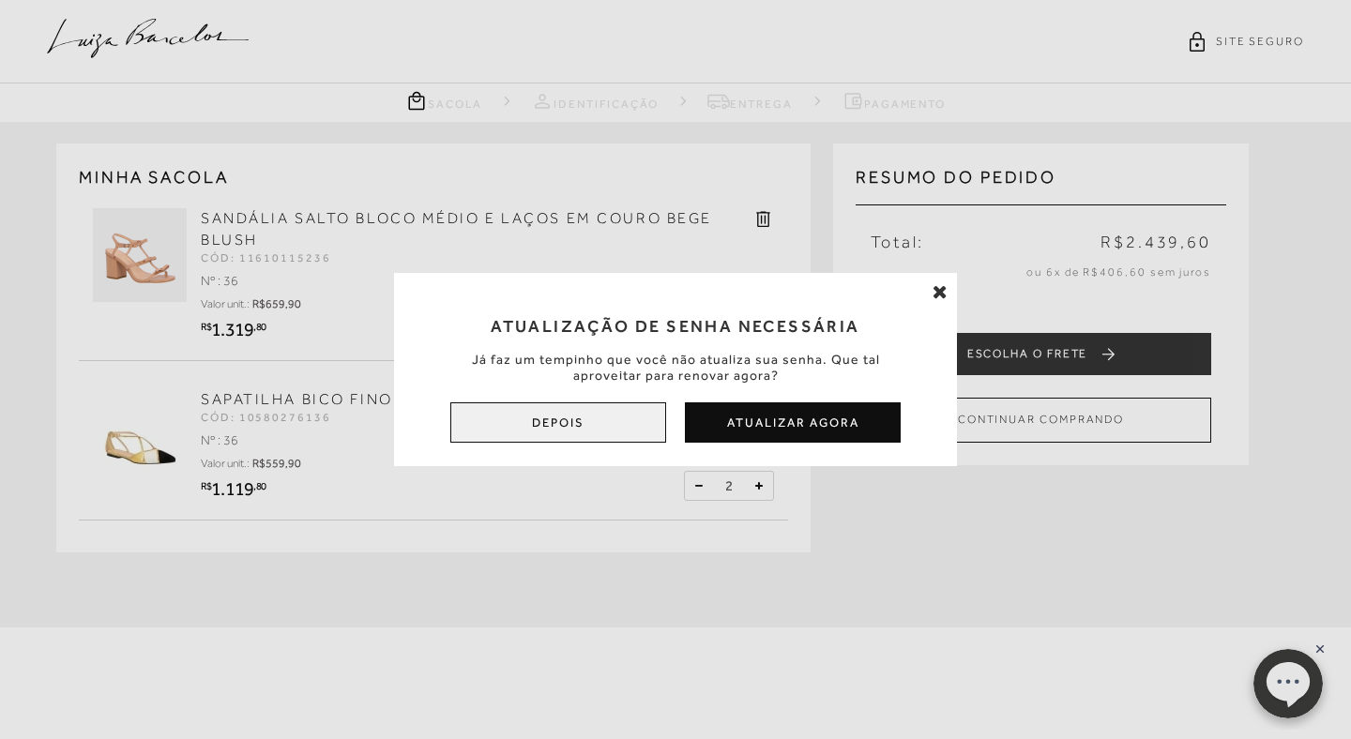
click at [597, 443] on button "Depois" at bounding box center [558, 423] width 216 height 40
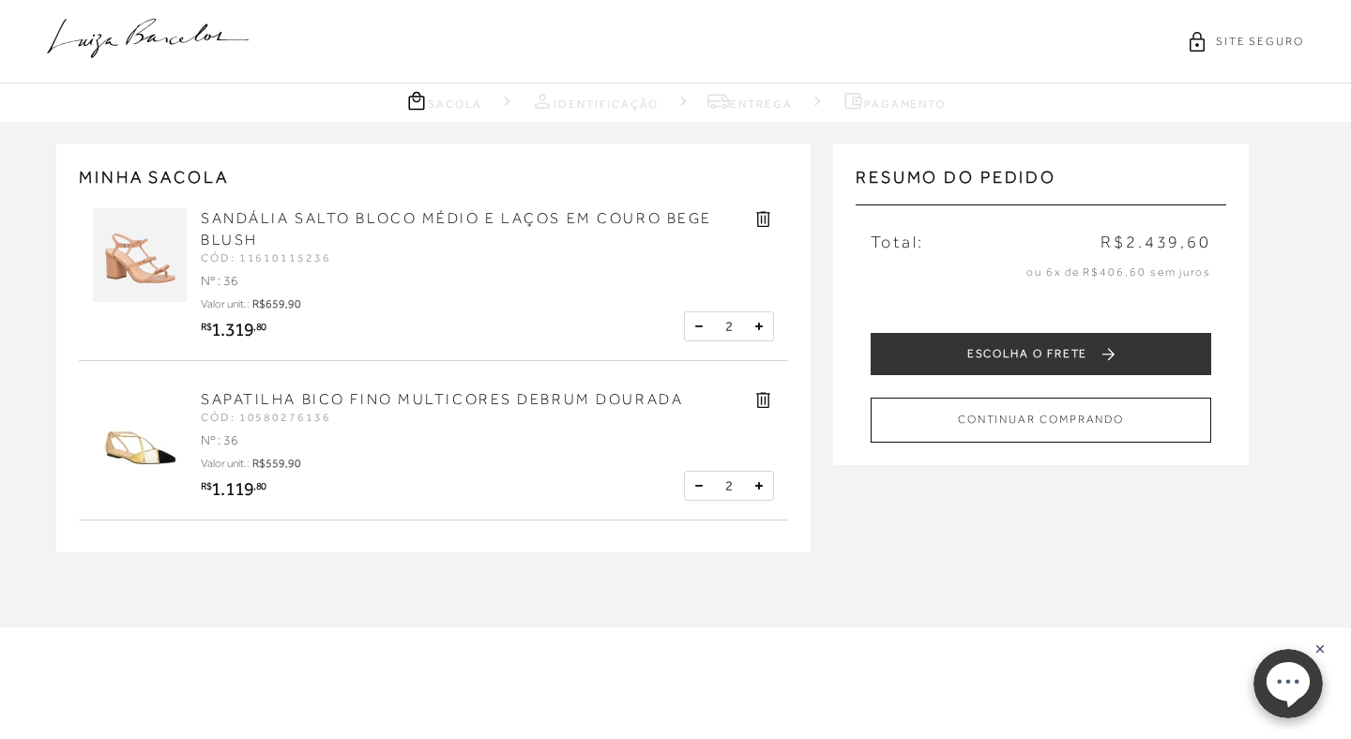
click at [695, 485] on icon at bounding box center [699, 486] width 8 height 2
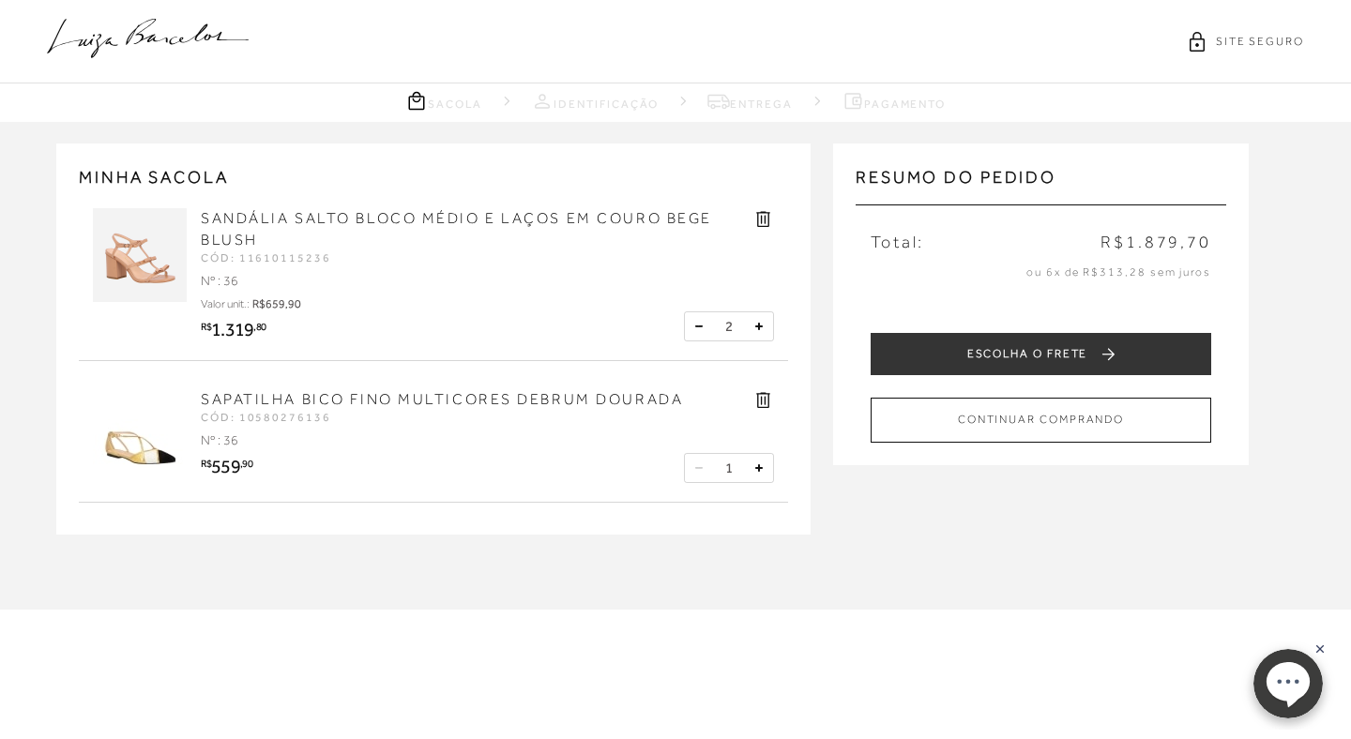
click at [700, 324] on button at bounding box center [699, 326] width 19 height 19
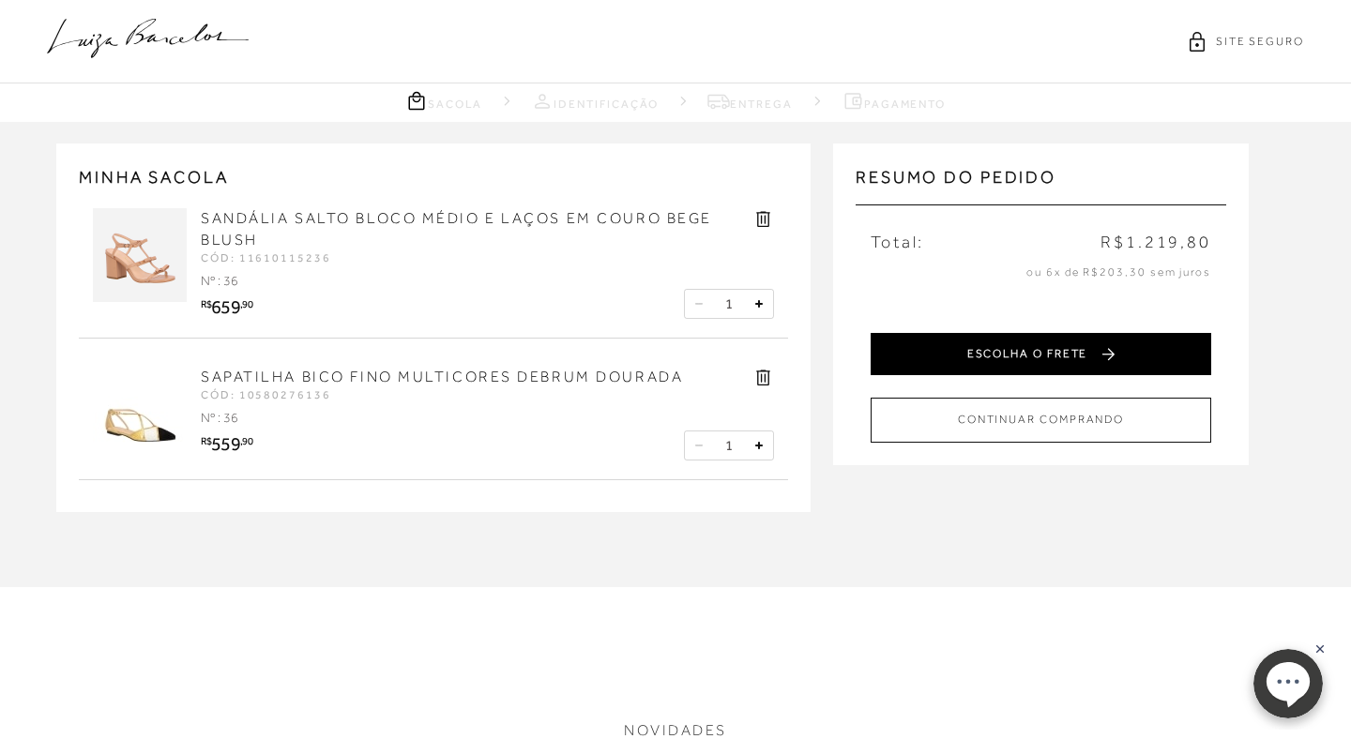
click at [960, 354] on button "ESCOLHA O FRETE" at bounding box center [1041, 354] width 341 height 42
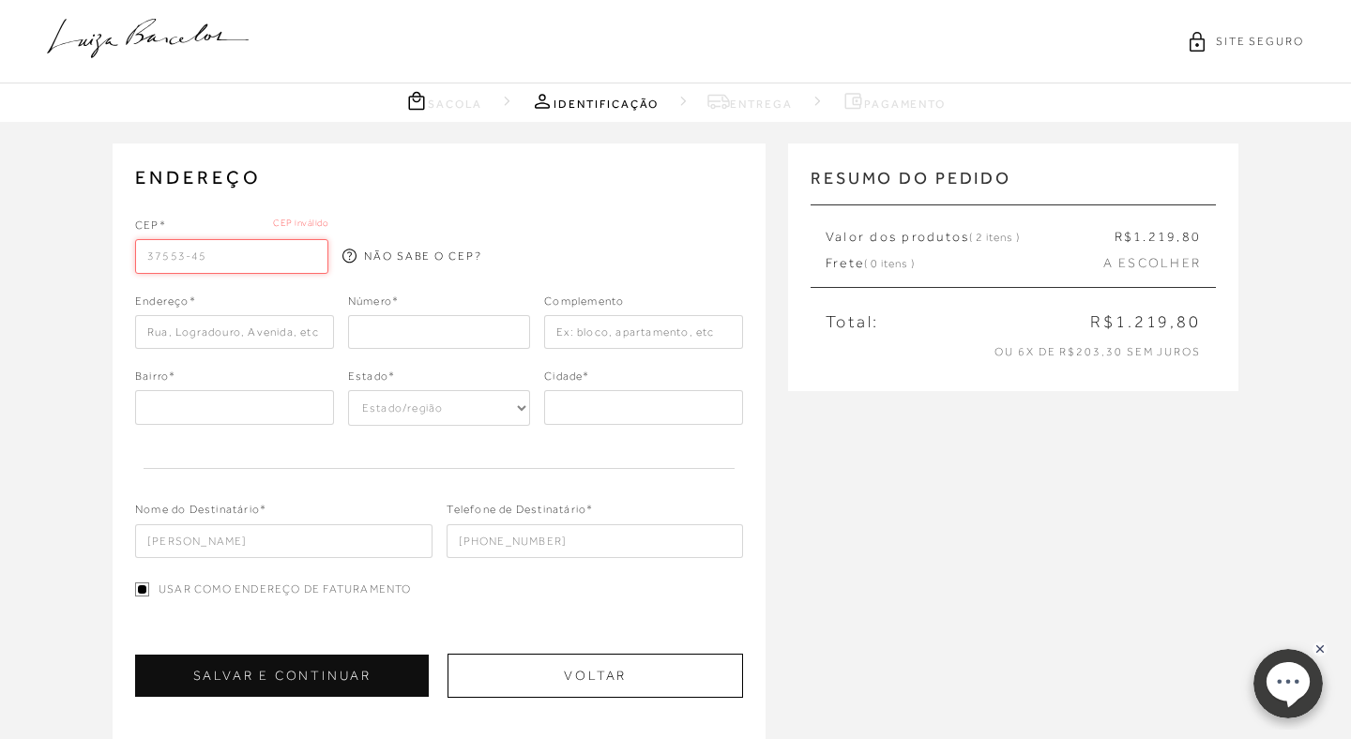
type input "37553-459"
type input "[GEOGRAPHIC_DATA][PERSON_NAME]"
type input "Nova Pouso Alegre"
select select "MG"
type input "Pouso Alegre"
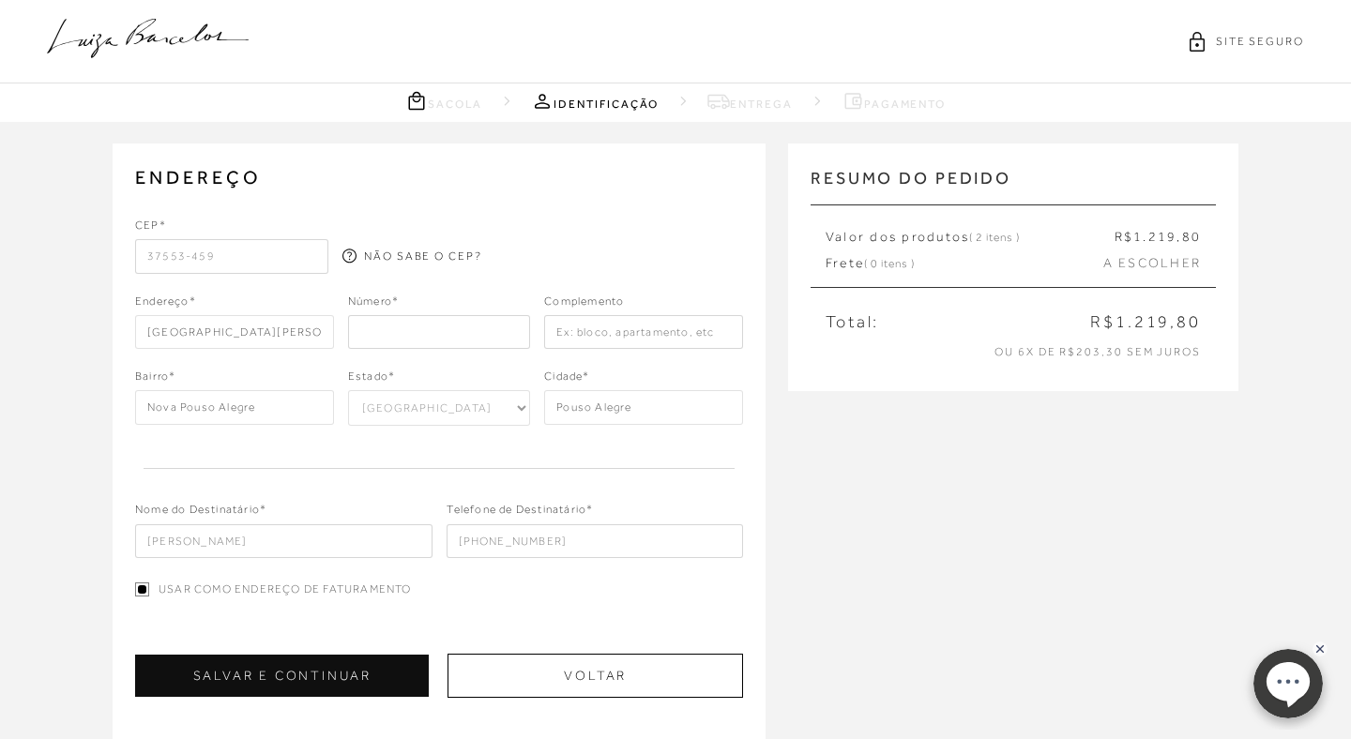
type input "37553-459"
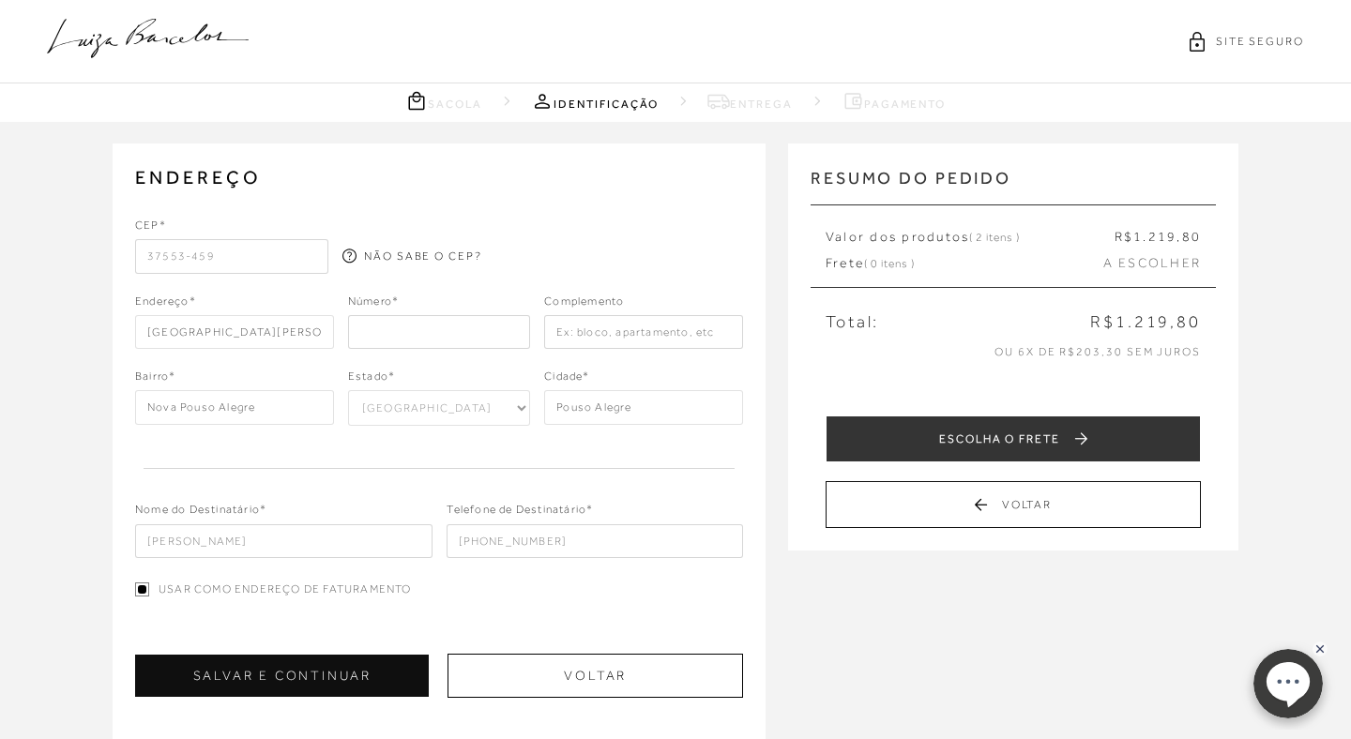
click at [412, 338] on input "number" at bounding box center [439, 332] width 182 height 34
type input "727"
click at [351, 675] on button "SALVAR E CONTINUAR" at bounding box center [282, 676] width 294 height 42
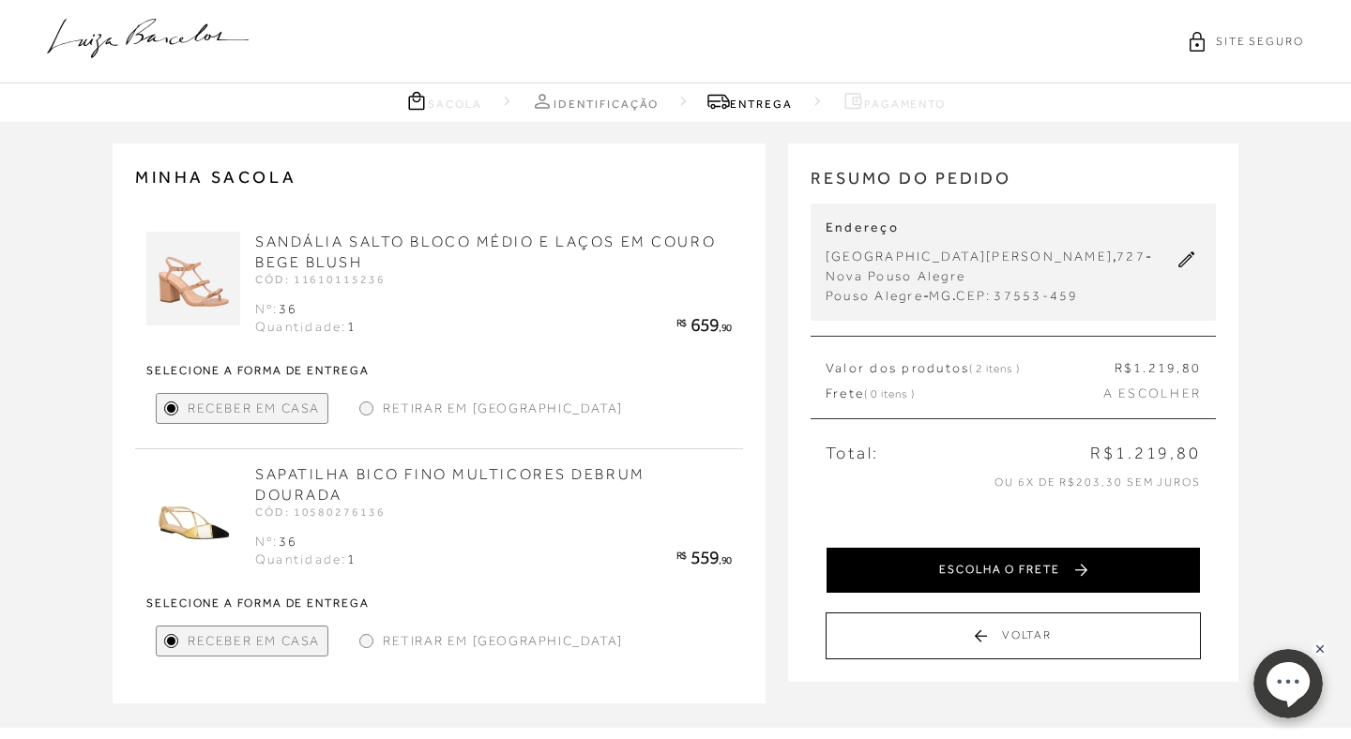
click at [917, 558] on button "ESCOLHA O FRETE" at bounding box center [1013, 570] width 375 height 47
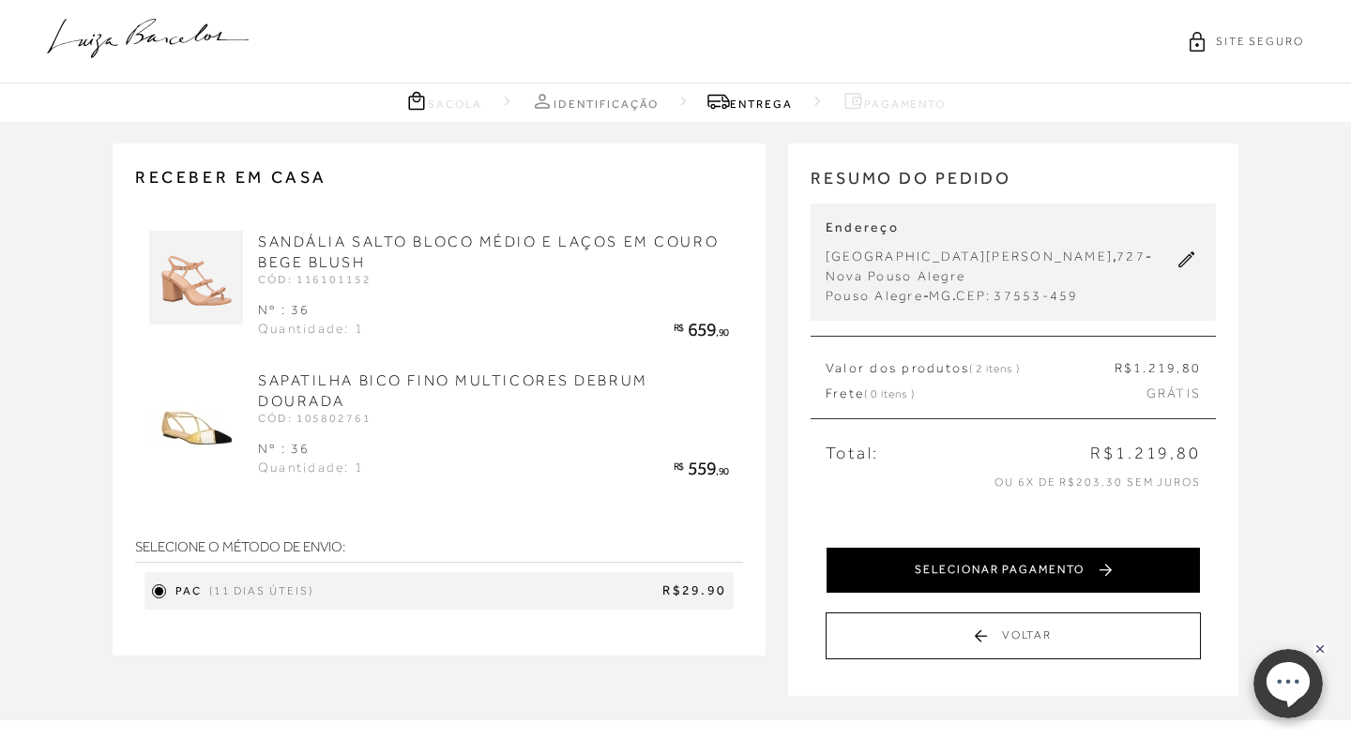
click at [918, 559] on button "SELECIONAR PAGAMENTO" at bounding box center [1013, 570] width 375 height 47
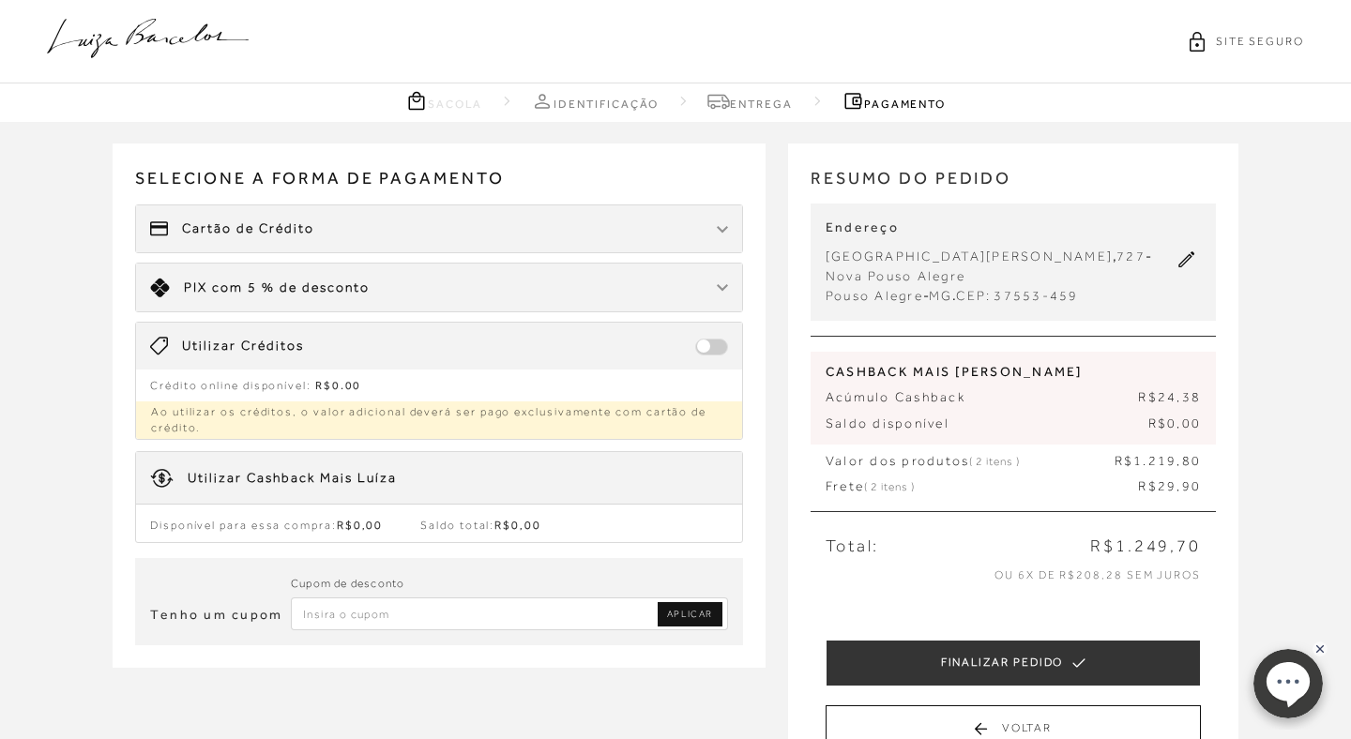
click at [601, 236] on div "Cartão de Crédito" at bounding box center [439, 229] width 606 height 47
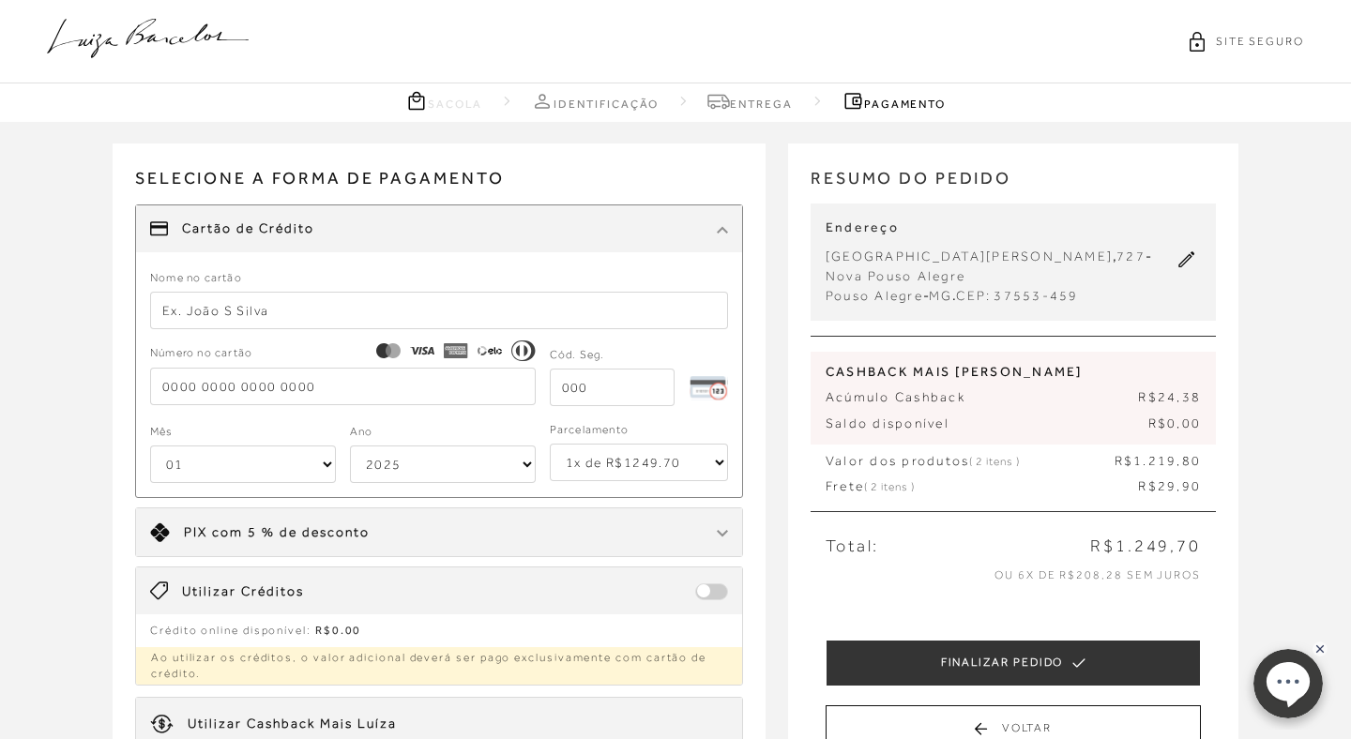
click at [453, 308] on input "text" at bounding box center [439, 311] width 578 height 38
type input "[PERSON_NAME]"
click at [364, 387] on input "tel" at bounding box center [343, 387] width 386 height 38
type input "[CREDIT_CARD_NUMBER]"
click at [632, 380] on input "tel" at bounding box center [612, 388] width 125 height 38
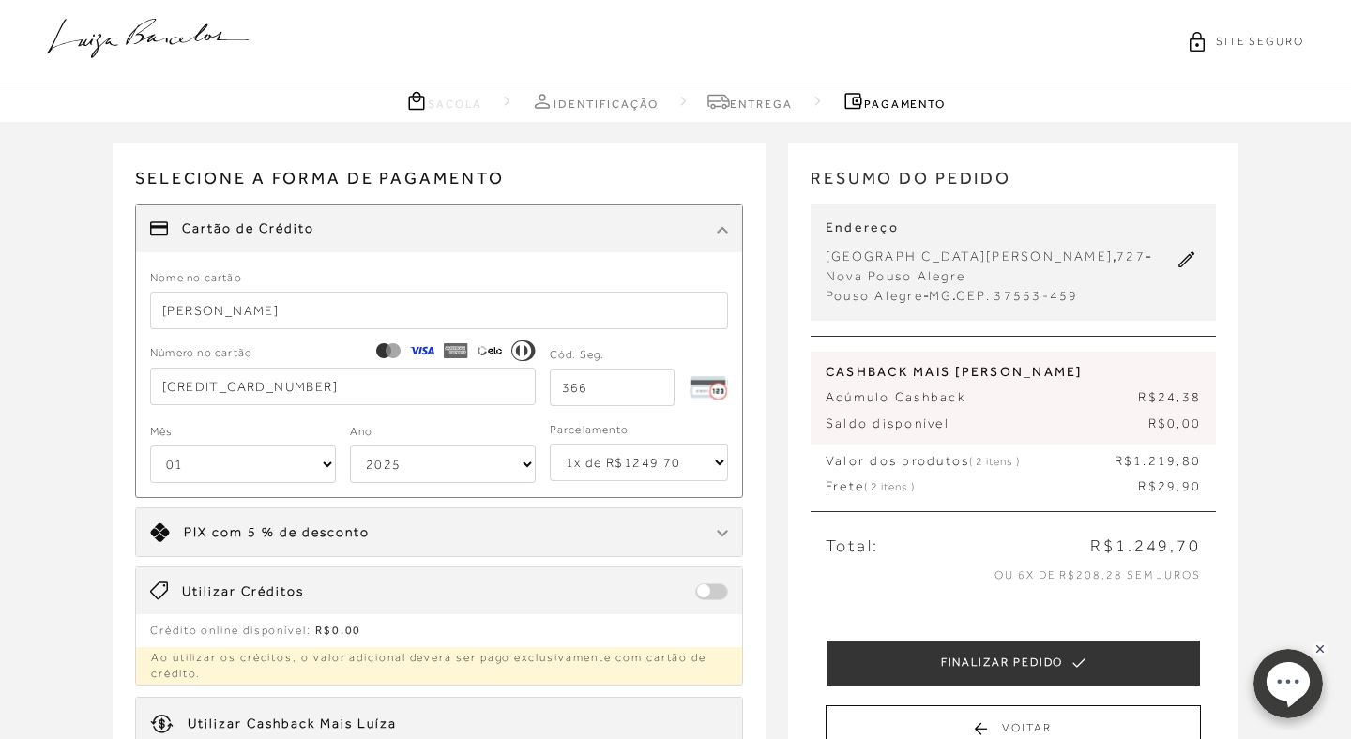
type input "366"
select select "04"
select select "2029"
select select "4"
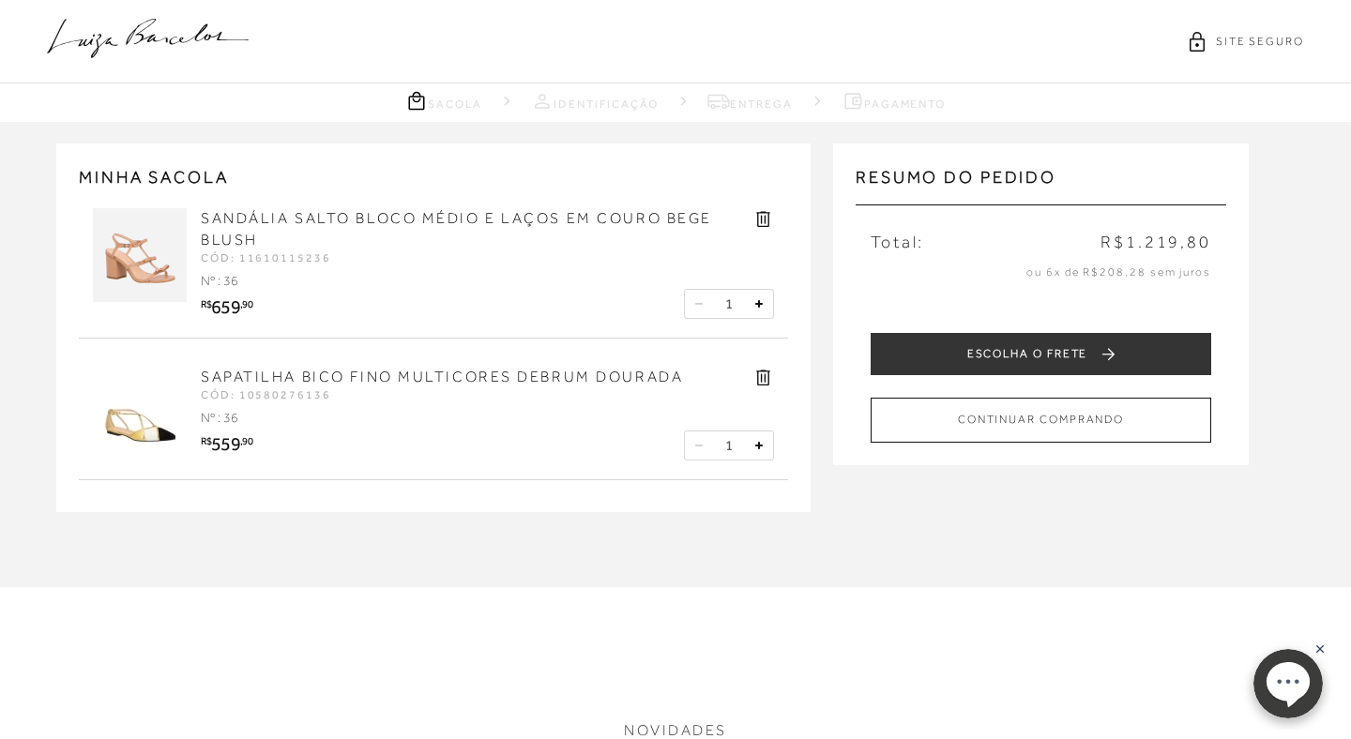
click at [760, 379] on icon at bounding box center [764, 378] width 22 height 22
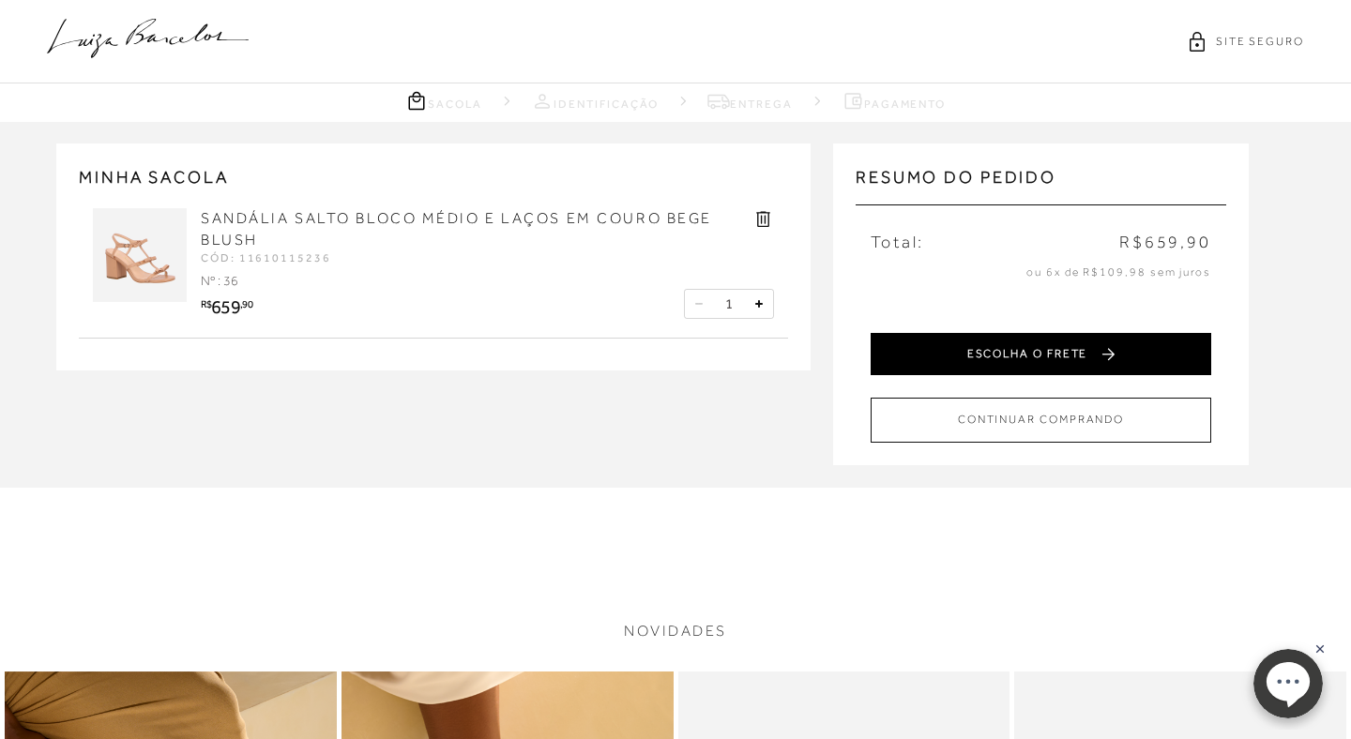
click at [964, 350] on button "ESCOLHA O FRETE" at bounding box center [1041, 354] width 341 height 42
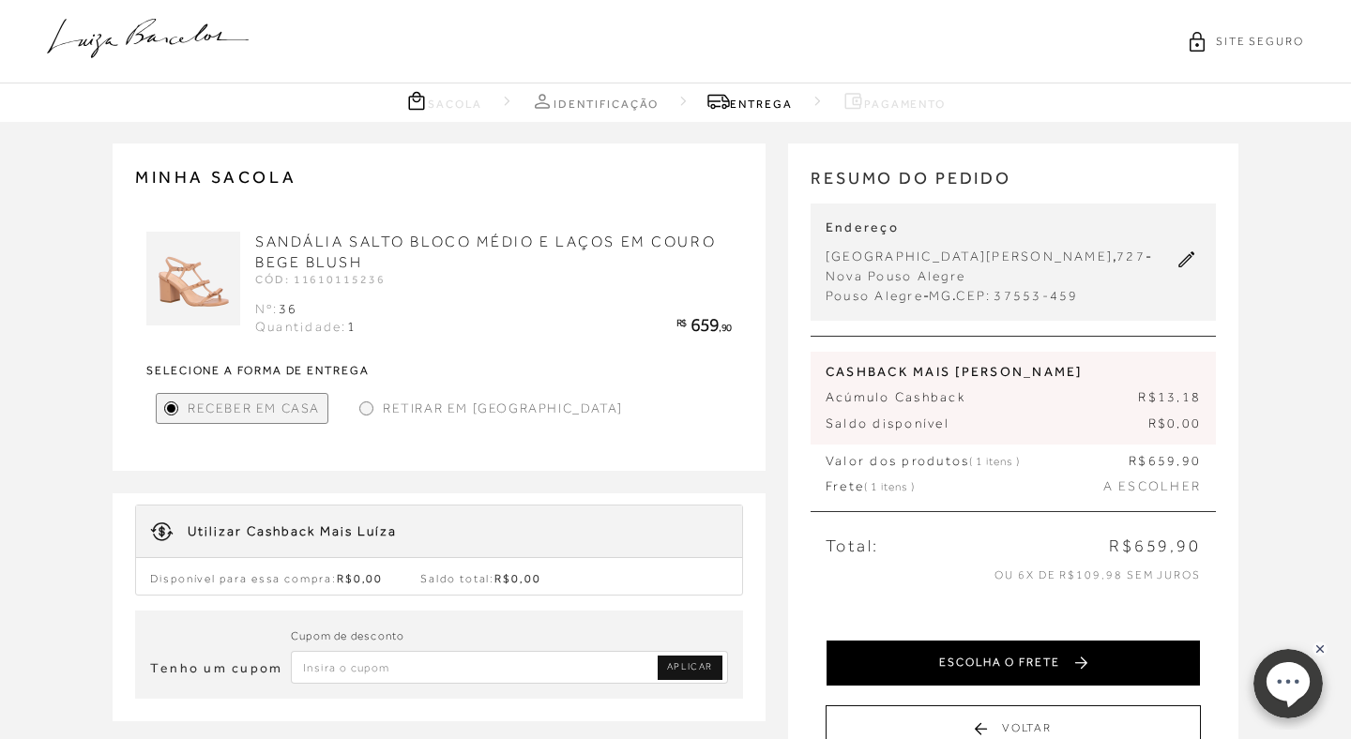
click at [894, 667] on button "ESCOLHA O FRETE" at bounding box center [1013, 663] width 375 height 47
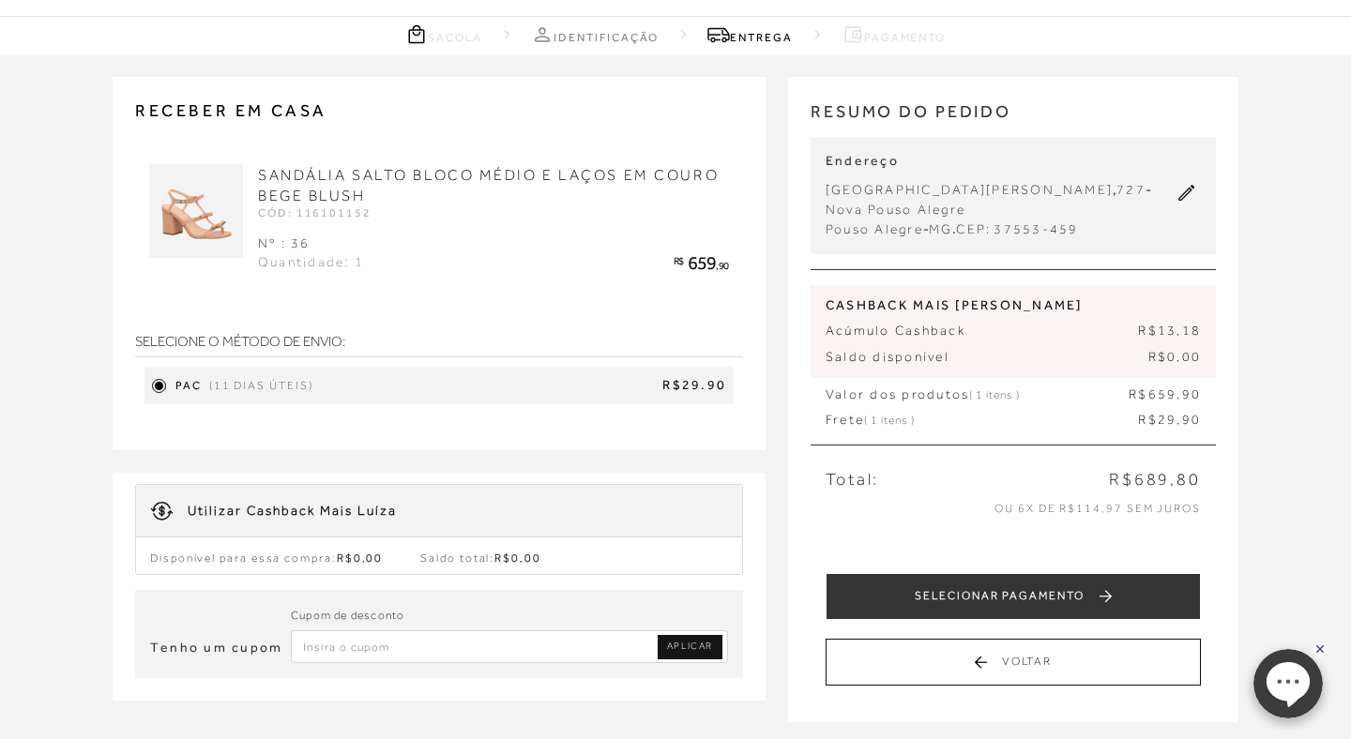
scroll to position [94, 0]
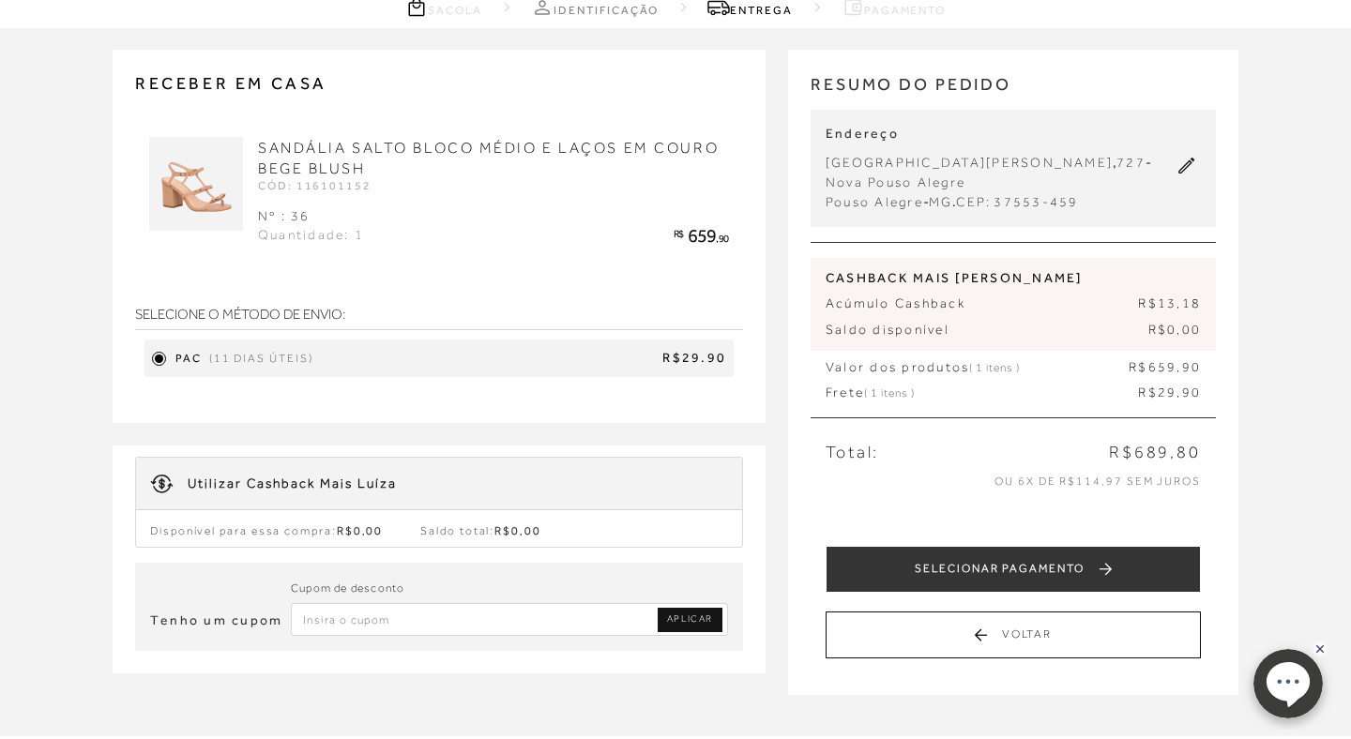
click at [571, 609] on input "Inserir Código da Promoção" at bounding box center [509, 619] width 437 height 33
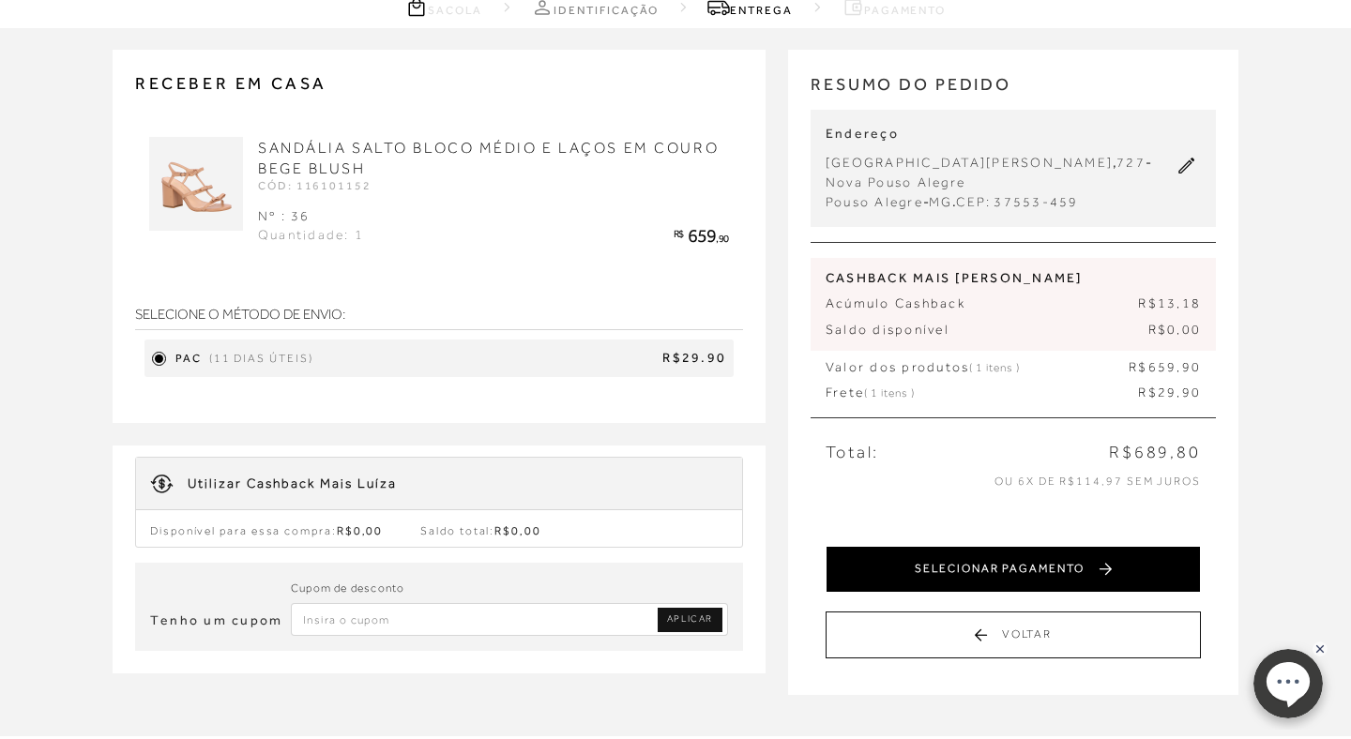
click at [904, 549] on button "SELECIONAR PAGAMENTO" at bounding box center [1013, 569] width 375 height 47
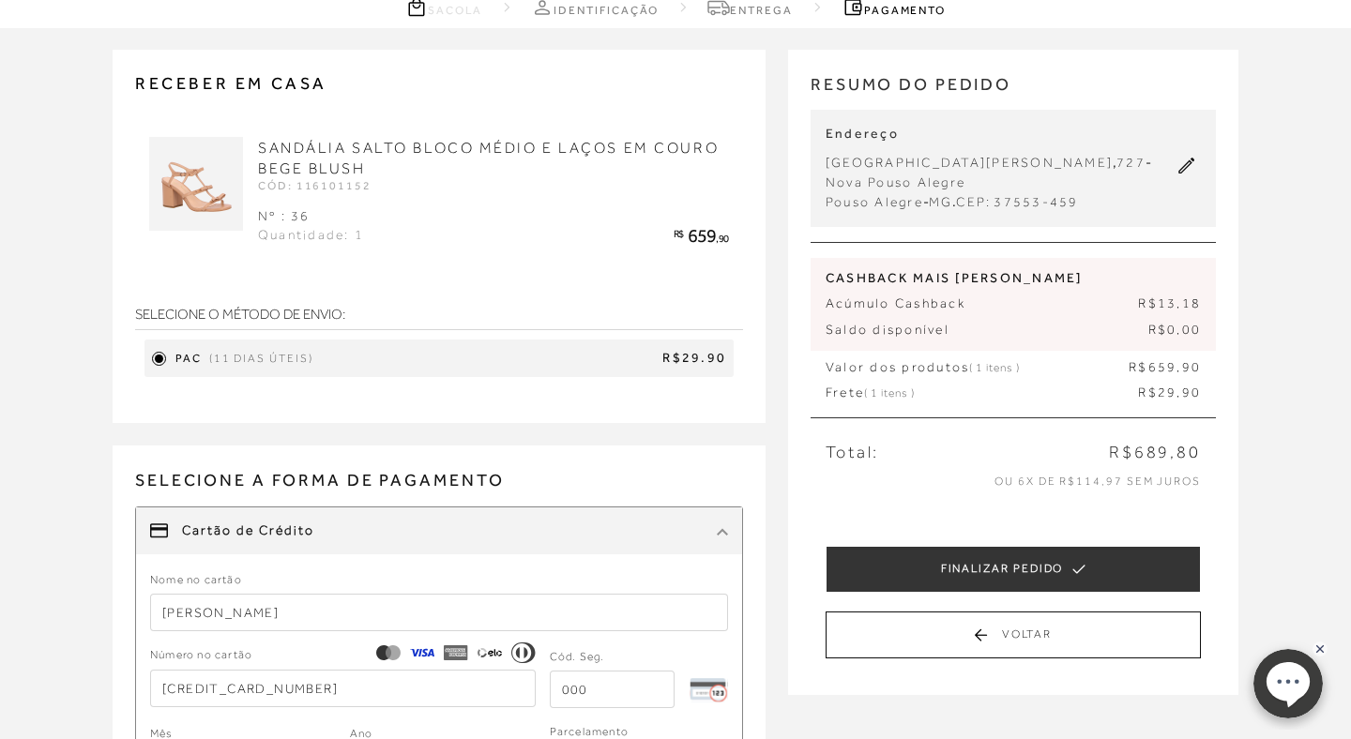
scroll to position [0, 0]
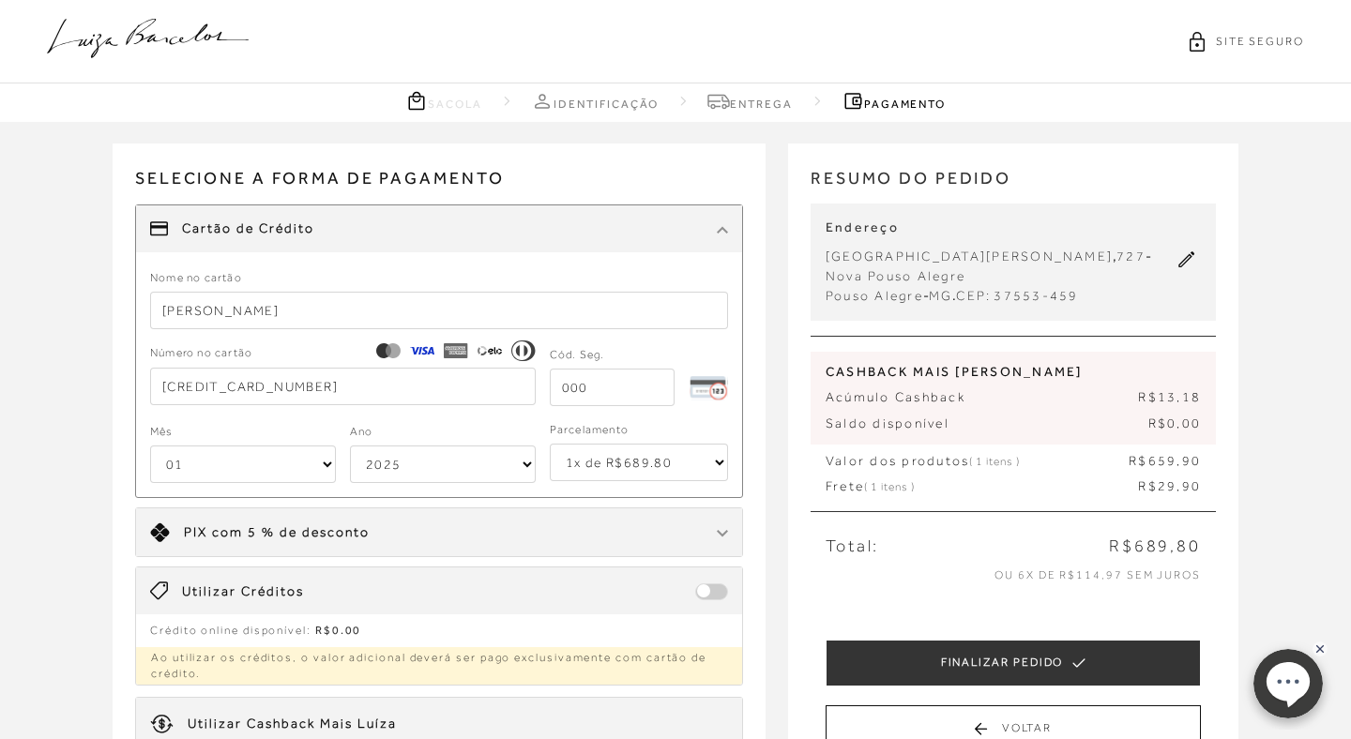
click at [598, 389] on input "tel" at bounding box center [612, 388] width 125 height 38
type input "366"
select select "2"
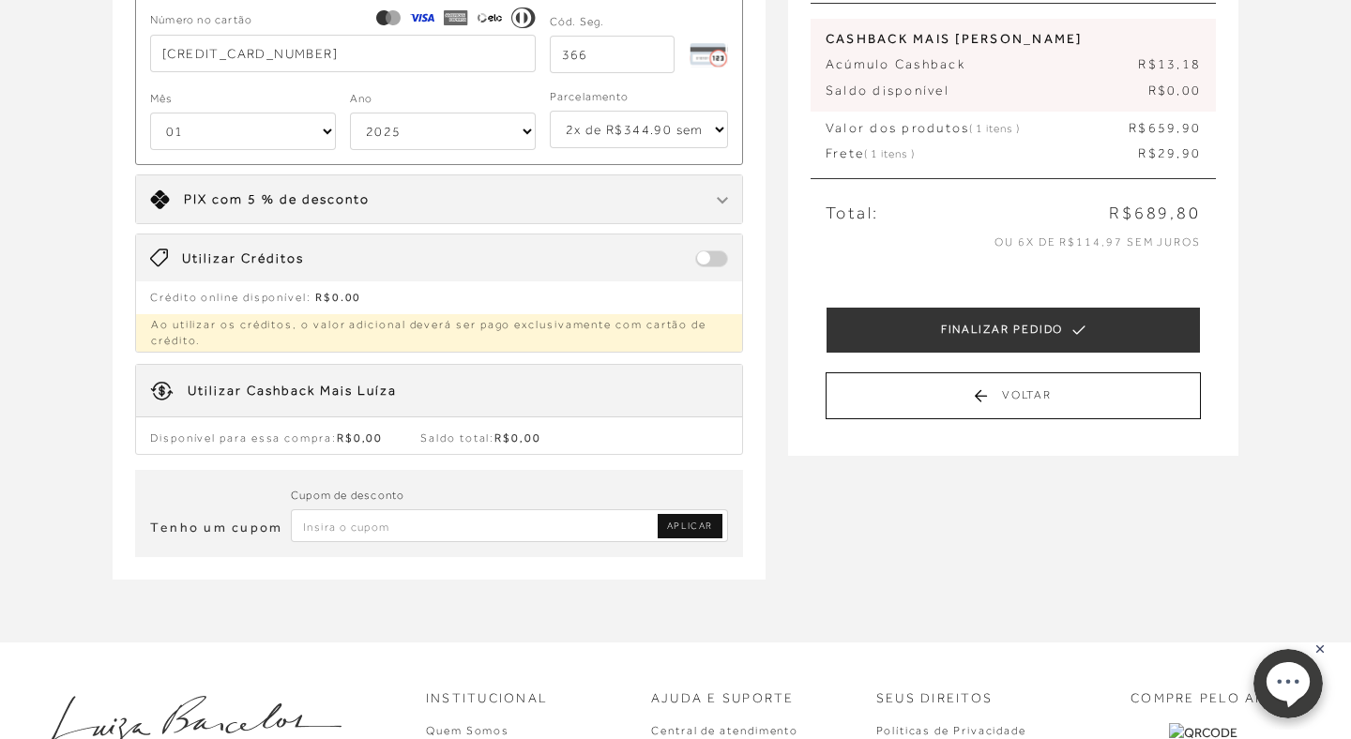
scroll to position [336, 0]
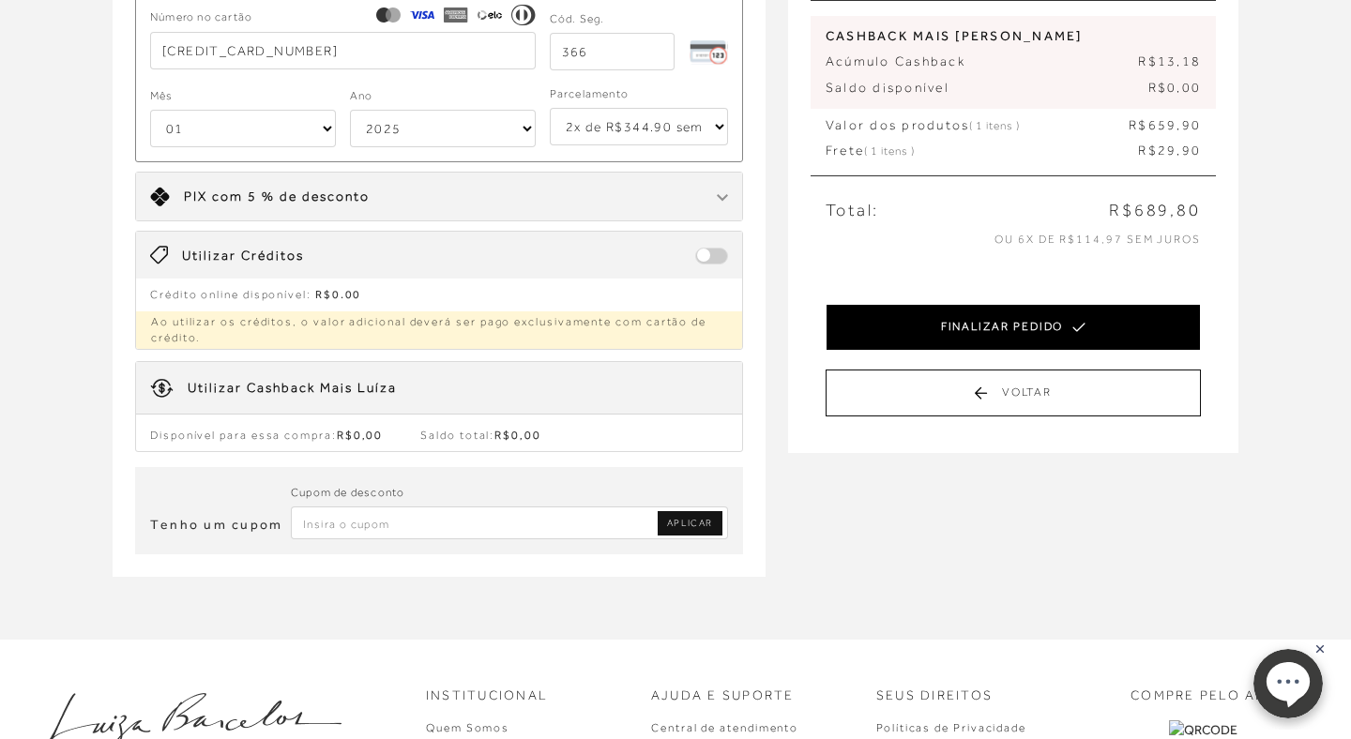
click at [918, 318] on button "FINALIZAR PEDIDO" at bounding box center [1013, 327] width 375 height 47
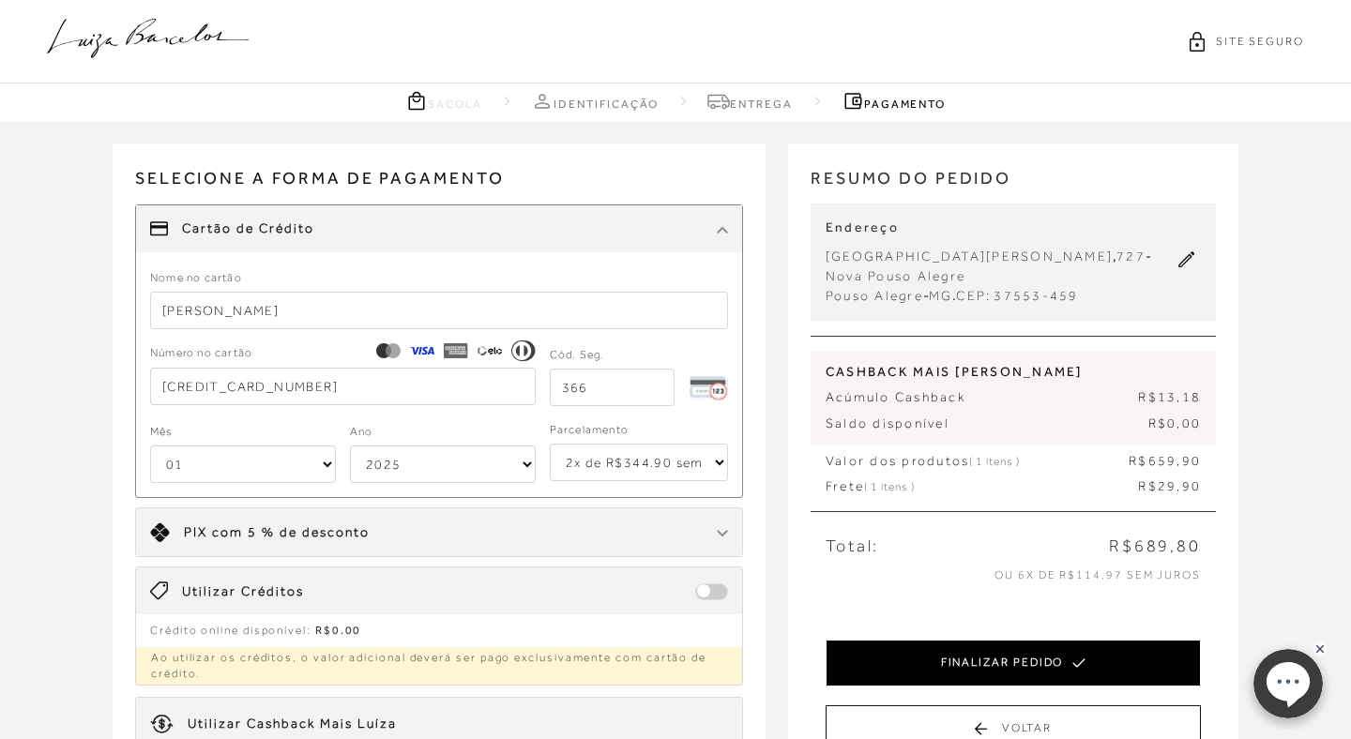
select select "2"
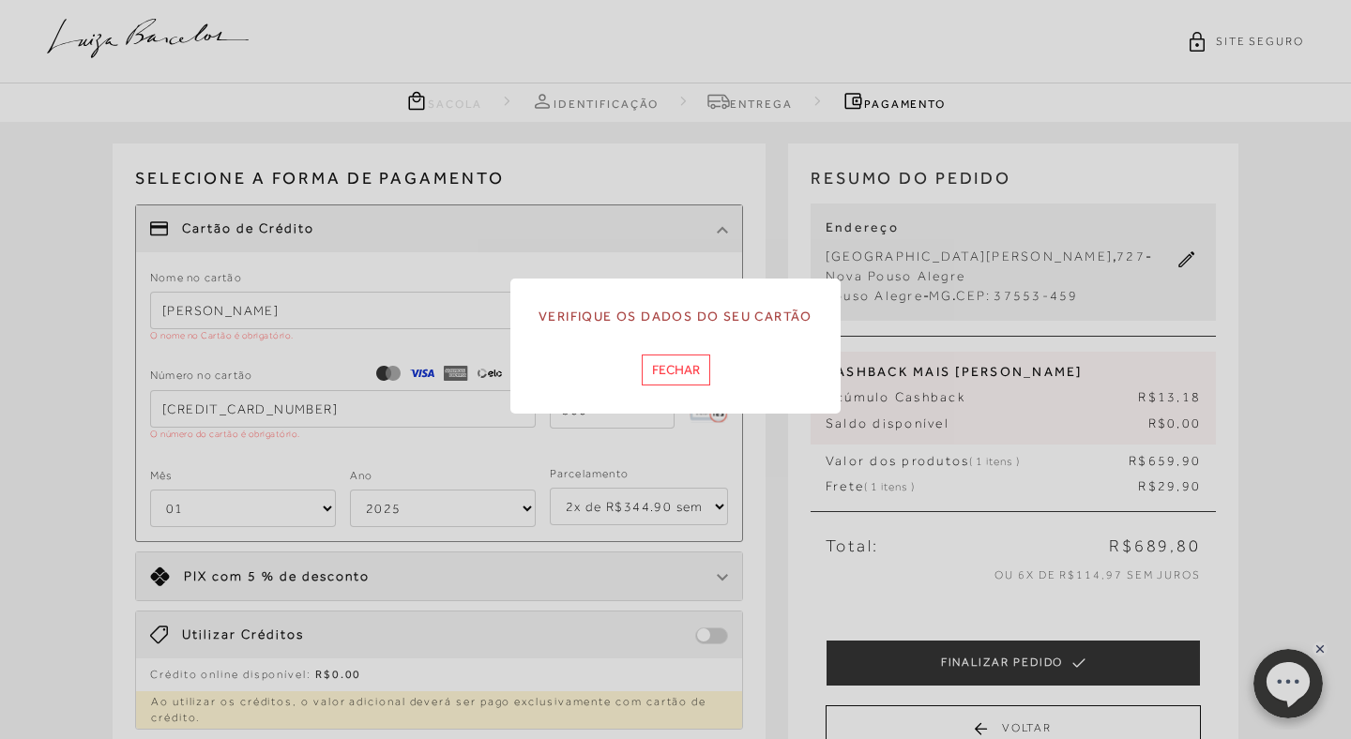
click at [678, 370] on button "Fechar" at bounding box center [676, 370] width 69 height 31
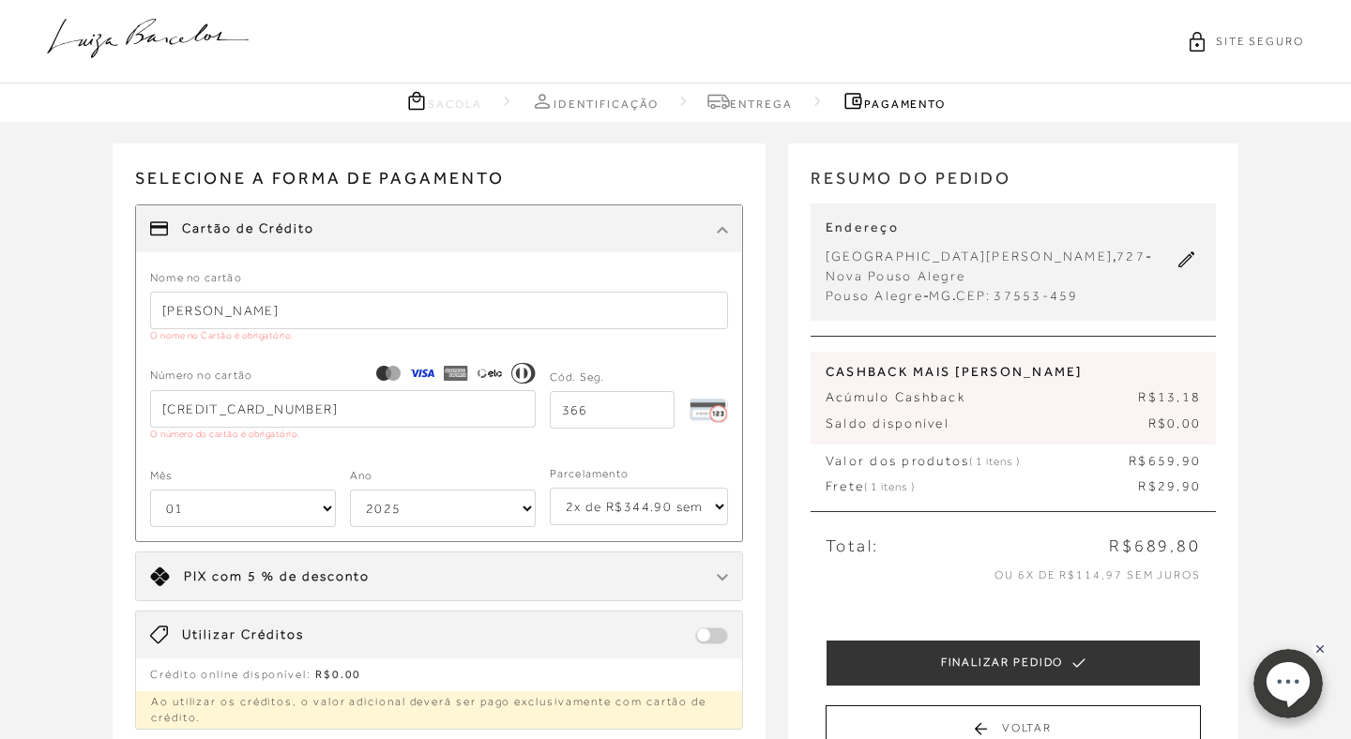
click at [353, 400] on input "[CREDIT_CARD_NUMBER]" at bounding box center [343, 409] width 386 height 38
click at [322, 309] on input "[PERSON_NAME]" at bounding box center [439, 311] width 578 height 38
click at [358, 438] on p "O número do cartão é obrigatório." at bounding box center [343, 434] width 386 height 13
click at [337, 409] on input "[CREDIT_CARD_NUMBER]" at bounding box center [343, 409] width 386 height 38
select select "04"
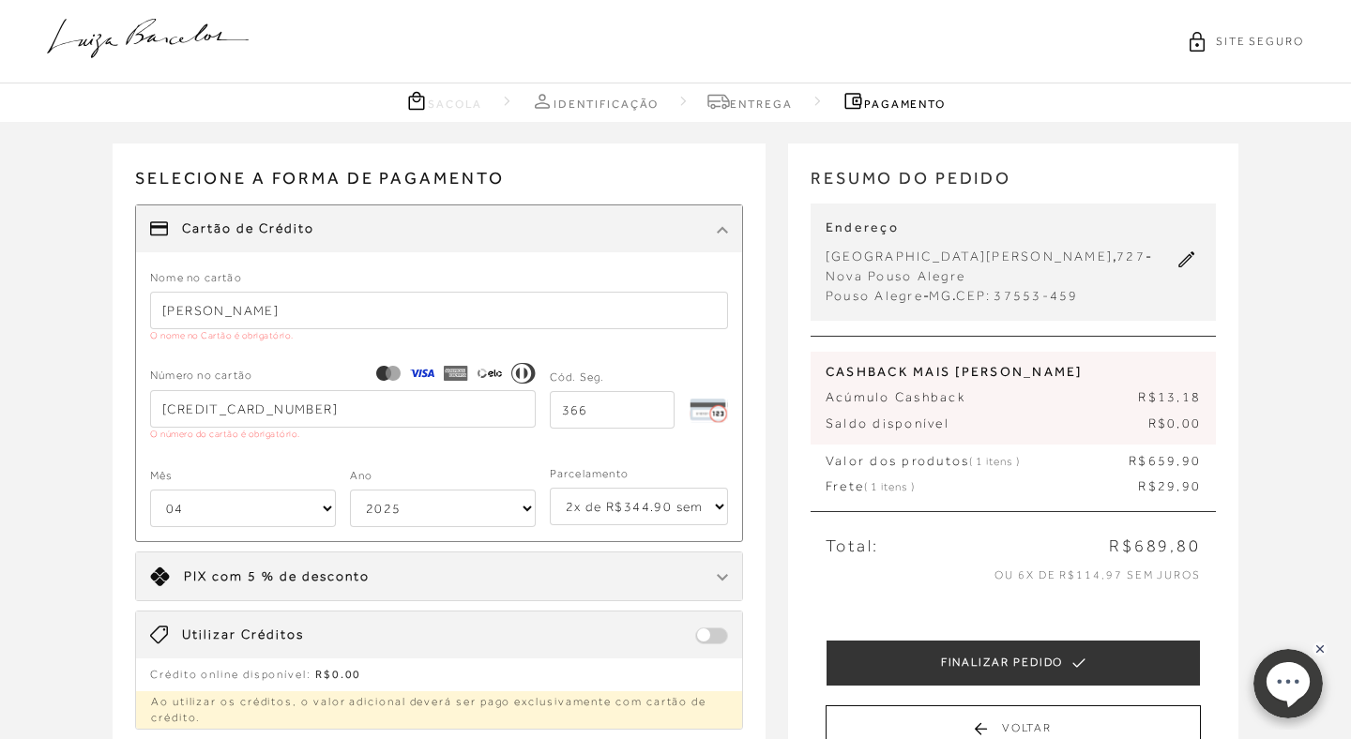
select select "2029"
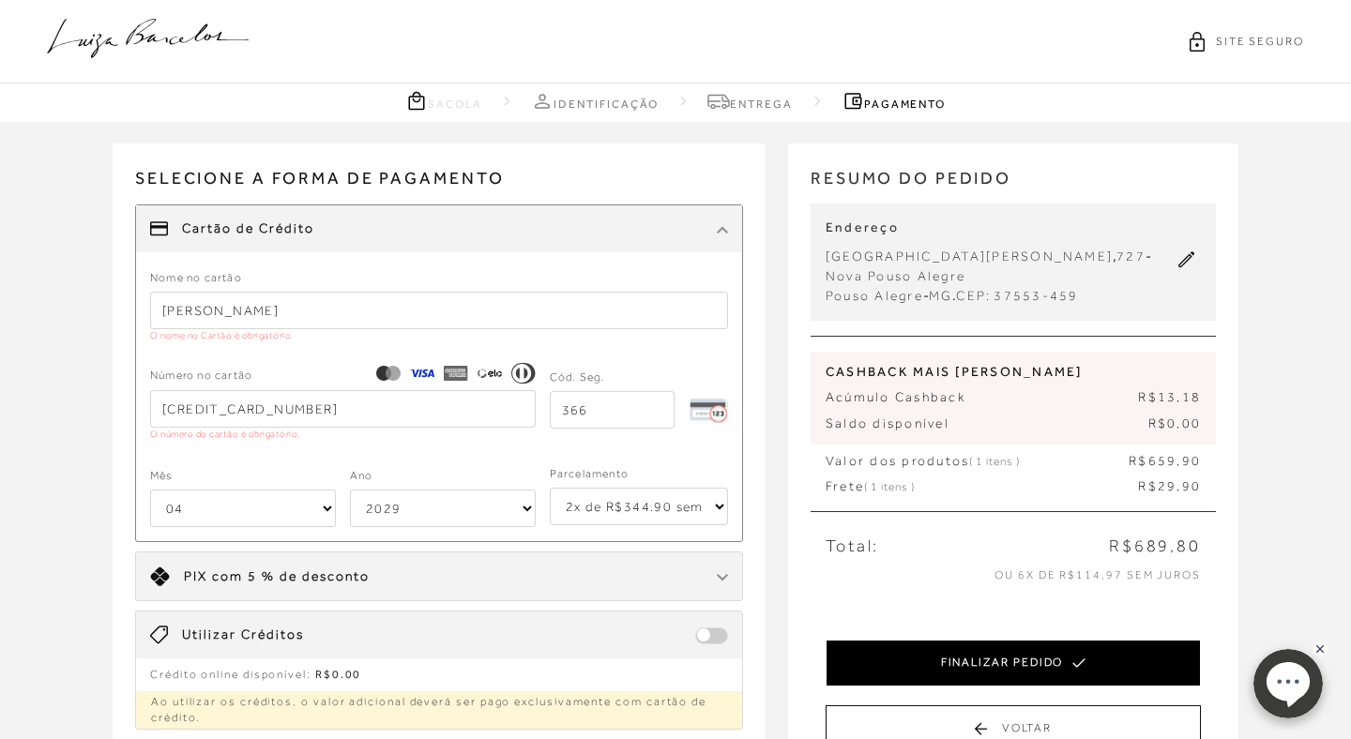
click at [908, 647] on button "FINALIZAR PEDIDO" at bounding box center [1013, 663] width 375 height 47
select select "04"
select select "2029"
select select "2"
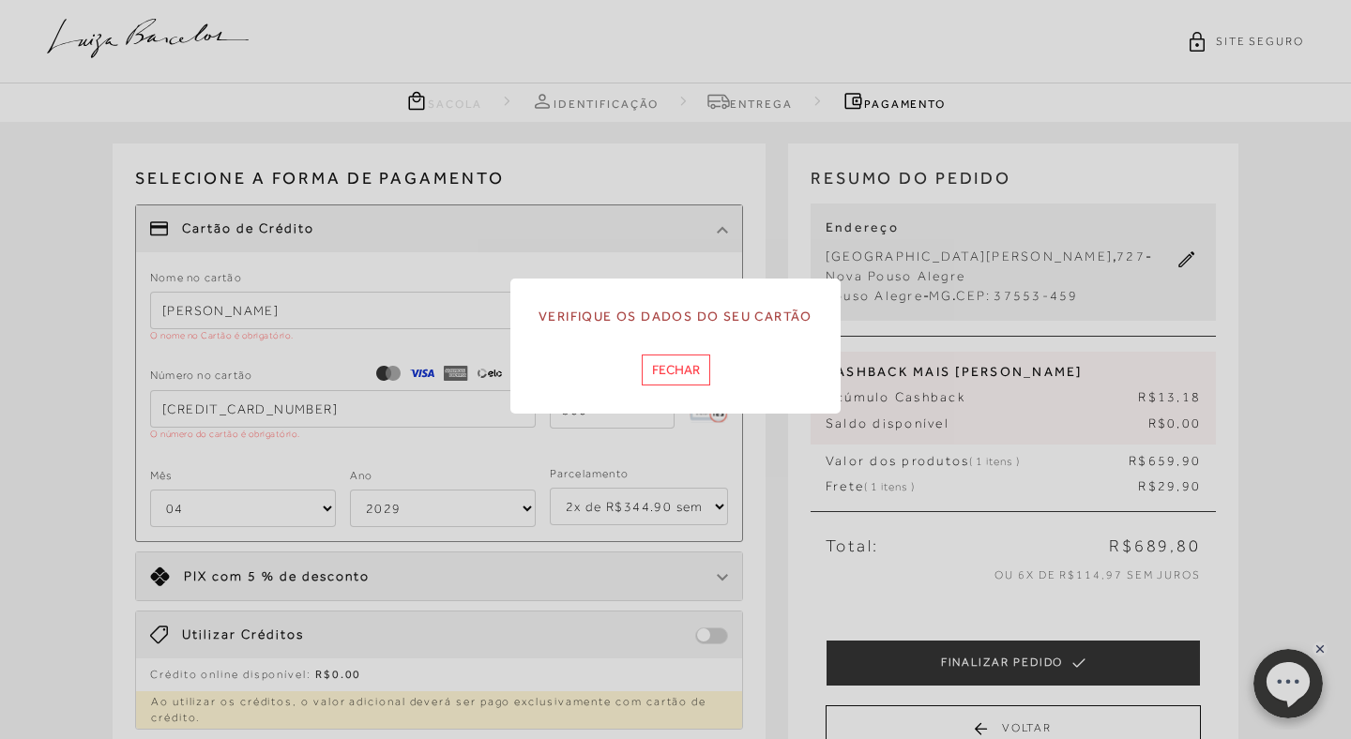
click at [686, 363] on button "Fechar" at bounding box center [676, 370] width 69 height 31
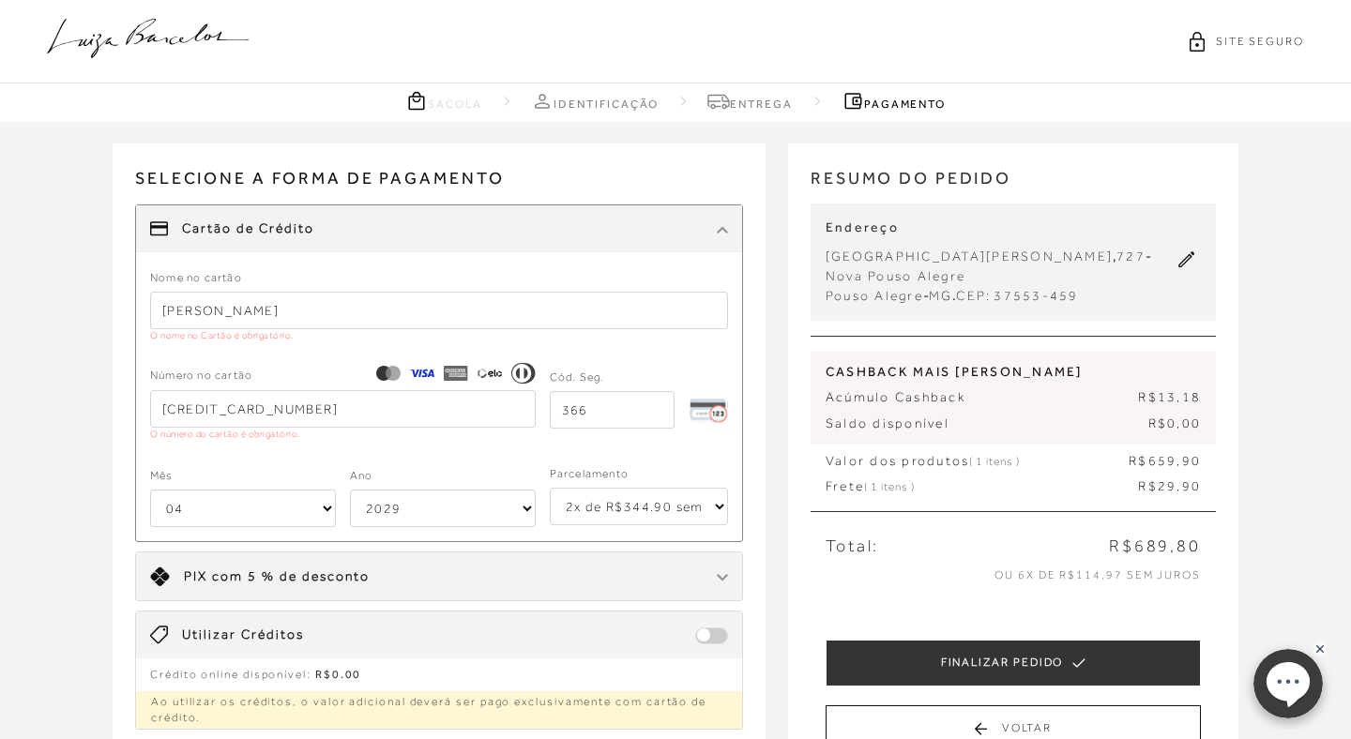
click at [443, 299] on input "[PERSON_NAME]" at bounding box center [439, 311] width 578 height 38
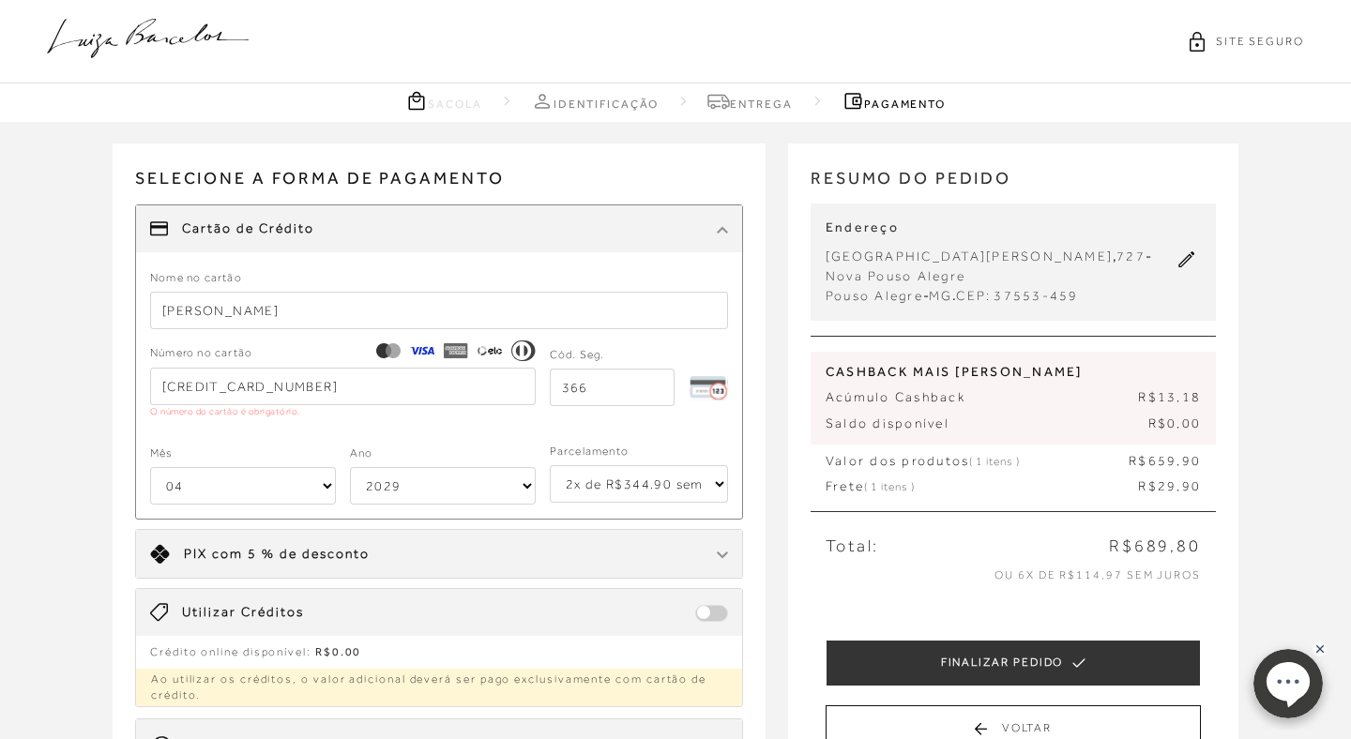
drag, startPoint x: 430, startPoint y: 302, endPoint x: 159, endPoint y: 340, distance: 273.8
click at [159, 339] on form "Nome no cartão [PERSON_NAME] Número no cartão [CREDIT_CARD_NUMBER] O número do …" at bounding box center [439, 385] width 578 height 237
type input "r"
type input "[PERSON_NAME]"
click at [316, 409] on p "O número do cartão é obrigatório." at bounding box center [343, 411] width 386 height 13
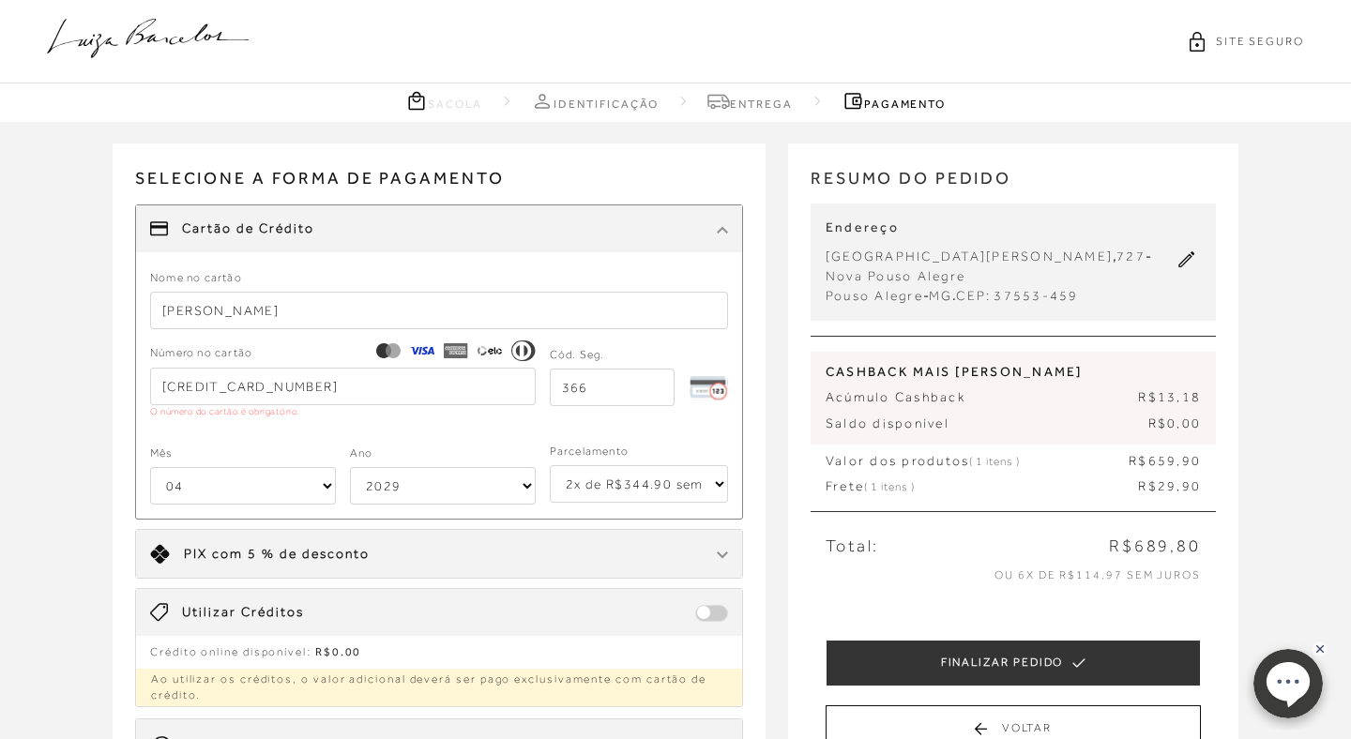
click at [317, 377] on input "[CREDIT_CARD_NUMBER]" at bounding box center [343, 387] width 386 height 38
drag, startPoint x: 317, startPoint y: 377, endPoint x: 139, endPoint y: 387, distance: 178.5
click at [139, 387] on div "Nome no cartão [PERSON_NAME] Número no cartão [CREDIT_CARD_NUMBER] O número do …" at bounding box center [439, 392] width 606 height 251
drag, startPoint x: 322, startPoint y: 399, endPoint x: 146, endPoint y: 384, distance: 176.1
click at [146, 384] on div "Nome no cartão [PERSON_NAME] Número no cartão [CREDIT_CARD_NUMBER] O número do …" at bounding box center [439, 392] width 606 height 251
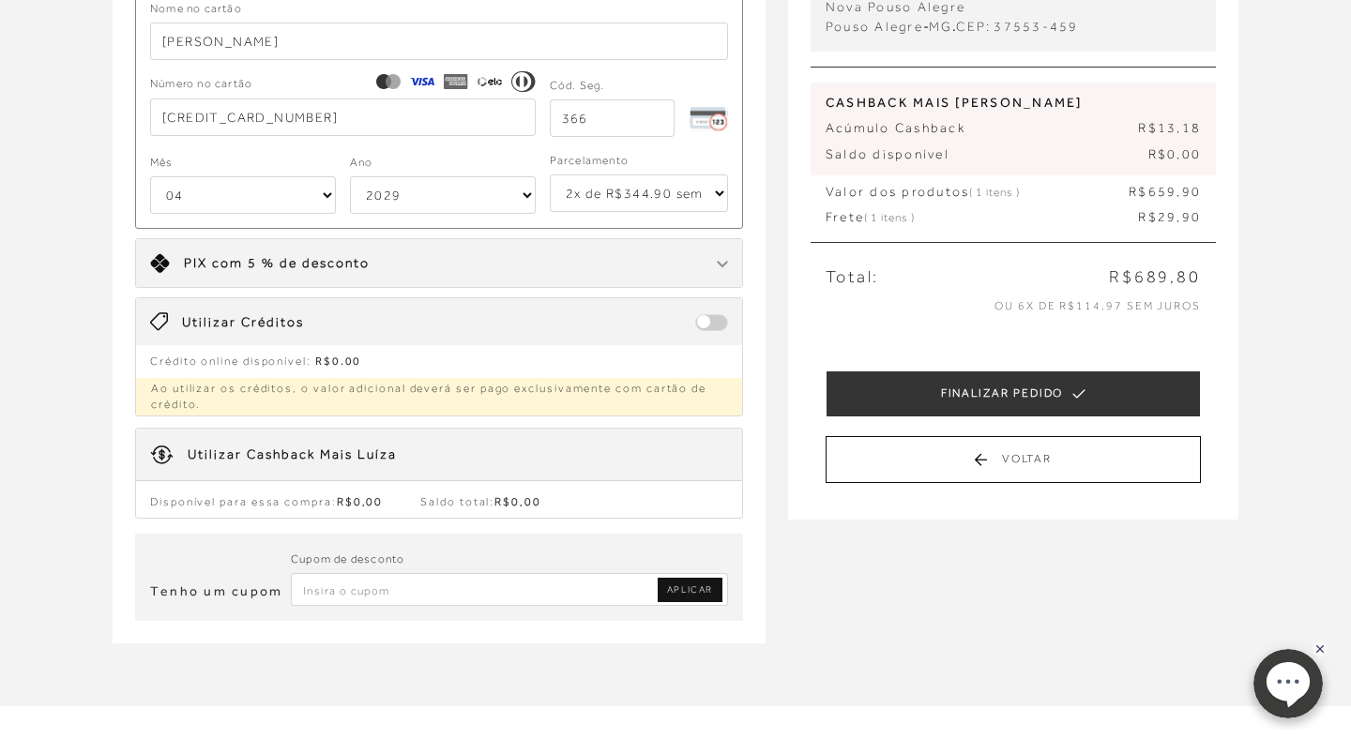
scroll to position [281, 0]
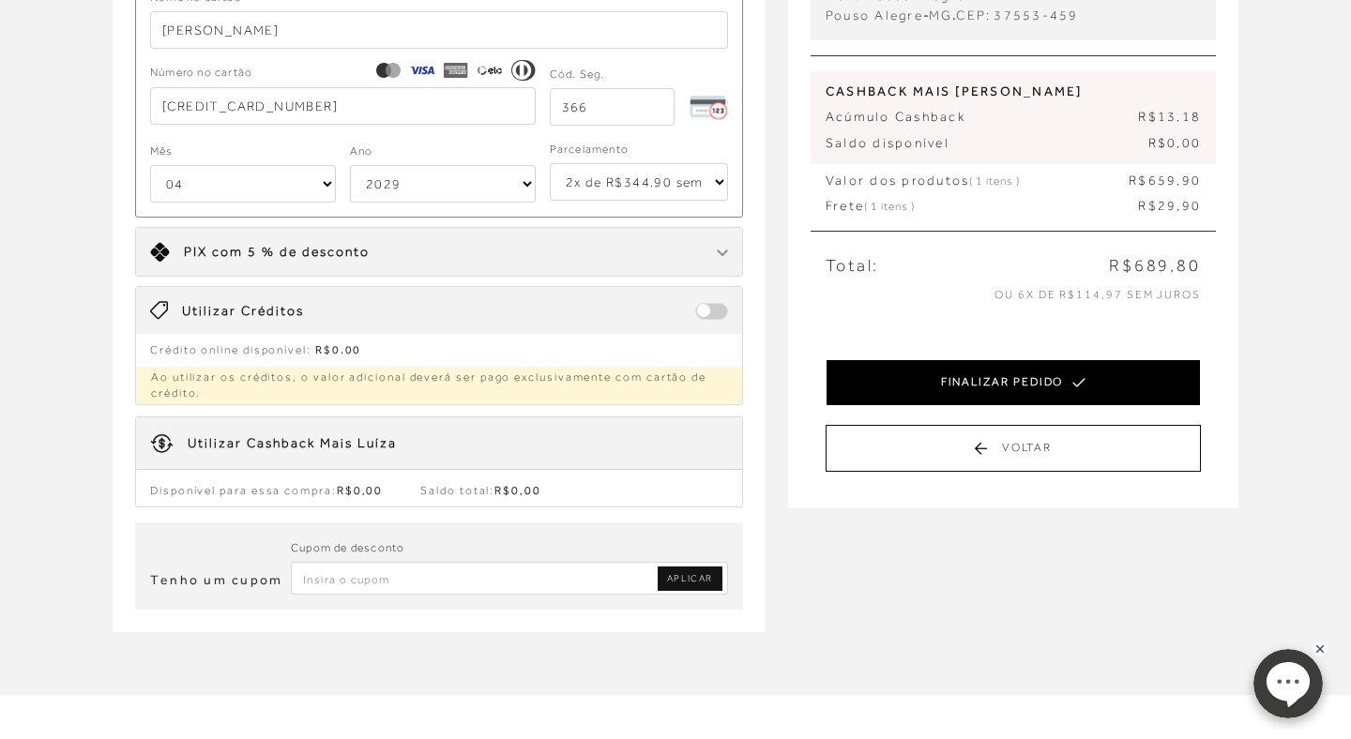
type input "[CREDIT_CARD_NUMBER]"
click at [880, 366] on button "FINALIZAR PEDIDO" at bounding box center [1013, 382] width 375 height 47
select select "04"
select select "2029"
select select "2"
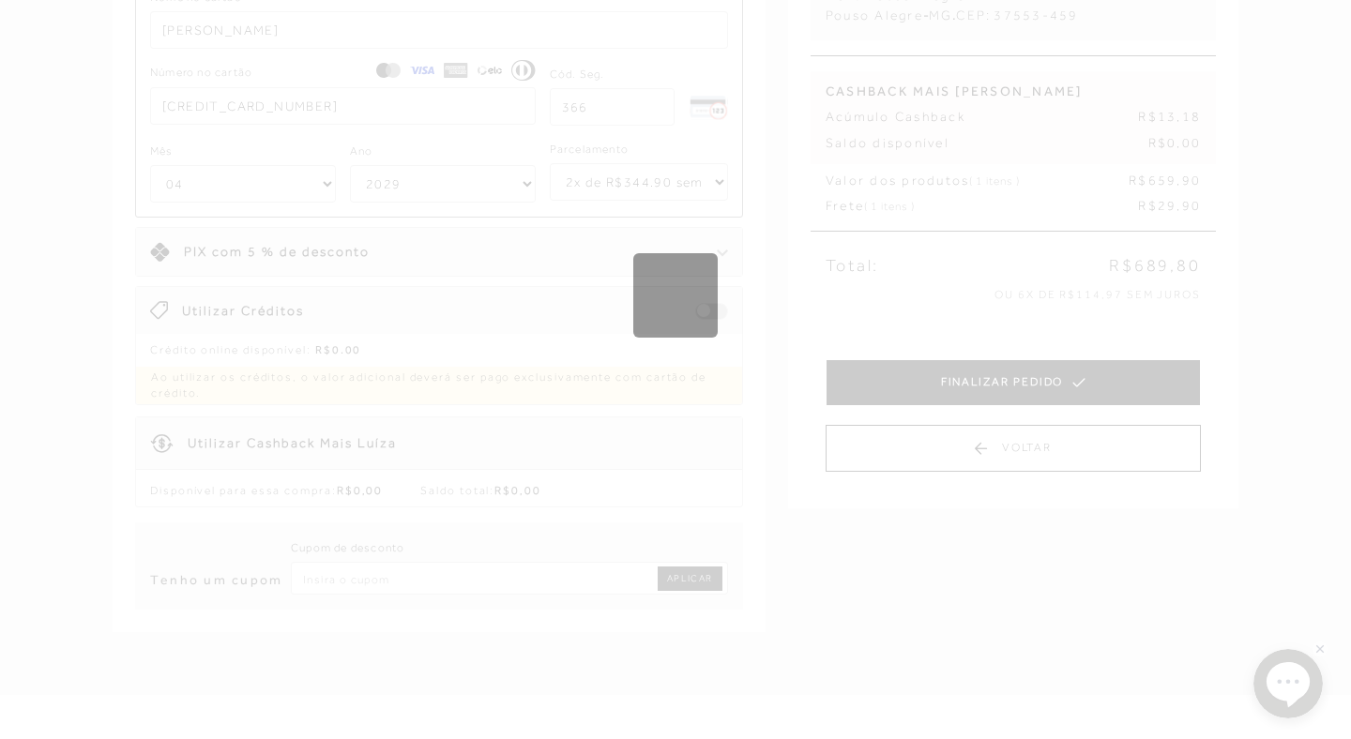
scroll to position [0, 0]
